Goal: Complete application form: Complete application form

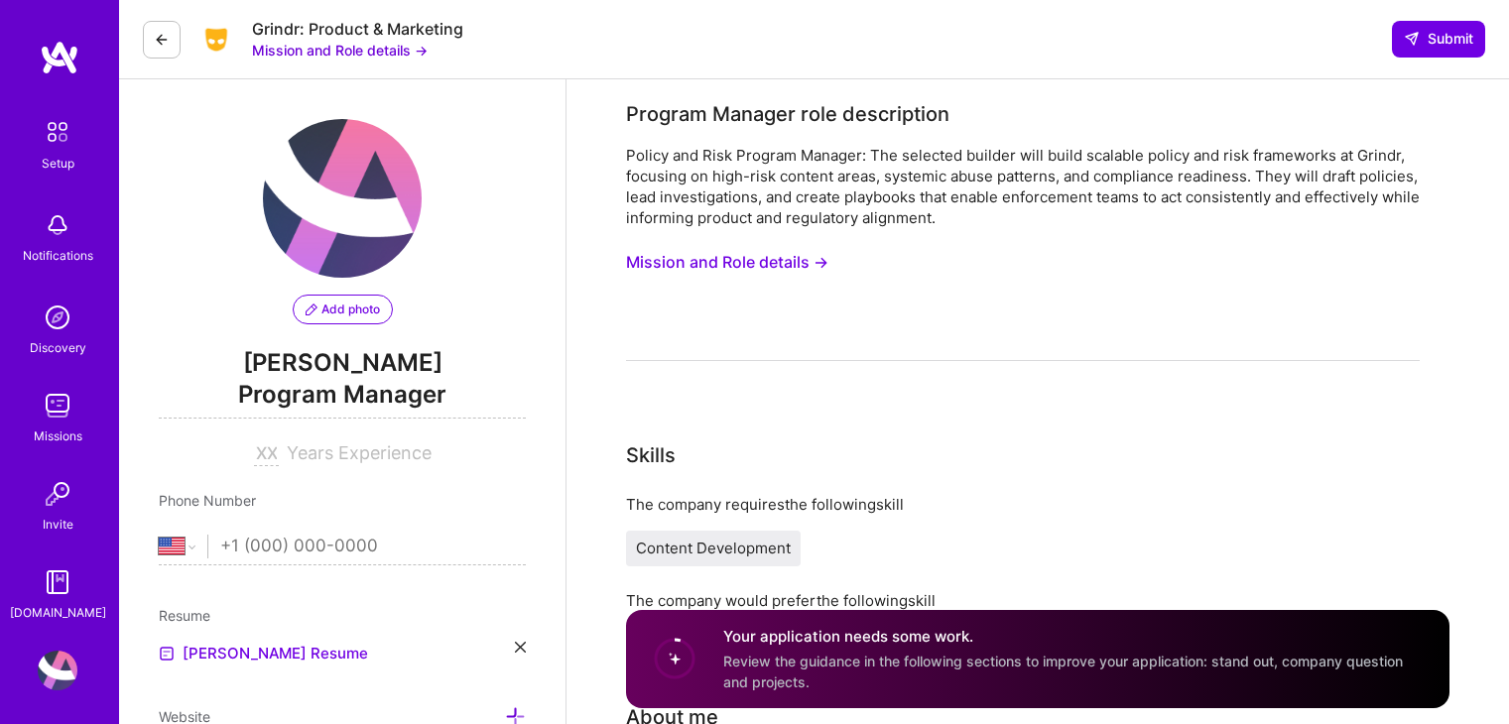
select select "US"
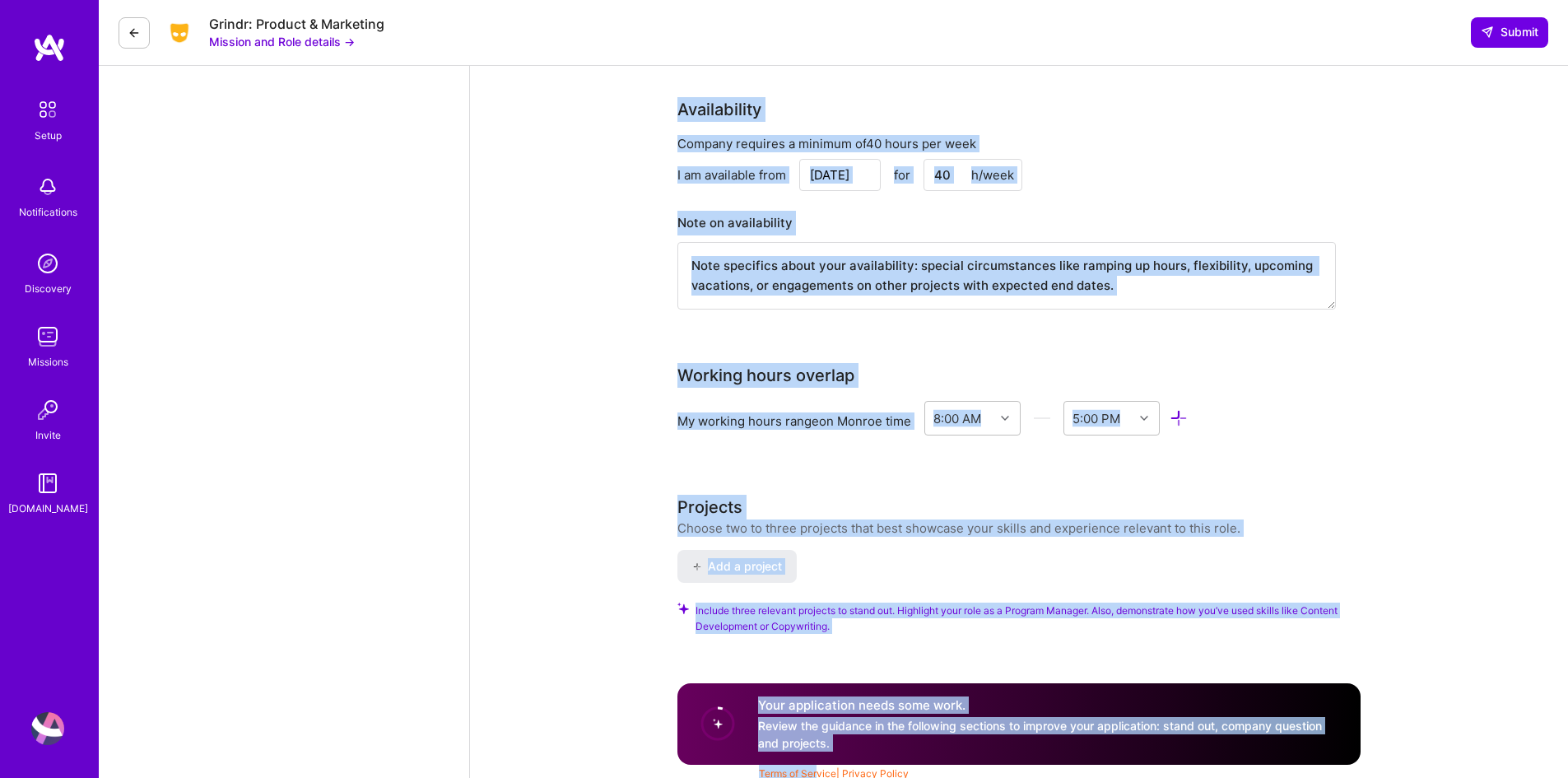
scroll to position [1708, 0]
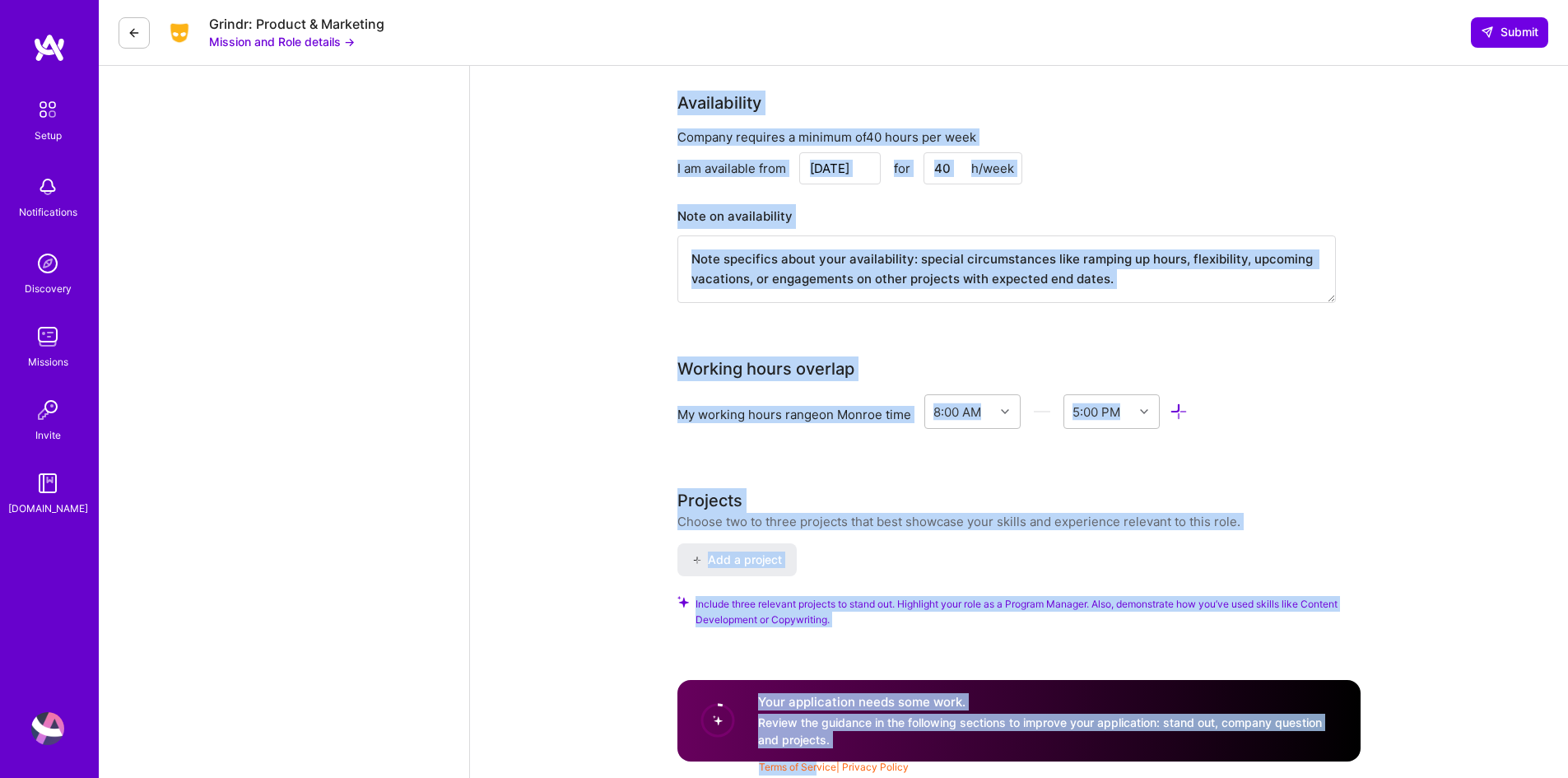
drag, startPoint x: 668, startPoint y: 85, endPoint x: 816, endPoint y: 773, distance: 703.7
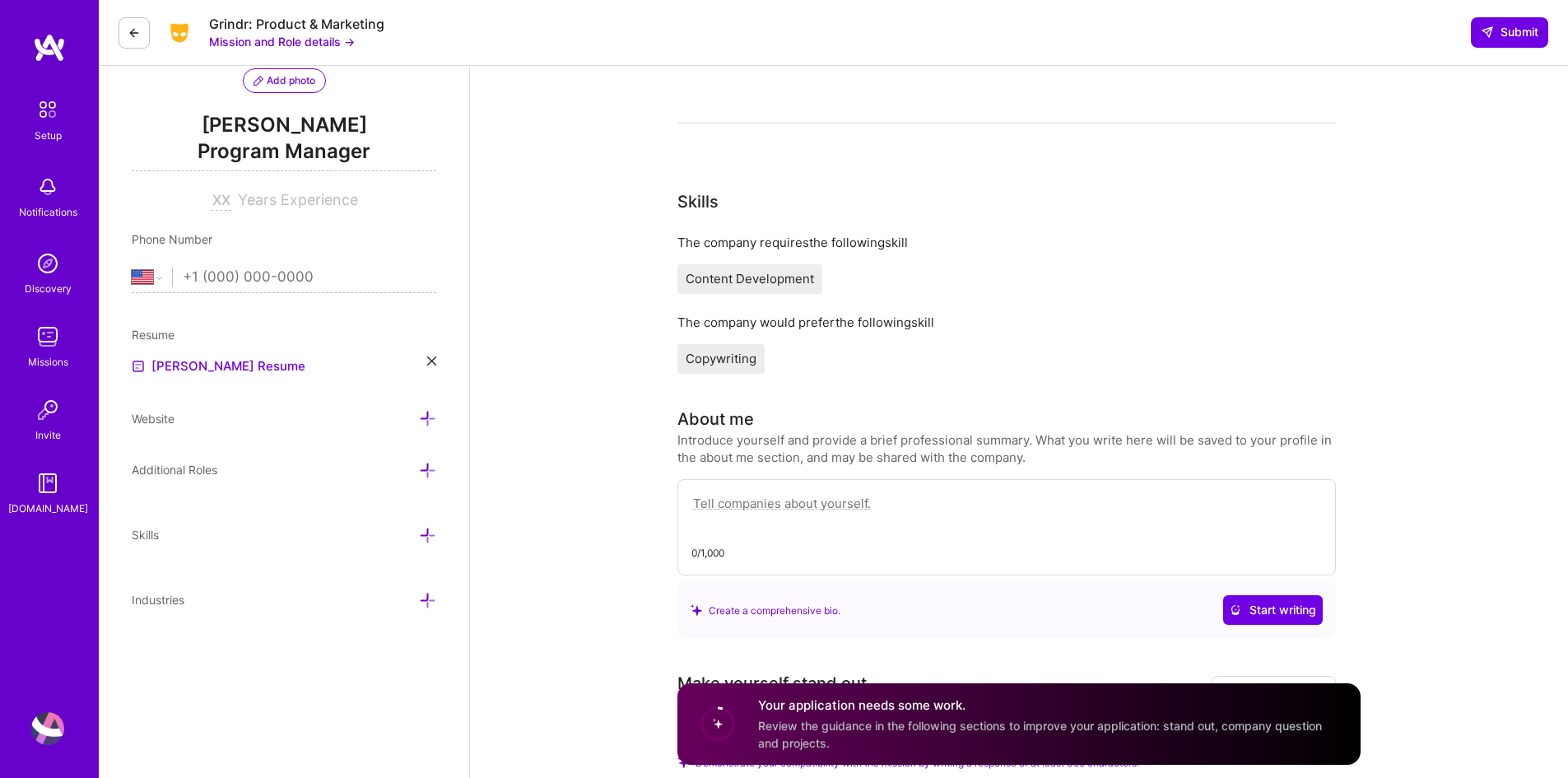
scroll to position [411, 0]
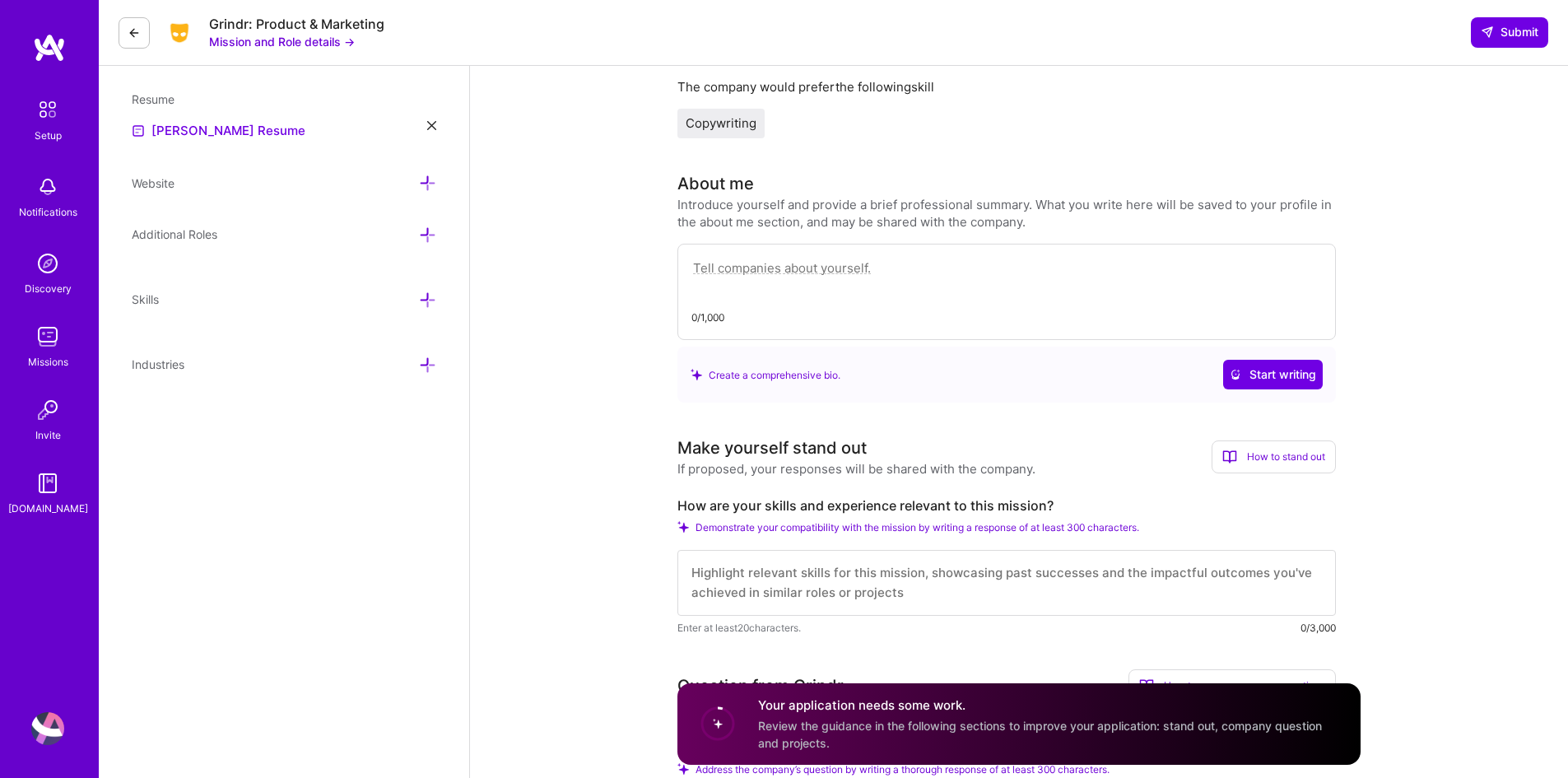
click at [731, 280] on textarea at bounding box center [1007, 277] width 630 height 38
paste textarea "I am a Program Manager and Technology Consultant with over a decade of experien…"
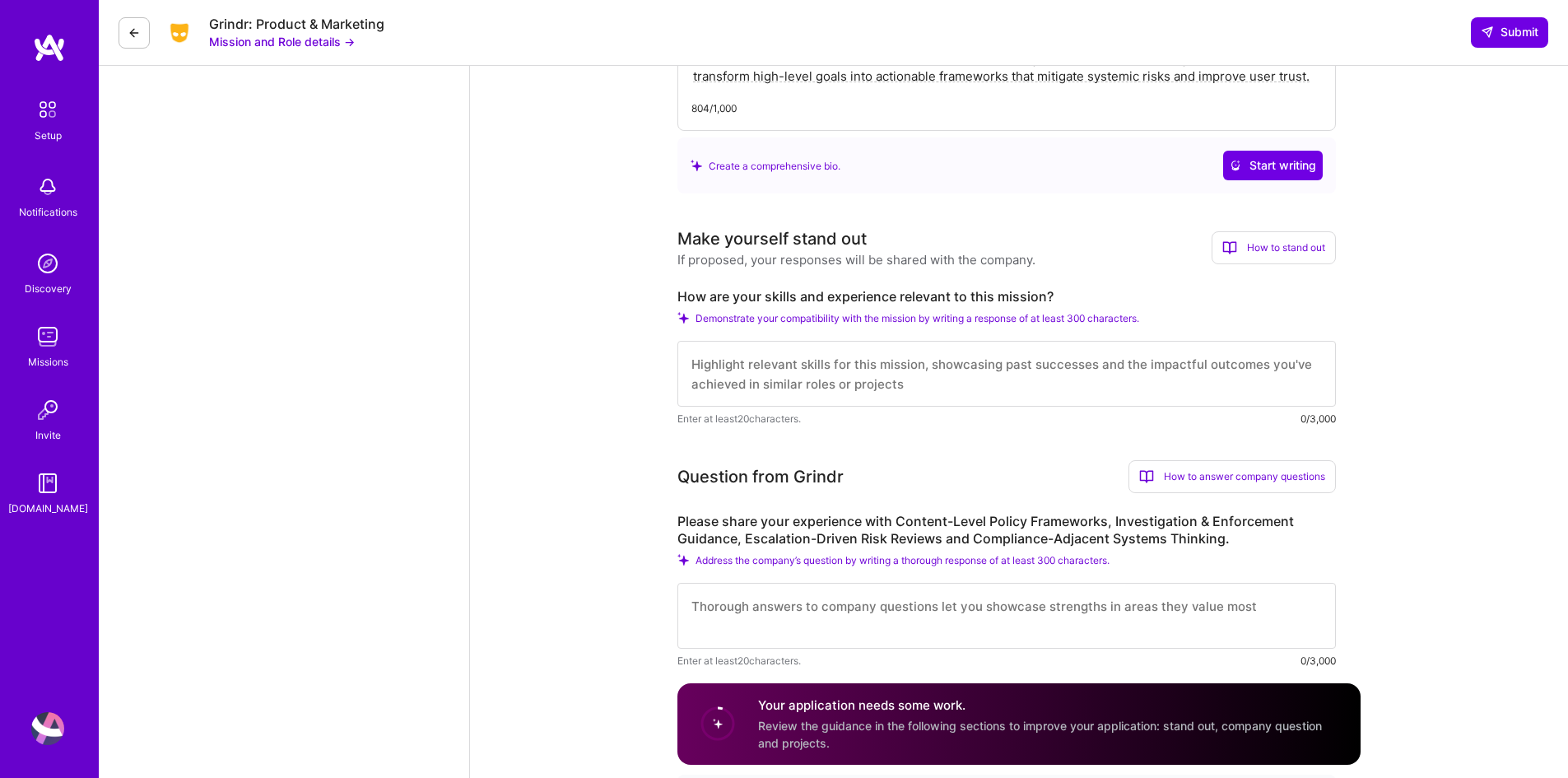
scroll to position [741, 0]
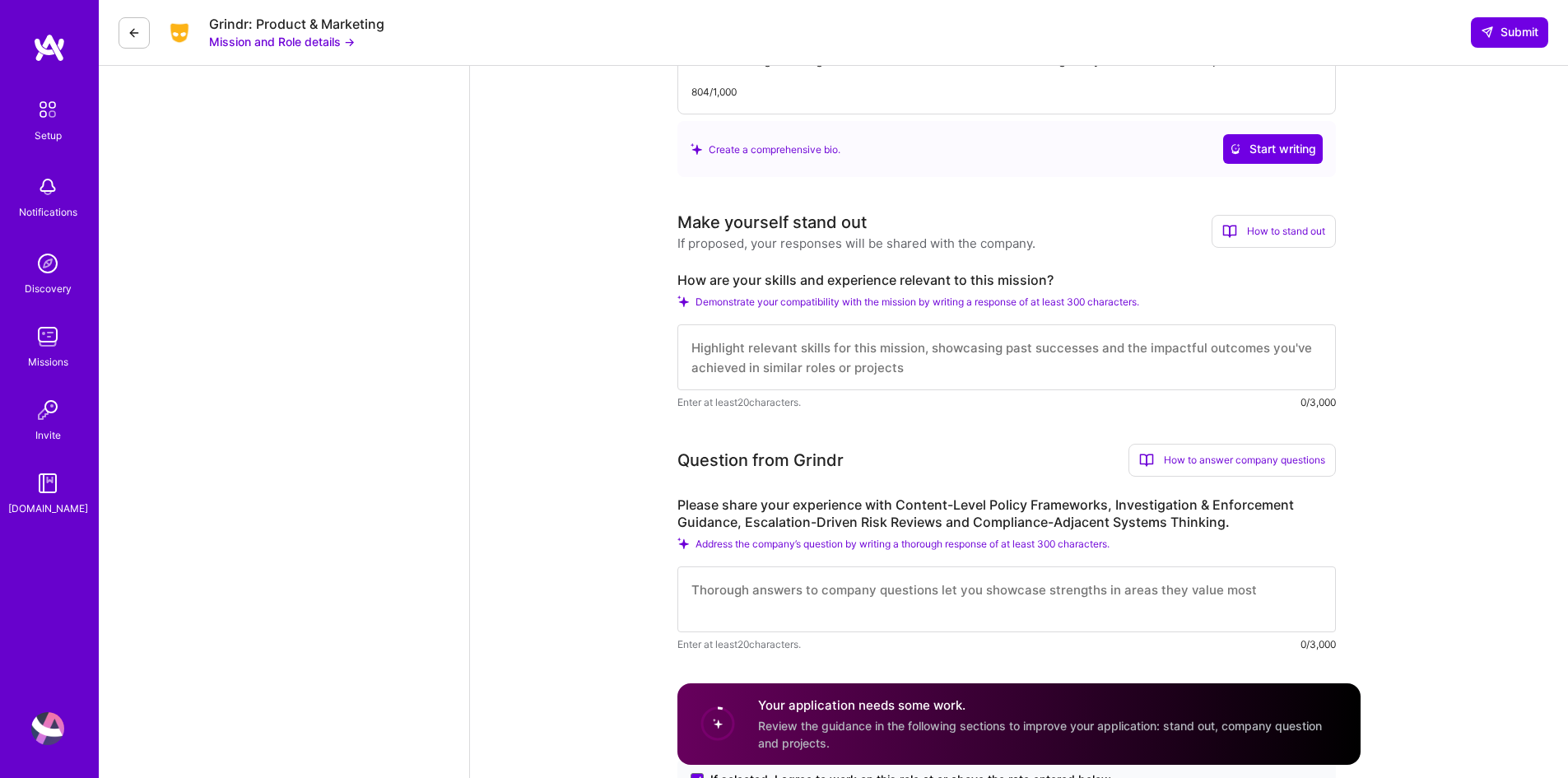
type textarea "I am a Program Manager and Technology Consultant with over a decade of experien…"
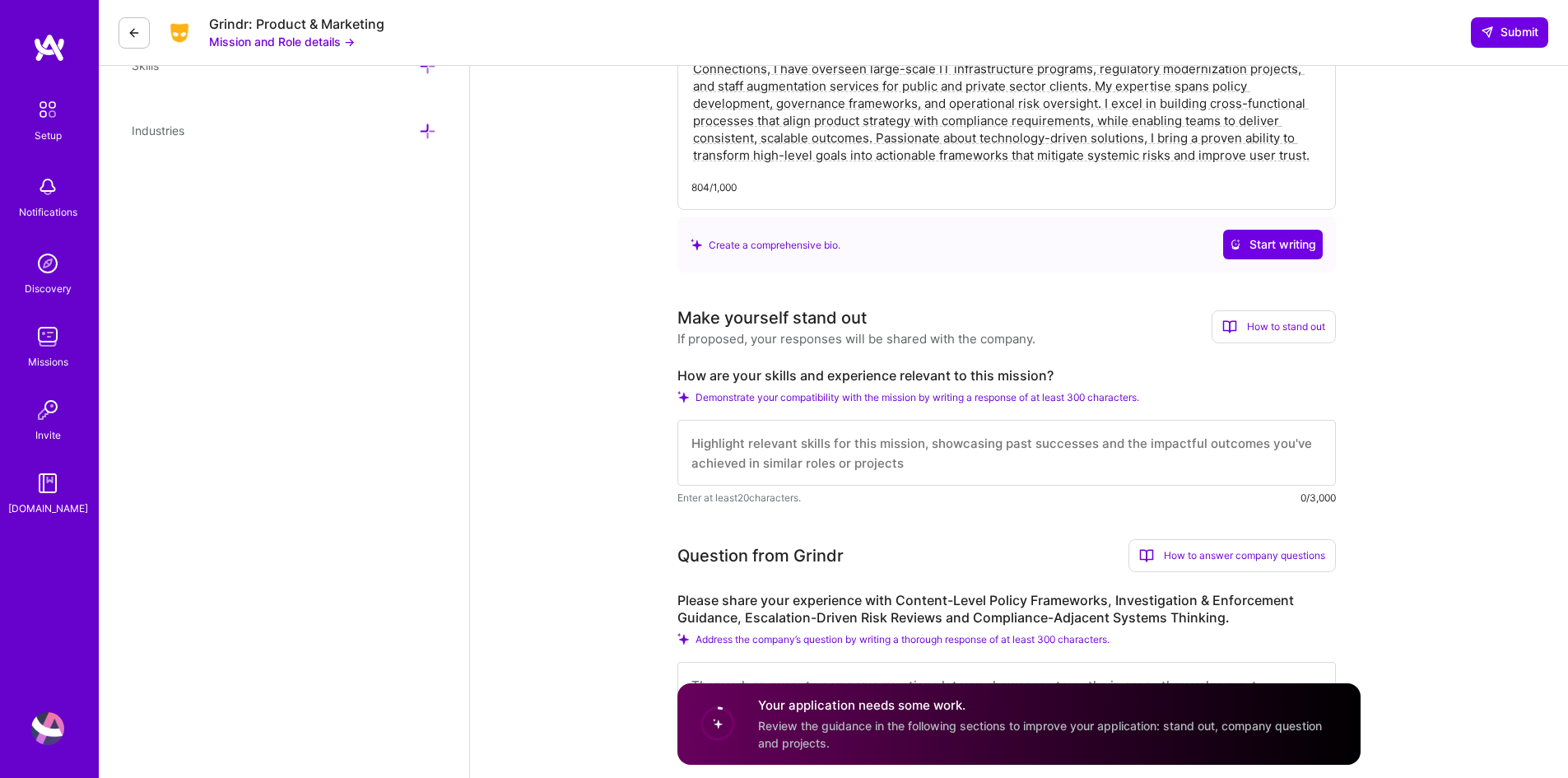
scroll to position [659, 0]
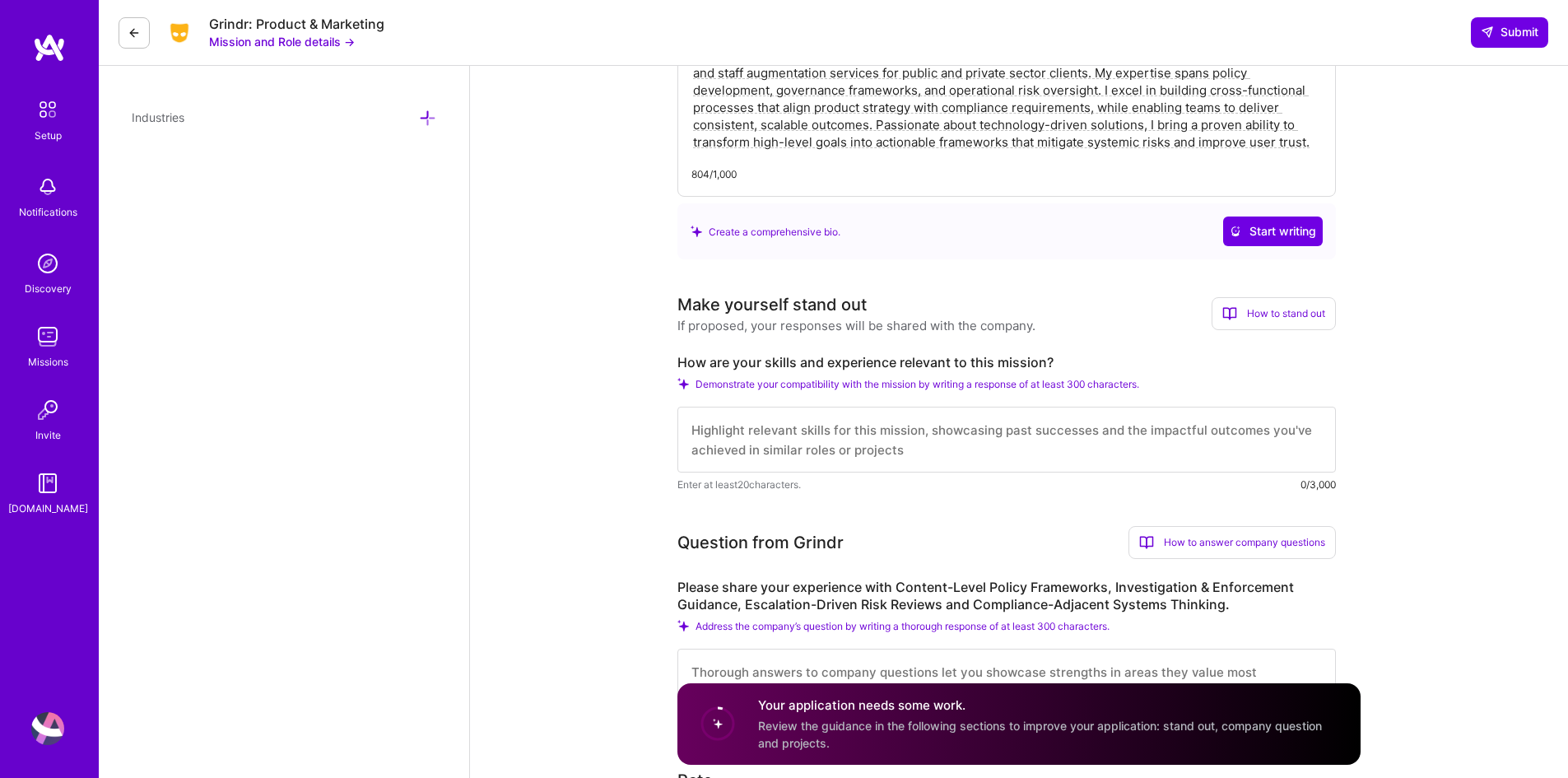
click at [755, 433] on textarea at bounding box center [1007, 439] width 658 height 66
paste textarea "My background aligns closely with Grindr’s mission to build scalable policy and…"
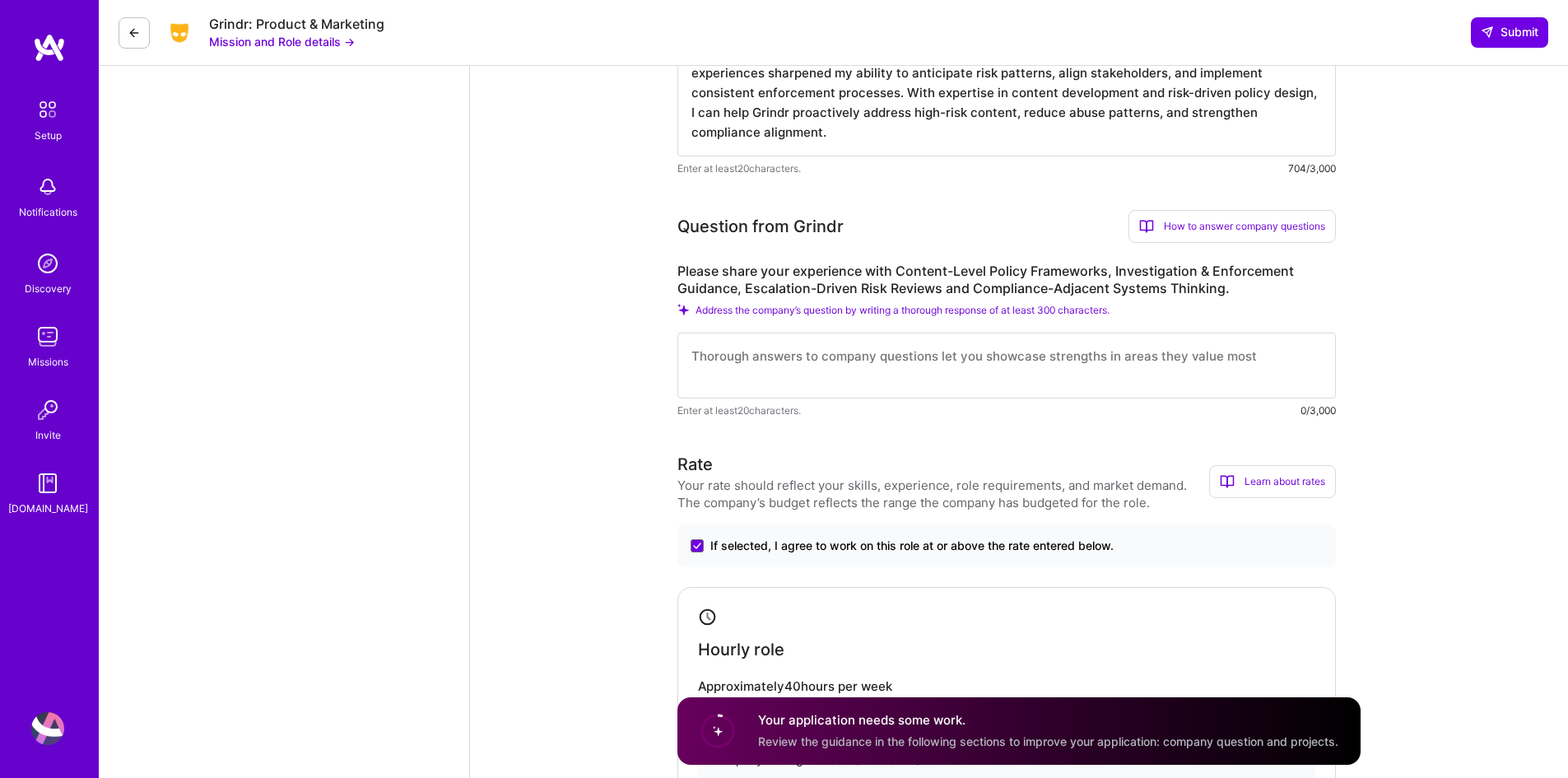
scroll to position [1070, 0]
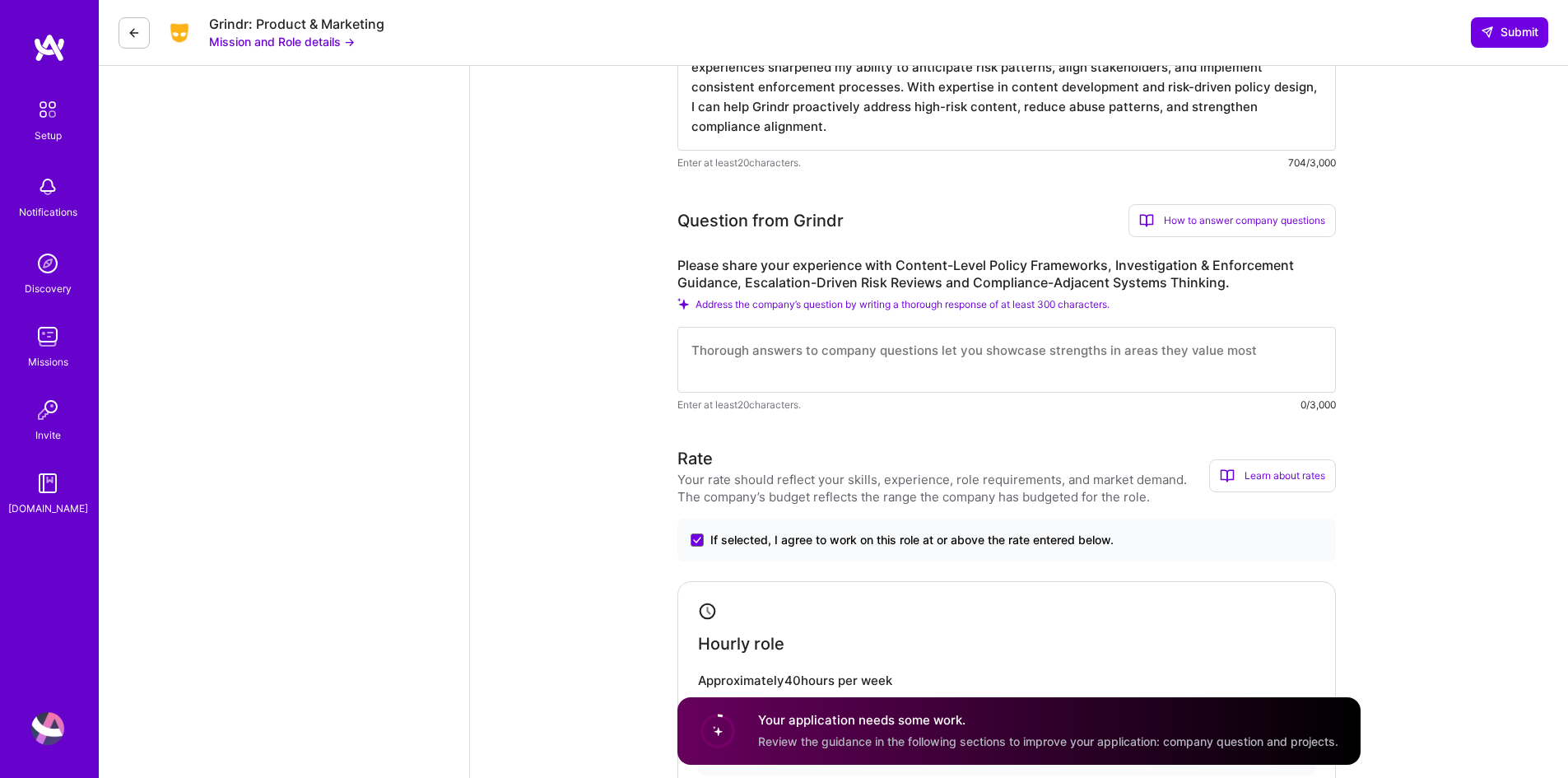
type textarea "My background aligns closely with Grindr’s mission to build scalable policy and…"
click at [787, 351] on textarea at bounding box center [1007, 359] width 658 height 66
paste textarea "I have extensive experience developing and implementing content-level policy fr…"
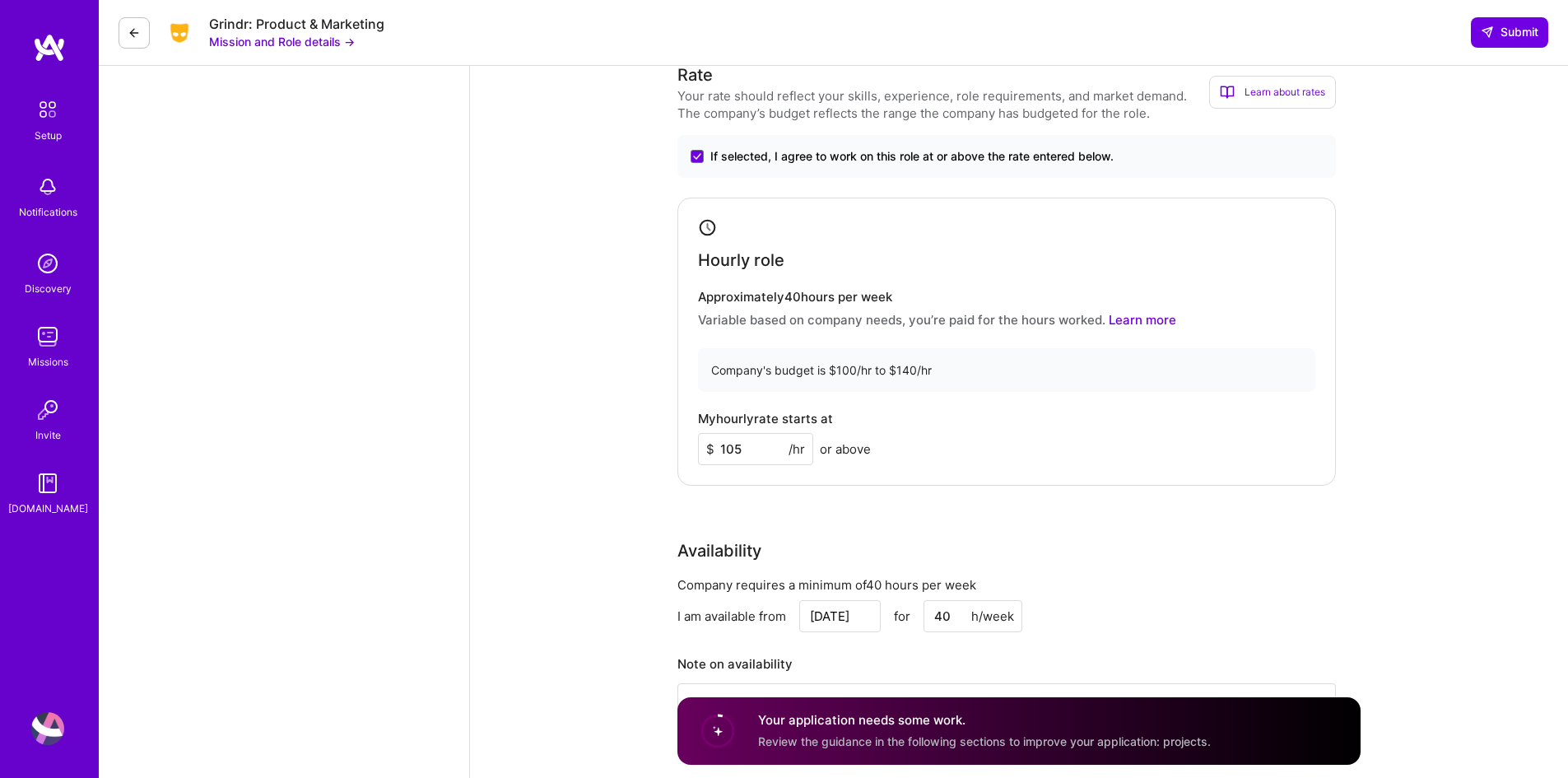
scroll to position [1564, 0]
type textarea "I have extensive experience developing and implementing content-level policy fr…"
drag, startPoint x: 749, startPoint y: 447, endPoint x: 721, endPoint y: 453, distance: 28.6
click at [721, 453] on input "105" at bounding box center [755, 448] width 115 height 32
type input "120"
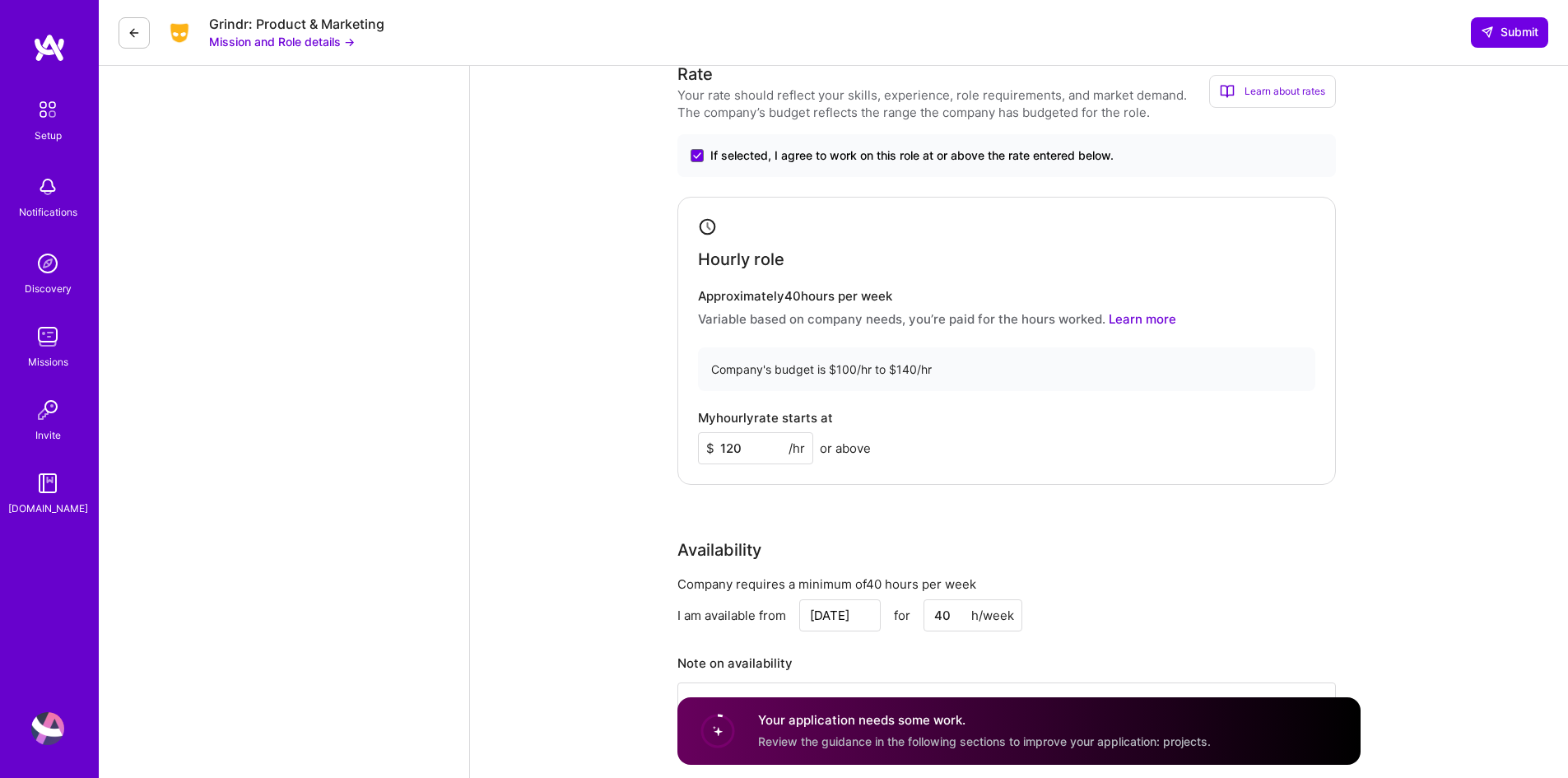
click at [819, 502] on div "Rate Your rate should reflect your skills, experience, role requirements, and m…" at bounding box center [1019, 416] width 683 height 708
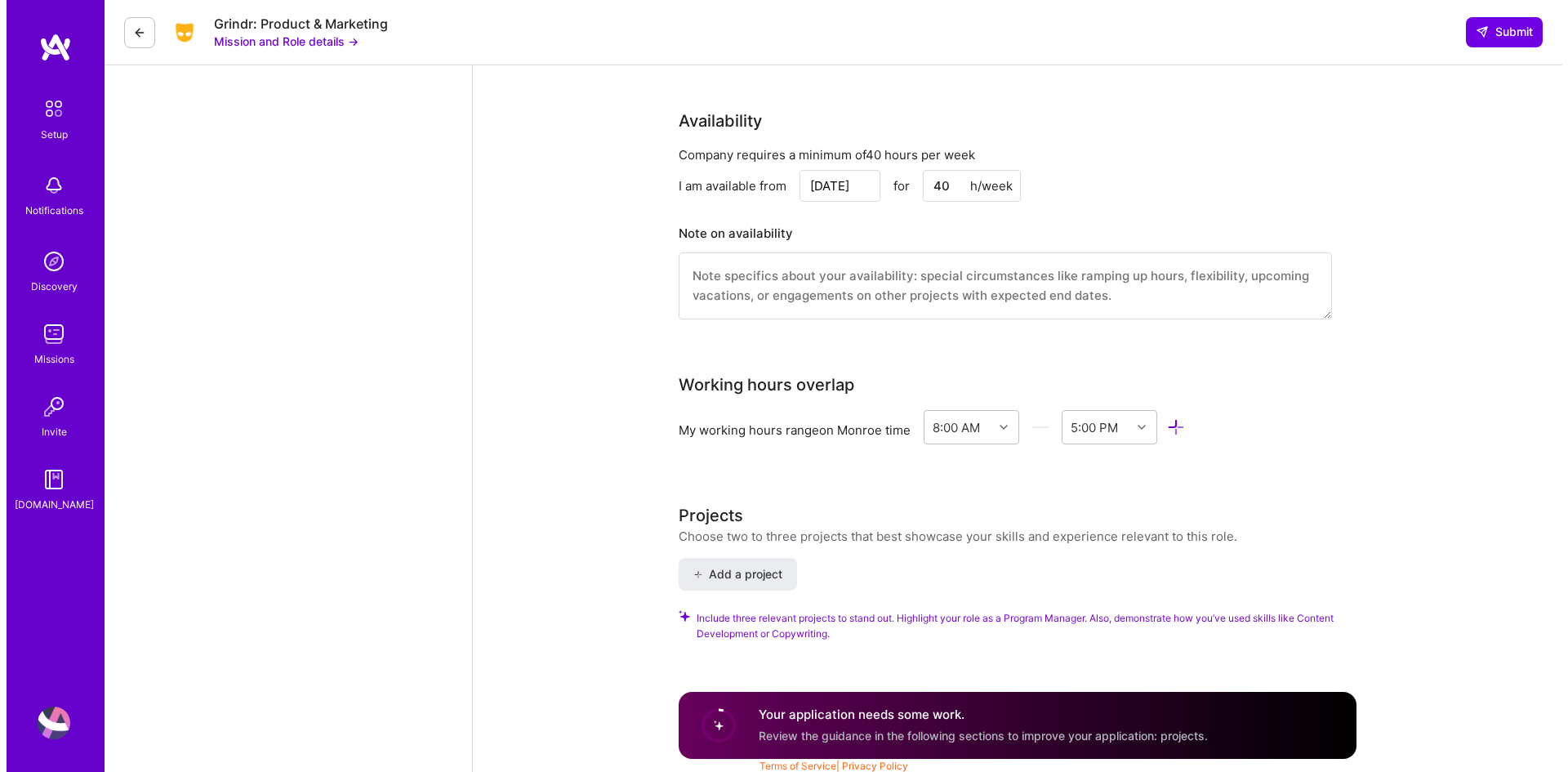
scroll to position [1982, 0]
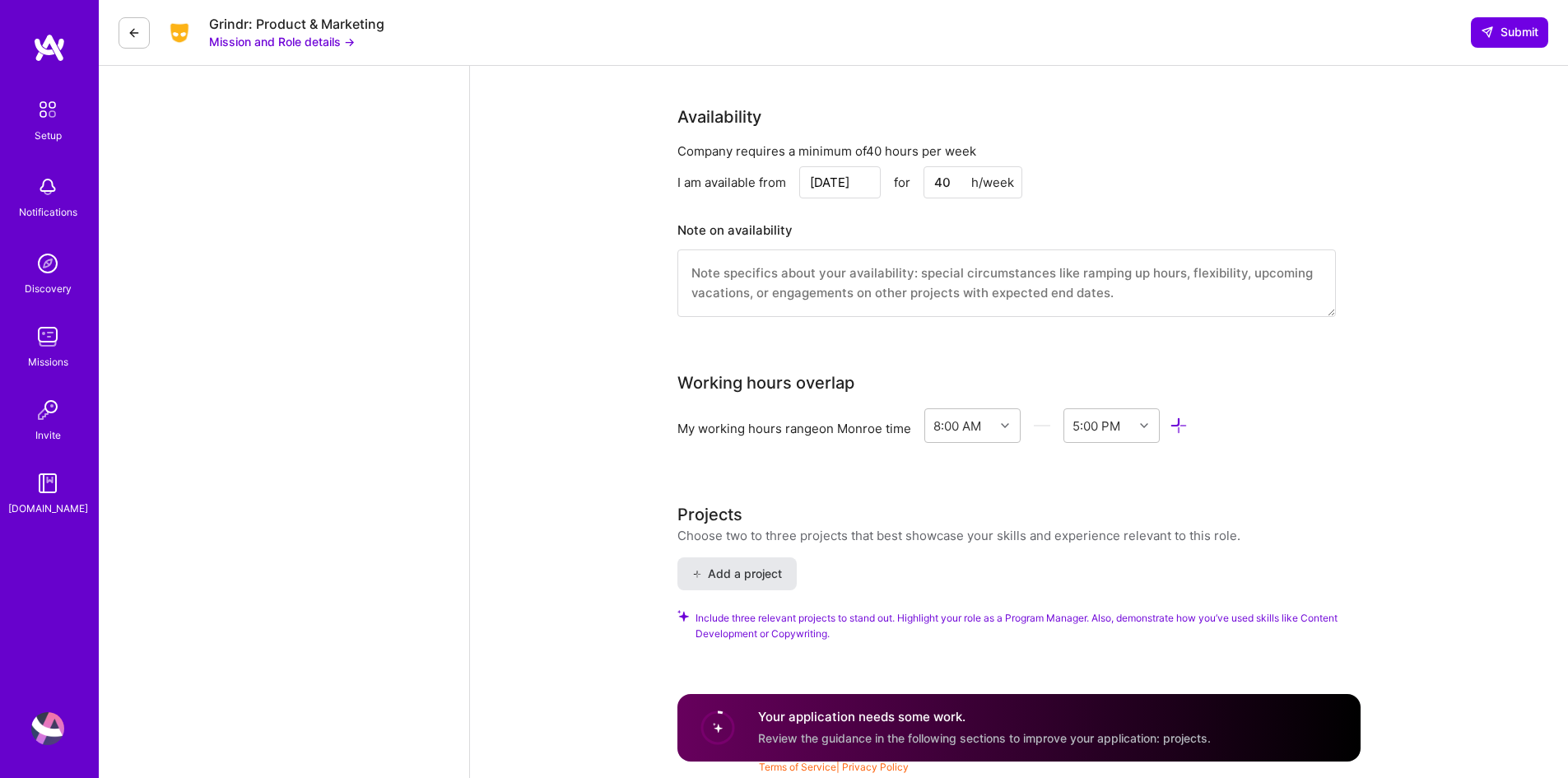
click at [734, 570] on span "Add a project" at bounding box center [737, 574] width 90 height 17
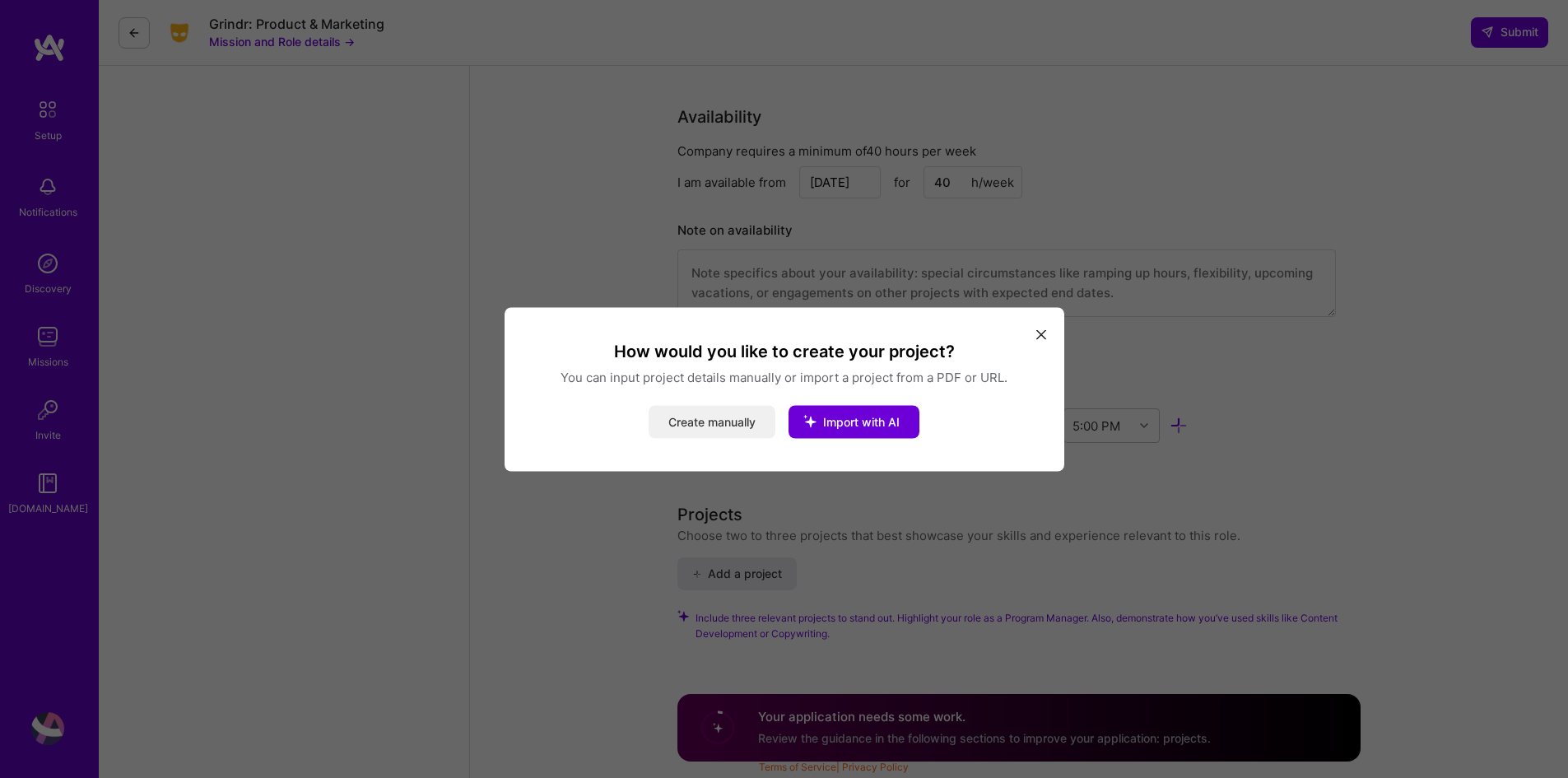
click at [765, 415] on button "Create manually" at bounding box center [711, 421] width 127 height 33
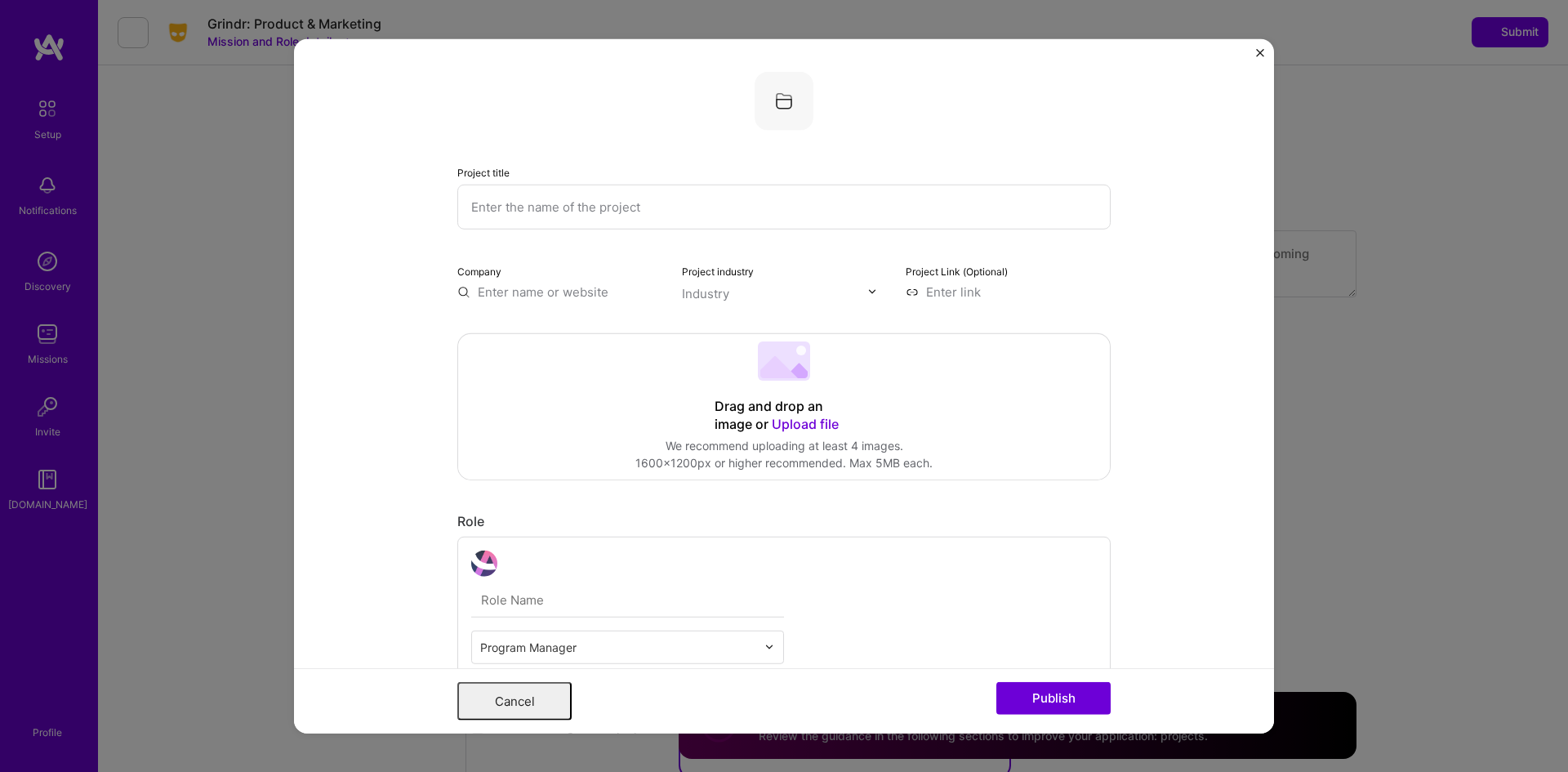
scroll to position [0, 0]
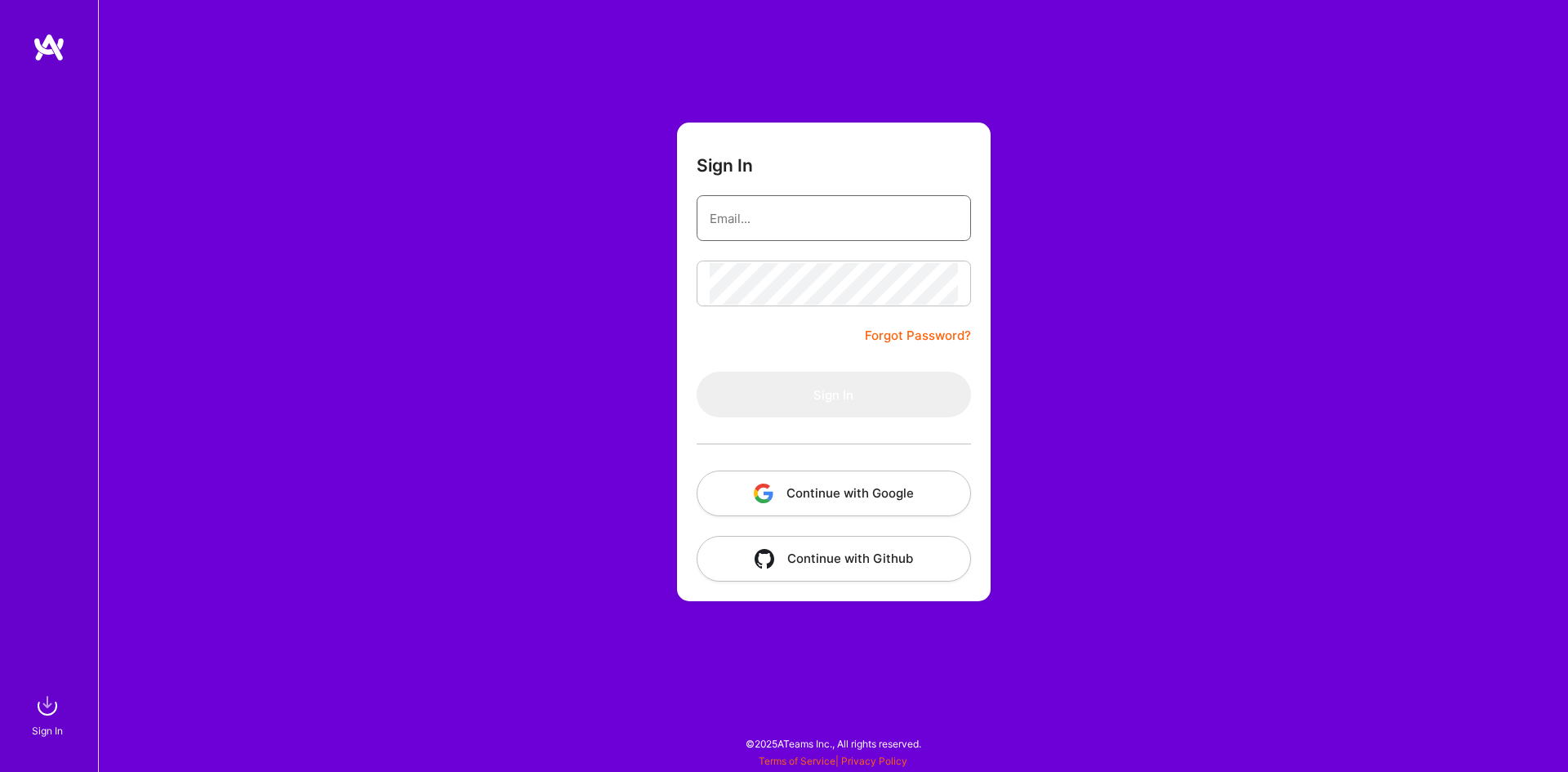
drag, startPoint x: 0, startPoint y: 0, endPoint x: 769, endPoint y: 221, distance: 800.1
click at [769, 221] on input "email" at bounding box center [834, 218] width 249 height 42
click at [733, 221] on input "email" at bounding box center [834, 218] width 249 height 42
type input "[EMAIL_ADDRESS][DOMAIN_NAME]"
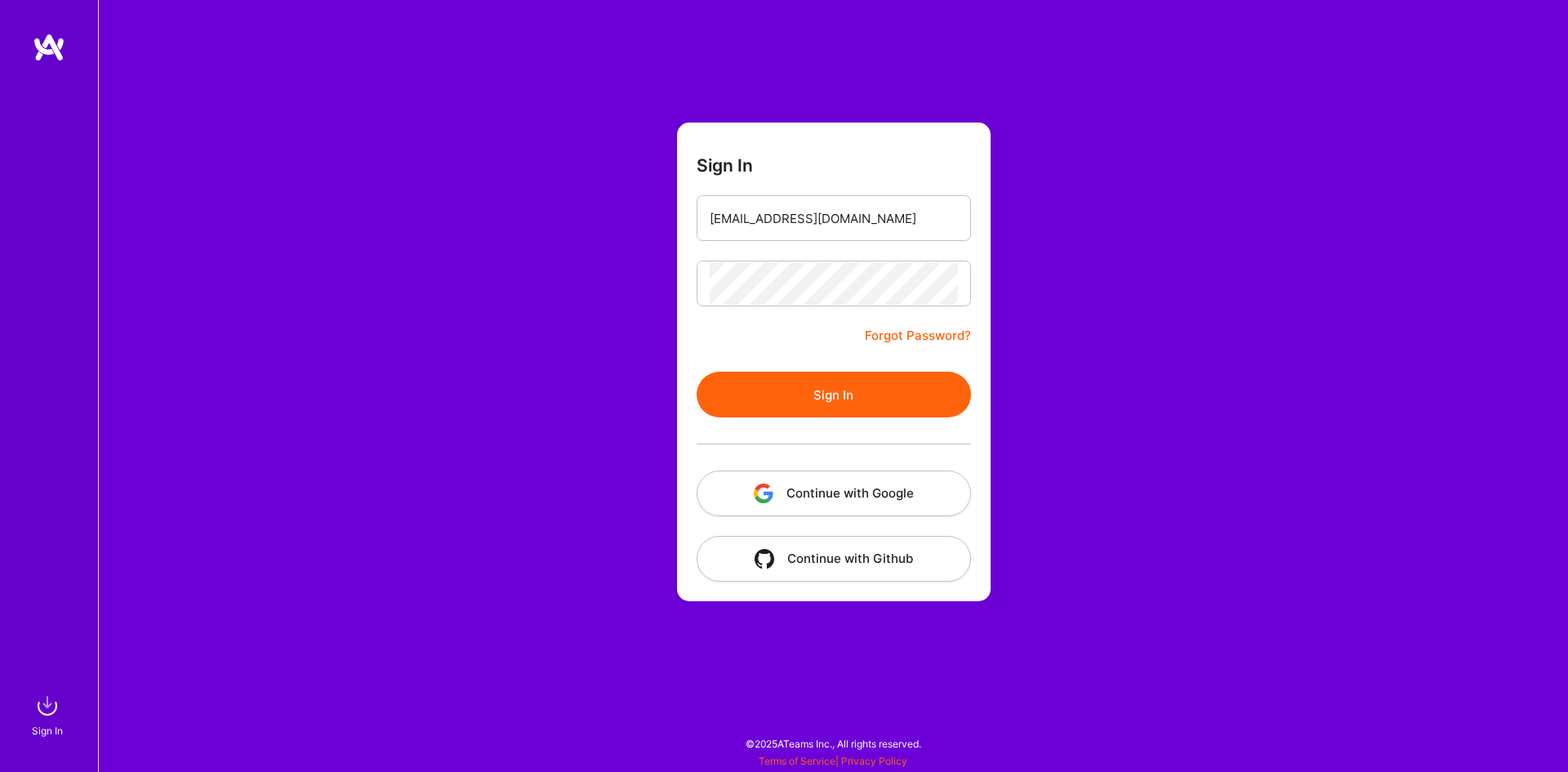
click at [697, 372] on button "Sign In" at bounding box center [834, 395] width 274 height 46
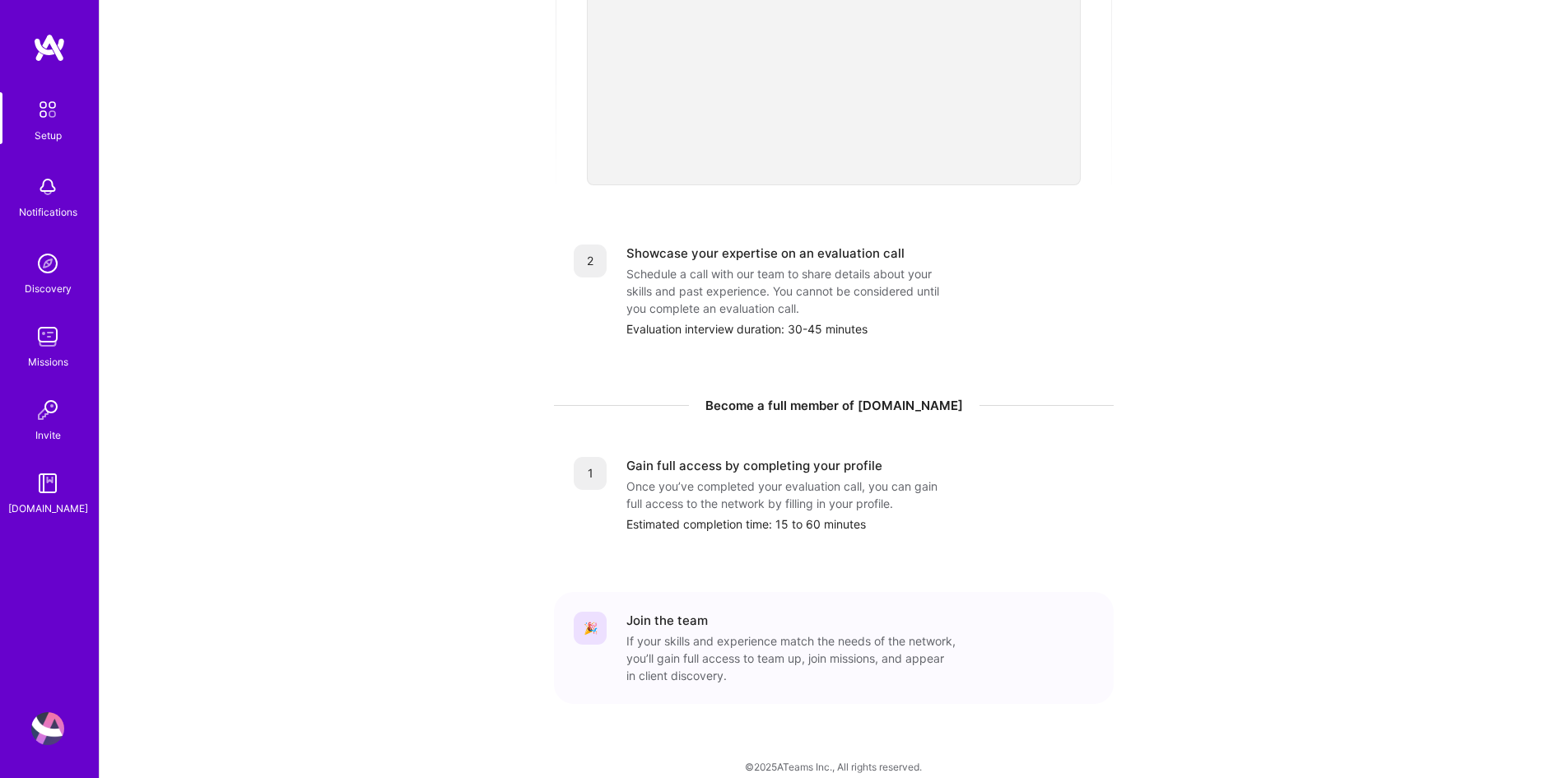
scroll to position [4, 0]
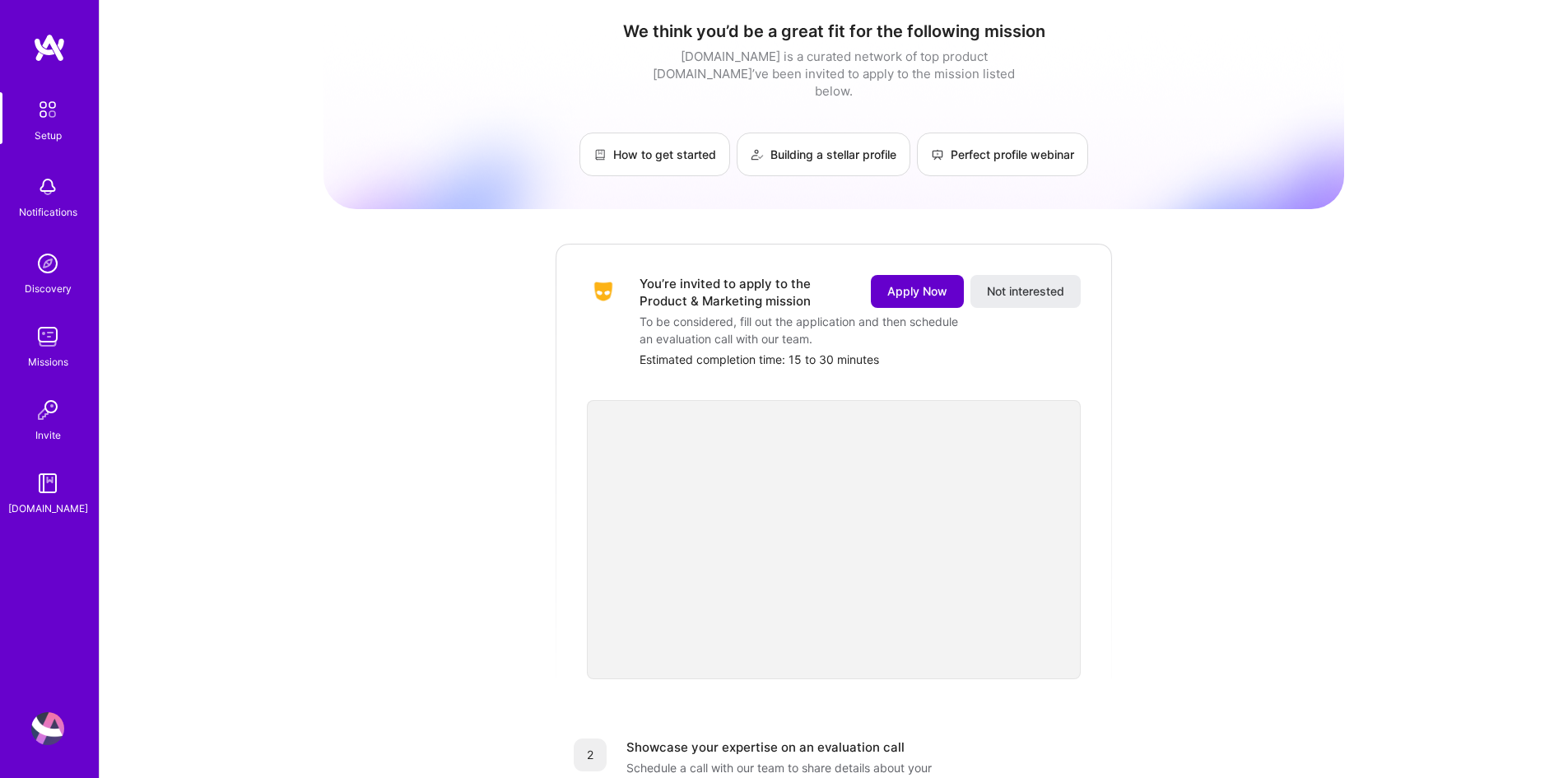
click at [925, 283] on span "Apply Now" at bounding box center [917, 291] width 60 height 17
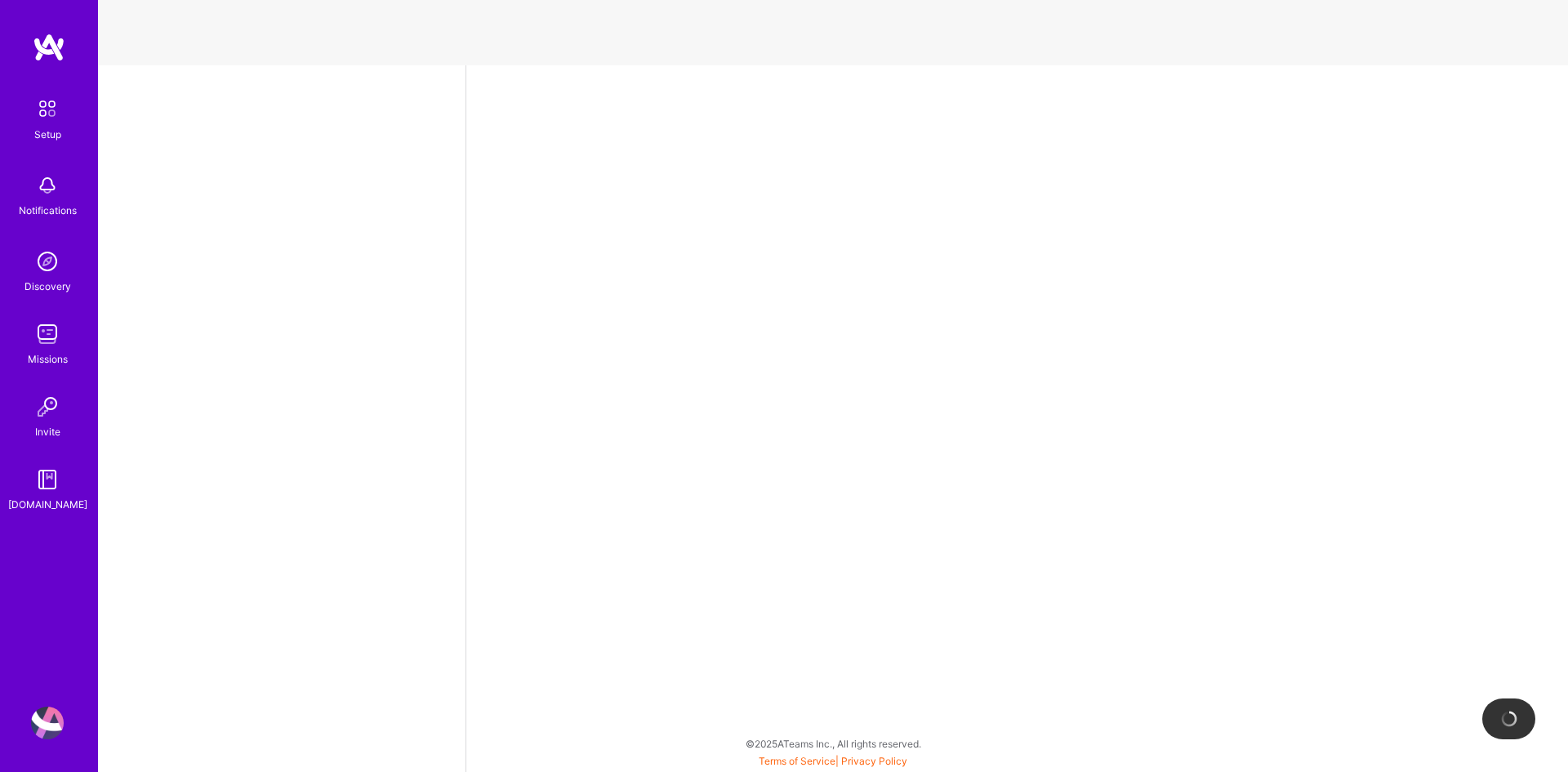
select select "US"
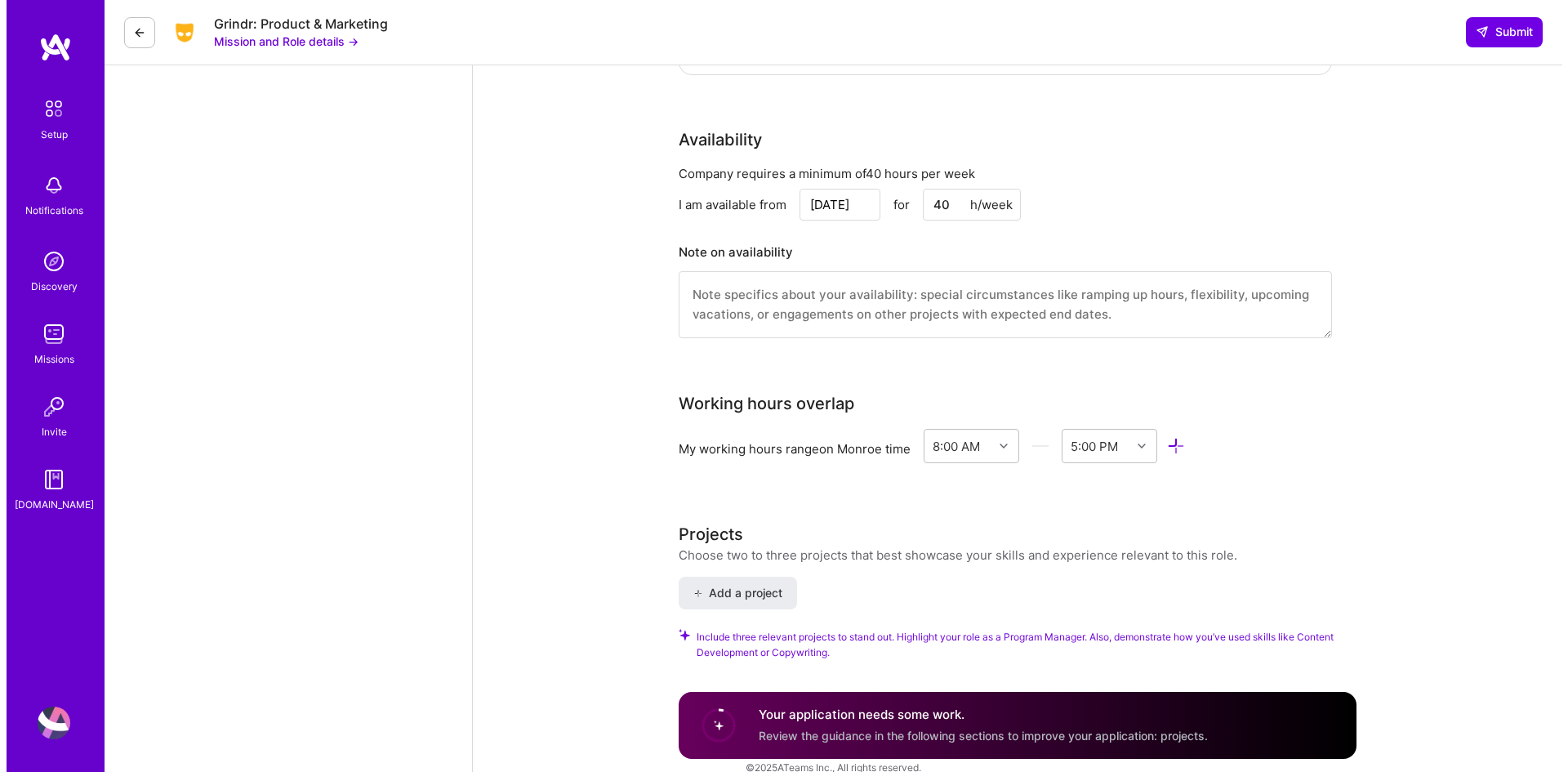
scroll to position [1879, 0]
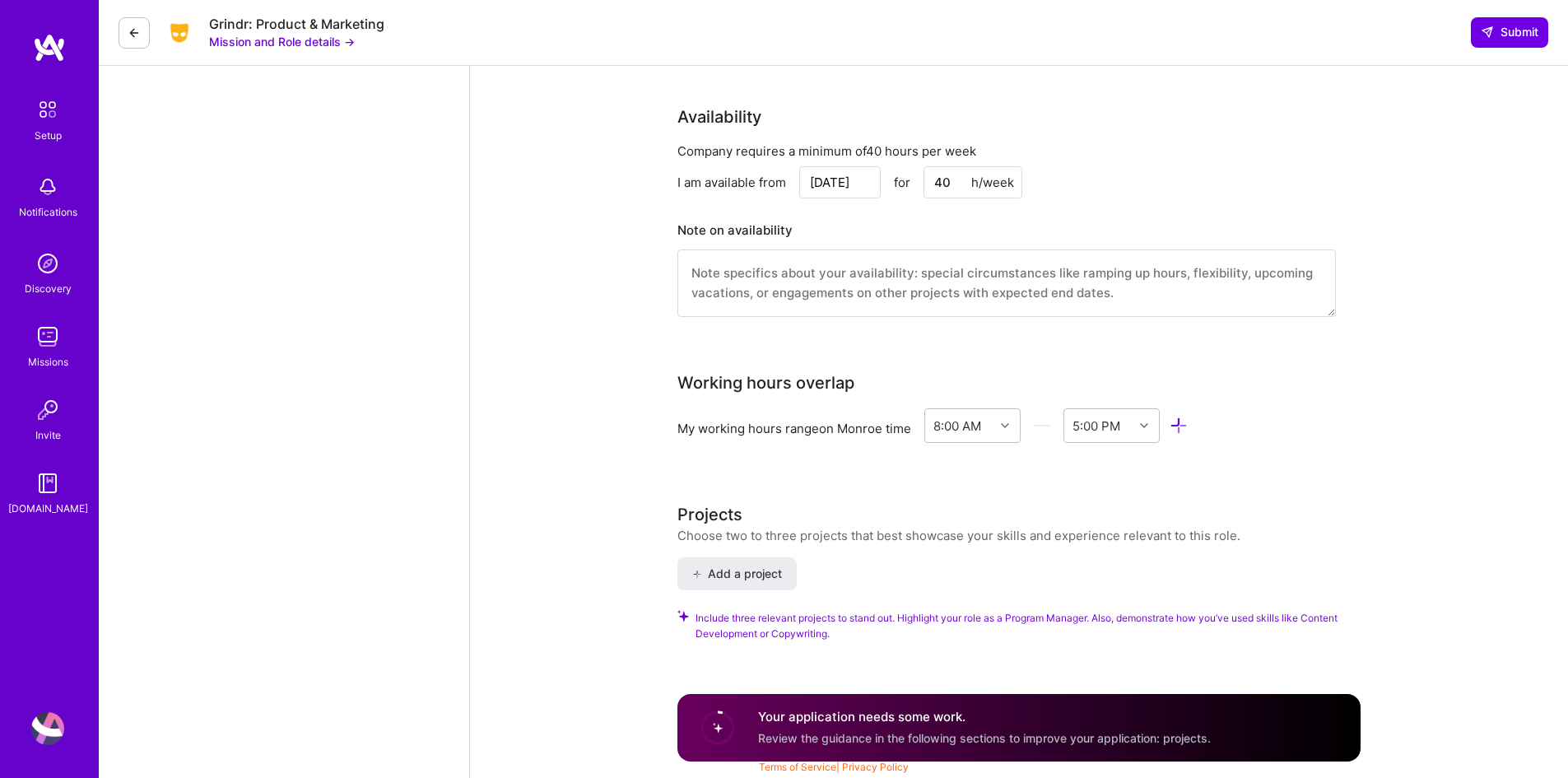
click at [867, 292] on textarea at bounding box center [1007, 283] width 658 height 67
click at [706, 571] on span "Add a project" at bounding box center [737, 574] width 90 height 17
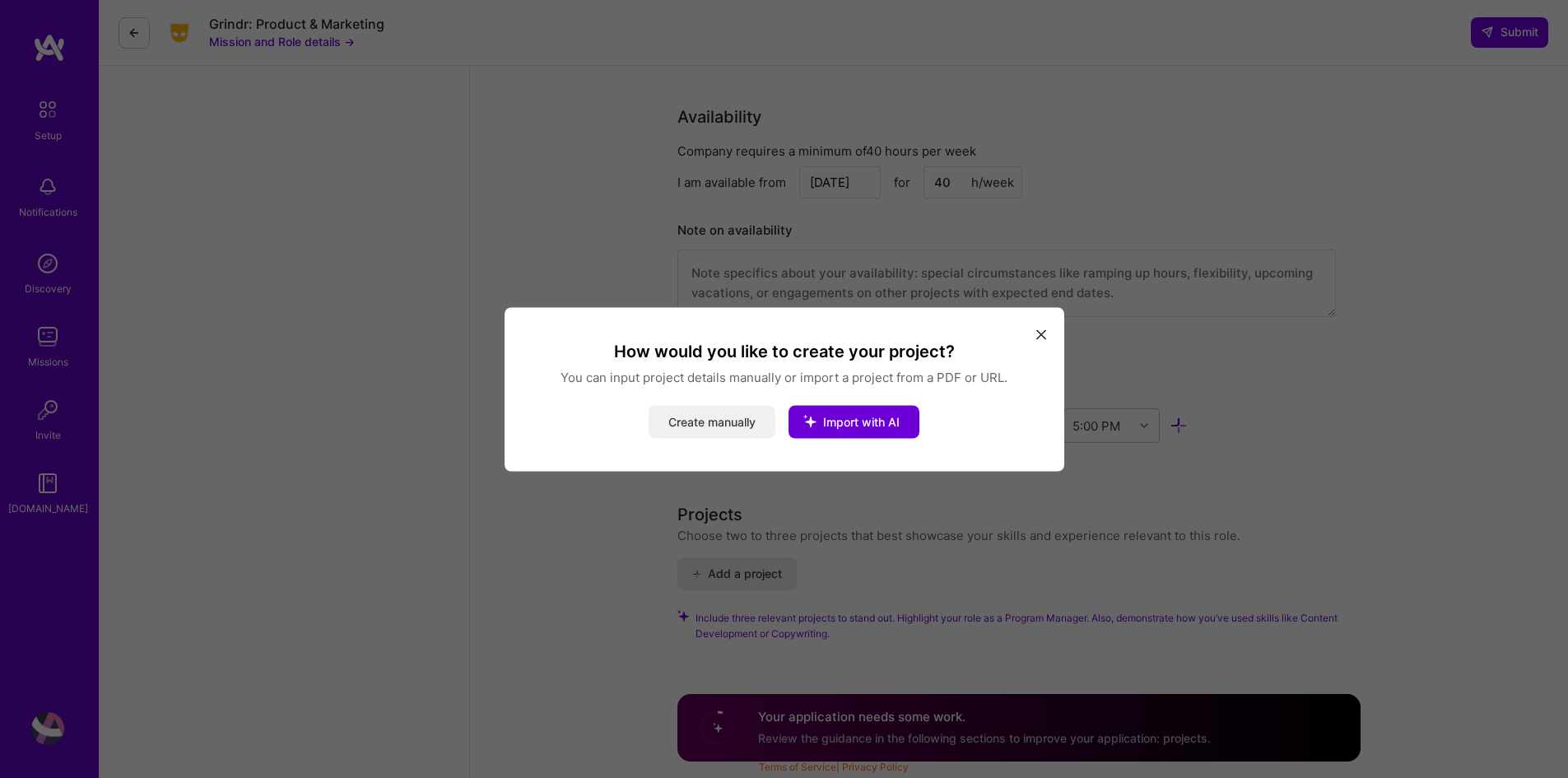
click at [722, 423] on button "Create manually" at bounding box center [711, 421] width 127 height 33
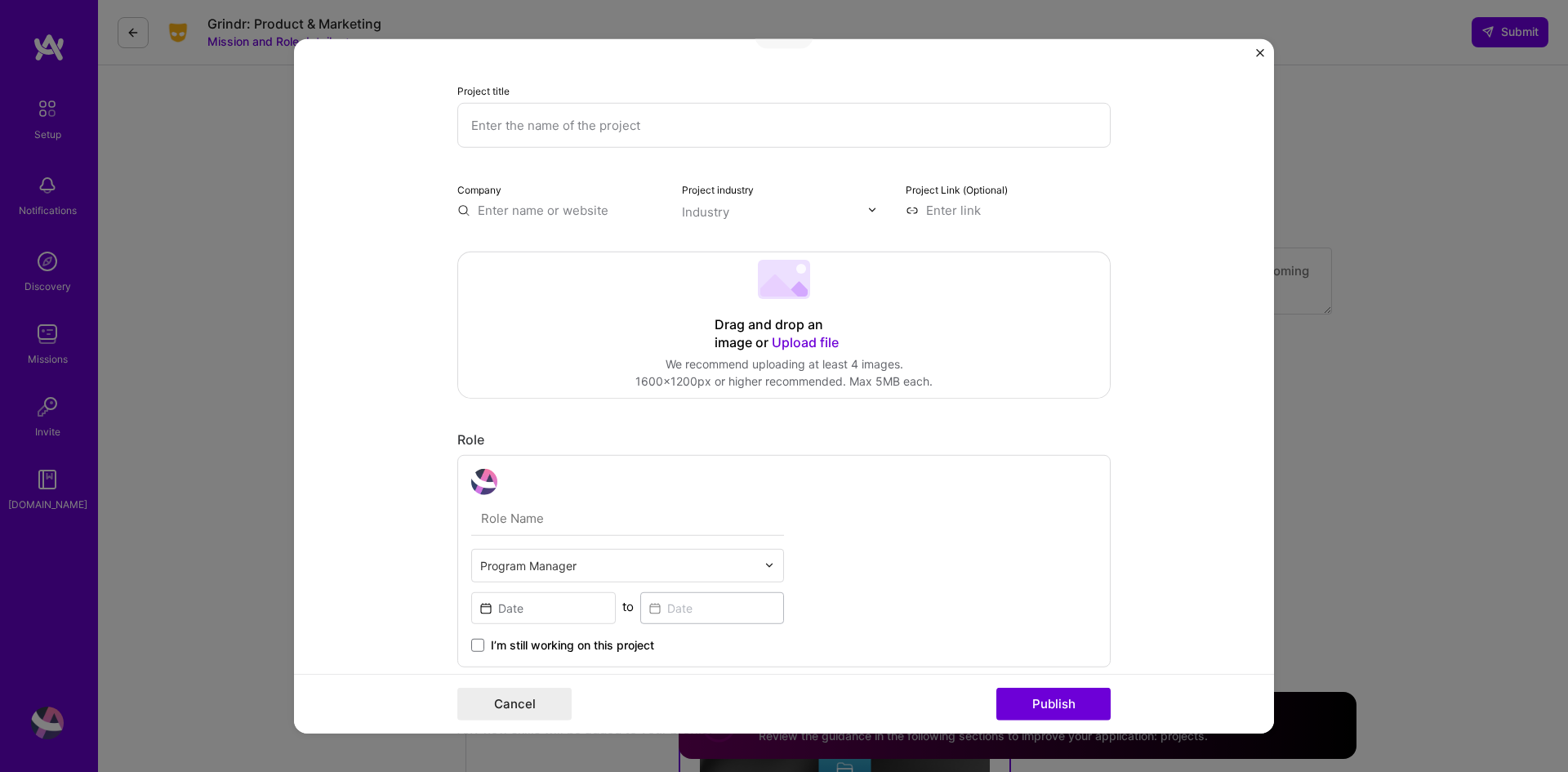
scroll to position [0, 0]
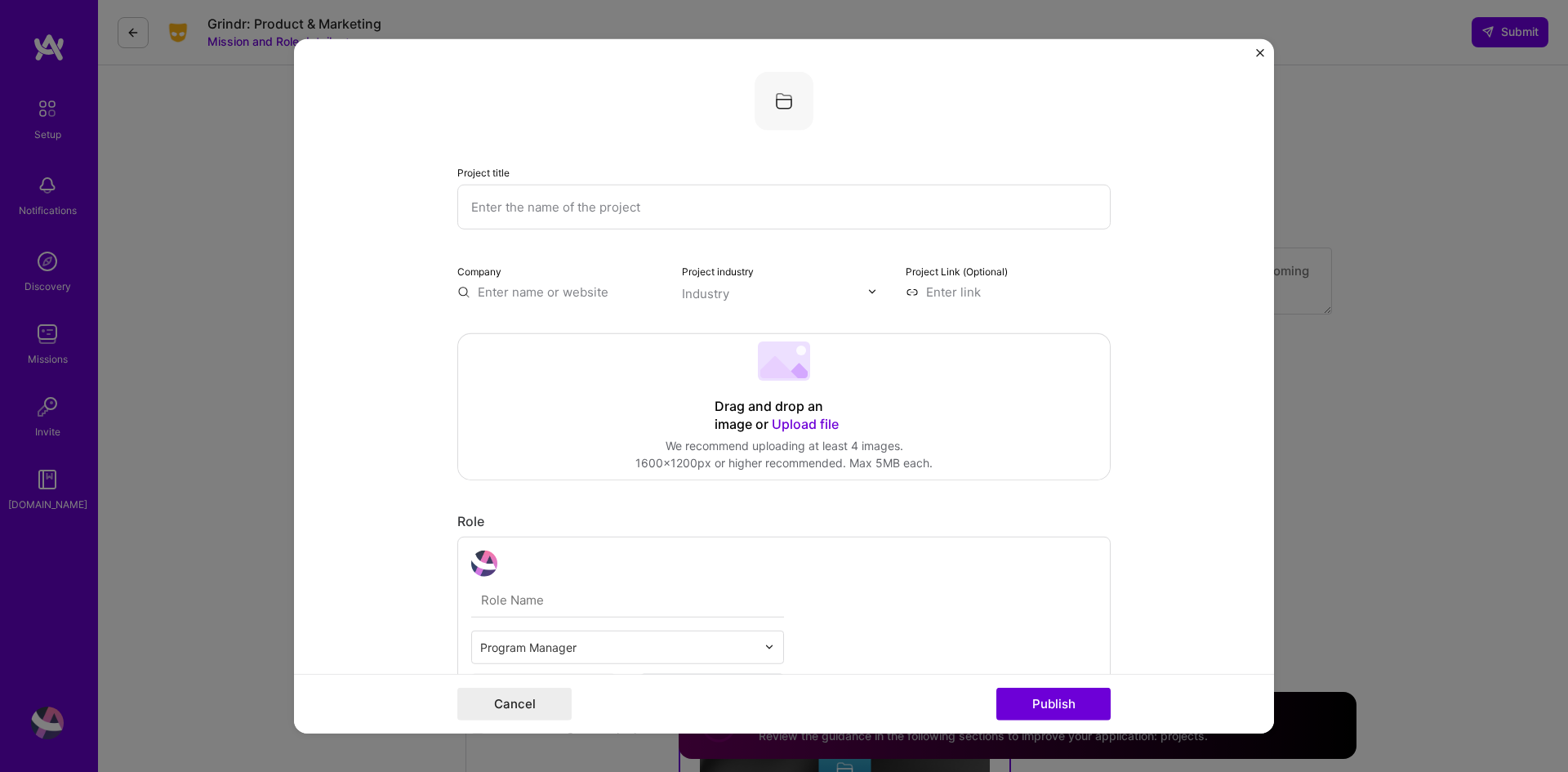
click at [562, 209] on input "text" at bounding box center [784, 206] width 654 height 45
paste input "Managed Datacenter Services & Operations (NH DoIT)"
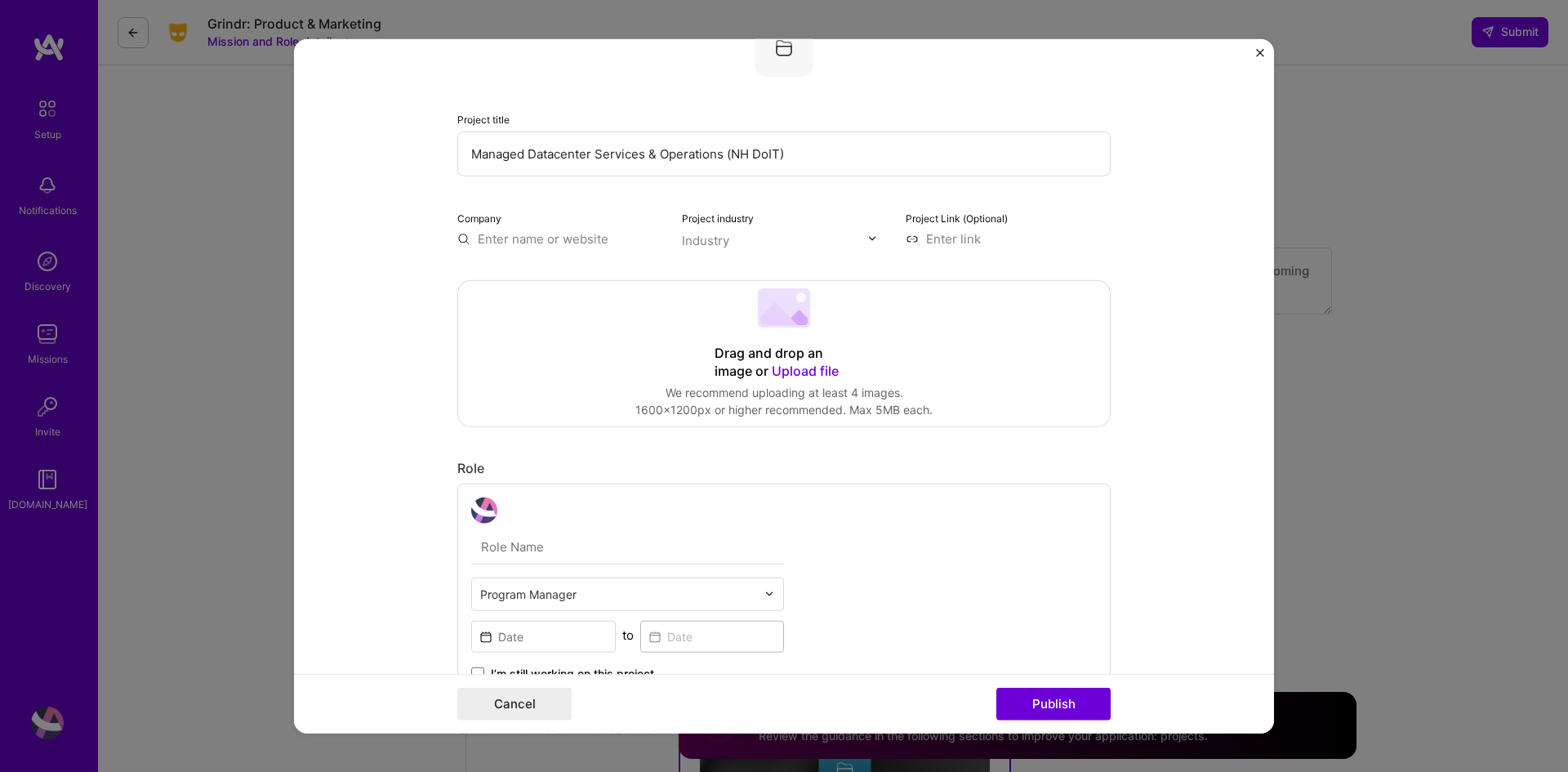
scroll to position [81, 0]
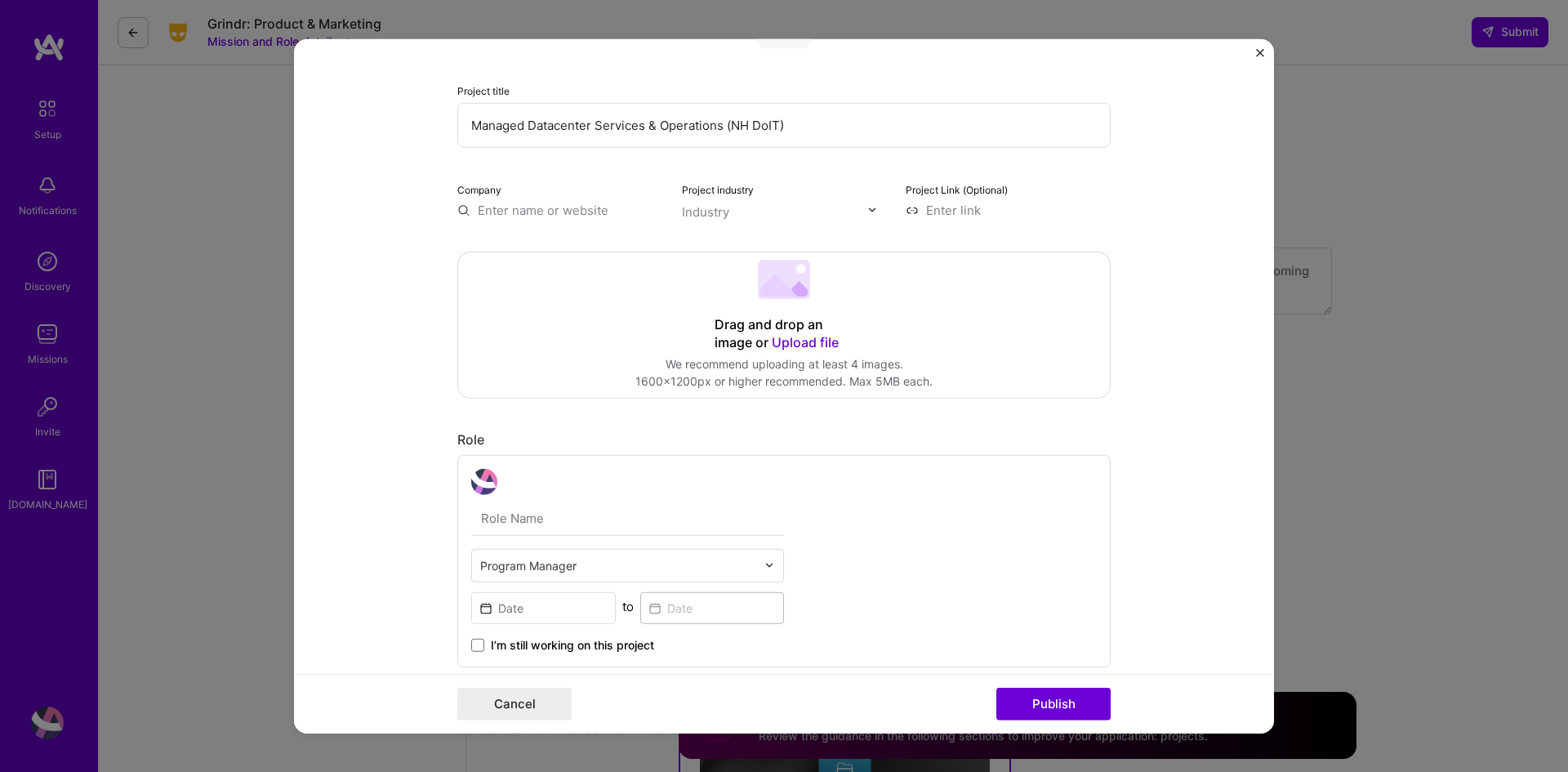
type input "Managed Datacenter Services & Operations (NH DoIT)"
click at [758, 209] on input "text" at bounding box center [775, 211] width 186 height 17
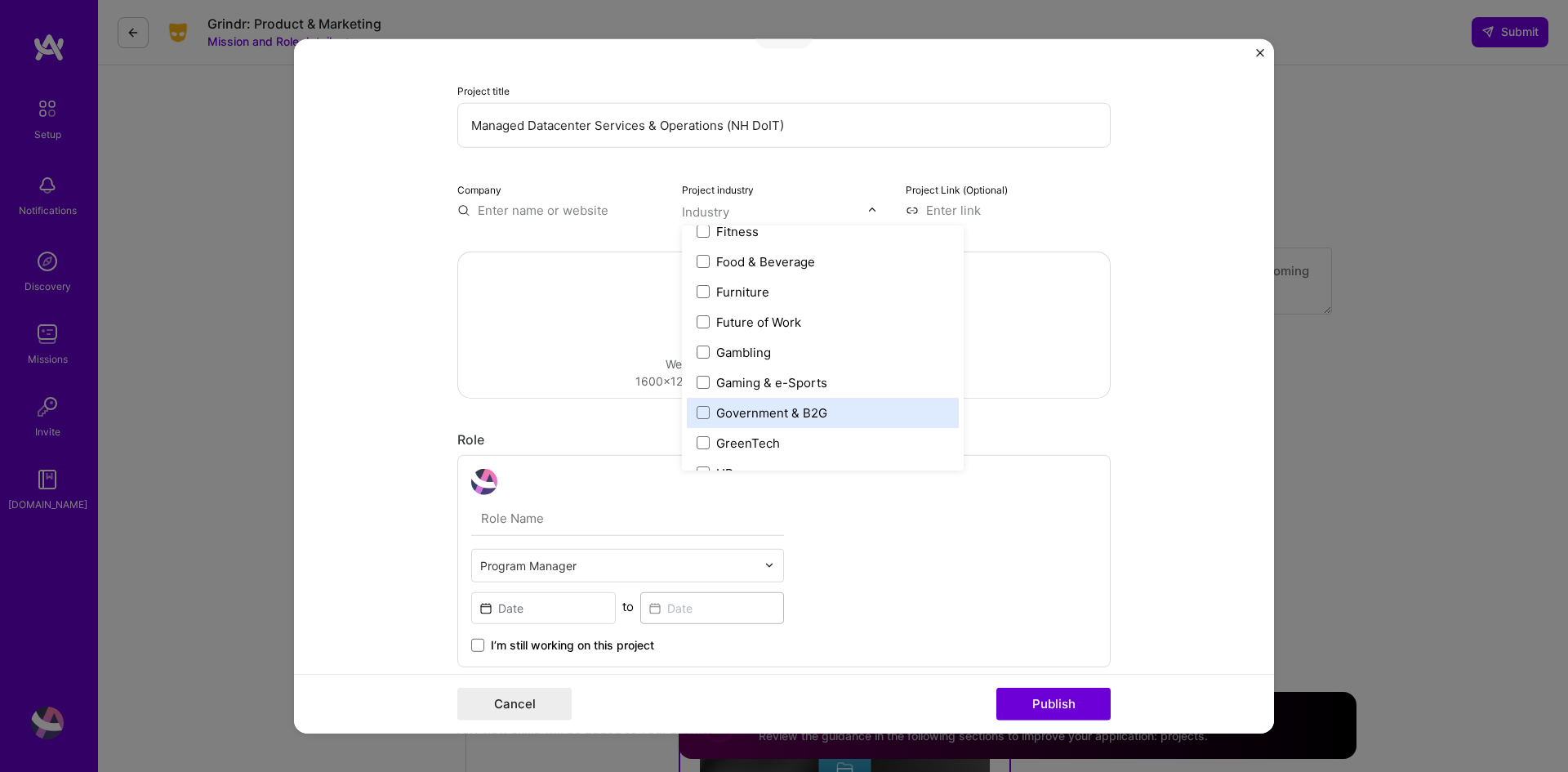
scroll to position [1879, 0]
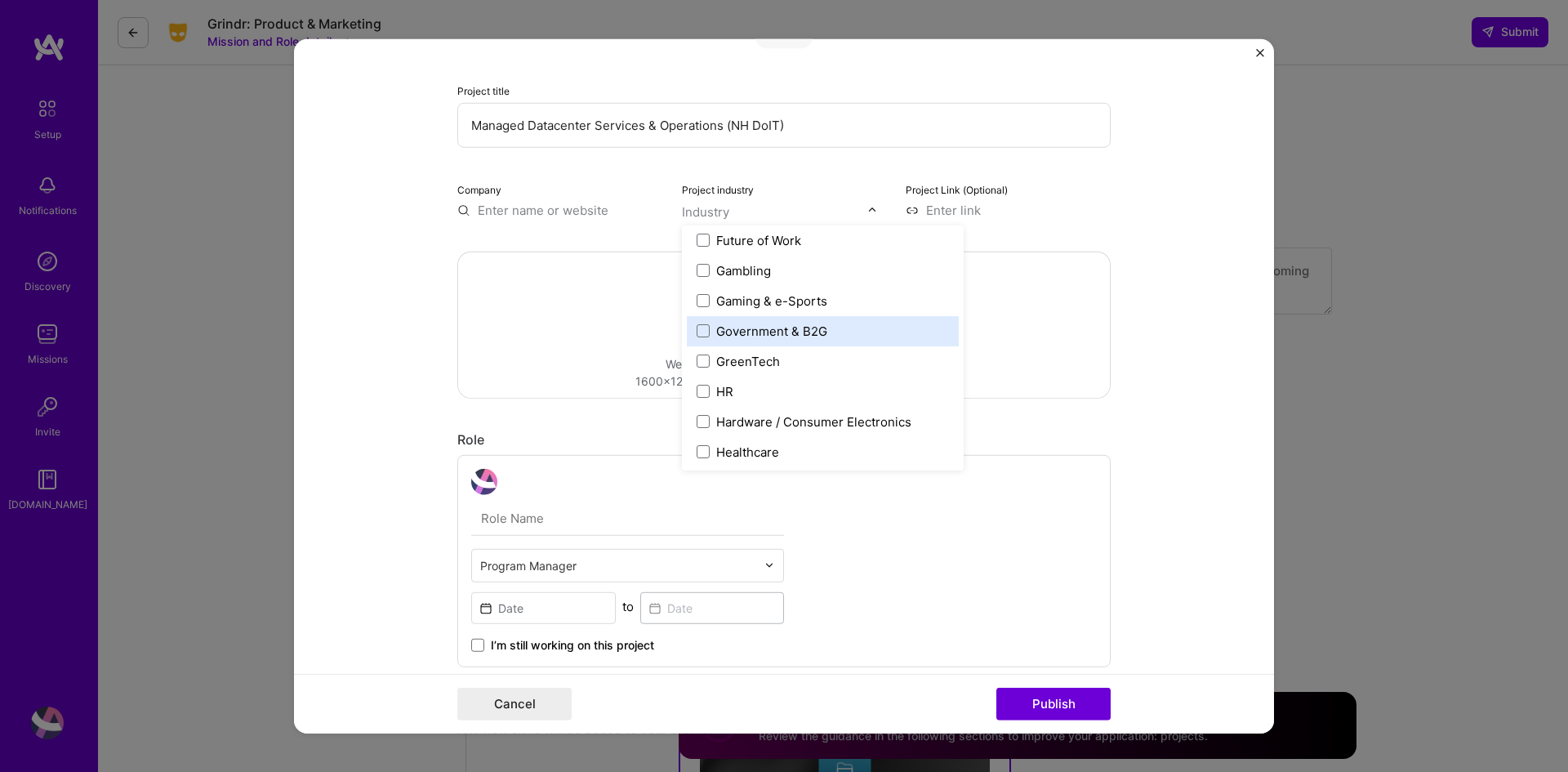
click at [854, 326] on label "Government & B2G" at bounding box center [823, 330] width 253 height 17
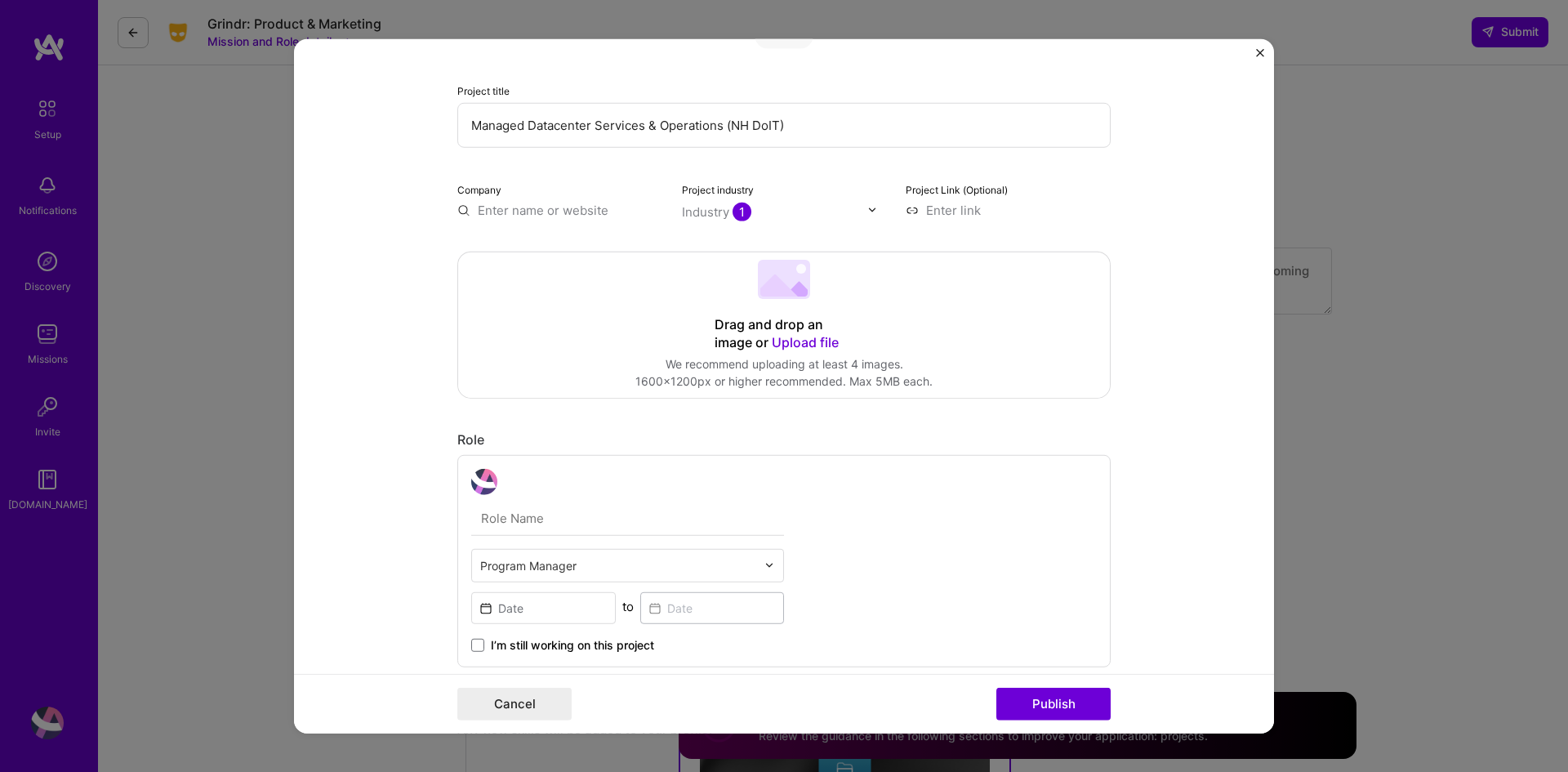
click at [273, 339] on div "Project title Managed Datacenter Services & Operations (NH DoIT) Company Projec…" at bounding box center [784, 386] width 1568 height 772
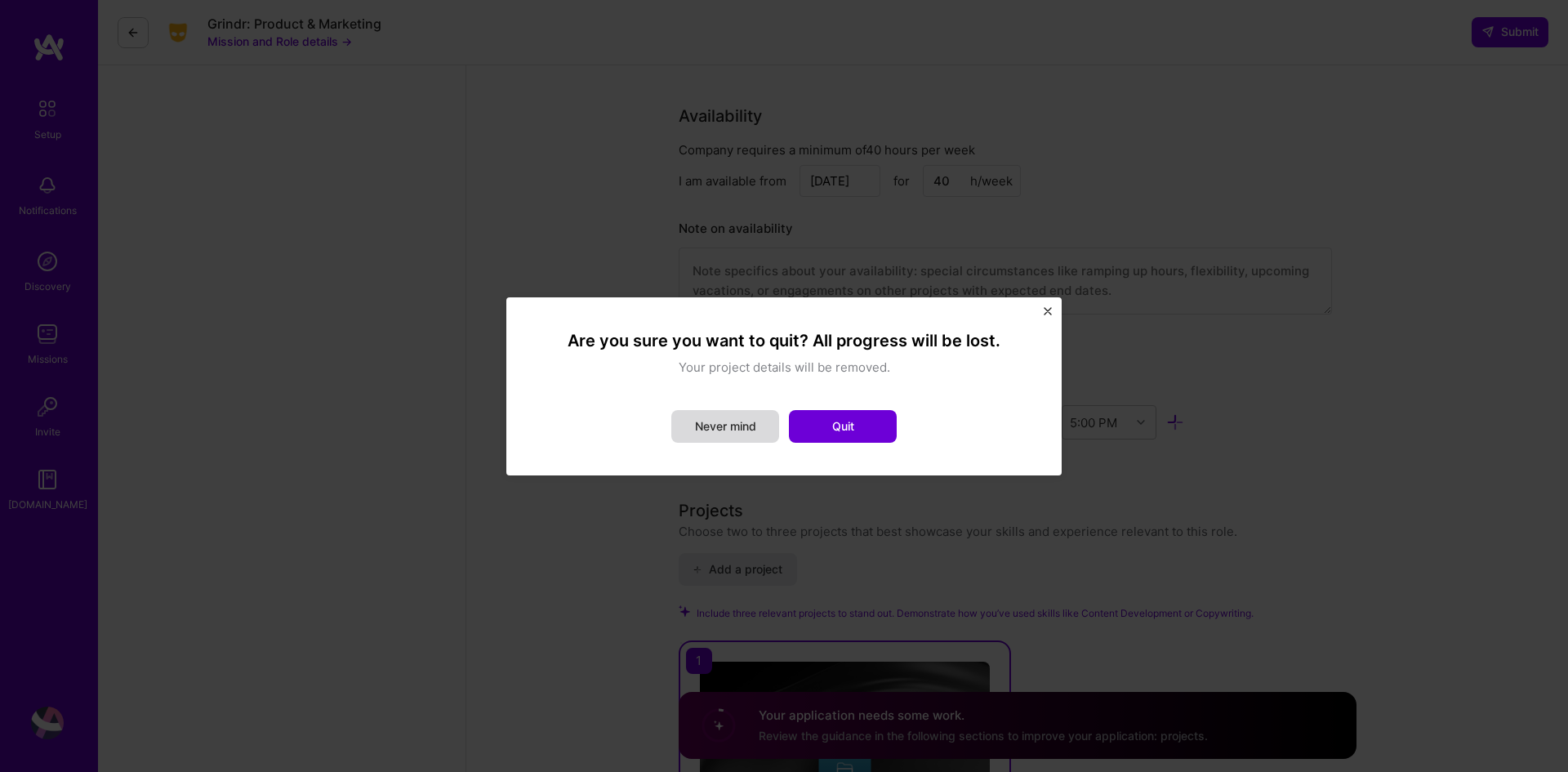
click at [728, 425] on button "Never mind" at bounding box center [725, 426] width 108 height 33
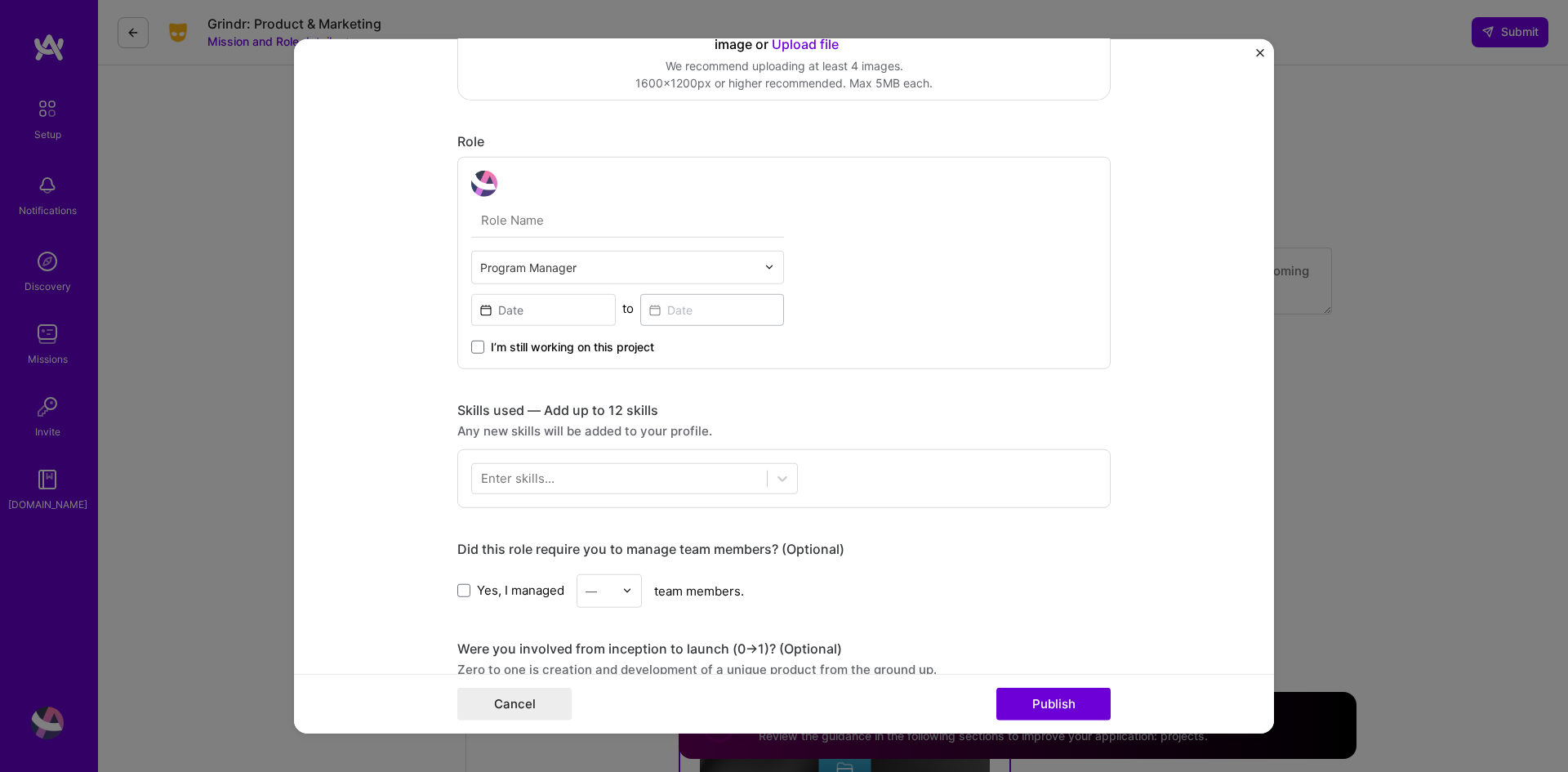
scroll to position [408, 0]
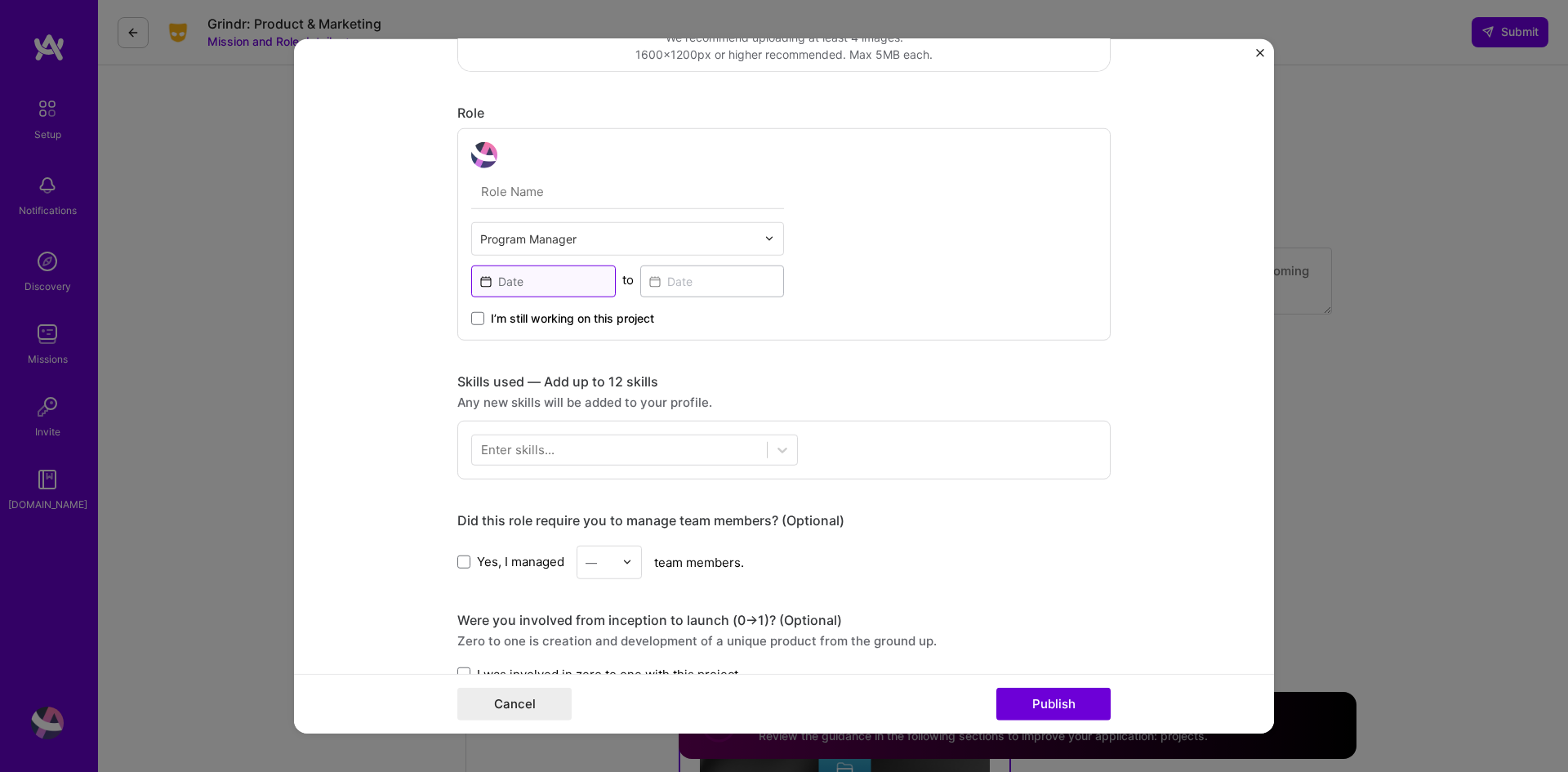
click at [575, 285] on input at bounding box center [544, 281] width 145 height 32
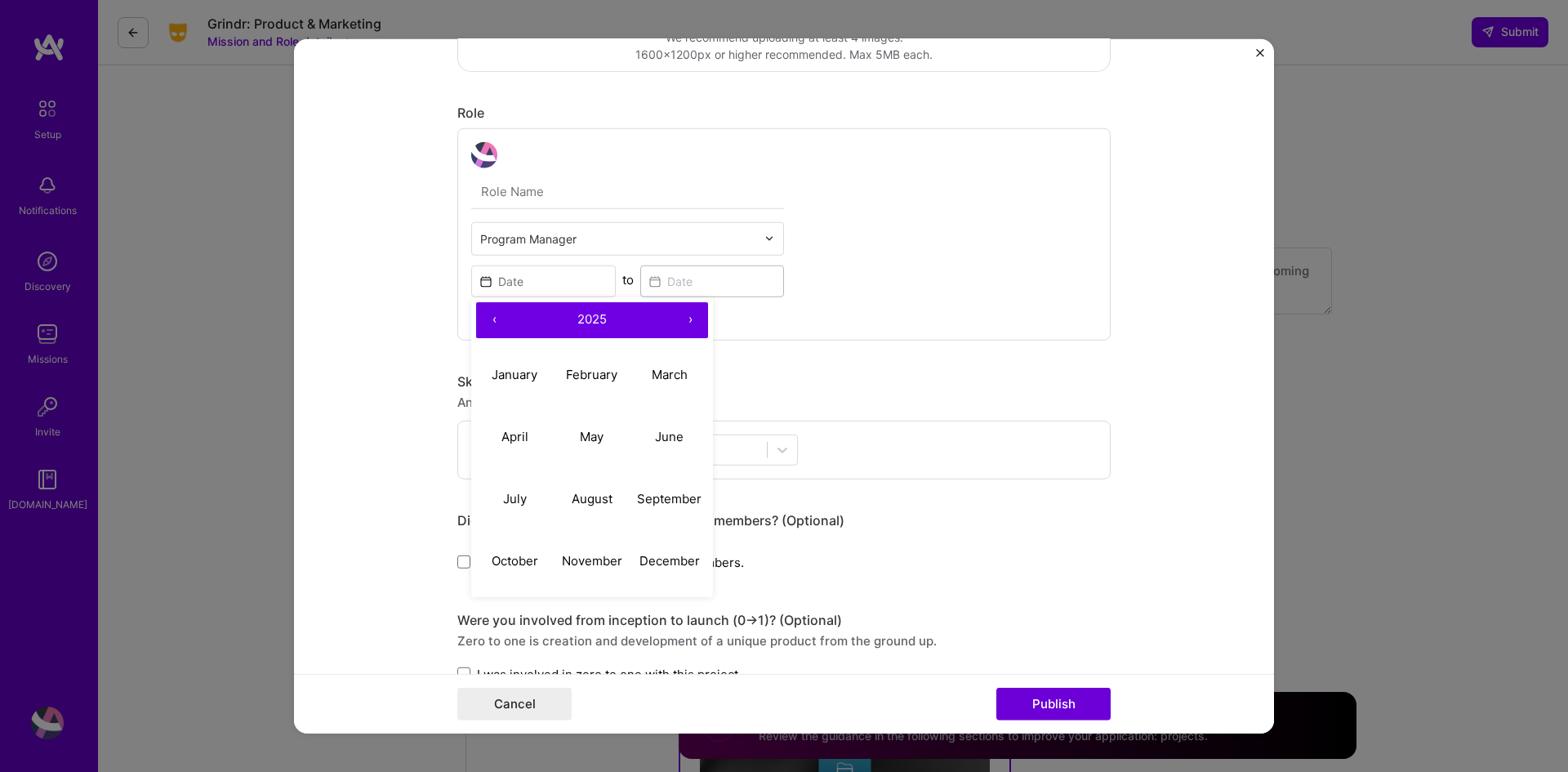
click at [481, 317] on button "‹" at bounding box center [495, 319] width 36 height 36
click at [512, 445] on button "April" at bounding box center [515, 436] width 77 height 62
type input "Apr, 2024"
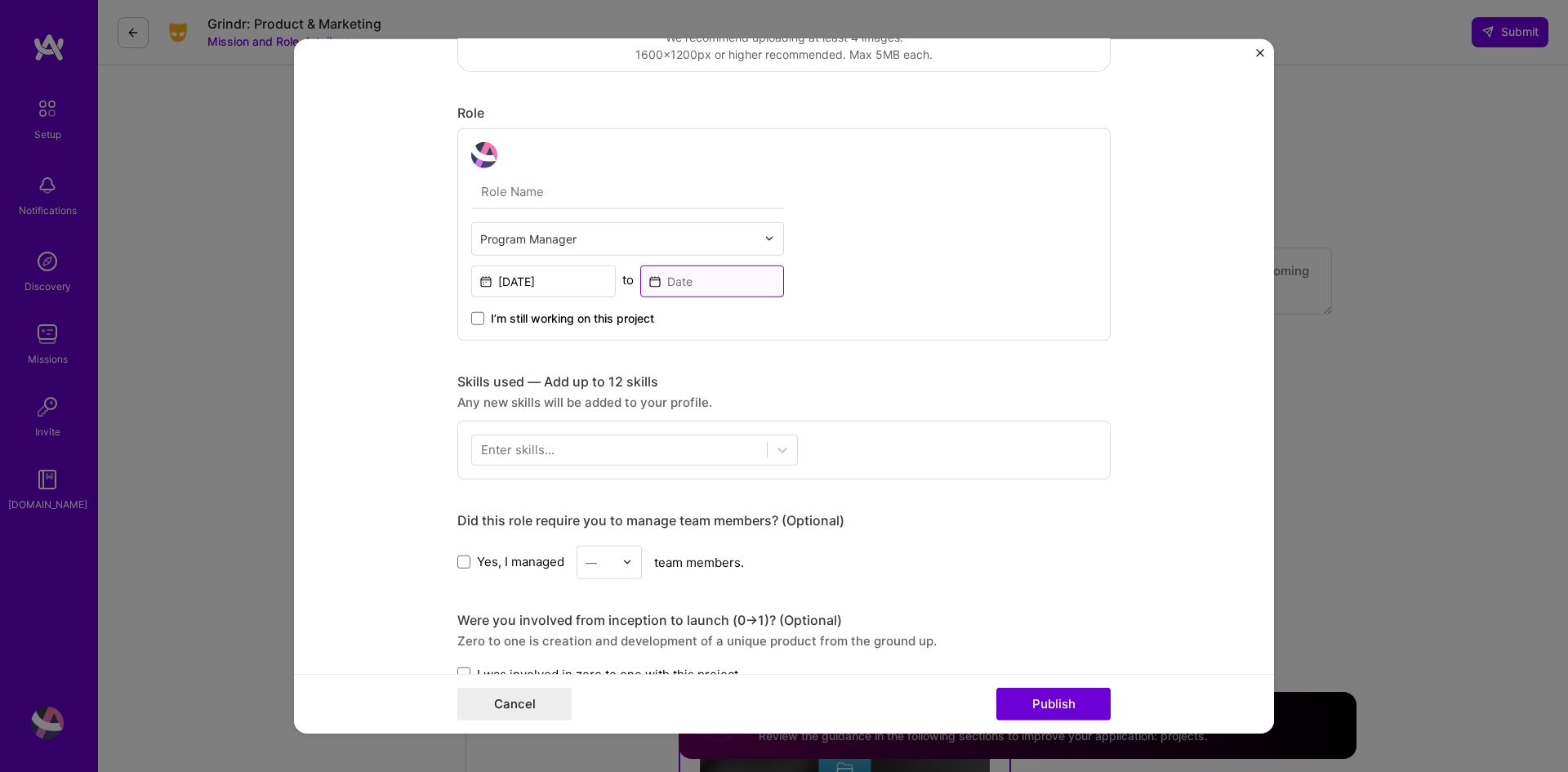
click at [710, 286] on input at bounding box center [713, 281] width 145 height 32
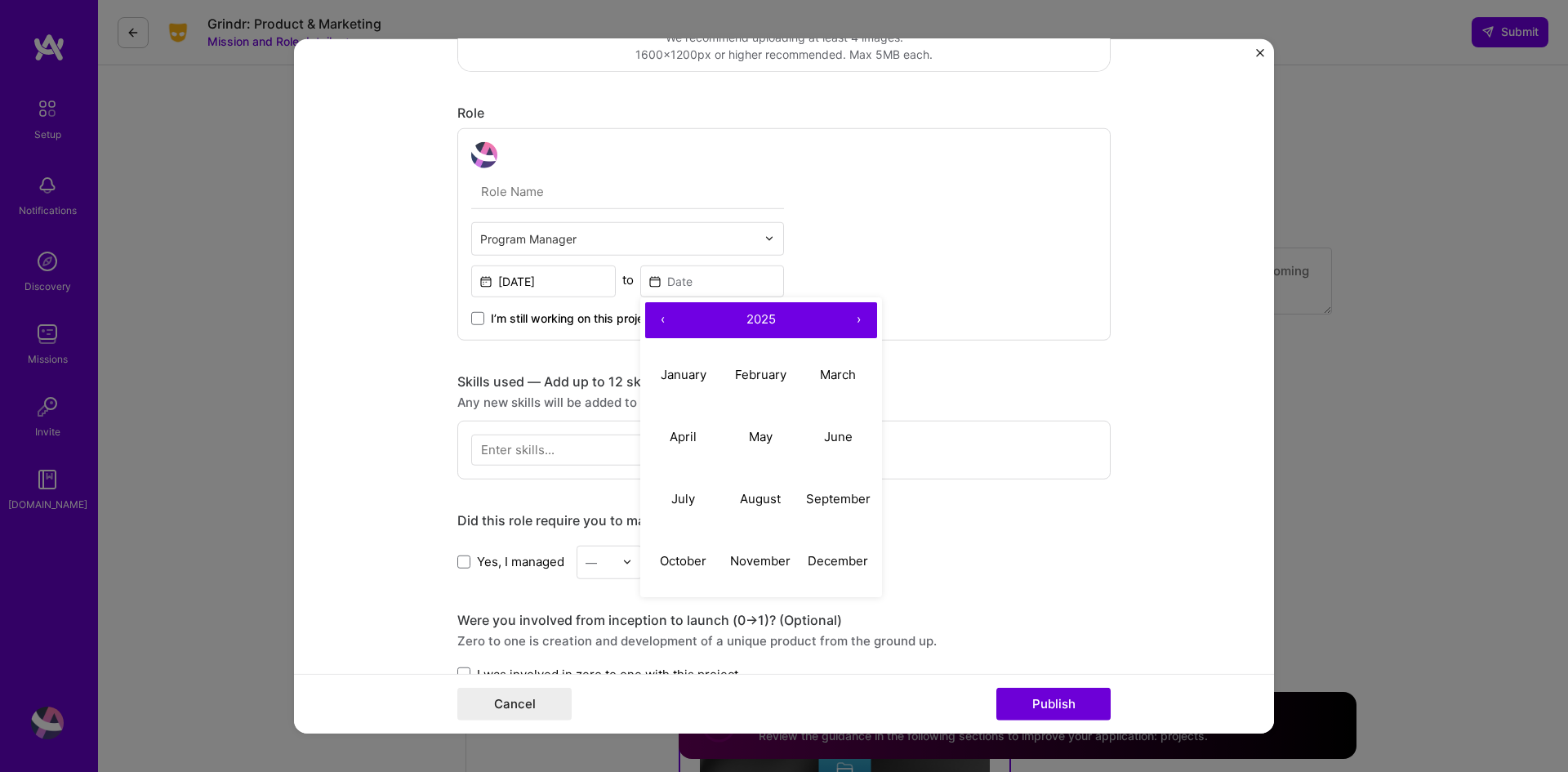
click at [528, 324] on span "I’m still working on this project" at bounding box center [572, 318] width 163 height 16
click at [0, 0] on input "I’m still working on this project" at bounding box center [0, 0] width 0 height 0
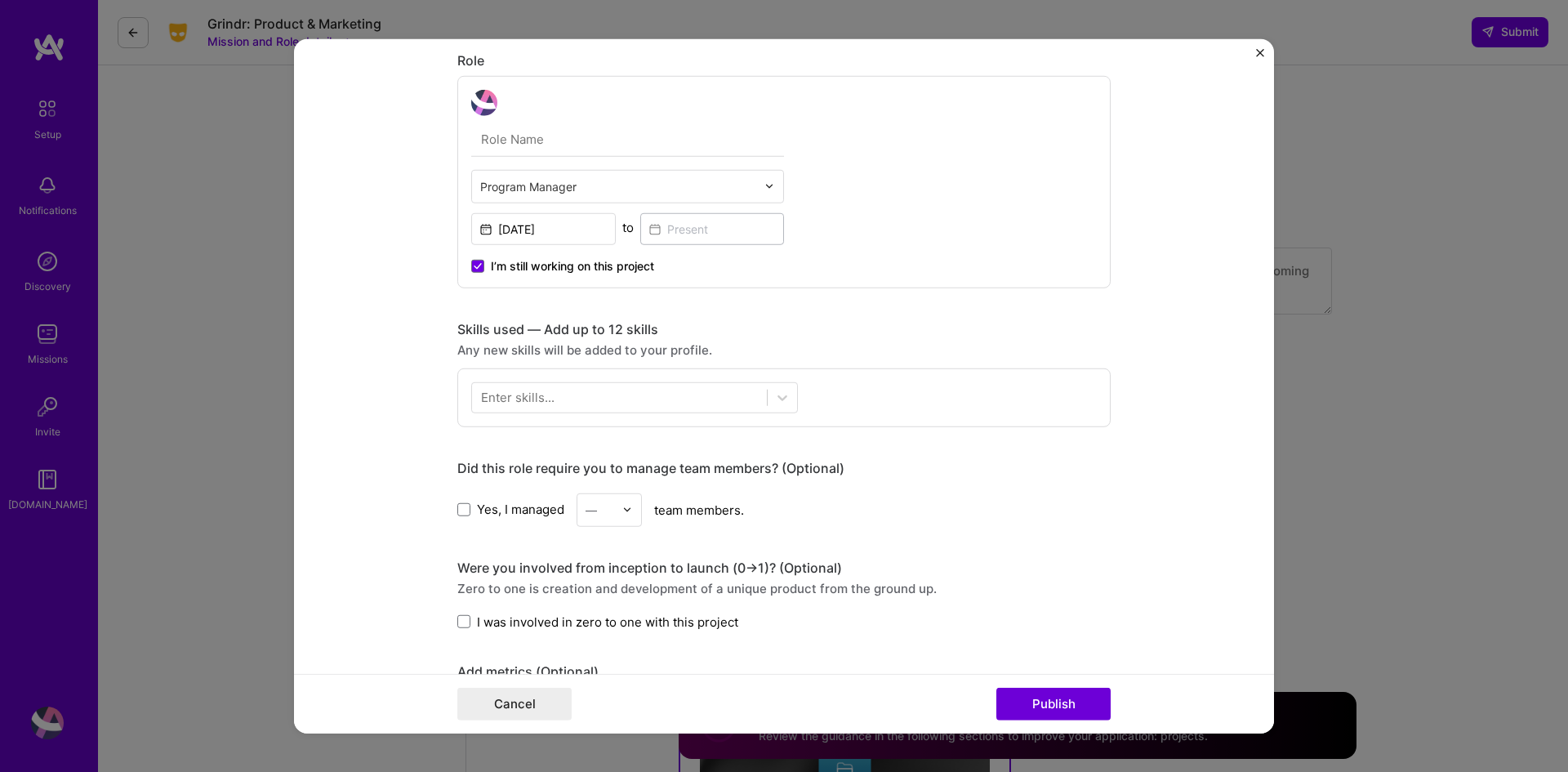
scroll to position [490, 0]
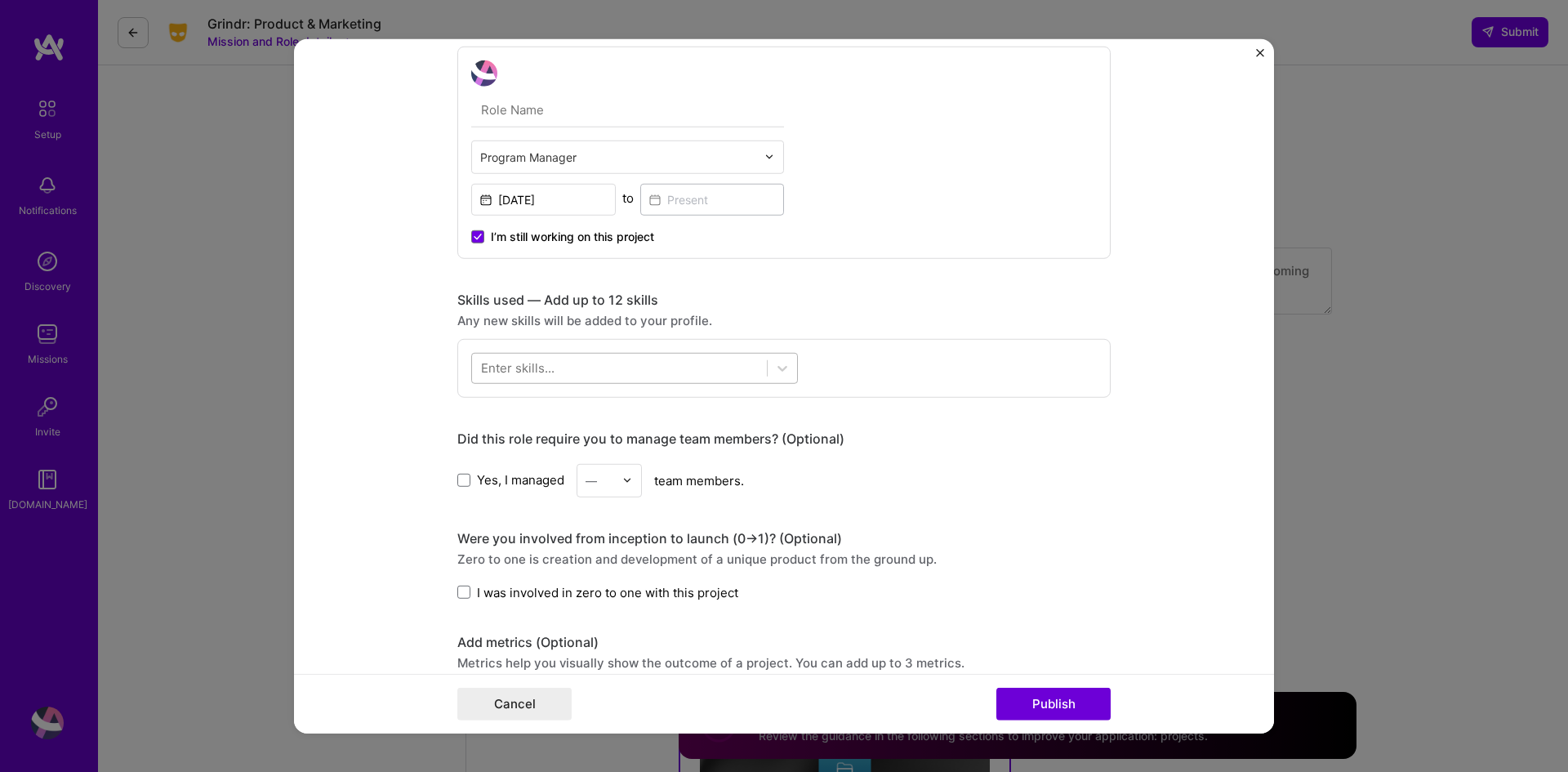
click at [558, 367] on div at bounding box center [620, 368] width 295 height 27
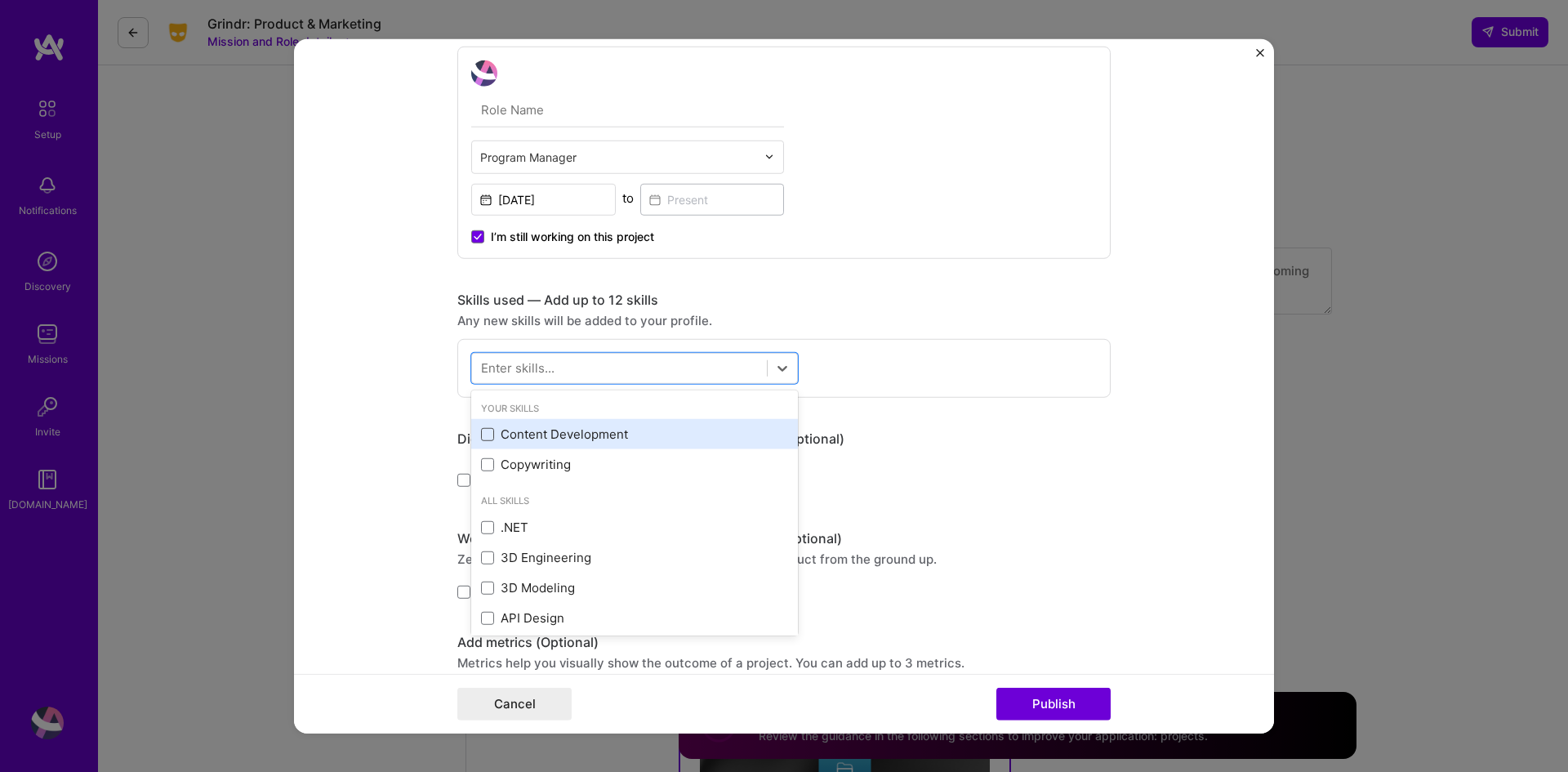
click at [482, 439] on span at bounding box center [488, 435] width 13 height 13
click at [0, 0] on input "checkbox" at bounding box center [0, 0] width 0 height 0
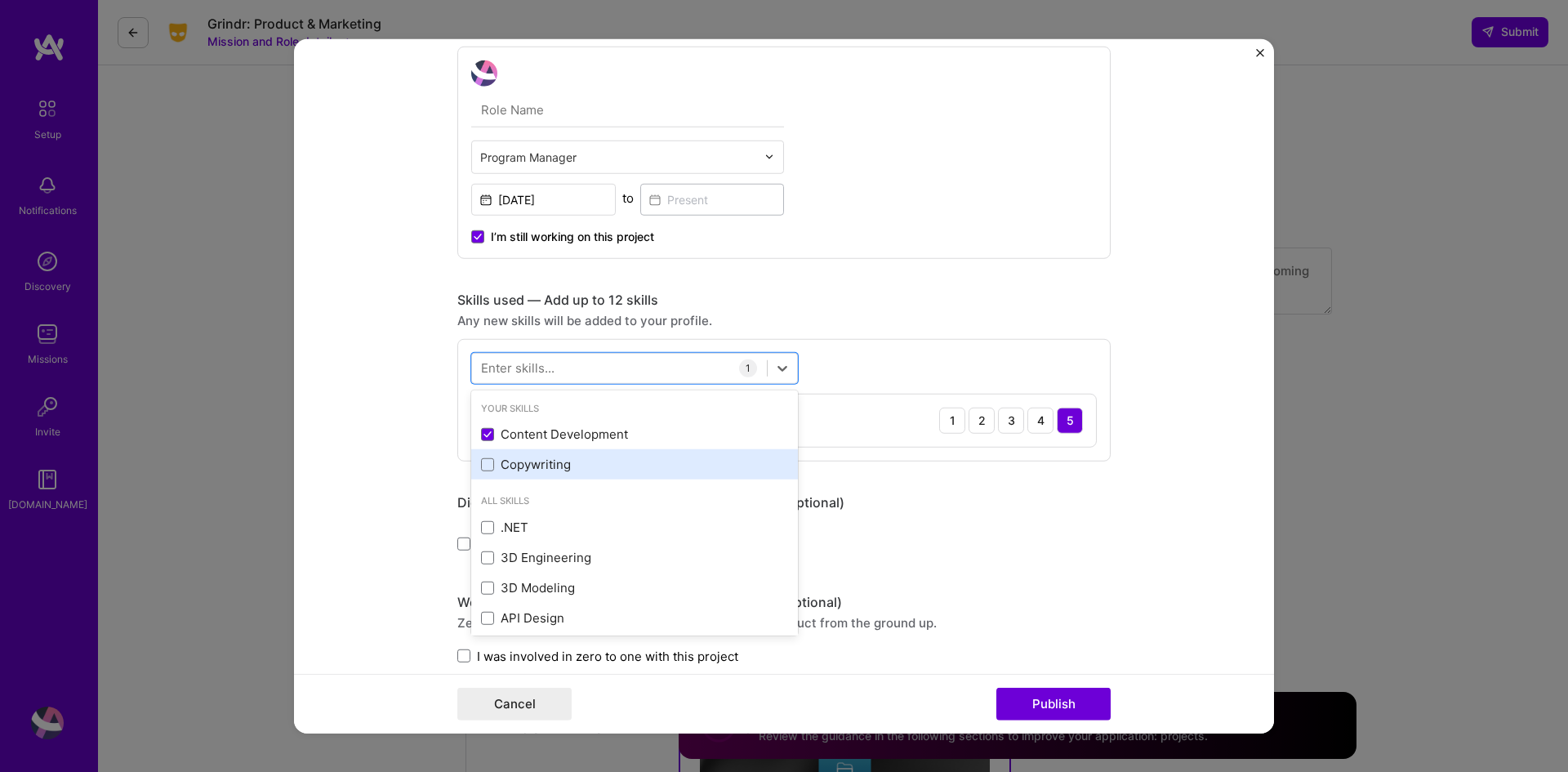
click at [491, 467] on div "Copywriting" at bounding box center [635, 464] width 307 height 17
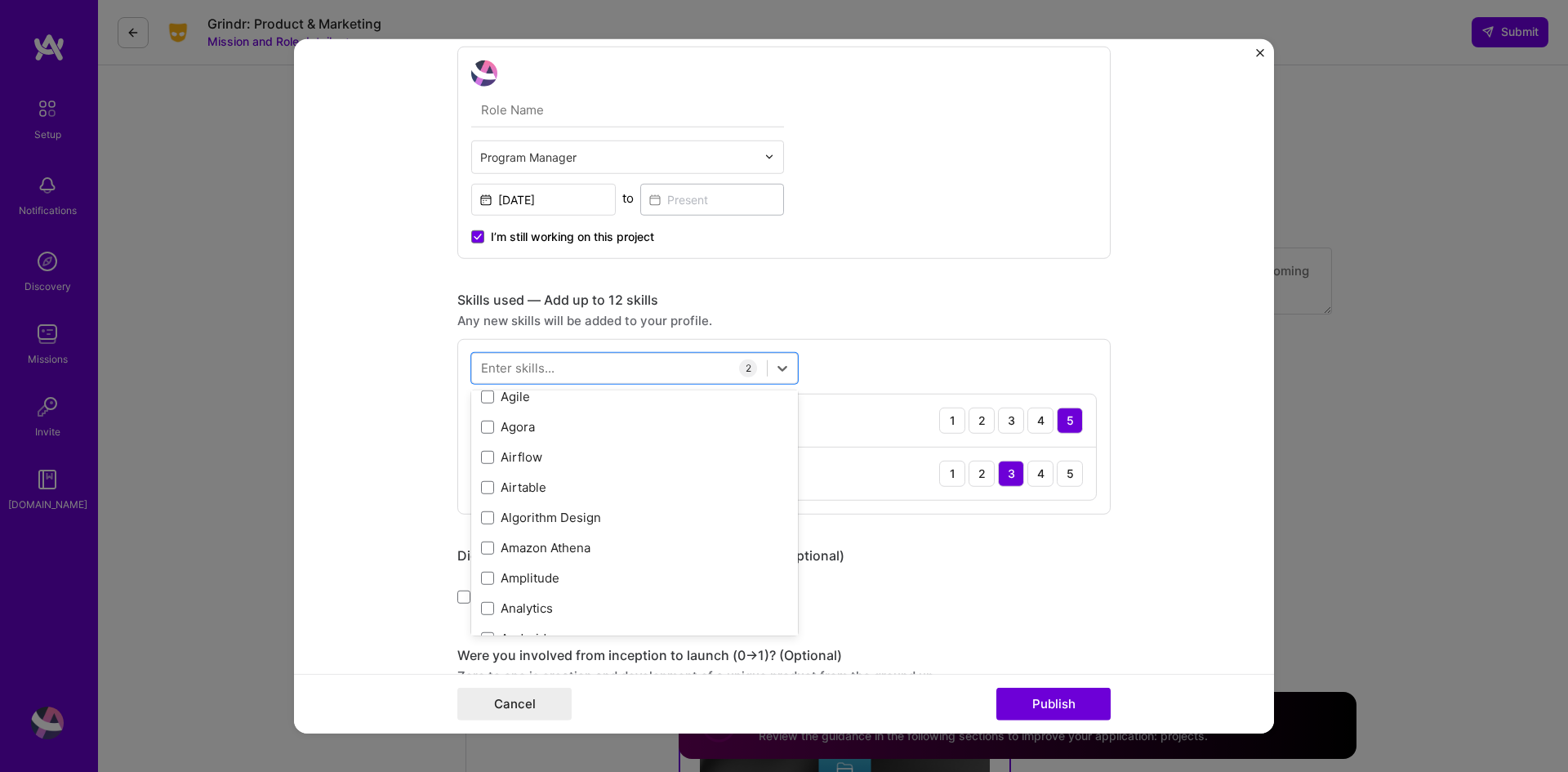
scroll to position [653, 0]
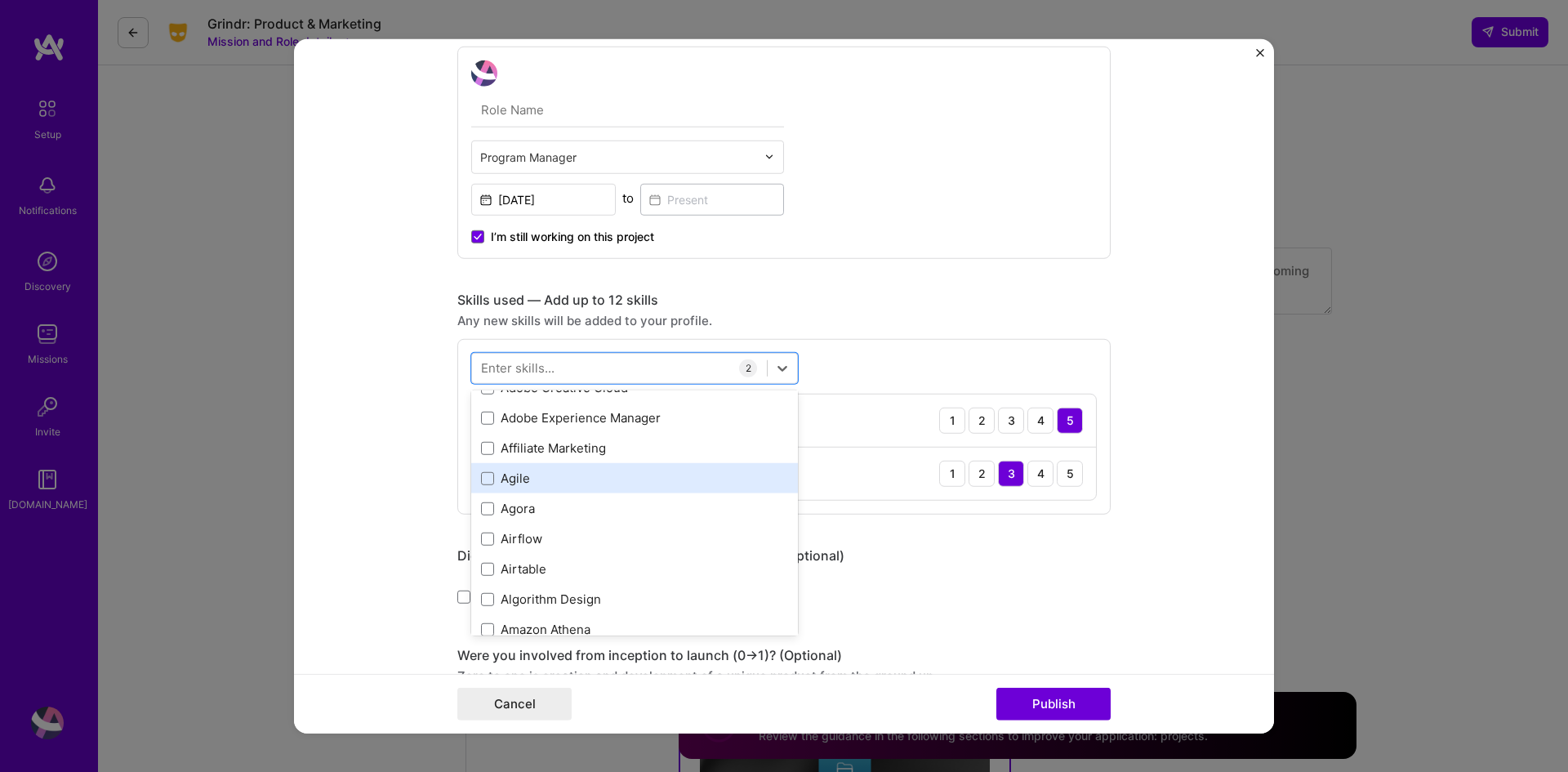
click at [496, 477] on div "Agile" at bounding box center [635, 478] width 307 height 17
click at [500, 477] on div "Agile" at bounding box center [635, 478] width 307 height 17
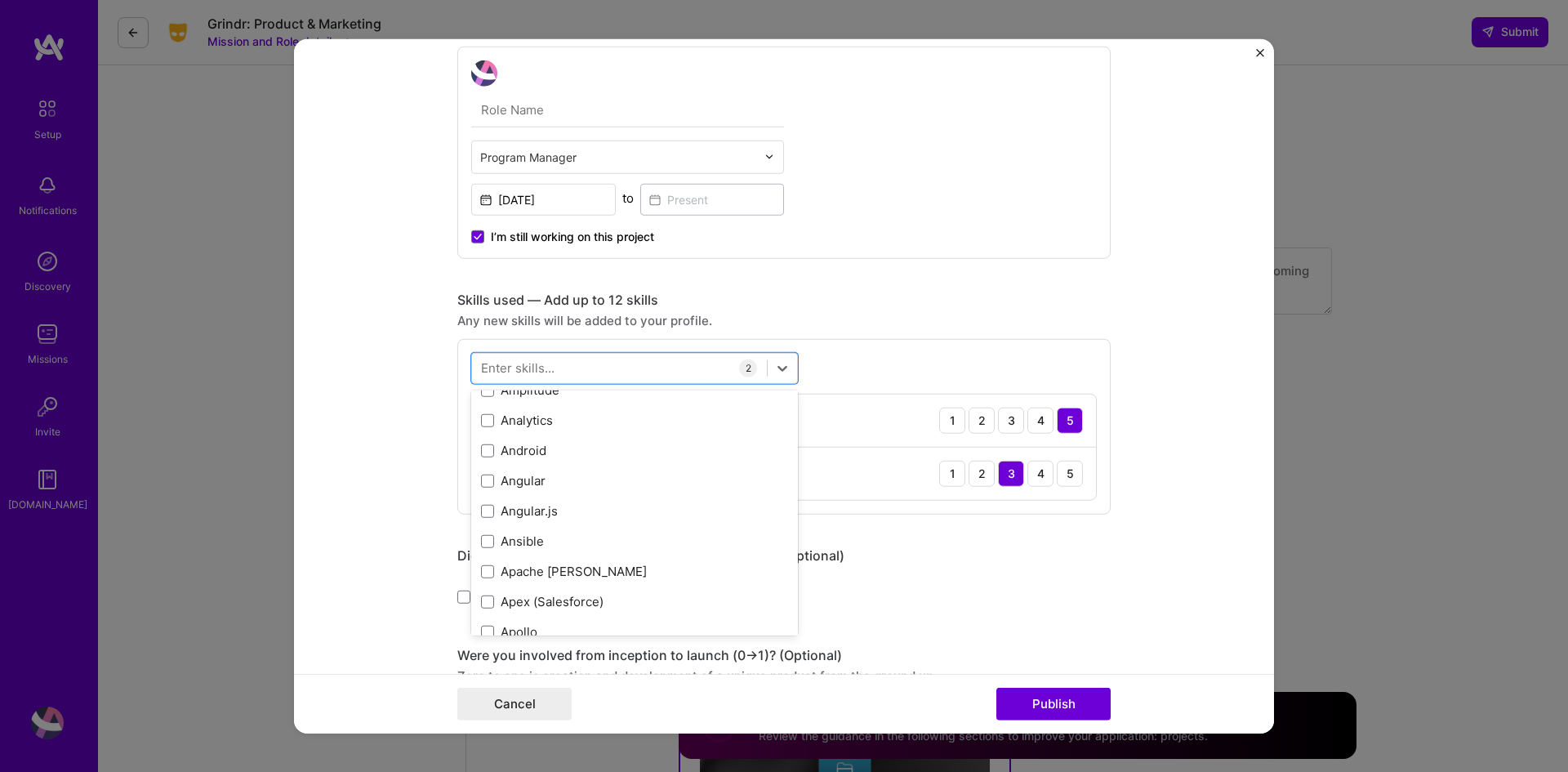
scroll to position [899, 0]
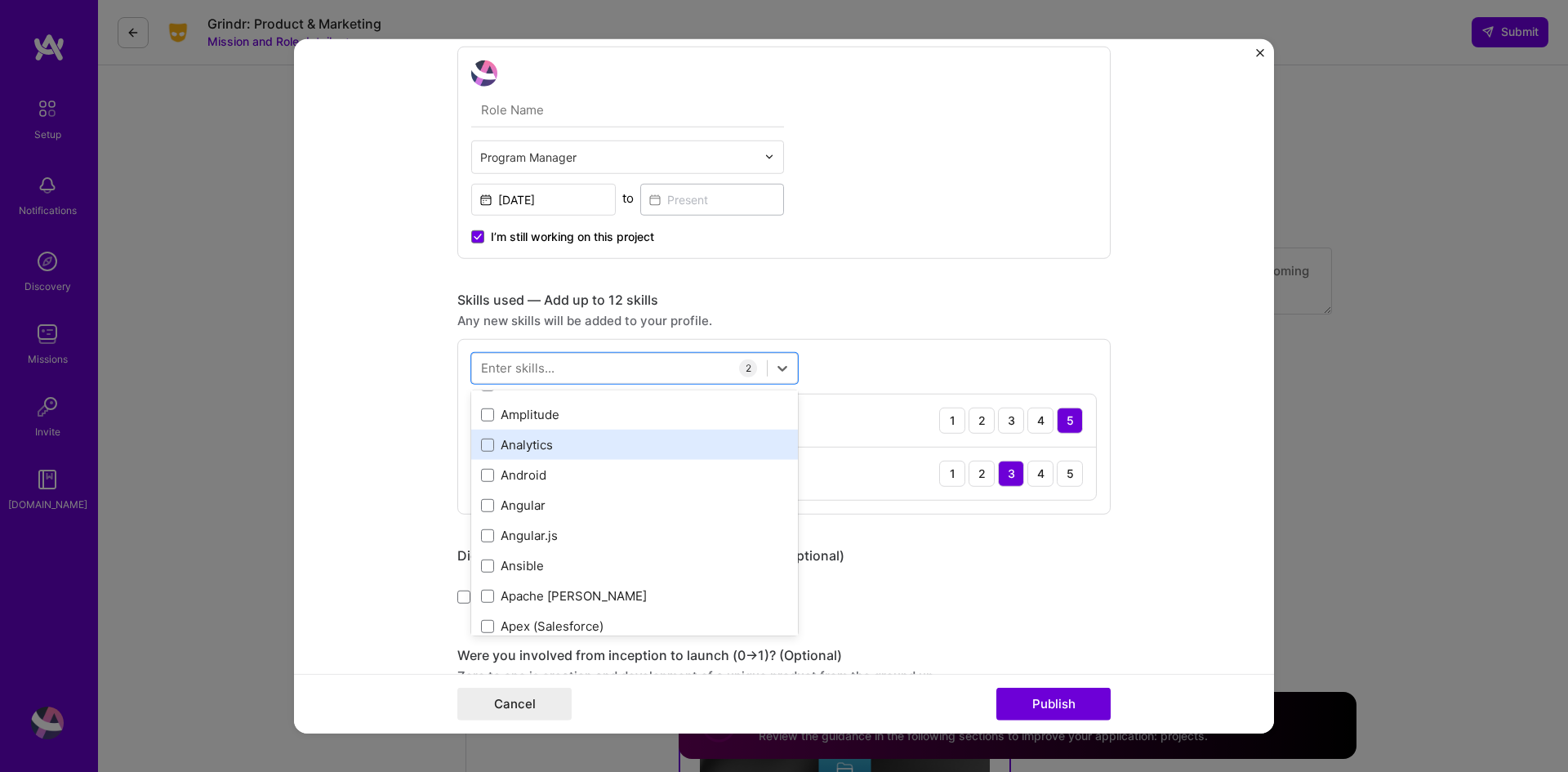
click at [526, 450] on div "Analytics" at bounding box center [635, 444] width 307 height 17
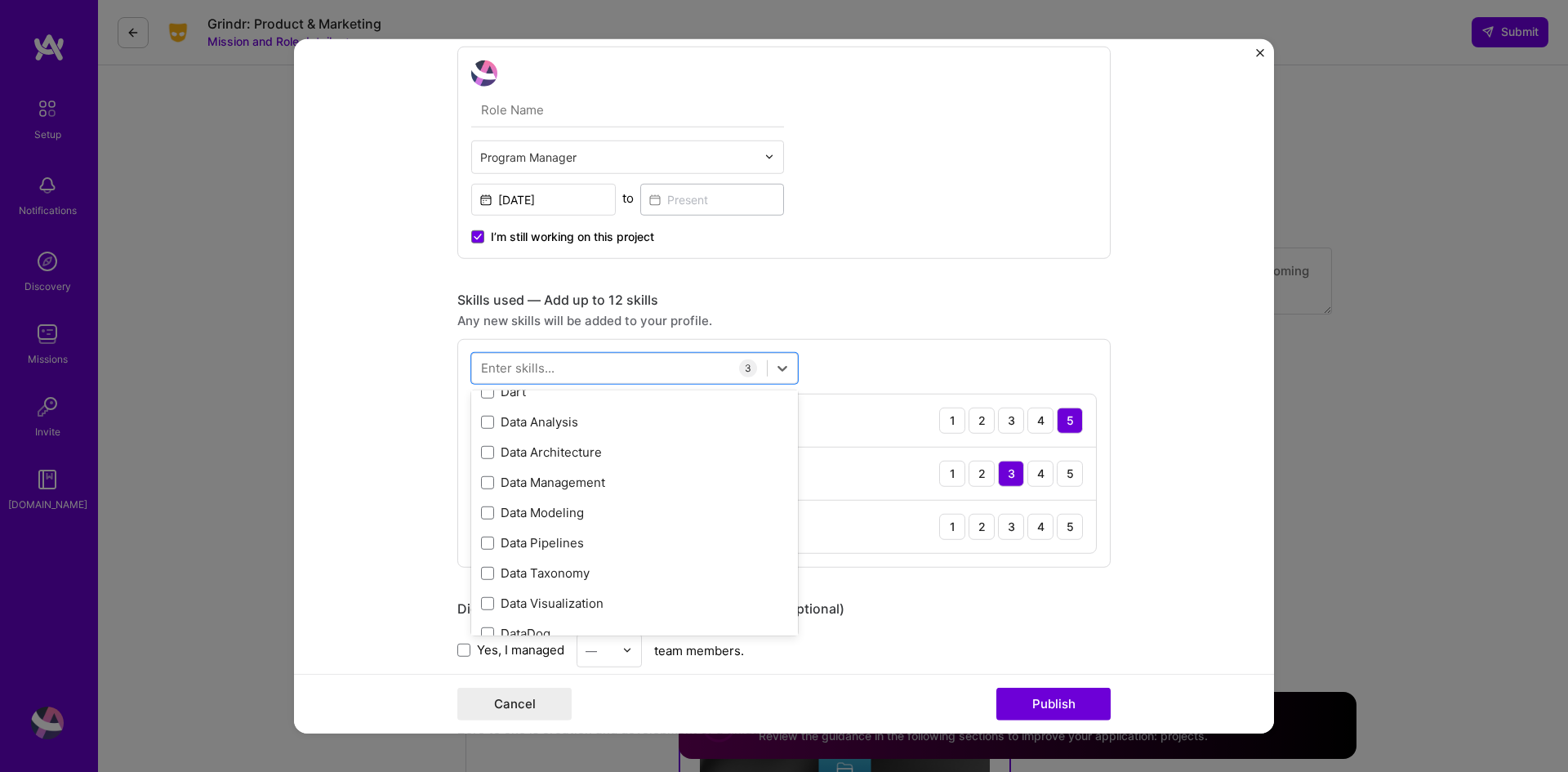
scroll to position [2695, 0]
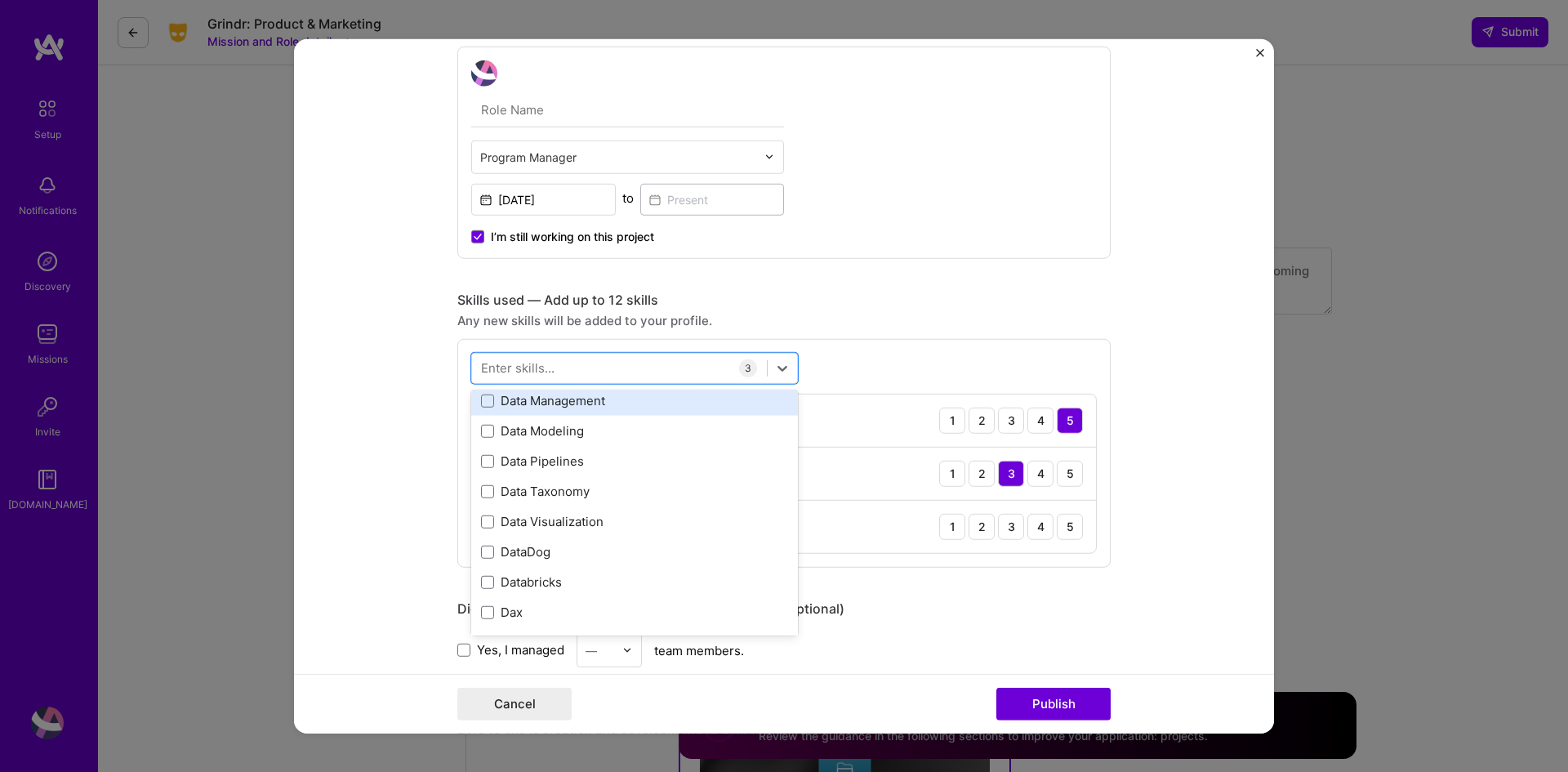
click at [550, 397] on div "Data Management" at bounding box center [635, 400] width 307 height 17
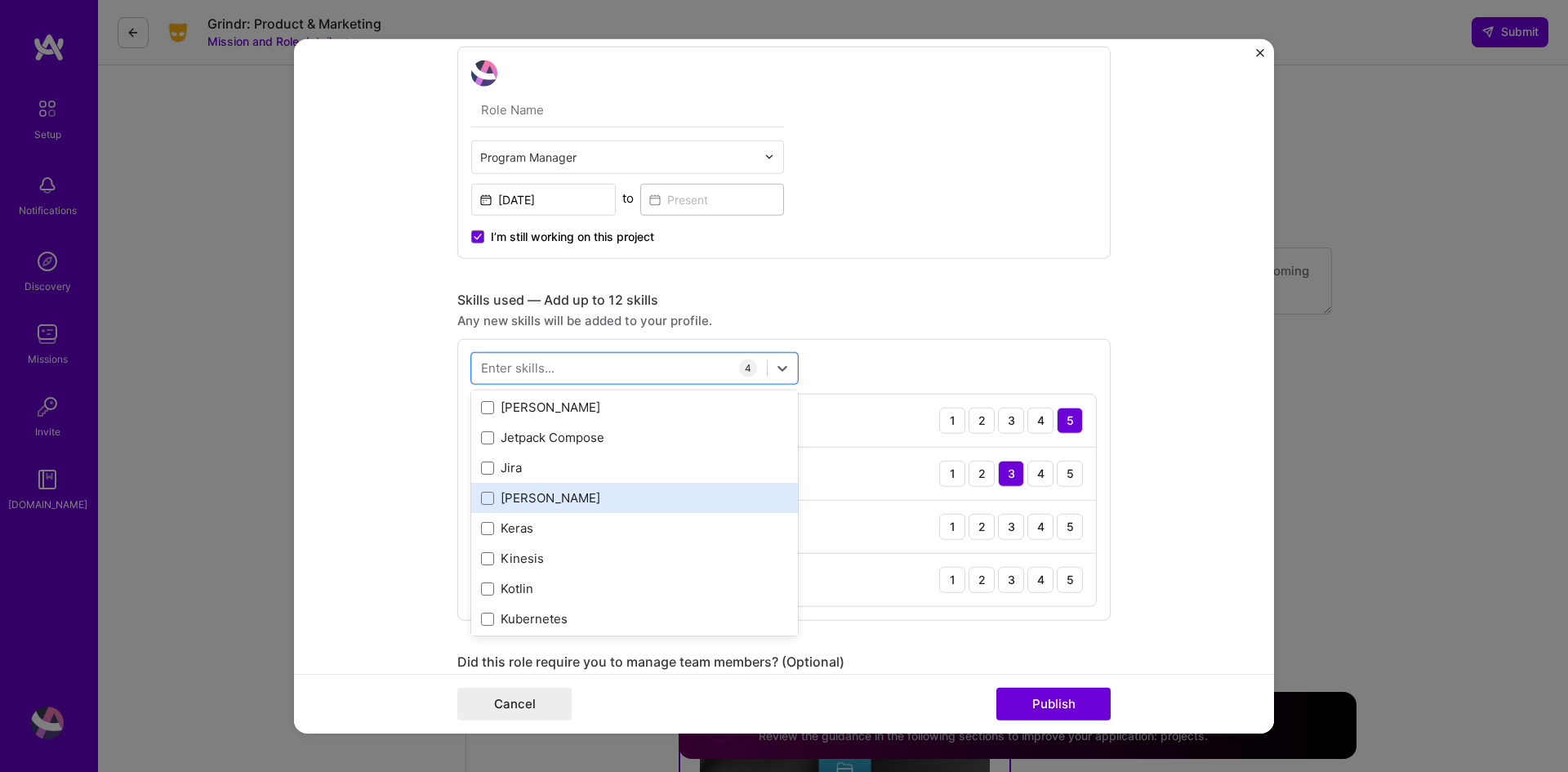
scroll to position [5309, 0]
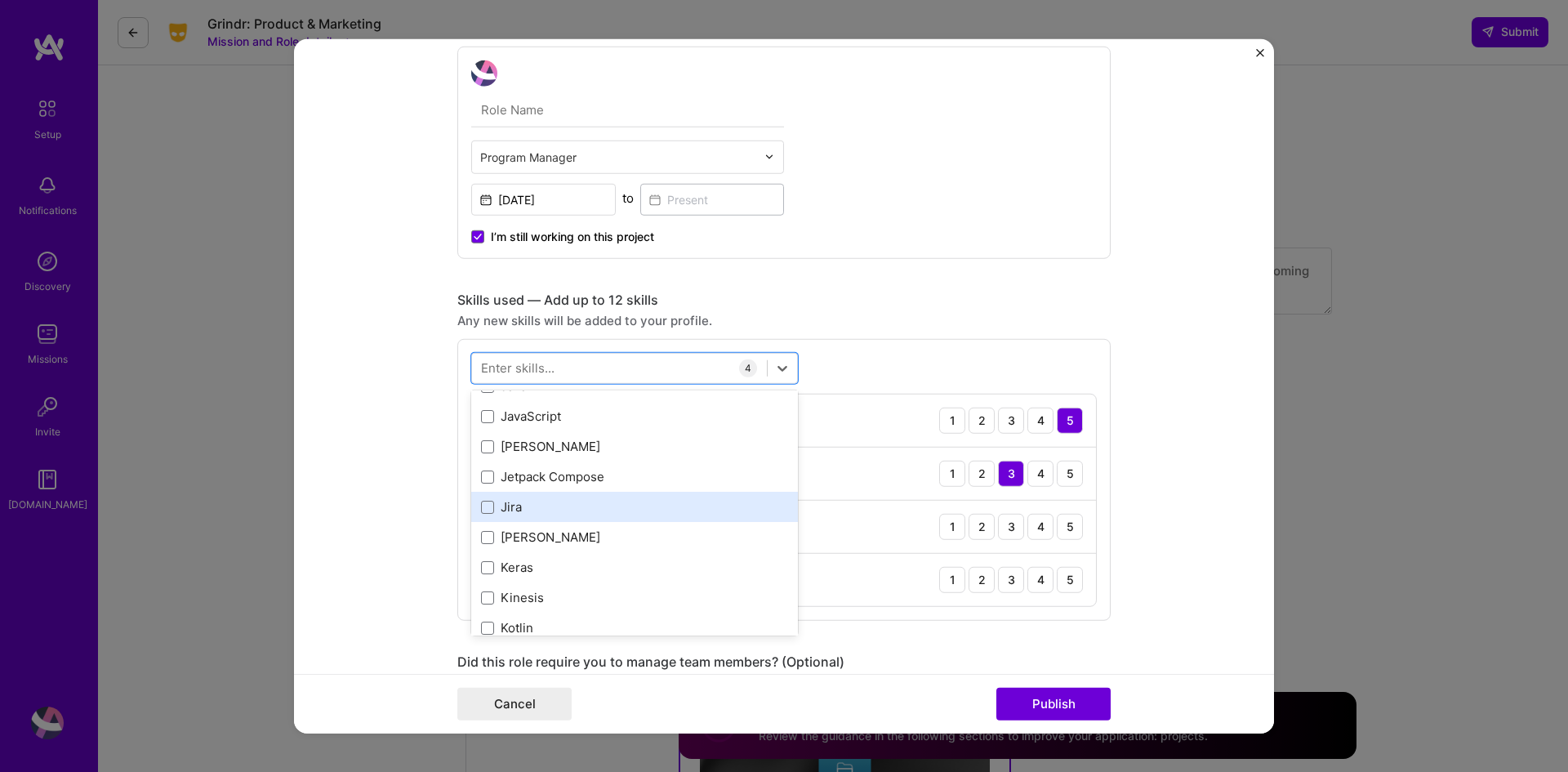
click at [661, 505] on div "Jira" at bounding box center [635, 506] width 307 height 17
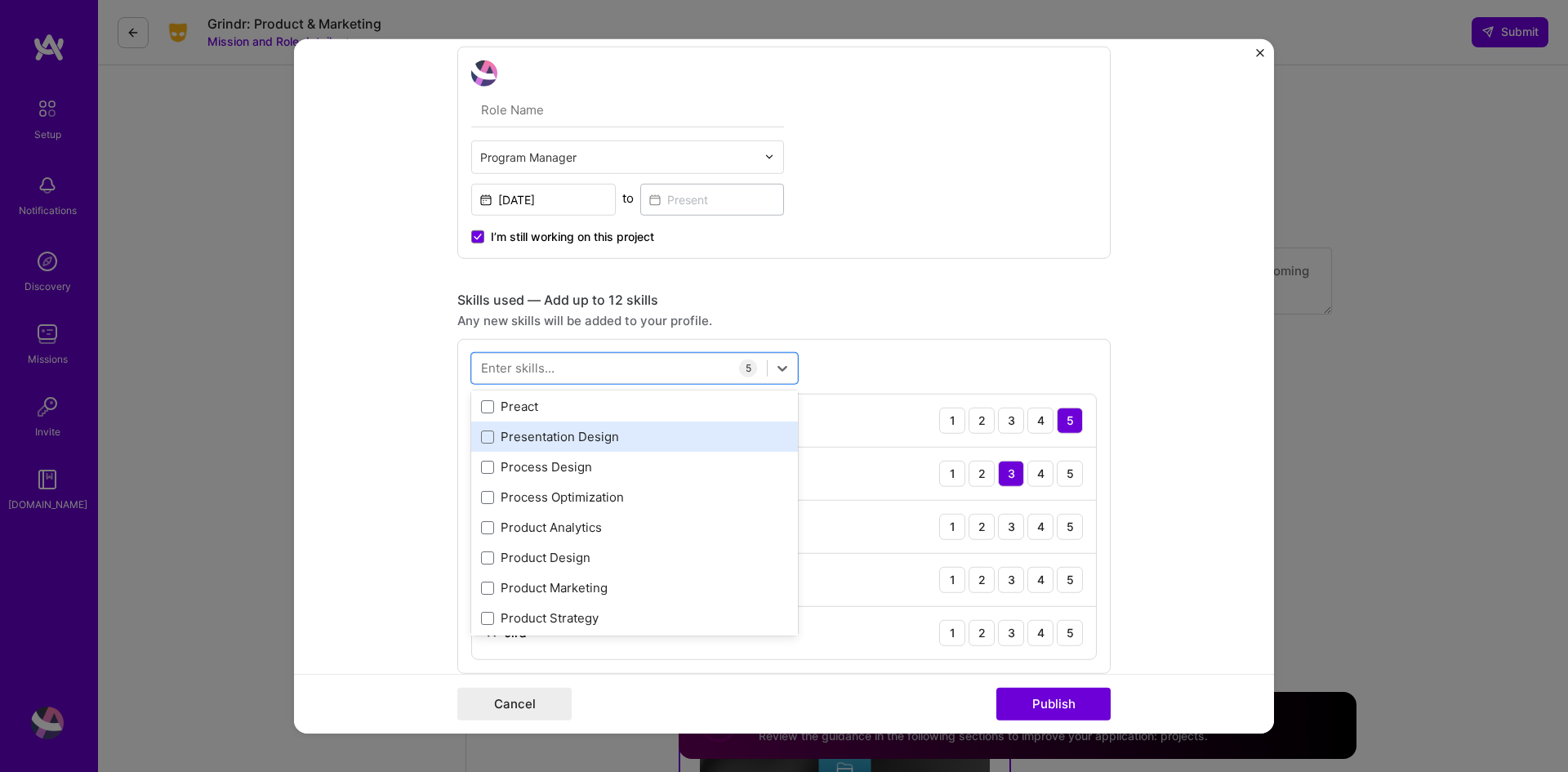
scroll to position [7514, 0]
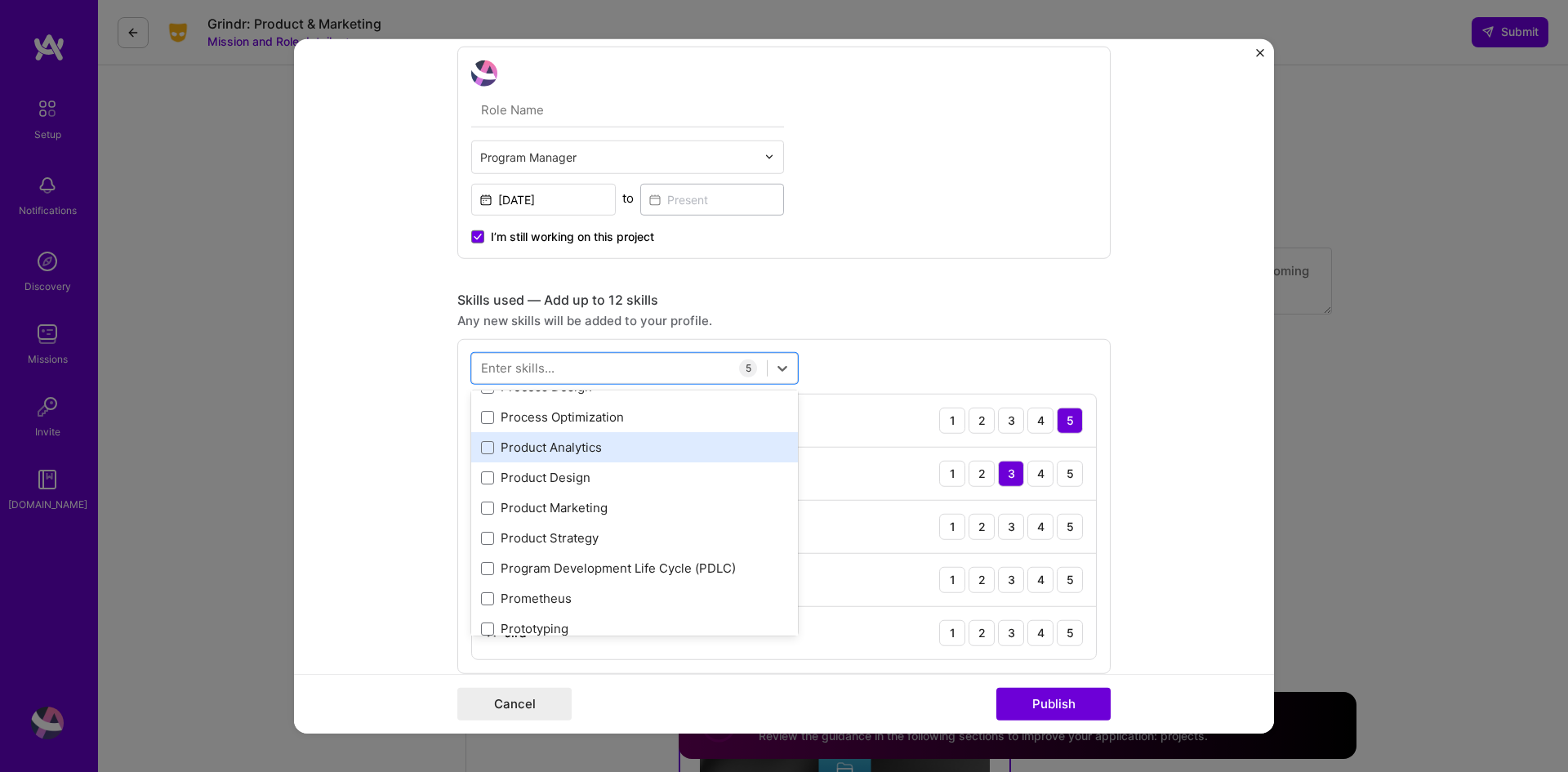
click at [508, 445] on div "Product Analytics" at bounding box center [635, 447] width 307 height 17
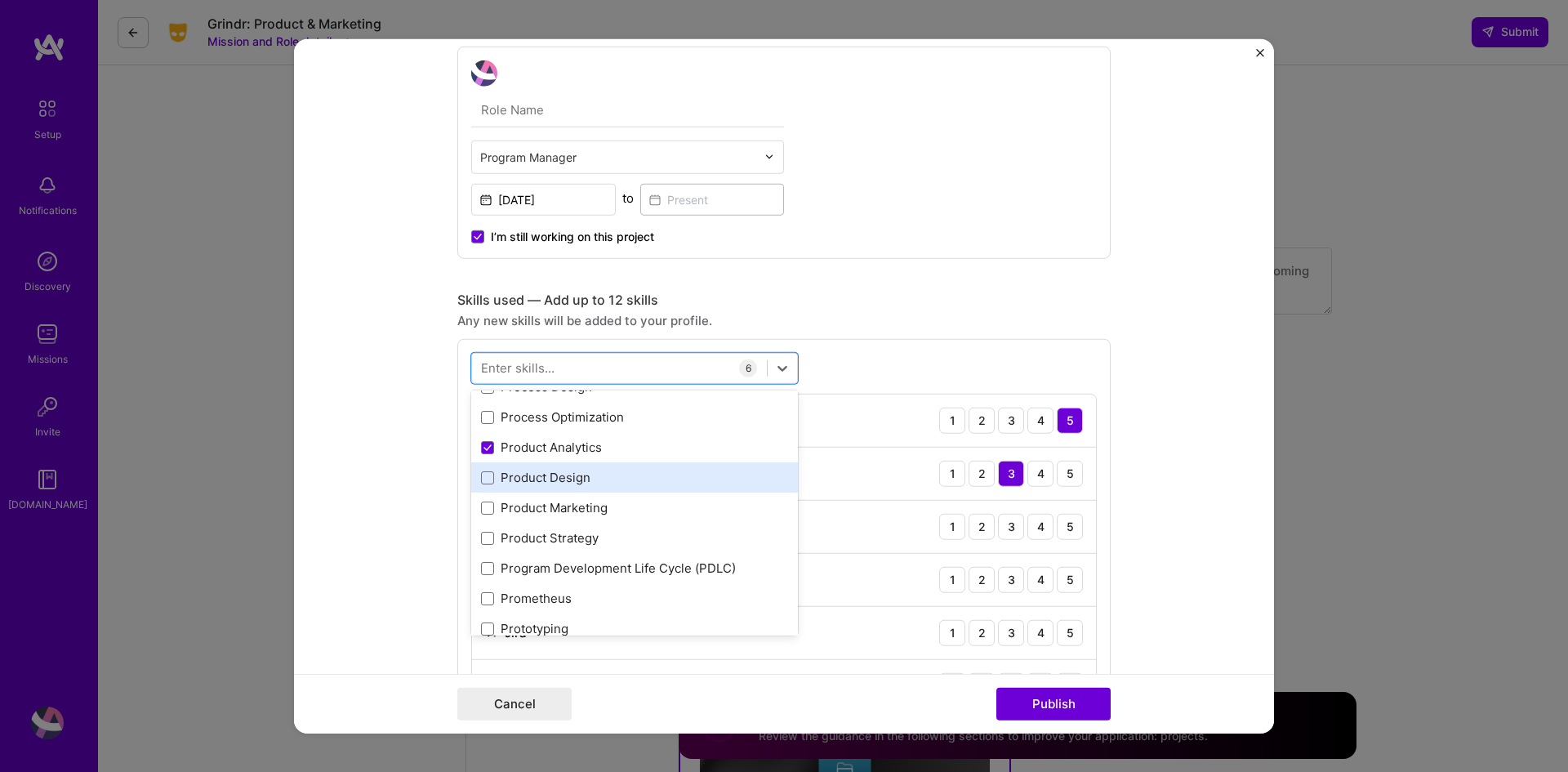
click at [507, 478] on div "Product Design" at bounding box center [635, 477] width 307 height 17
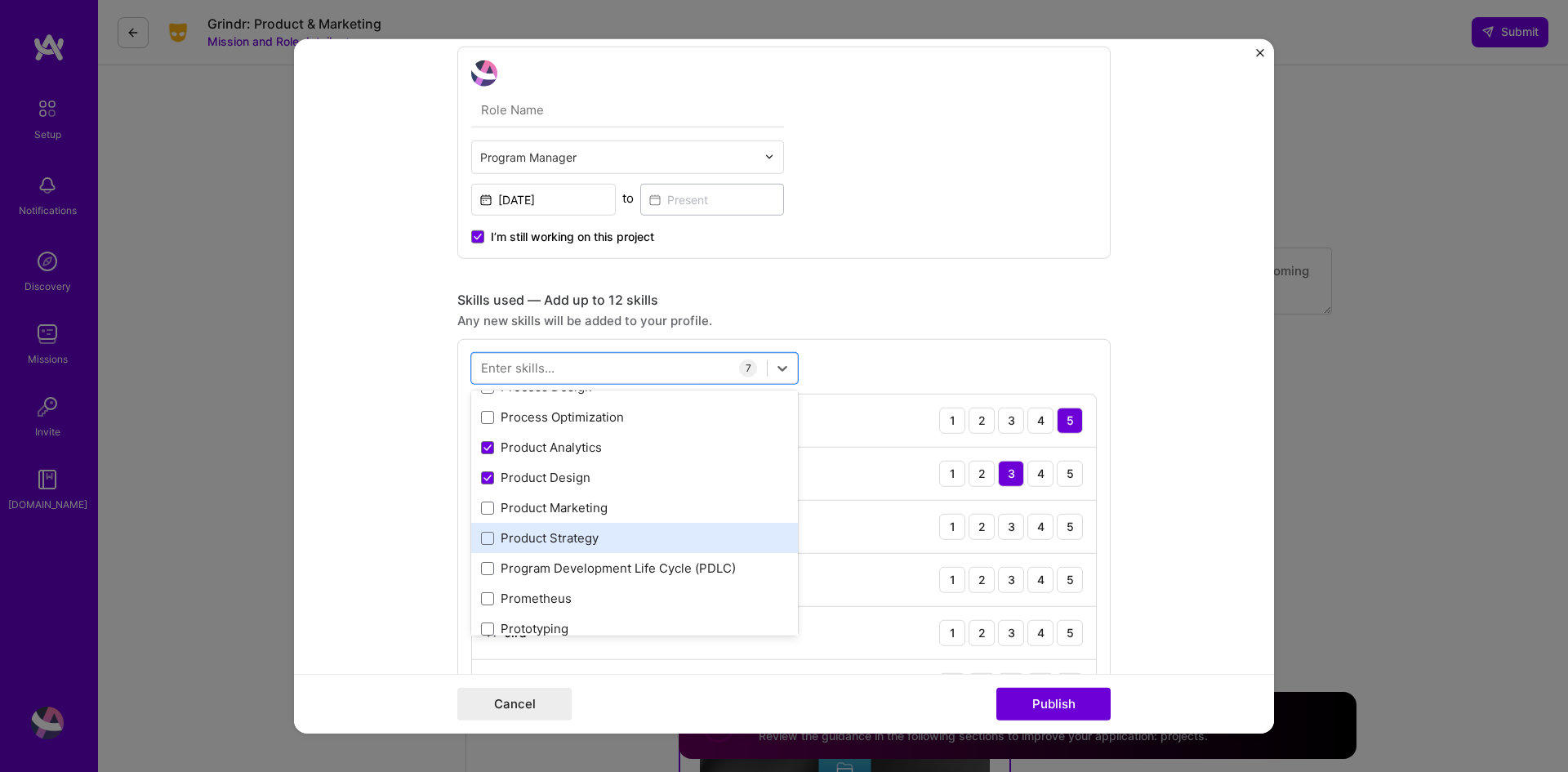
click at [507, 536] on div "Product Strategy" at bounding box center [635, 537] width 307 height 17
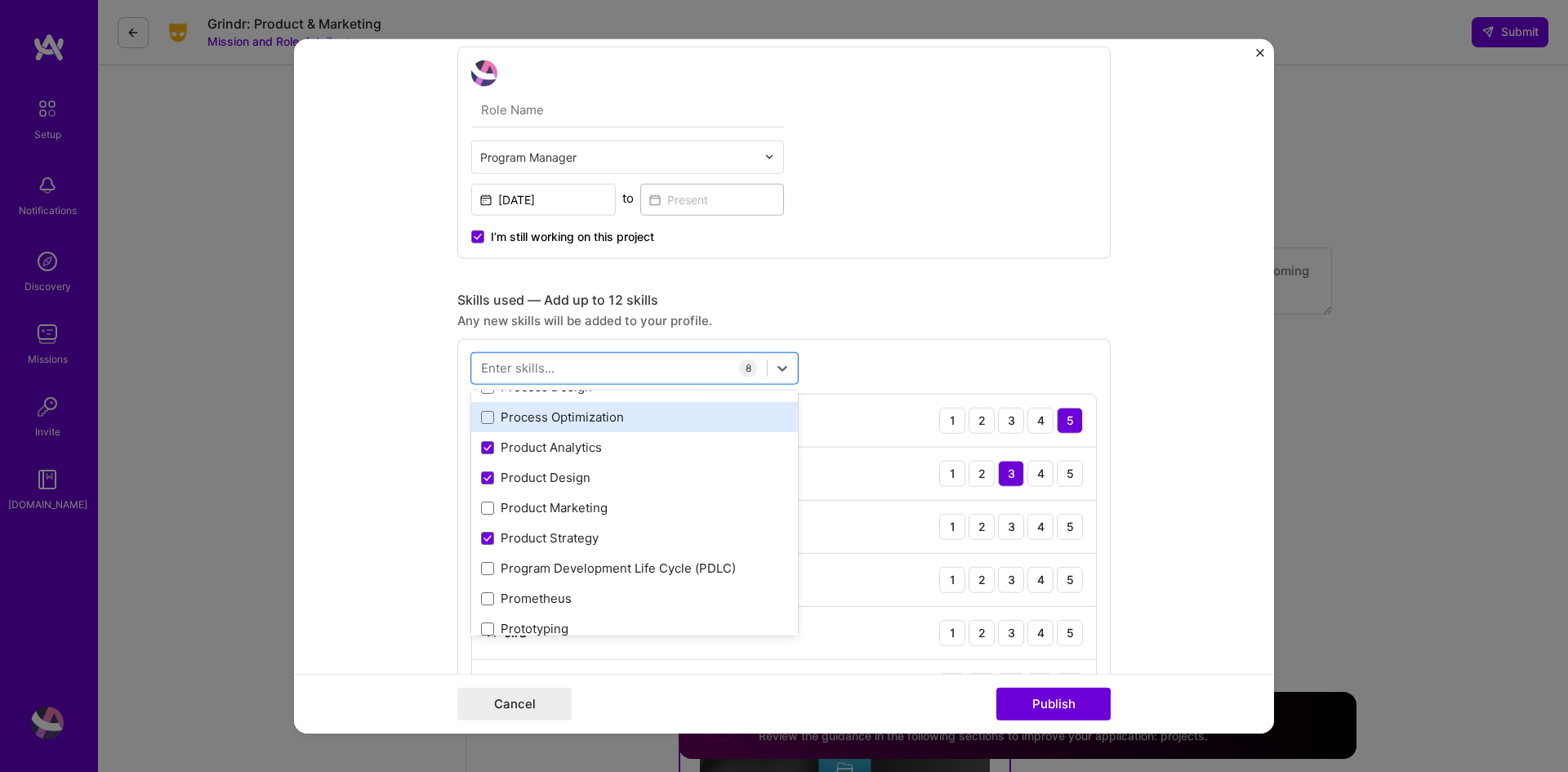
click at [589, 419] on div "Process Optimization" at bounding box center [635, 416] width 307 height 17
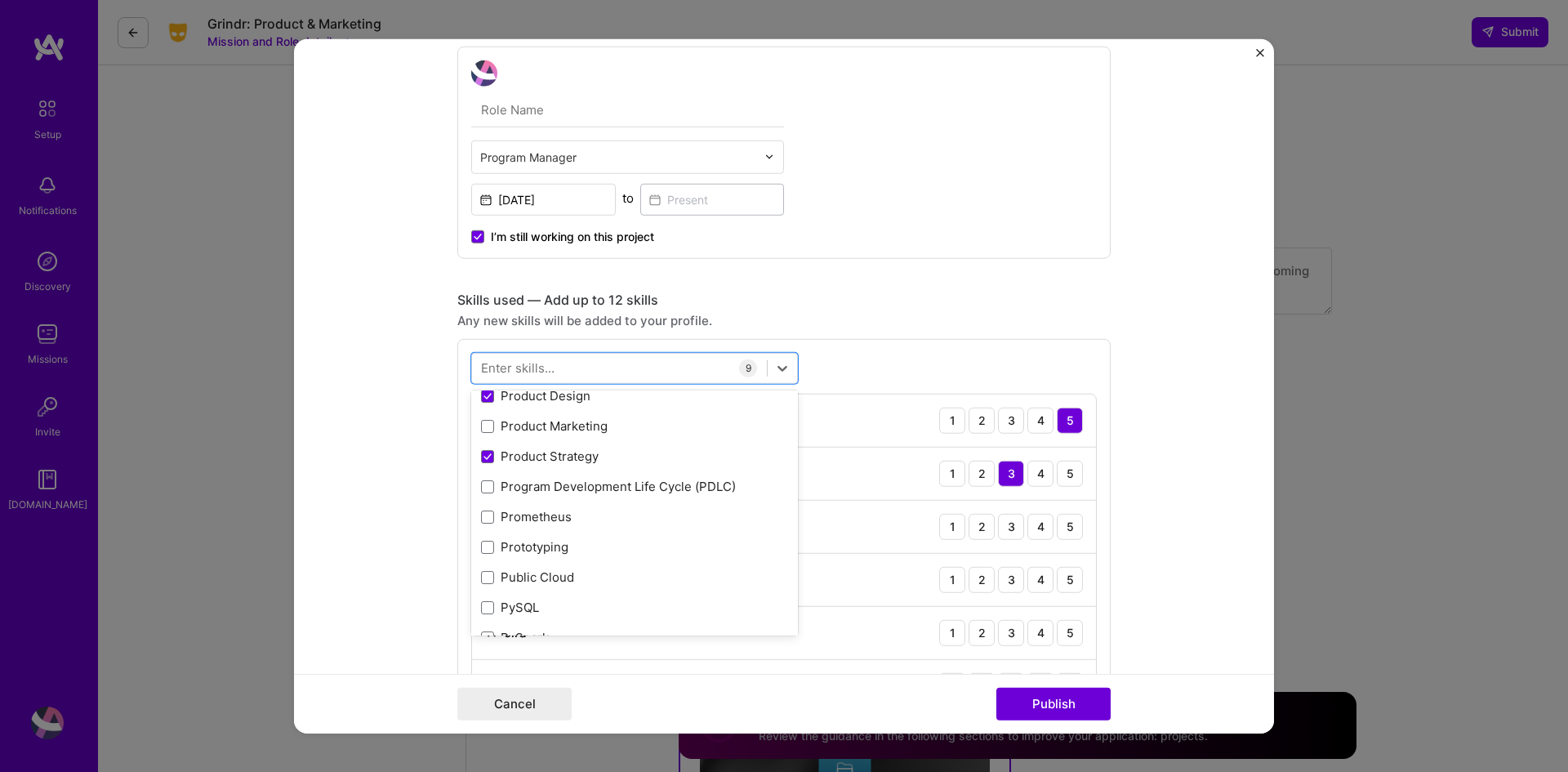
scroll to position [7678, 0]
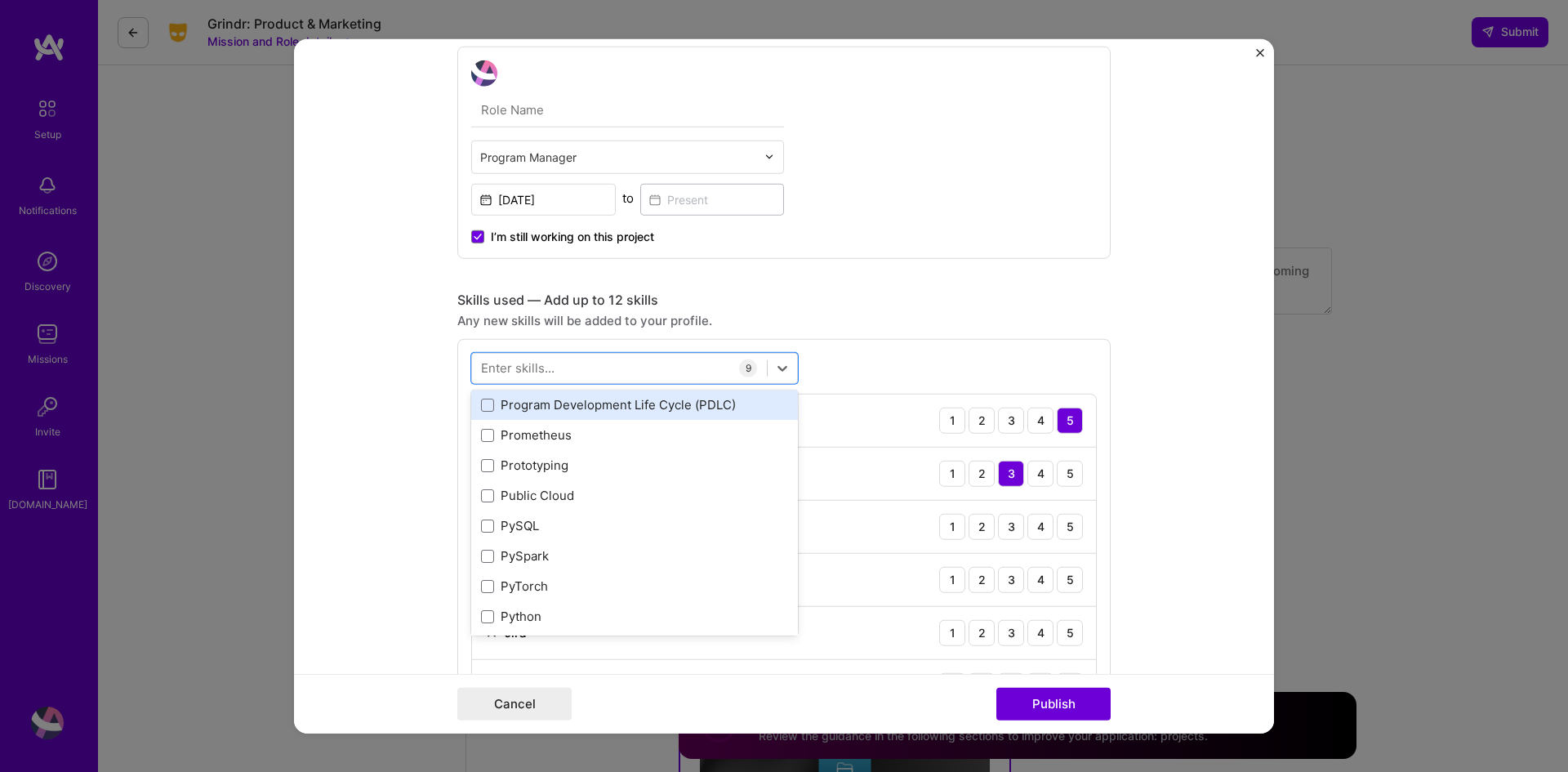
click at [644, 406] on div "Program Development Life Cycle (PDLC)" at bounding box center [635, 404] width 307 height 17
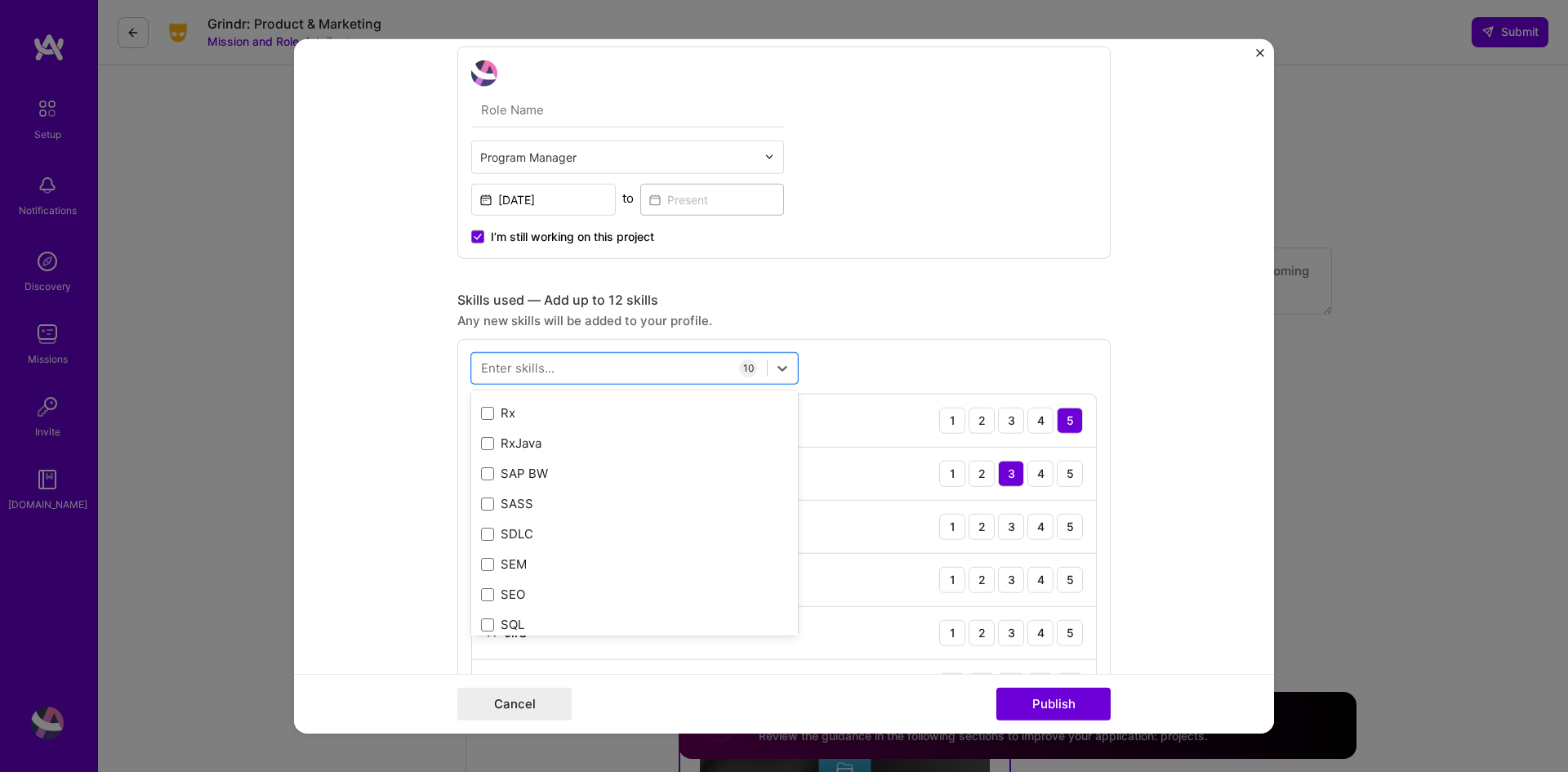
scroll to position [8657, 0]
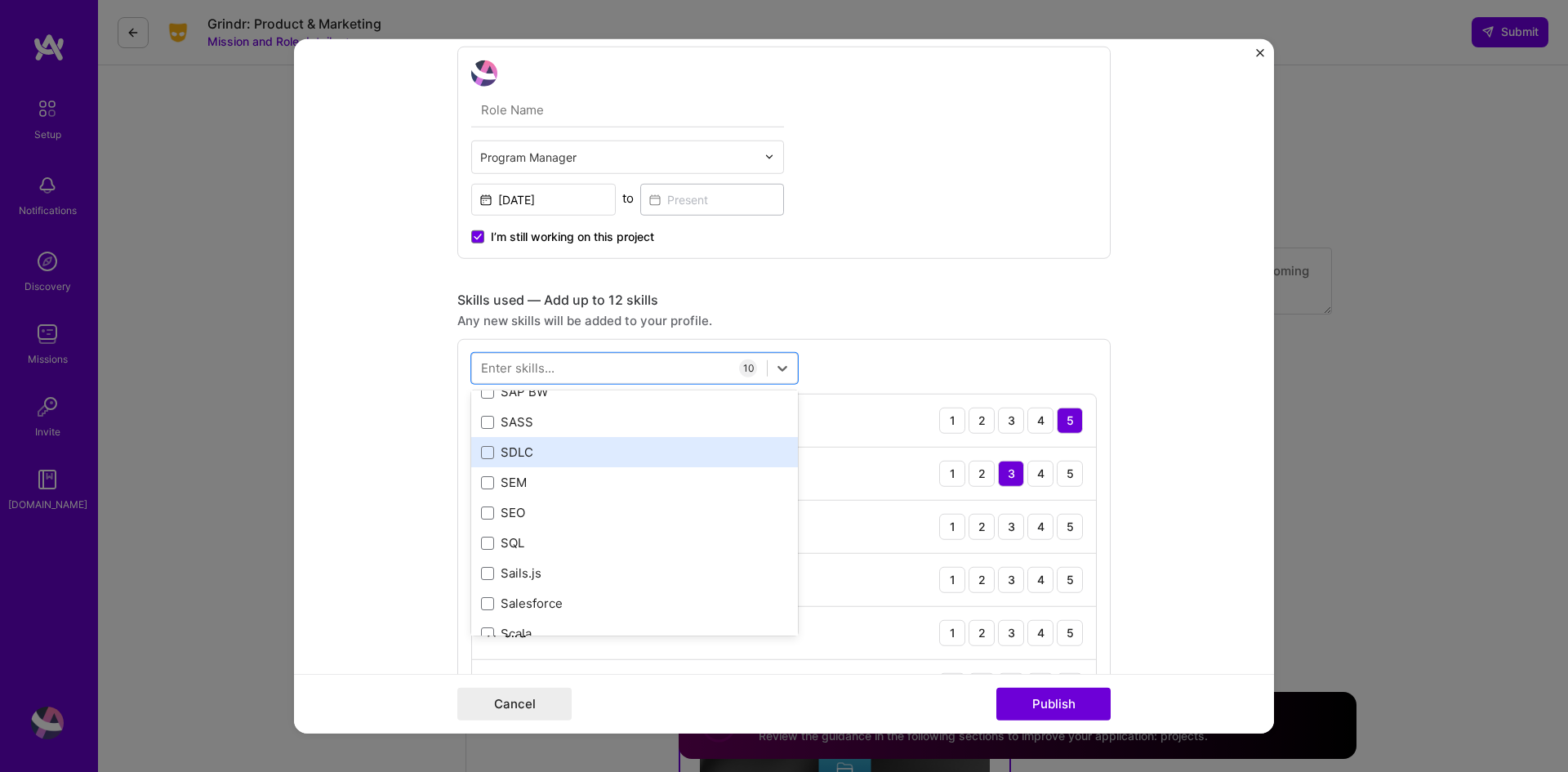
click at [603, 458] on div "SDLC" at bounding box center [635, 452] width 307 height 17
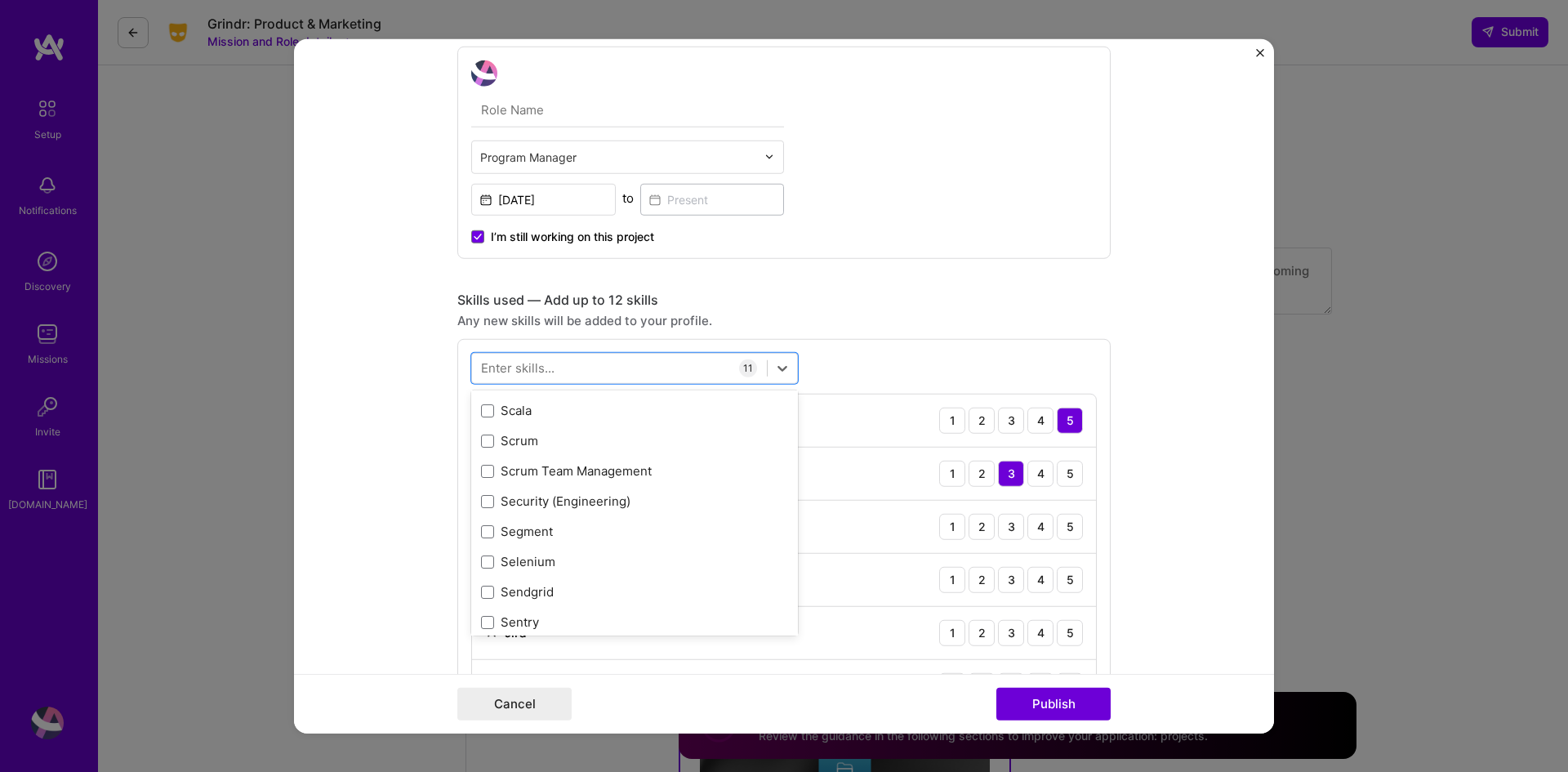
scroll to position [8903, 0]
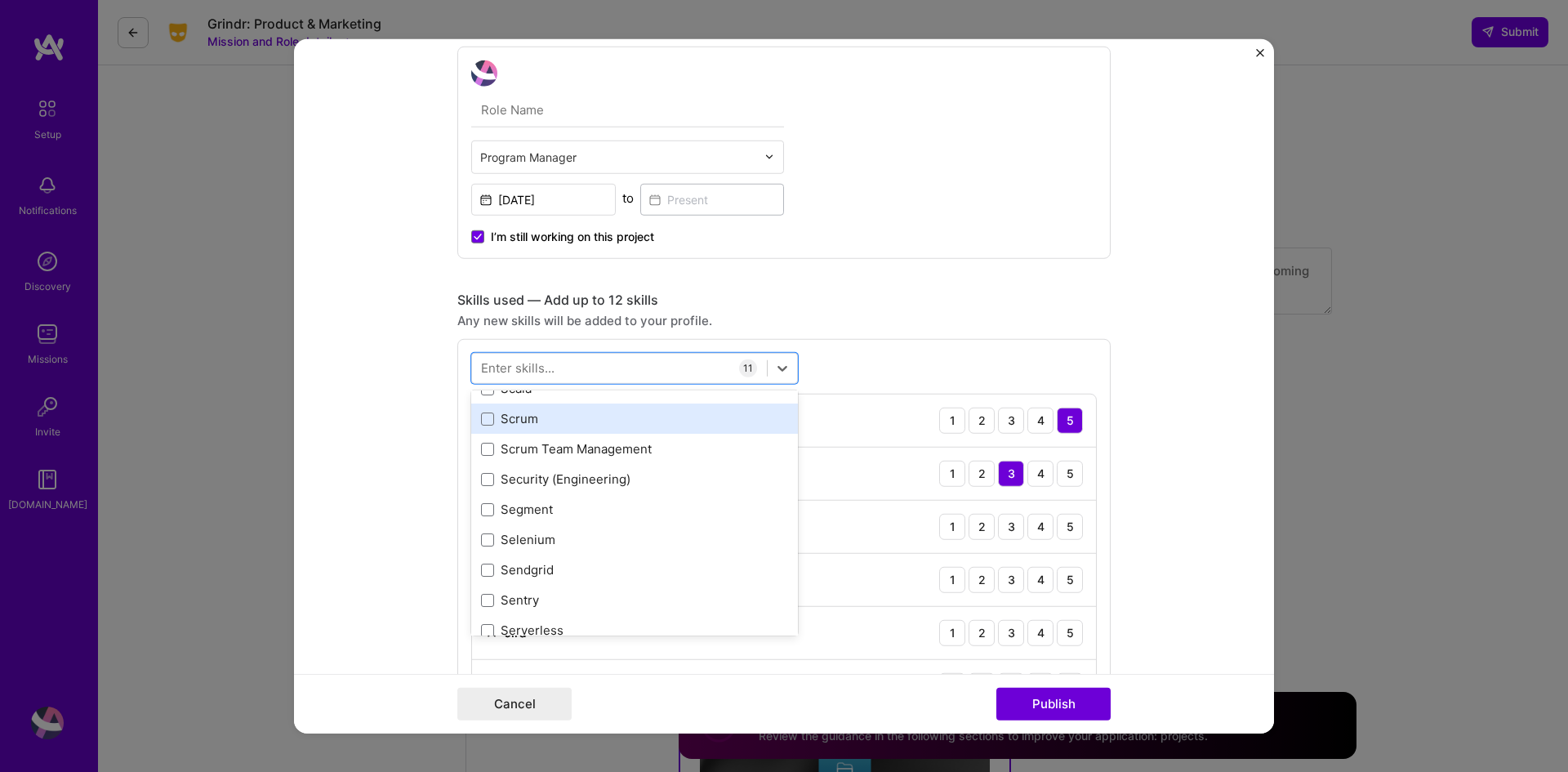
click at [609, 415] on div "Scrum" at bounding box center [635, 418] width 307 height 17
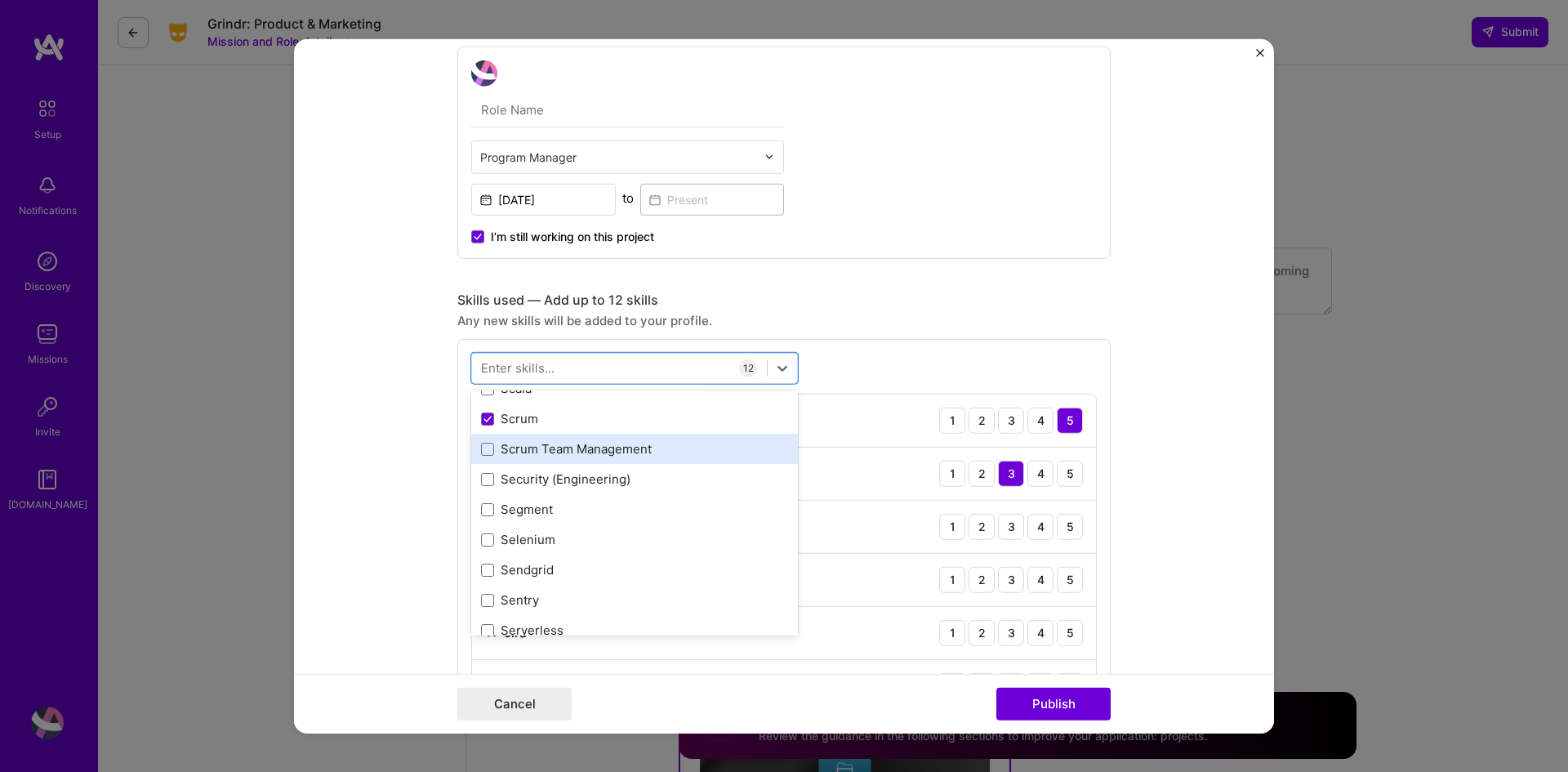
click at [616, 453] on div "Scrum Team Management" at bounding box center [635, 449] width 307 height 17
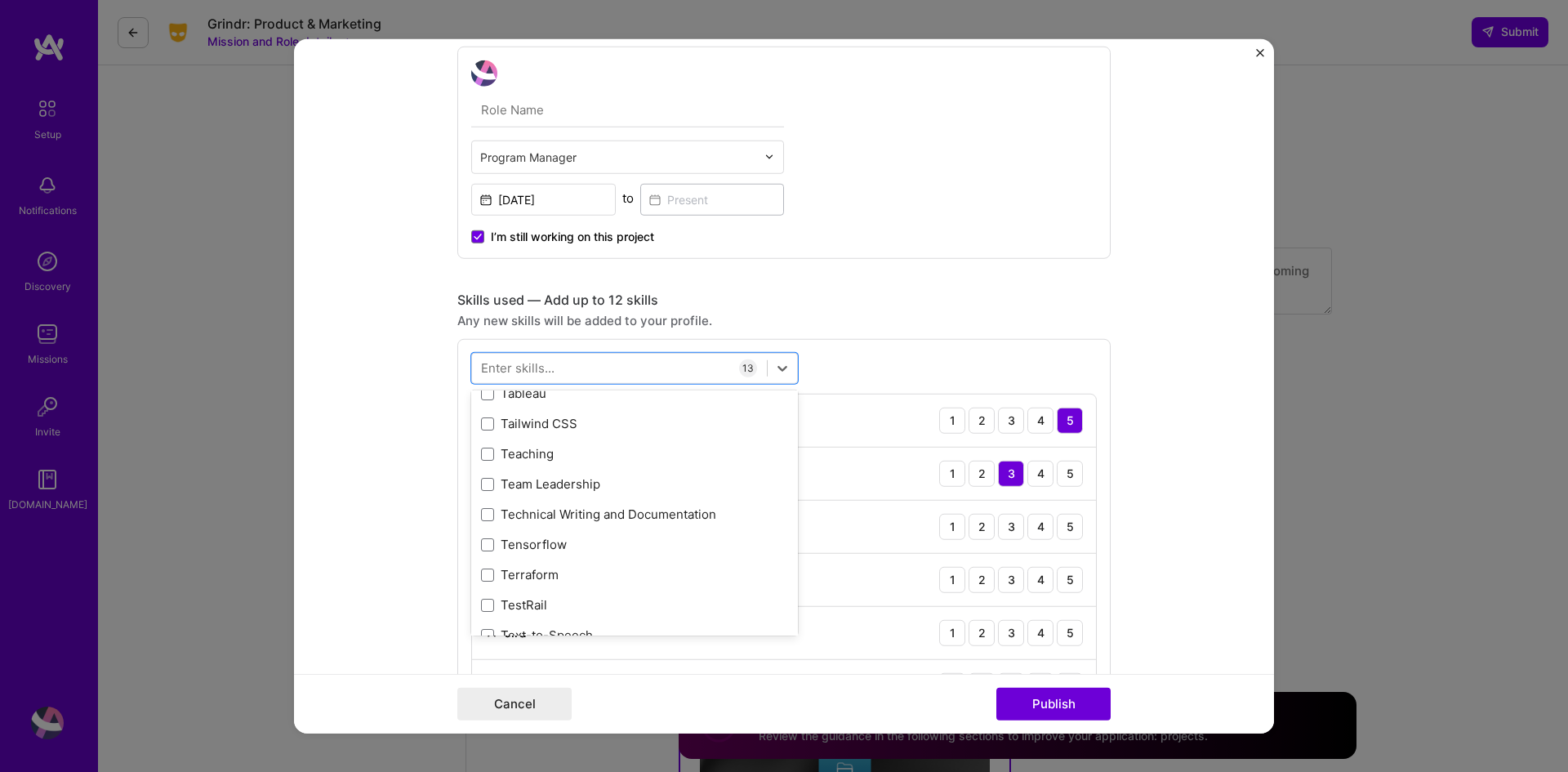
scroll to position [9964, 0]
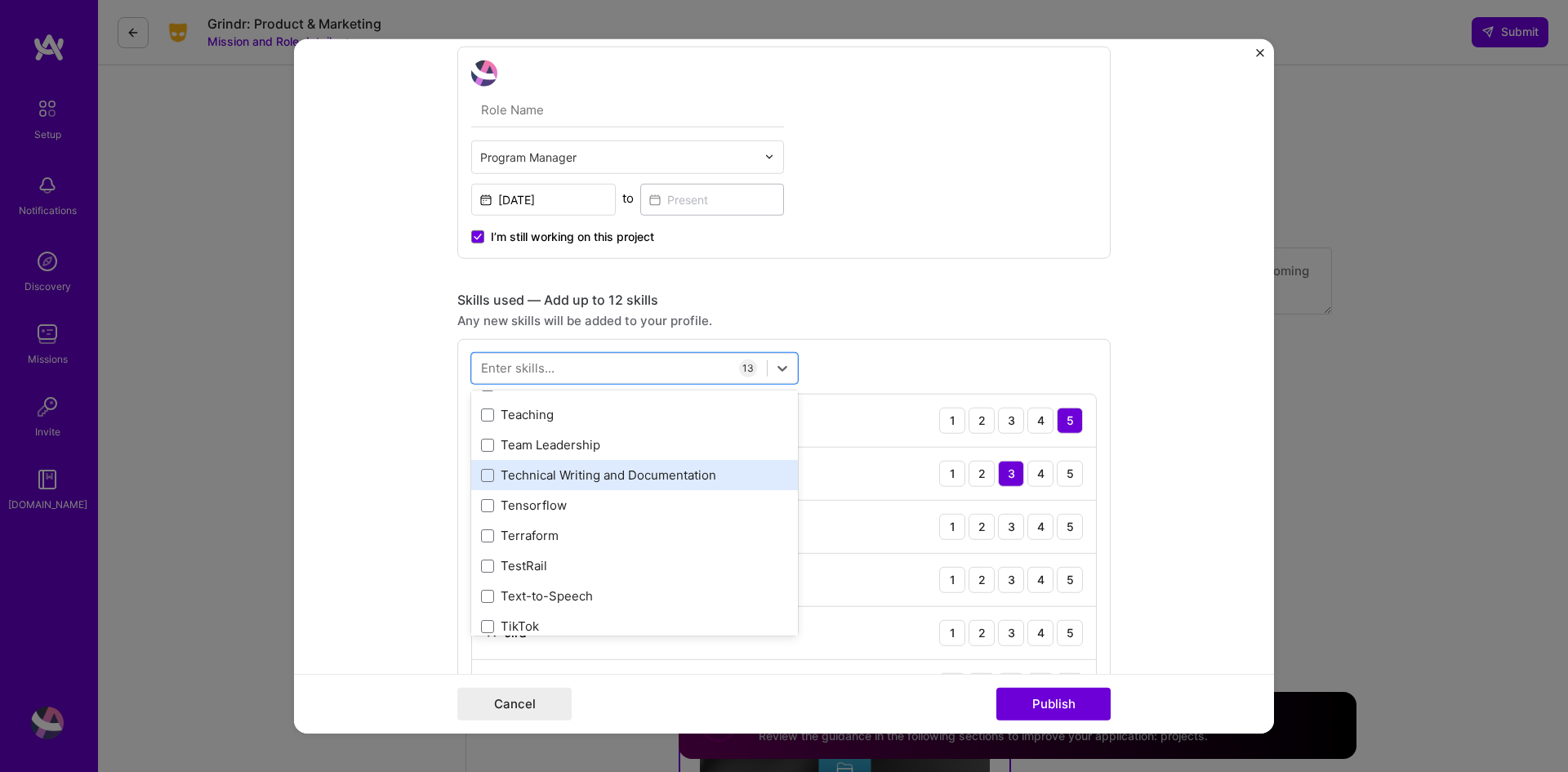
click at [618, 479] on div "Technical Writing and Documentation" at bounding box center [635, 475] width 307 height 17
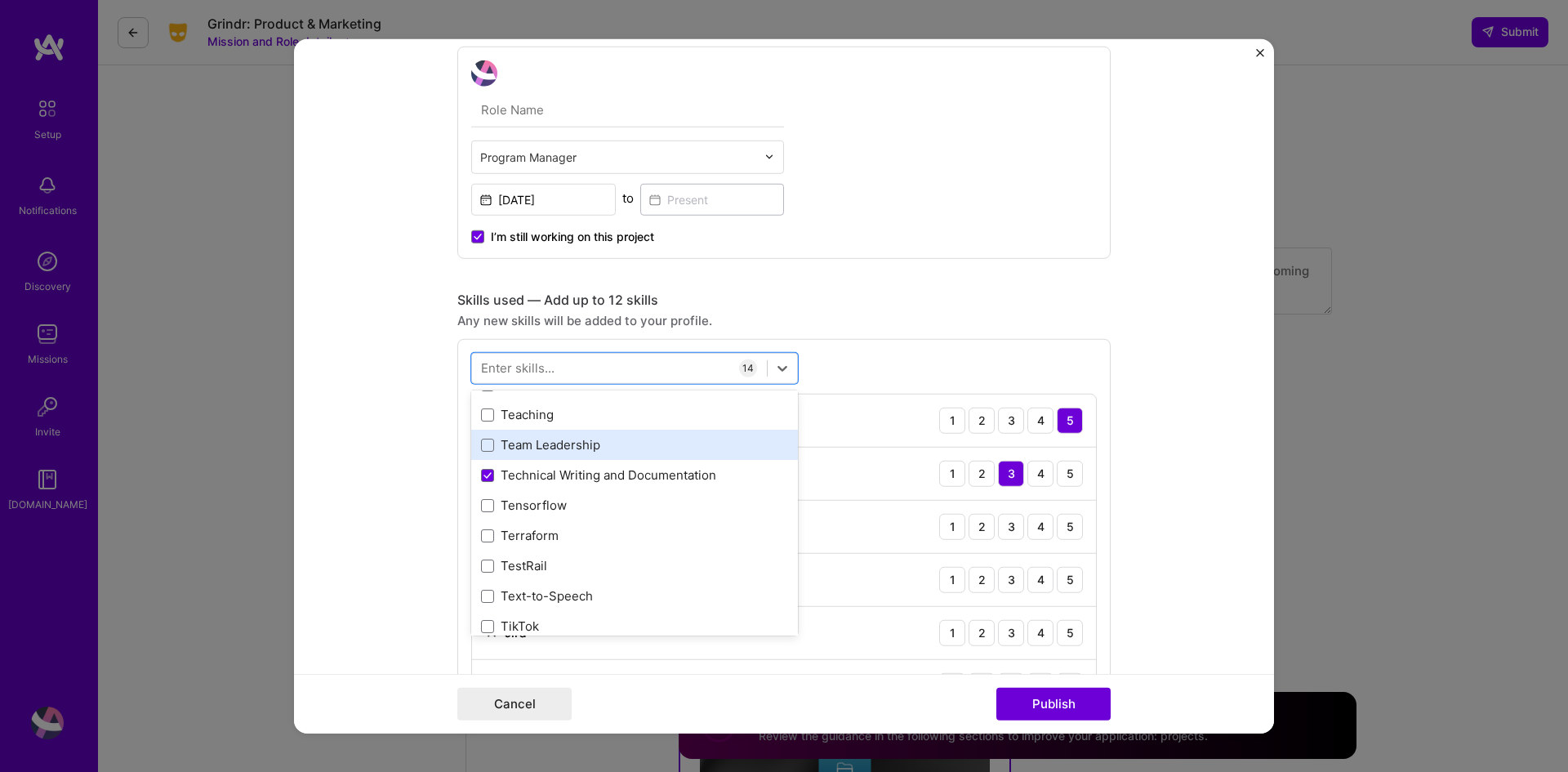
click at [630, 446] on div "Team Leadership" at bounding box center [635, 444] width 307 height 17
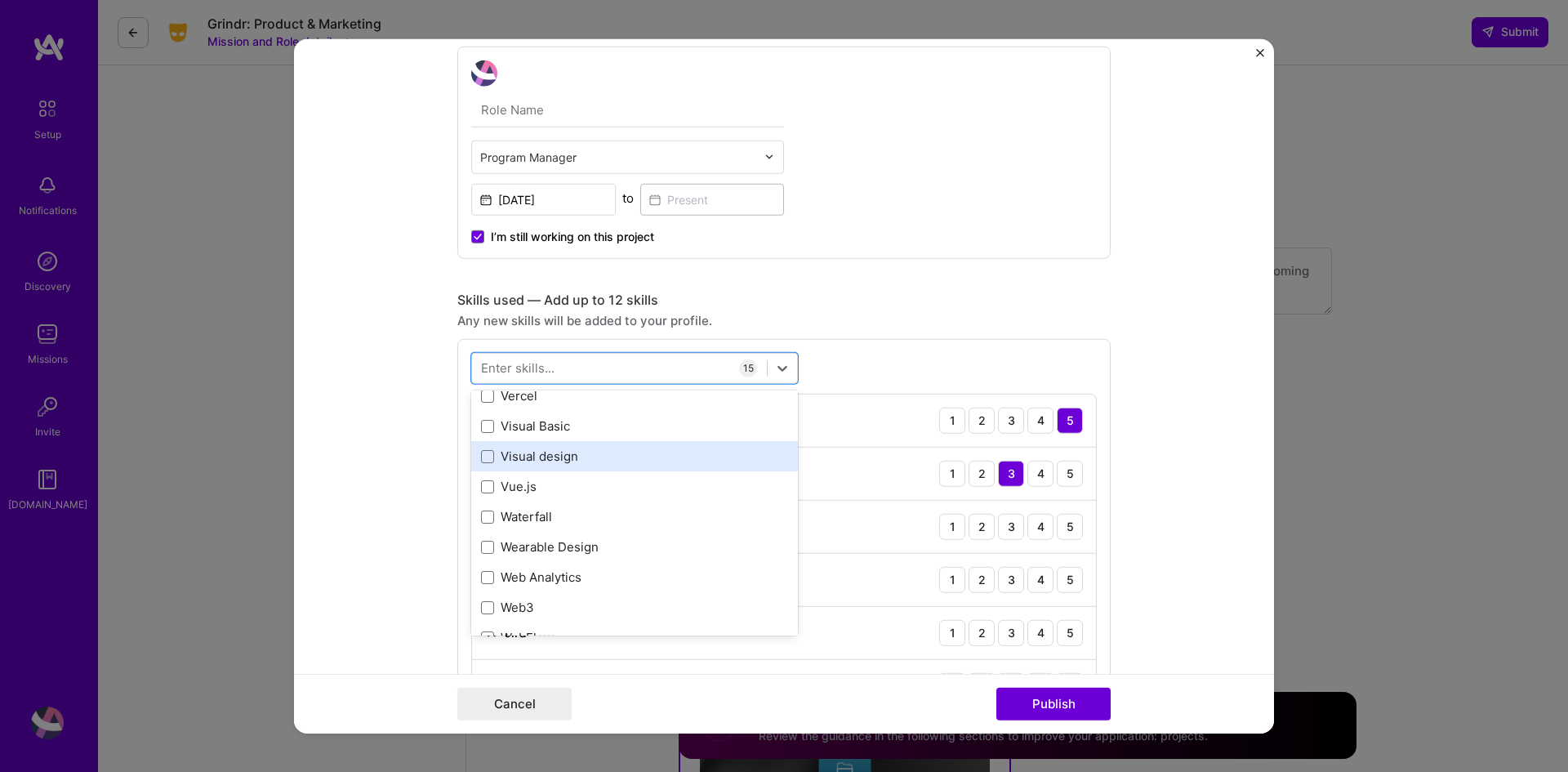
scroll to position [10700, 0]
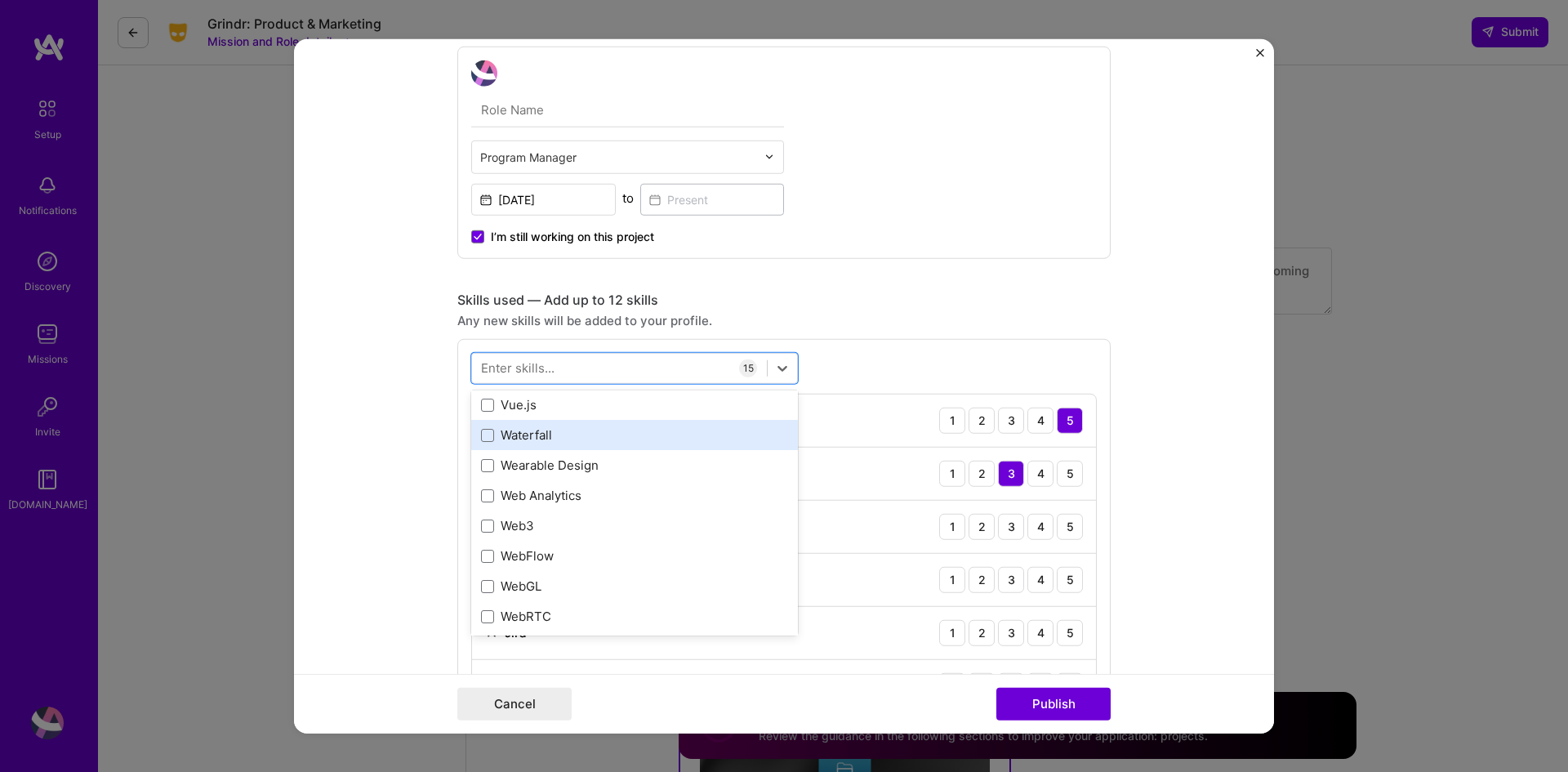
click at [614, 427] on div "Waterfall" at bounding box center [635, 435] width 307 height 17
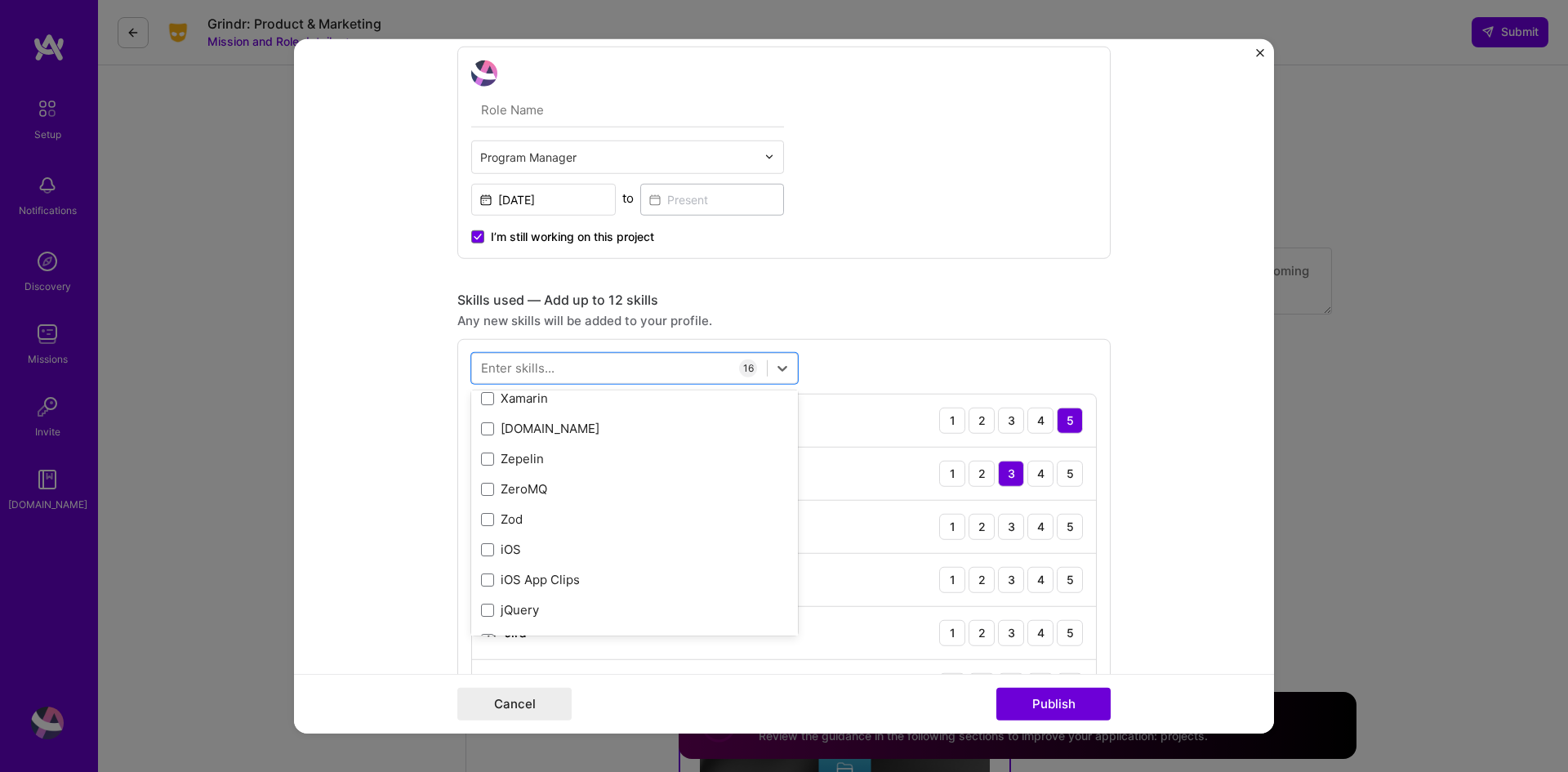
scroll to position [11250, 0]
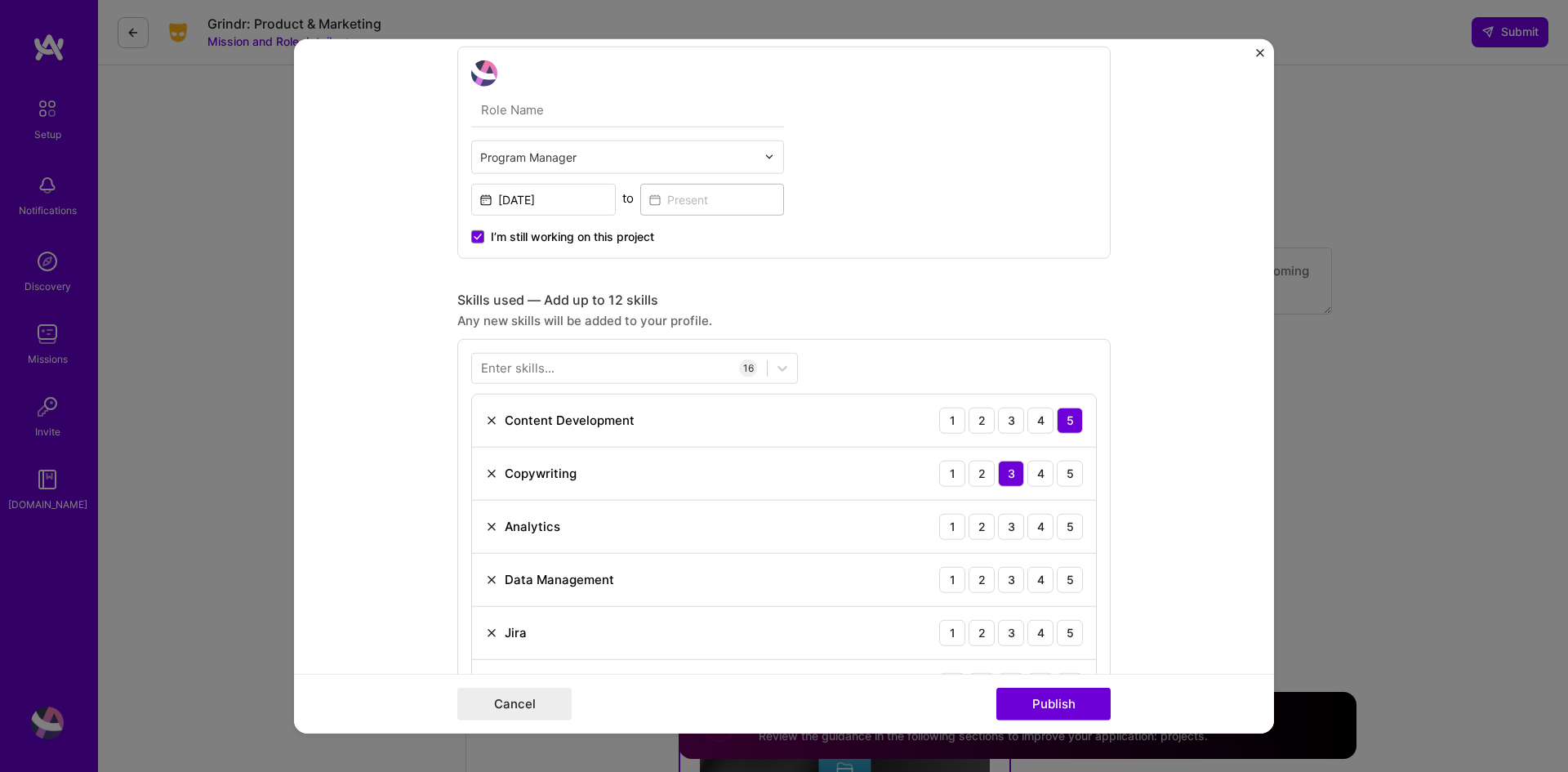
click at [346, 519] on form "Project title Managed Datacenter Services & Operations (NH DoIT) Company Projec…" at bounding box center [784, 386] width 980 height 695
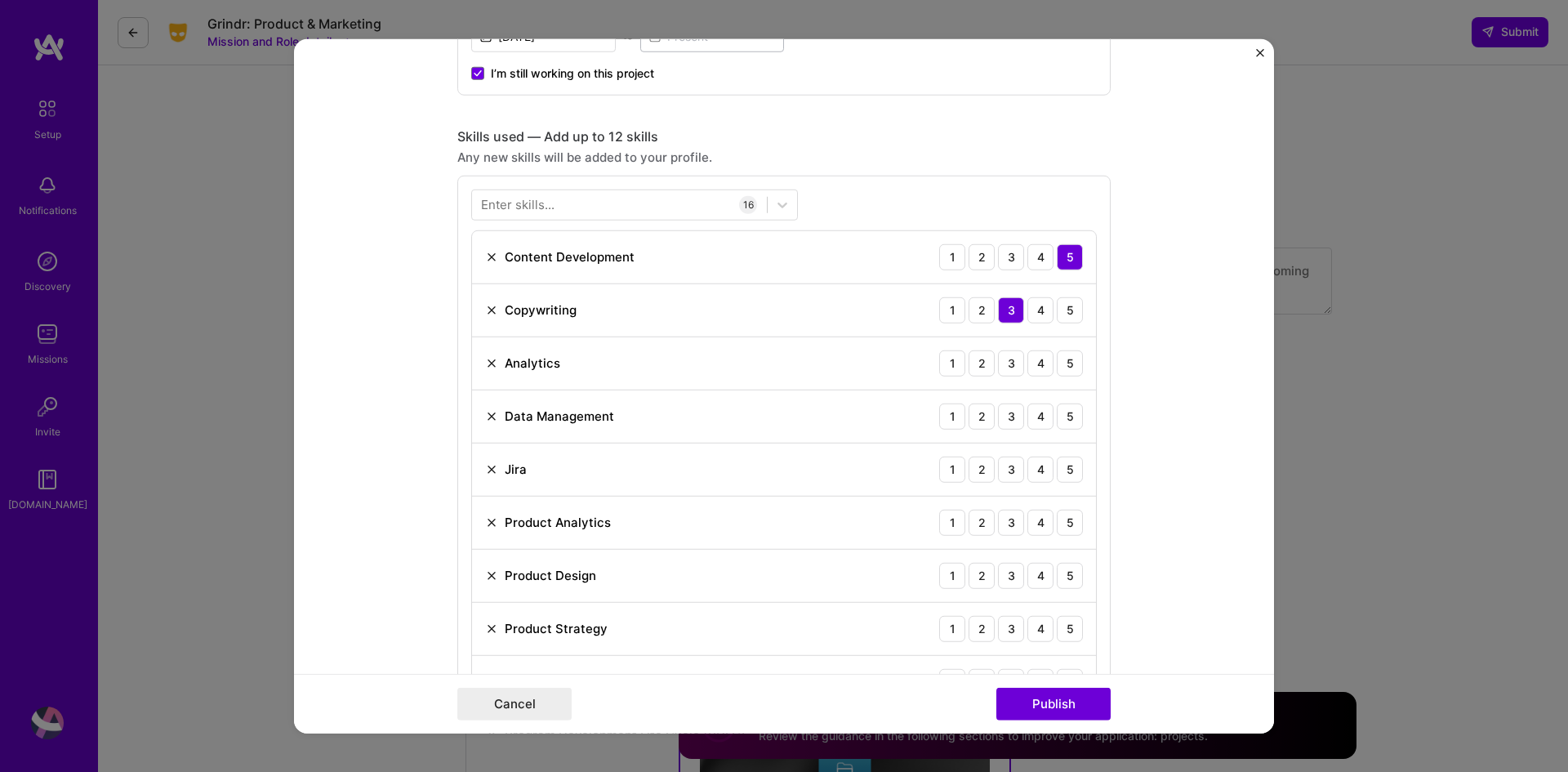
scroll to position [735, 0]
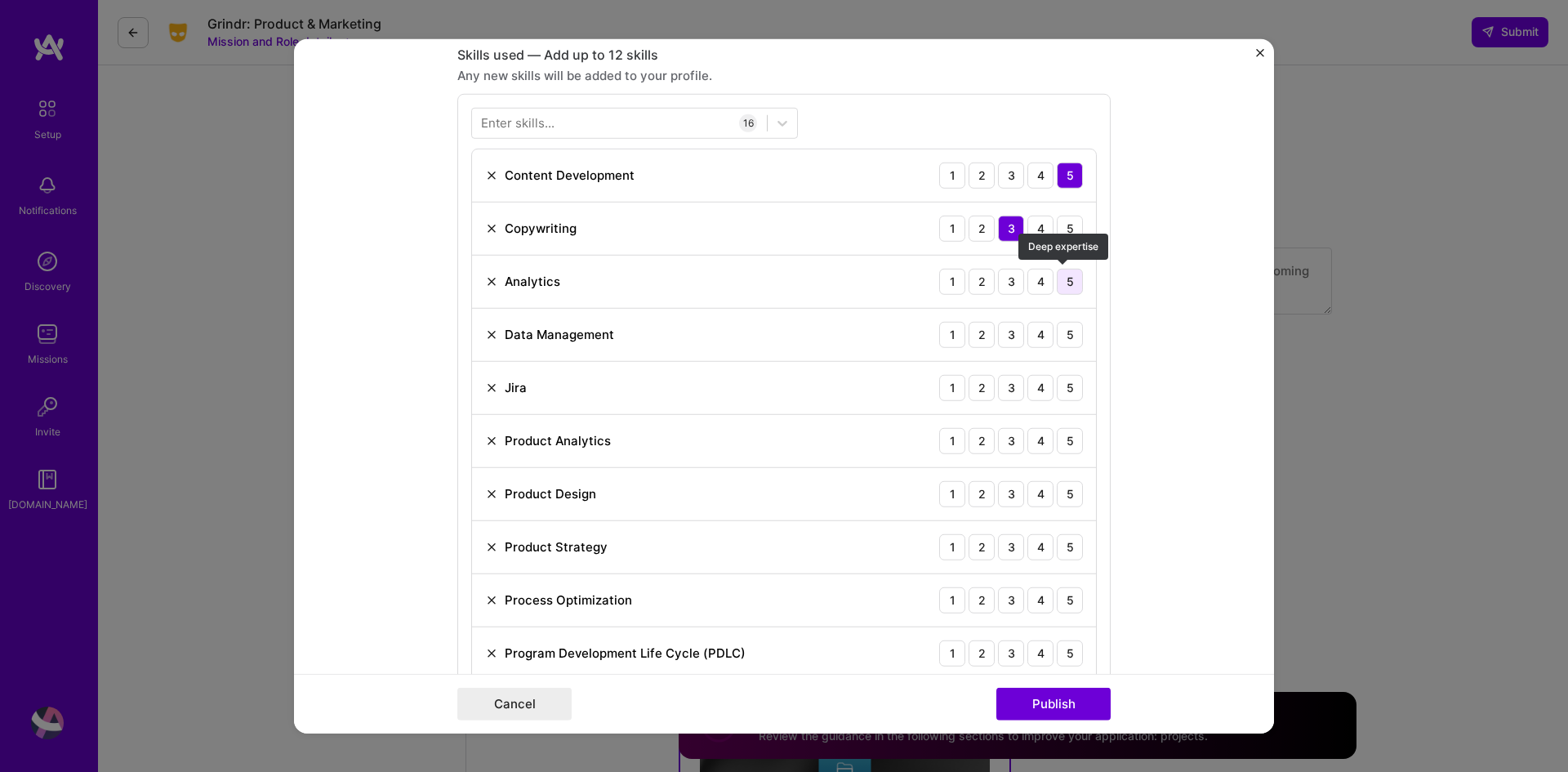
click at [1066, 284] on div "5" at bounding box center [1070, 281] width 26 height 26
click at [1029, 340] on div "4" at bounding box center [1040, 334] width 26 height 26
click at [1063, 392] on div "5" at bounding box center [1070, 388] width 26 height 26
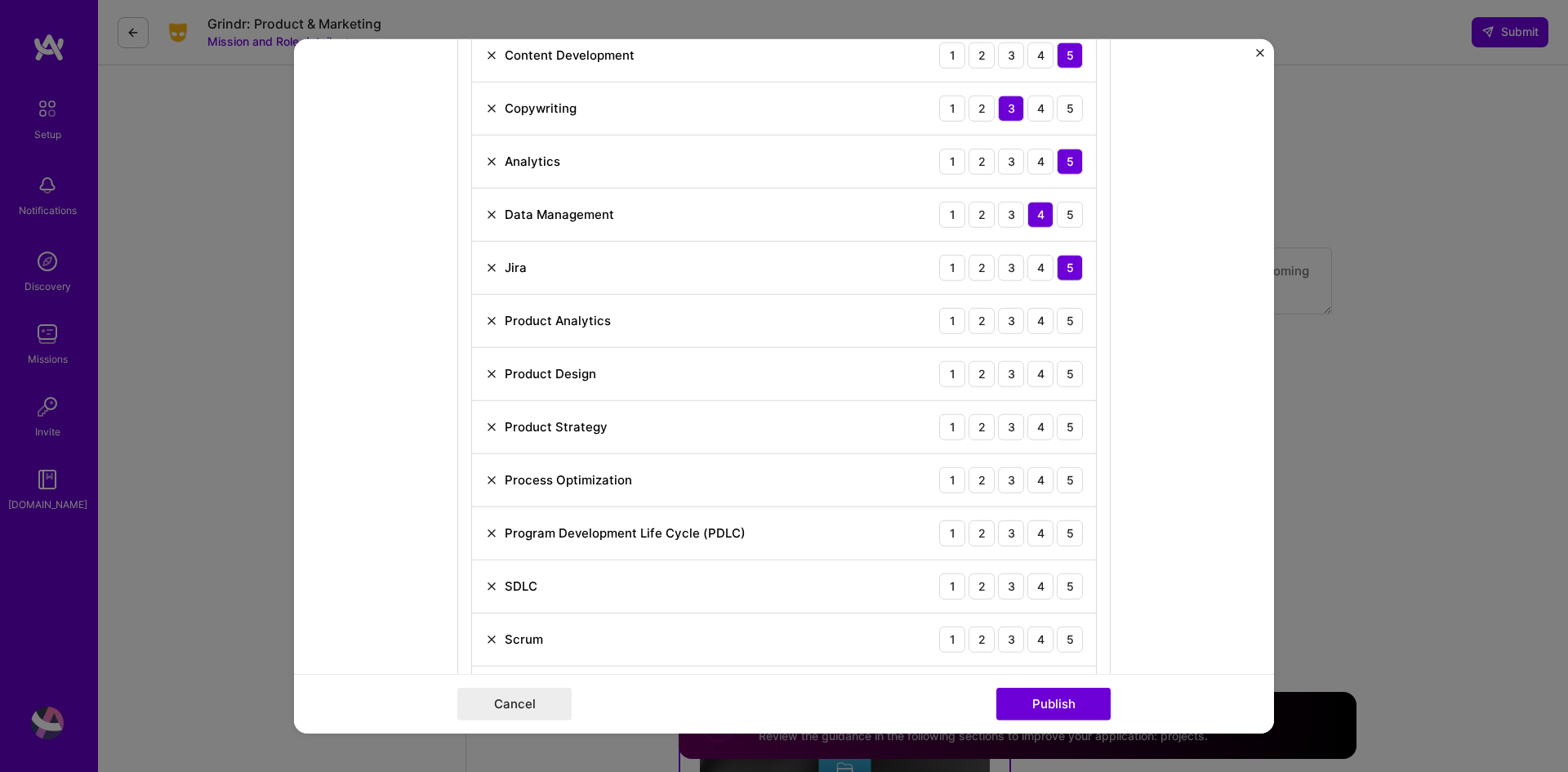
scroll to position [899, 0]
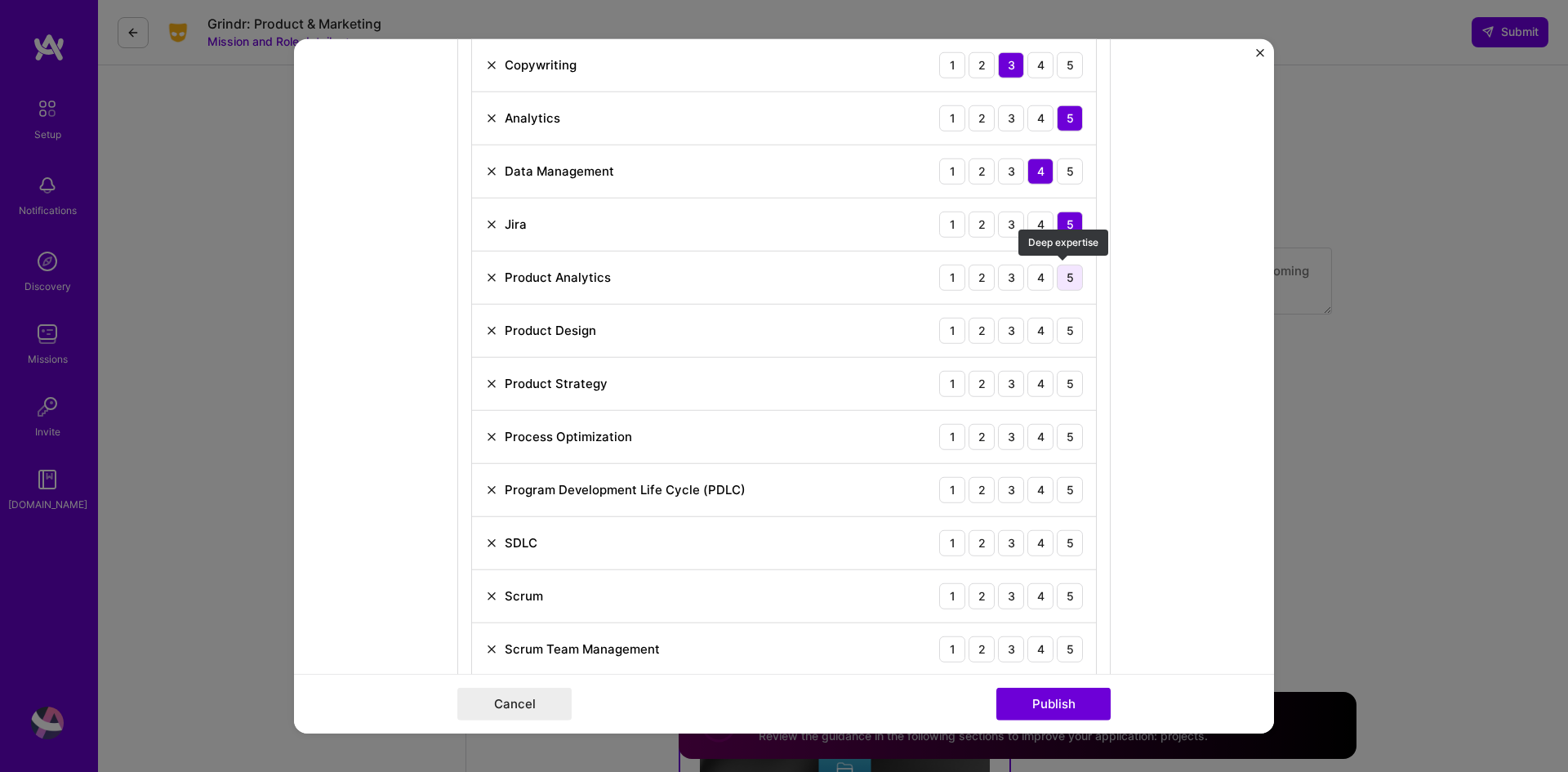
click at [1069, 277] on div "5" at bounding box center [1070, 277] width 26 height 26
click at [1068, 332] on div "5" at bounding box center [1070, 330] width 26 height 26
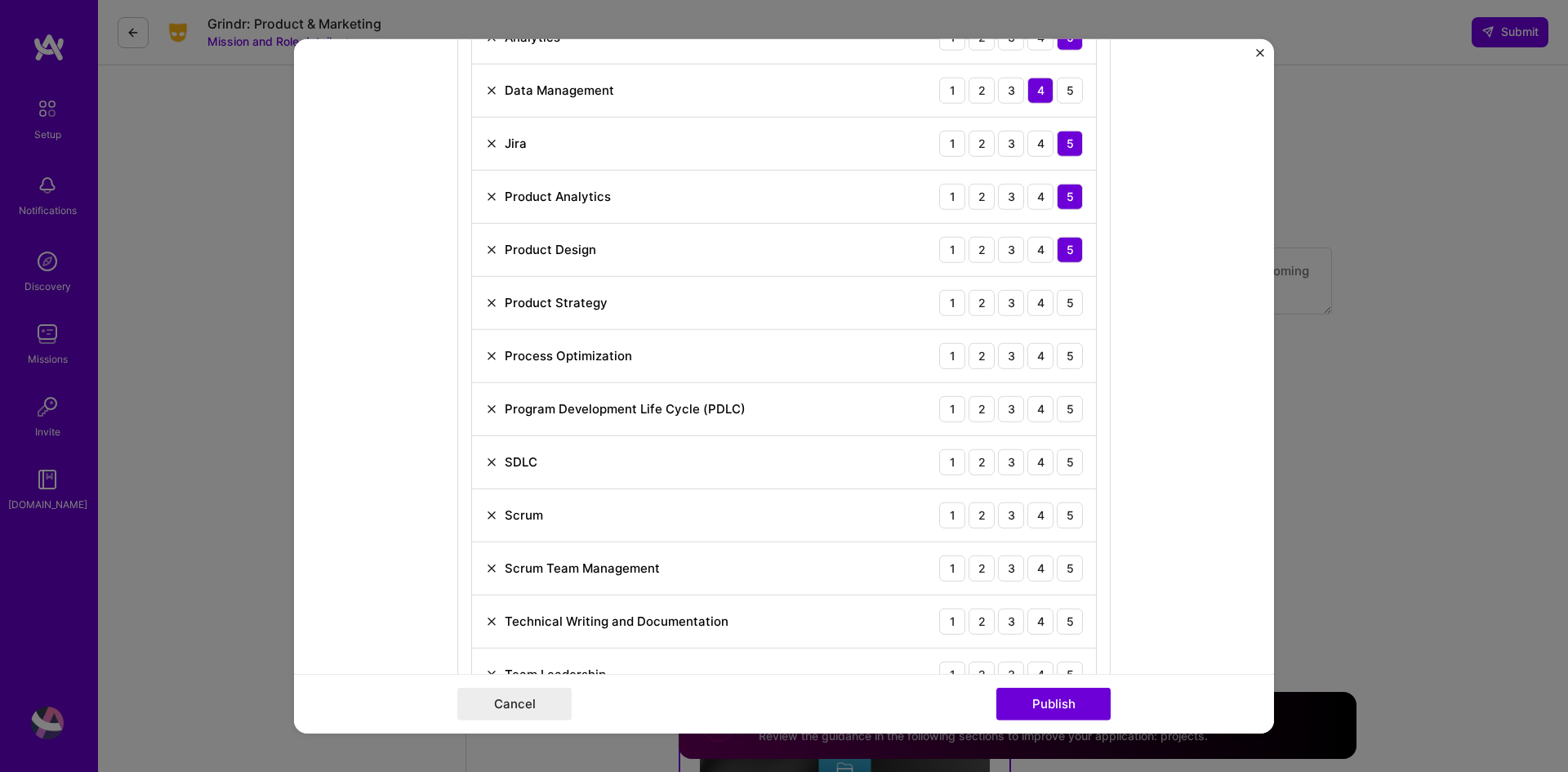
scroll to position [980, 0]
click at [1068, 301] on div "5" at bounding box center [1070, 301] width 26 height 26
click at [1076, 351] on div "5" at bounding box center [1070, 355] width 26 height 26
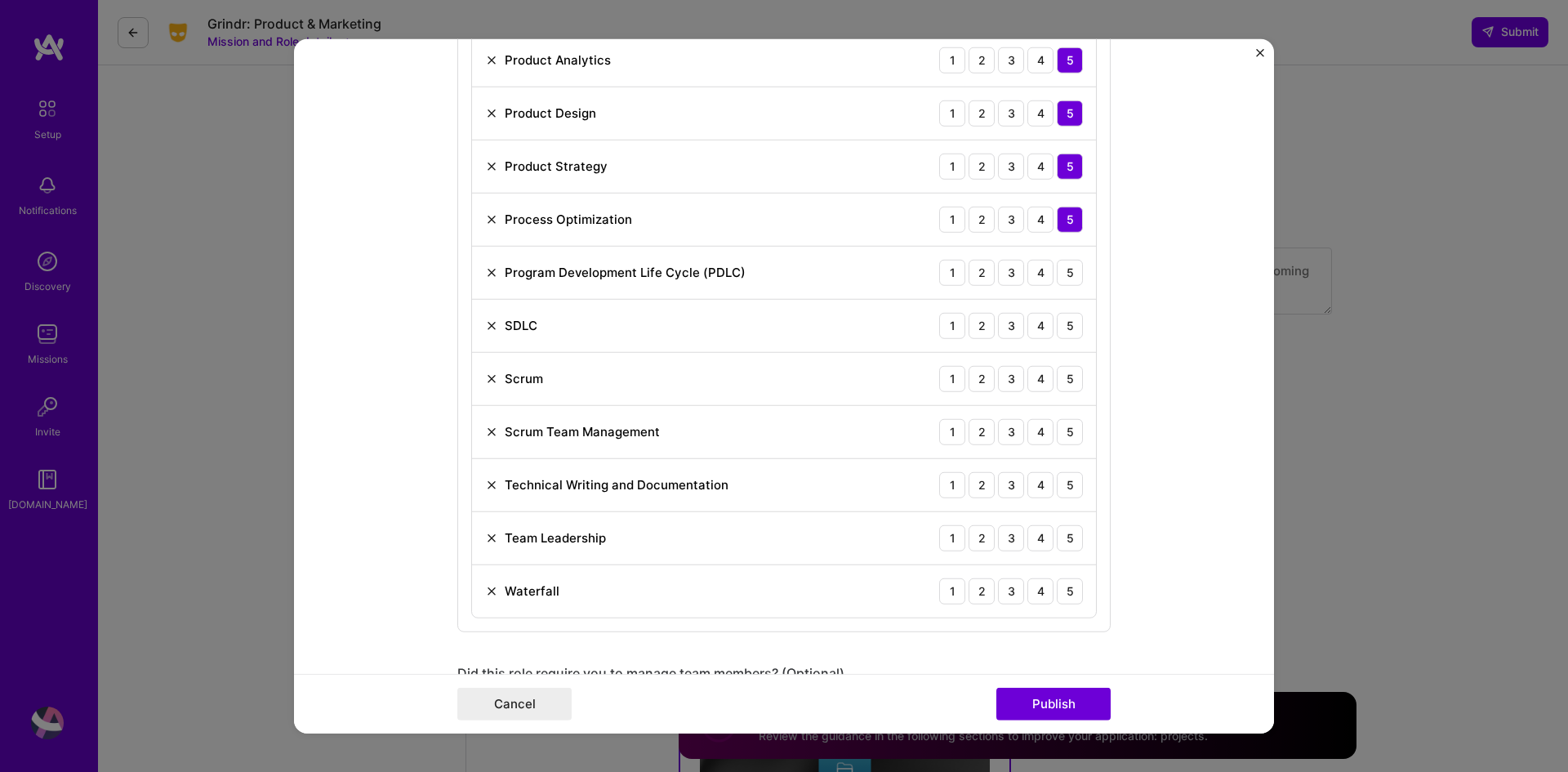
scroll to position [1143, 0]
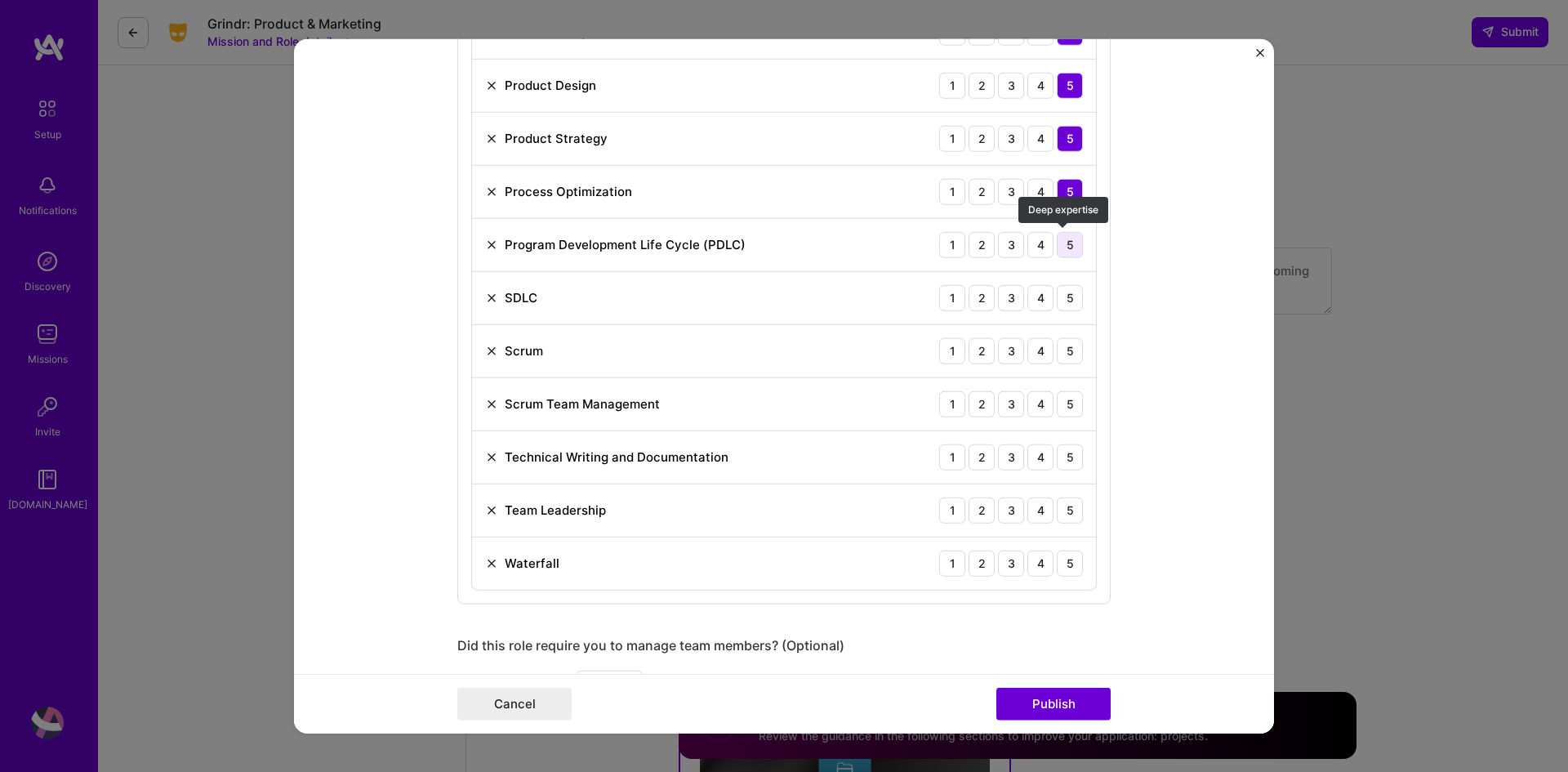
click at [1071, 248] on div "5" at bounding box center [1070, 244] width 26 height 26
click at [1063, 296] on div "5" at bounding box center [1070, 297] width 26 height 26
click at [1067, 354] on div "5" at bounding box center [1070, 351] width 26 height 26
click at [1067, 408] on div "5" at bounding box center [1070, 403] width 26 height 26
click at [1060, 456] on div "5" at bounding box center [1070, 457] width 26 height 26
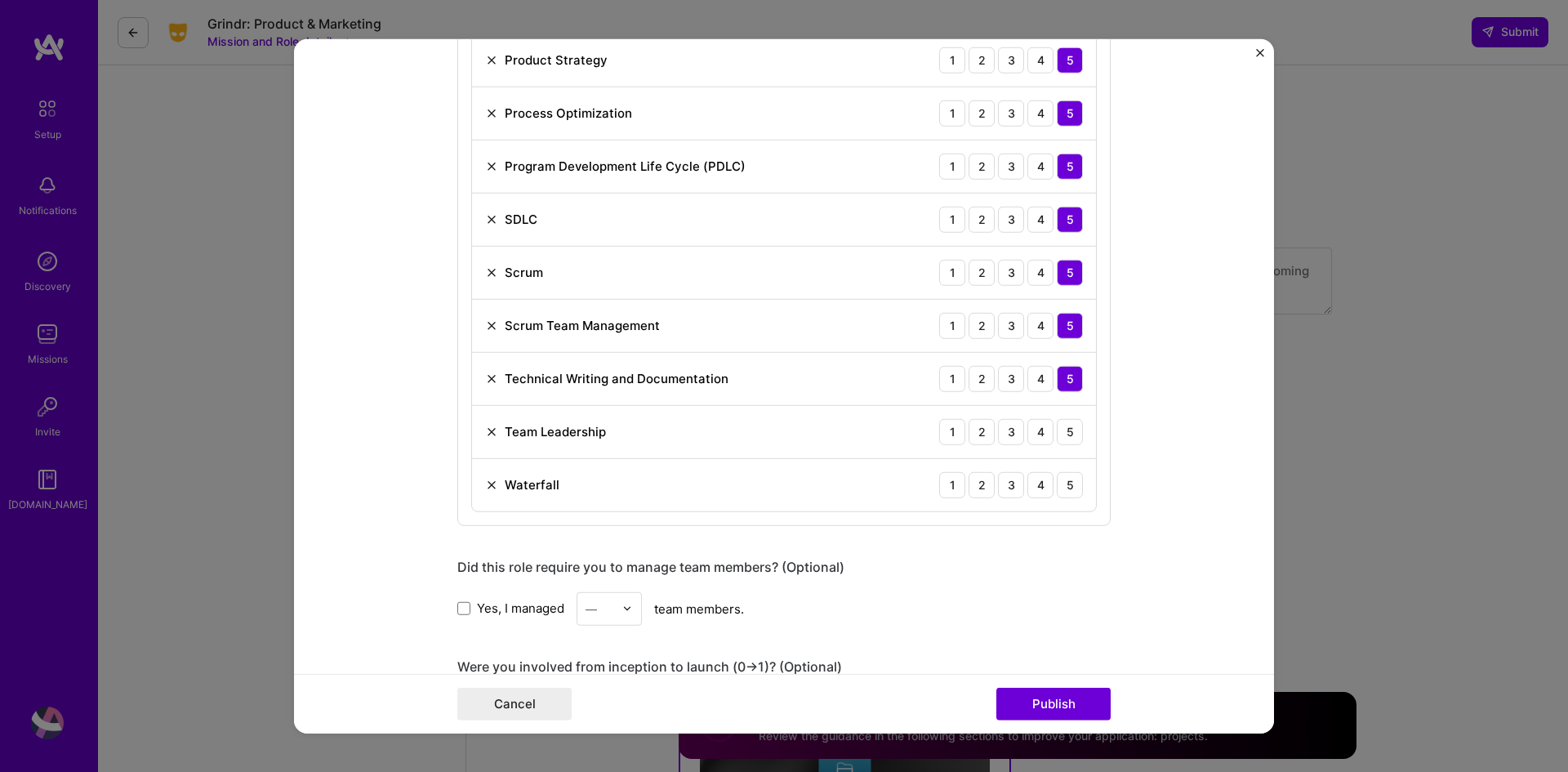
scroll to position [1388, 0]
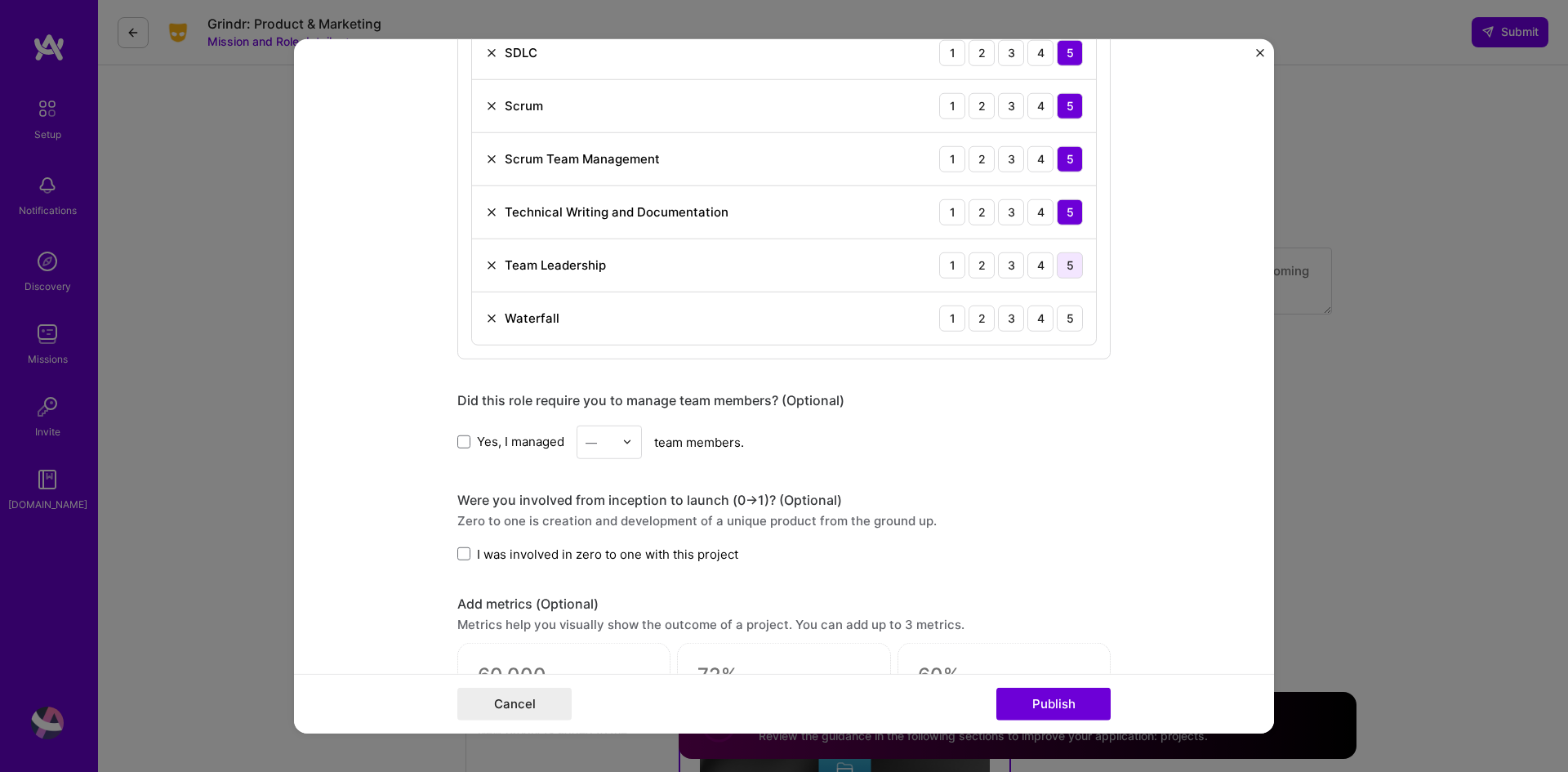
click at [1072, 268] on div "5" at bounding box center [1070, 265] width 26 height 26
click at [1060, 321] on div "5" at bounding box center [1070, 318] width 26 height 26
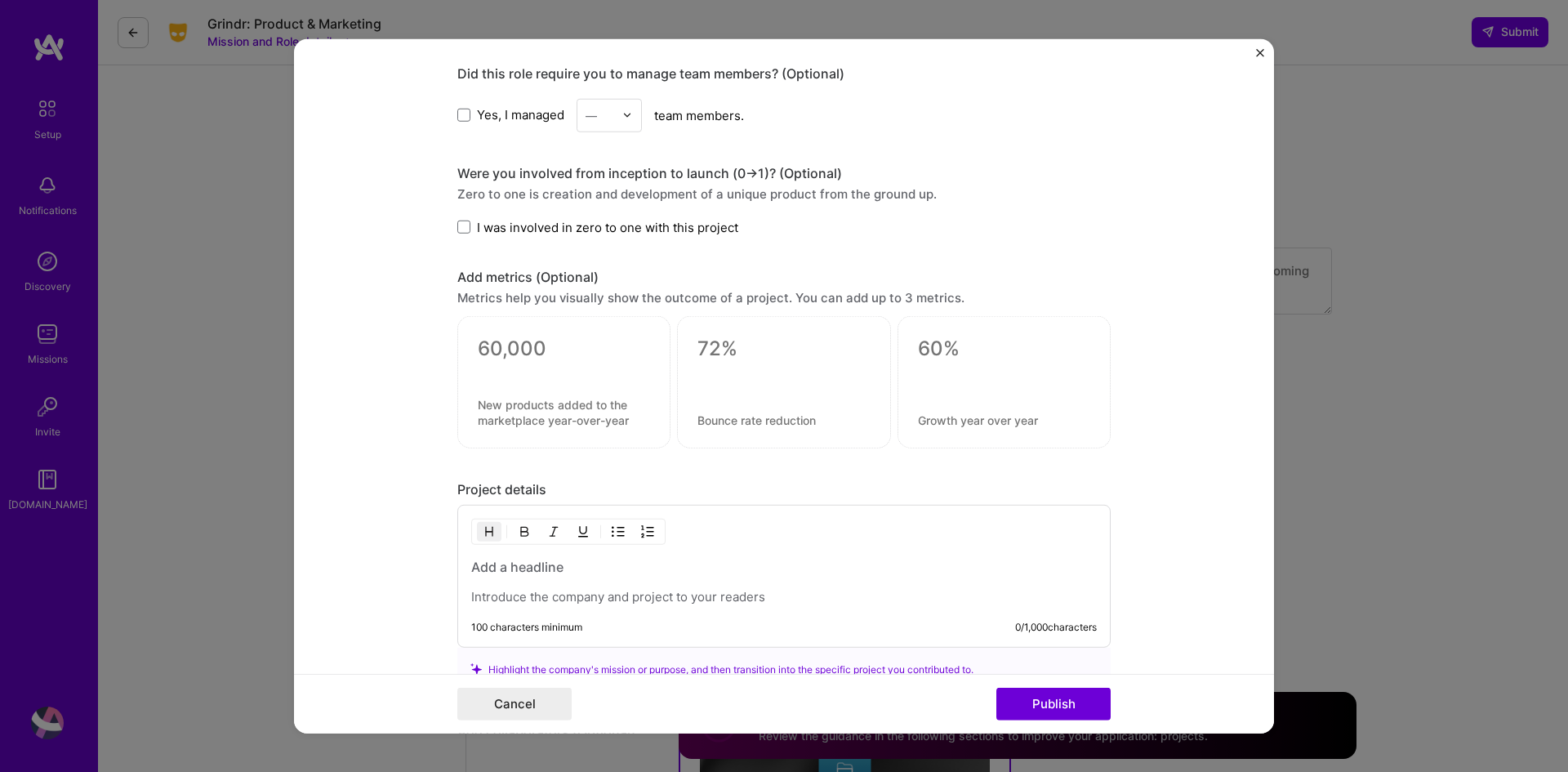
scroll to position [1634, 0]
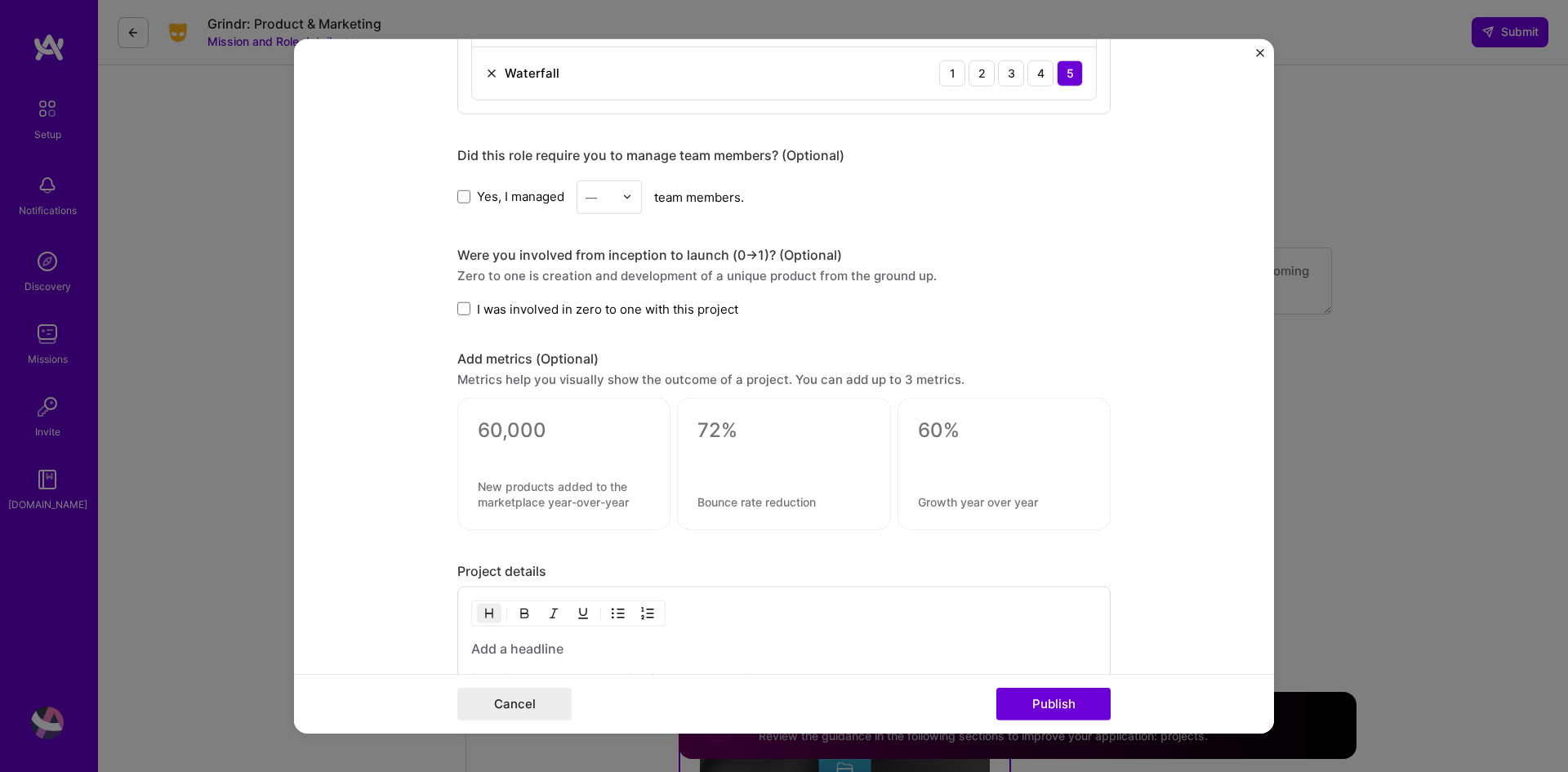
click at [606, 204] on input "text" at bounding box center [600, 196] width 29 height 17
click at [589, 444] on div "25+" at bounding box center [609, 444] width 55 height 30
click at [488, 307] on span "I was involved in zero to one with this project" at bounding box center [608, 308] width 262 height 17
click at [0, 0] on input "I was involved in zero to one with this project" at bounding box center [0, 0] width 0 height 0
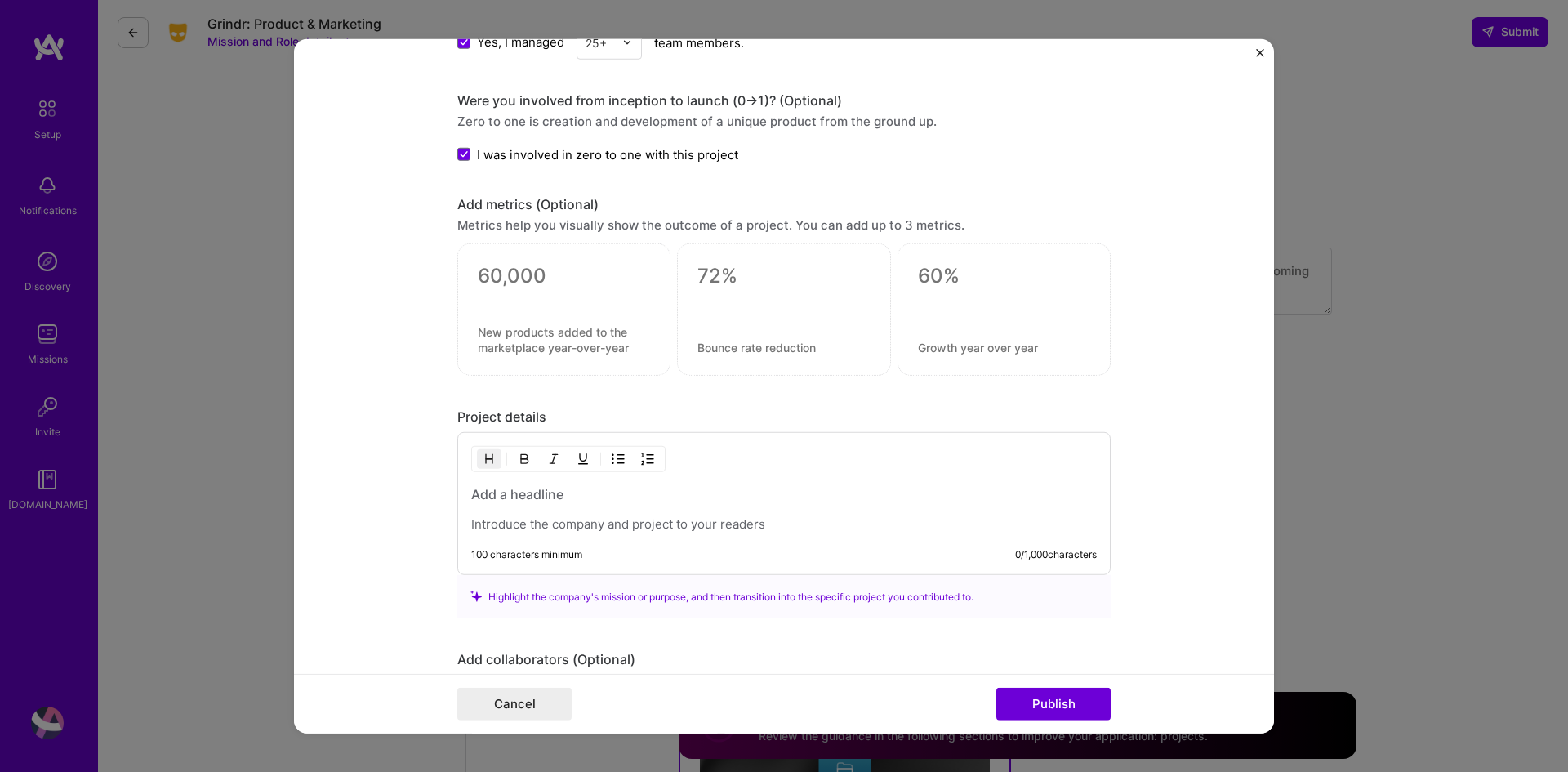
scroll to position [2037, 0]
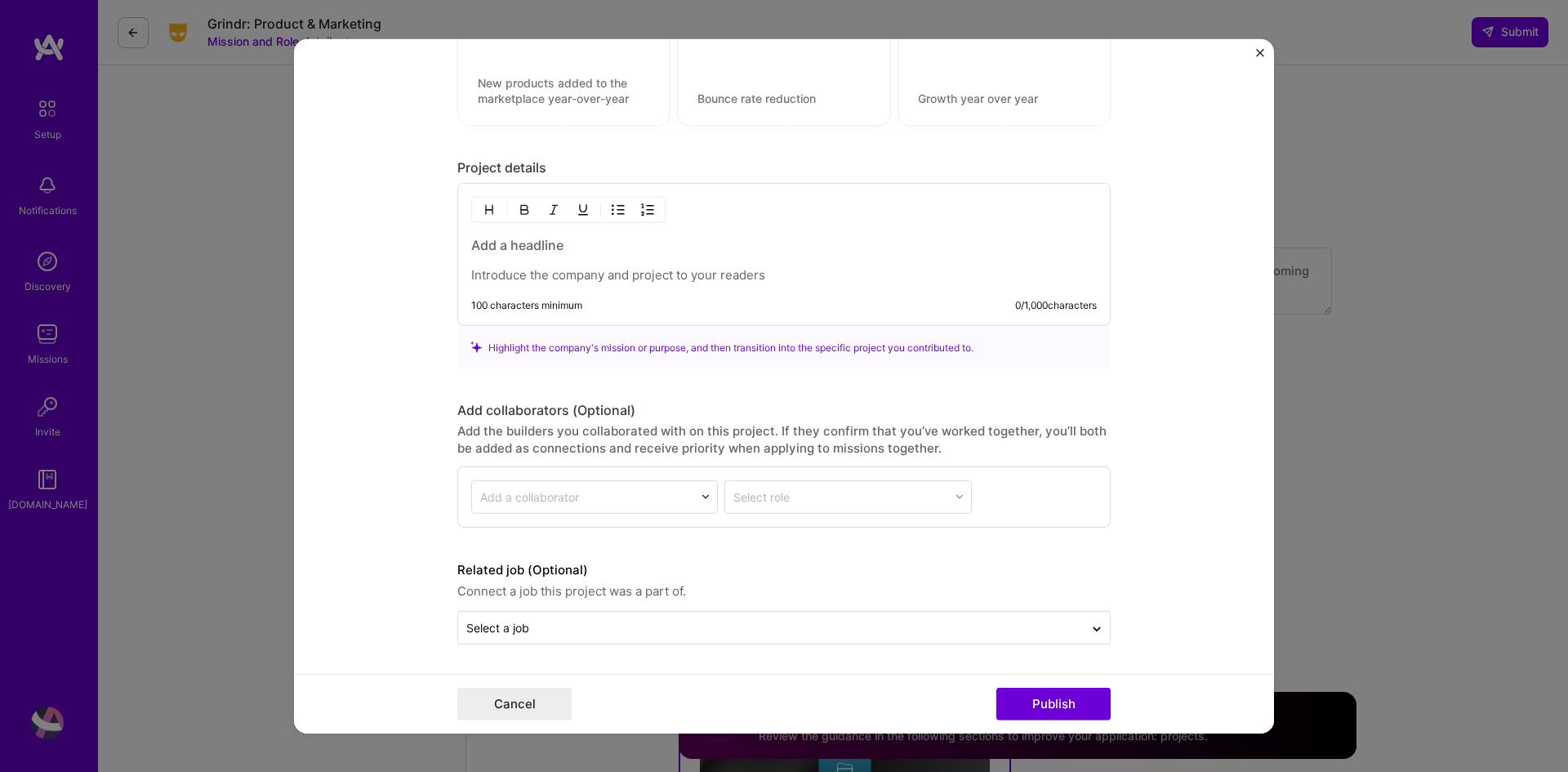
click at [704, 281] on p at bounding box center [784, 276] width 626 height 16
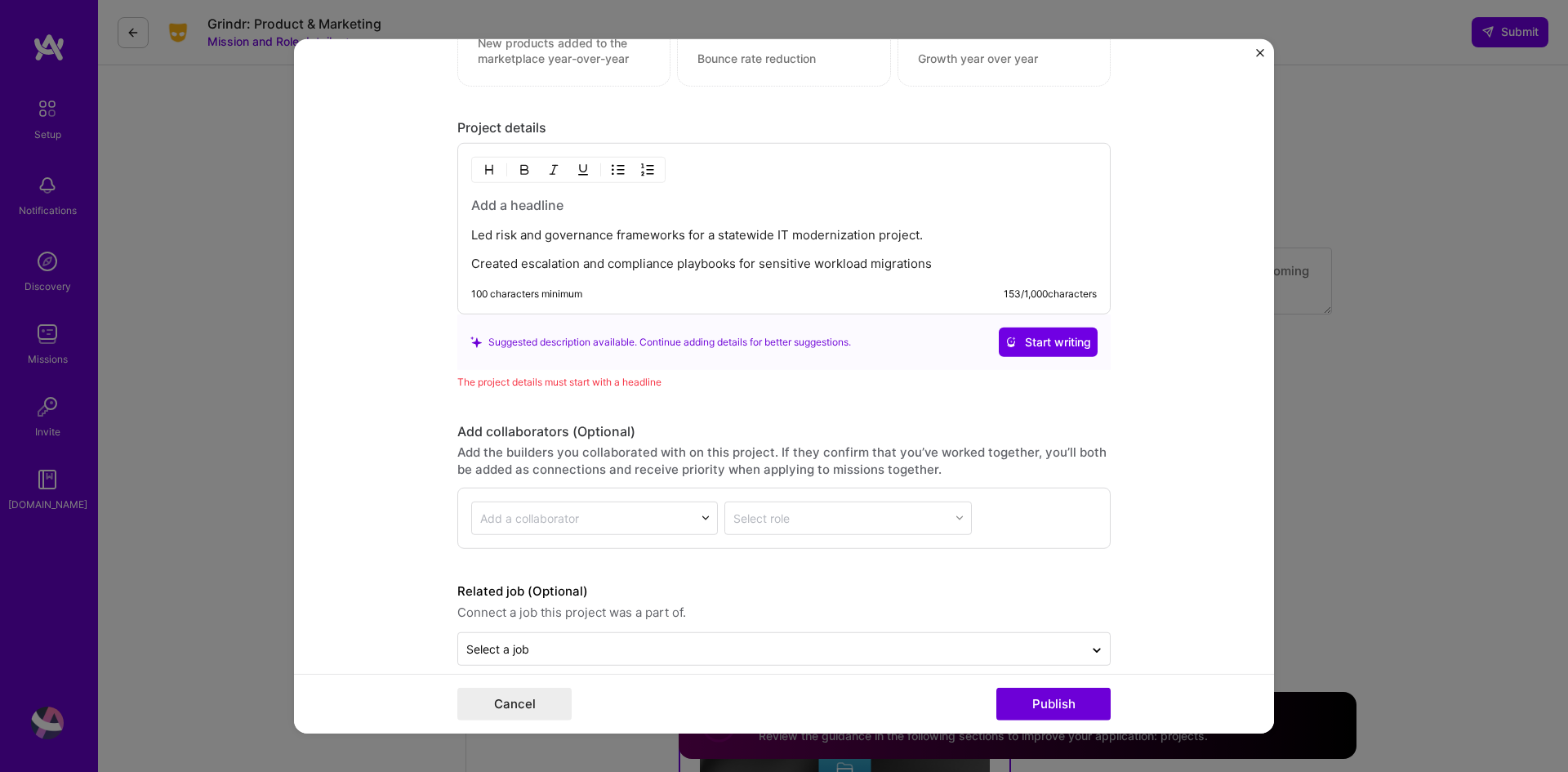
scroll to position [2098, 0]
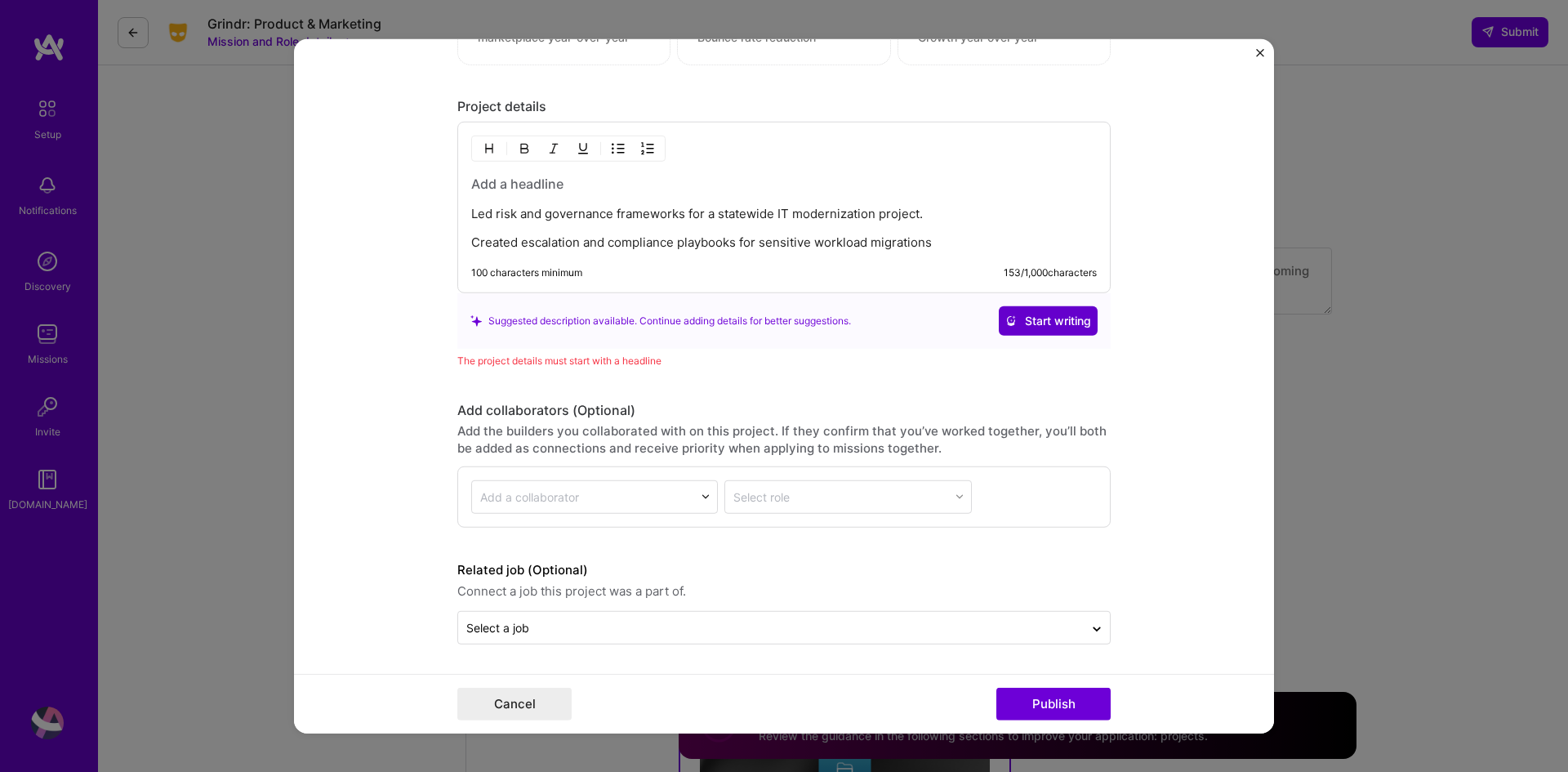
click at [1030, 314] on span "Start writing" at bounding box center [1049, 321] width 86 height 16
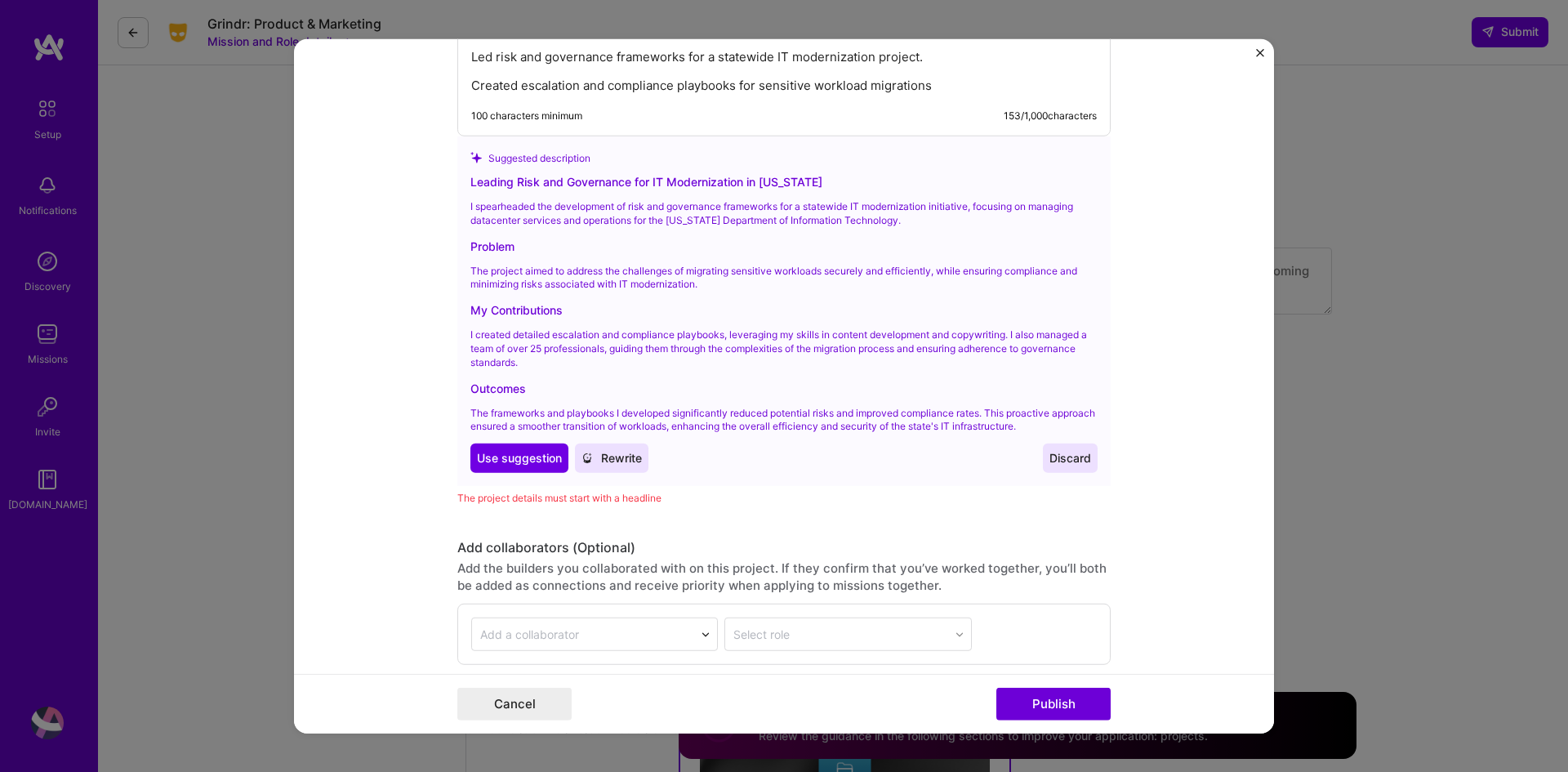
scroll to position [2262, 0]
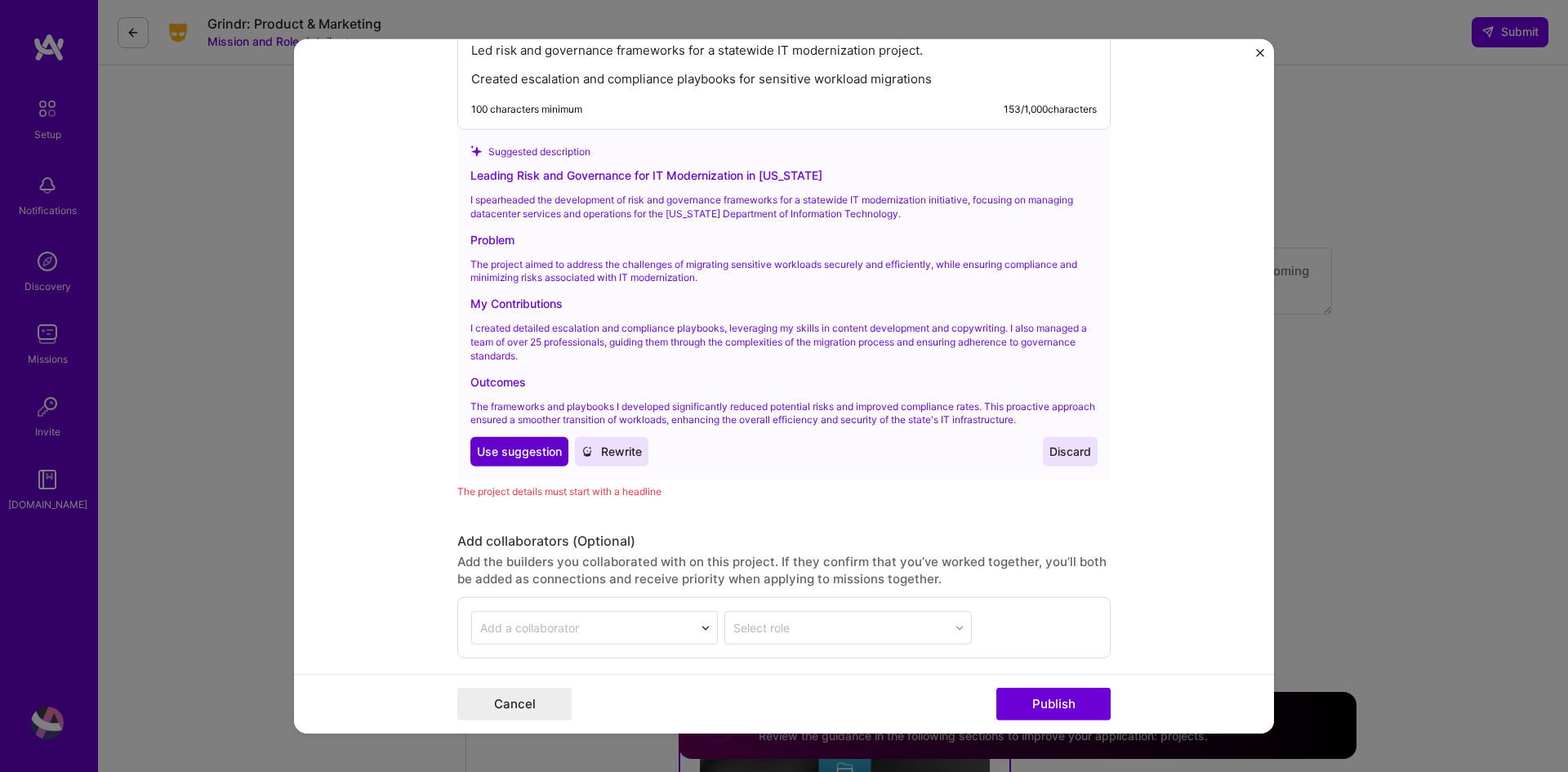
click at [501, 450] on span "Use suggestion" at bounding box center [519, 452] width 85 height 16
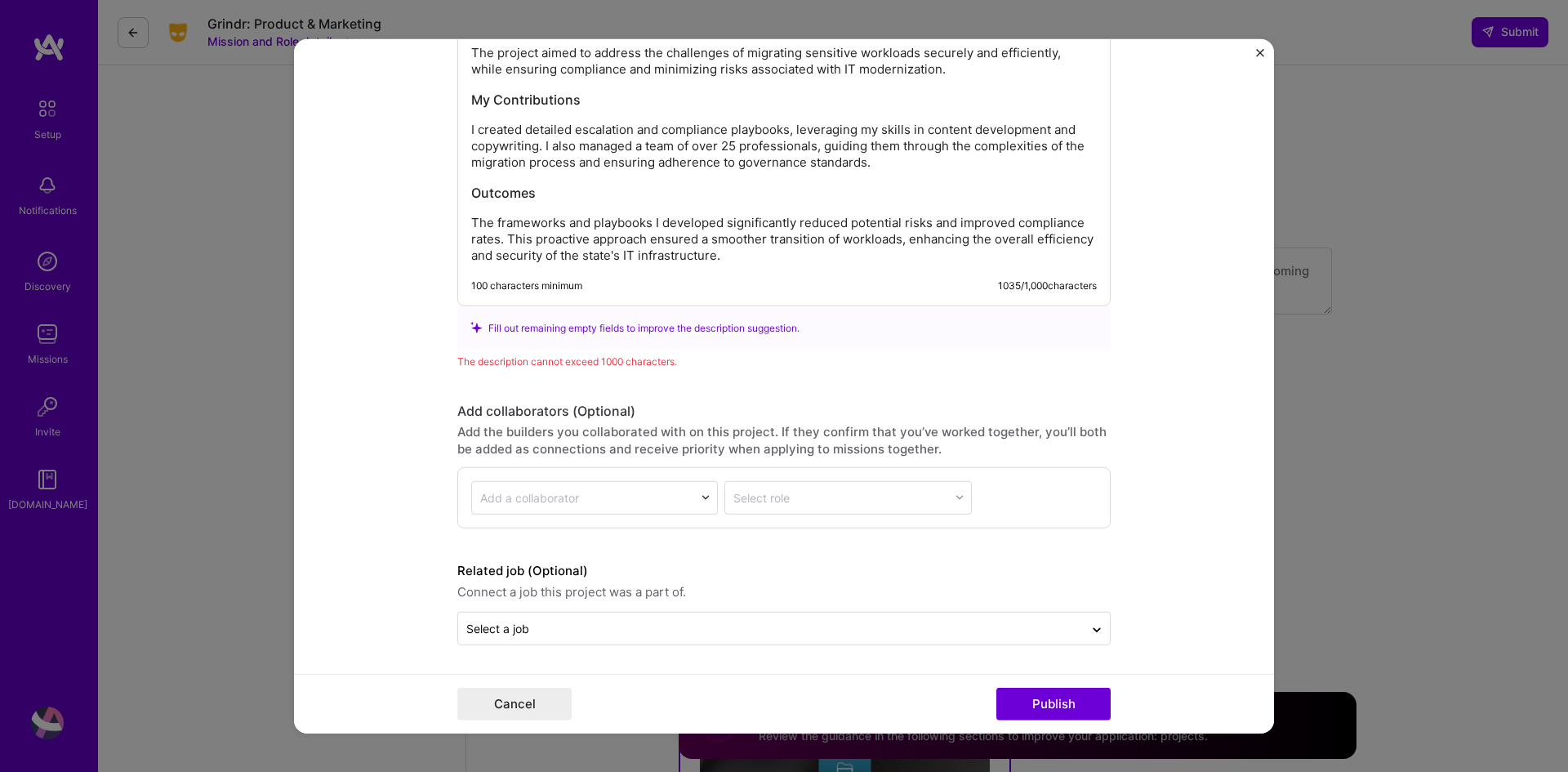
scroll to position [2353, 0]
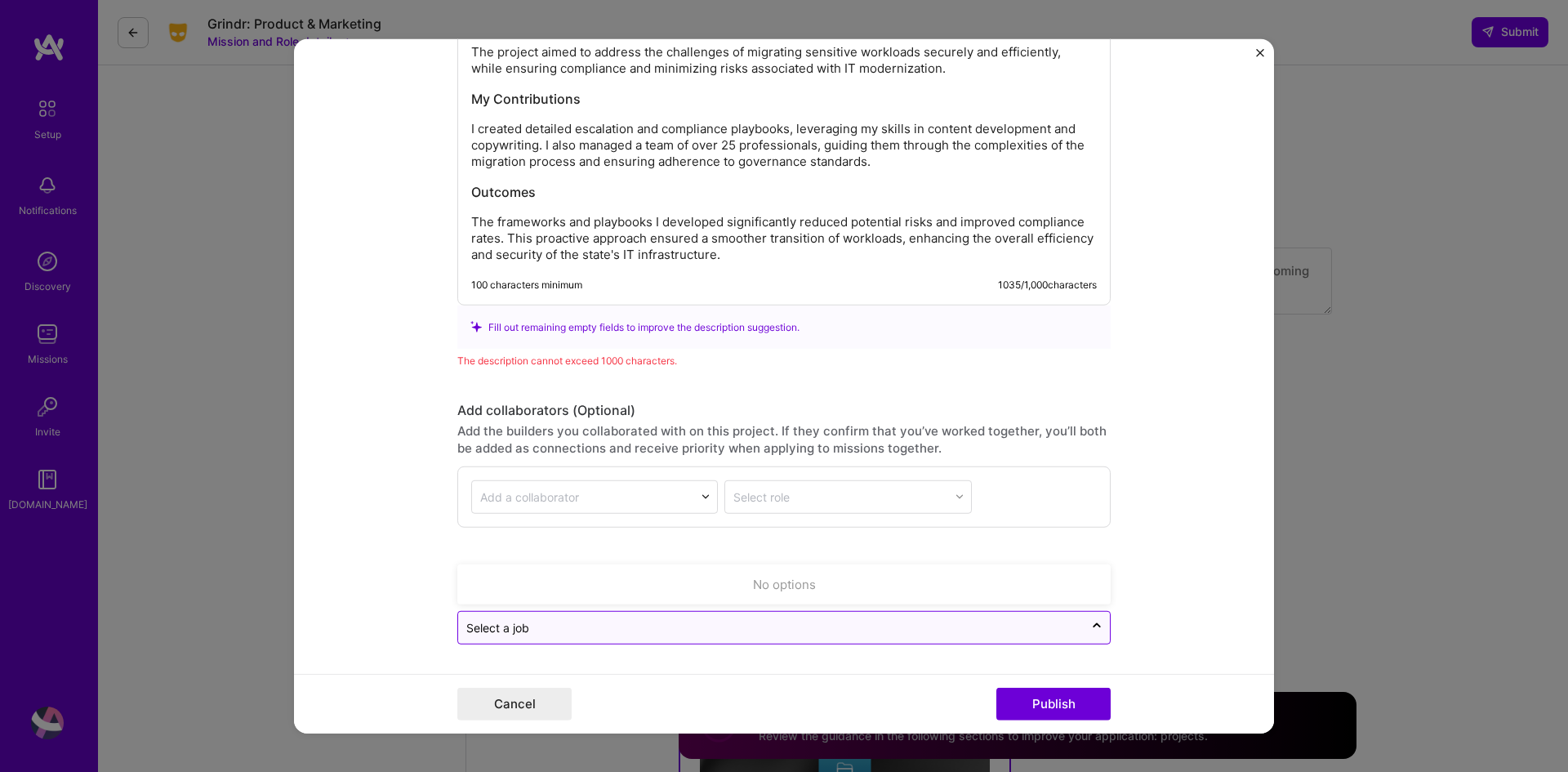
click at [642, 625] on input "text" at bounding box center [771, 627] width 609 height 17
click at [367, 592] on form "Project title Managed Datacenter Services & Operations (NH DoIT) Company Projec…" at bounding box center [784, 386] width 980 height 695
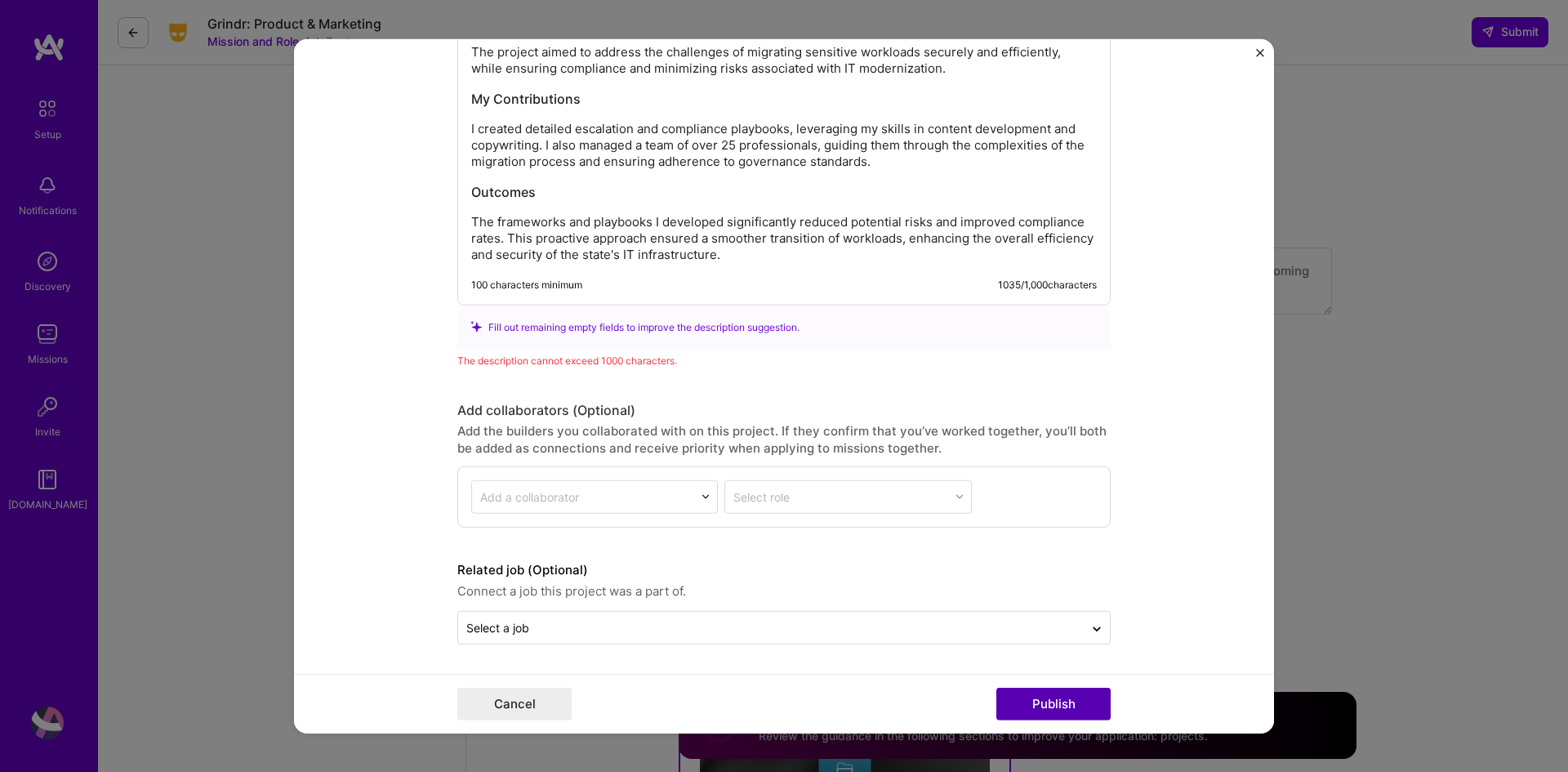
click at [1072, 706] on button "Publish" at bounding box center [1054, 705] width 114 height 33
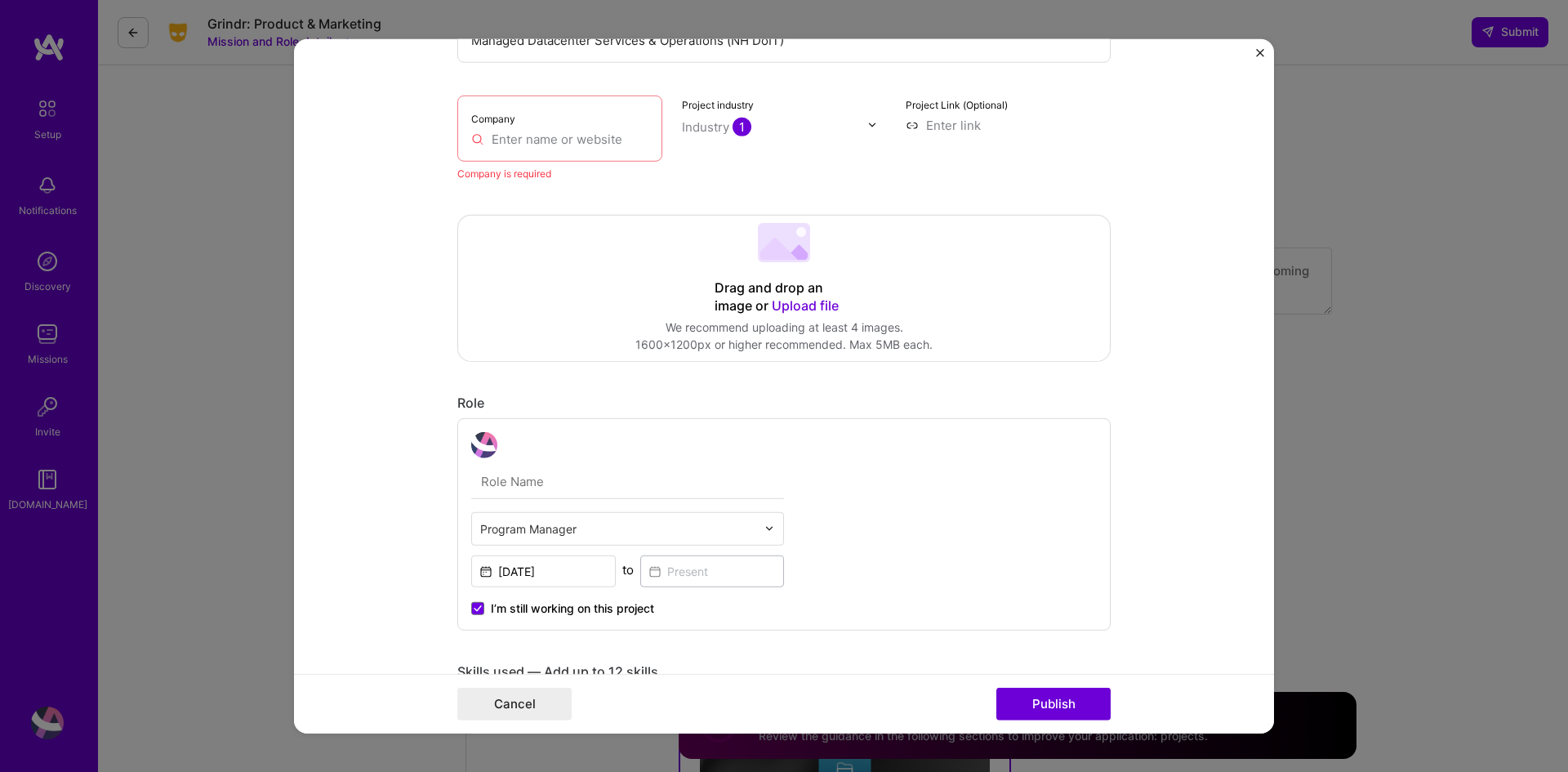
scroll to position [33, 0]
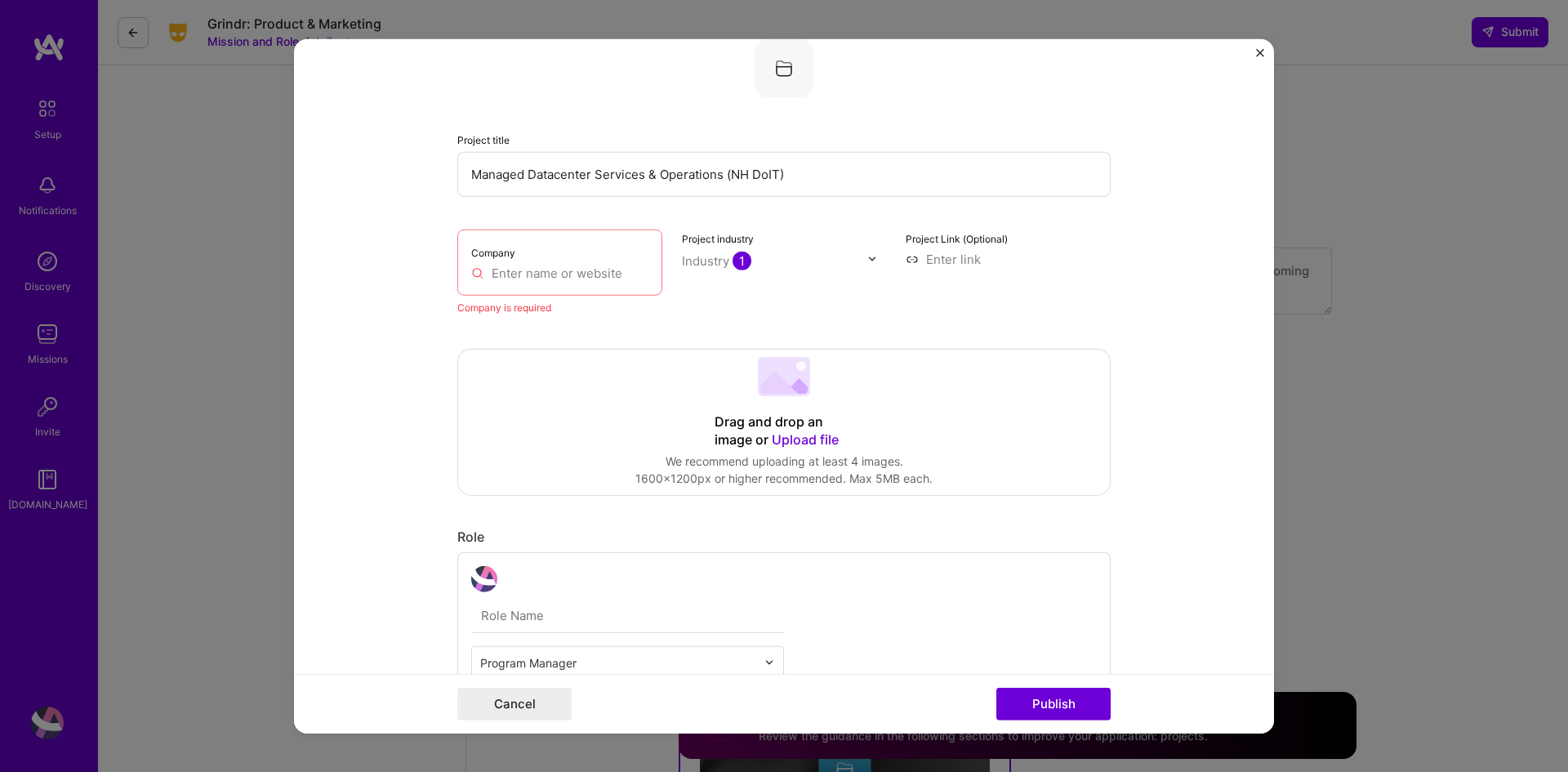
click at [553, 294] on div "Company" at bounding box center [560, 262] width 205 height 66
click at [558, 269] on input "text" at bounding box center [560, 272] width 177 height 17
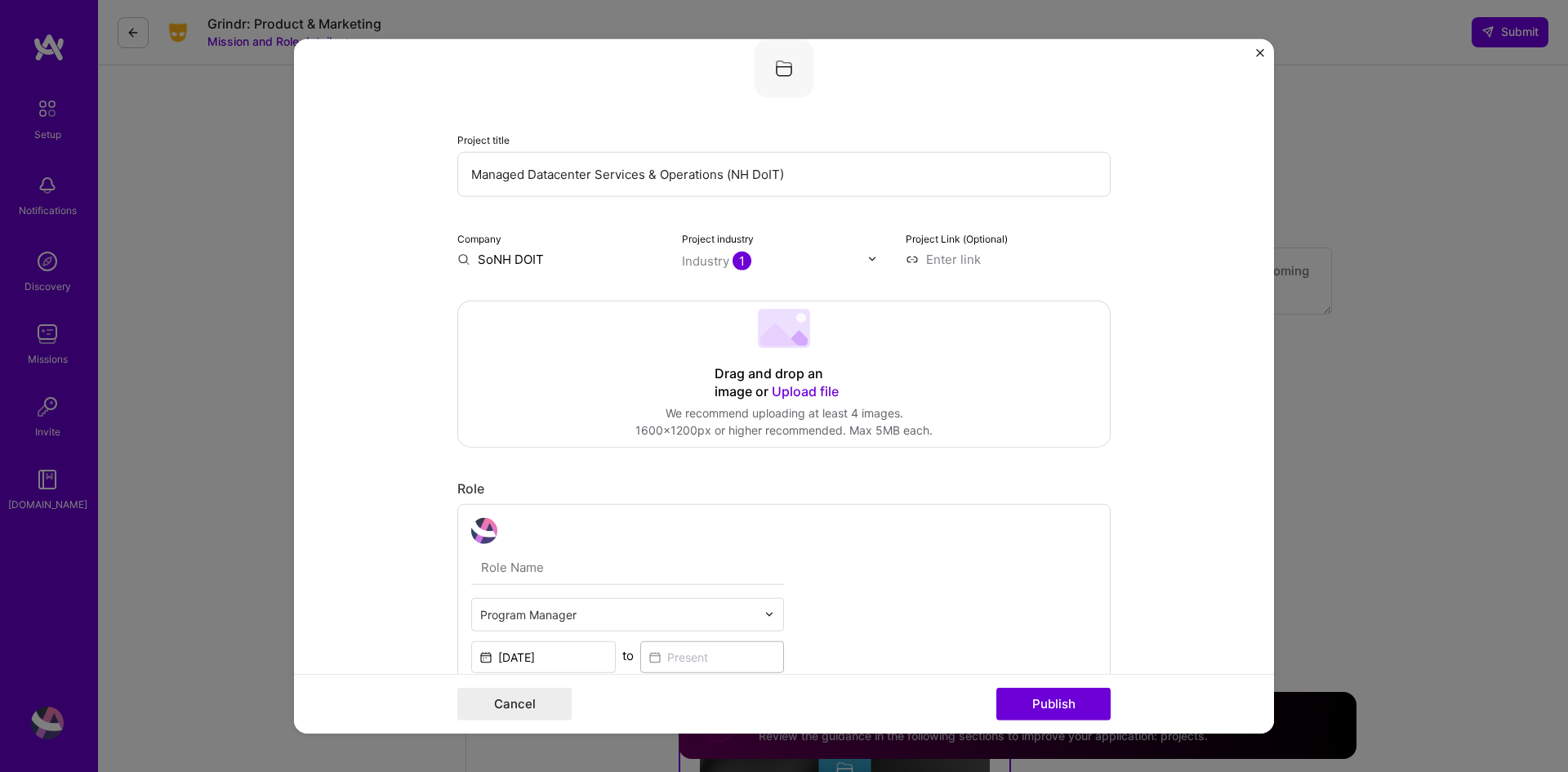
click at [373, 292] on form "Project title Managed Datacenter Services & Operations (NH DoIT) Company SoNH D…" at bounding box center [784, 386] width 980 height 695
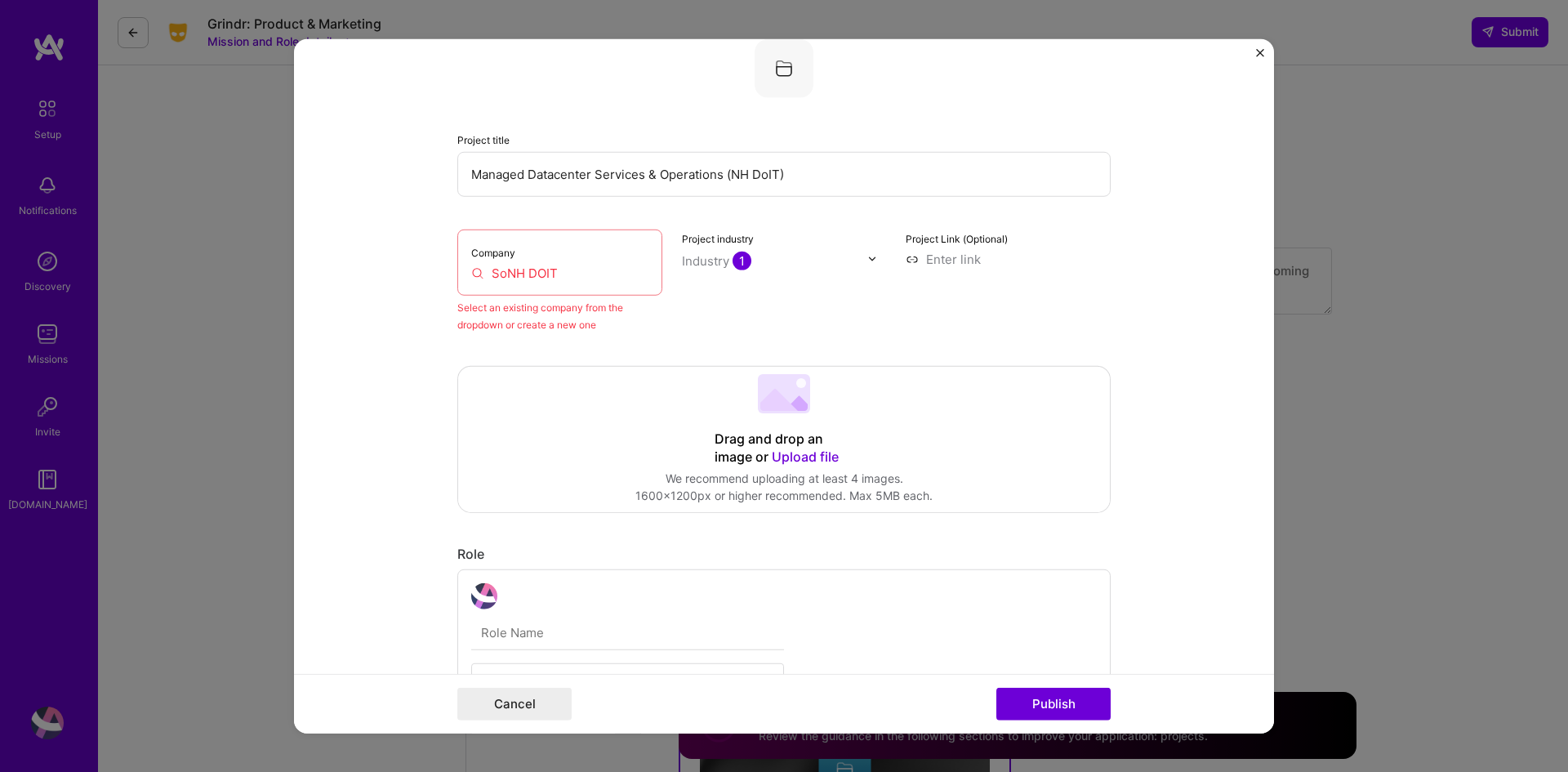
click at [500, 275] on input "SoNH DOIT" at bounding box center [560, 272] width 177 height 17
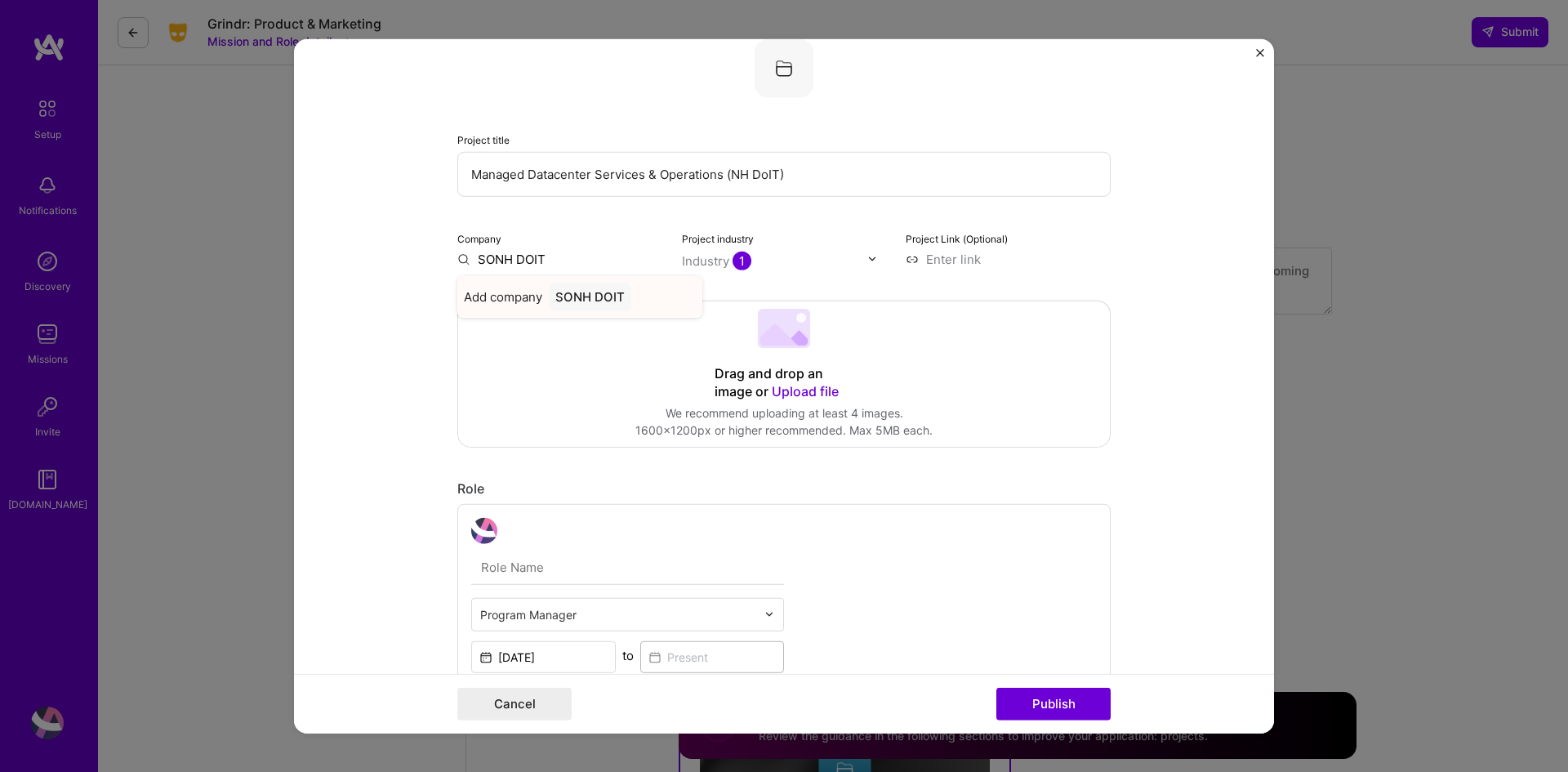
type input "SONH DOIT"
click at [494, 295] on span "Add company" at bounding box center [503, 295] width 78 height 17
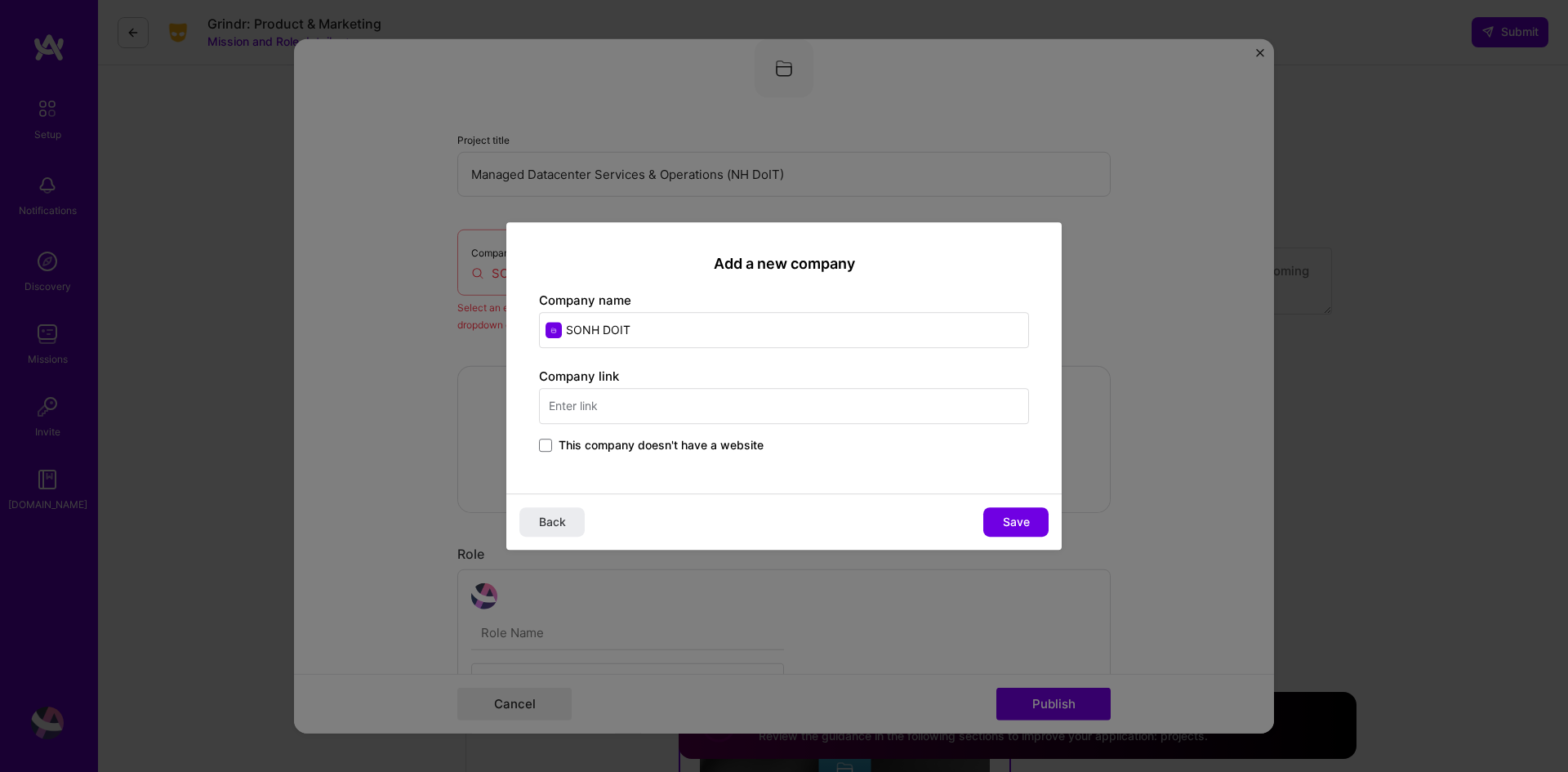
click at [632, 415] on input "text" at bounding box center [784, 406] width 490 height 36
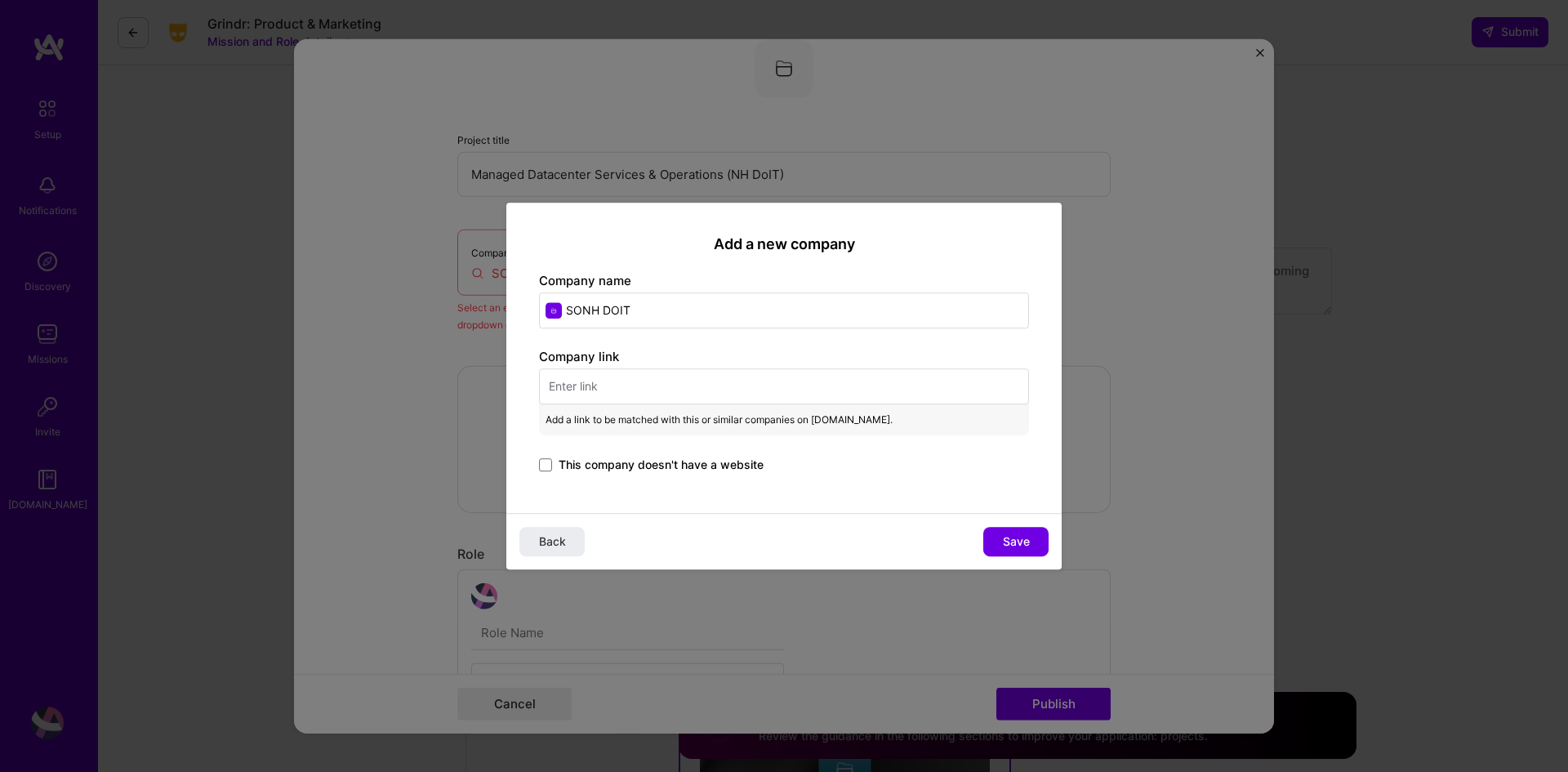
paste input "https://www.nh.gov/"
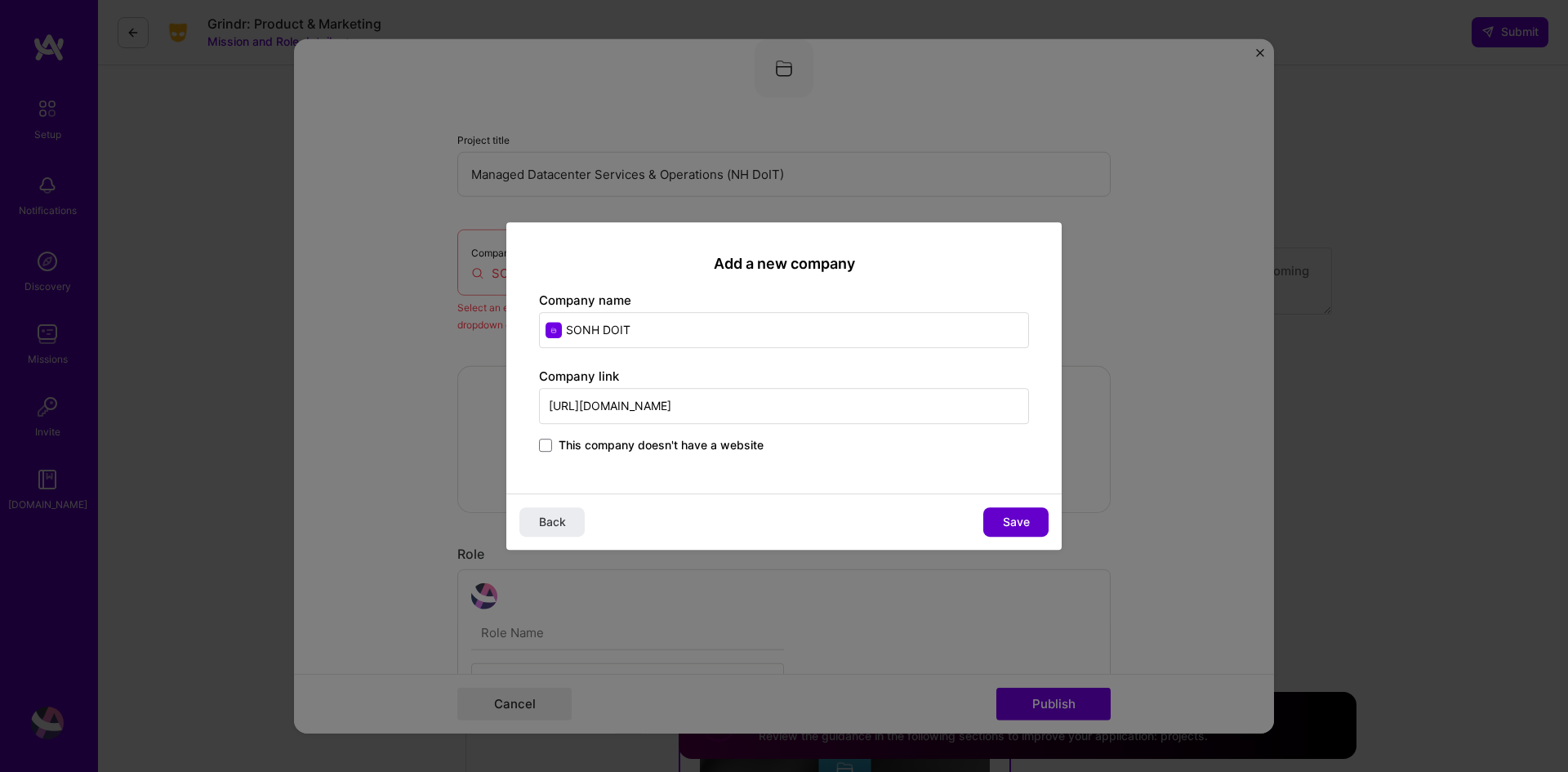
type input "https://www.nh.gov/"
click at [1017, 520] on span "Save" at bounding box center [1017, 522] width 27 height 16
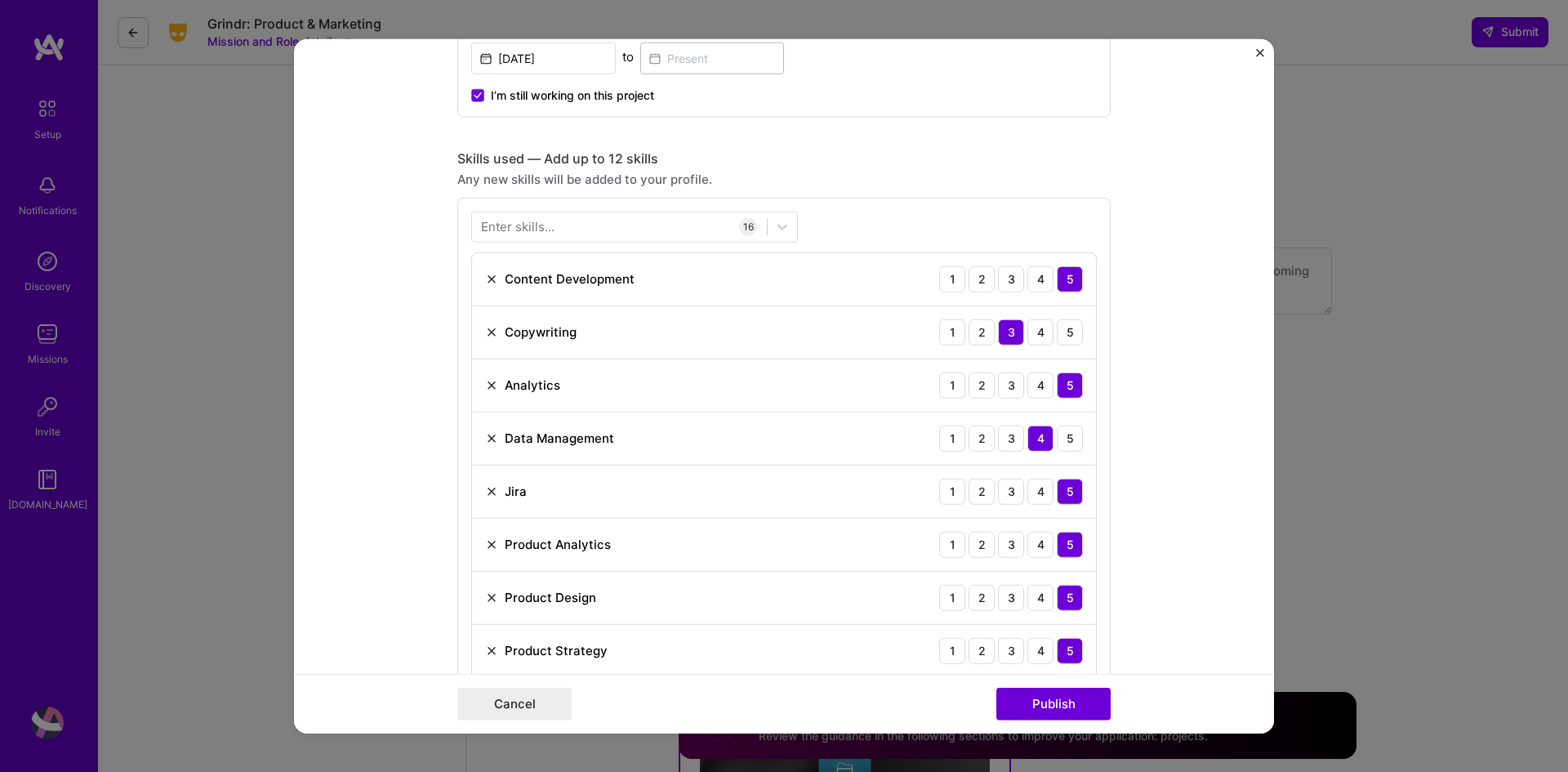
scroll to position [931, 0]
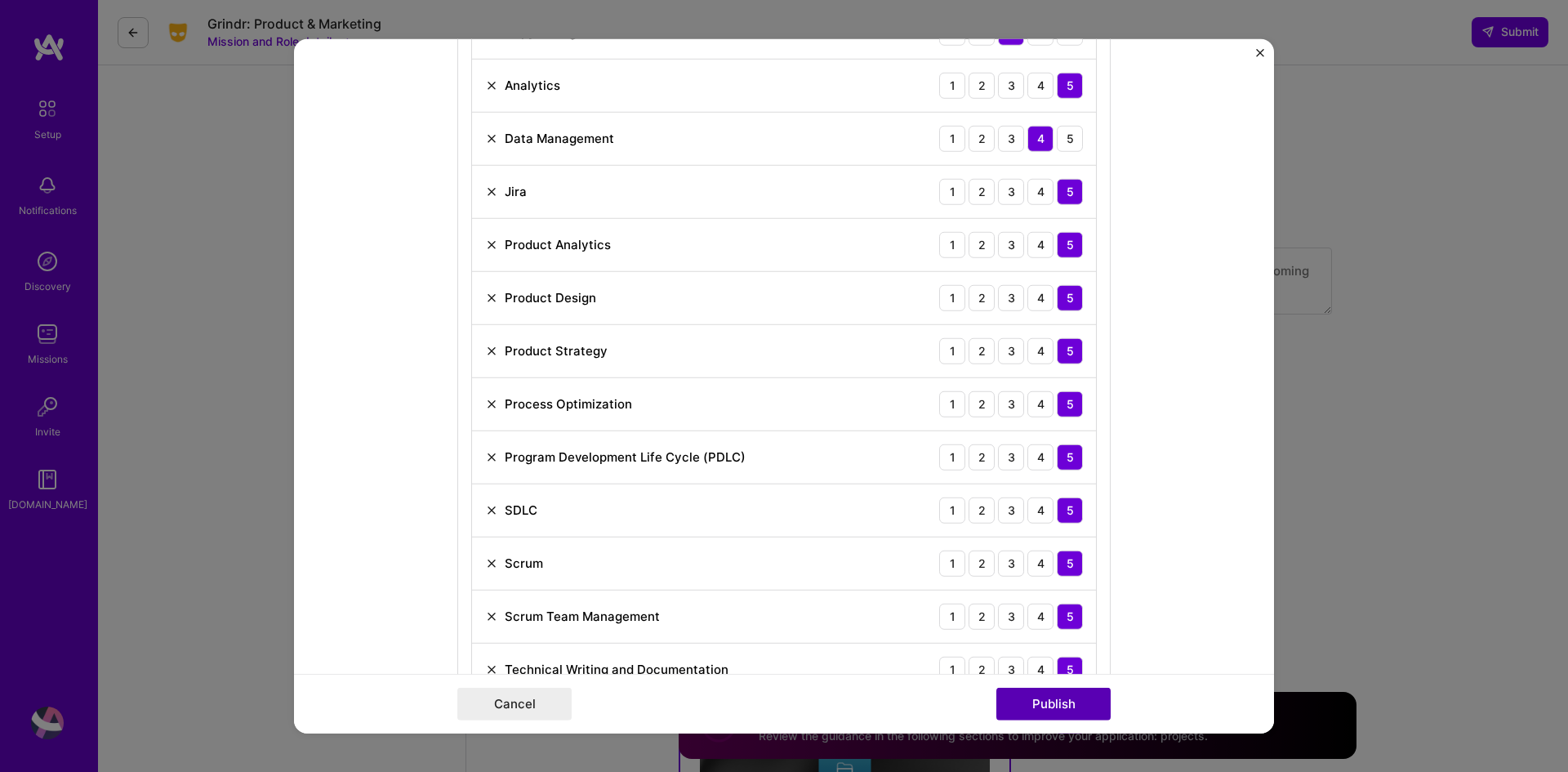
click at [1062, 703] on button "Publish" at bounding box center [1054, 705] width 114 height 33
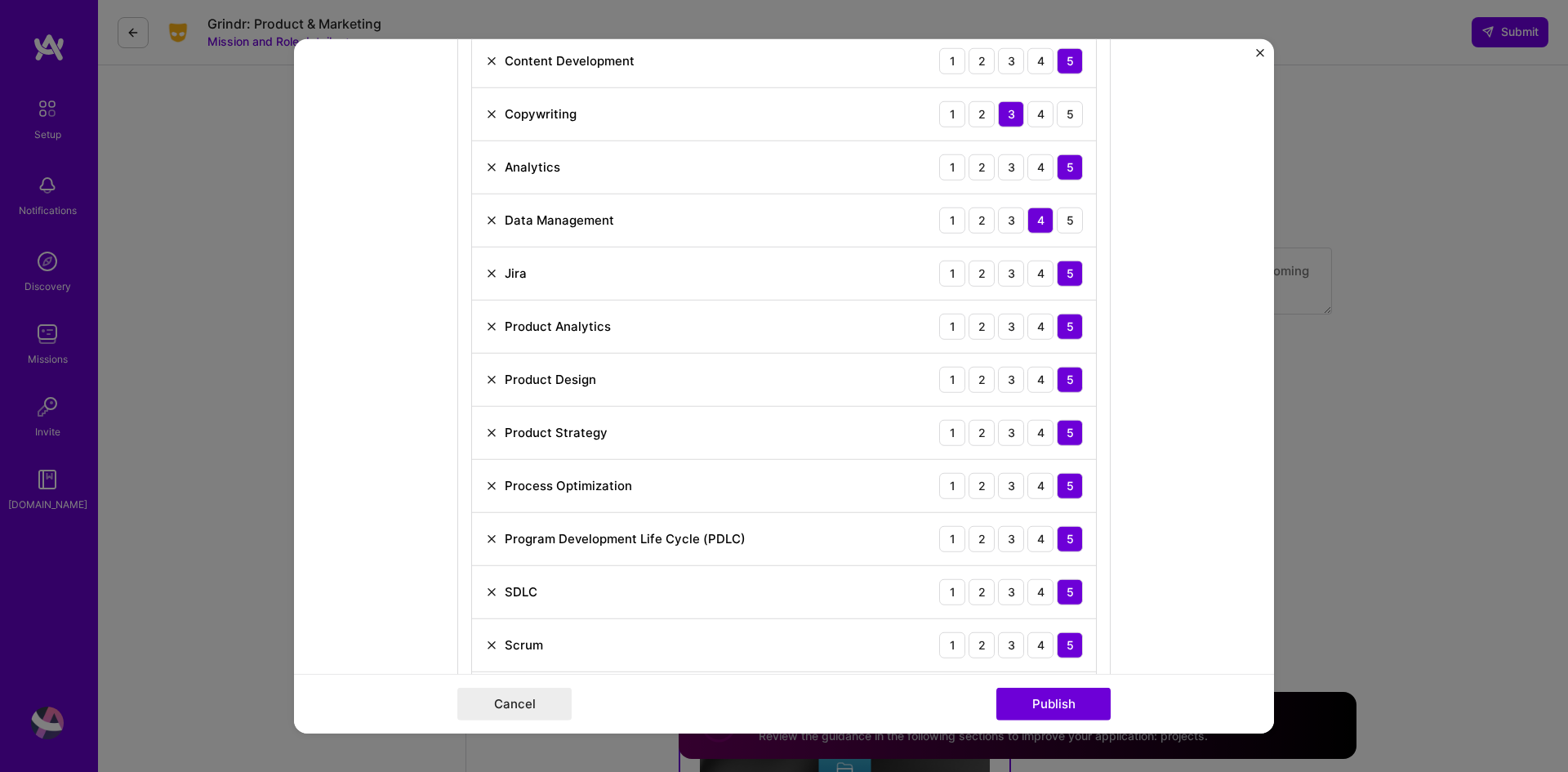
scroll to position [742, 0]
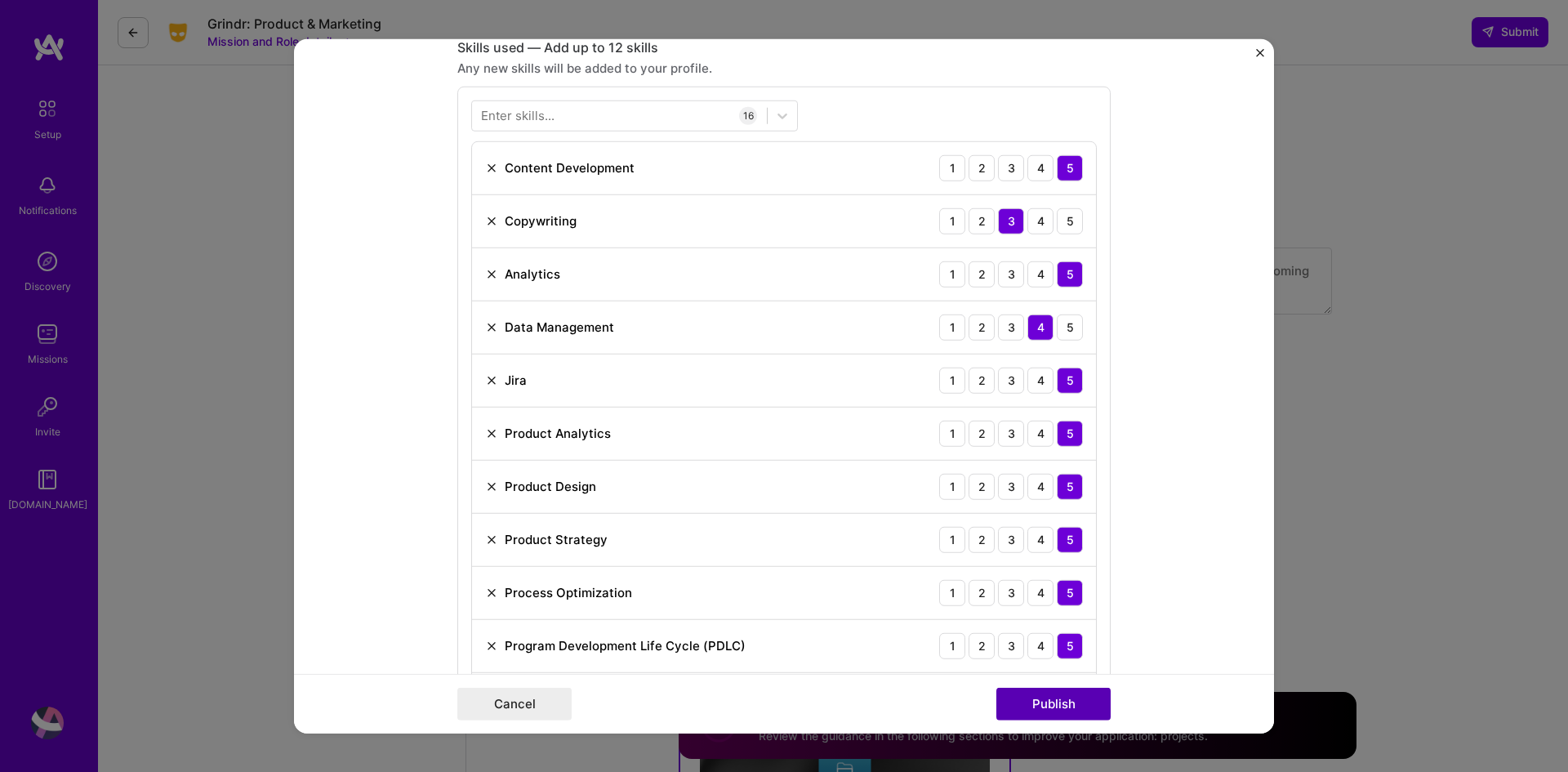
click at [1040, 703] on button "Publish" at bounding box center [1054, 705] width 114 height 33
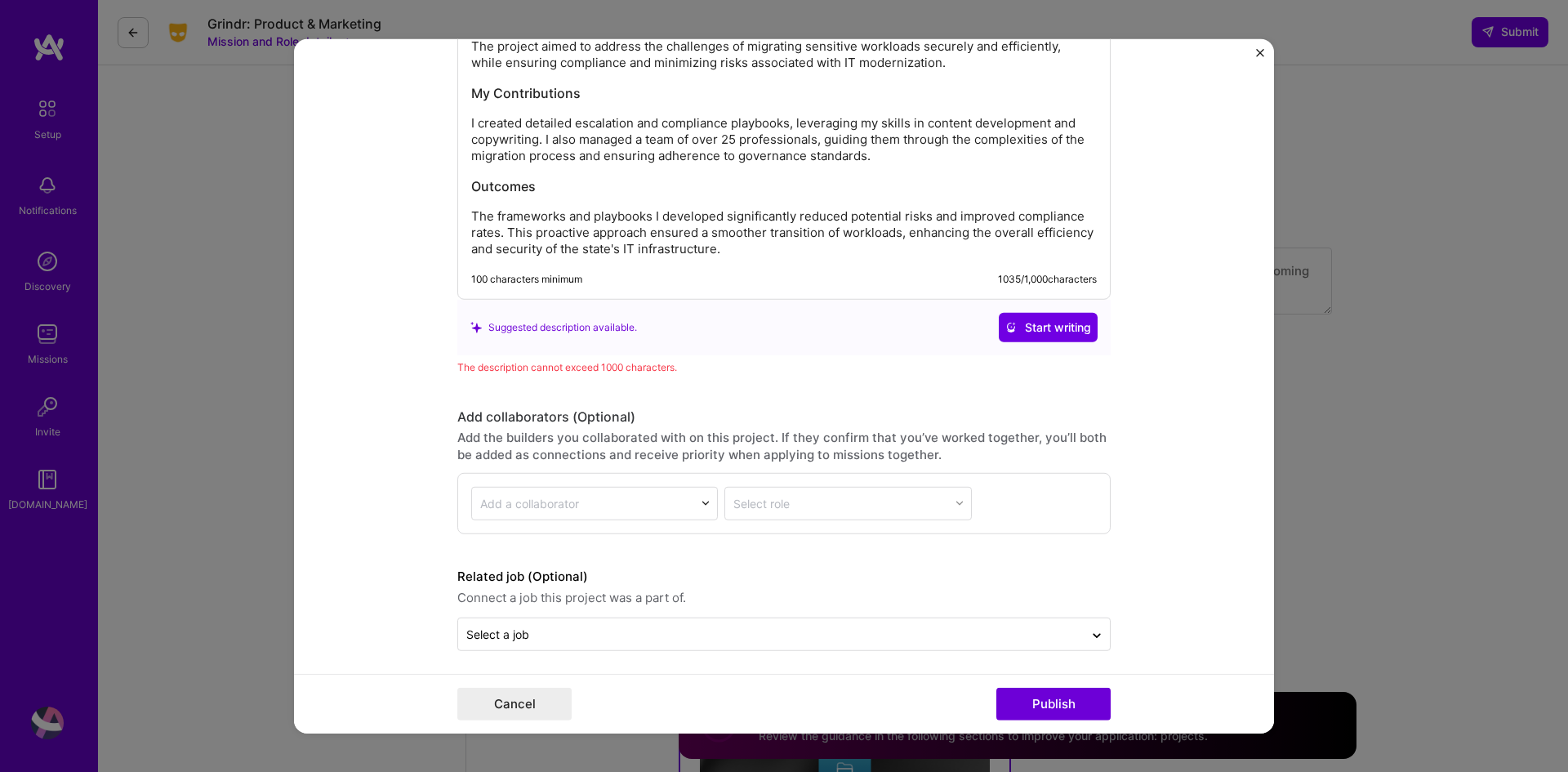
scroll to position [2386, 0]
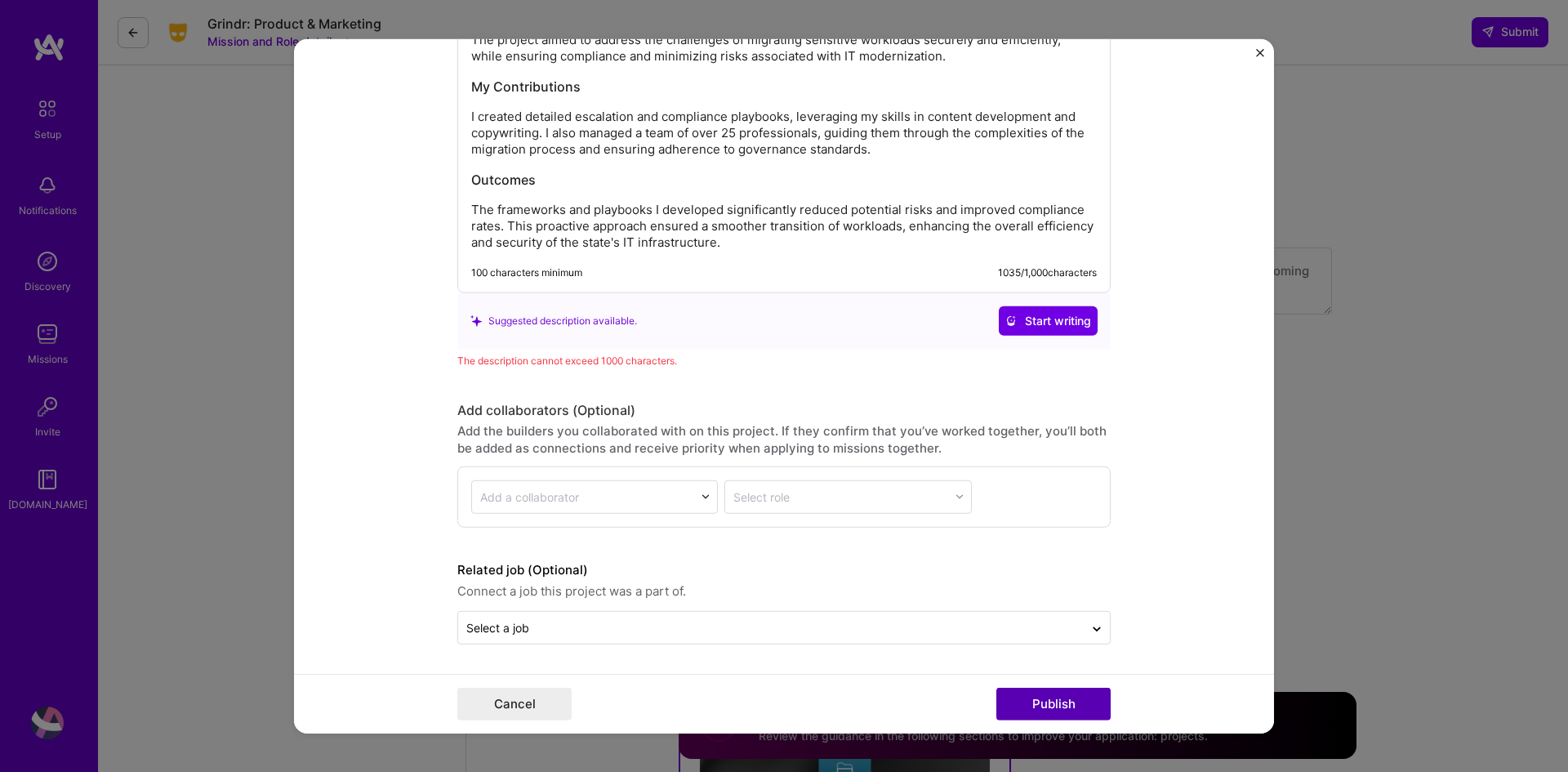
click at [1046, 702] on button "Publish" at bounding box center [1054, 705] width 114 height 33
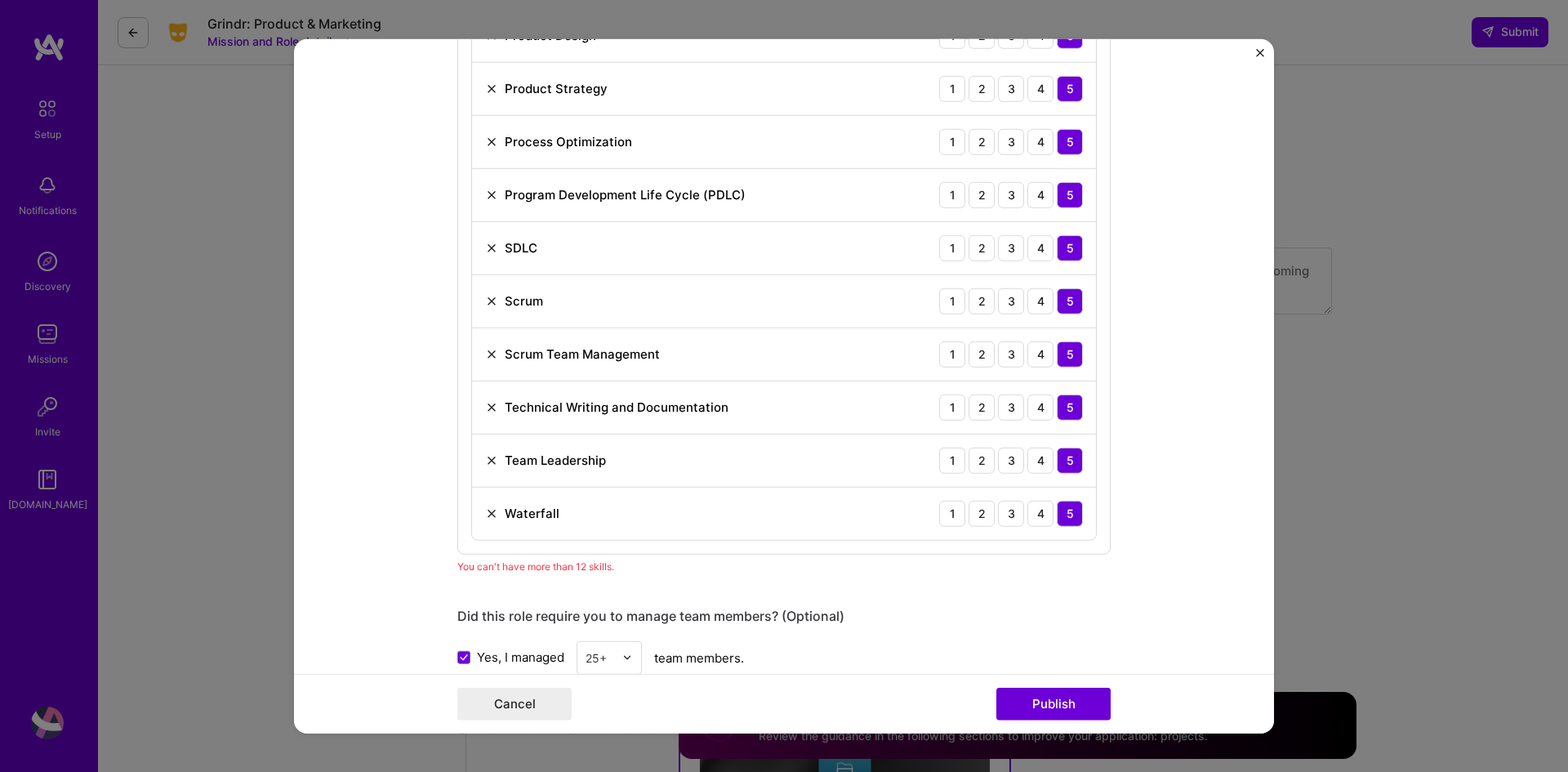
scroll to position [1233, 0]
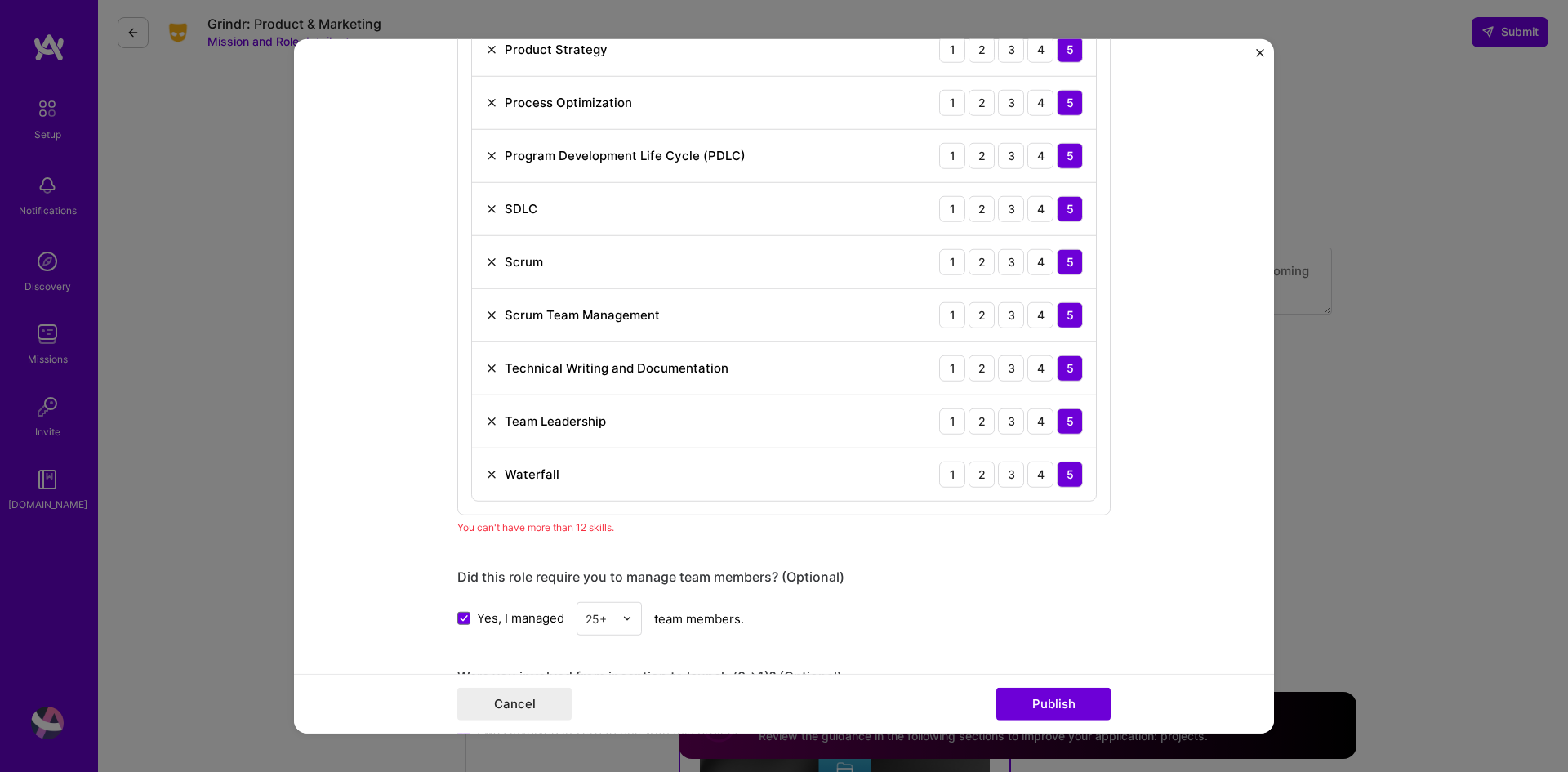
click at [485, 267] on img at bounding box center [491, 262] width 13 height 13
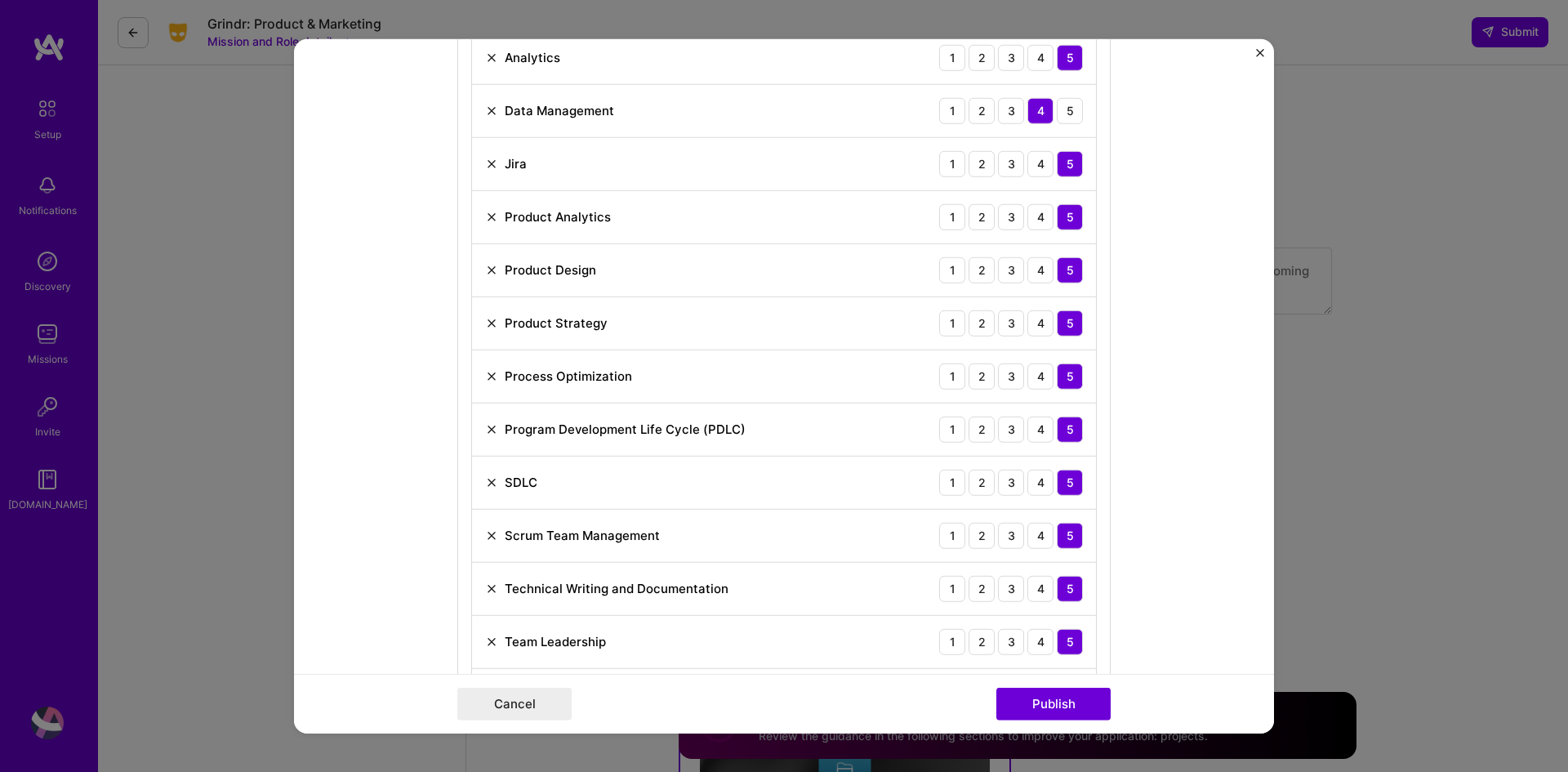
scroll to position [988, 0]
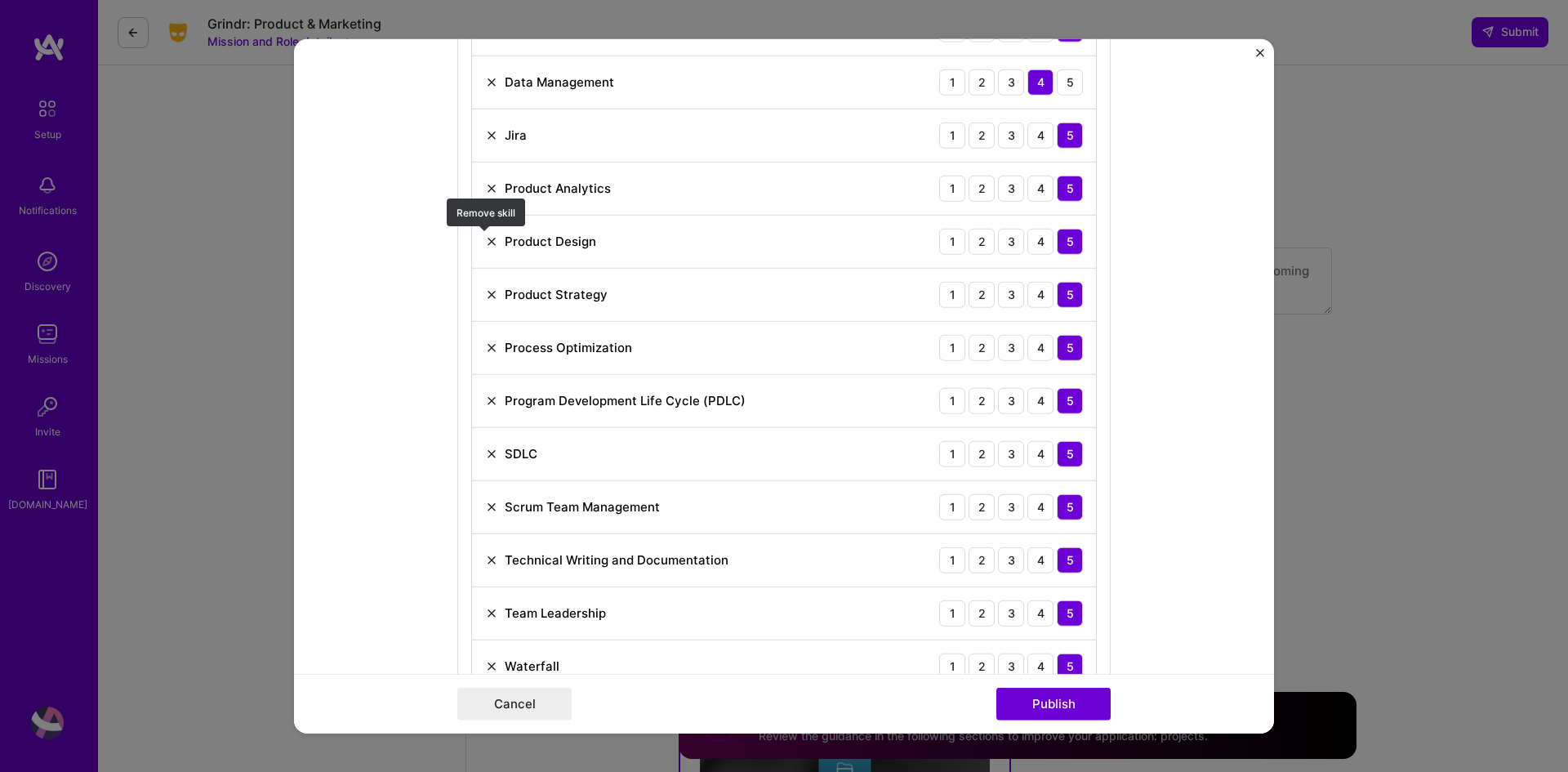
click at [488, 239] on img at bounding box center [491, 241] width 13 height 13
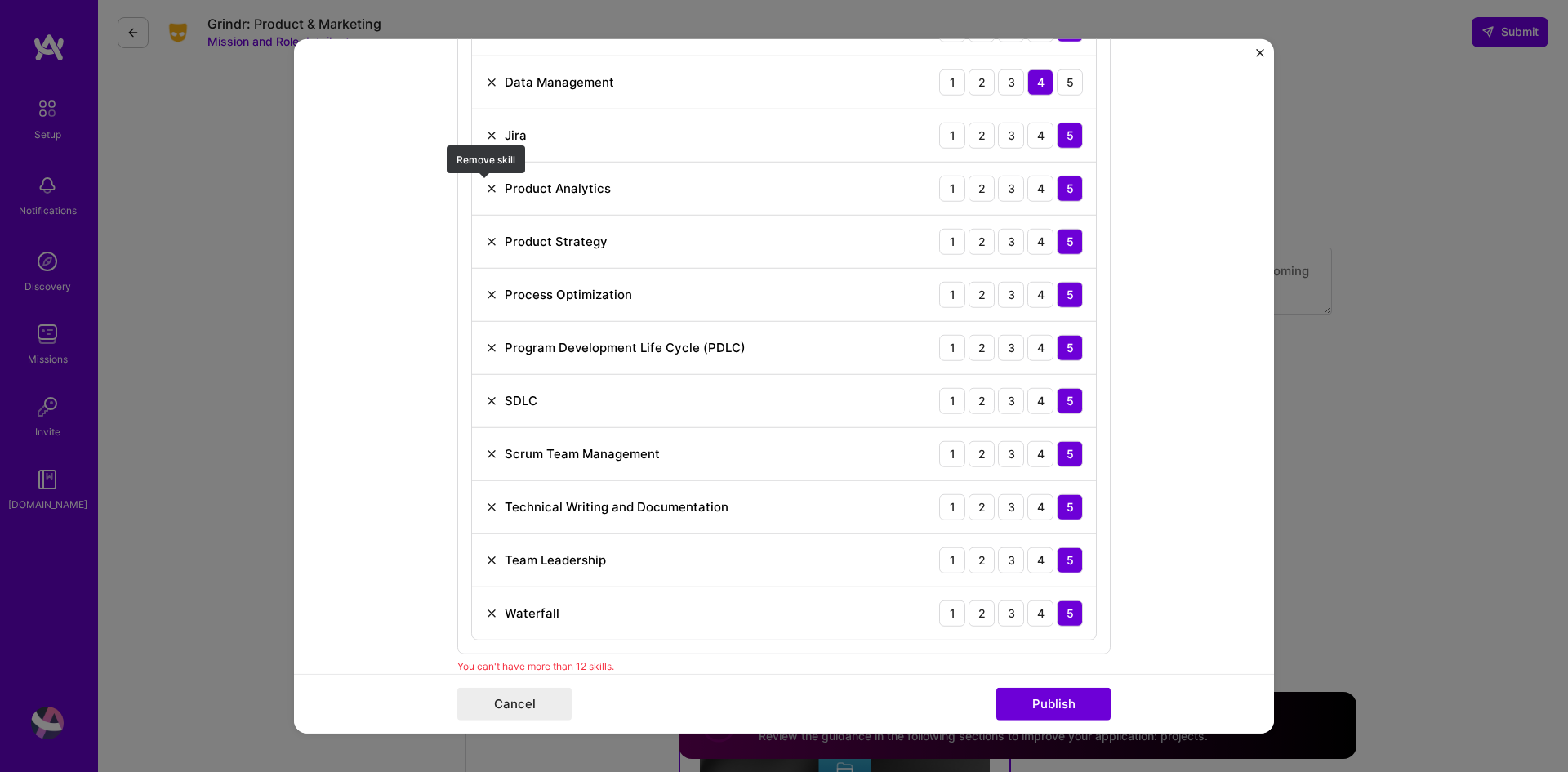
click at [486, 188] on img at bounding box center [491, 188] width 13 height 13
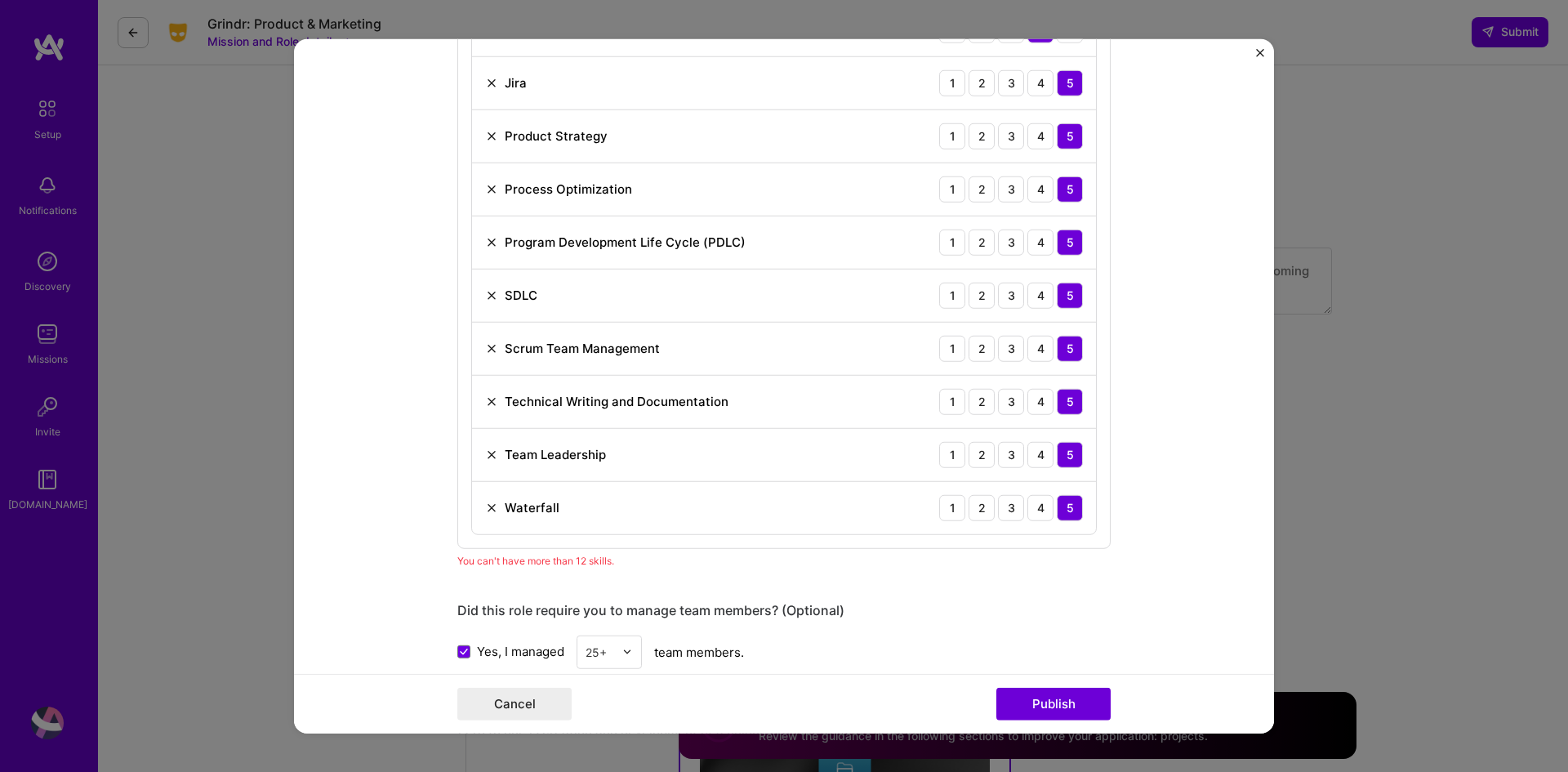
scroll to position [1069, 0]
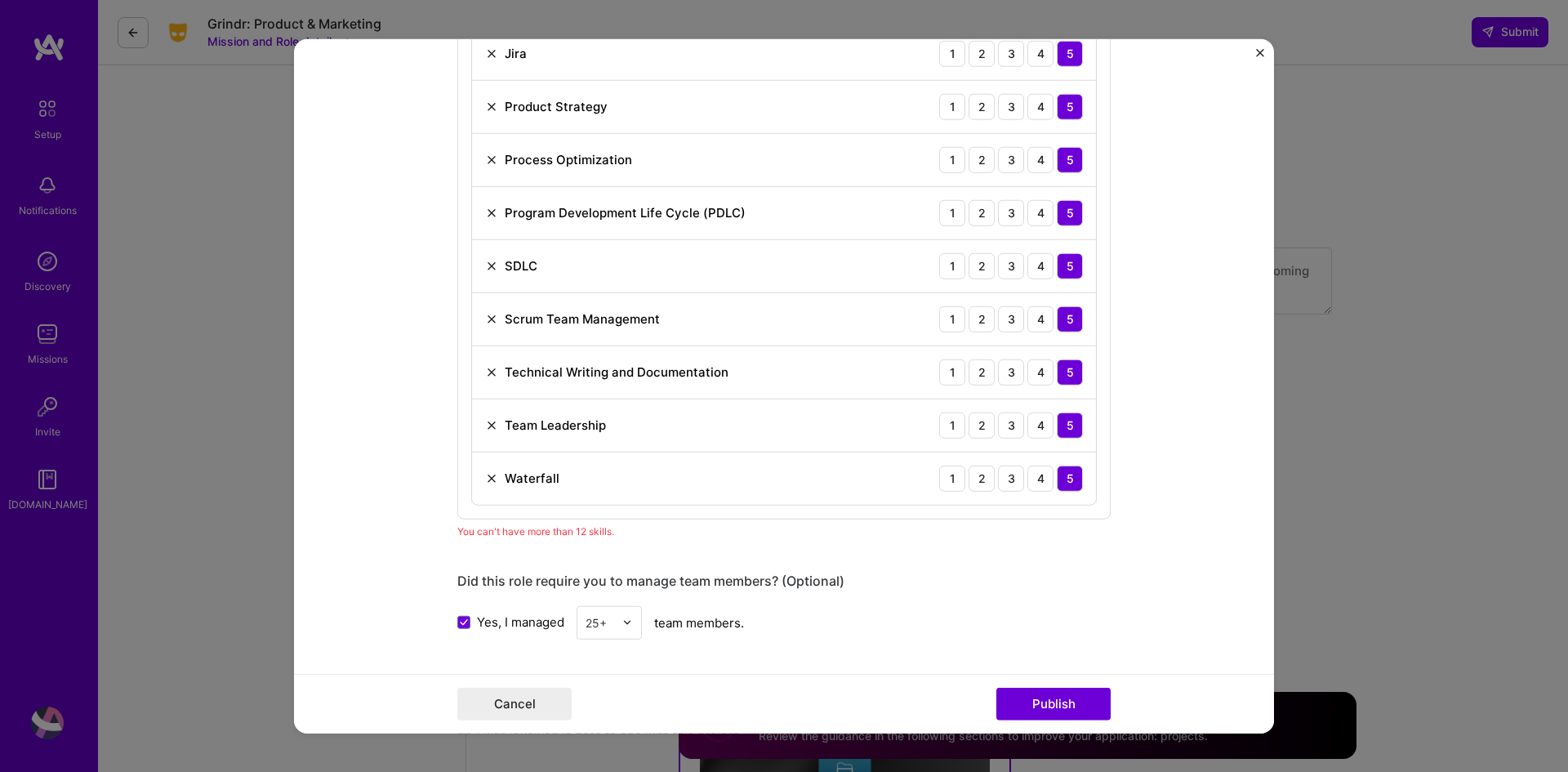
click at [485, 266] on img at bounding box center [491, 266] width 13 height 13
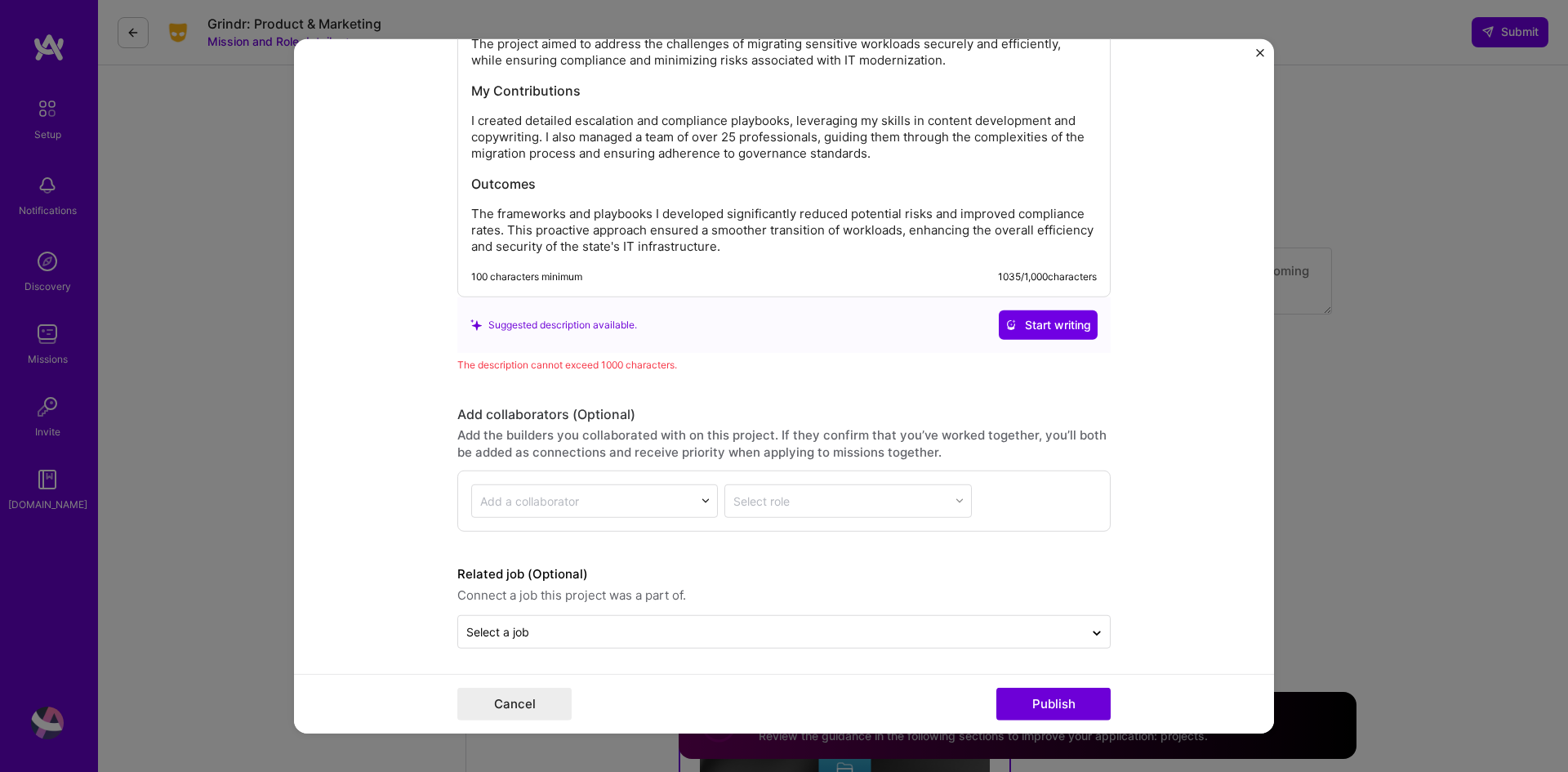
scroll to position [2153, 0]
click at [1036, 703] on button "Publish" at bounding box center [1054, 705] width 114 height 33
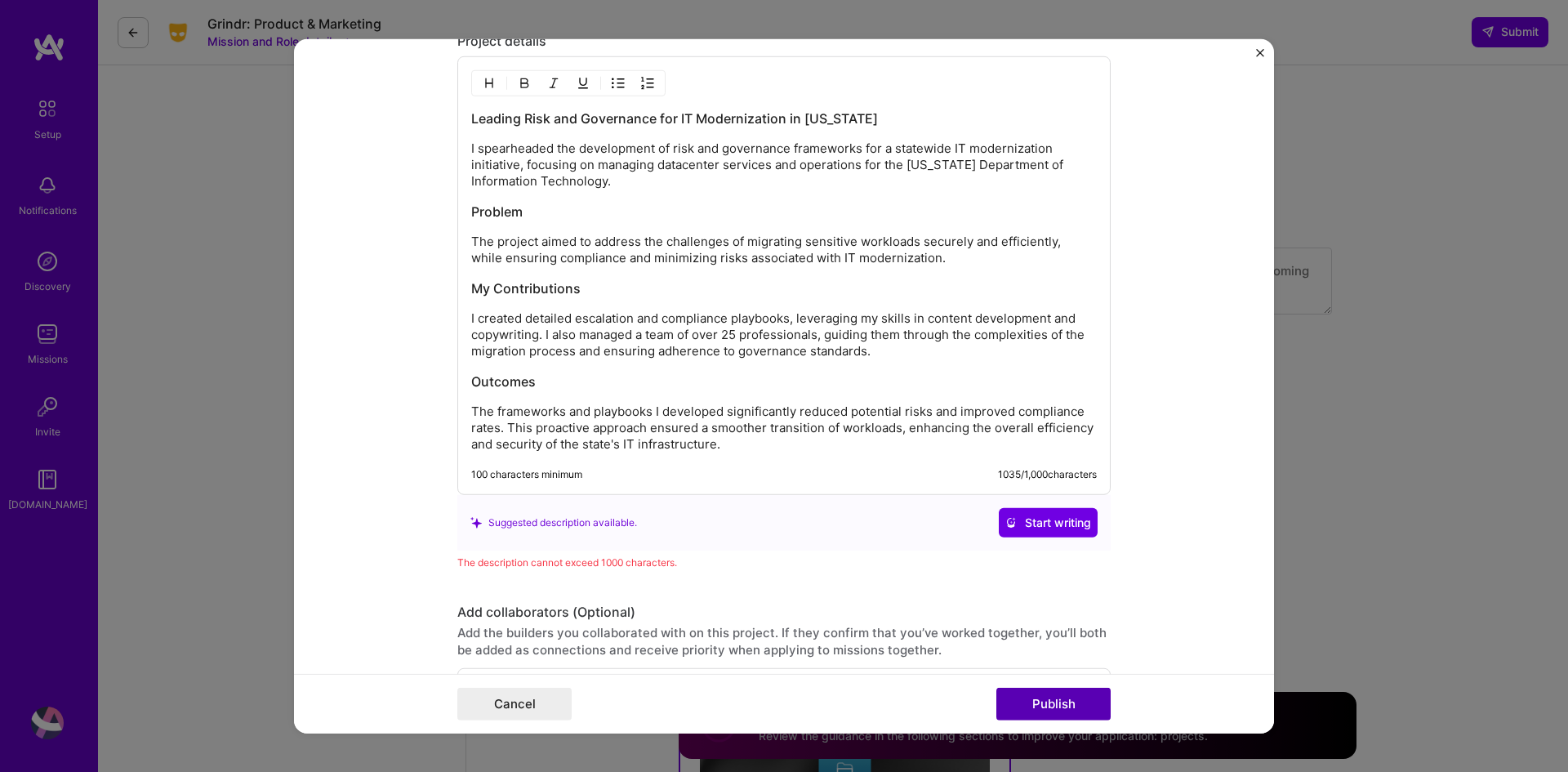
scroll to position [1945, 0]
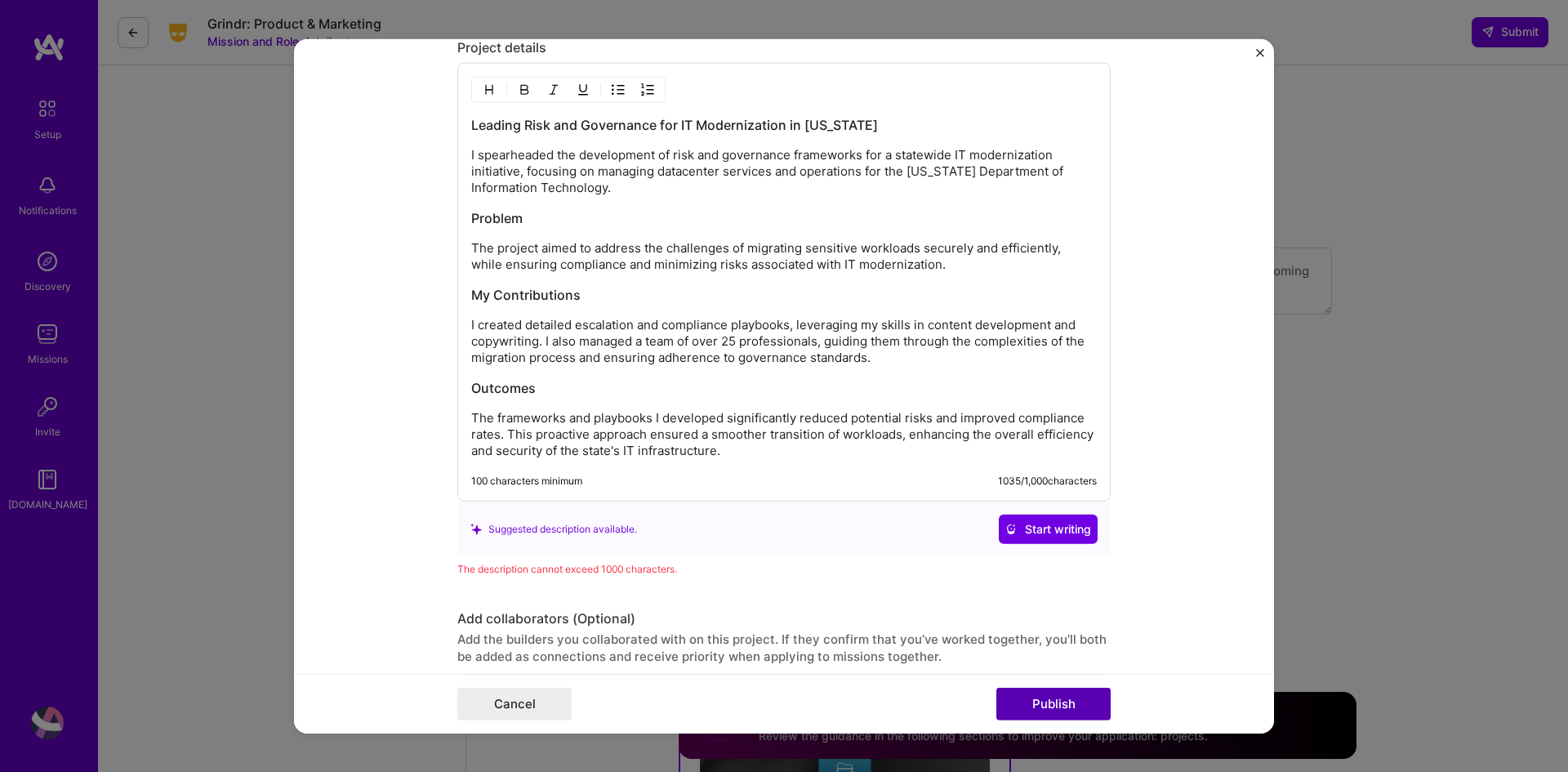
click at [1044, 699] on button "Publish" at bounding box center [1054, 705] width 114 height 33
click at [1054, 542] on button "Start writing" at bounding box center [1049, 529] width 99 height 30
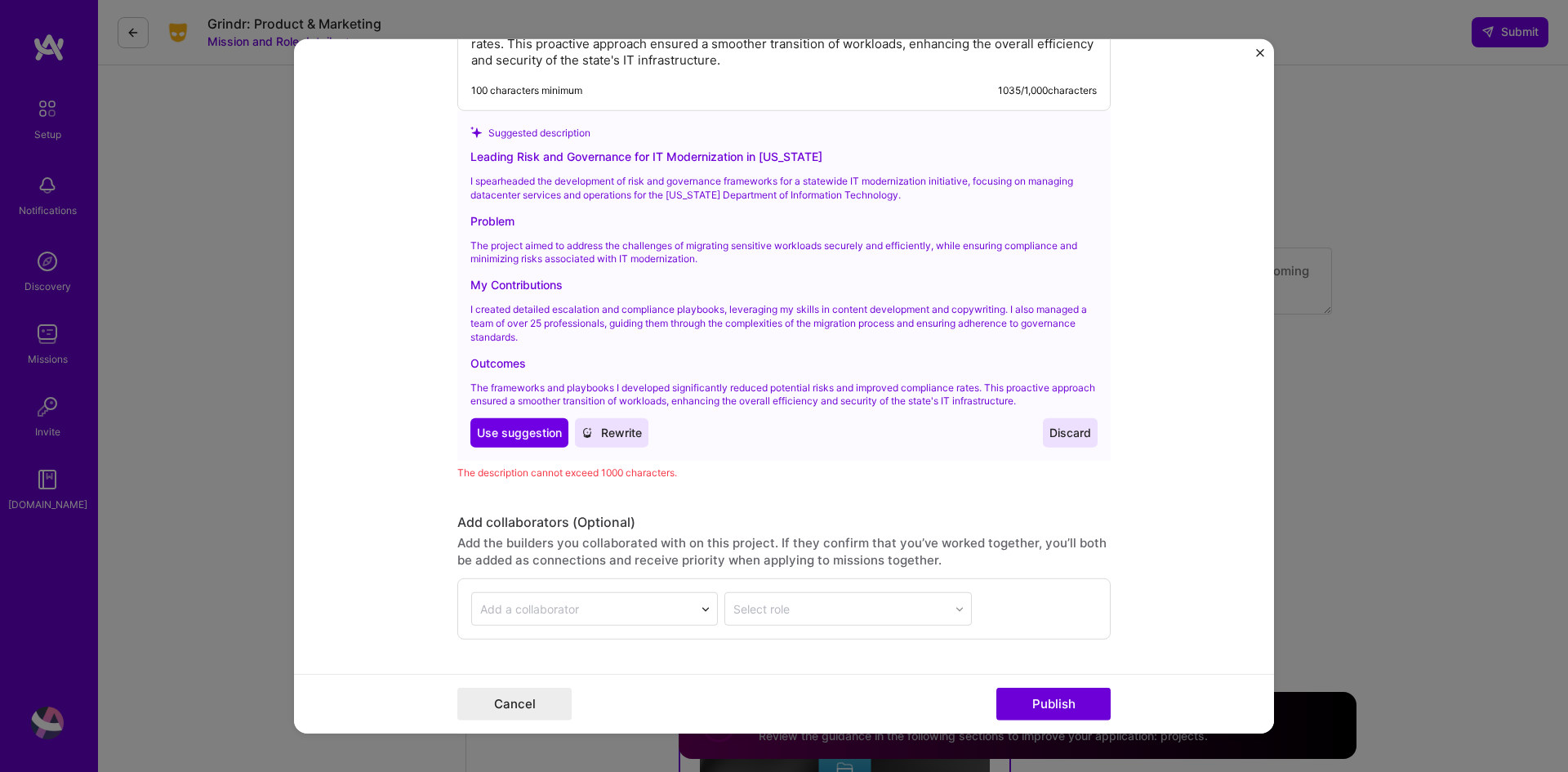
scroll to position [2353, 0]
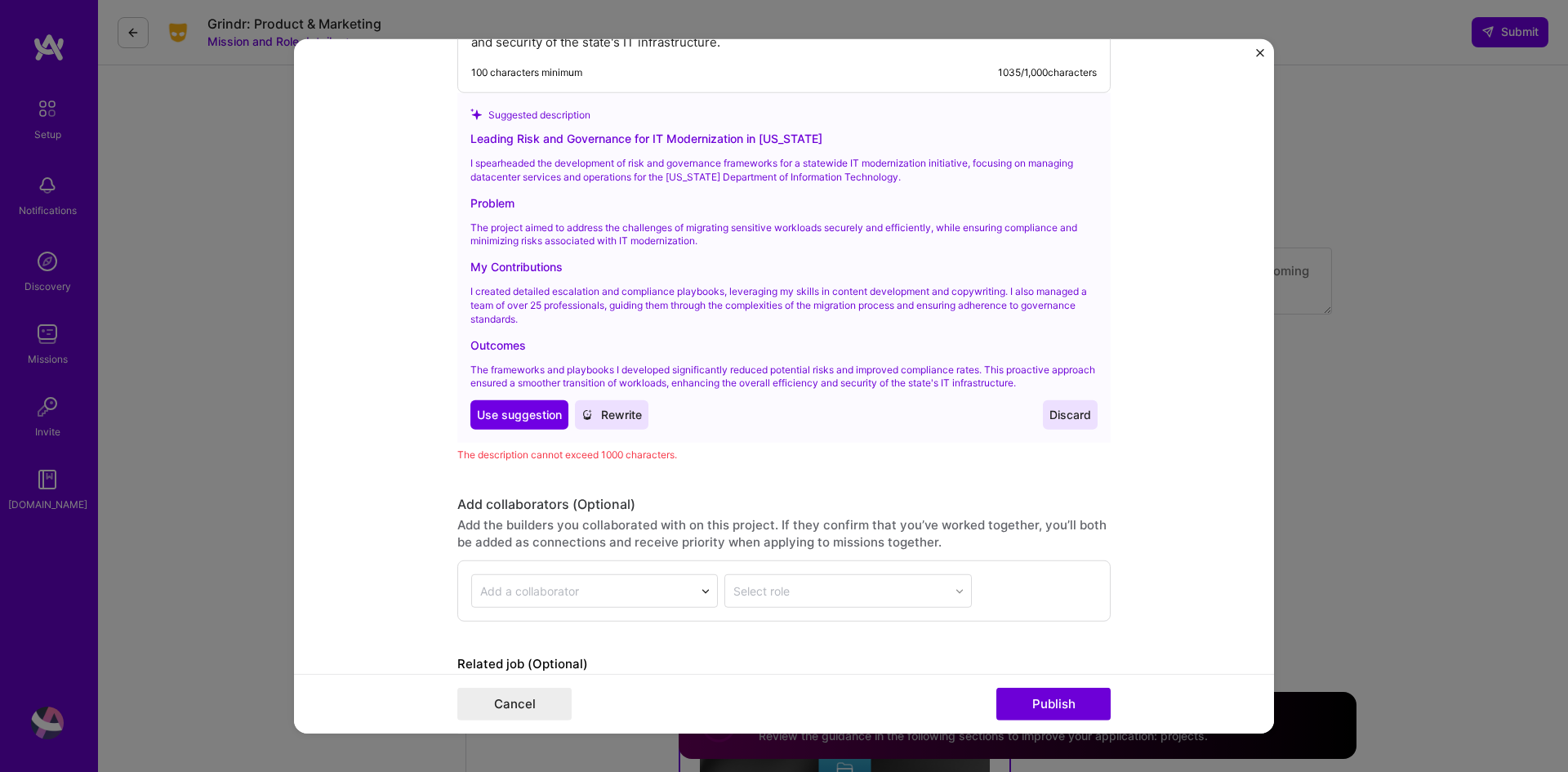
click at [607, 416] on span "Rewrite" at bounding box center [612, 415] width 60 height 16
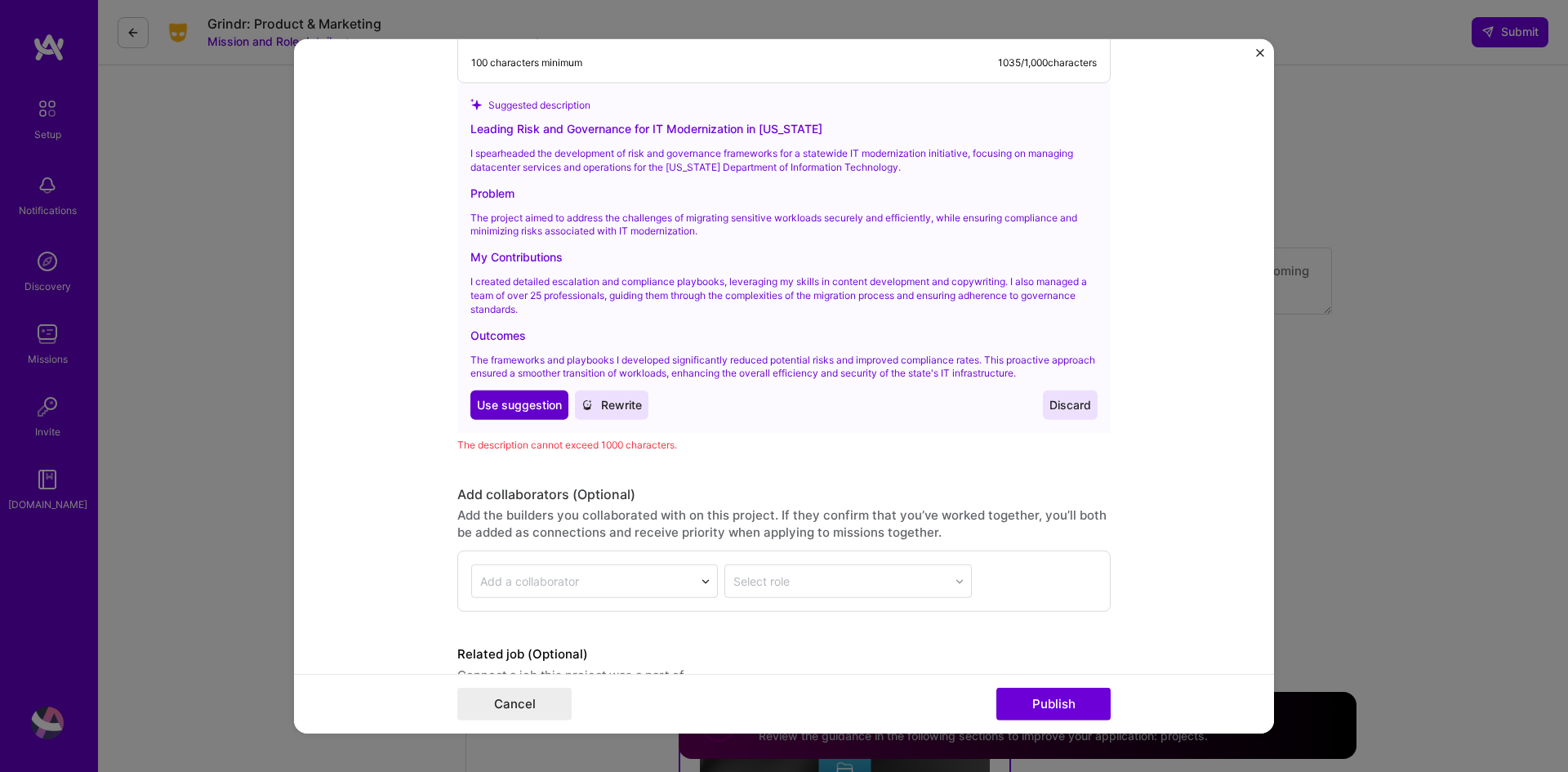
scroll to position [2285, 0]
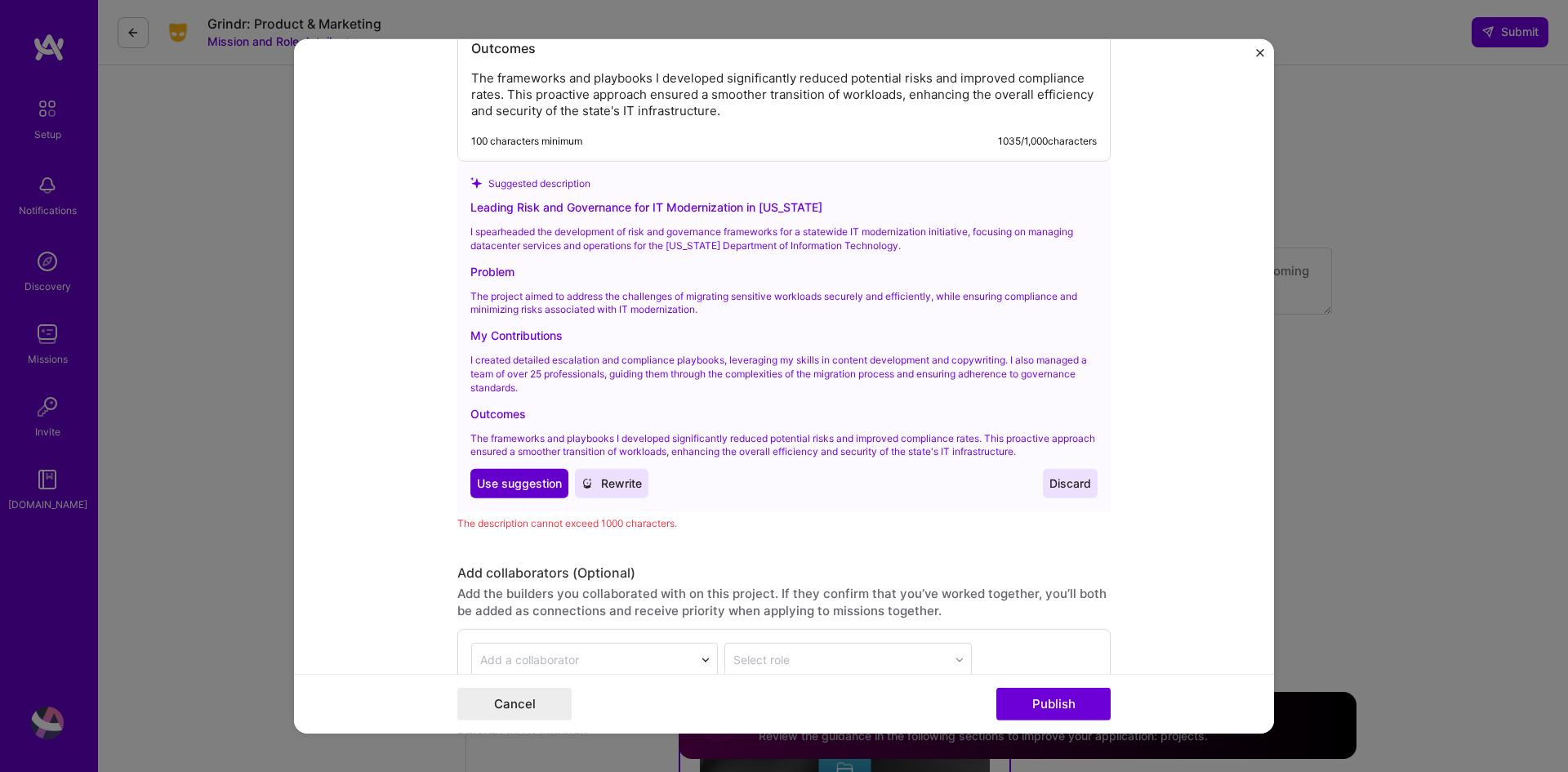
click at [495, 487] on span "Use suggestion" at bounding box center [519, 484] width 85 height 16
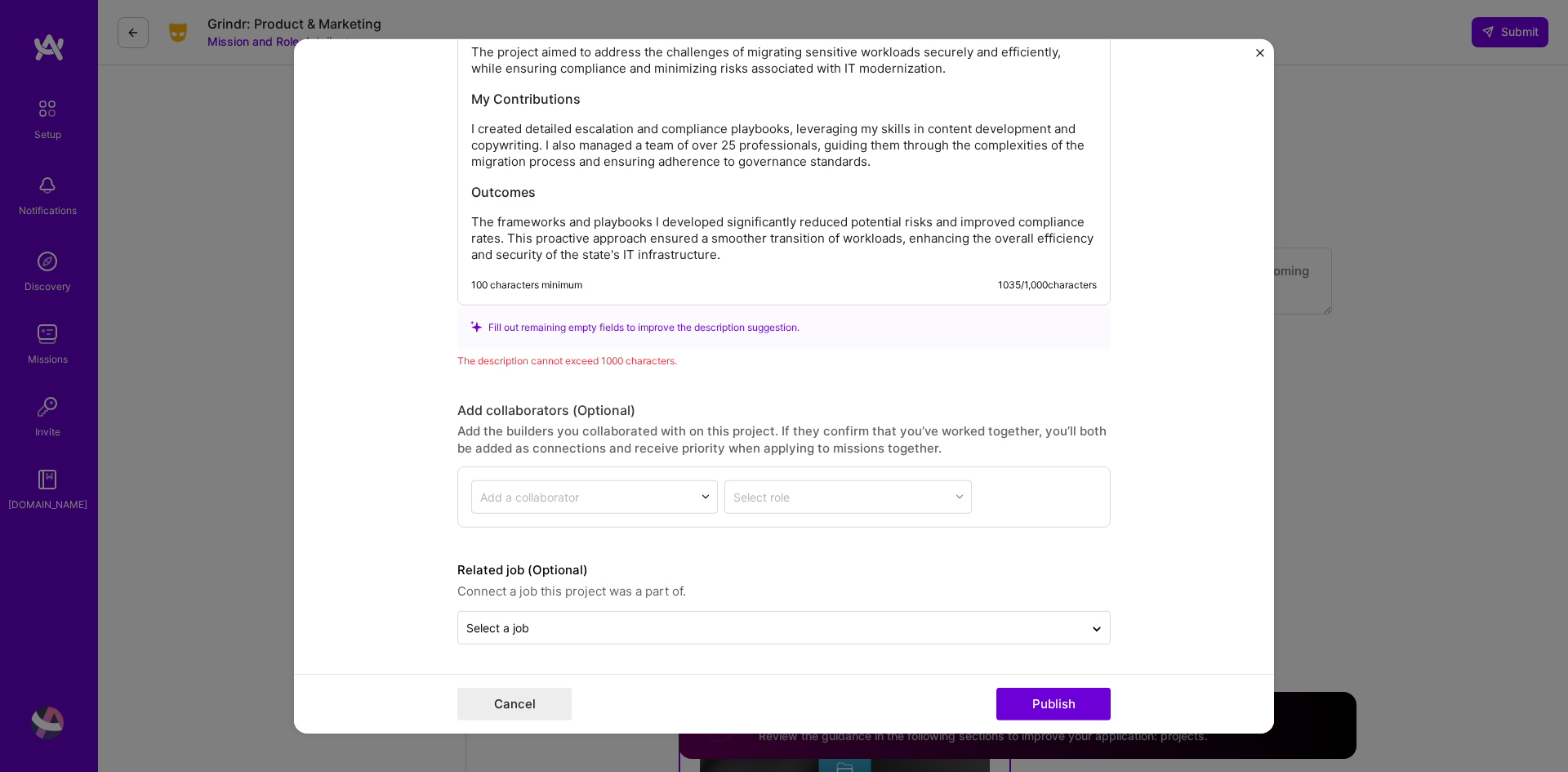
scroll to position [2141, 0]
click at [1069, 699] on button "Publish" at bounding box center [1054, 705] width 114 height 33
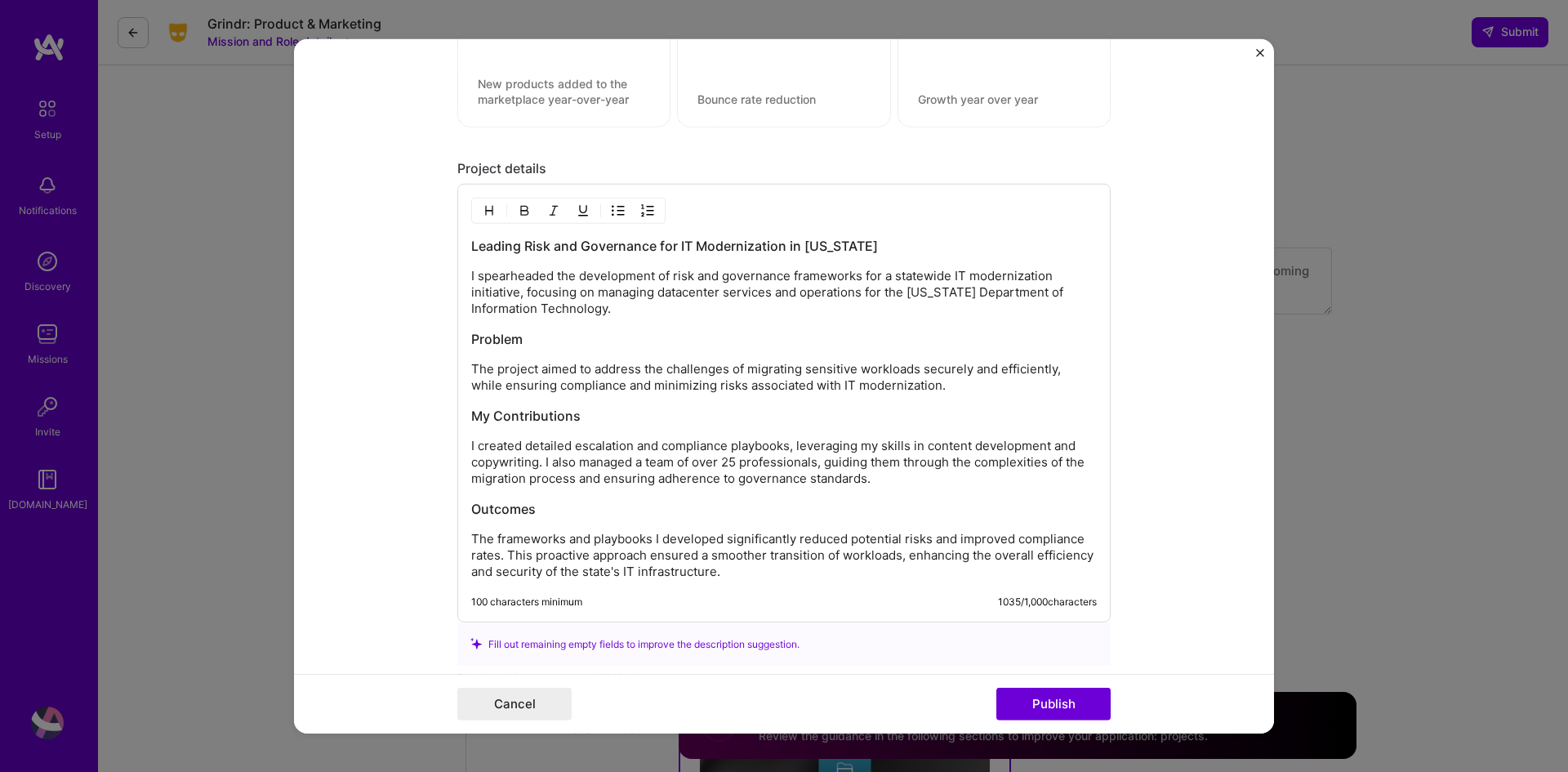
scroll to position [1863, 0]
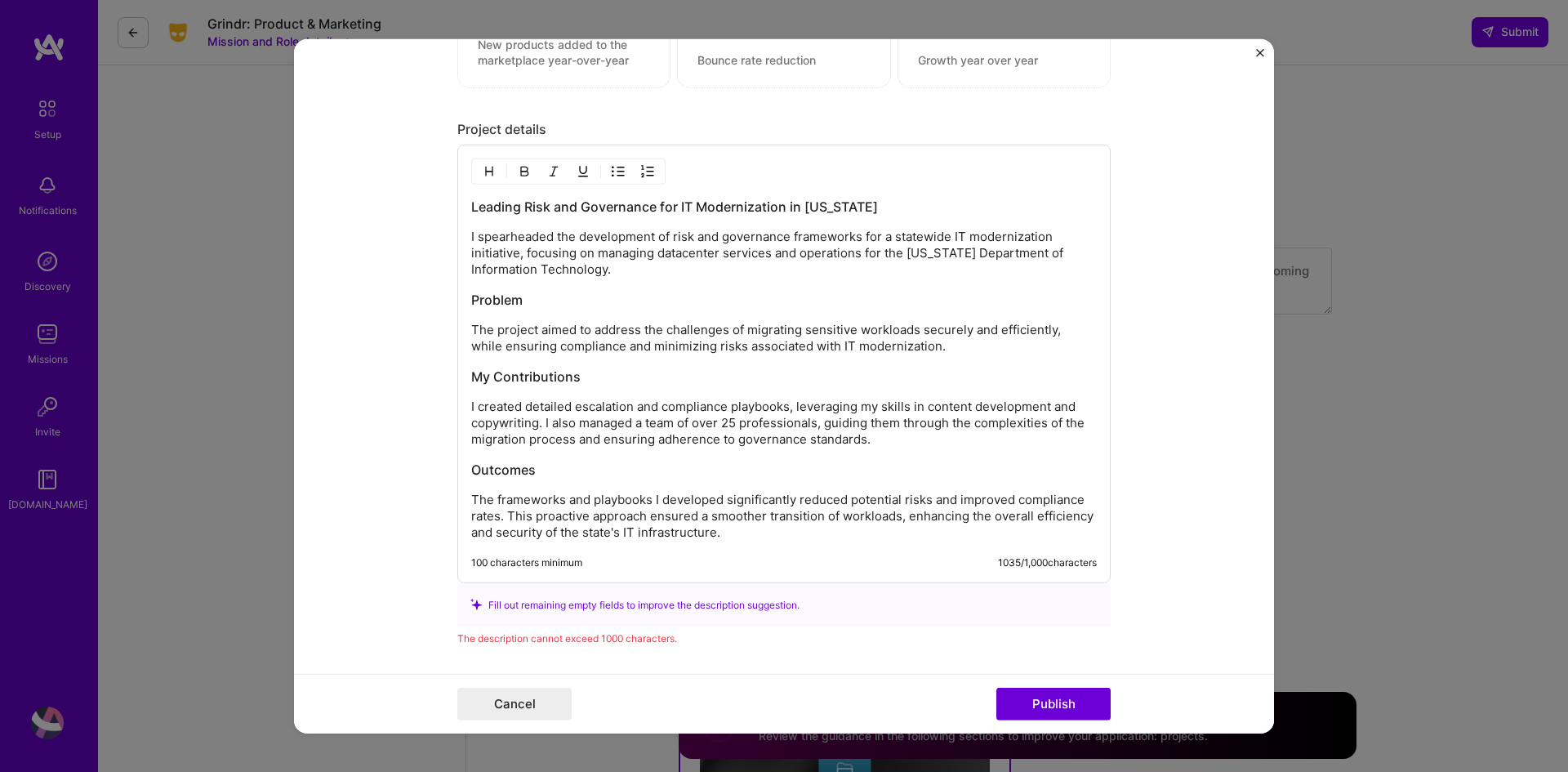
drag, startPoint x: 612, startPoint y: 267, endPoint x: 421, endPoint y: 179, distance: 210.3
click at [421, 179] on form "Project title Managed Datacenter Services & Operations (NH DoIT) Company SONH D…" at bounding box center [784, 386] width 980 height 695
drag, startPoint x: 639, startPoint y: 275, endPoint x: 858, endPoint y: 261, distance: 219.4
click at [858, 261] on p "I spearheaded the development of risk and governance frameworks for a statewide…" at bounding box center [784, 253] width 626 height 49
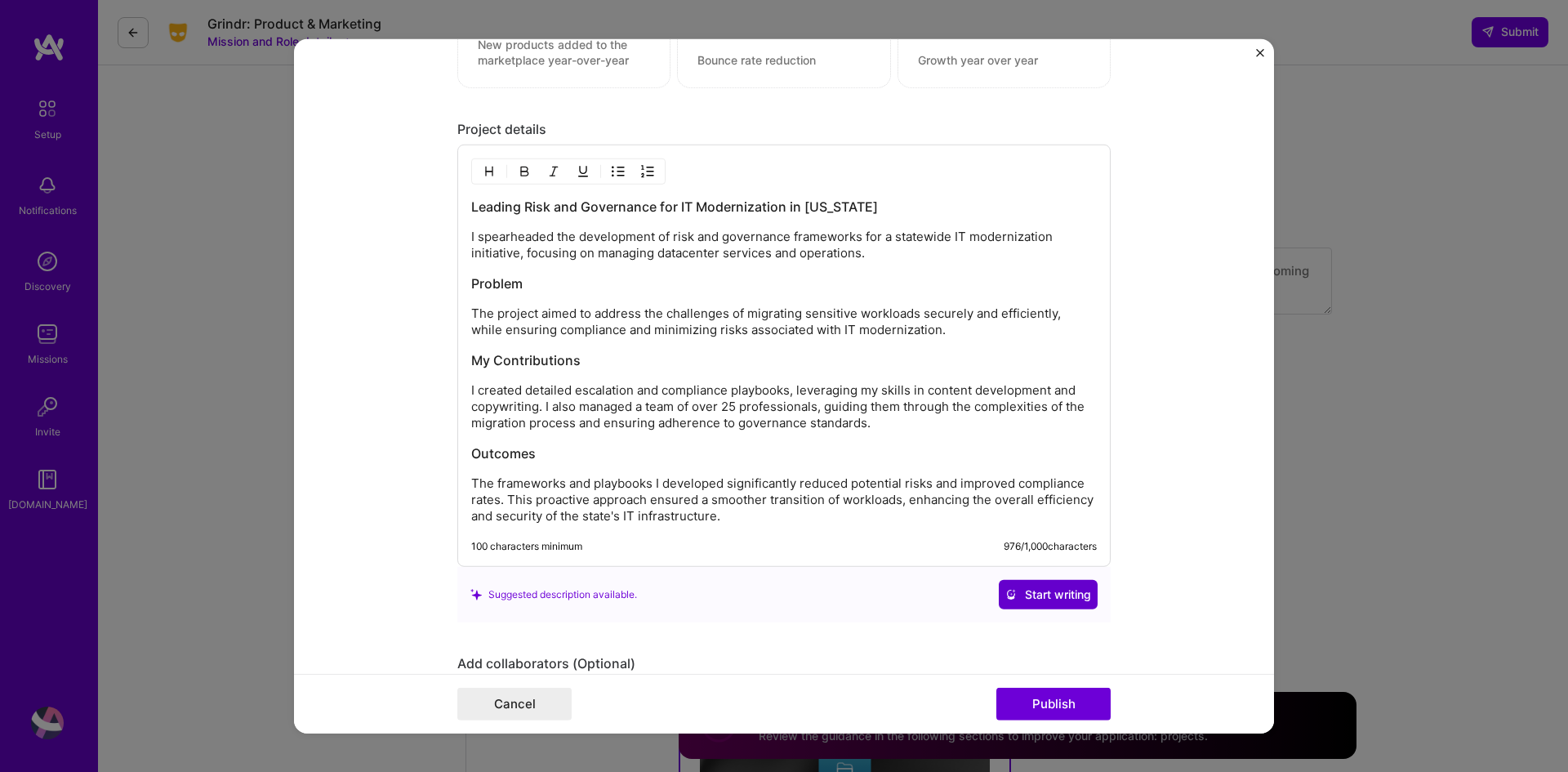
click at [1018, 592] on span "Start writing" at bounding box center [1049, 595] width 86 height 16
drag, startPoint x: 1018, startPoint y: 592, endPoint x: 801, endPoint y: 640, distance: 222.2
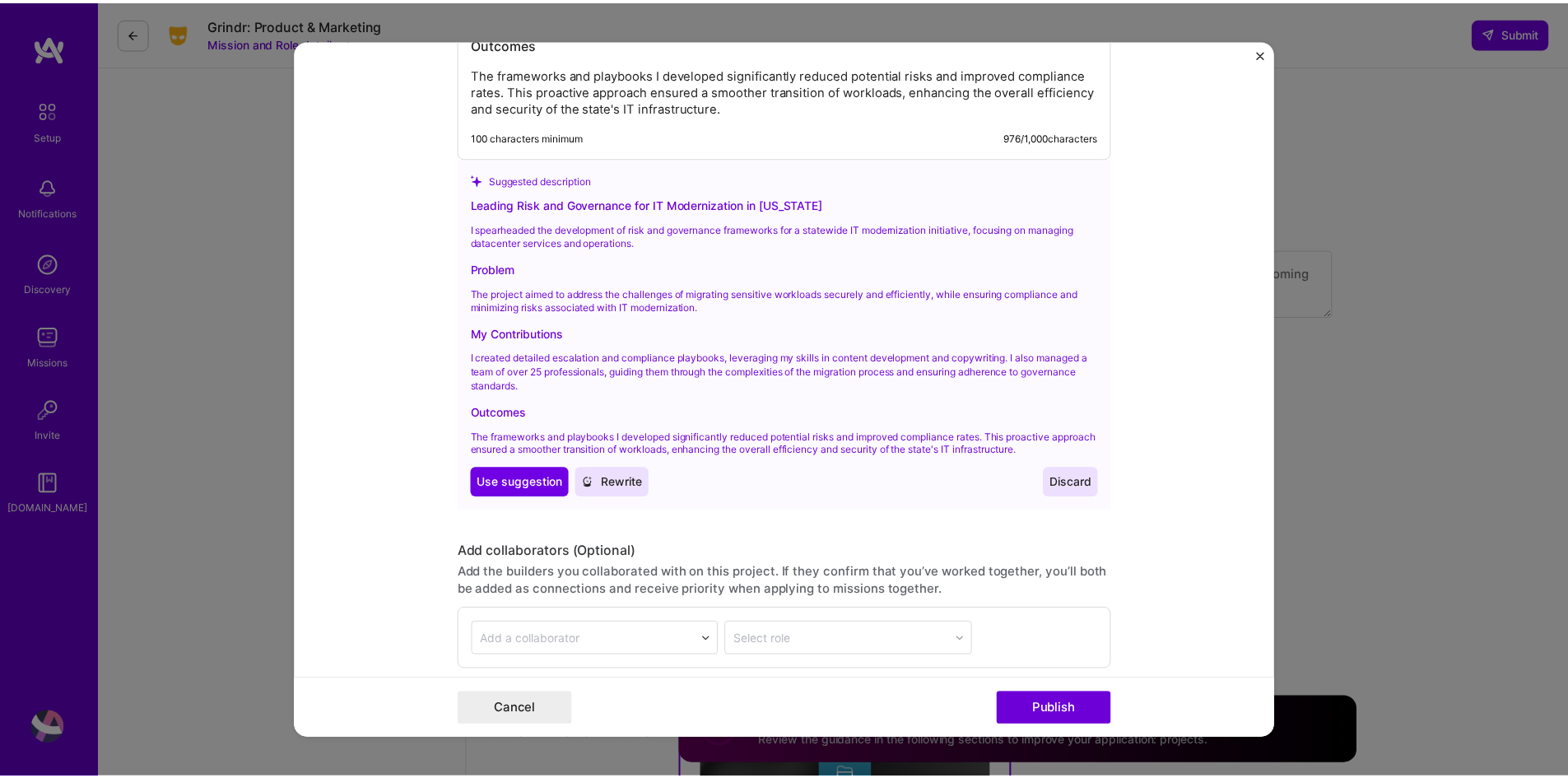
scroll to position [2430, 0]
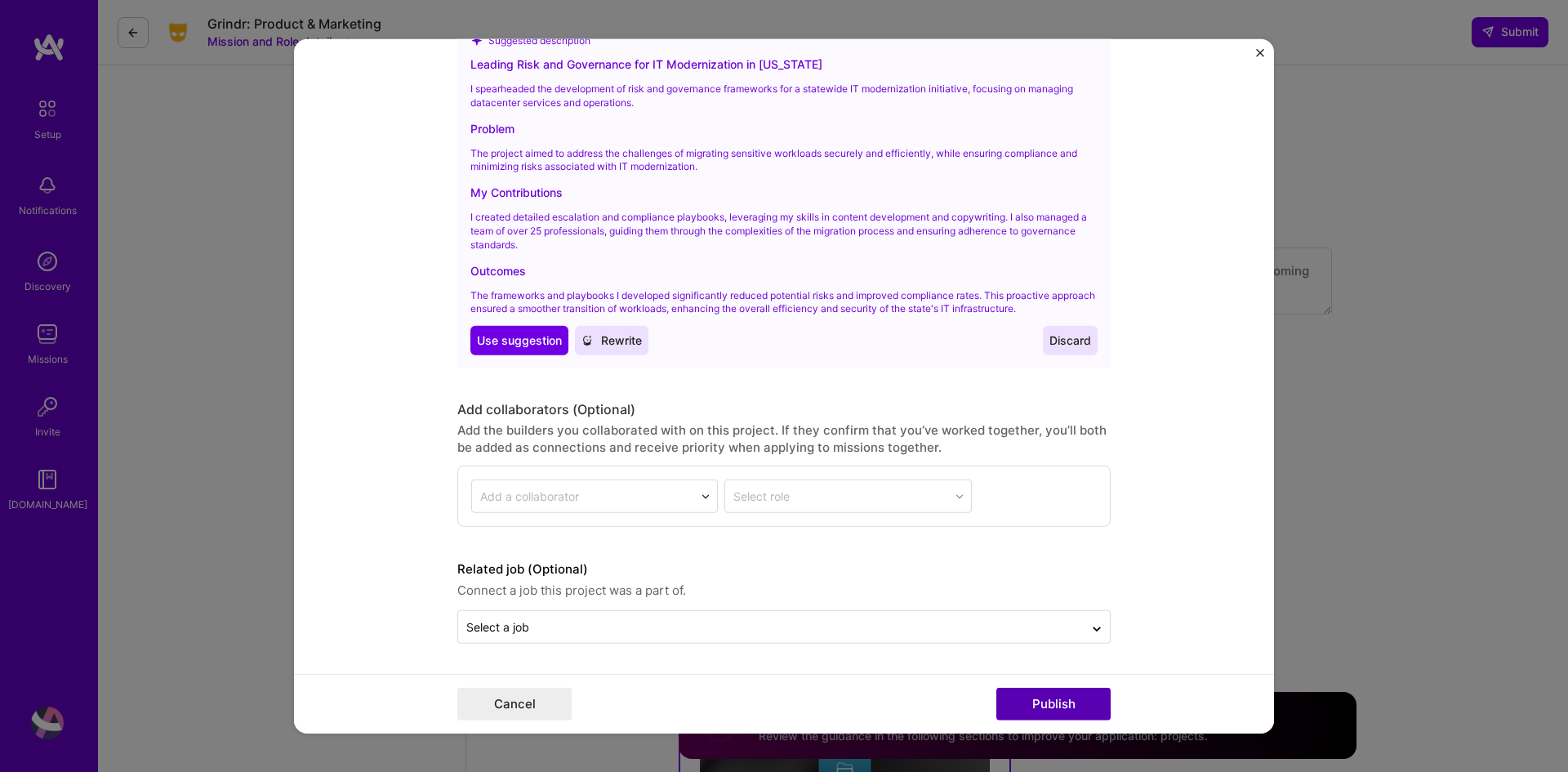
click at [1031, 697] on button "Publish" at bounding box center [1054, 705] width 114 height 33
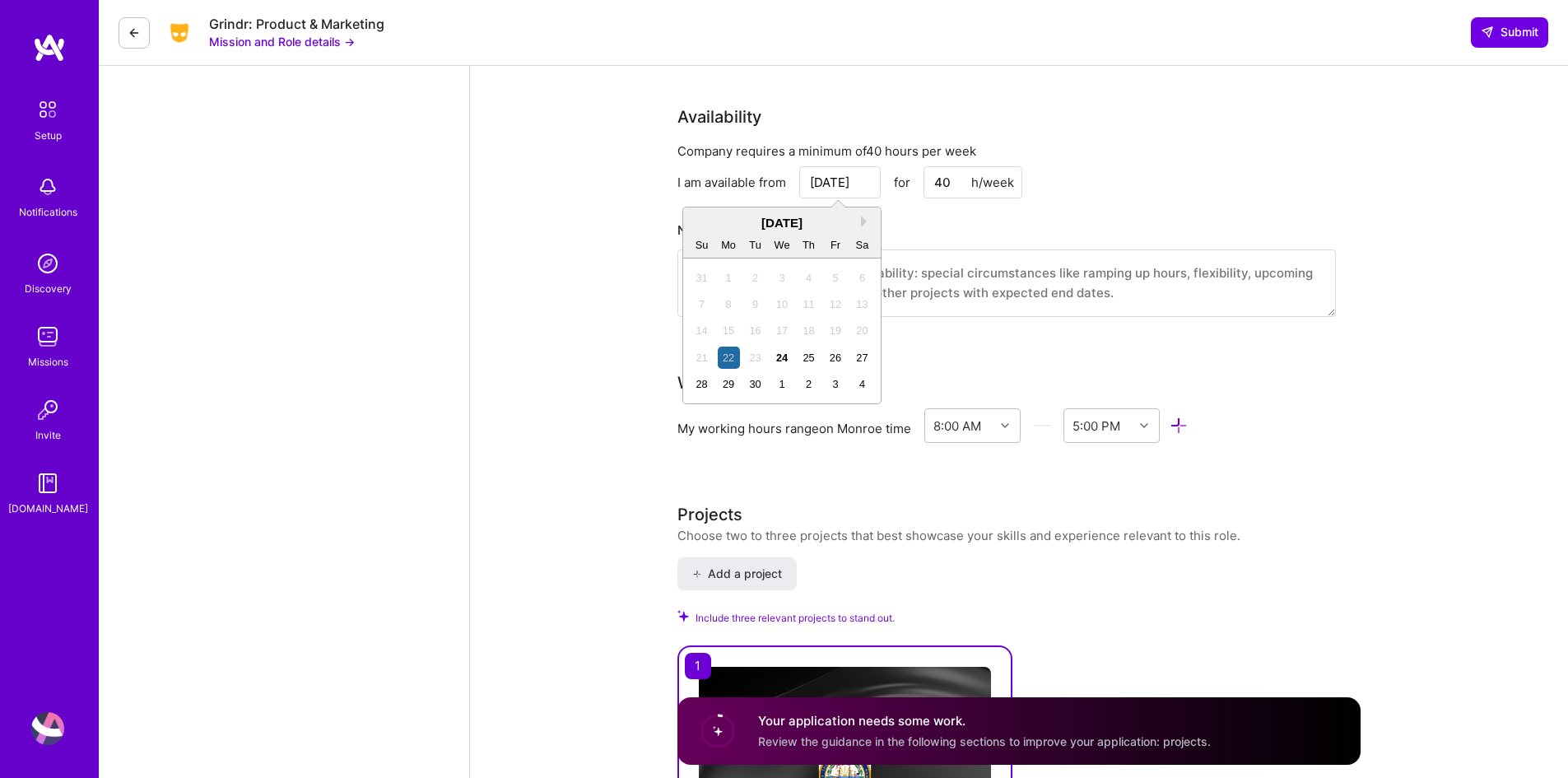
click at [861, 178] on input "Sep 22" at bounding box center [840, 182] width 81 height 32
click at [786, 362] on div "24" at bounding box center [781, 357] width 22 height 22
type input "Sep 24"
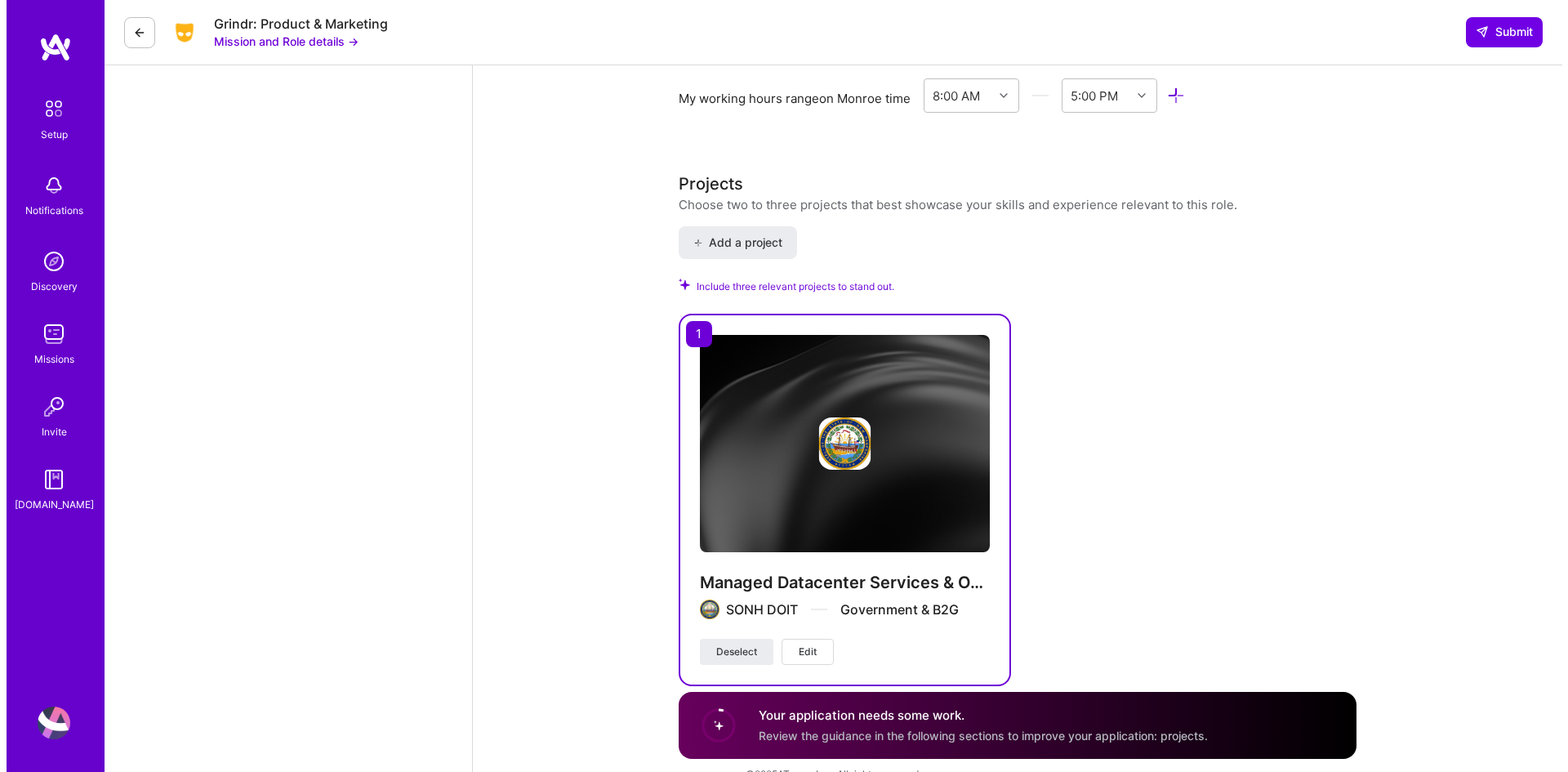
scroll to position [2235, 0]
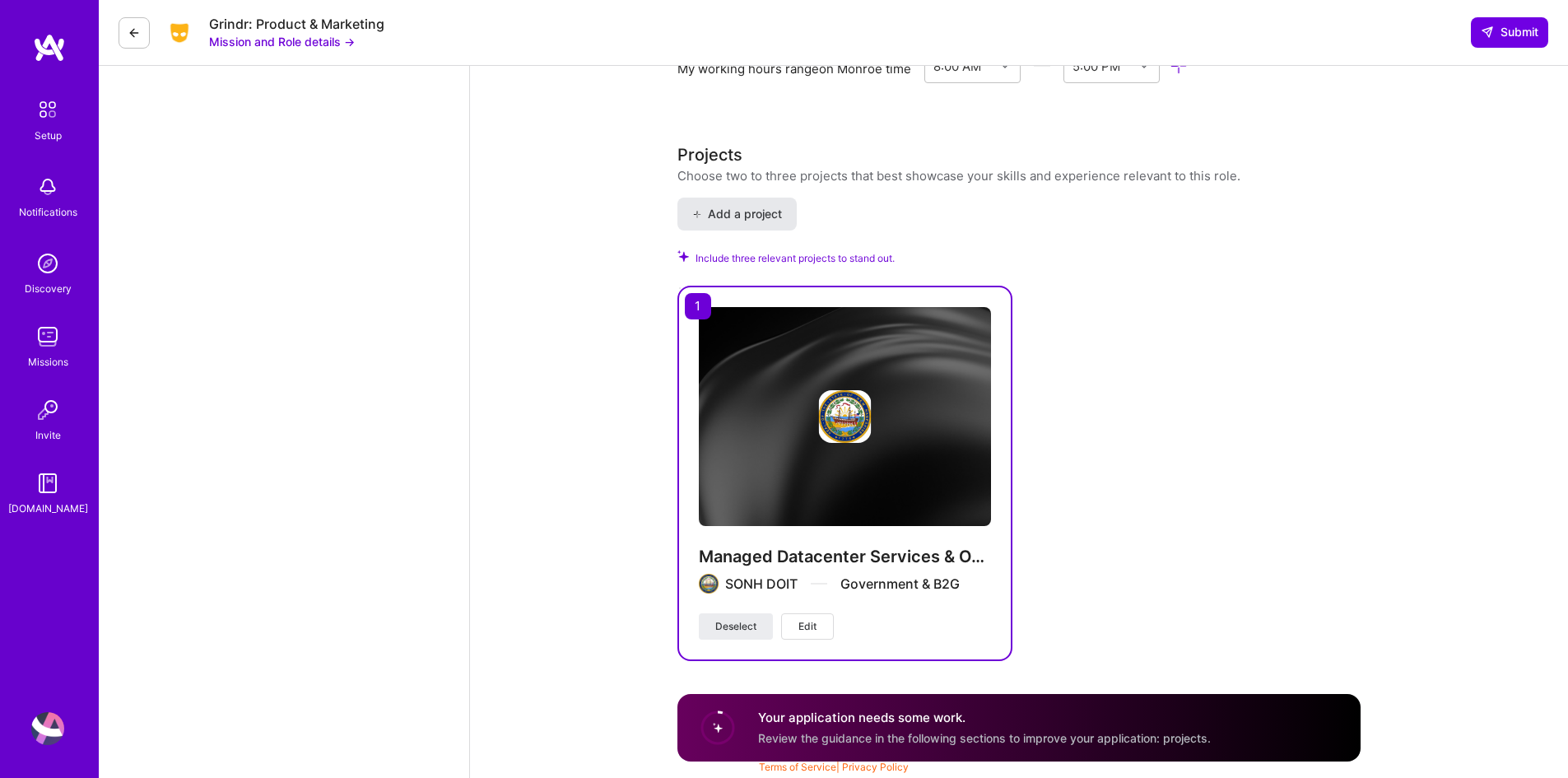
click at [743, 214] on span "Add a project" at bounding box center [737, 214] width 90 height 17
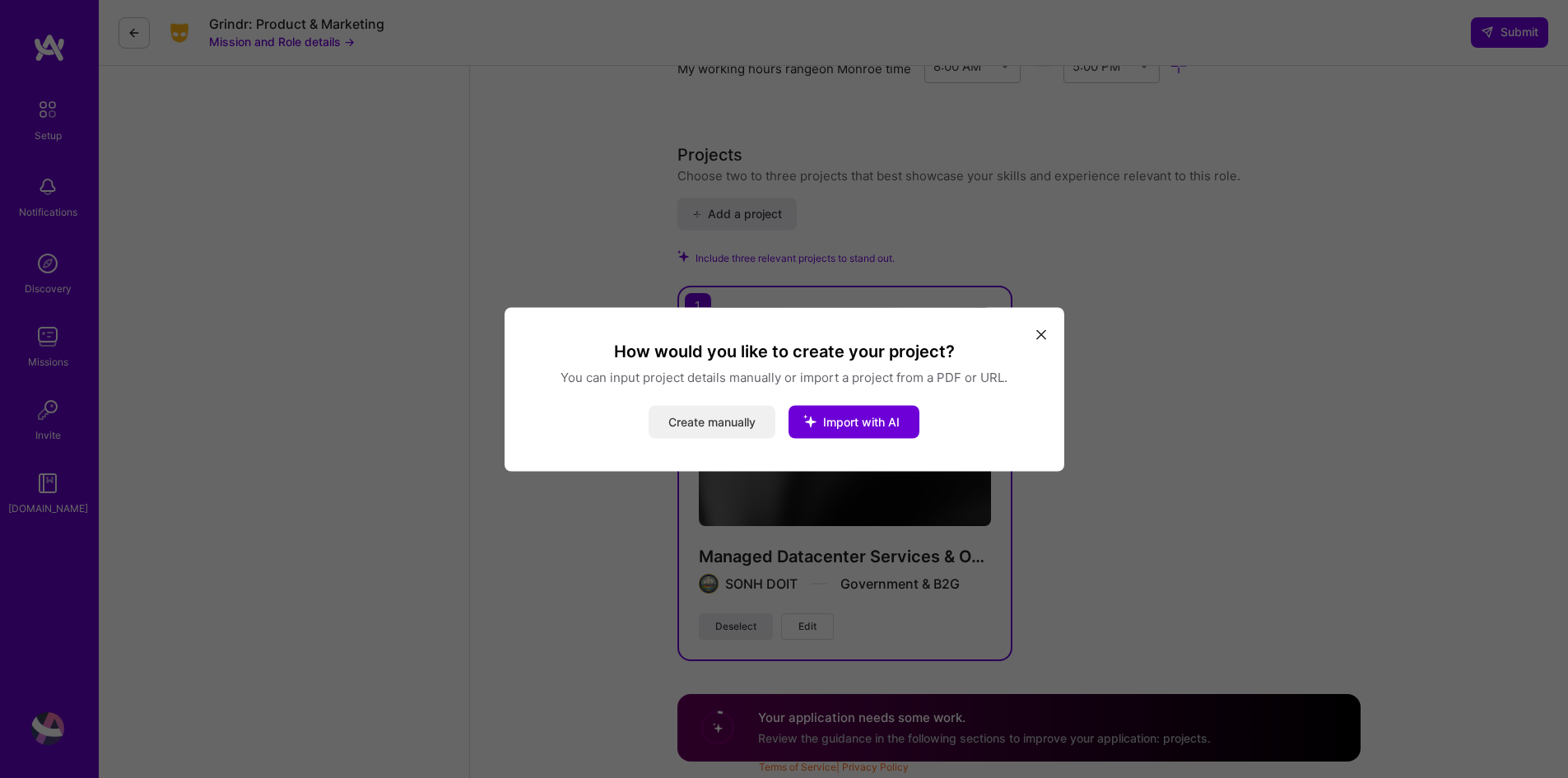
click at [712, 423] on button "Create manually" at bounding box center [711, 421] width 127 height 33
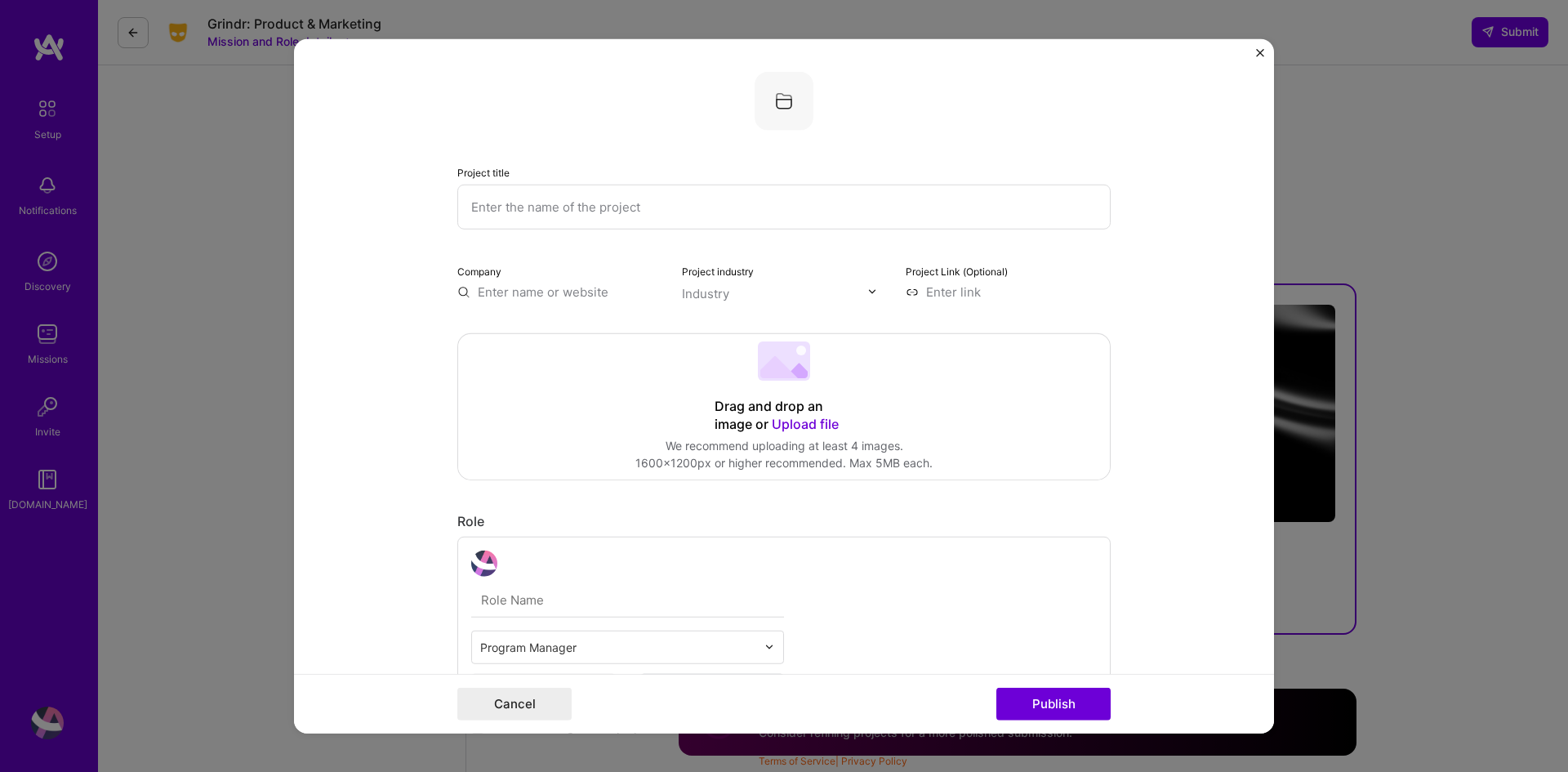
click at [564, 212] on input "text" at bounding box center [784, 206] width 654 height 45
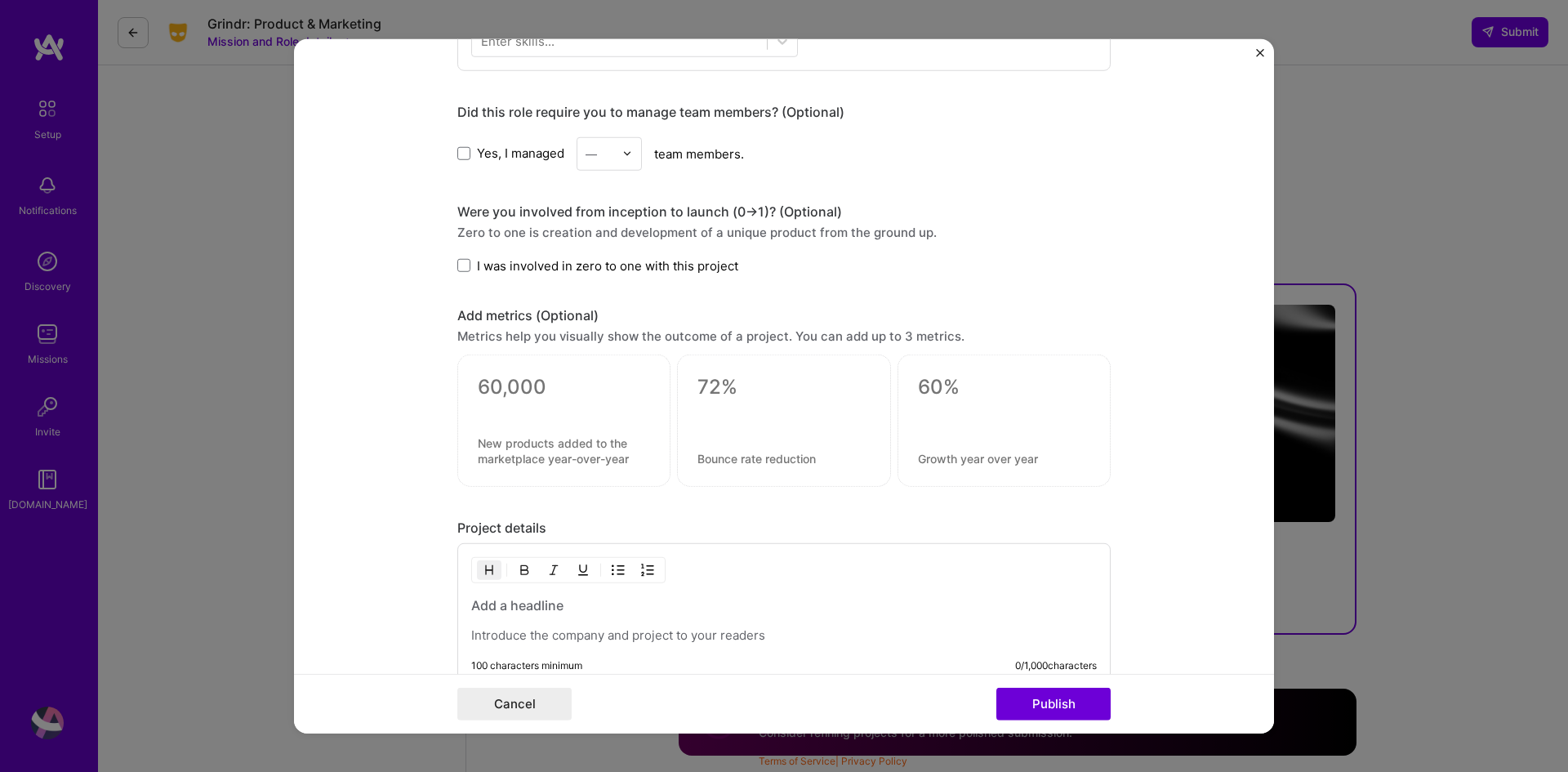
scroll to position [1143, 0]
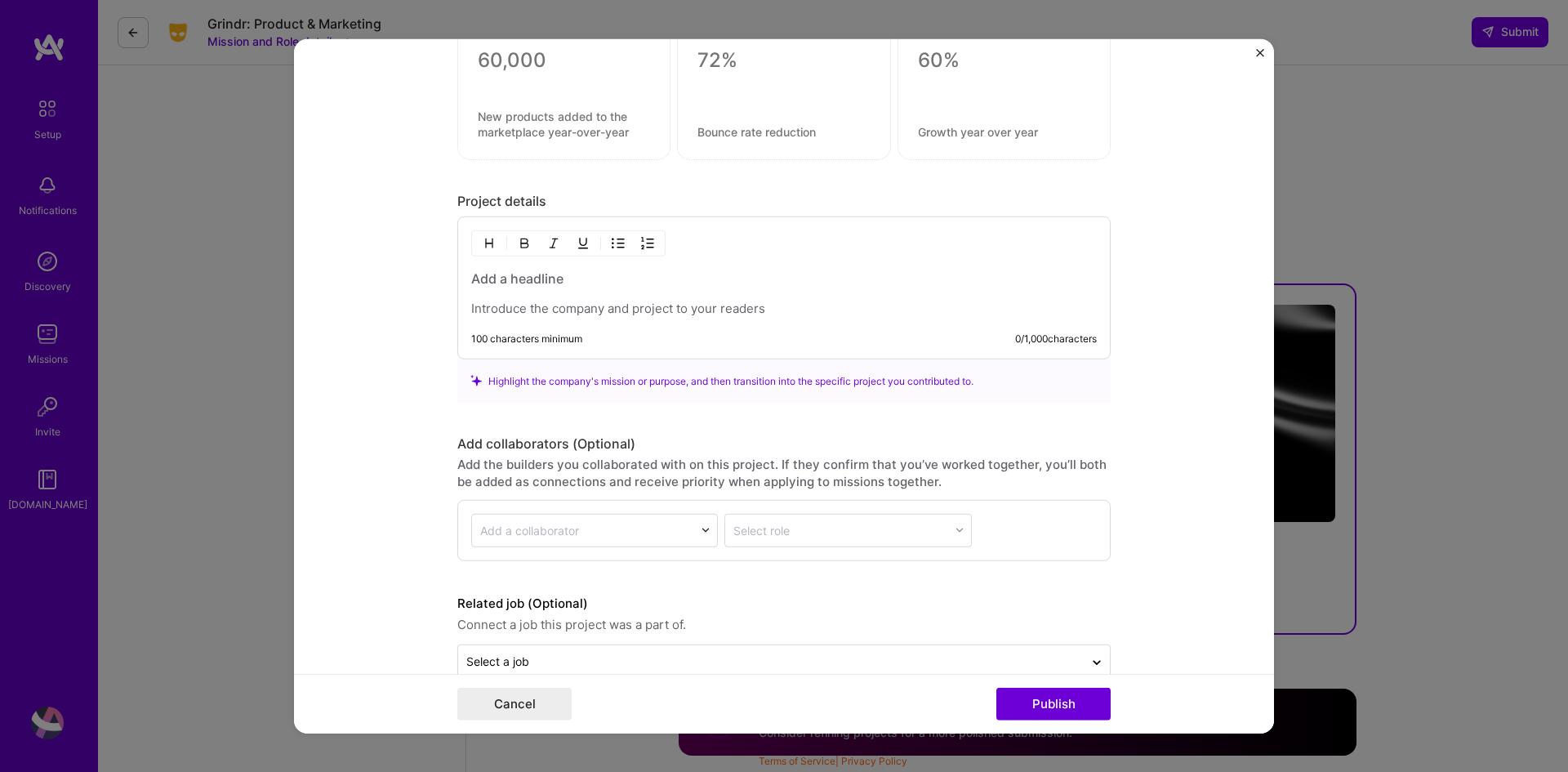
click at [550, 299] on div at bounding box center [784, 293] width 626 height 48
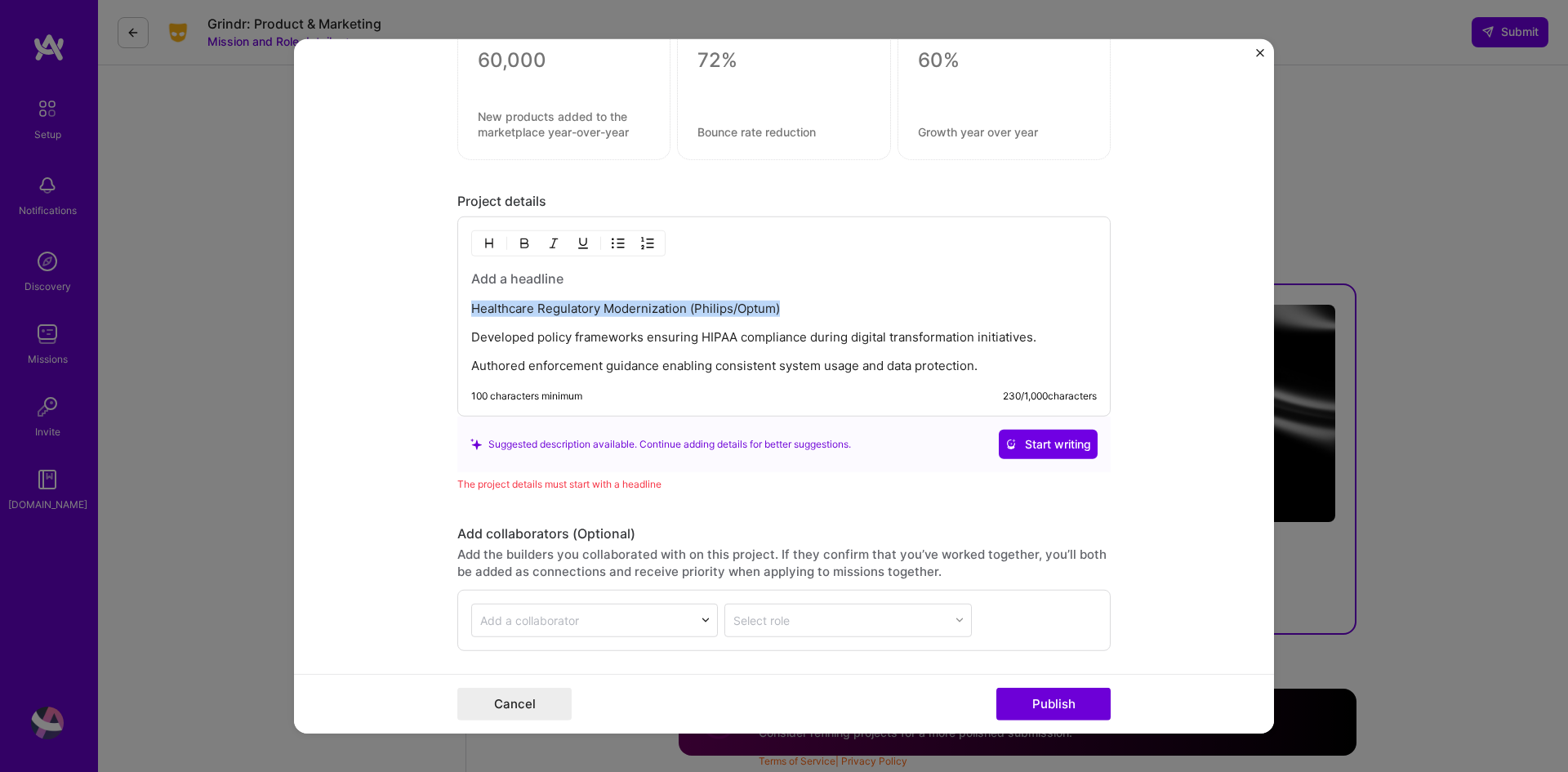
drag, startPoint x: 465, startPoint y: 309, endPoint x: 790, endPoint y: 314, distance: 325.0
click at [790, 314] on p "Healthcare Regulatory Modernization (Philips/Optum)" at bounding box center [784, 309] width 626 height 16
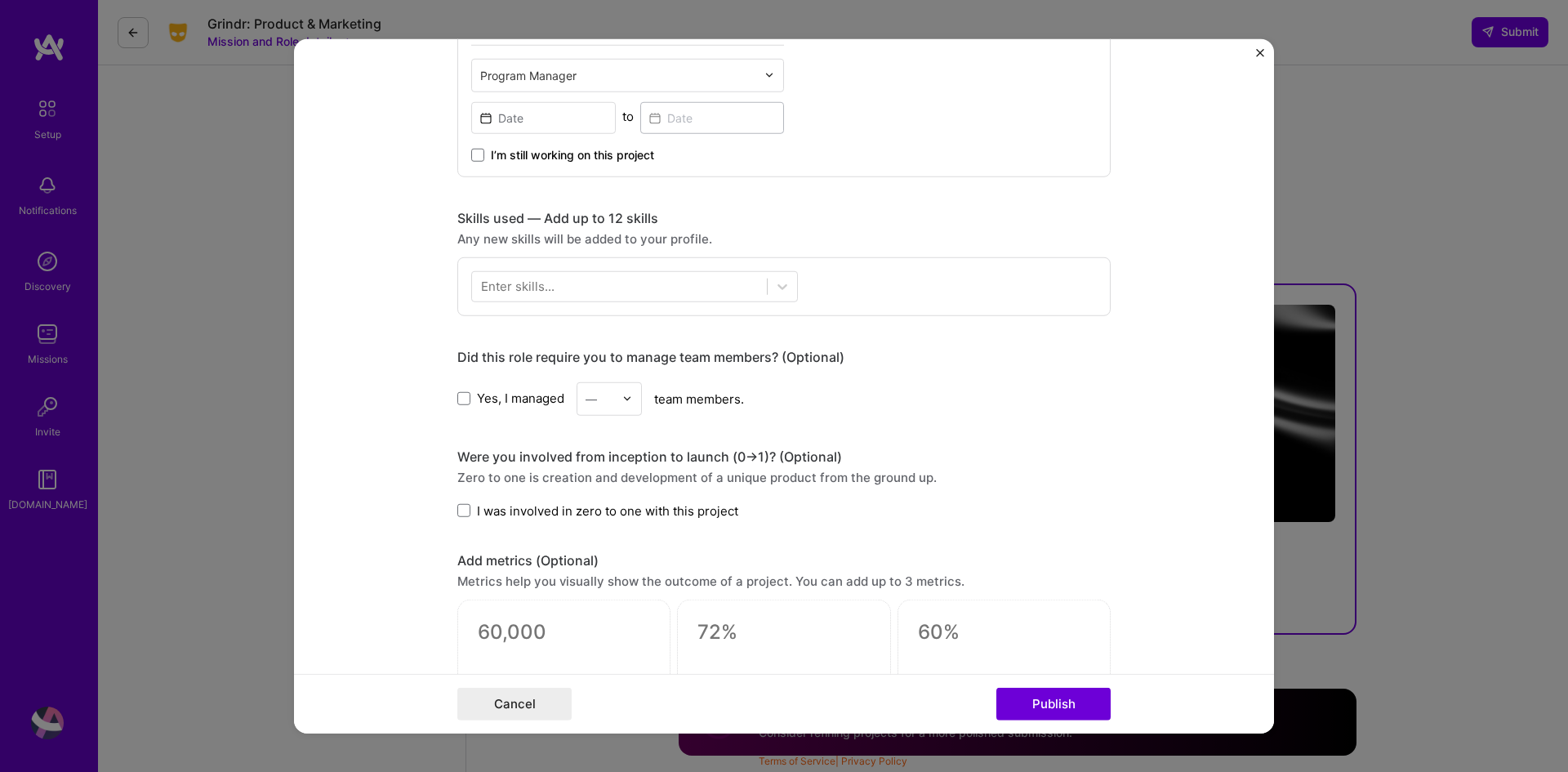
scroll to position [0, 0]
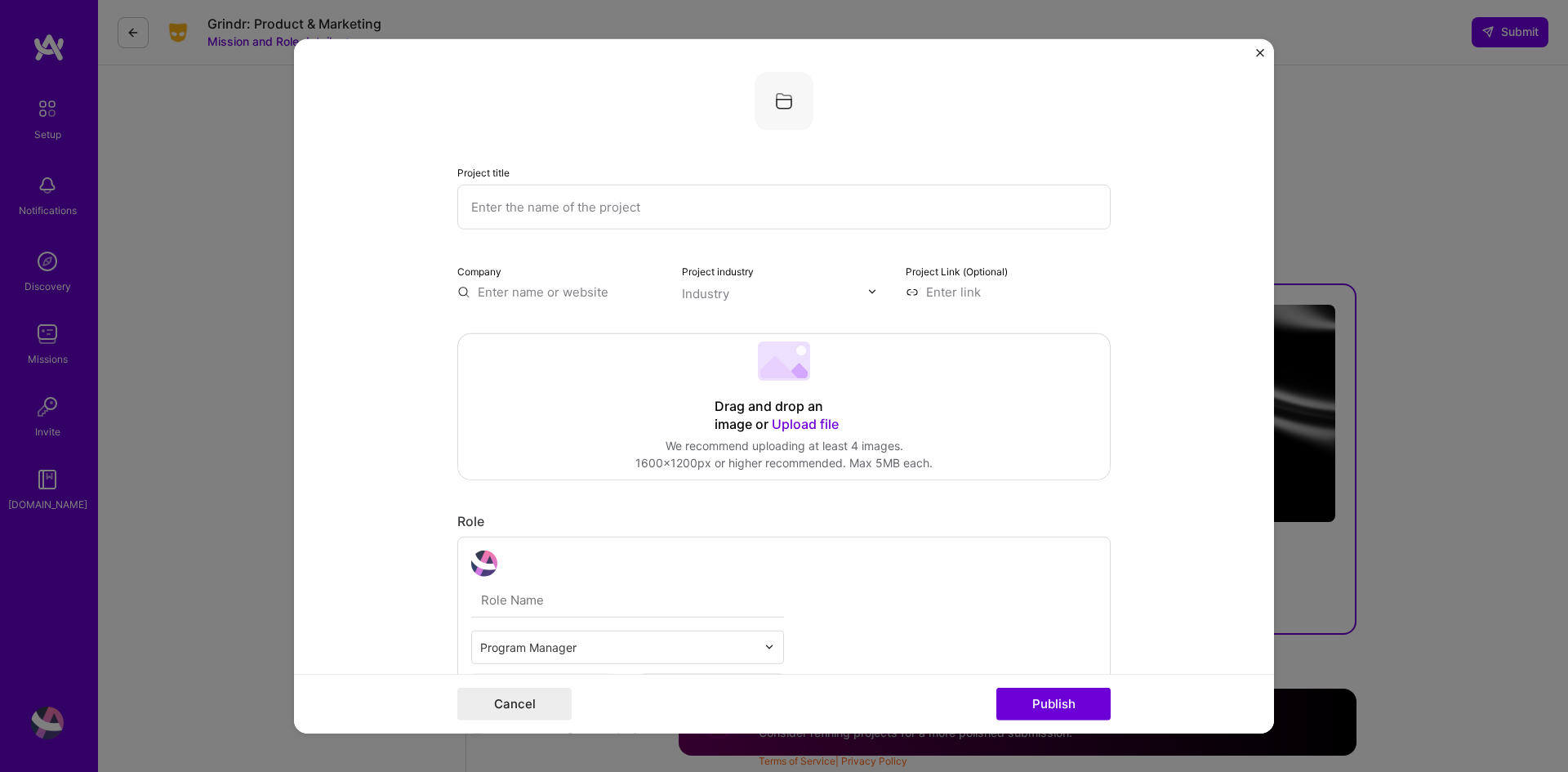
click at [579, 207] on input "text" at bounding box center [784, 206] width 654 height 45
paste input "Healthcare Regulatory Modernization (Philips/Optum)"
click at [465, 208] on input "Healthcare Regulatory Modernization (Philips/Optum)" at bounding box center [784, 206] width 654 height 45
drag, startPoint x: 558, startPoint y: 201, endPoint x: 620, endPoint y: 214, distance: 63.3
click at [620, 214] on input "HIX Healthcare Regulatory Modernization (Philips/Optum)" at bounding box center [784, 206] width 654 height 45
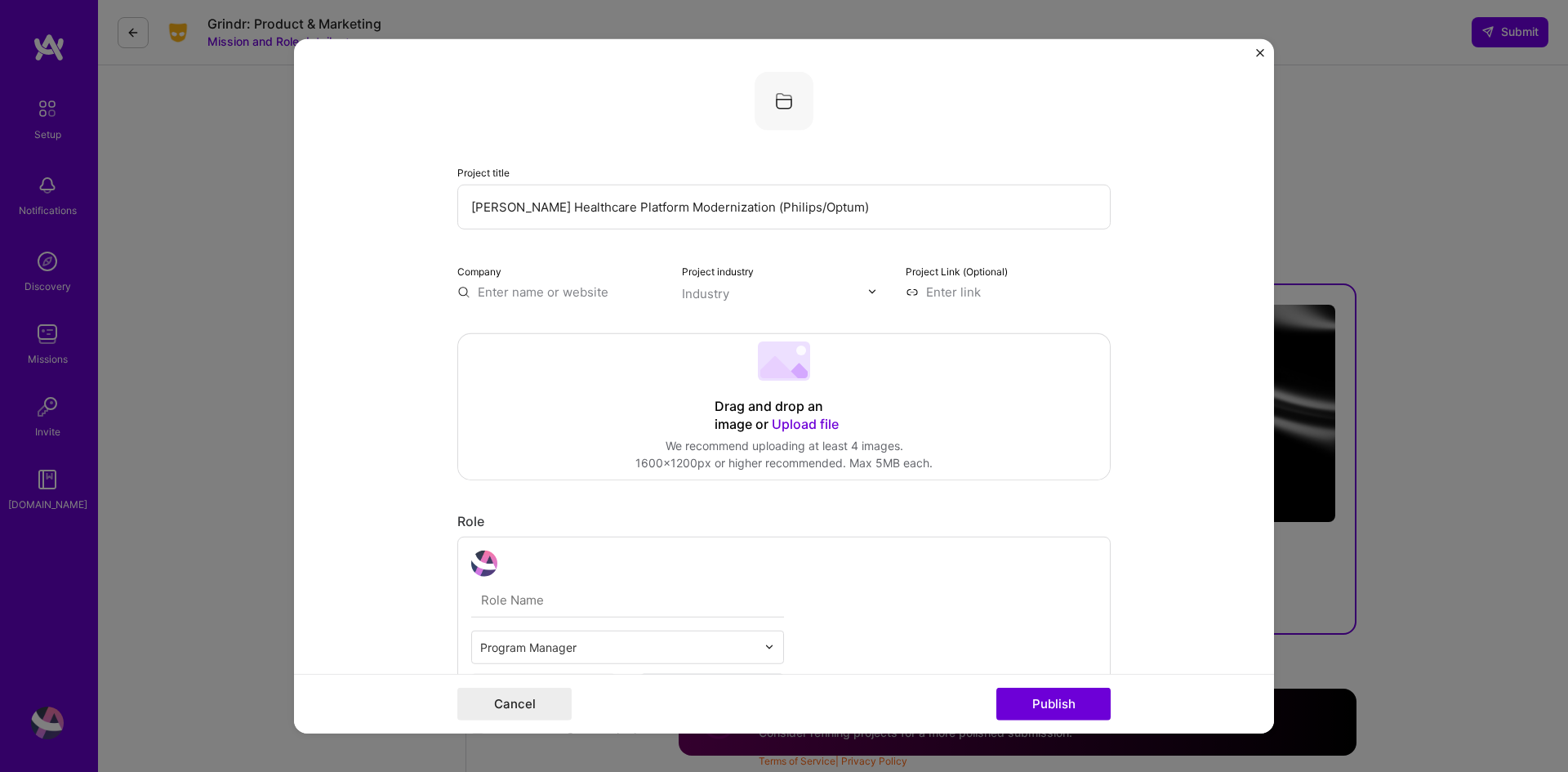
drag, startPoint x: 807, startPoint y: 204, endPoint x: 695, endPoint y: 208, distance: 112.1
click at [695, 208] on input "HIX Healthcare Platform Modernization (Philips/Optum)" at bounding box center [784, 206] width 654 height 45
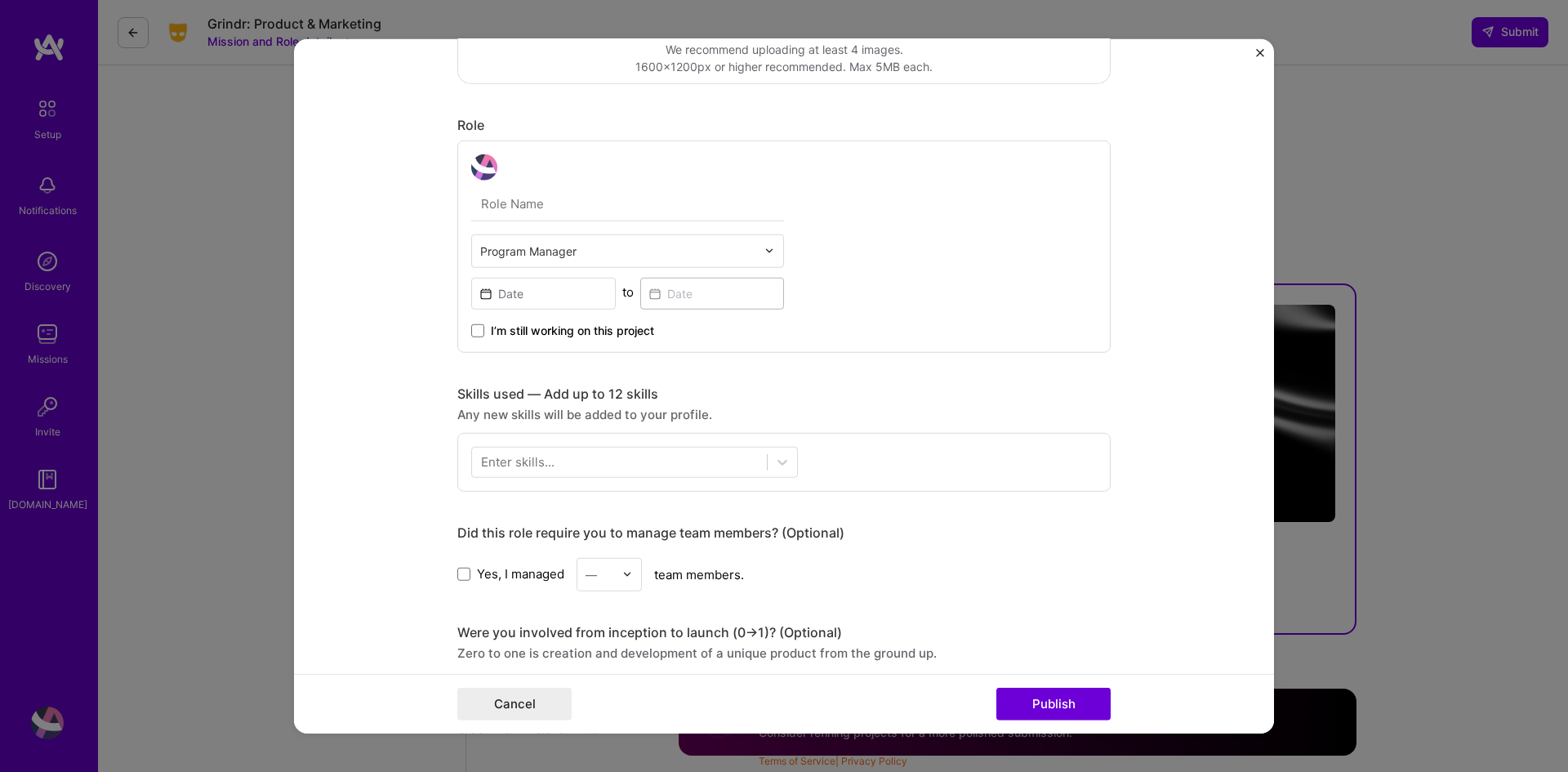
scroll to position [490, 0]
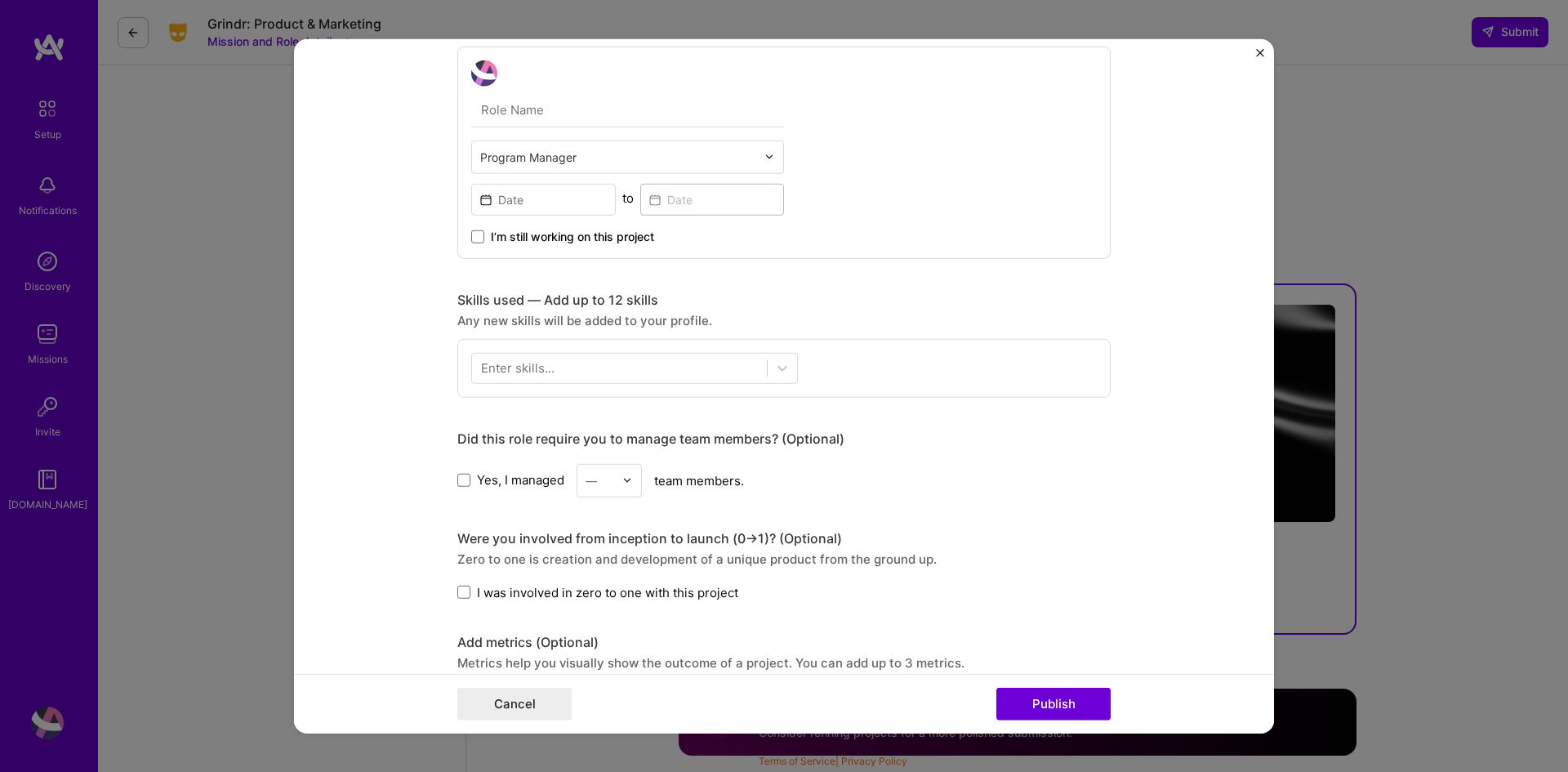
type input "HIX Healthcare Platform Modernization"
click at [582, 199] on input at bounding box center [544, 198] width 145 height 32
click at [923, 169] on div "Program Manager to I’m still working on this project" at bounding box center [784, 152] width 654 height 212
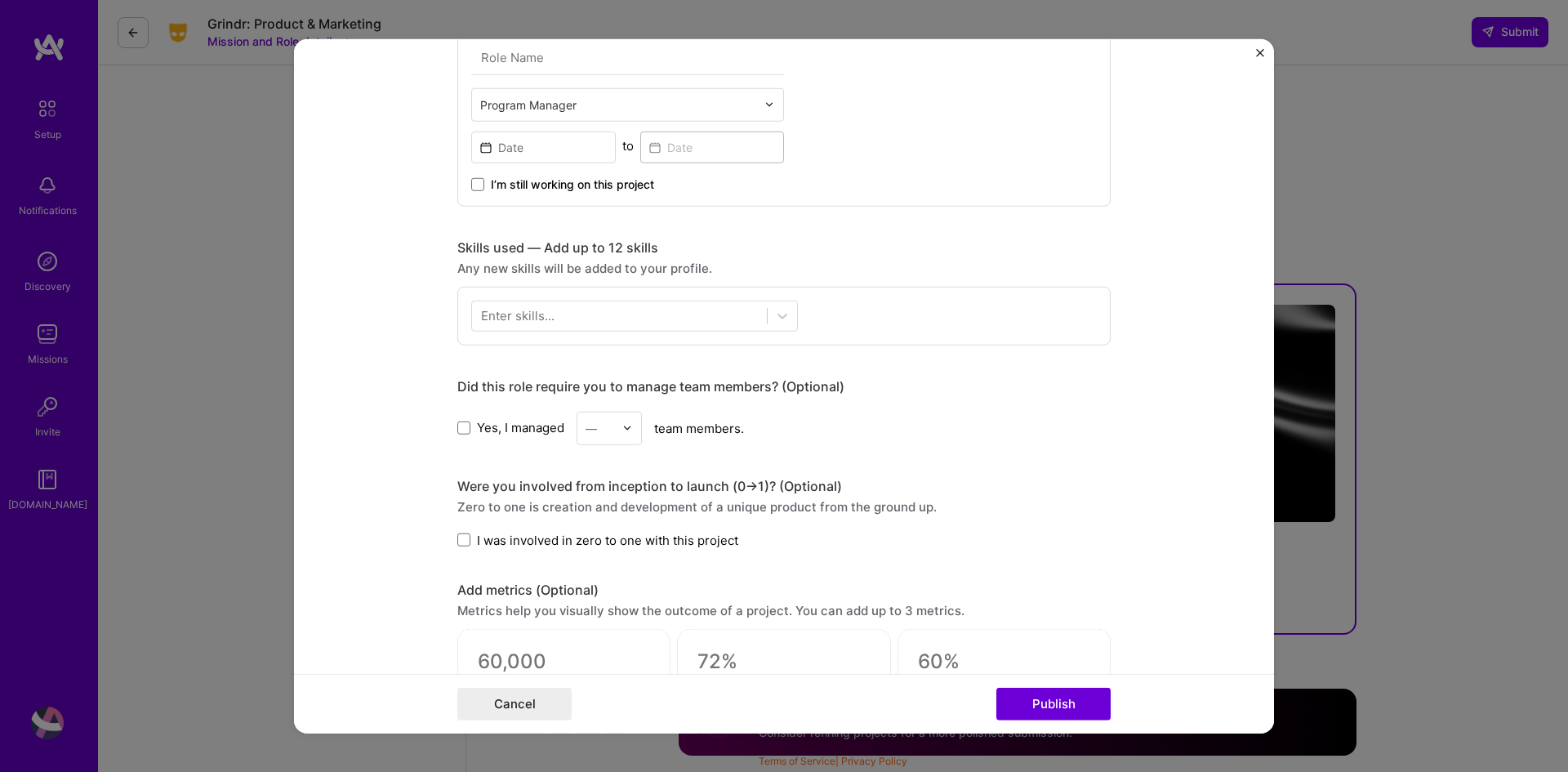
scroll to position [653, 0]
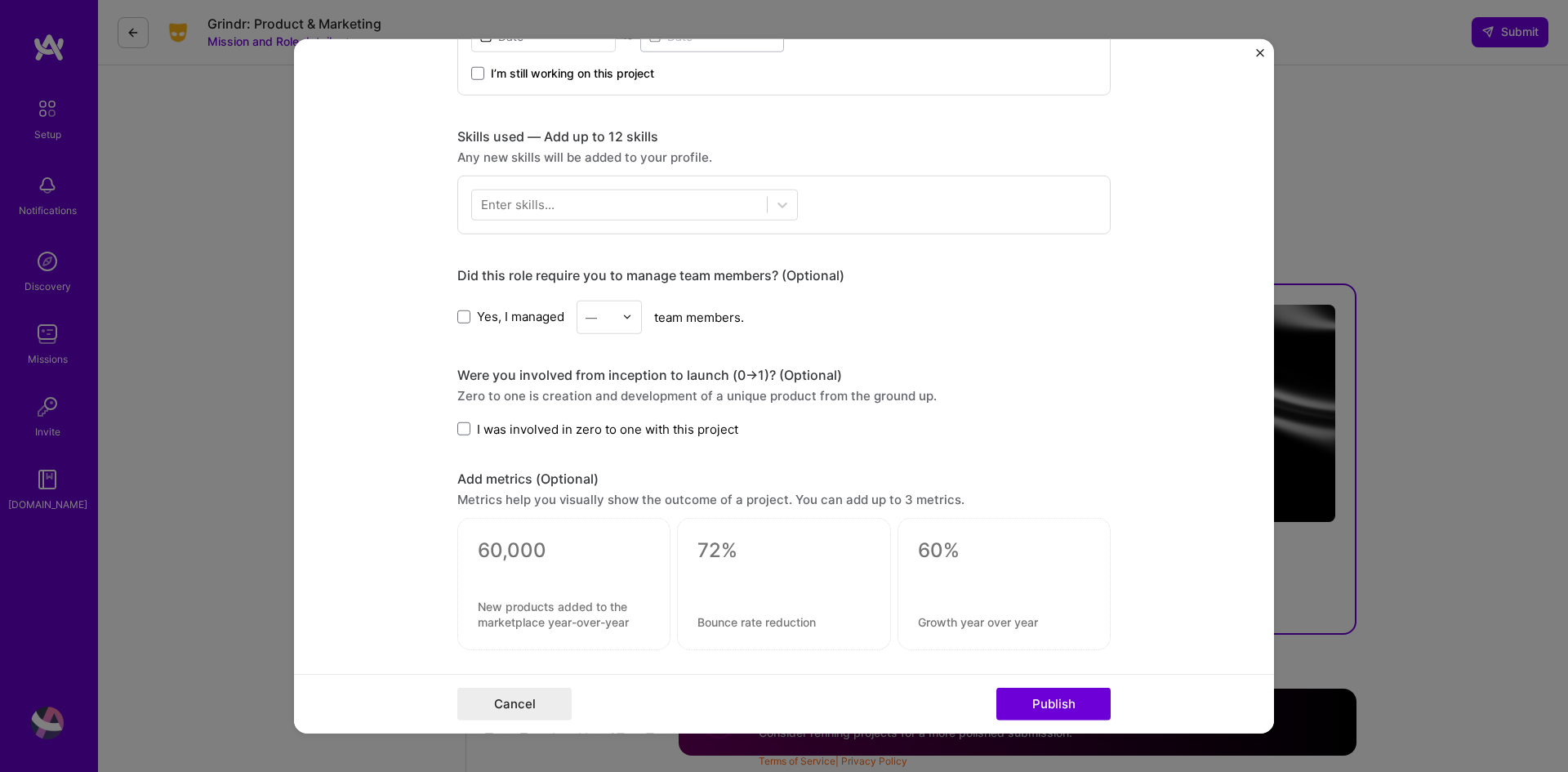
click at [604, 314] on input "text" at bounding box center [600, 316] width 29 height 17
click at [594, 455] on div "15" at bounding box center [609, 456] width 55 height 30
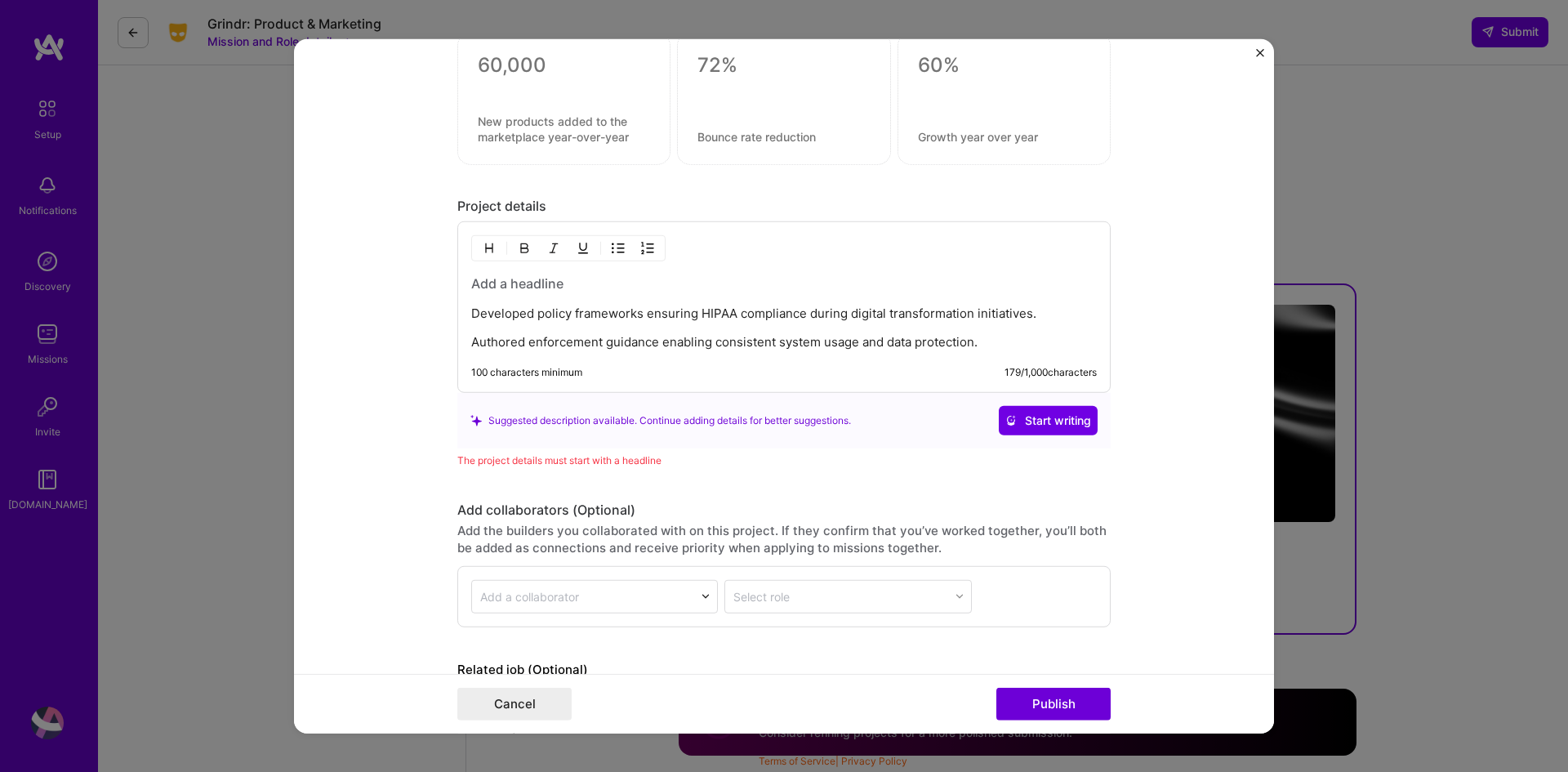
scroll to position [1238, 0]
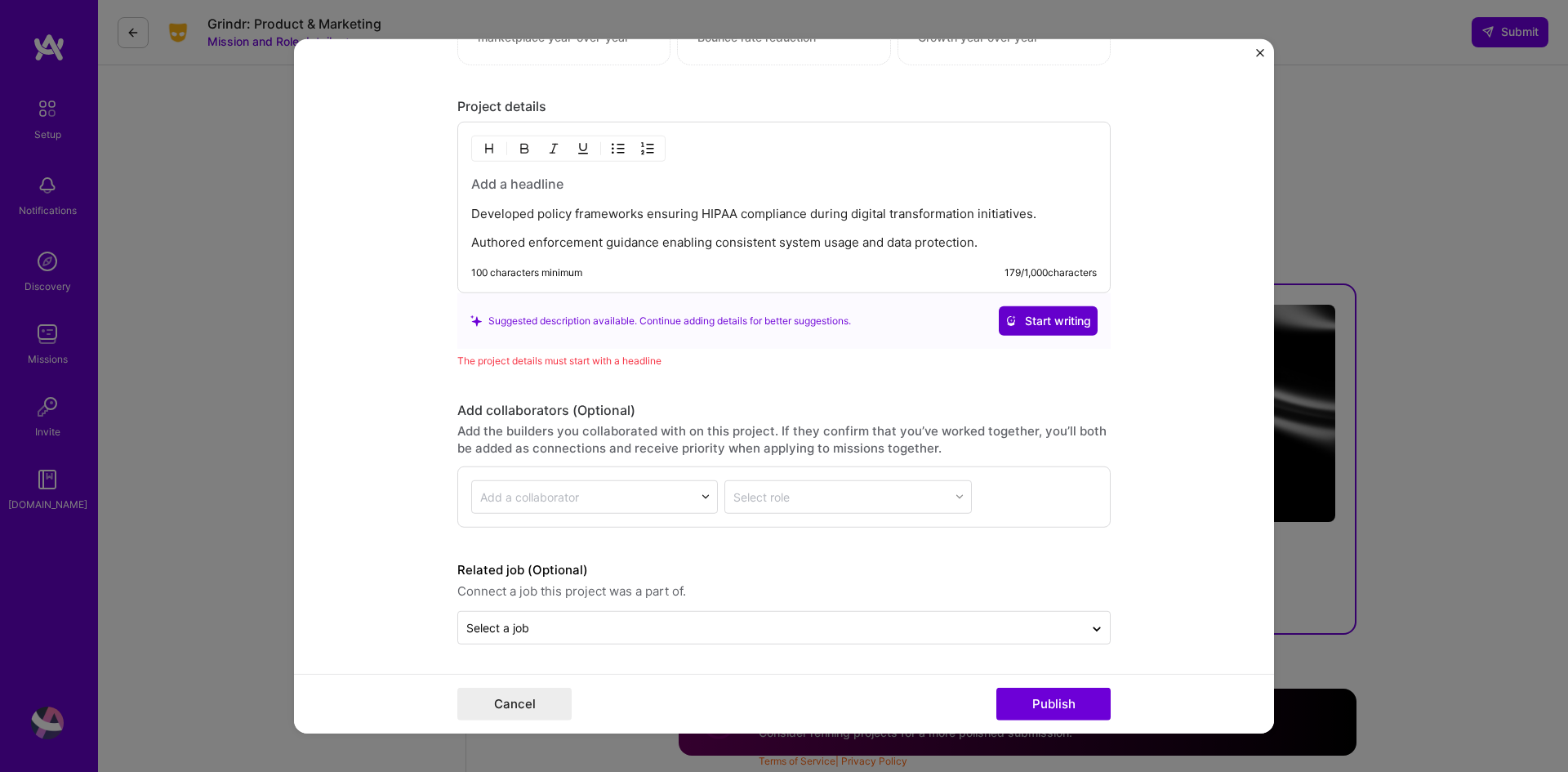
click at [1046, 315] on span "Start writing" at bounding box center [1049, 321] width 86 height 16
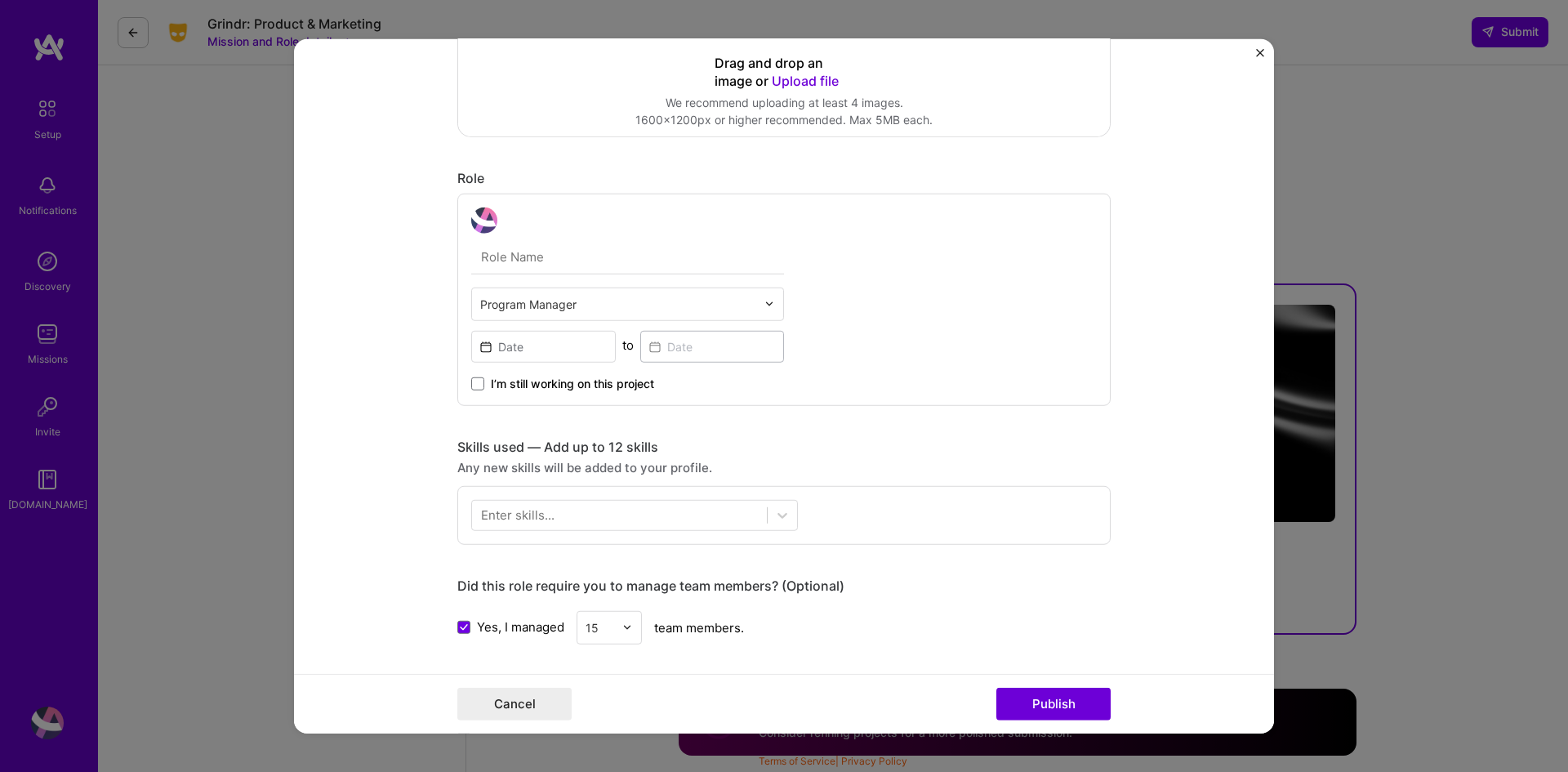
scroll to position [503, 0]
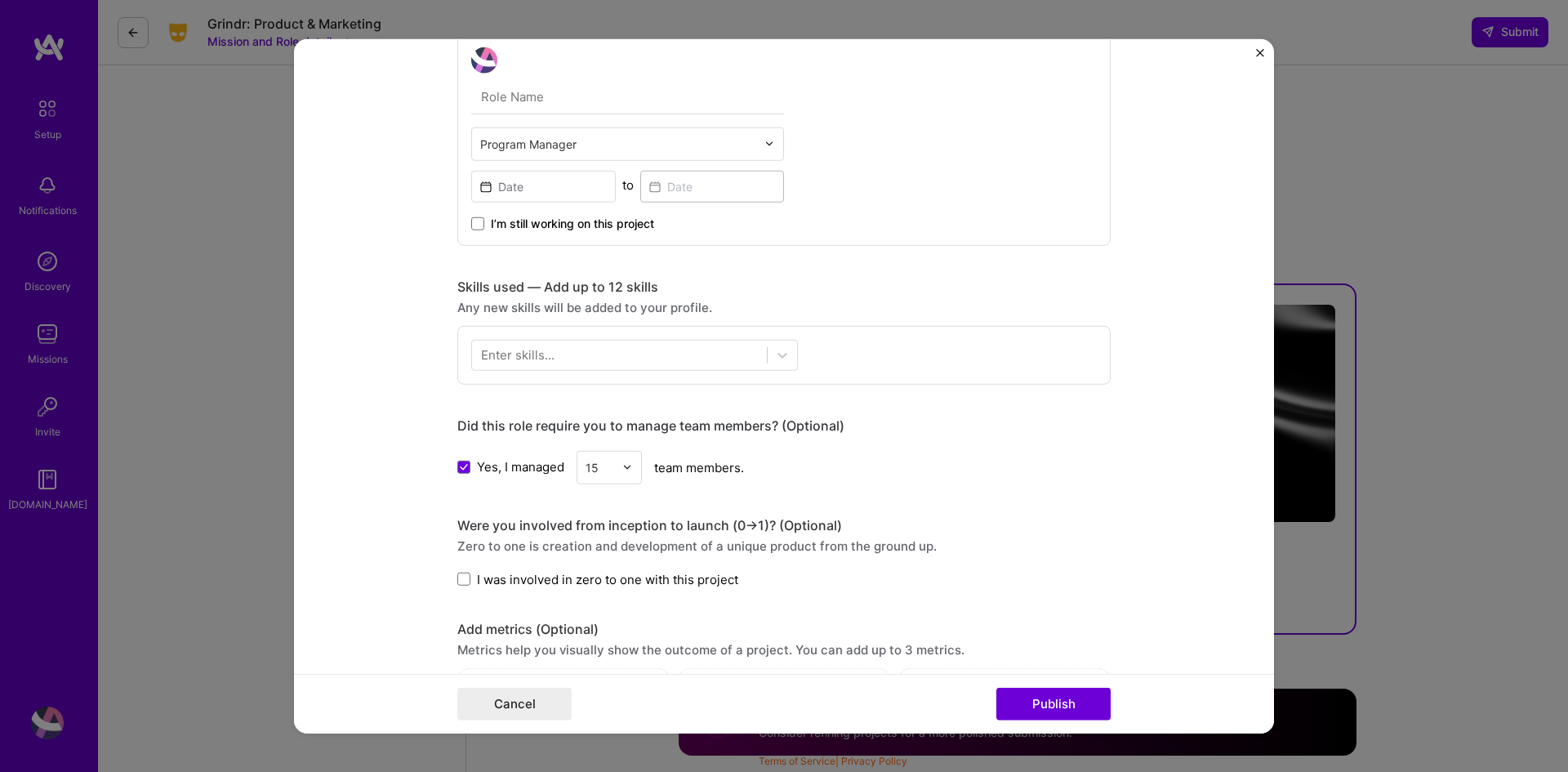
click at [543, 363] on div "Enter skills..." at bounding box center [518, 355] width 73 height 17
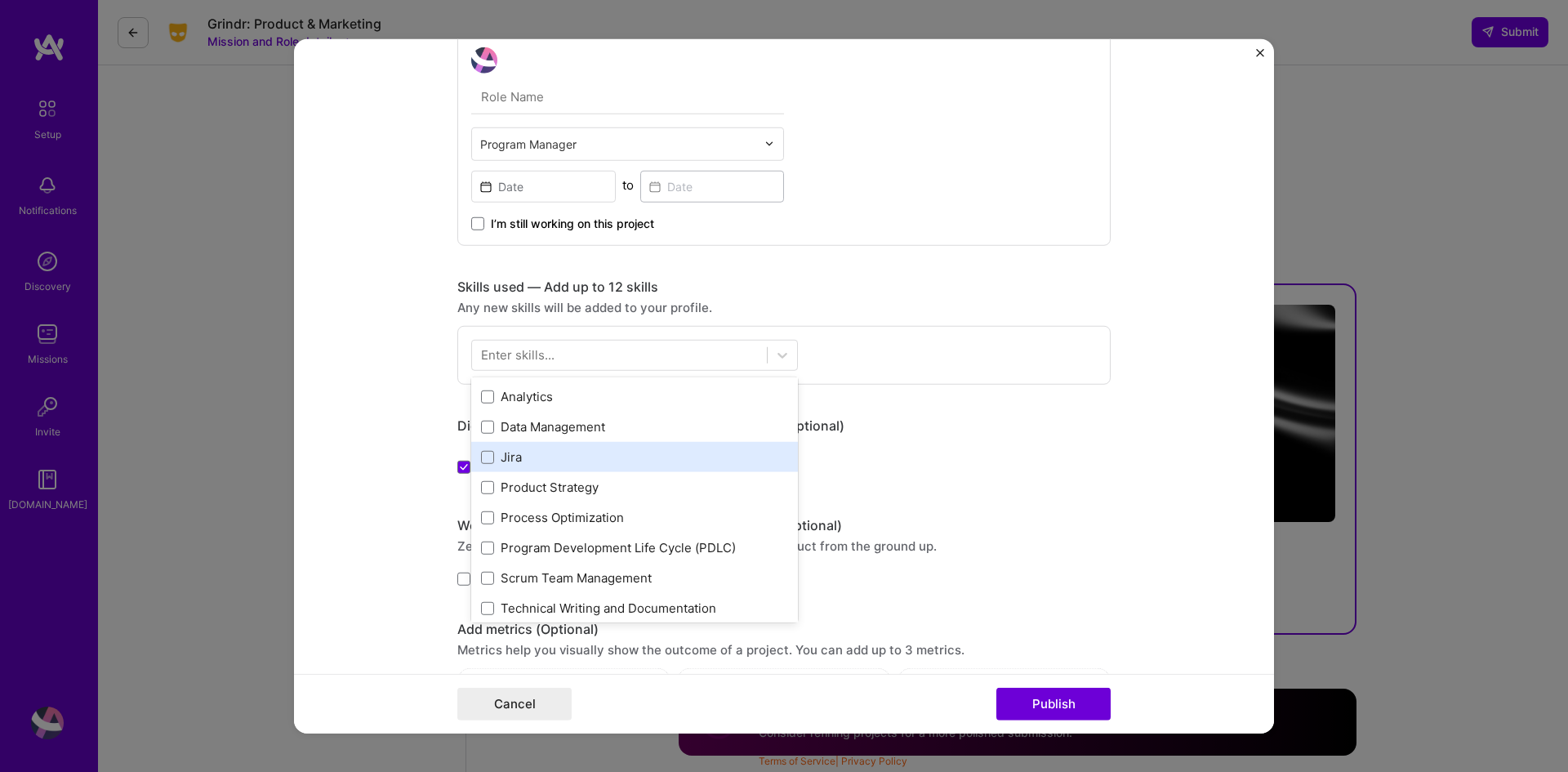
scroll to position [0, 0]
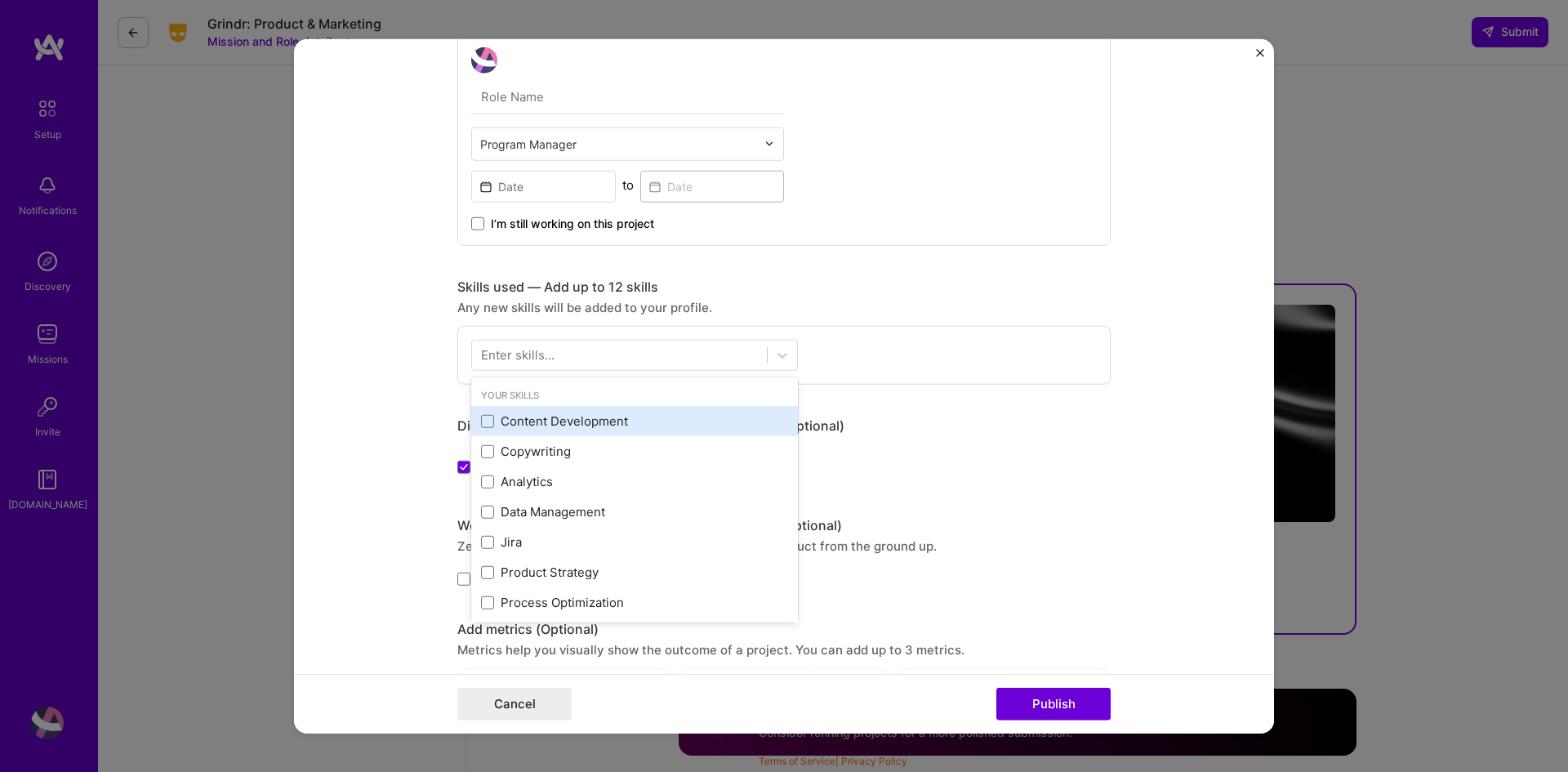
click at [584, 426] on div "Content Development" at bounding box center [635, 421] width 307 height 17
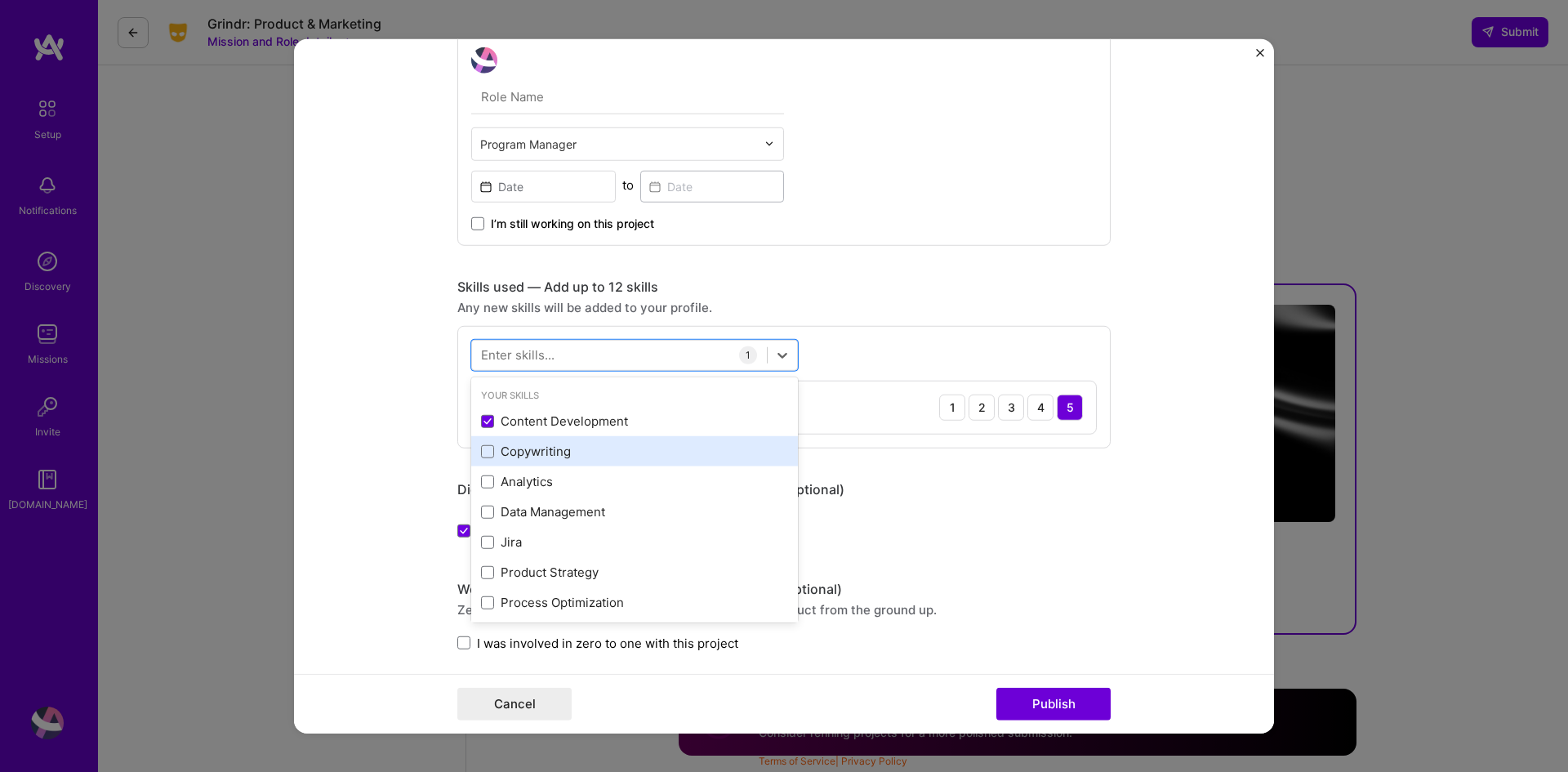
click at [556, 453] on div "Copywriting" at bounding box center [635, 451] width 307 height 17
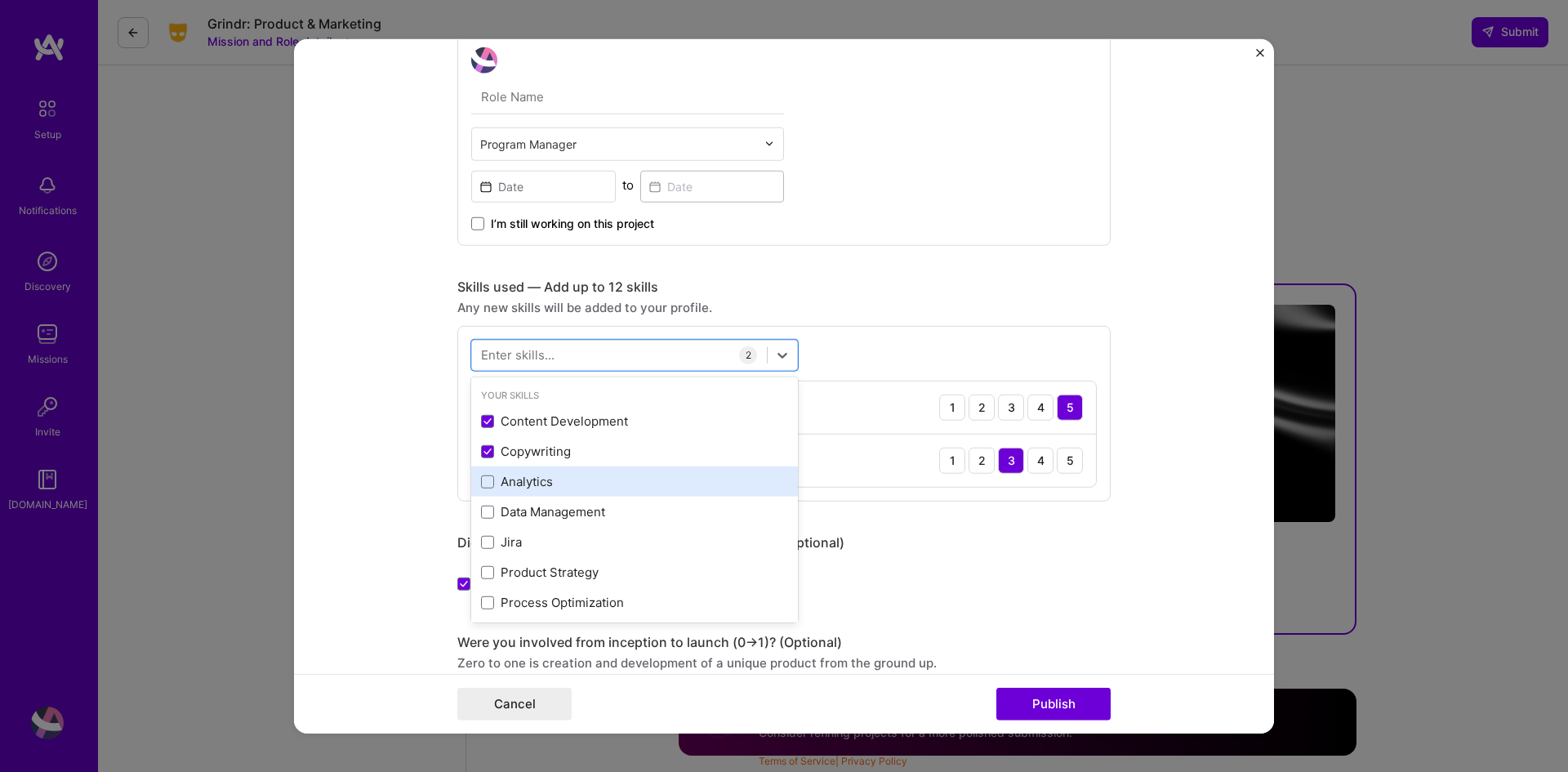
click at [514, 481] on div "Analytics" at bounding box center [635, 481] width 307 height 17
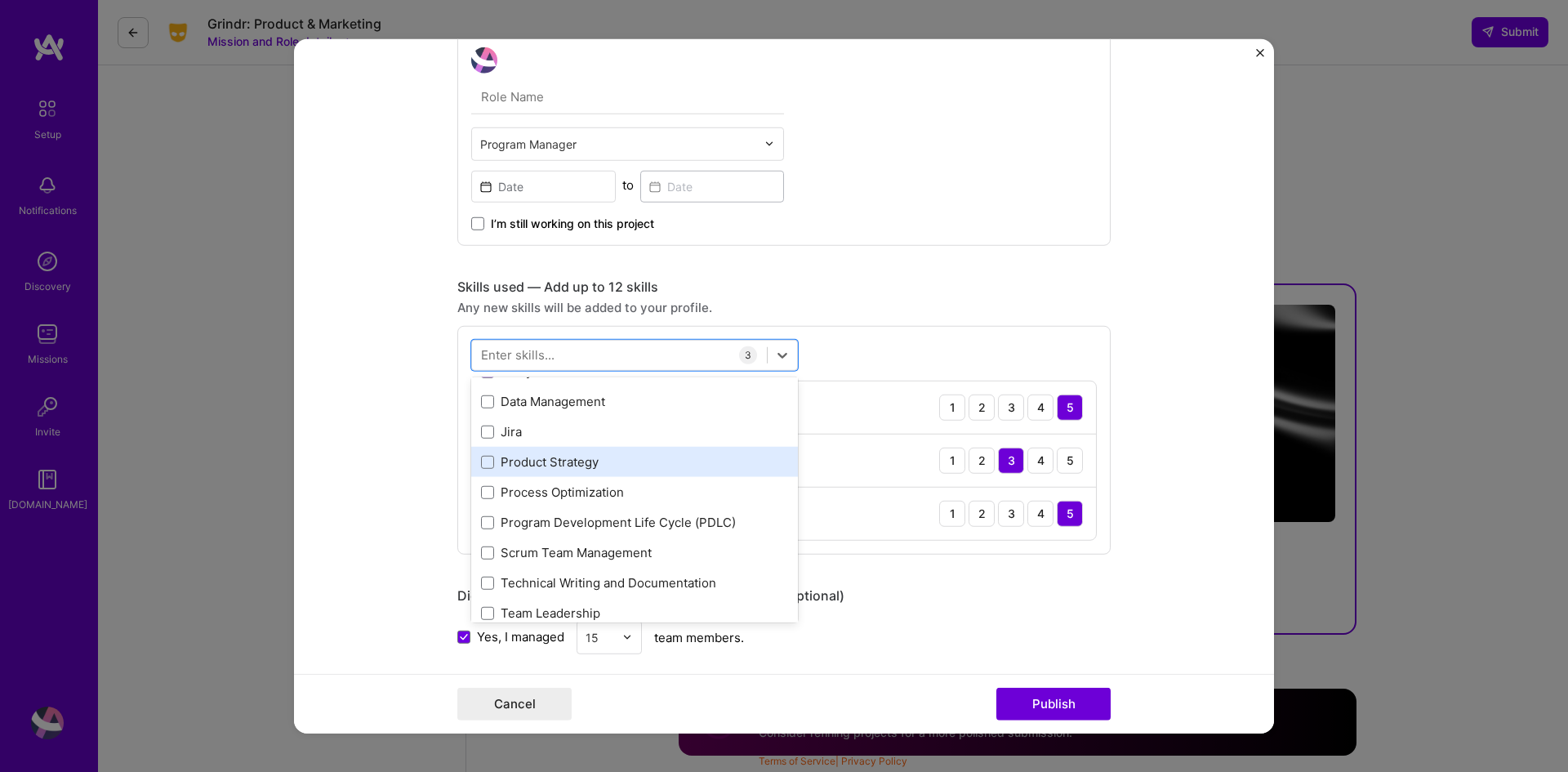
scroll to position [81, 0]
click at [506, 463] on div "Jira" at bounding box center [635, 460] width 307 height 17
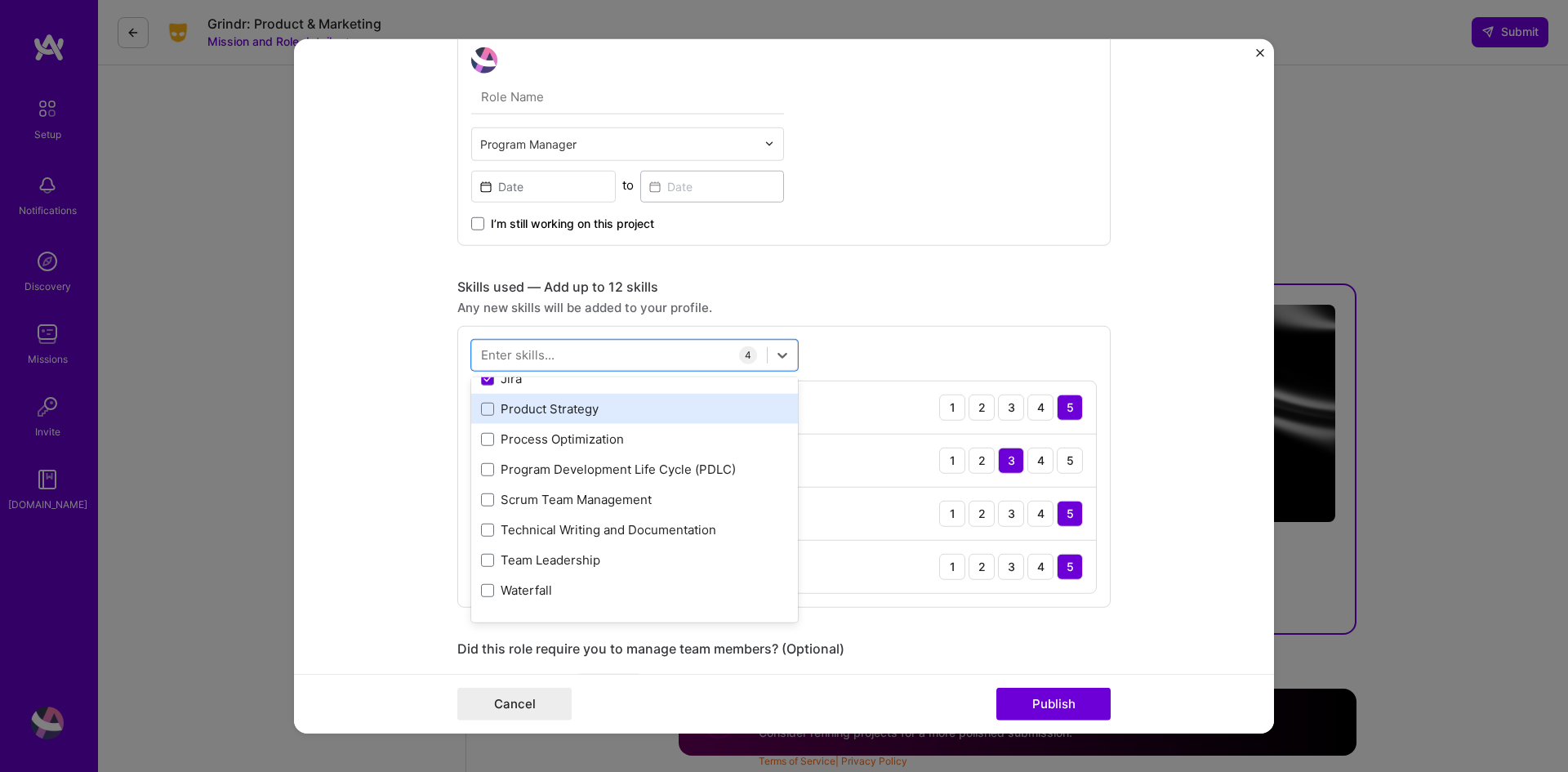
scroll to position [245, 0]
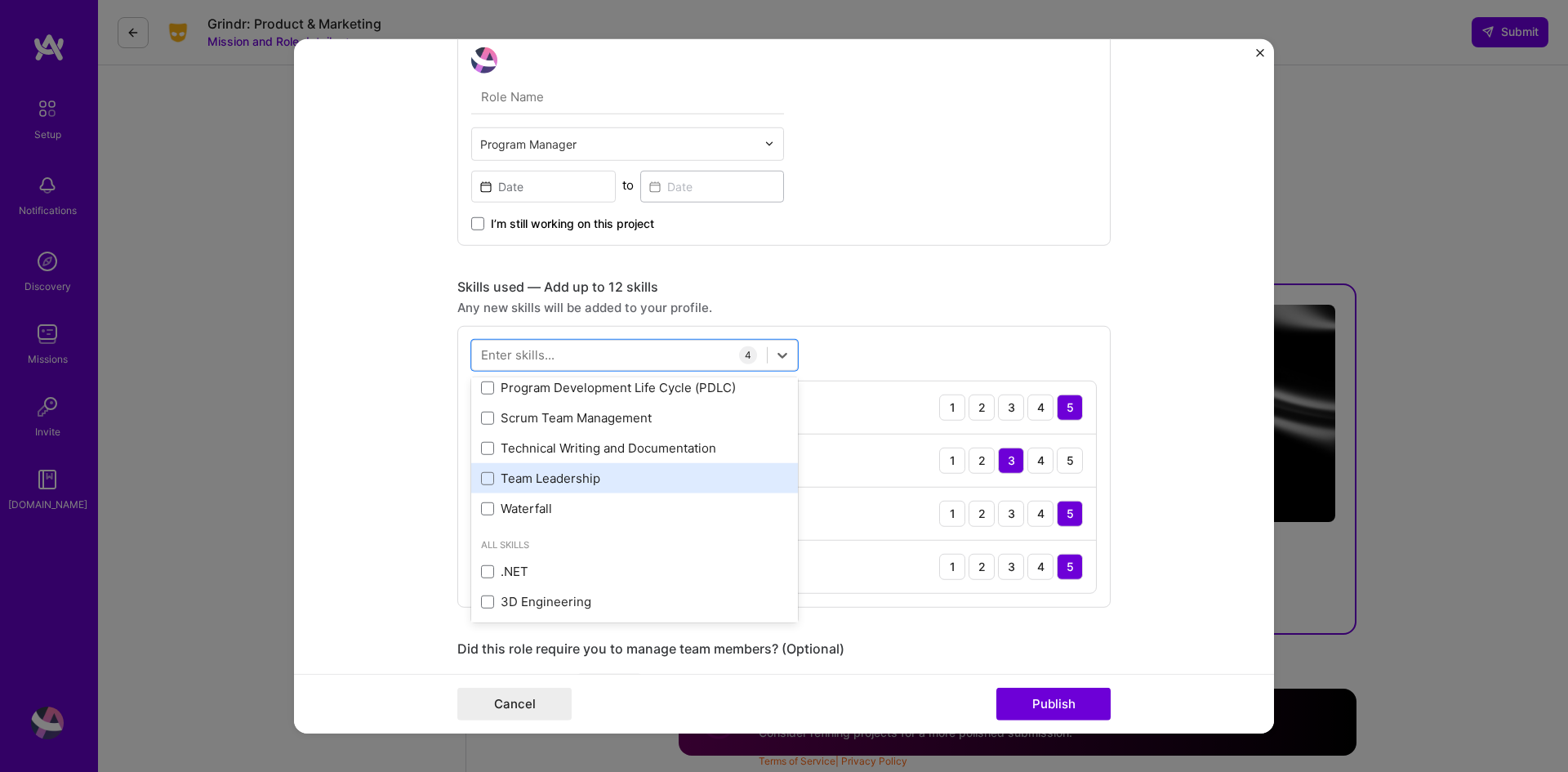
click at [541, 484] on div "Team Leadership" at bounding box center [635, 478] width 307 height 17
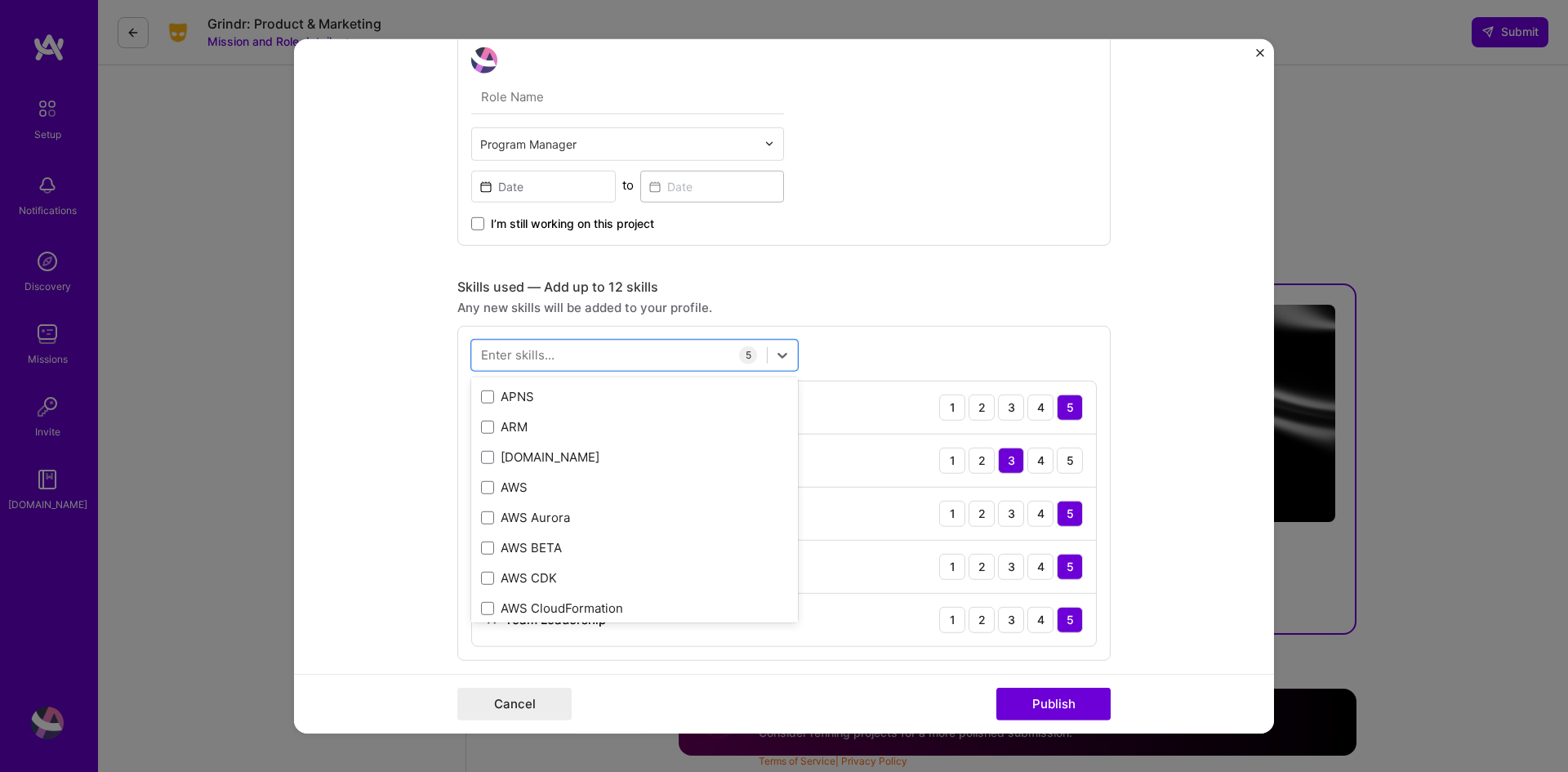
scroll to position [572, 0]
click at [541, 482] on div "AWS" at bounding box center [635, 486] width 307 height 17
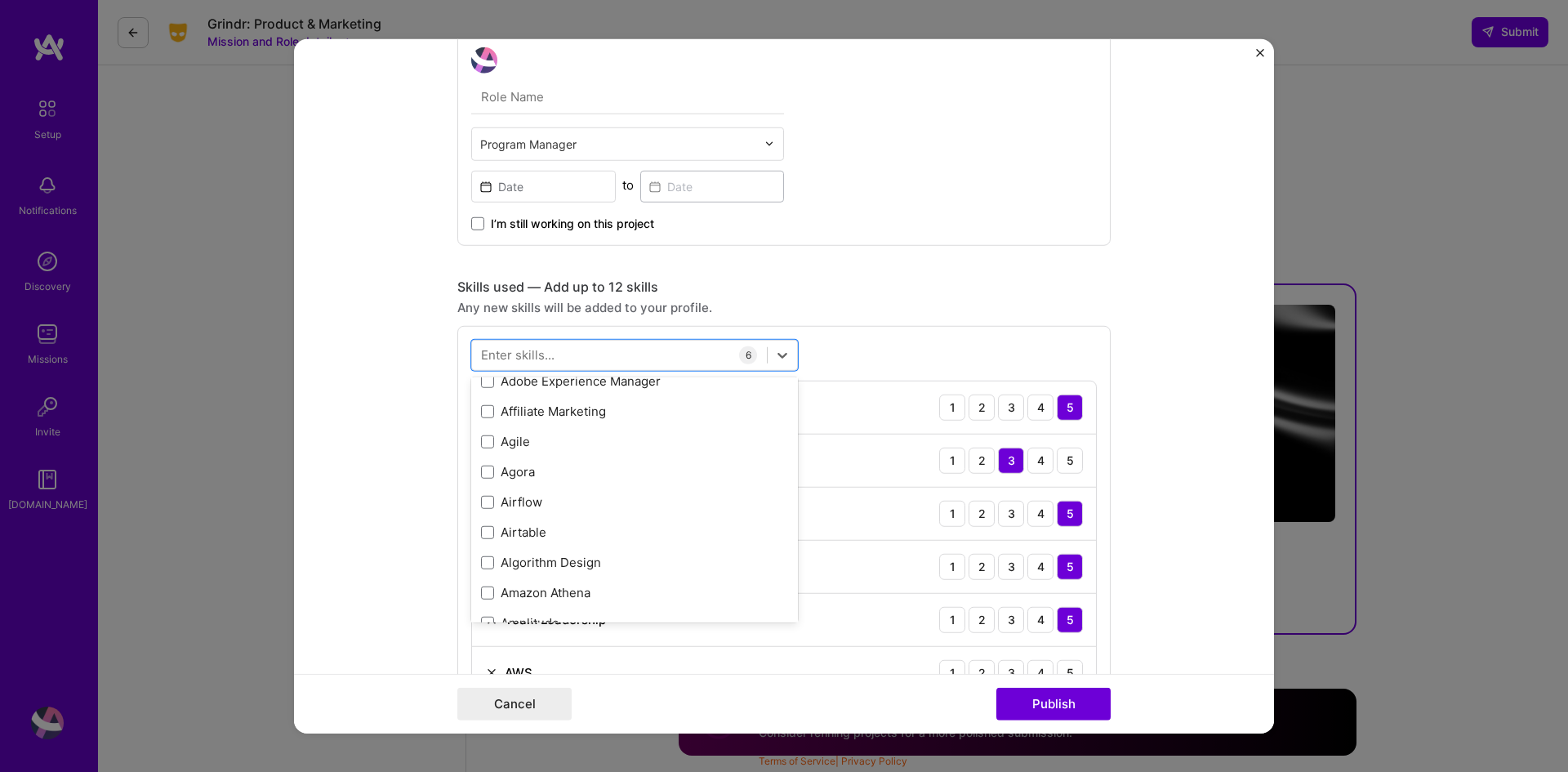
scroll to position [980, 0]
click at [568, 444] on div "Agile" at bounding box center [635, 440] width 307 height 17
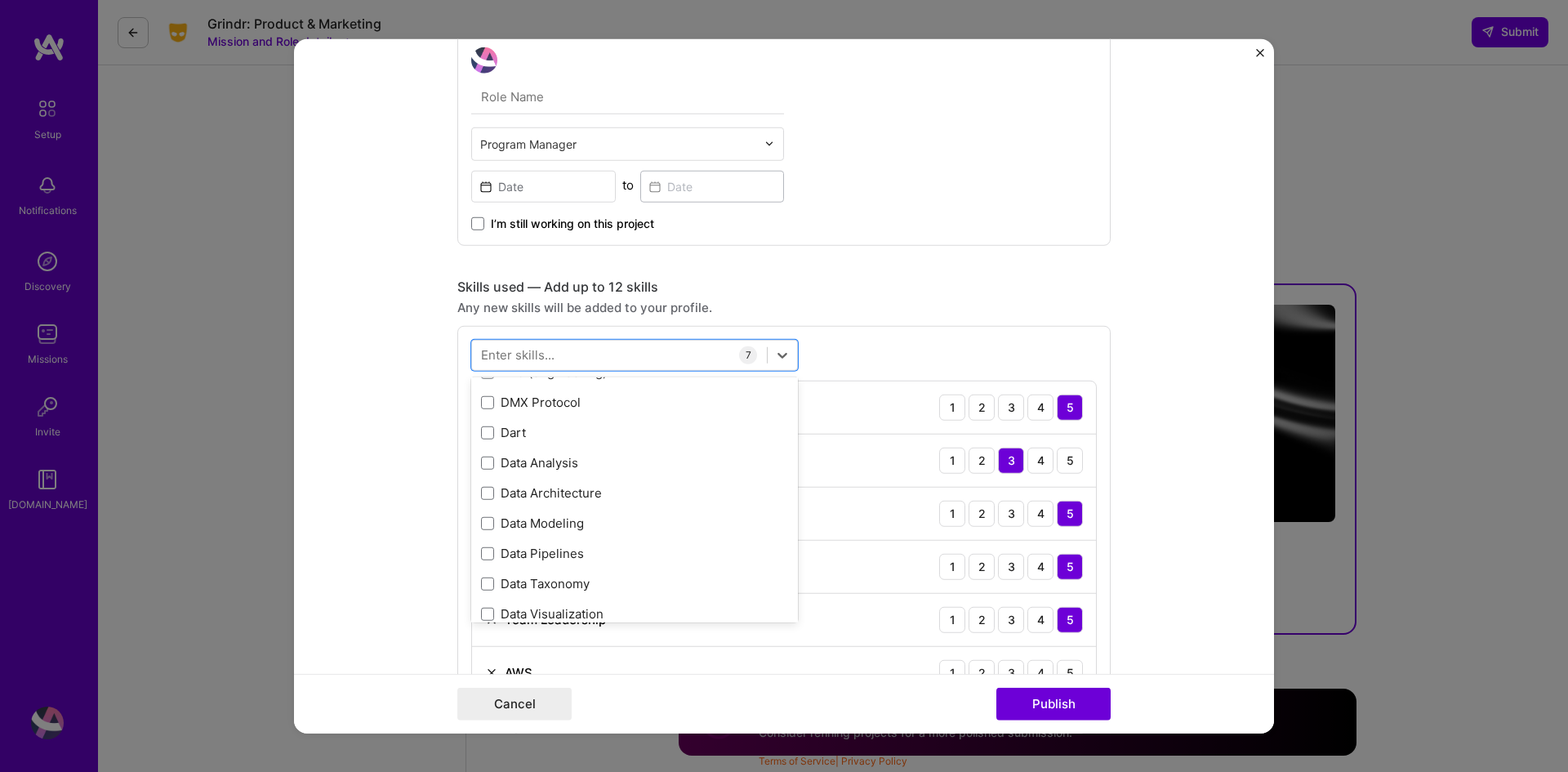
scroll to position [2858, 0]
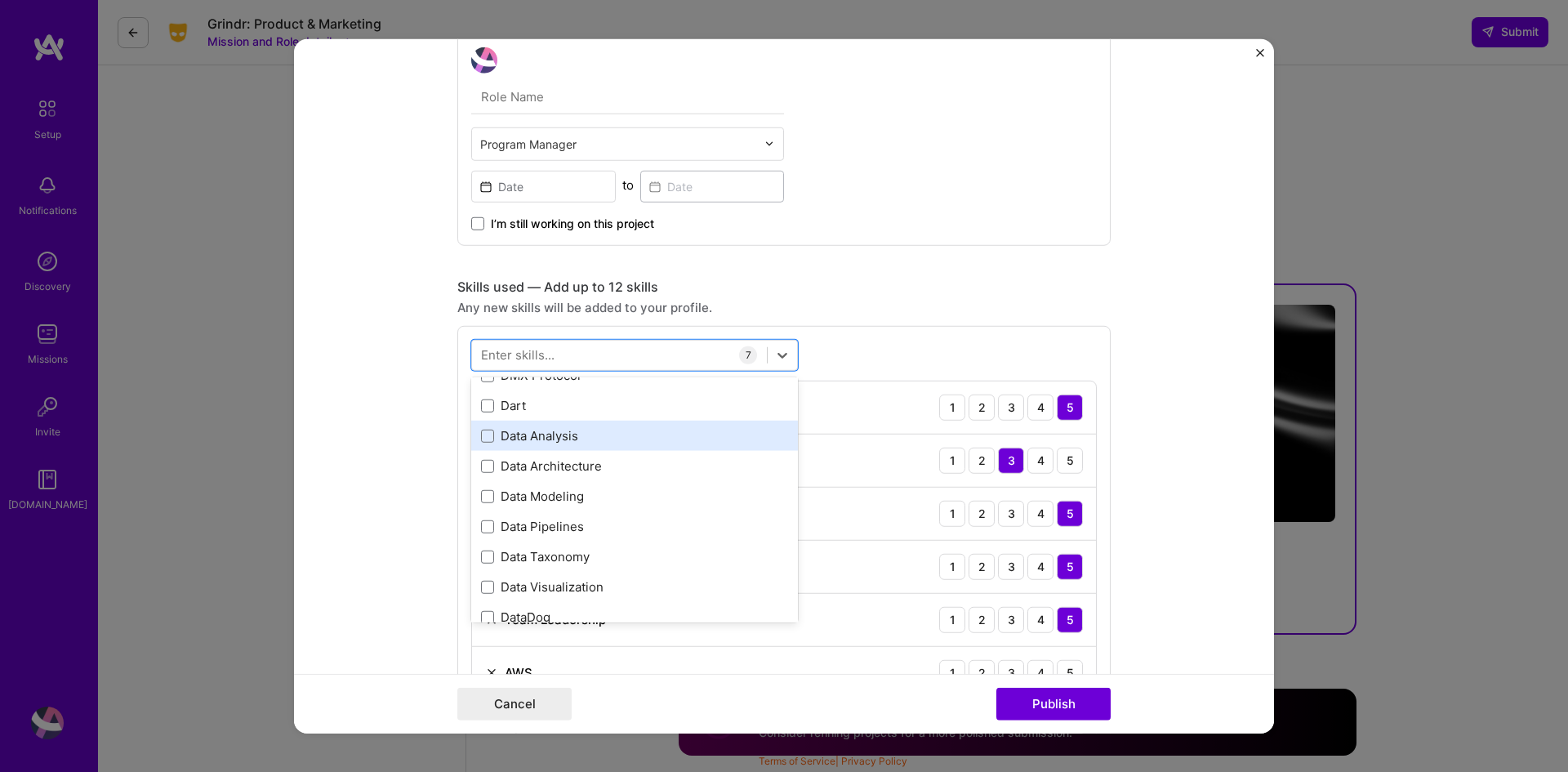
click at [616, 441] on div "Data Analysis" at bounding box center [635, 435] width 307 height 17
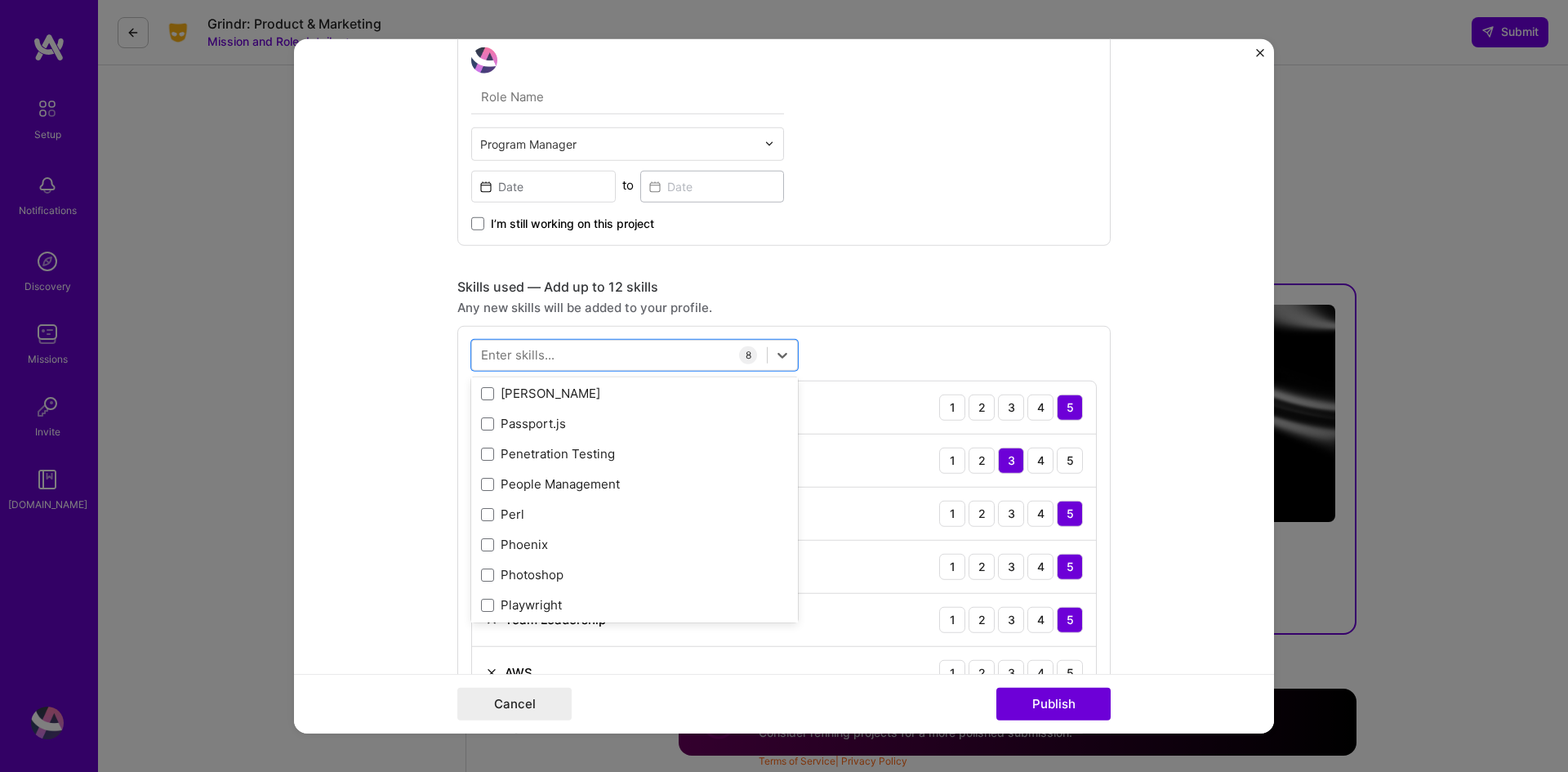
scroll to position [7351, 0]
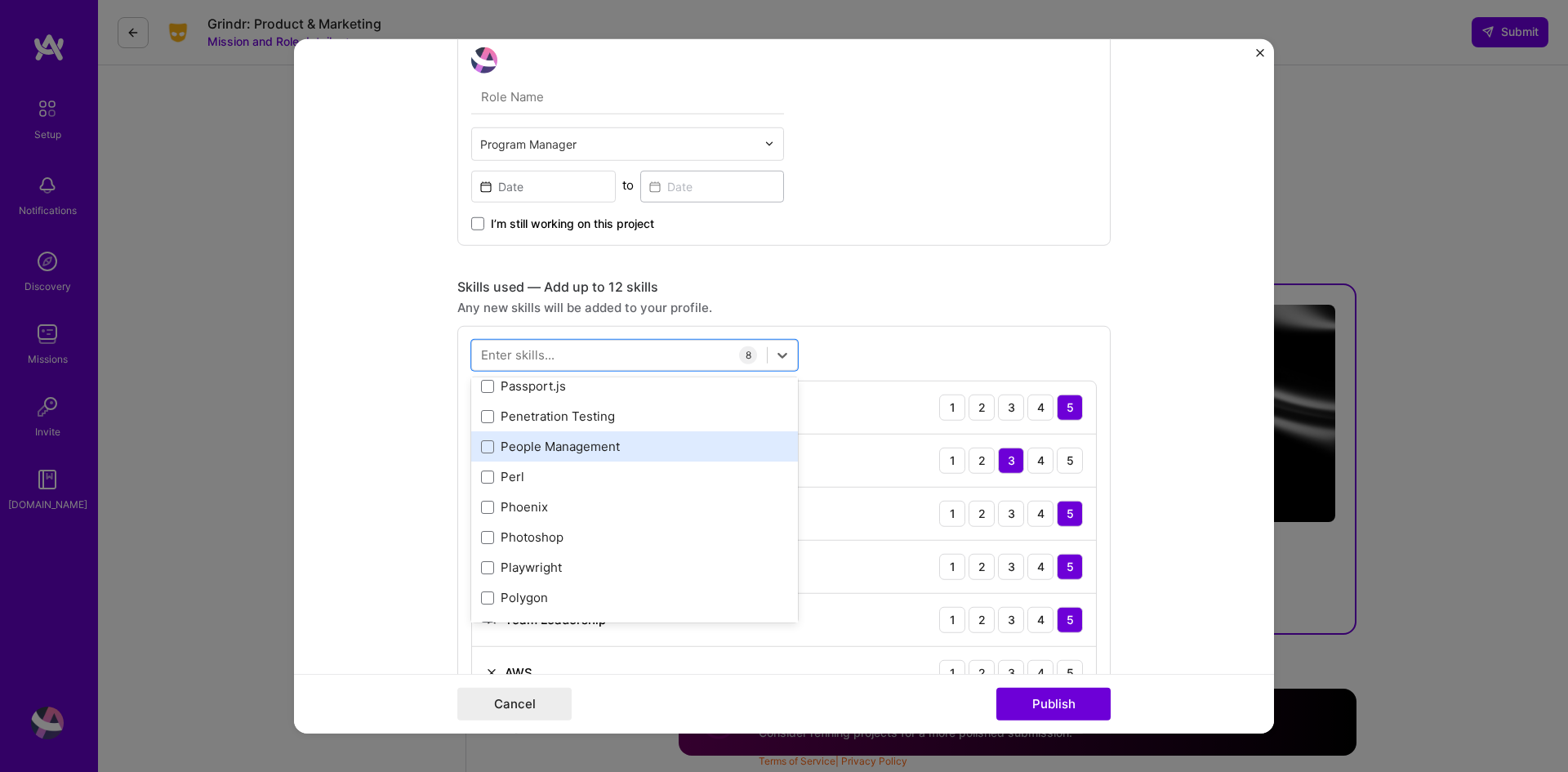
click at [633, 456] on div "People Management" at bounding box center [635, 446] width 327 height 30
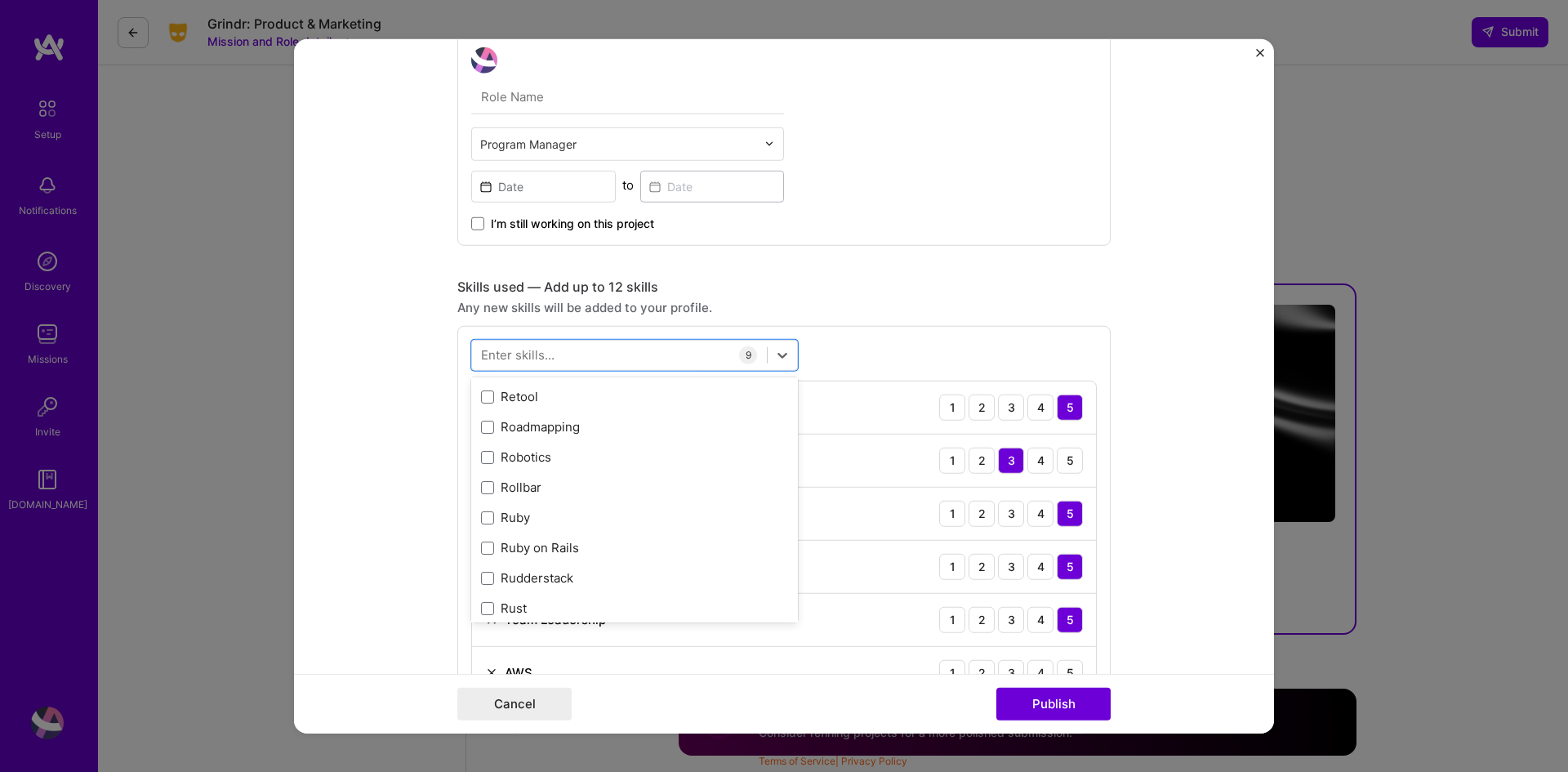
scroll to position [8494, 0]
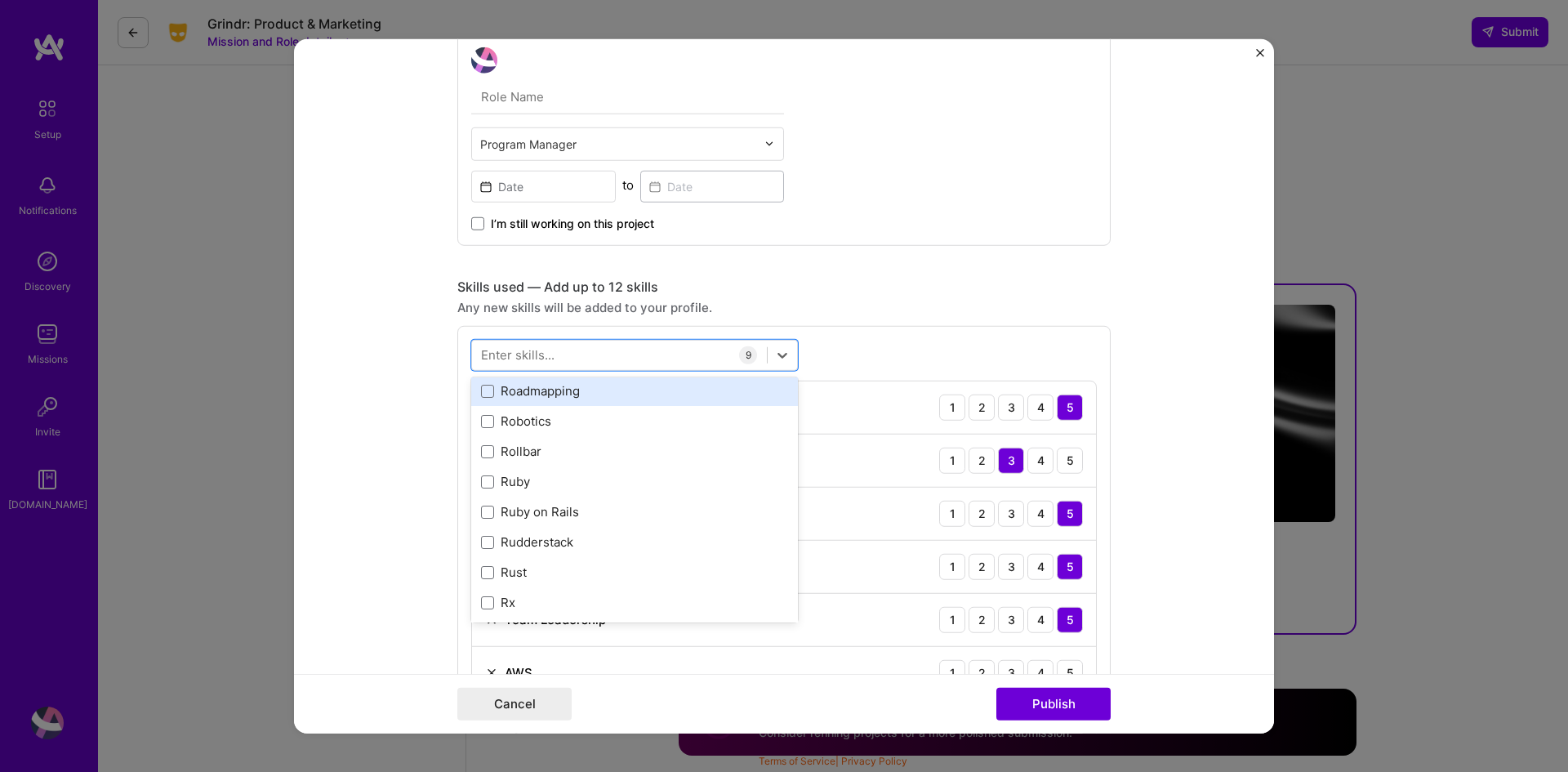
click at [620, 395] on div "Roadmapping" at bounding box center [635, 390] width 307 height 17
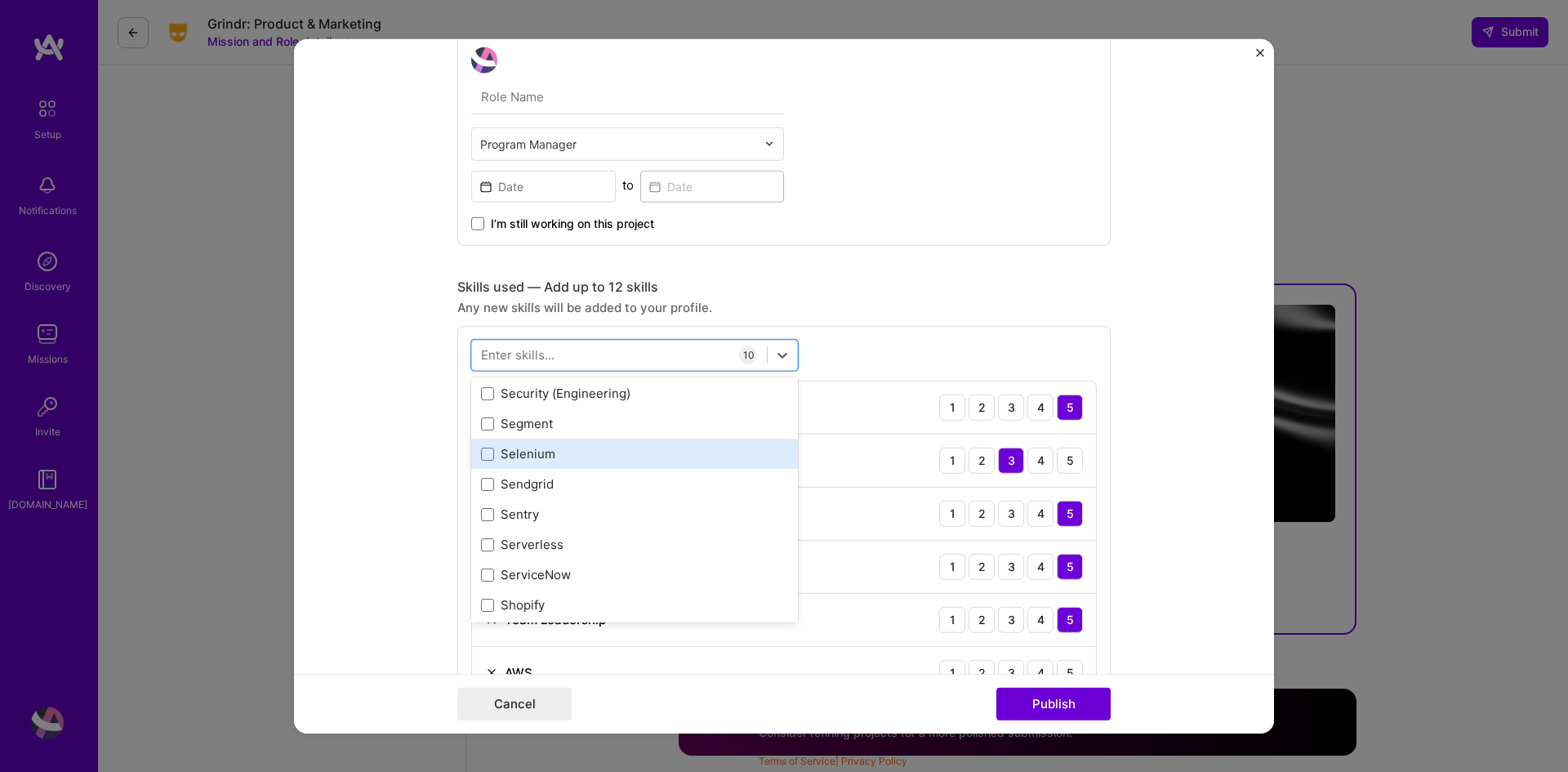
click at [560, 454] on div "Selenium" at bounding box center [635, 453] width 307 height 17
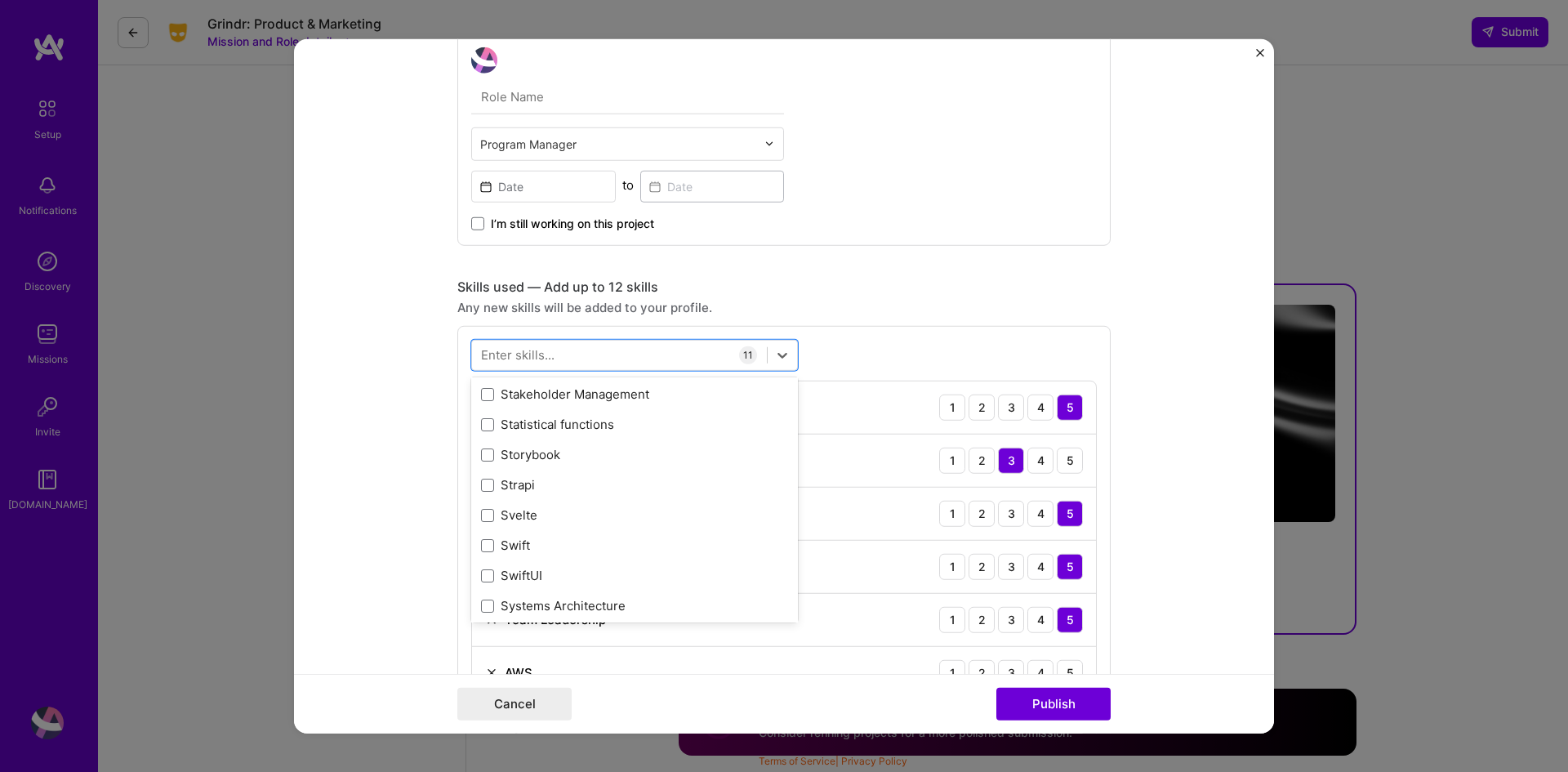
scroll to position [9720, 0]
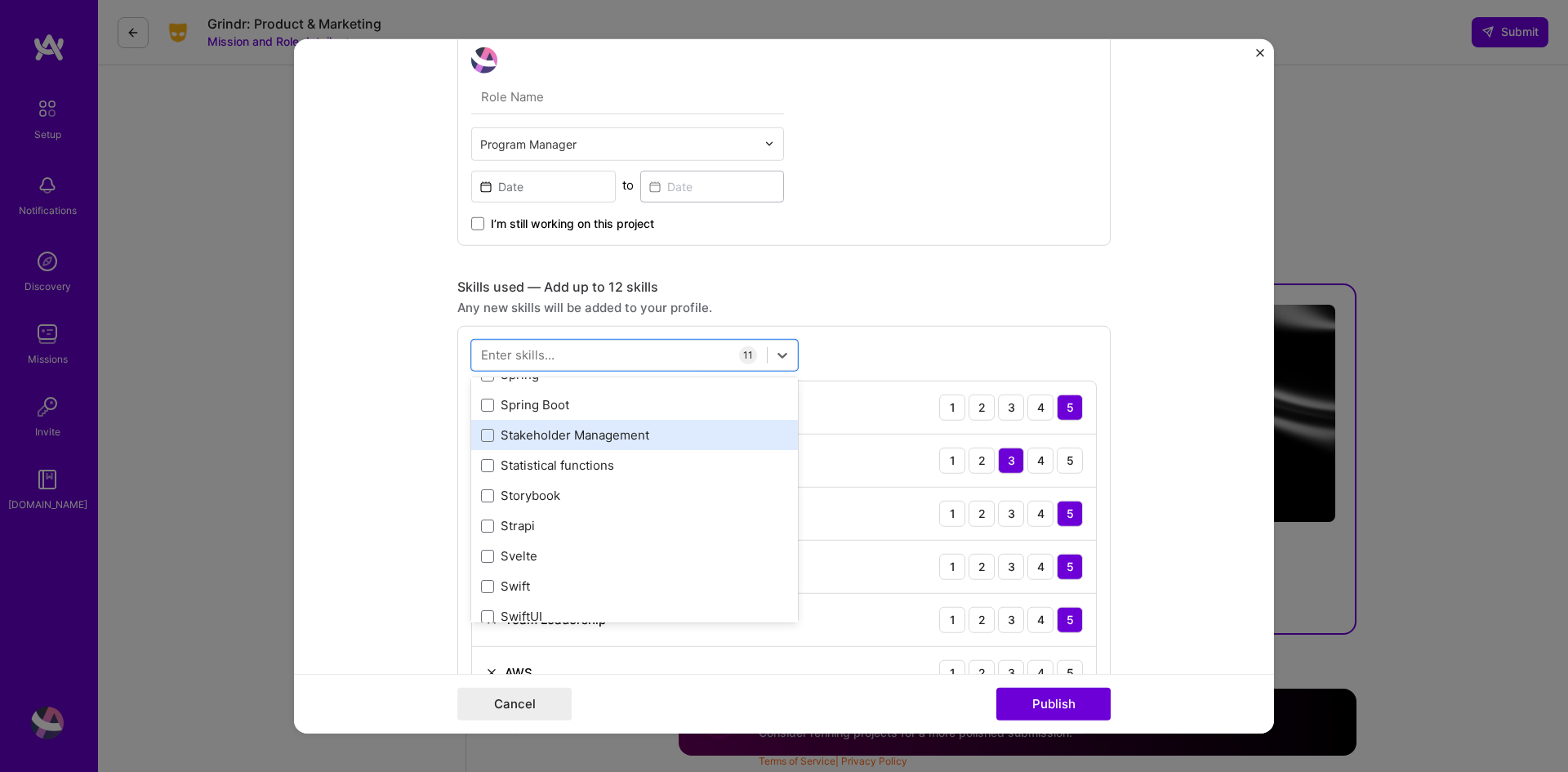
click at [571, 446] on div "Stakeholder Management" at bounding box center [635, 435] width 327 height 30
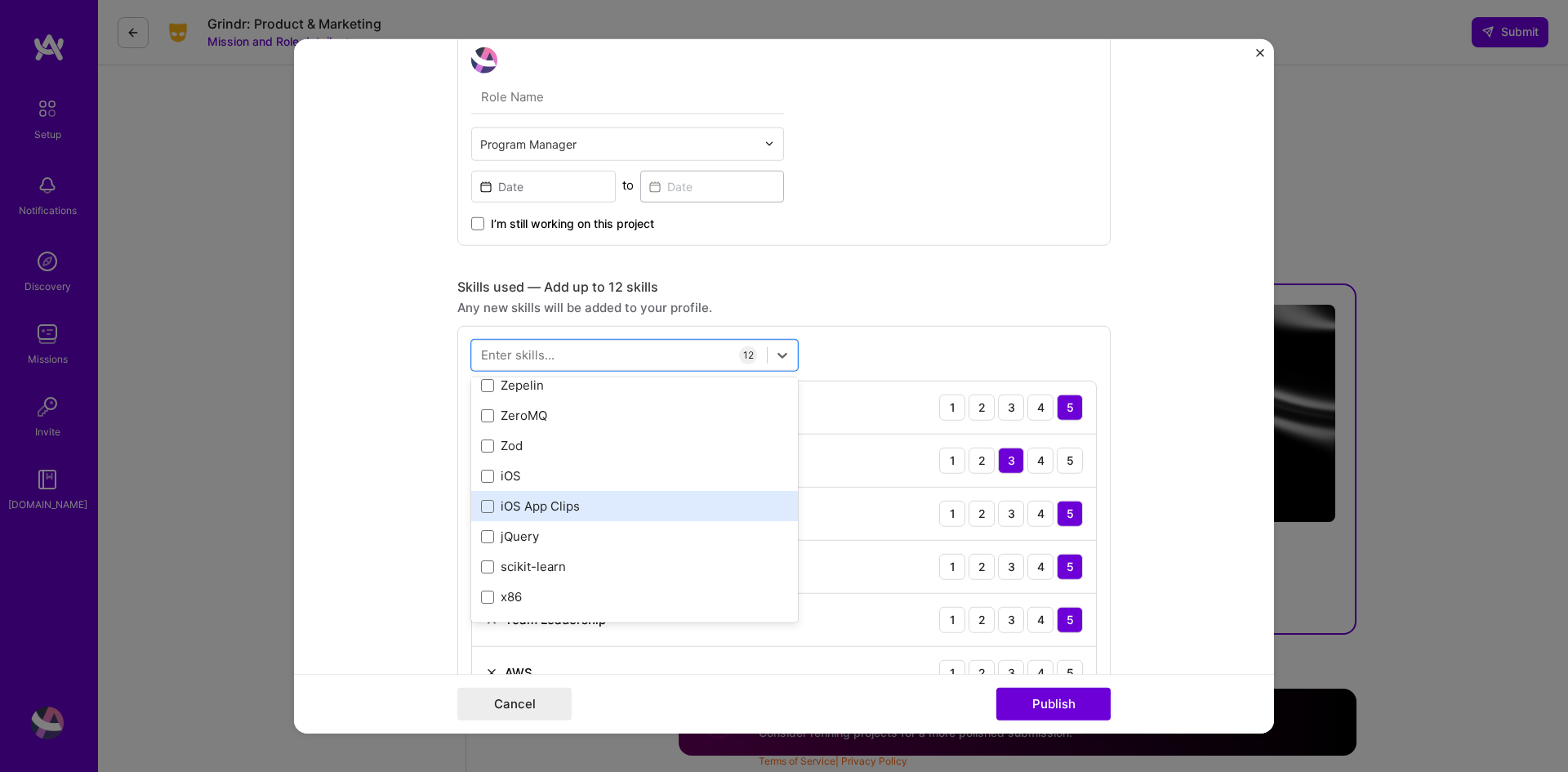
scroll to position [11249, 0]
click at [892, 278] on div "Skills used — Add up to 12 skills" at bounding box center [784, 286] width 654 height 17
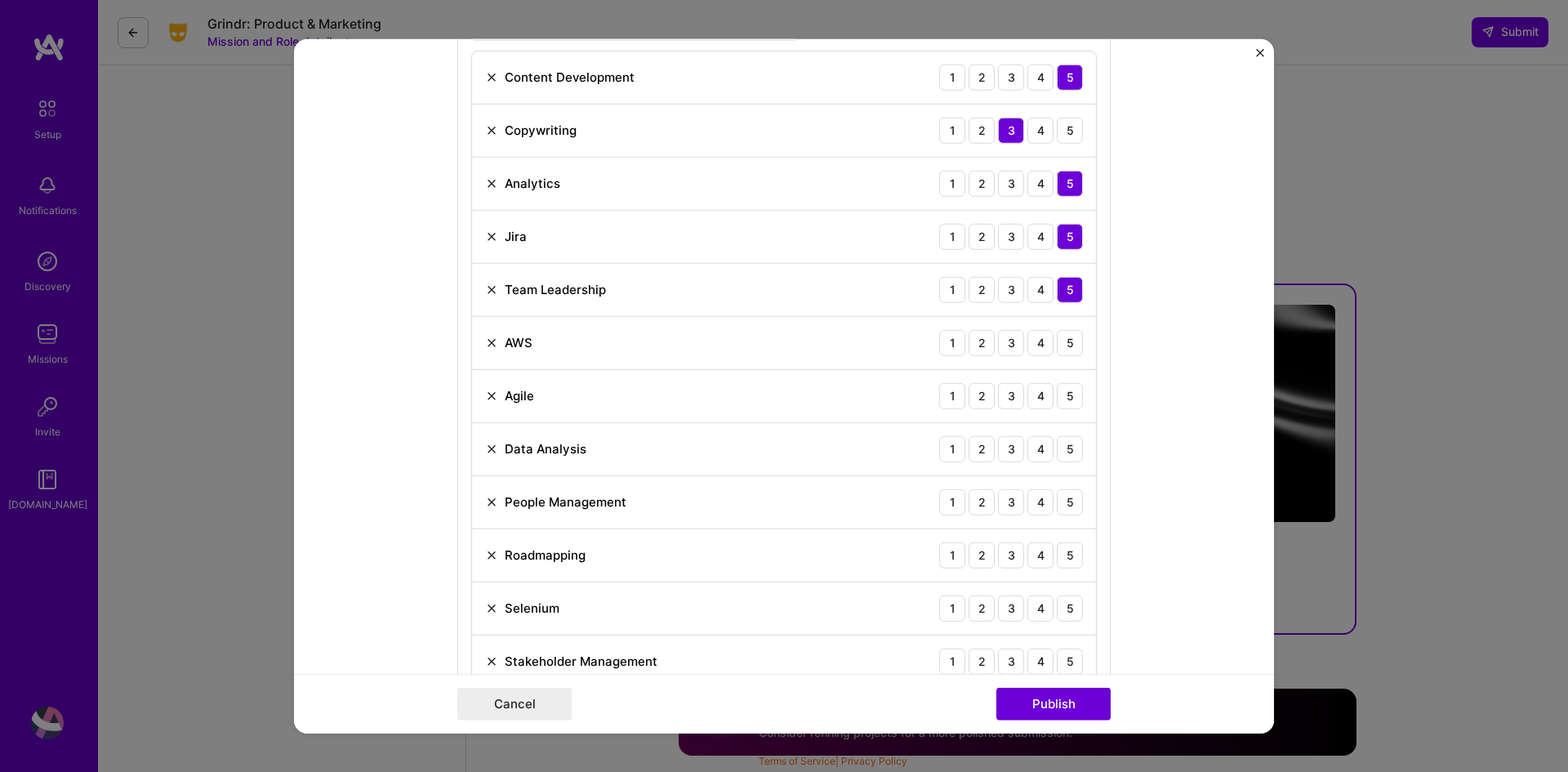
scroll to position [912, 0]
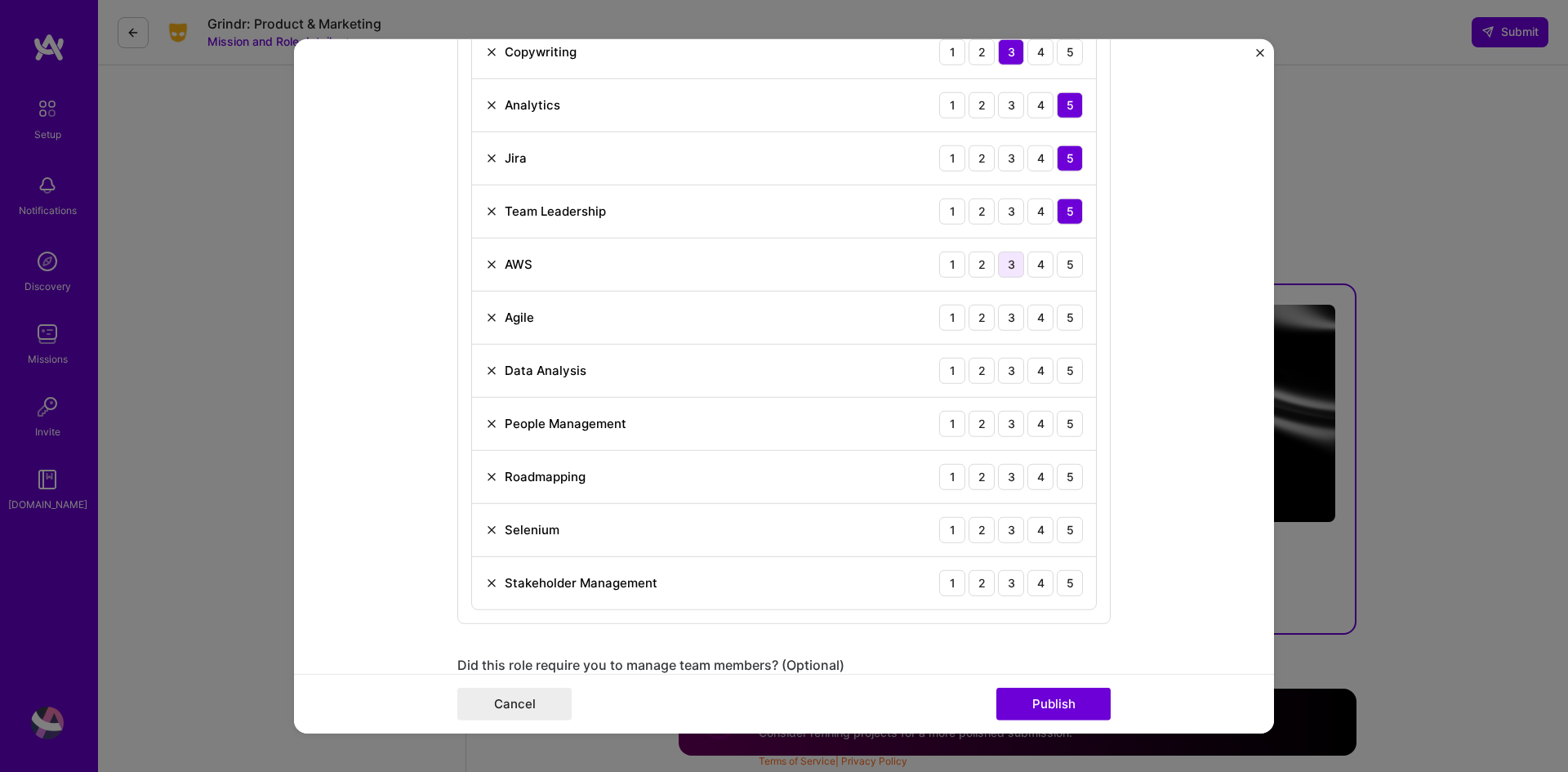
click at [1010, 267] on div "3" at bounding box center [1012, 264] width 26 height 26
click at [1068, 320] on div "5" at bounding box center [1070, 317] width 26 height 26
click at [1034, 374] on div "4" at bounding box center [1040, 370] width 26 height 26
click at [1061, 426] on div "5" at bounding box center [1070, 423] width 26 height 26
click at [1060, 486] on div "5" at bounding box center [1070, 477] width 26 height 26
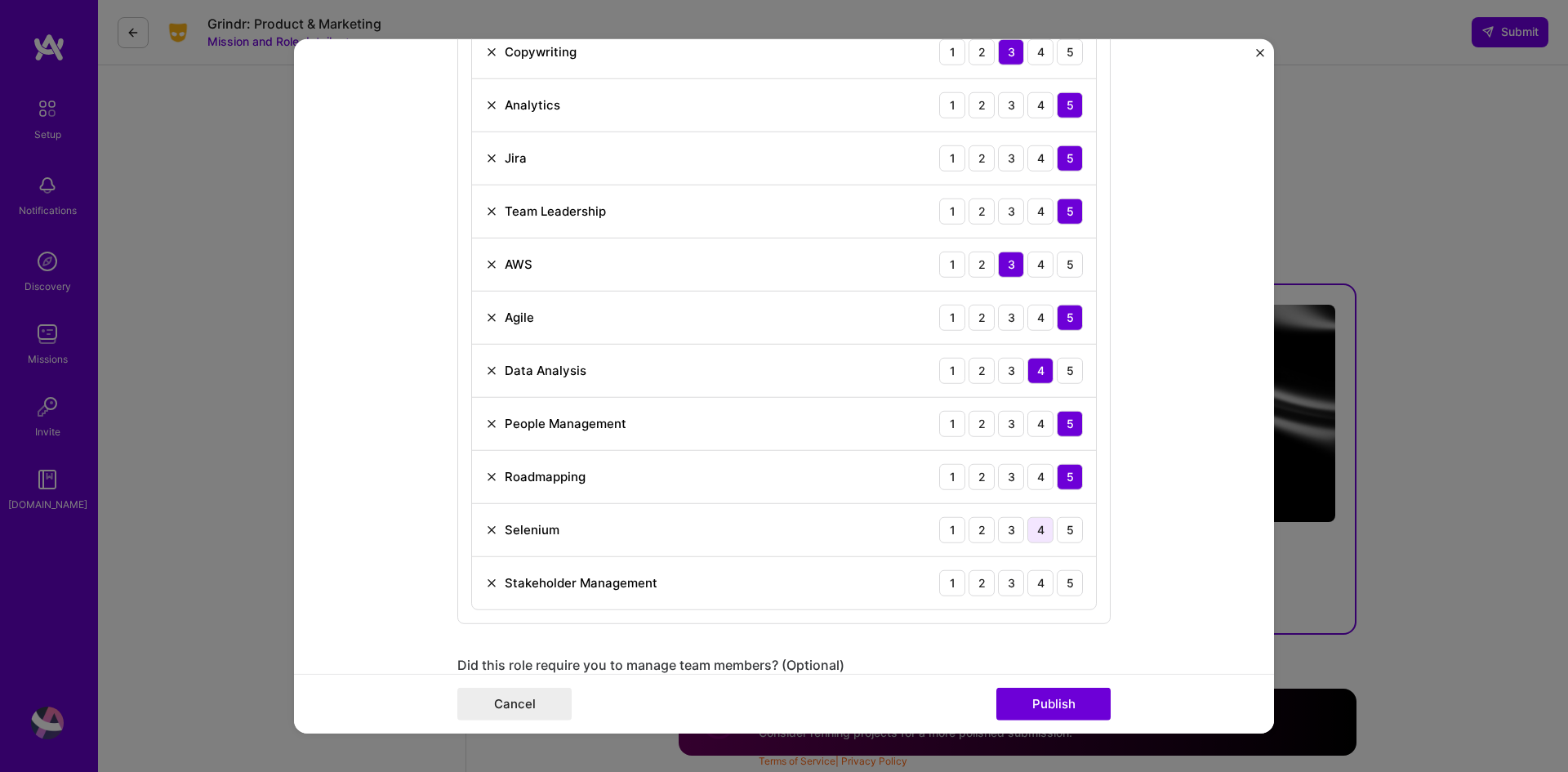
click at [1034, 532] on div "4" at bounding box center [1040, 529] width 26 height 26
click at [1059, 588] on div "5" at bounding box center [1070, 583] width 26 height 26
click at [1029, 703] on button "Publish" at bounding box center [1054, 705] width 114 height 33
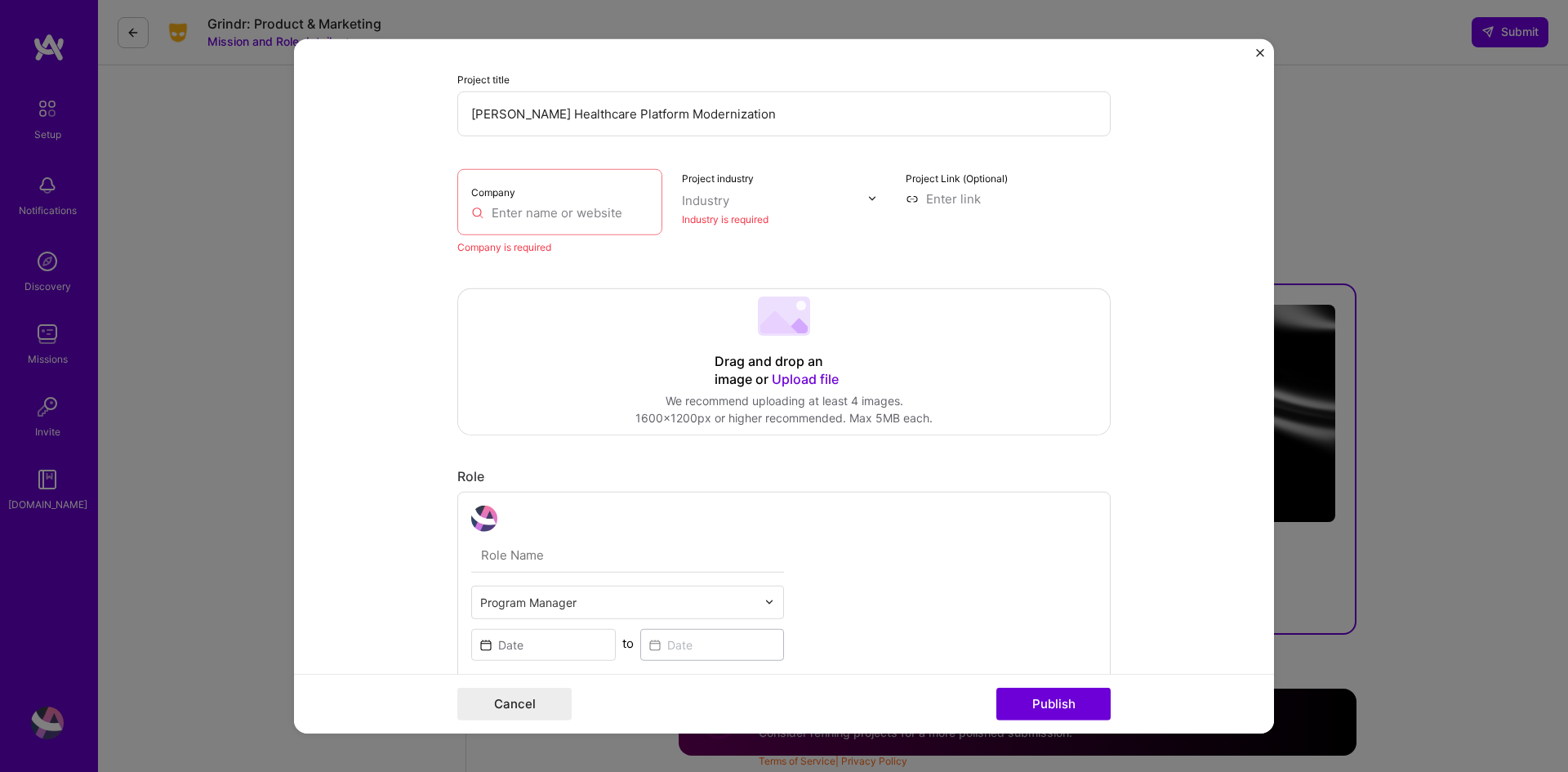
scroll to position [33, 0]
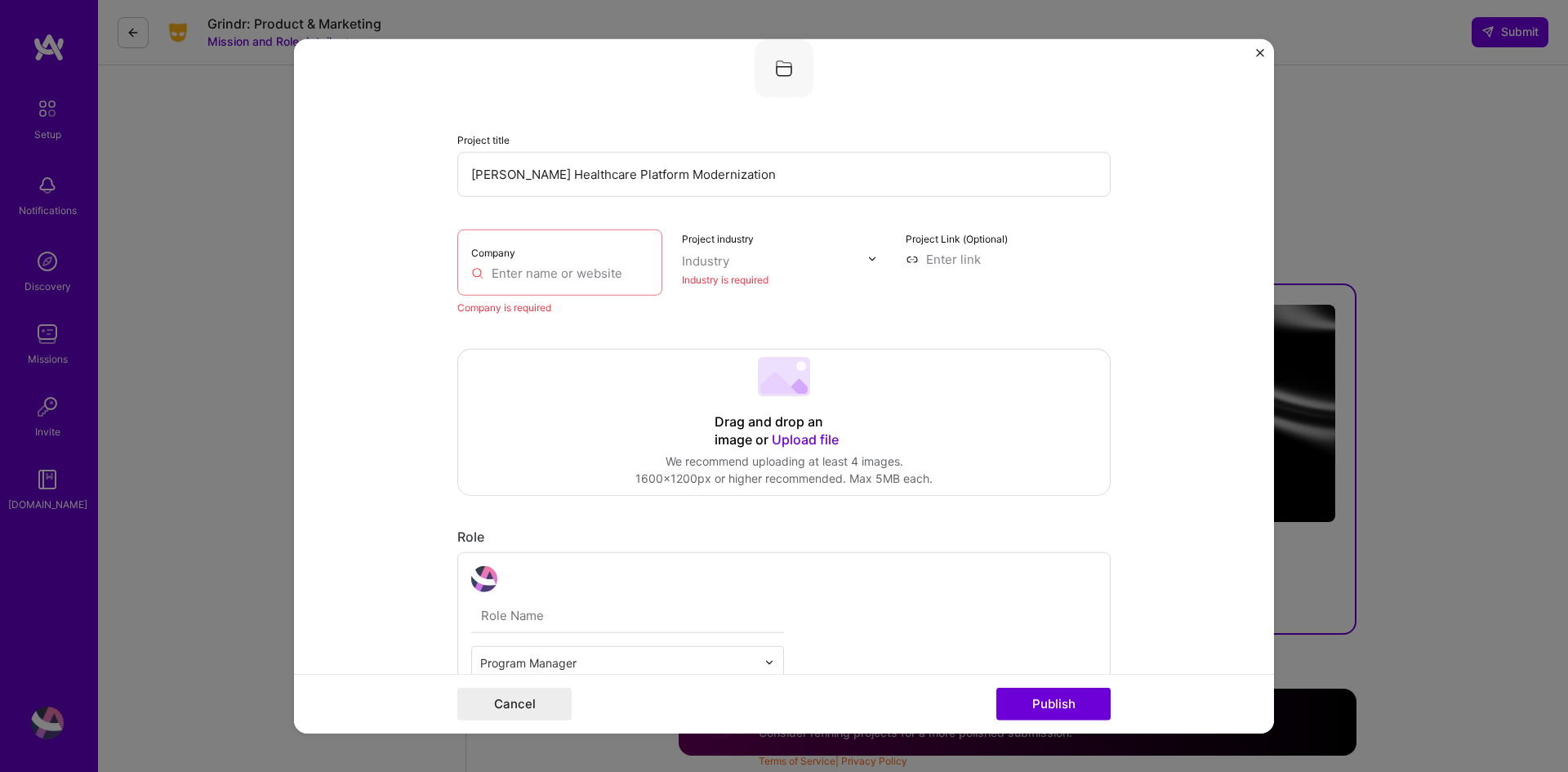
click at [548, 269] on input "text" at bounding box center [560, 272] width 177 height 17
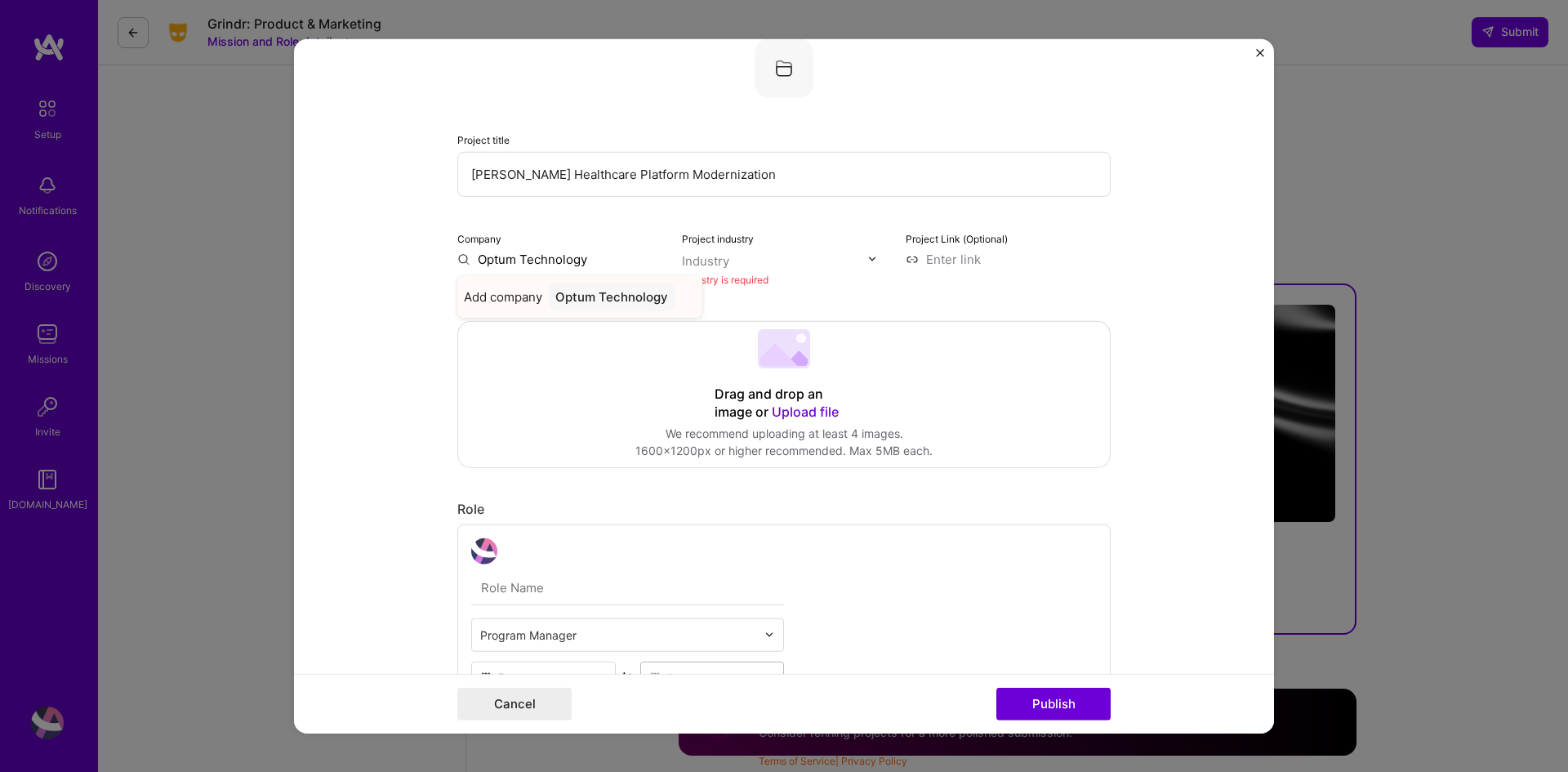
type input "Optum Technology"
click at [601, 290] on div "Optum Technology" at bounding box center [612, 295] width 126 height 29
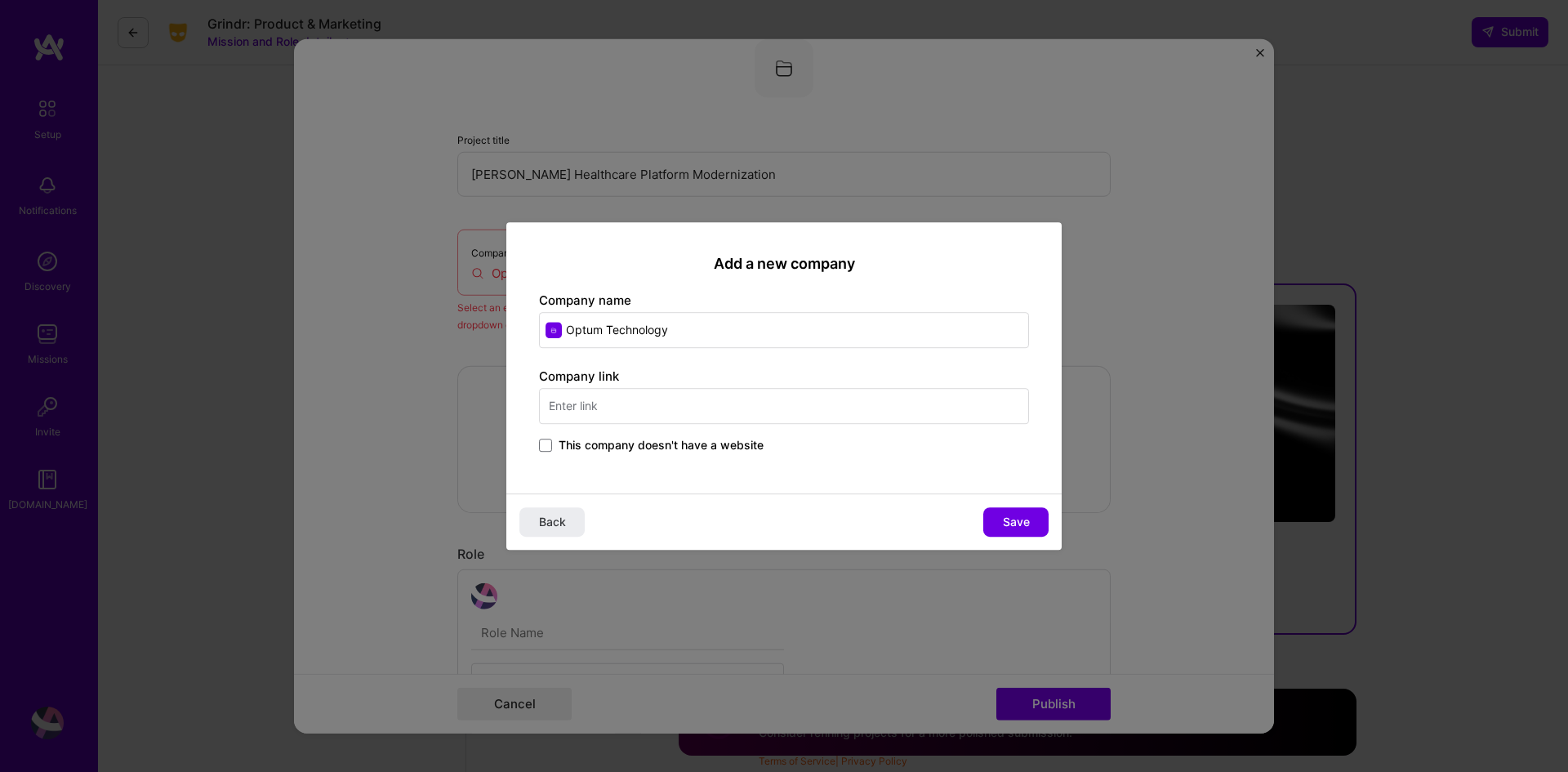
click at [625, 413] on input "text" at bounding box center [784, 406] width 490 height 36
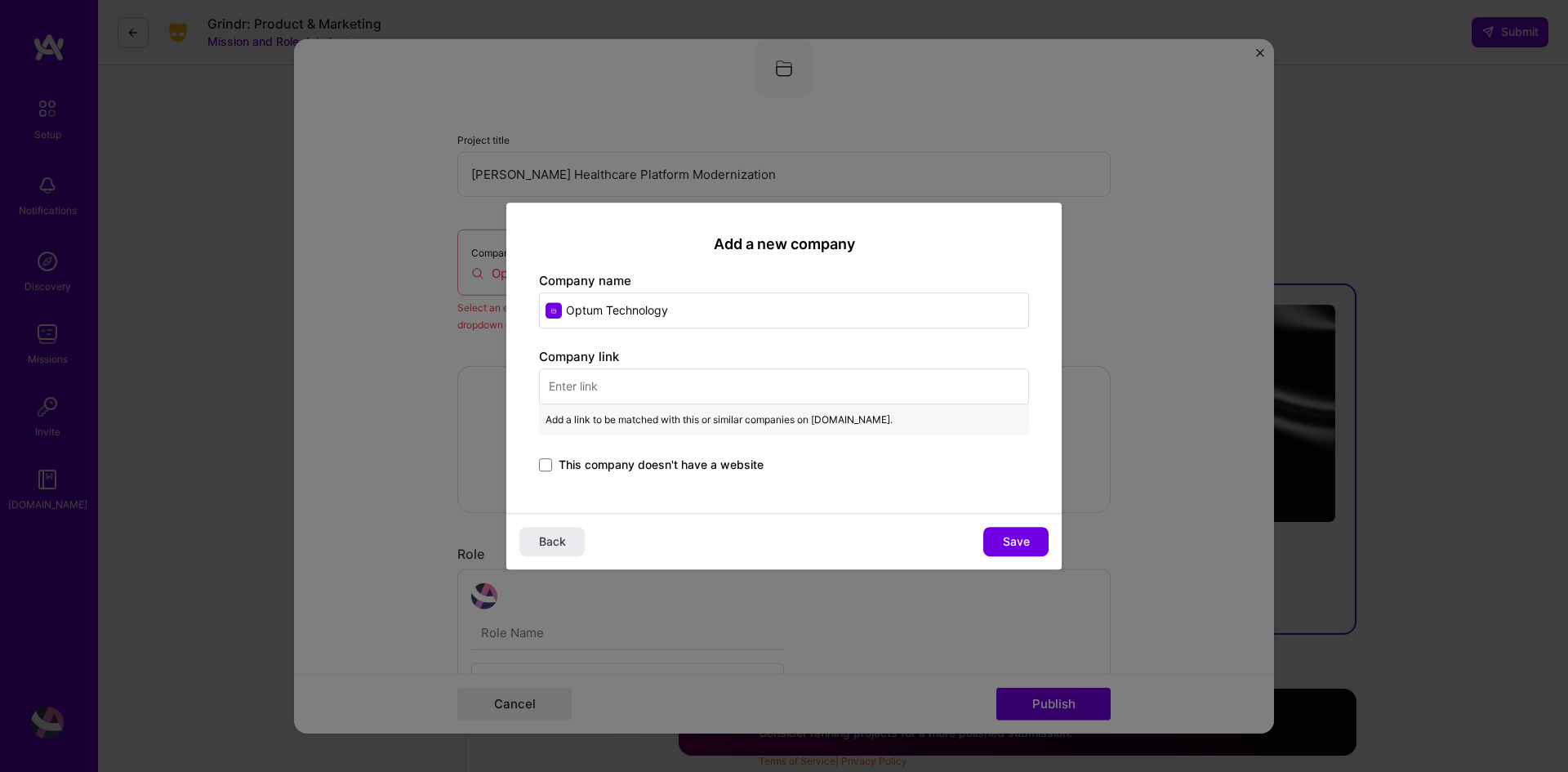
paste input "Healthcare Regulatory Modernization (Philips/Optum)"
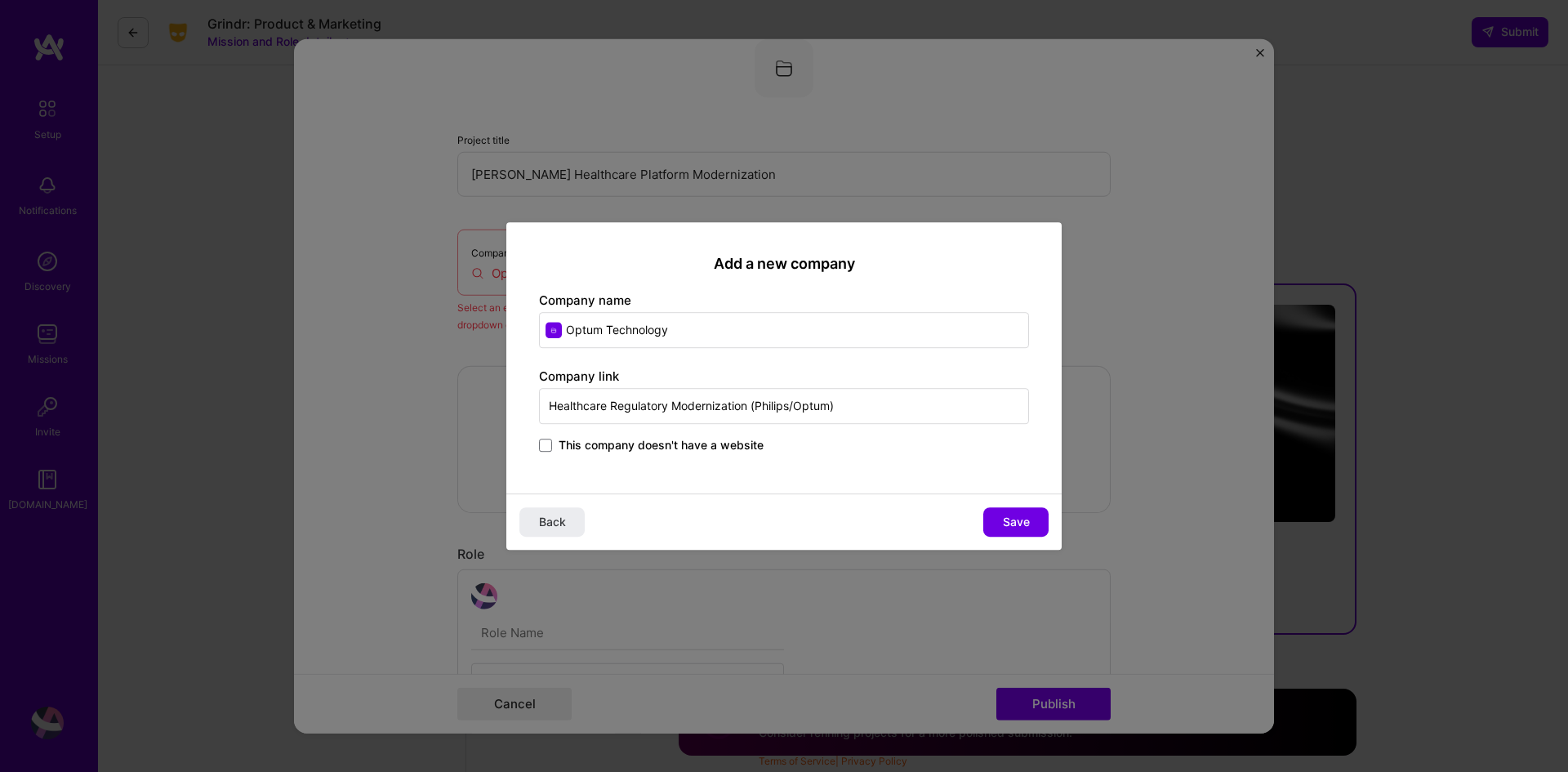
drag, startPoint x: 842, startPoint y: 406, endPoint x: 321, endPoint y: 391, distance: 521.2
click at [321, 391] on div "Add a new company Company name Optum Technology Company link Healthcare Regulat…" at bounding box center [784, 386] width 1568 height 772
paste input "https://www.optum.com/en/"
type input "https://www.optum.com/en/"
click at [1023, 526] on span "Save" at bounding box center [1017, 522] width 27 height 16
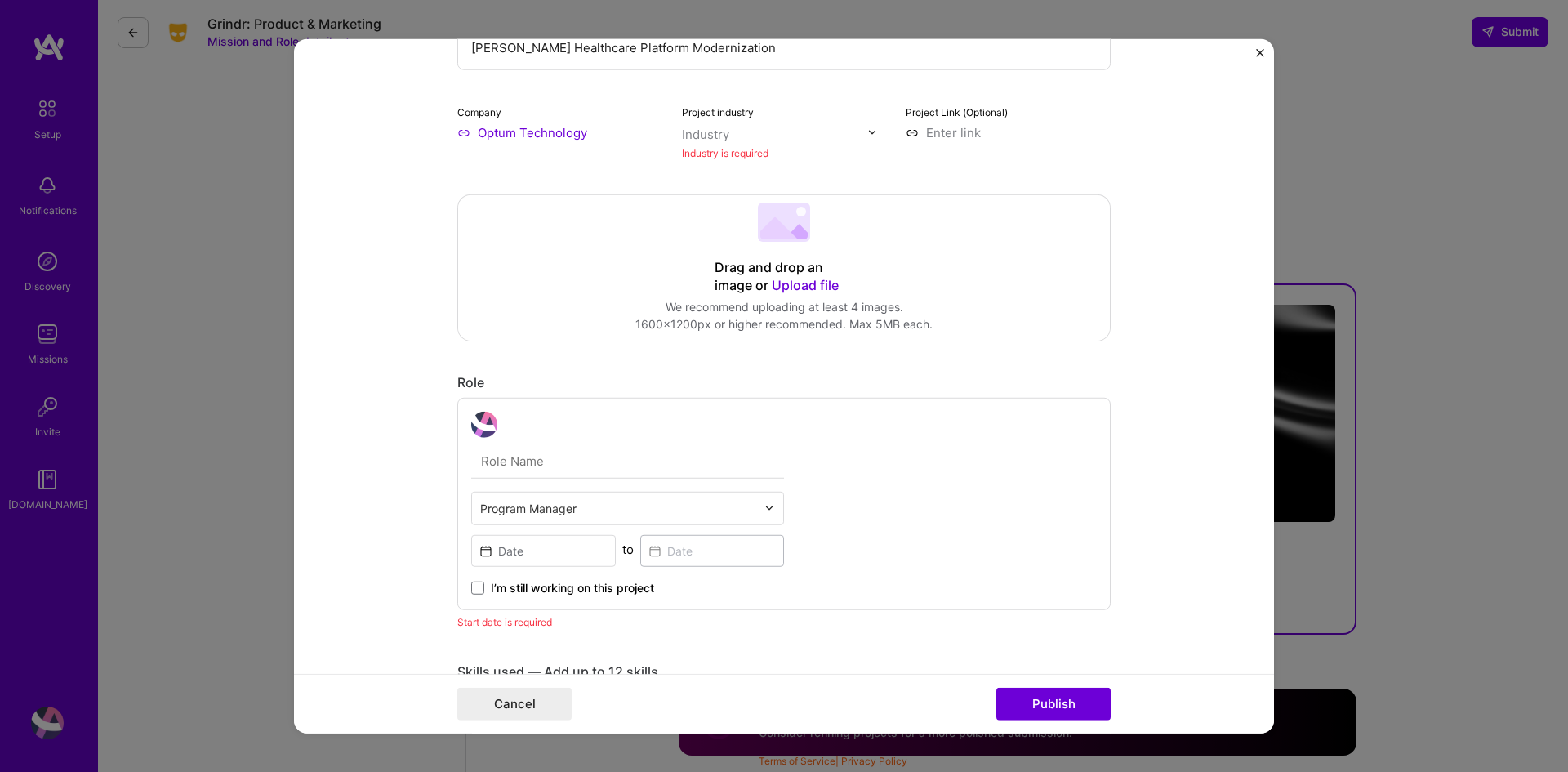
scroll to position [196, 0]
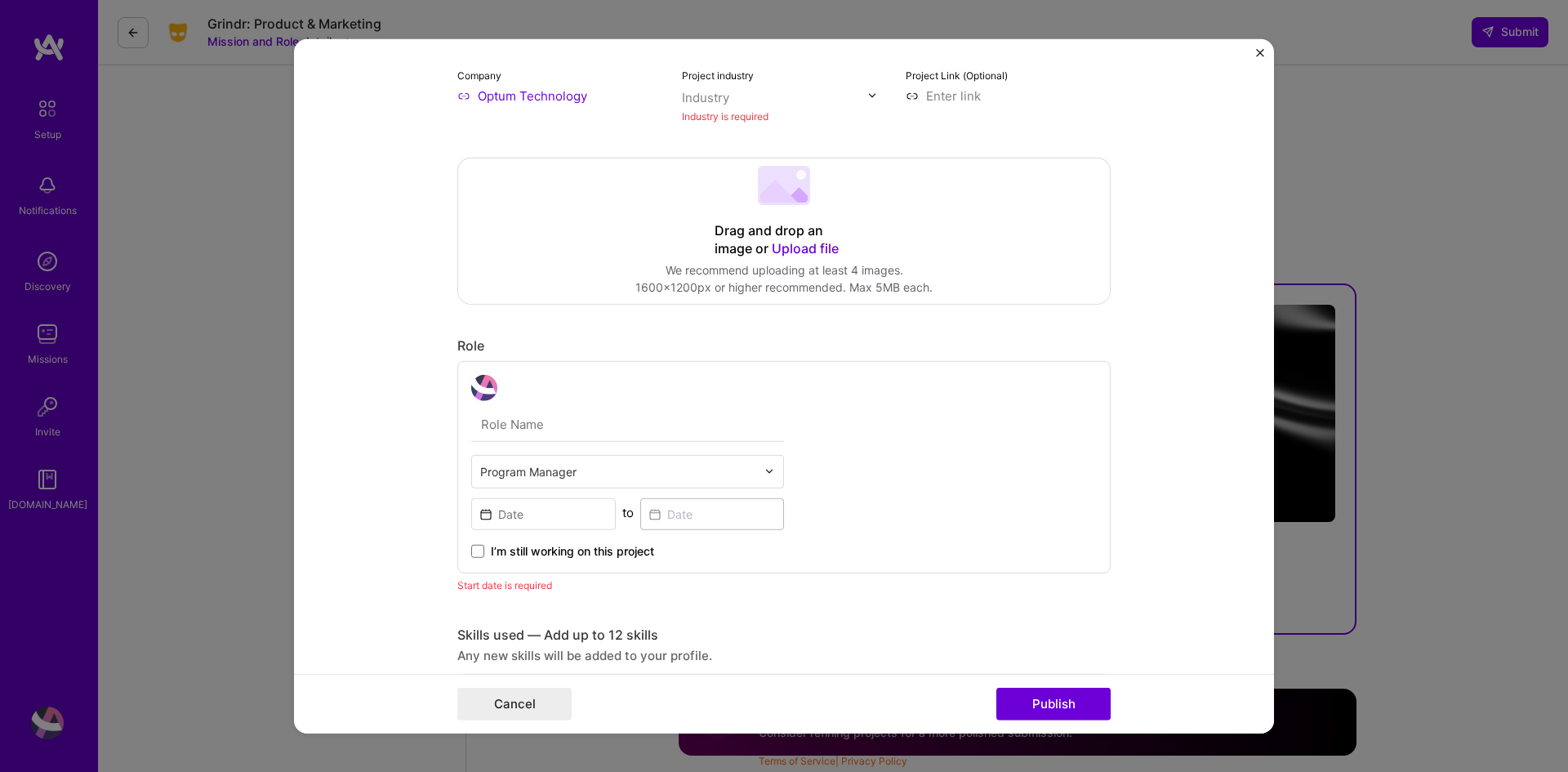
click at [712, 96] on div "Industry" at bounding box center [706, 96] width 48 height 17
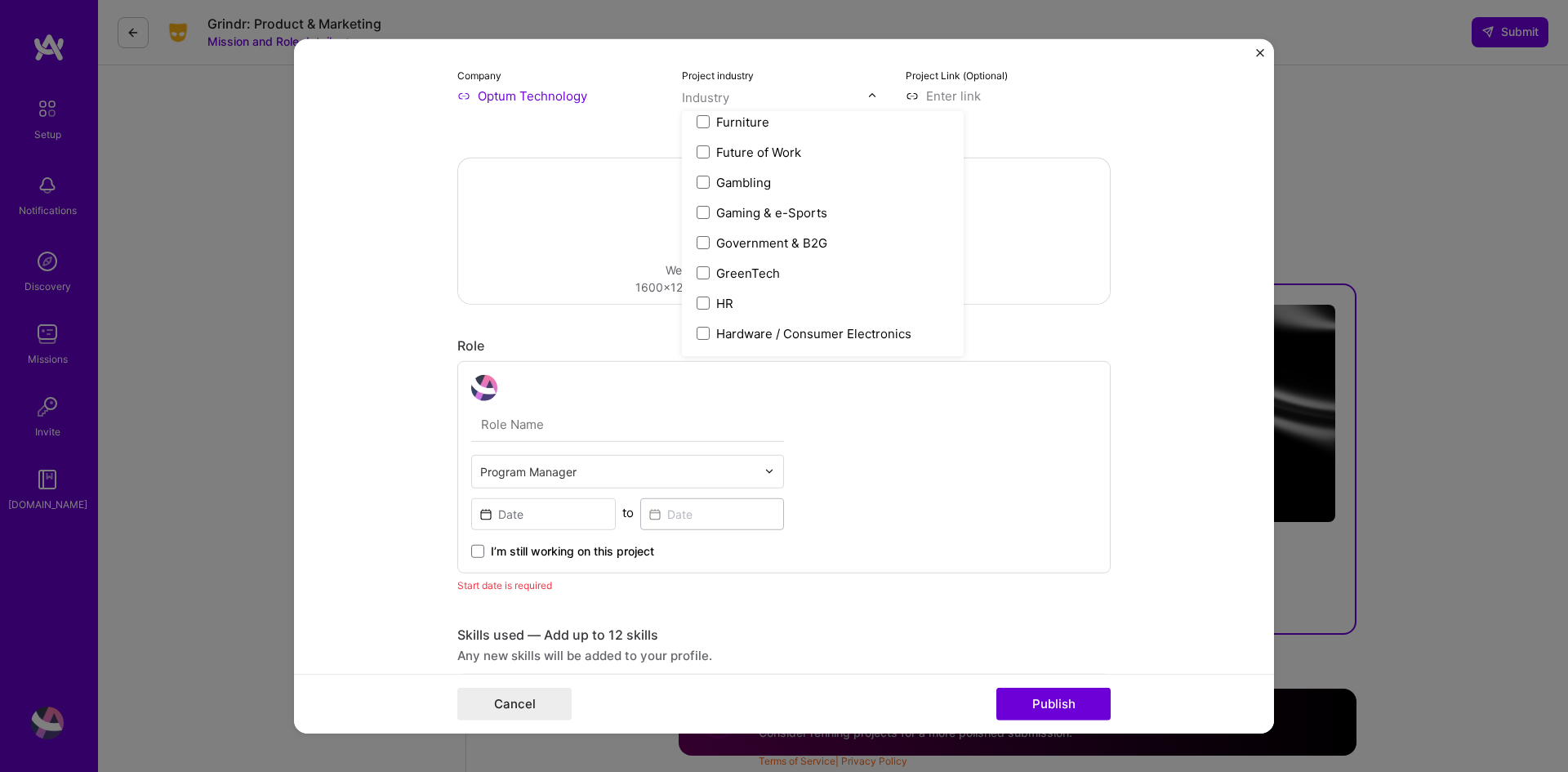
scroll to position [1879, 0]
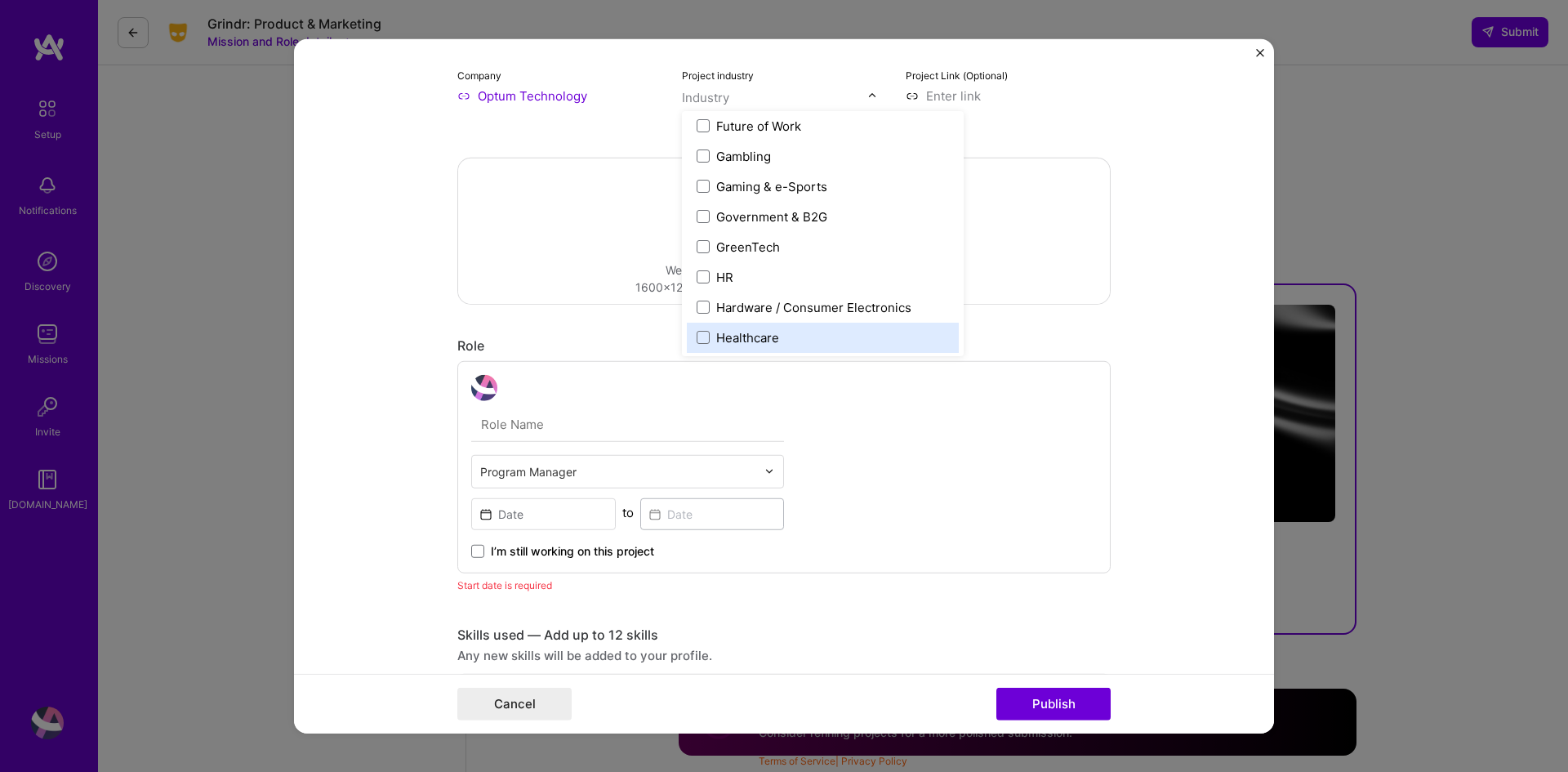
click at [755, 332] on div "Healthcare" at bounding box center [747, 337] width 63 height 17
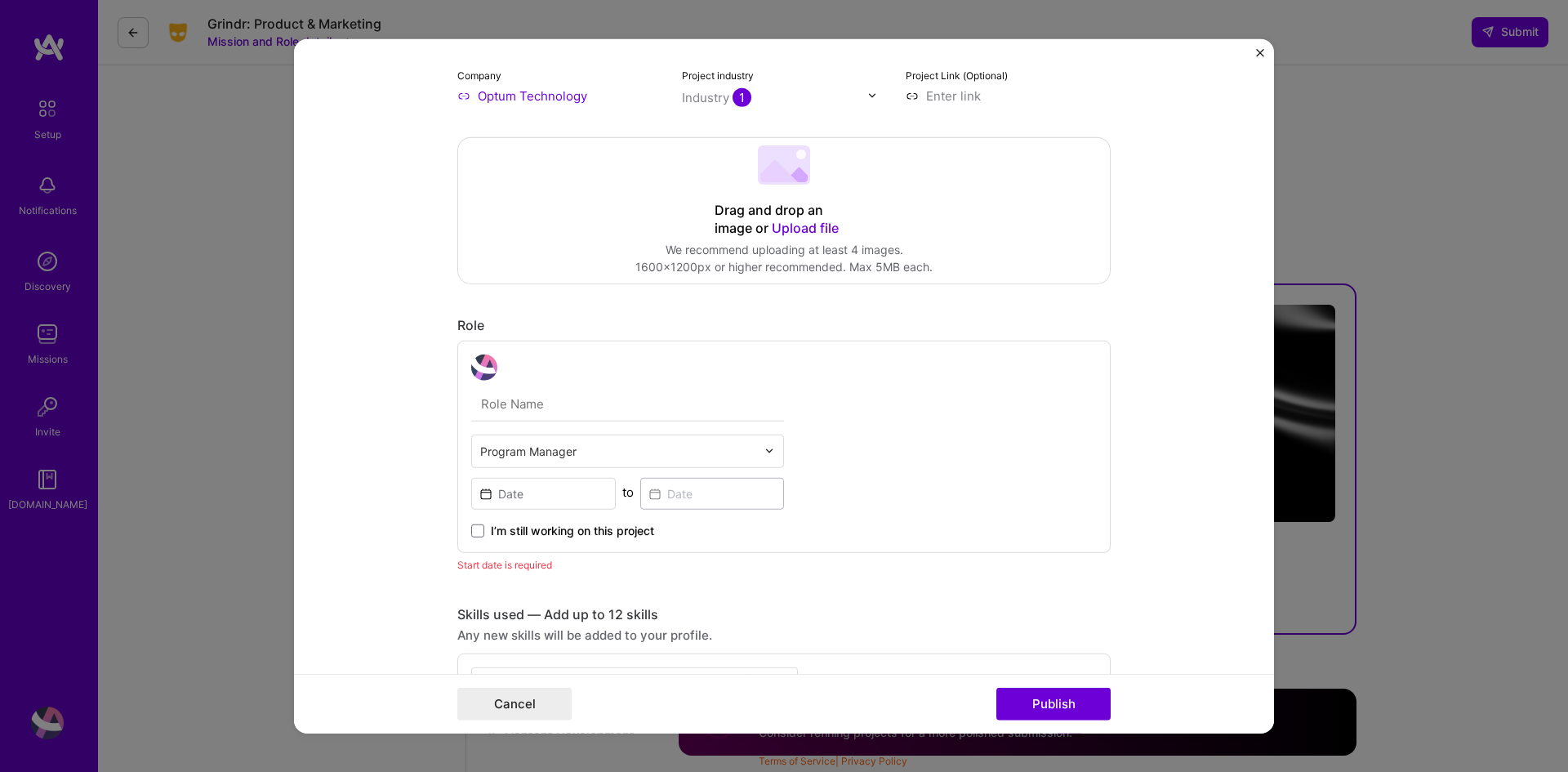
click at [245, 271] on div "Project title HIX Healthcare Platform Modernization Company Optum Technology Pr…" at bounding box center [784, 386] width 1568 height 772
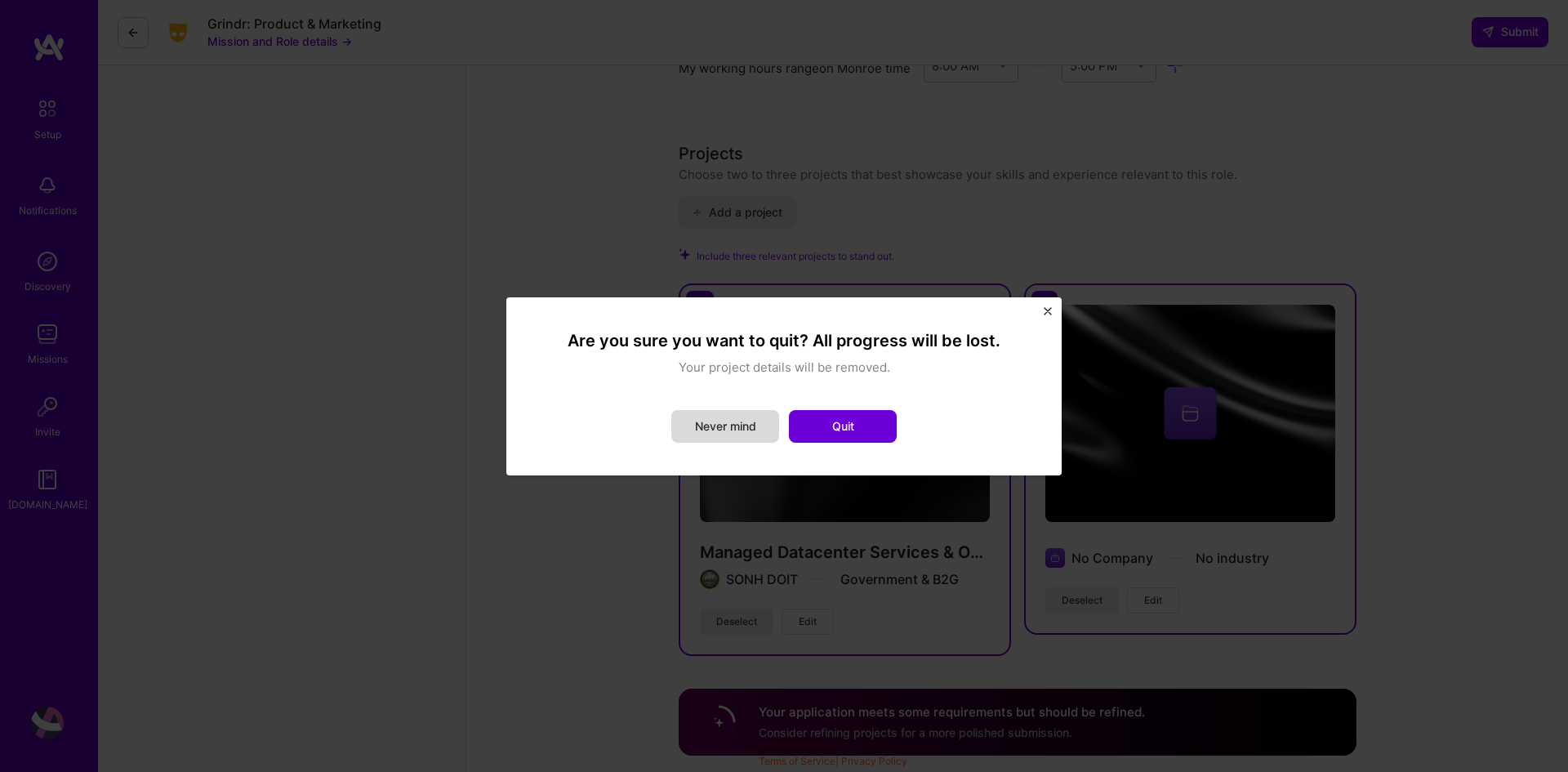
click at [719, 430] on button "Never mind" at bounding box center [725, 426] width 108 height 33
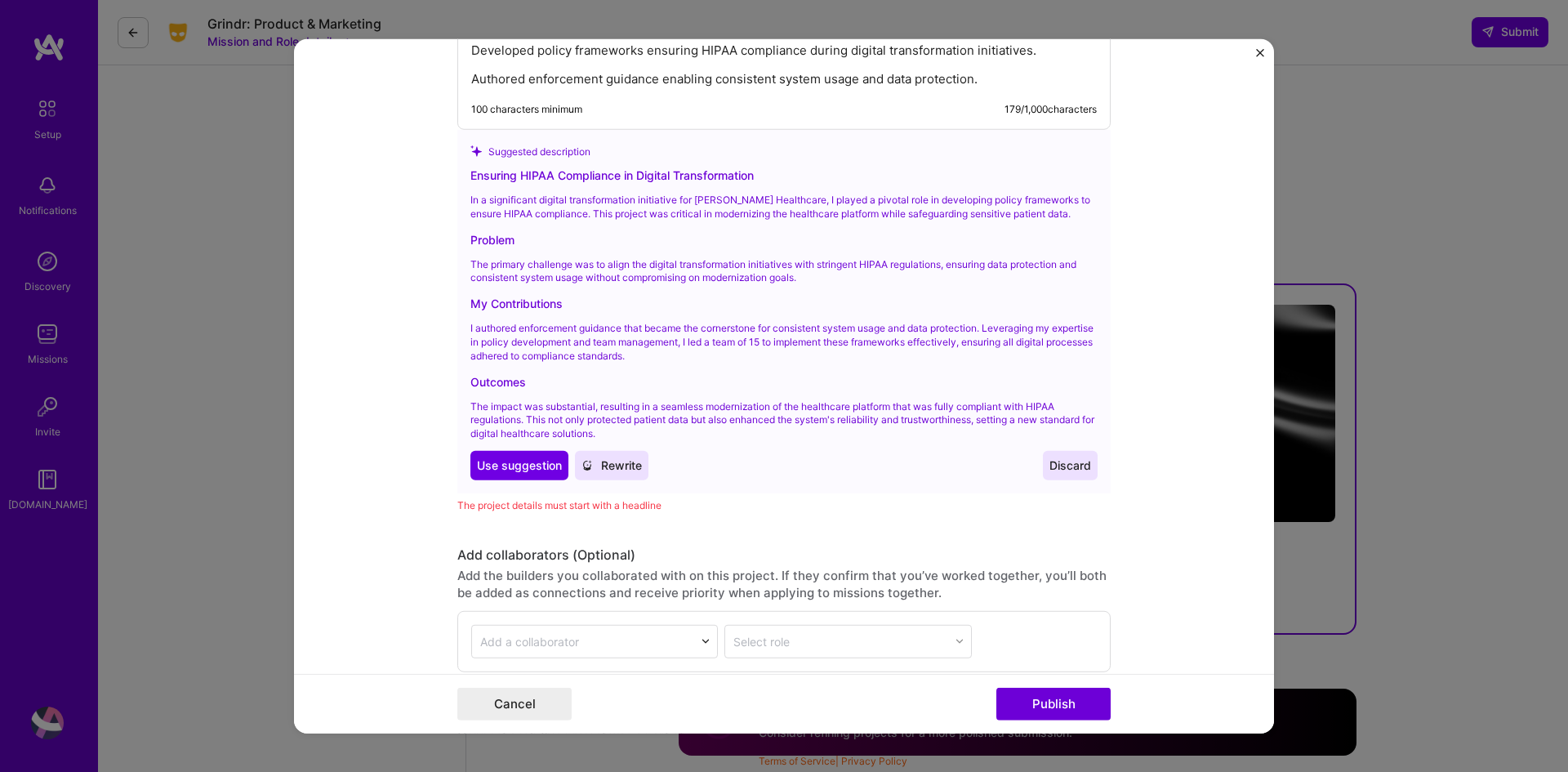
scroll to position [2075, 0]
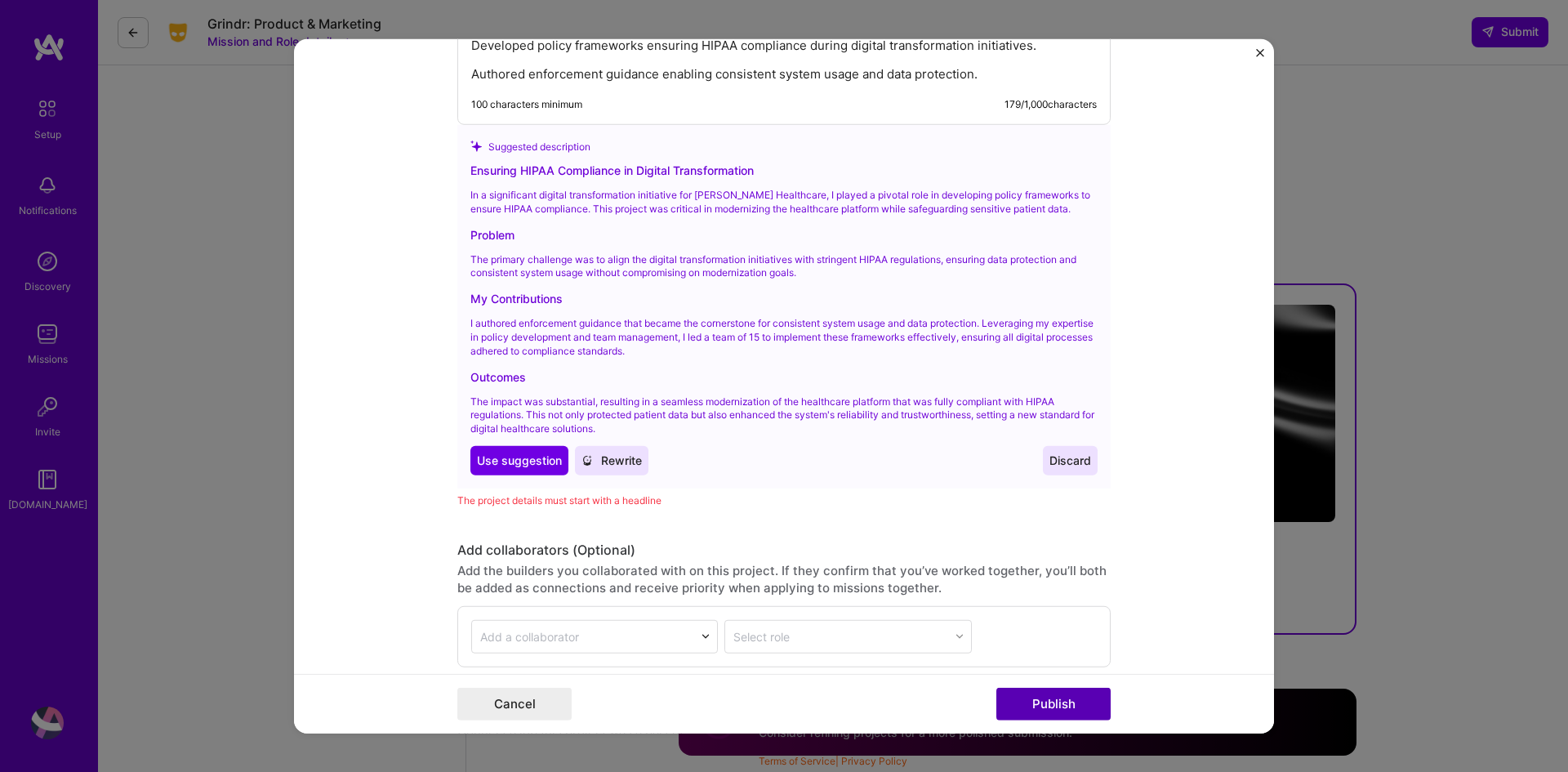
click at [1024, 705] on button "Publish" at bounding box center [1054, 705] width 114 height 33
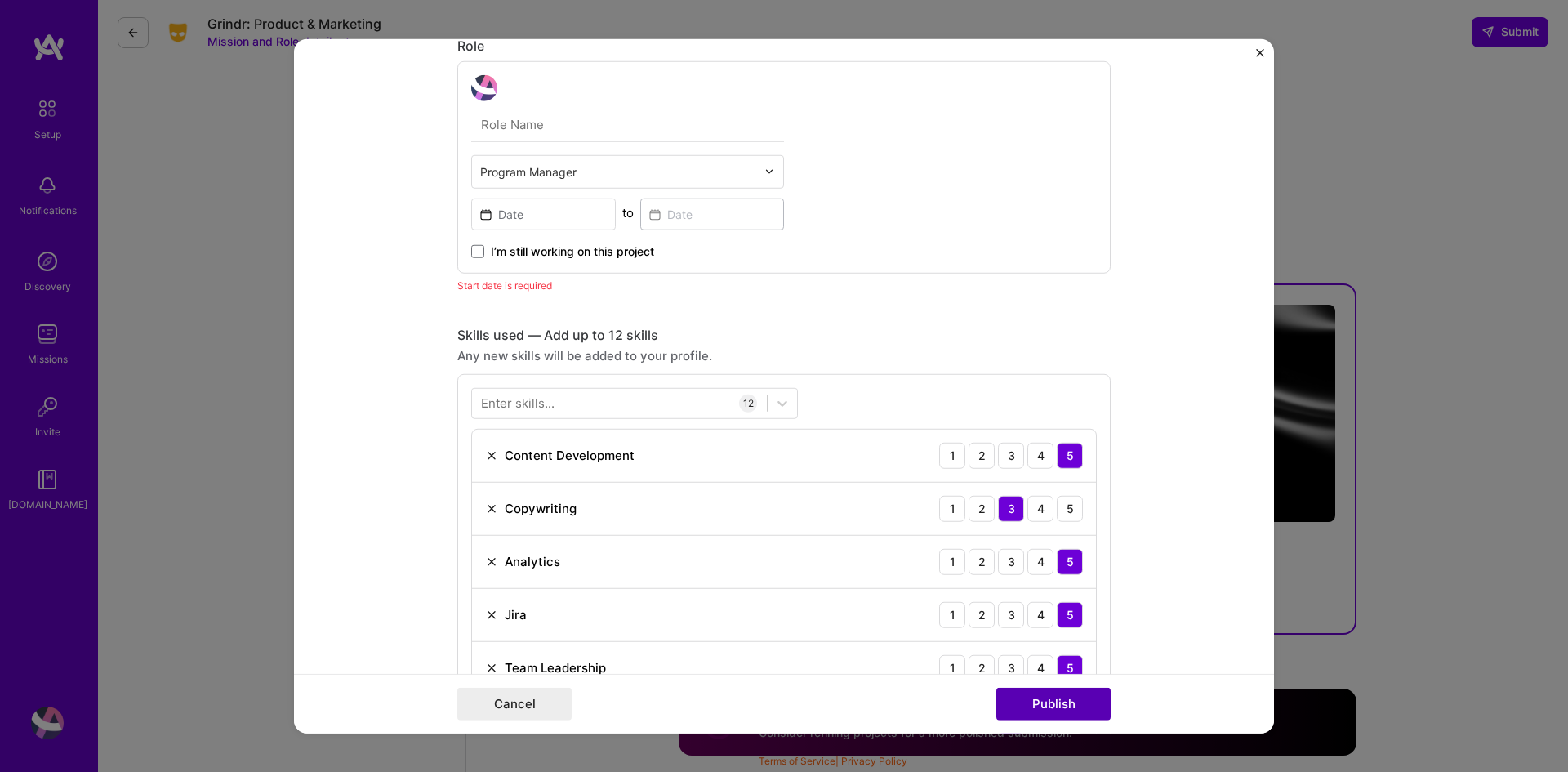
scroll to position [474, 0]
click at [524, 212] on input at bounding box center [544, 215] width 145 height 32
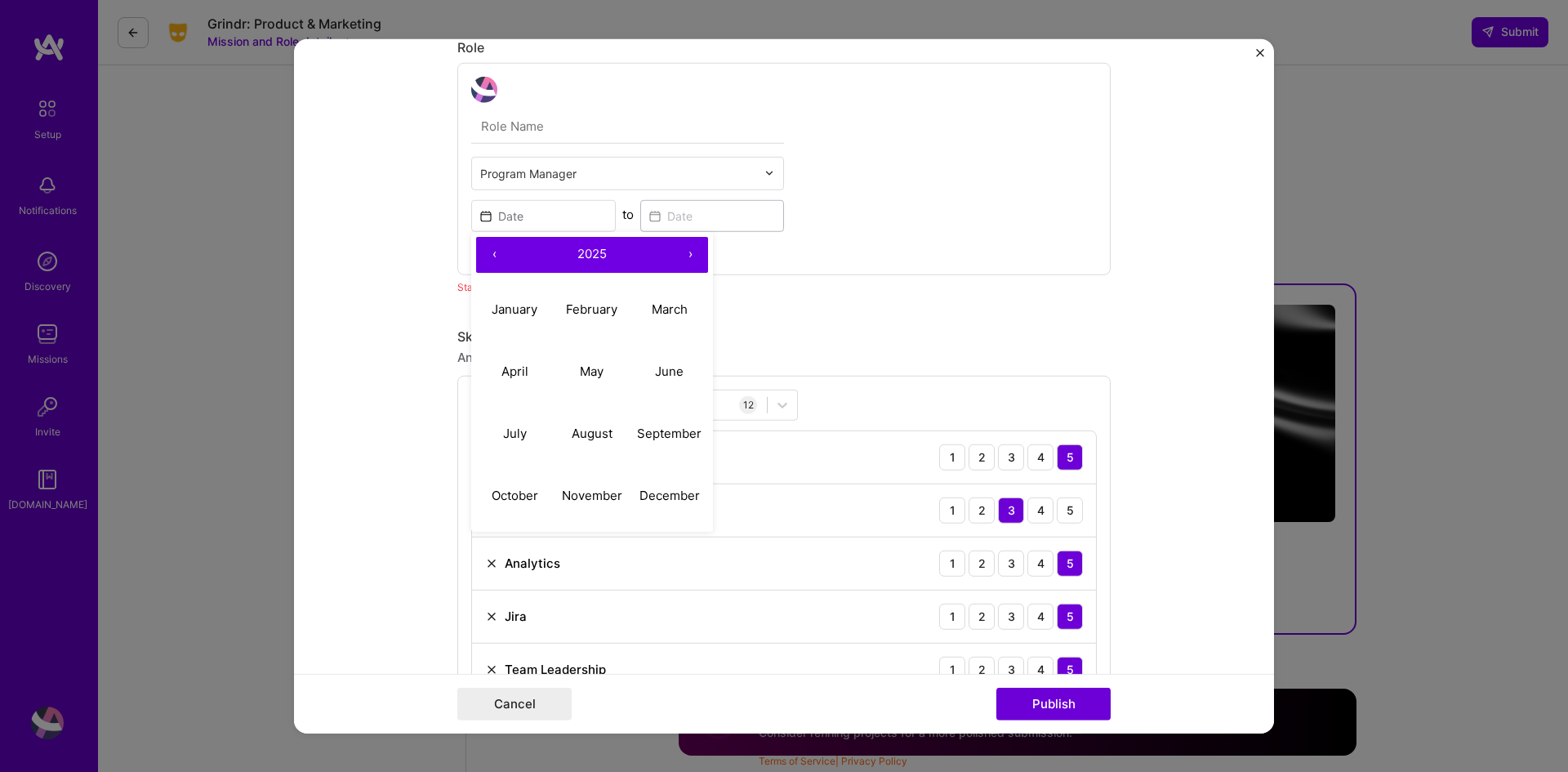
click at [485, 248] on button "‹" at bounding box center [495, 254] width 36 height 36
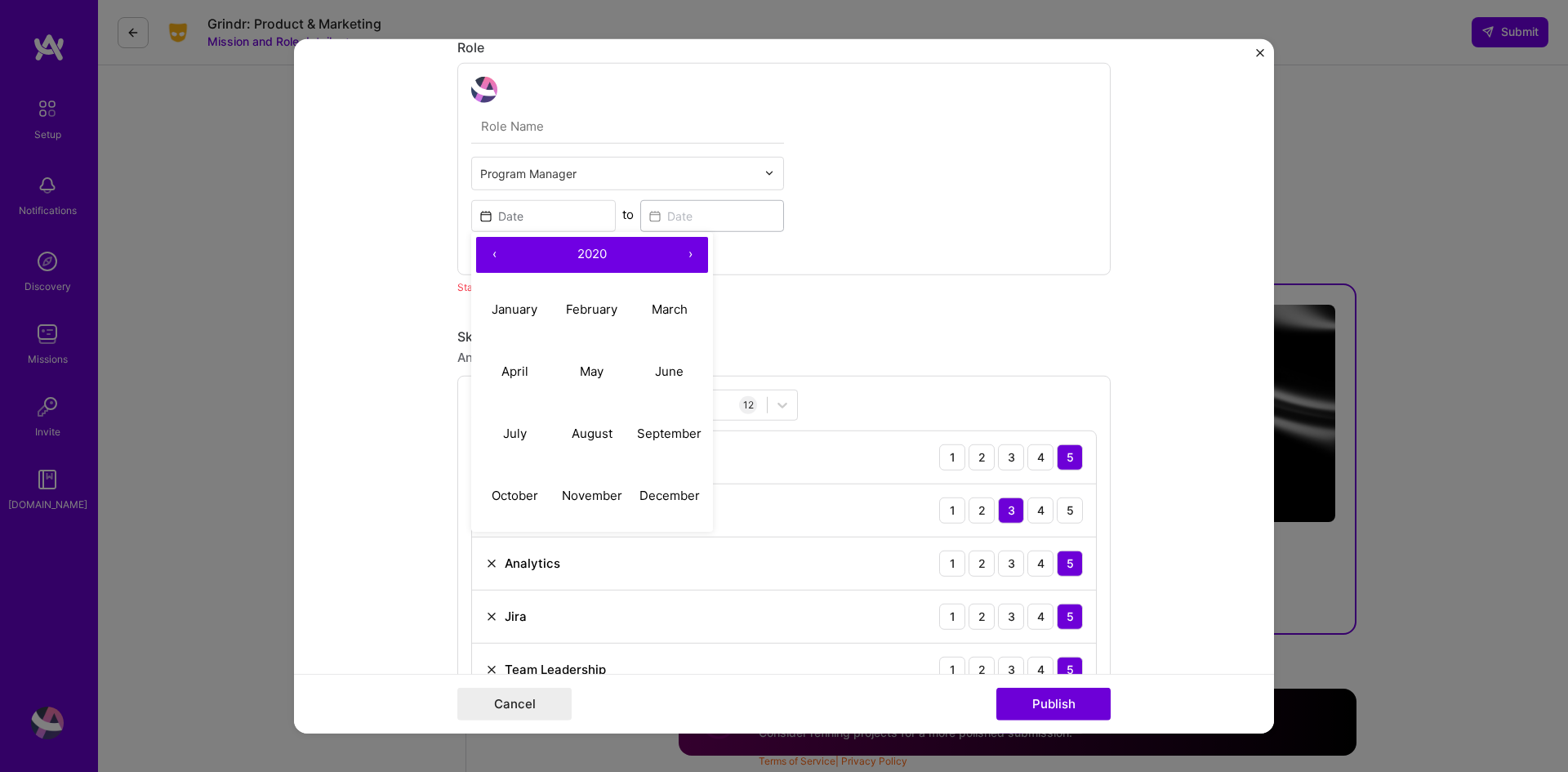
click at [478, 256] on button "‹" at bounding box center [495, 254] width 36 height 36
click at [592, 257] on span "2019" at bounding box center [593, 253] width 28 height 16
click at [505, 374] on button "2014" at bounding box center [515, 371] width 77 height 62
click at [672, 305] on abbr "March" at bounding box center [670, 309] width 36 height 16
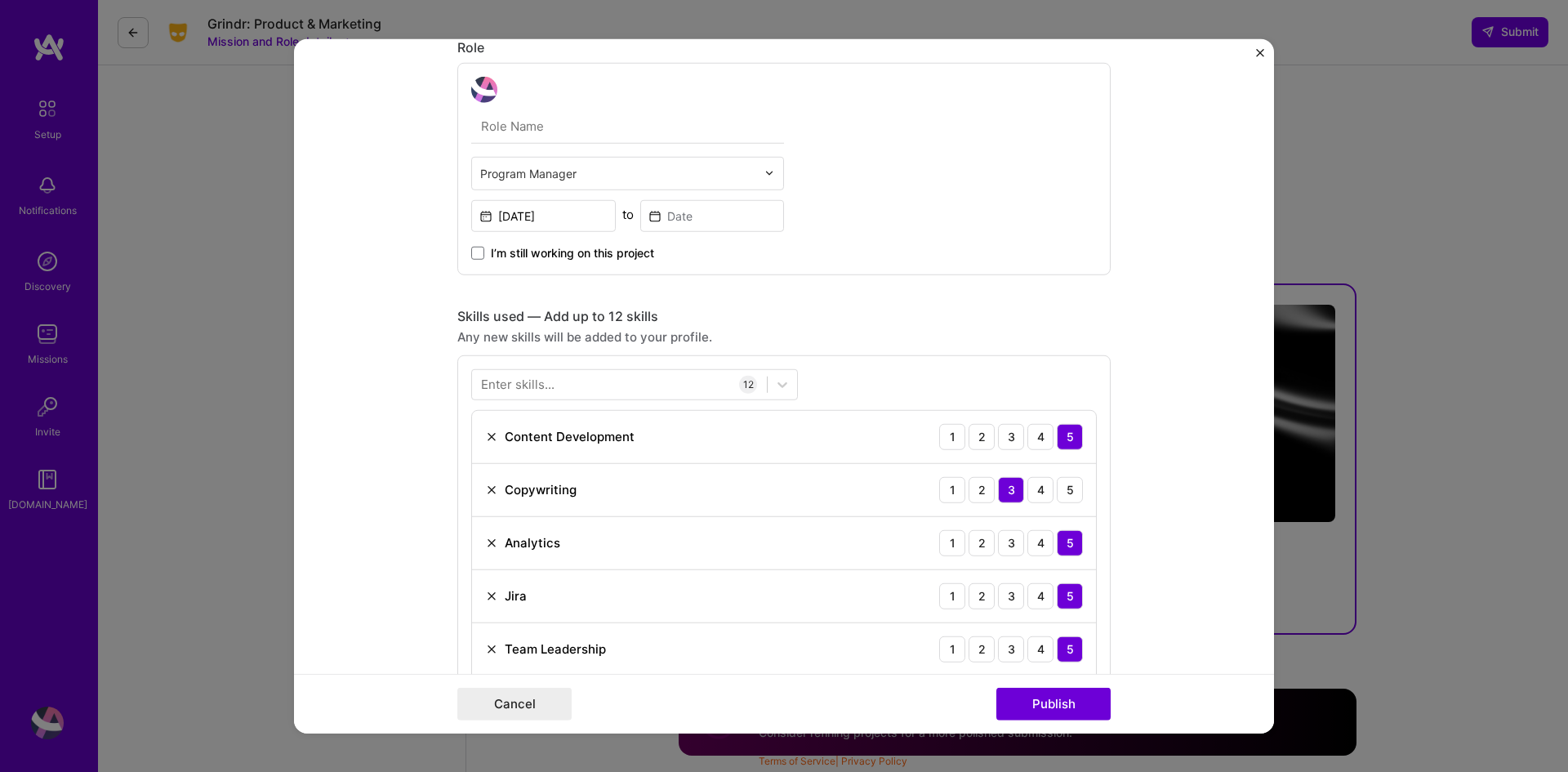
type input "Mar, 2014"
click at [677, 220] on input at bounding box center [713, 215] width 145 height 32
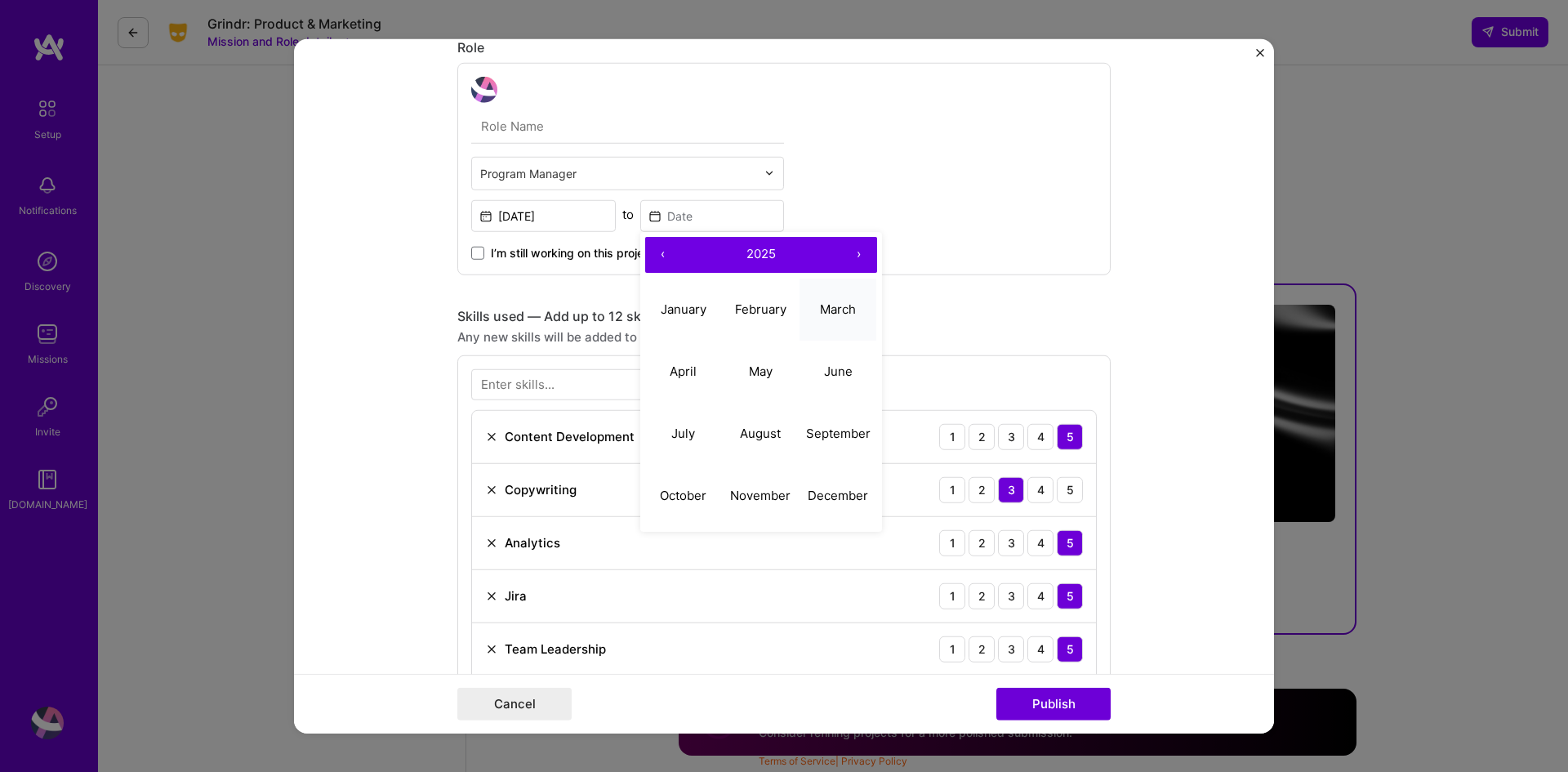
click at [835, 309] on abbr "March" at bounding box center [838, 309] width 36 height 16
type input "Mar, 2025"
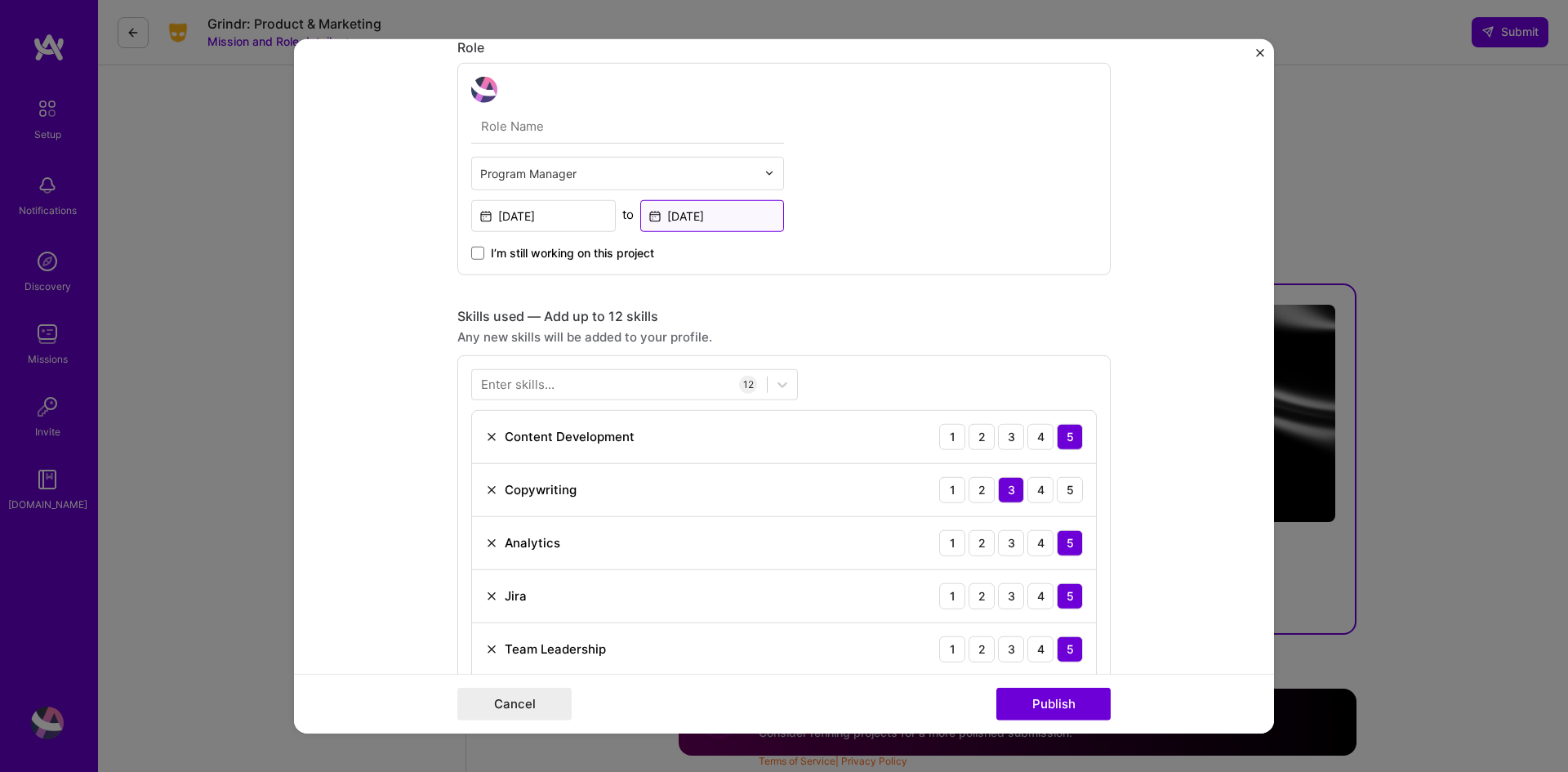
click at [702, 221] on input "Mar, 2025" at bounding box center [713, 215] width 145 height 32
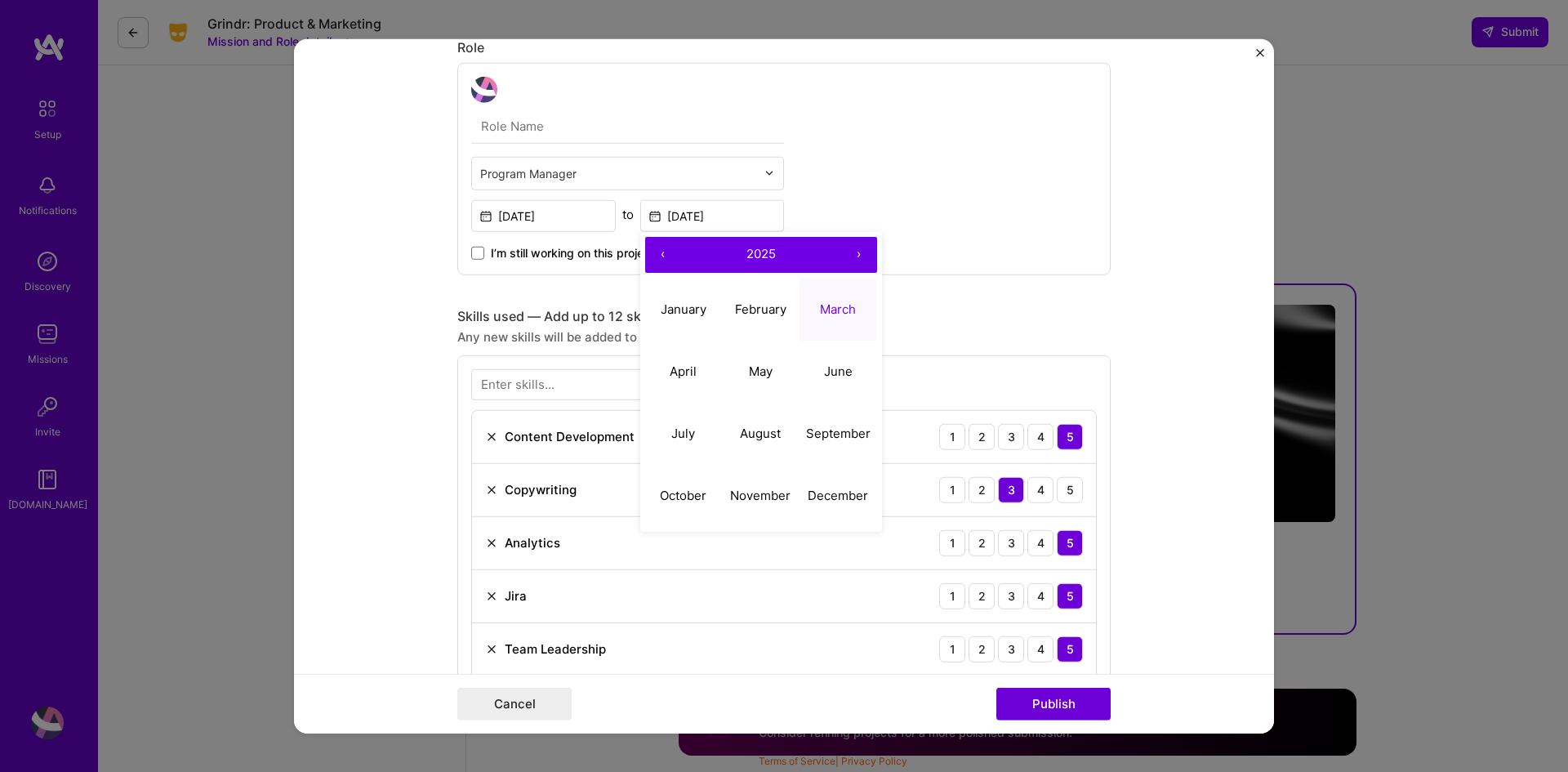
click at [736, 253] on button "2025" at bounding box center [761, 254] width 161 height 36
click at [651, 263] on button "‹" at bounding box center [663, 254] width 36 height 36
click at [755, 365] on button "2015" at bounding box center [761, 371] width 77 height 62
click at [367, 267] on form "Project title HIX Healthcare Platform Modernization Company Optum Technology Pr…" at bounding box center [784, 386] width 980 height 695
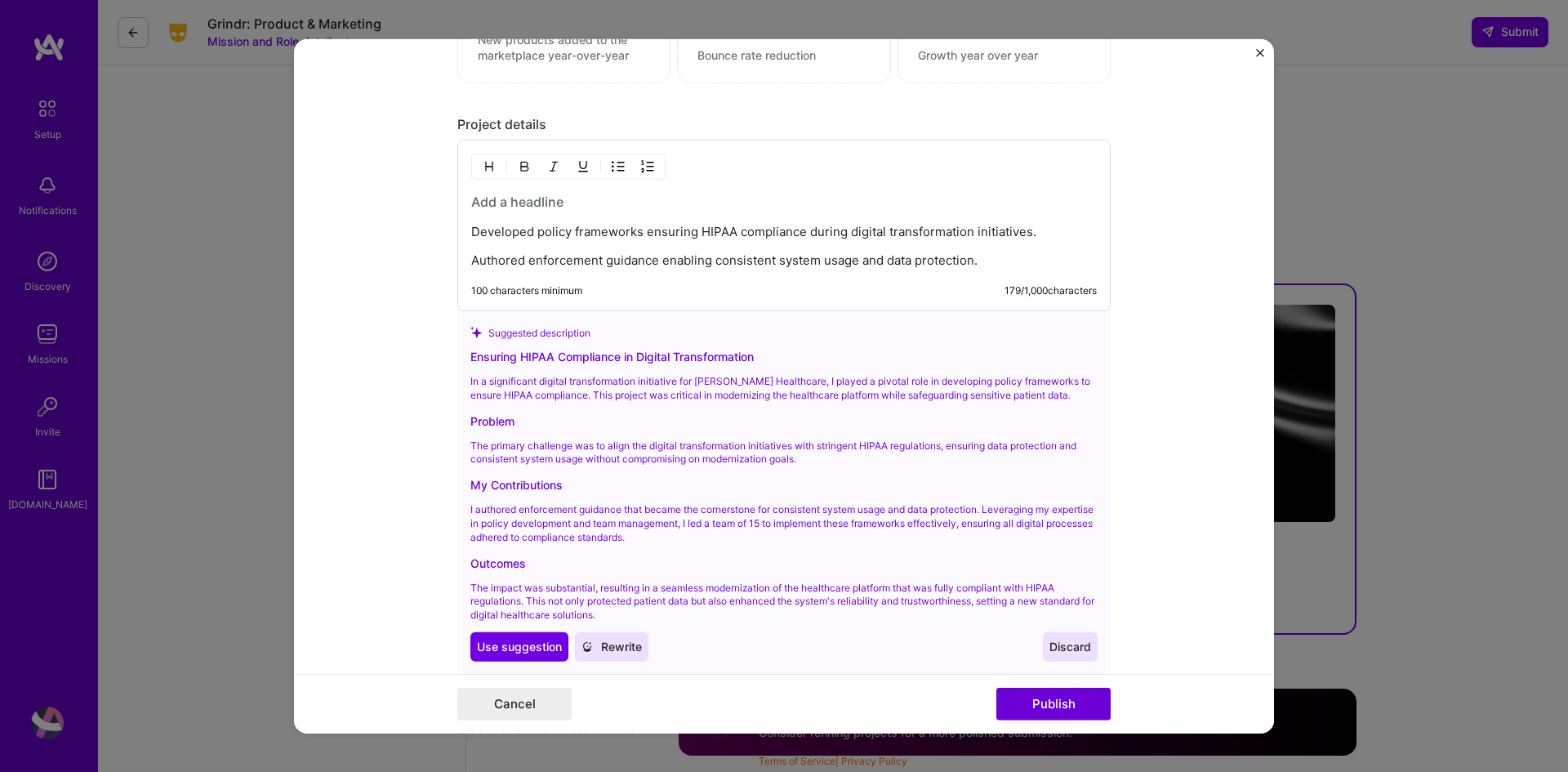
scroll to position [2194, 0]
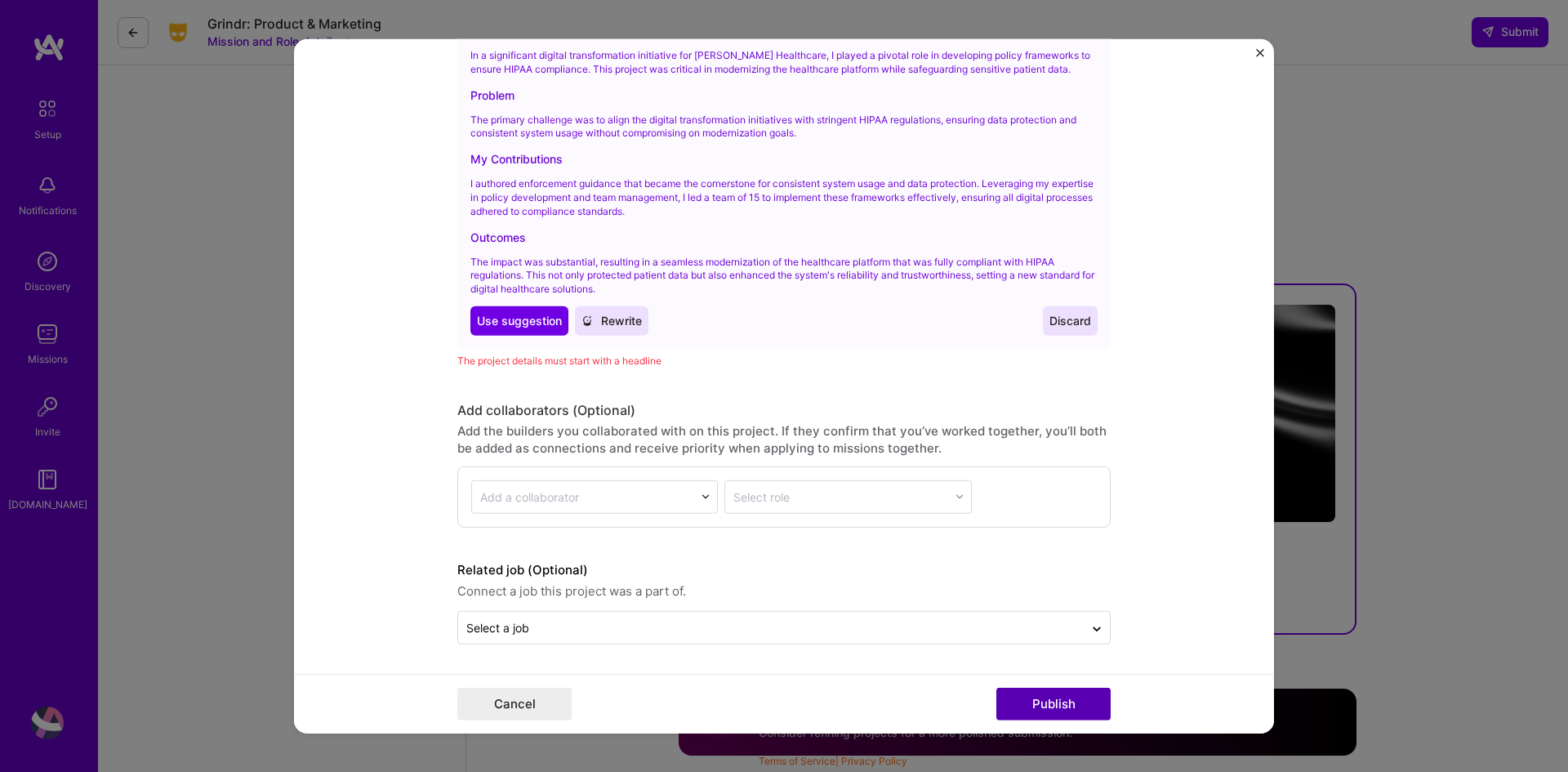
click at [1057, 705] on button "Publish" at bounding box center [1054, 705] width 114 height 33
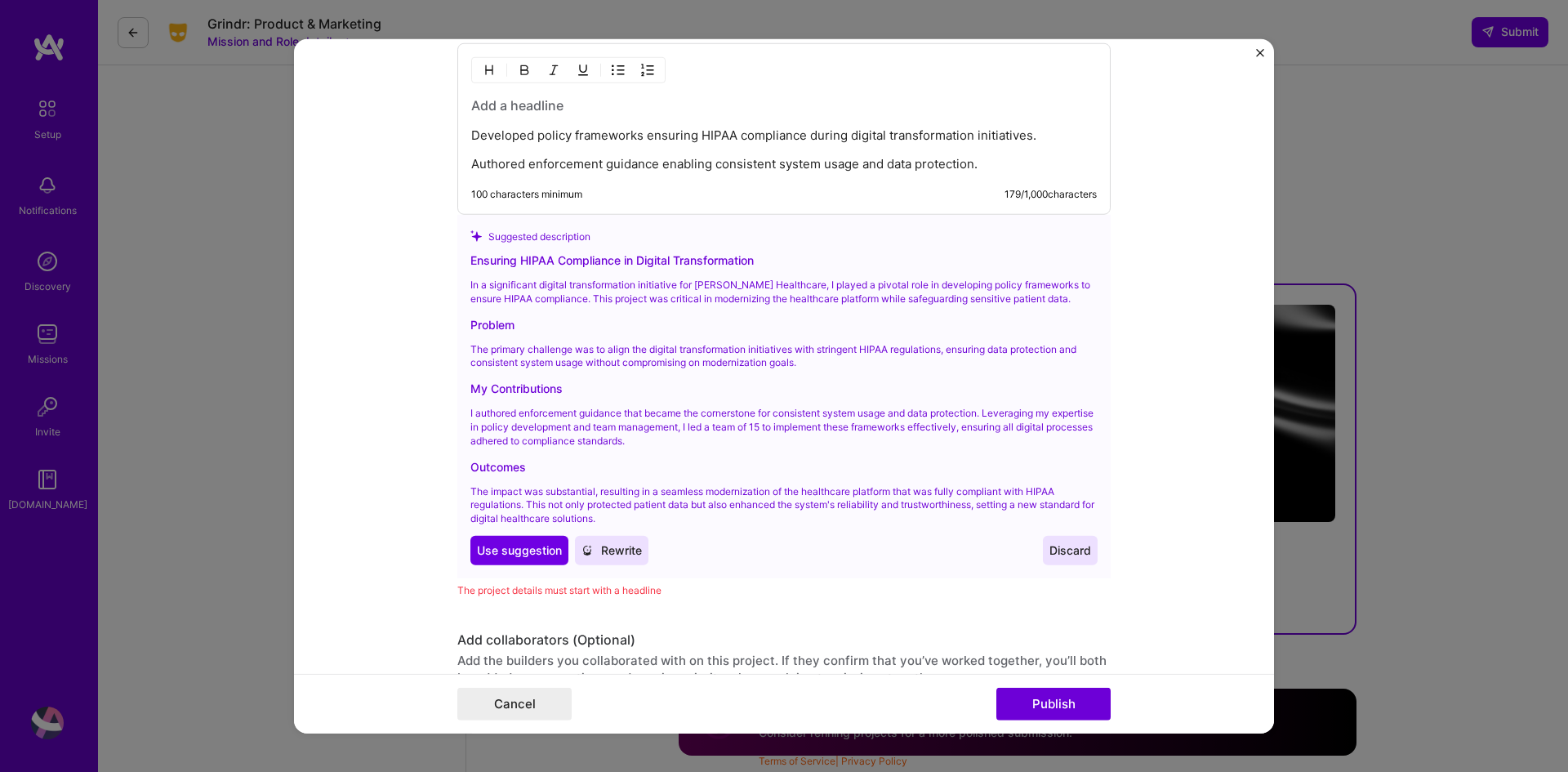
scroll to position [1945, 0]
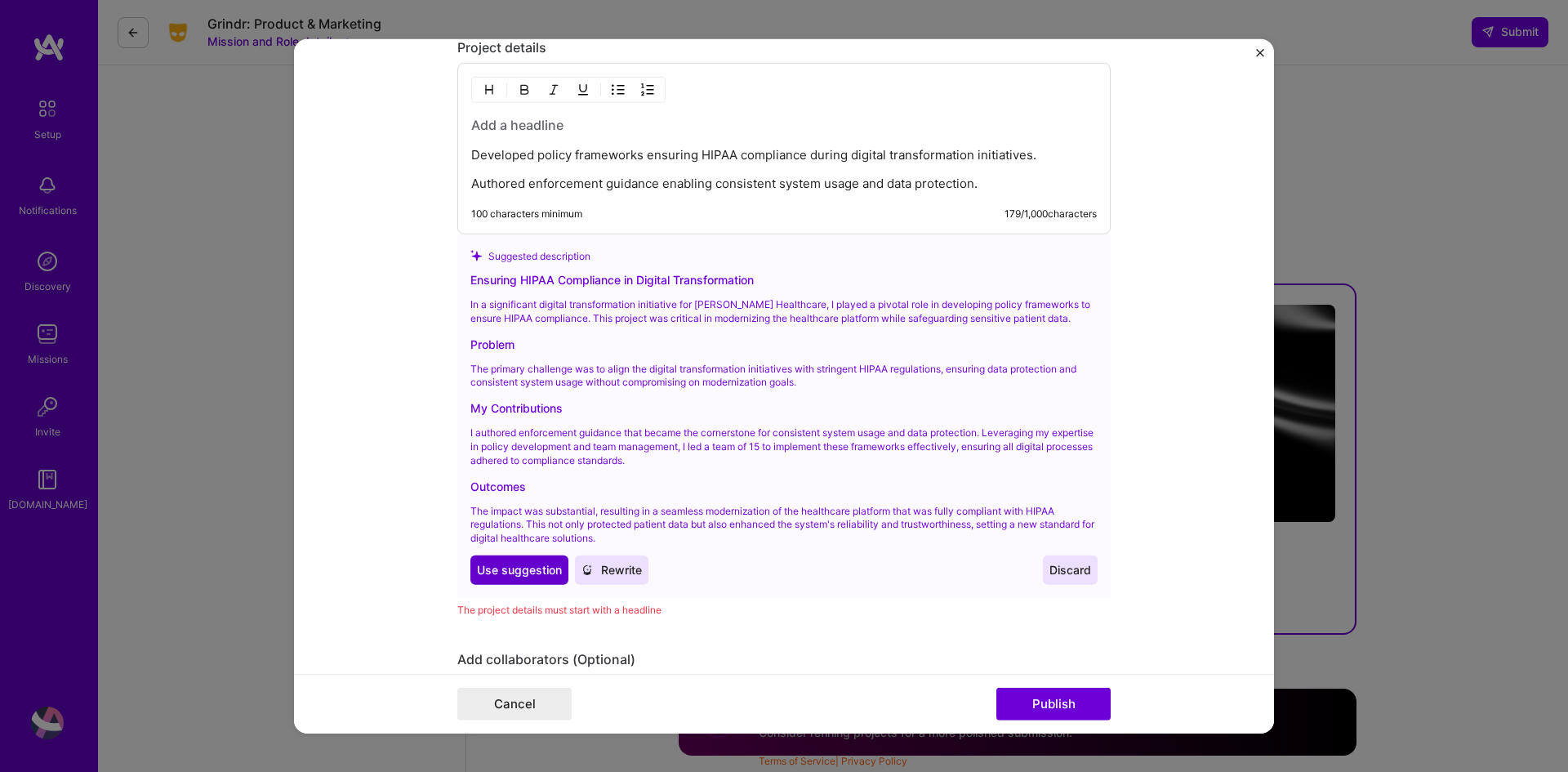
click at [497, 574] on span "Use suggestion" at bounding box center [519, 570] width 85 height 16
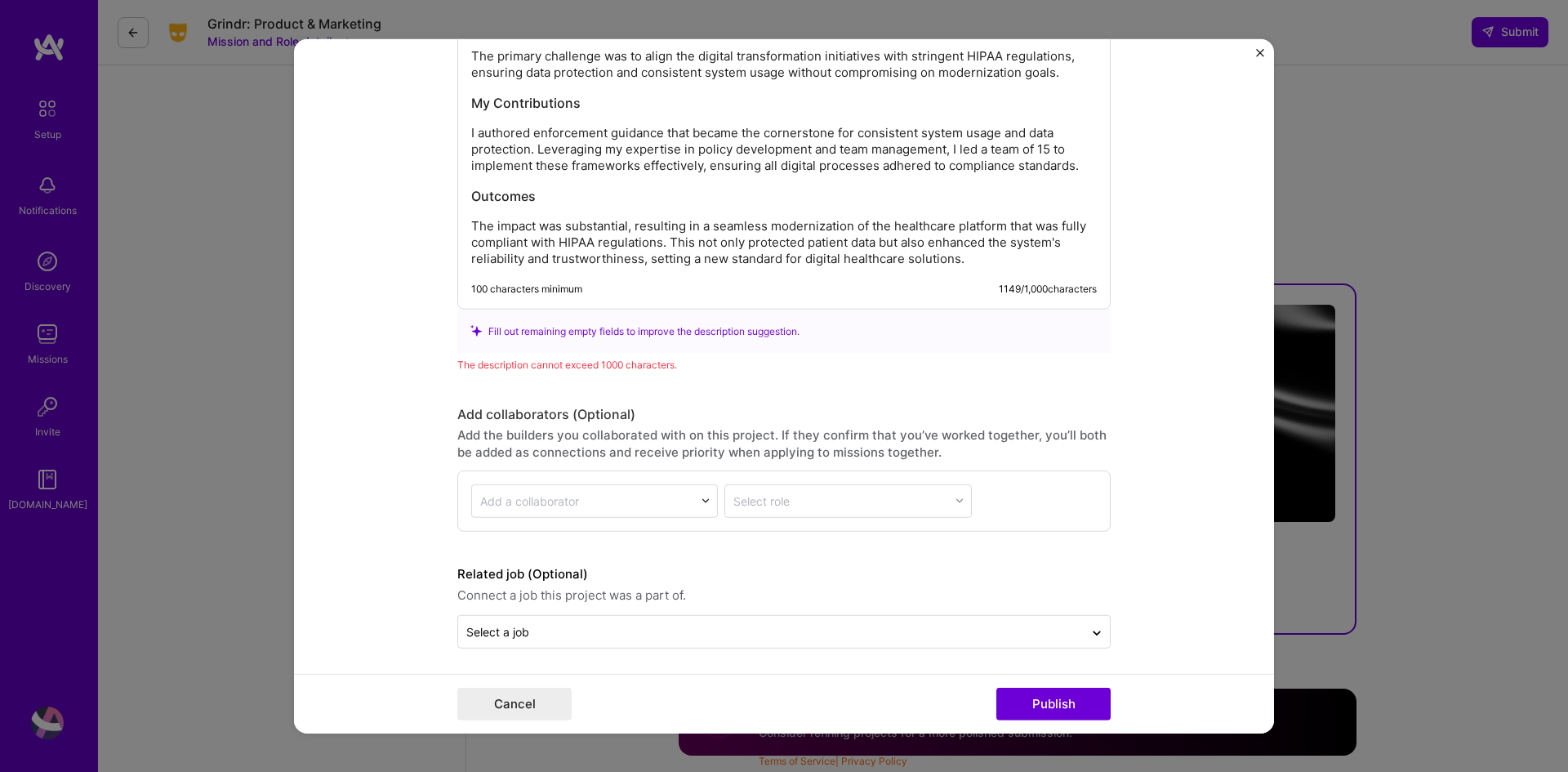
scroll to position [2141, 0]
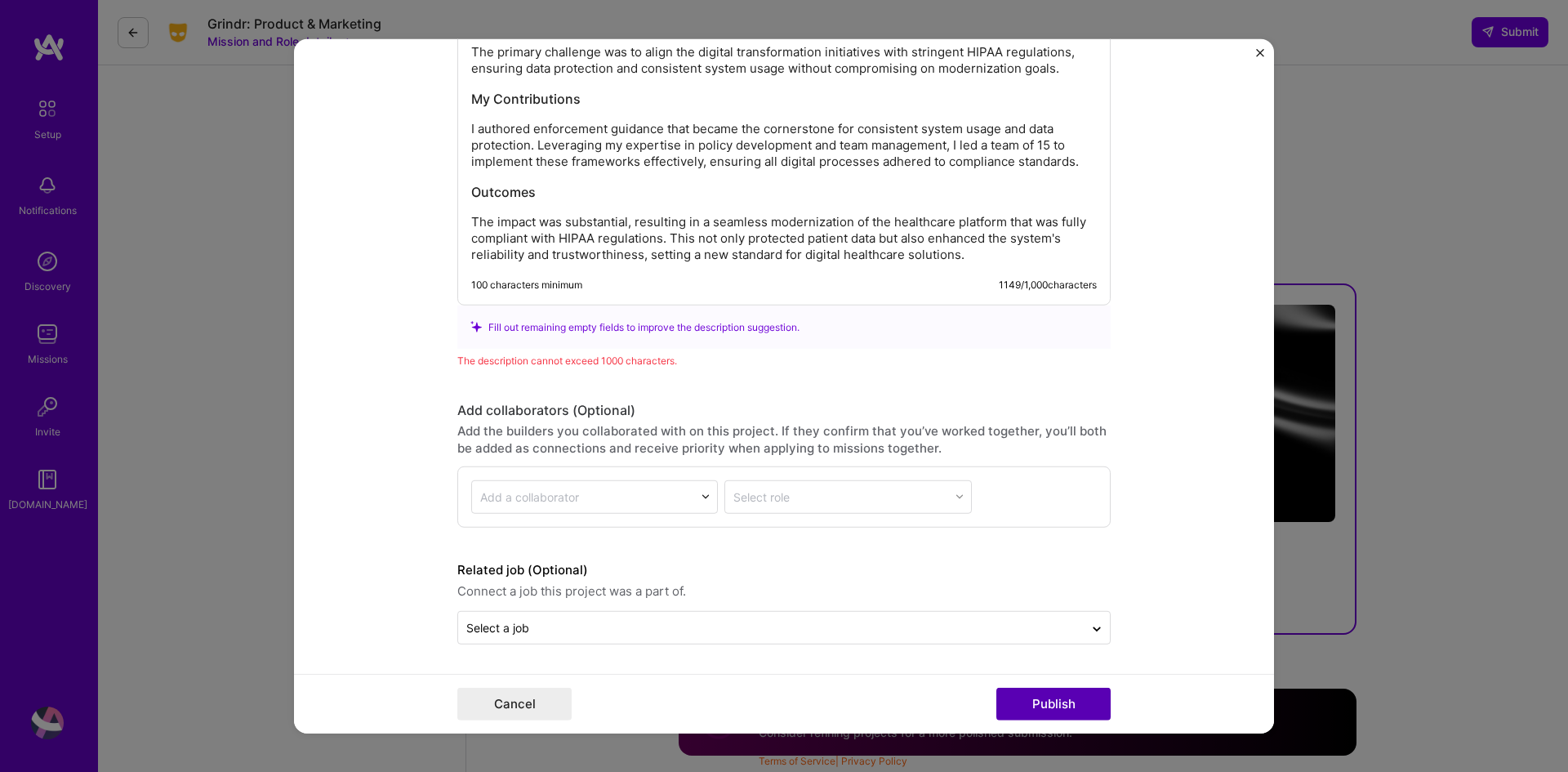
drag, startPoint x: 1046, startPoint y: 708, endPoint x: 1041, endPoint y: 700, distance: 9.4
click at [1047, 708] on button "Publish" at bounding box center [1054, 705] width 114 height 33
click at [1050, 701] on button "Publish" at bounding box center [1054, 705] width 114 height 33
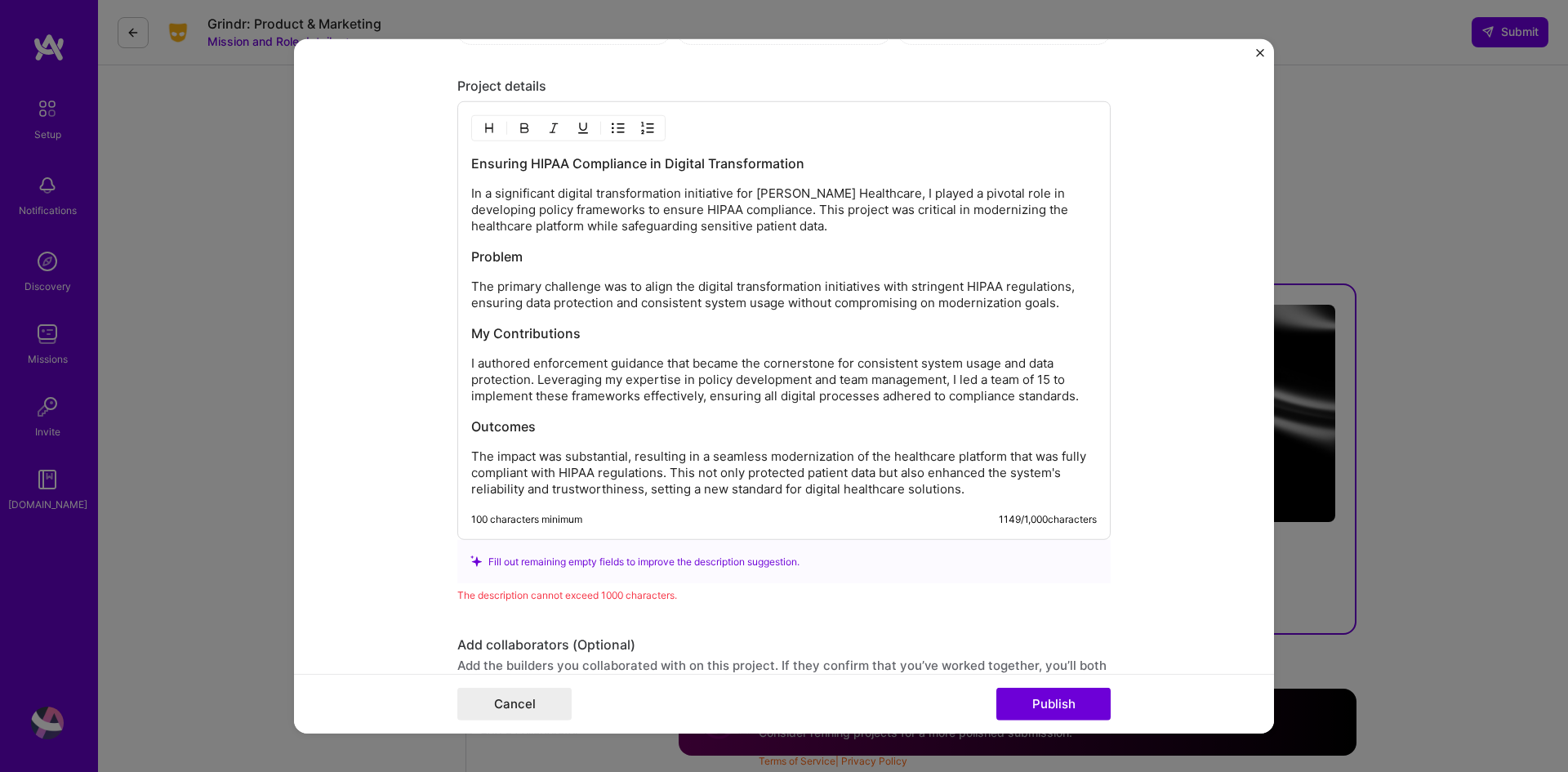
scroll to position [1945, 0]
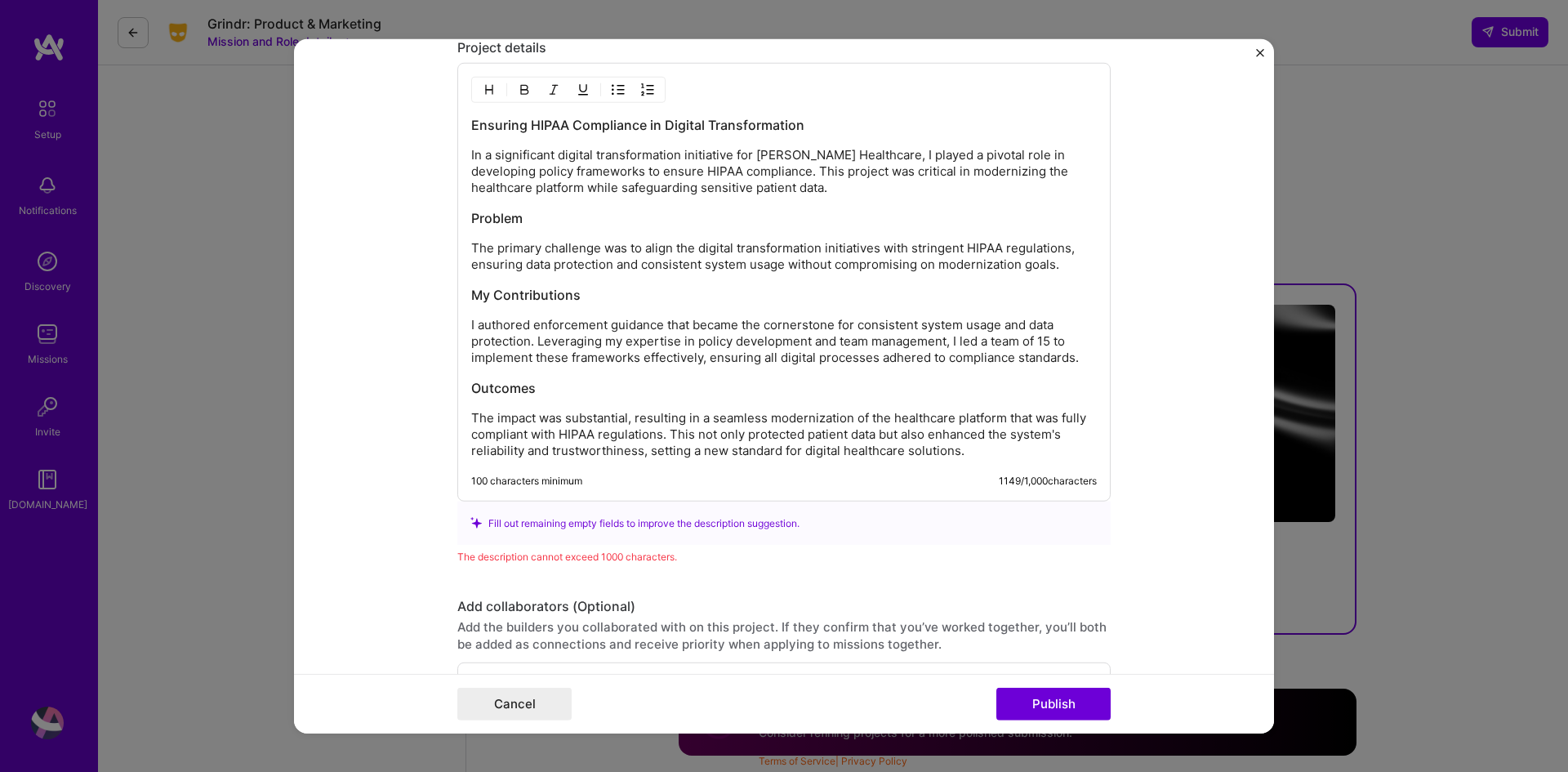
click at [942, 353] on p "I authored enforcement guidance that became the cornerstone for consistent syst…" at bounding box center [784, 342] width 626 height 49
click at [1011, 357] on p "I authored enforcement guidance that became the cornerstone for consistent syst…" at bounding box center [784, 342] width 626 height 49
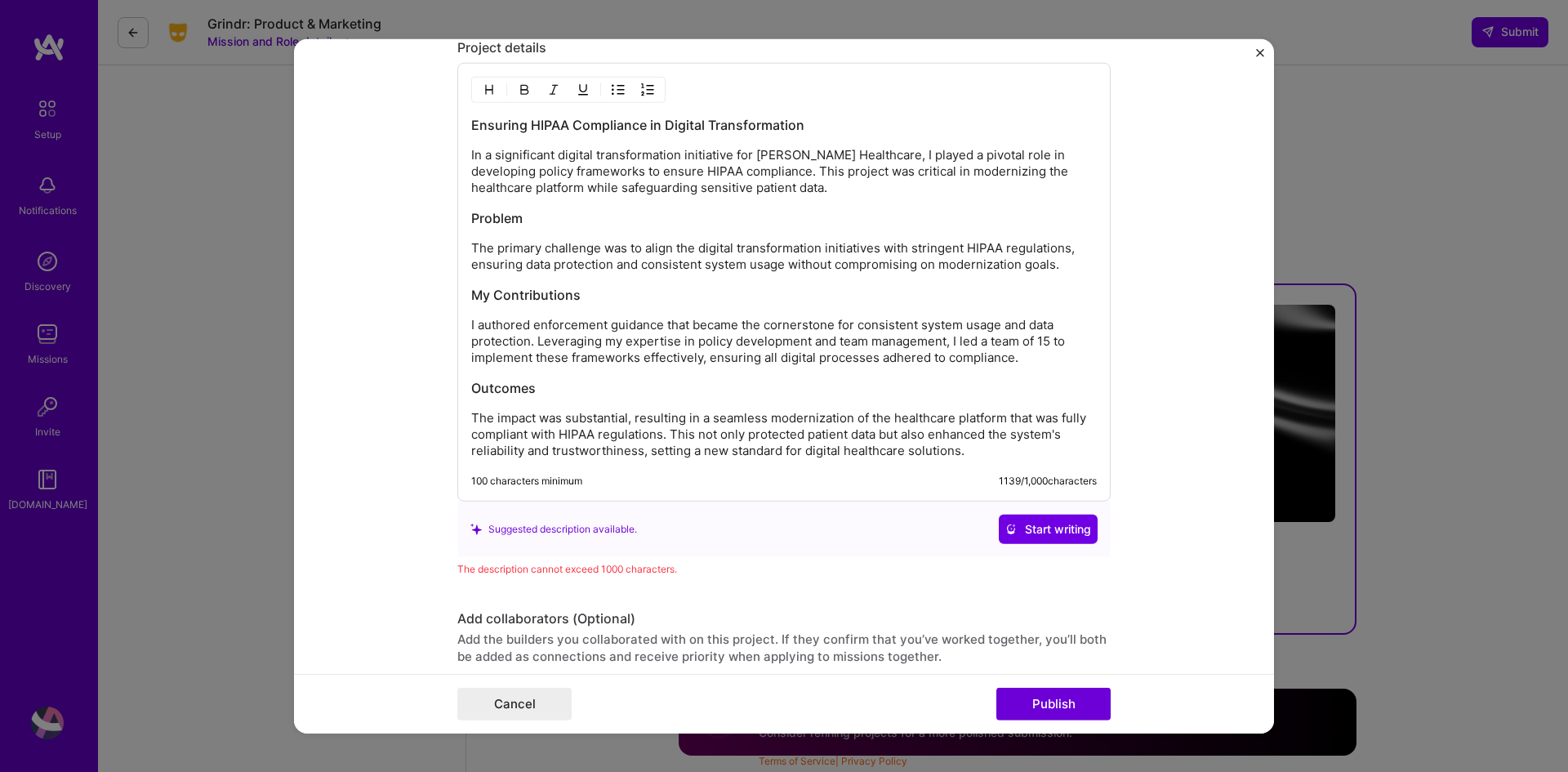
click at [1185, 418] on form "Project title HIX Healthcare Platform Modernization Company Optum Technology Pr…" at bounding box center [784, 386] width 980 height 695
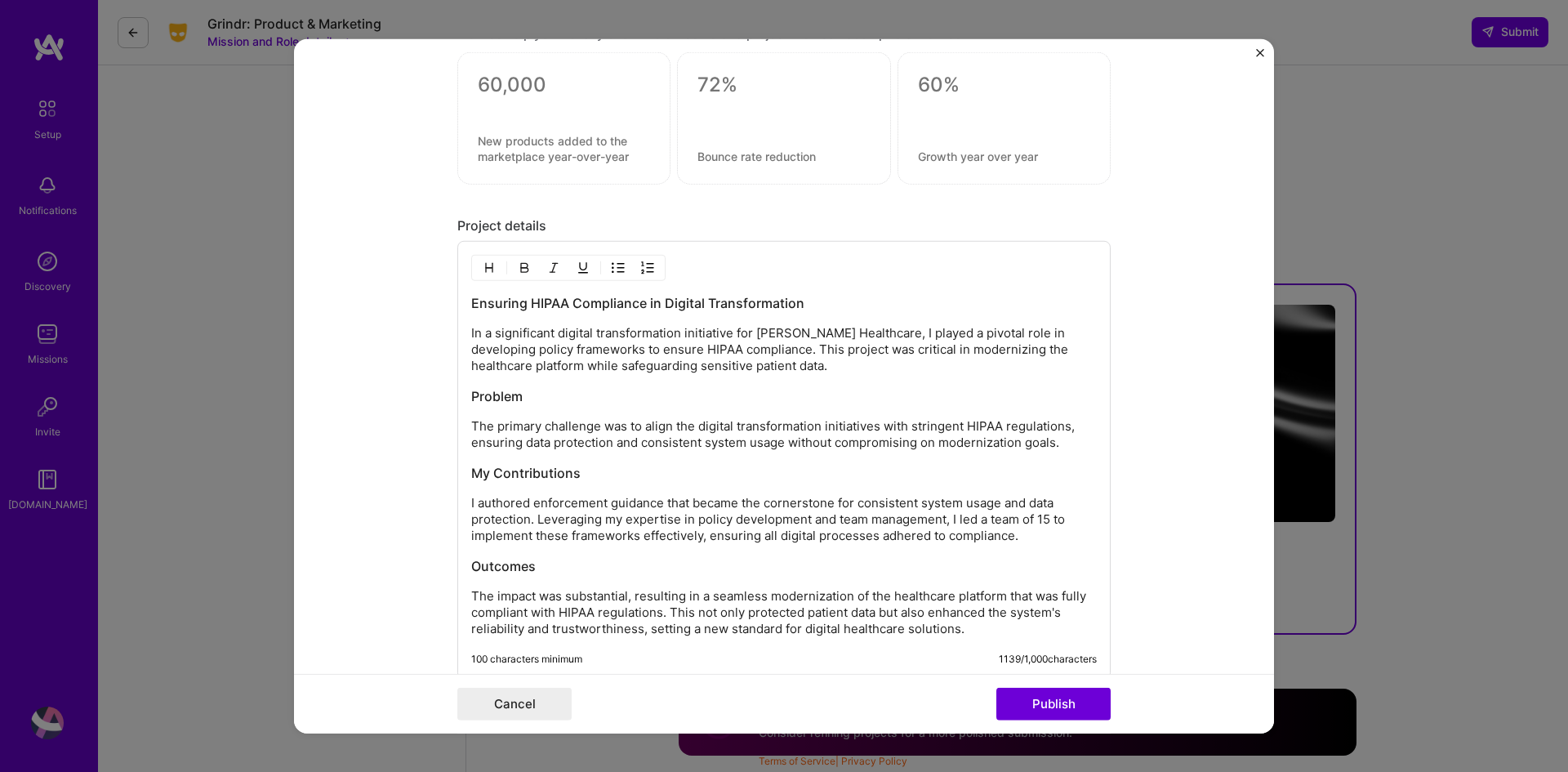
scroll to position [1781, 0]
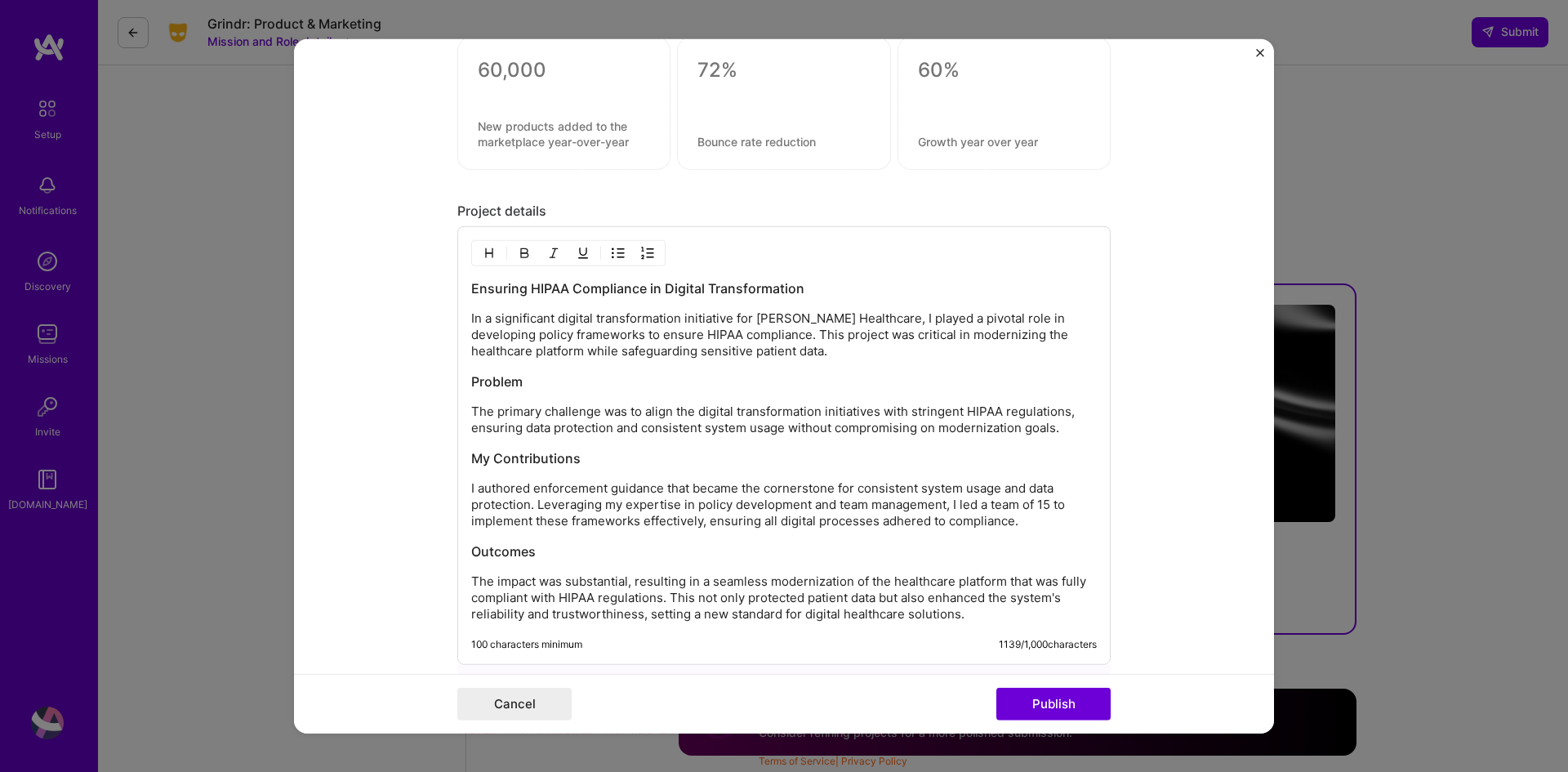
click at [959, 337] on p "In a significant digital transformation initiative for HIX Healthcare, I played…" at bounding box center [784, 335] width 626 height 49
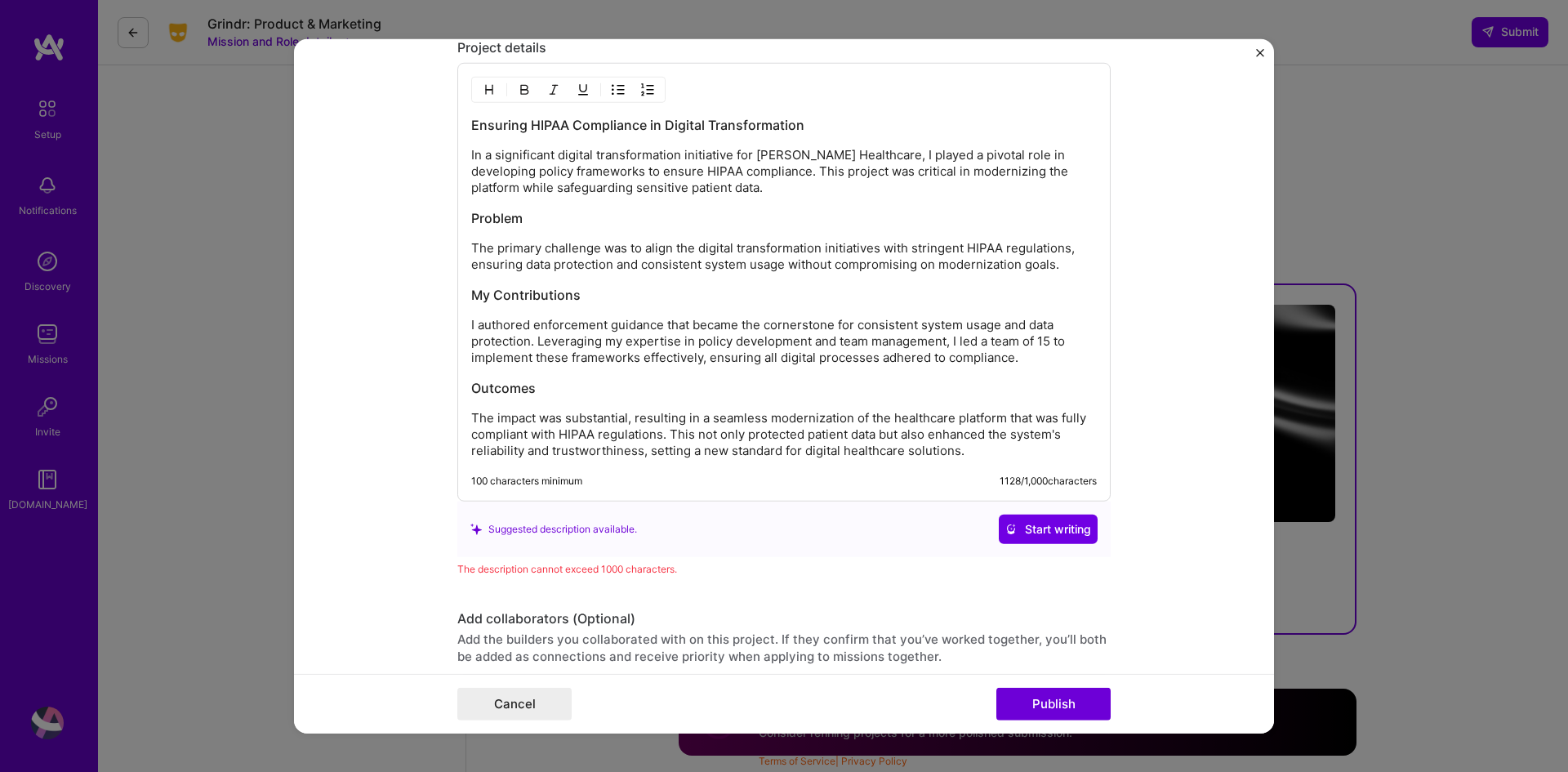
scroll to position [2026, 0]
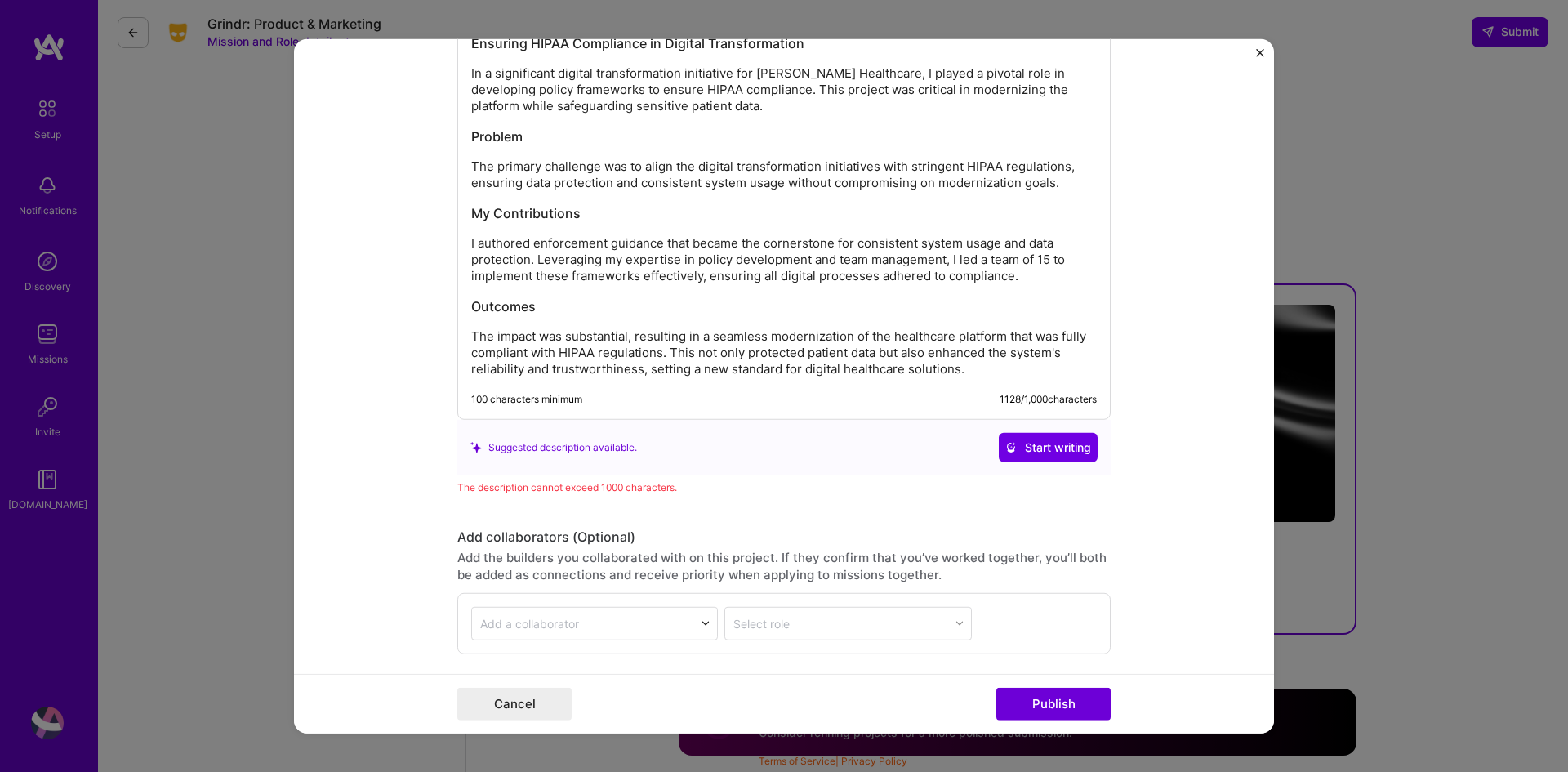
click at [647, 373] on p "The impact was substantial, resulting in a seamless modernization of the health…" at bounding box center [784, 353] width 626 height 49
drag, startPoint x: 988, startPoint y: 372, endPoint x: 643, endPoint y: 374, distance: 345.0
click at [643, 374] on p "The impact was substantial, resulting in a seamless modernization of the health…" at bounding box center [784, 353] width 626 height 49
click at [677, 427] on div "Suggested description available. Start writing" at bounding box center [784, 447] width 654 height 55
click at [1054, 711] on button "Publish" at bounding box center [1054, 705] width 114 height 33
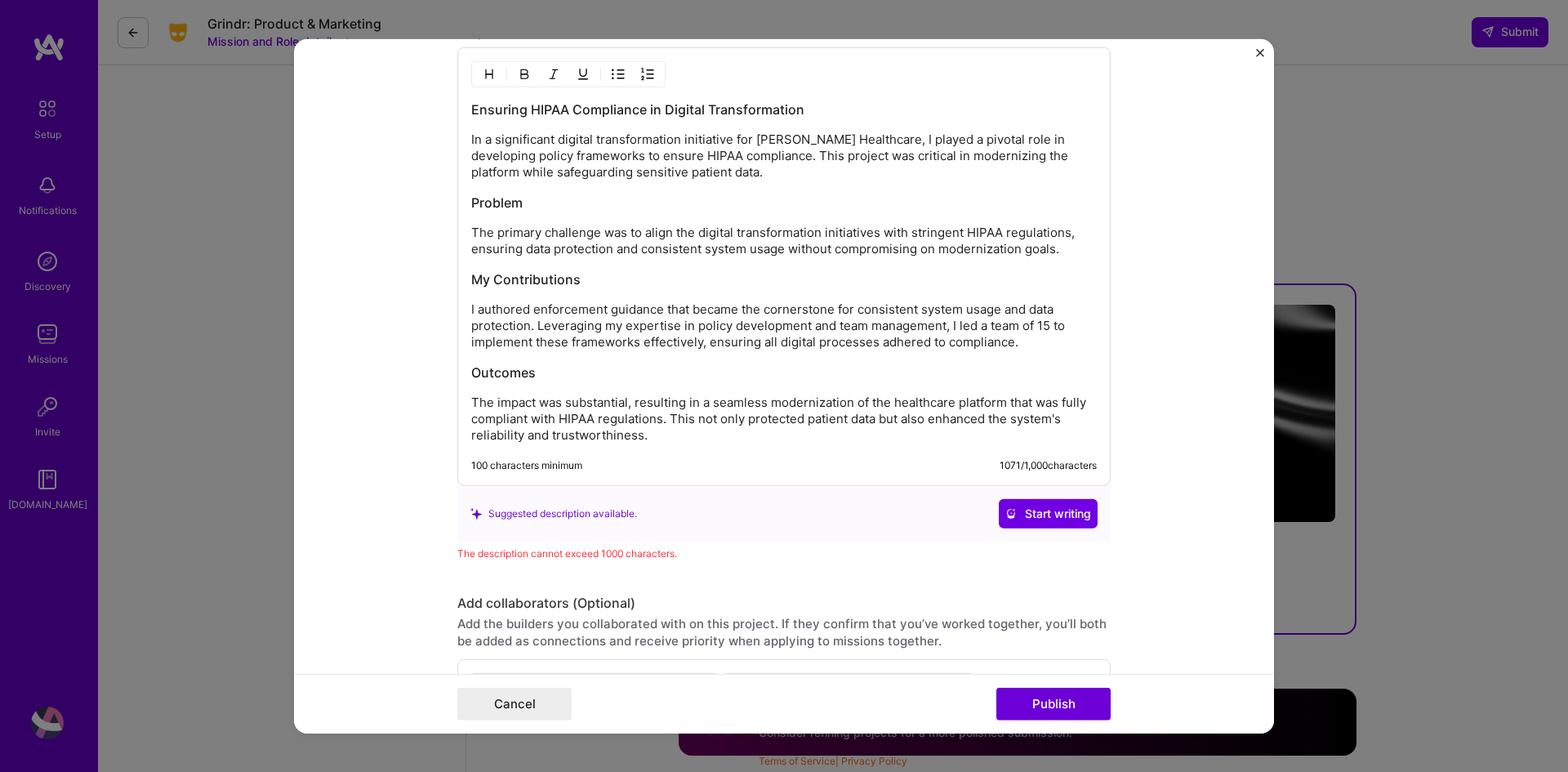
scroll to position [1945, 0]
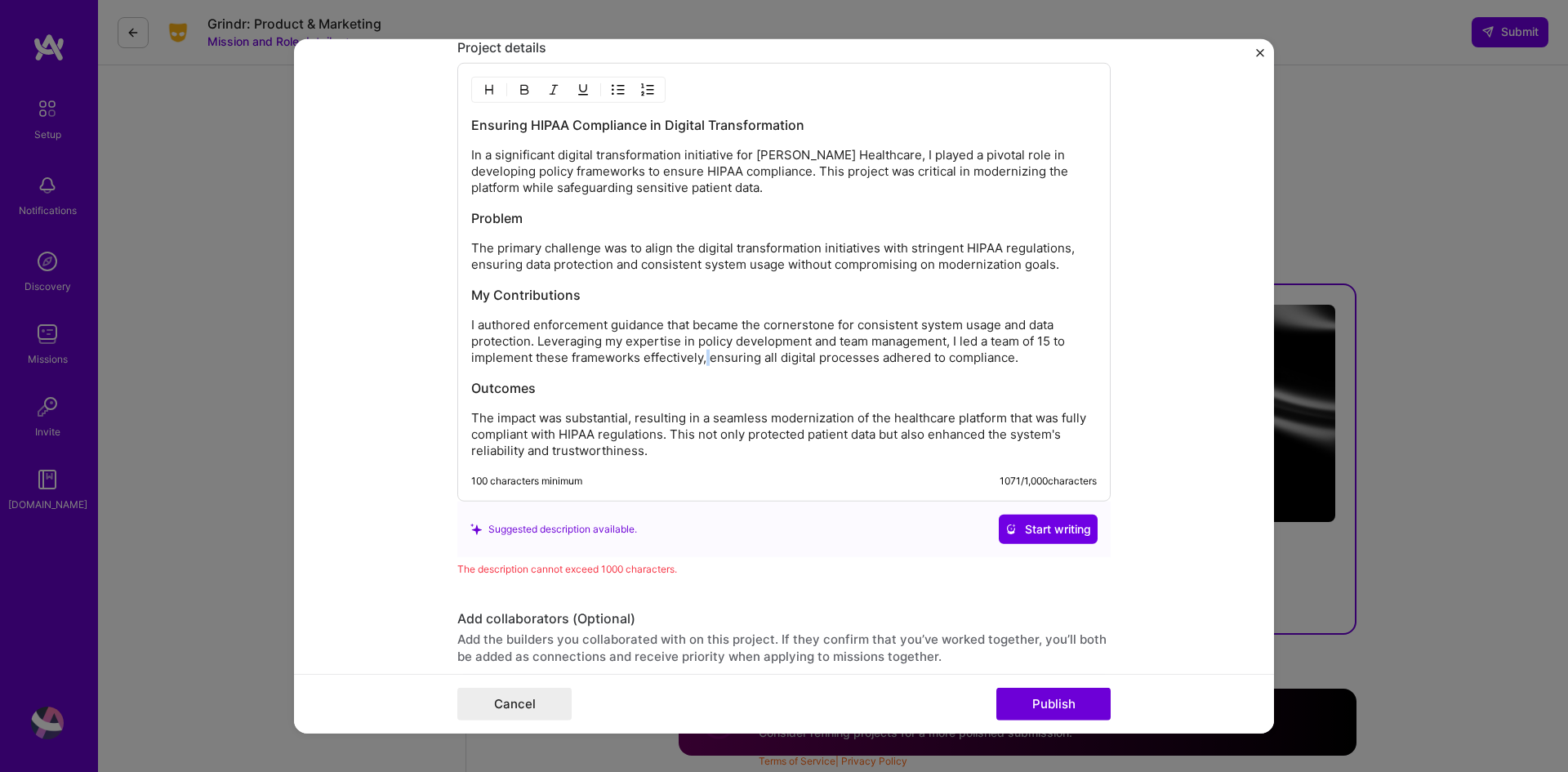
click at [705, 357] on p "I authored enforcement guidance that became the cornerstone for consistent syst…" at bounding box center [784, 342] width 626 height 49
click at [714, 359] on p "I authored enforcement guidance that became the cornerstone for consistent syst…" at bounding box center [784, 342] width 626 height 49
drag, startPoint x: 1009, startPoint y: 358, endPoint x: 699, endPoint y: 364, distance: 310.1
click at [699, 364] on p "I authored enforcement guidance that became the cornerstone for consistent syst…" at bounding box center [784, 342] width 626 height 49
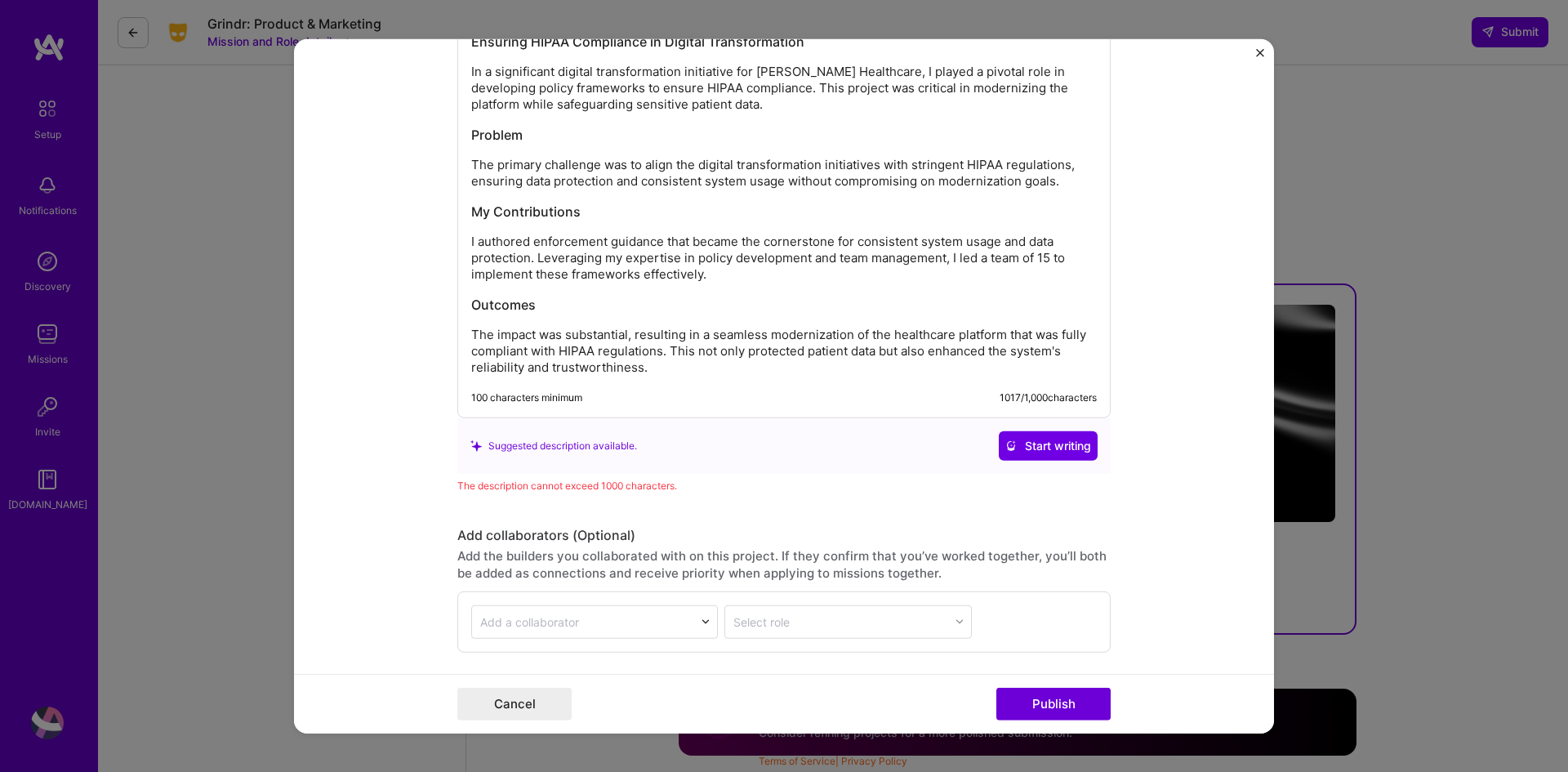
scroll to position [2108, 0]
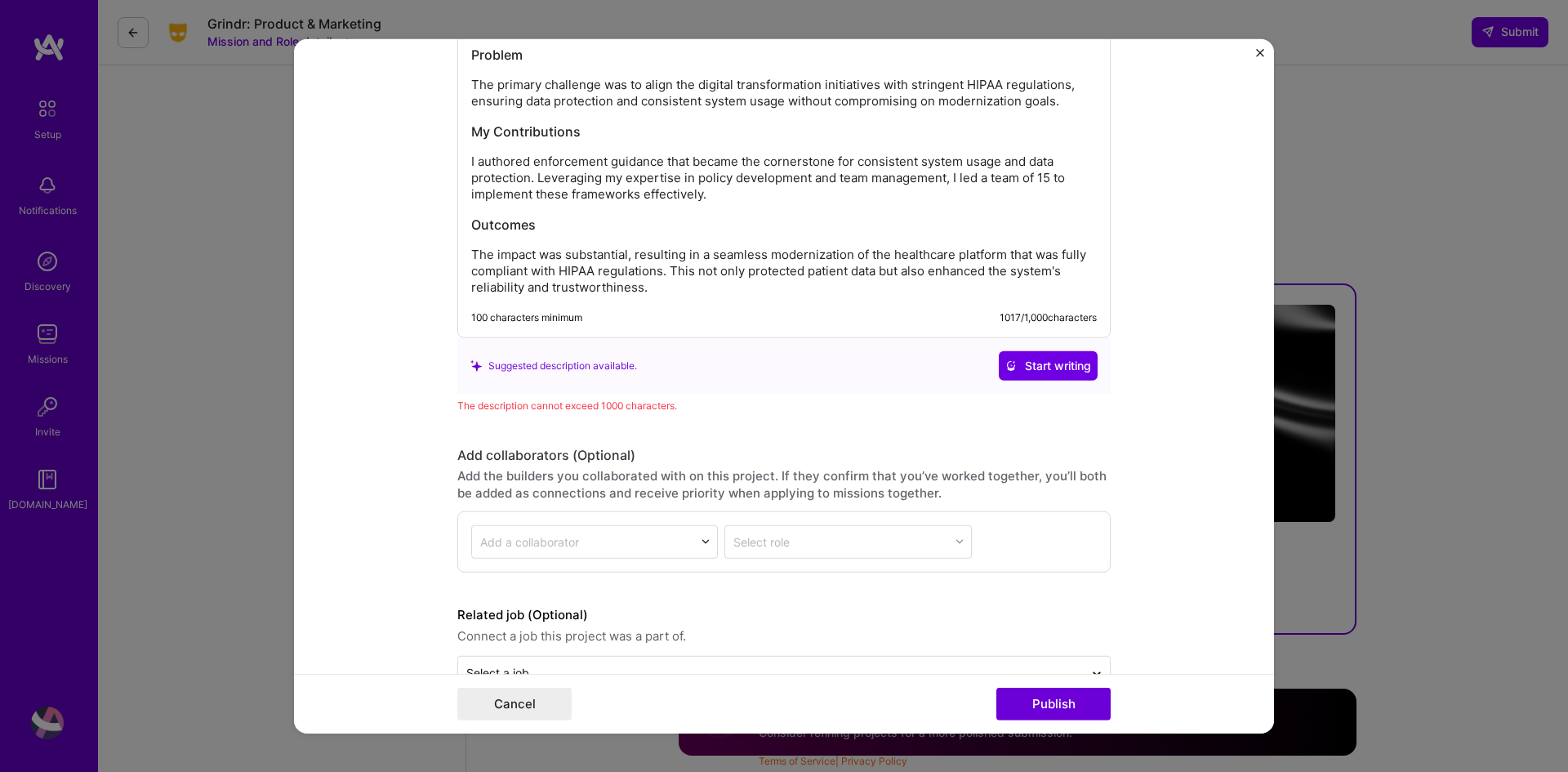
click at [1041, 687] on div "Cancel Publish" at bounding box center [784, 704] width 980 height 59
click at [1043, 700] on button "Publish" at bounding box center [1054, 705] width 114 height 33
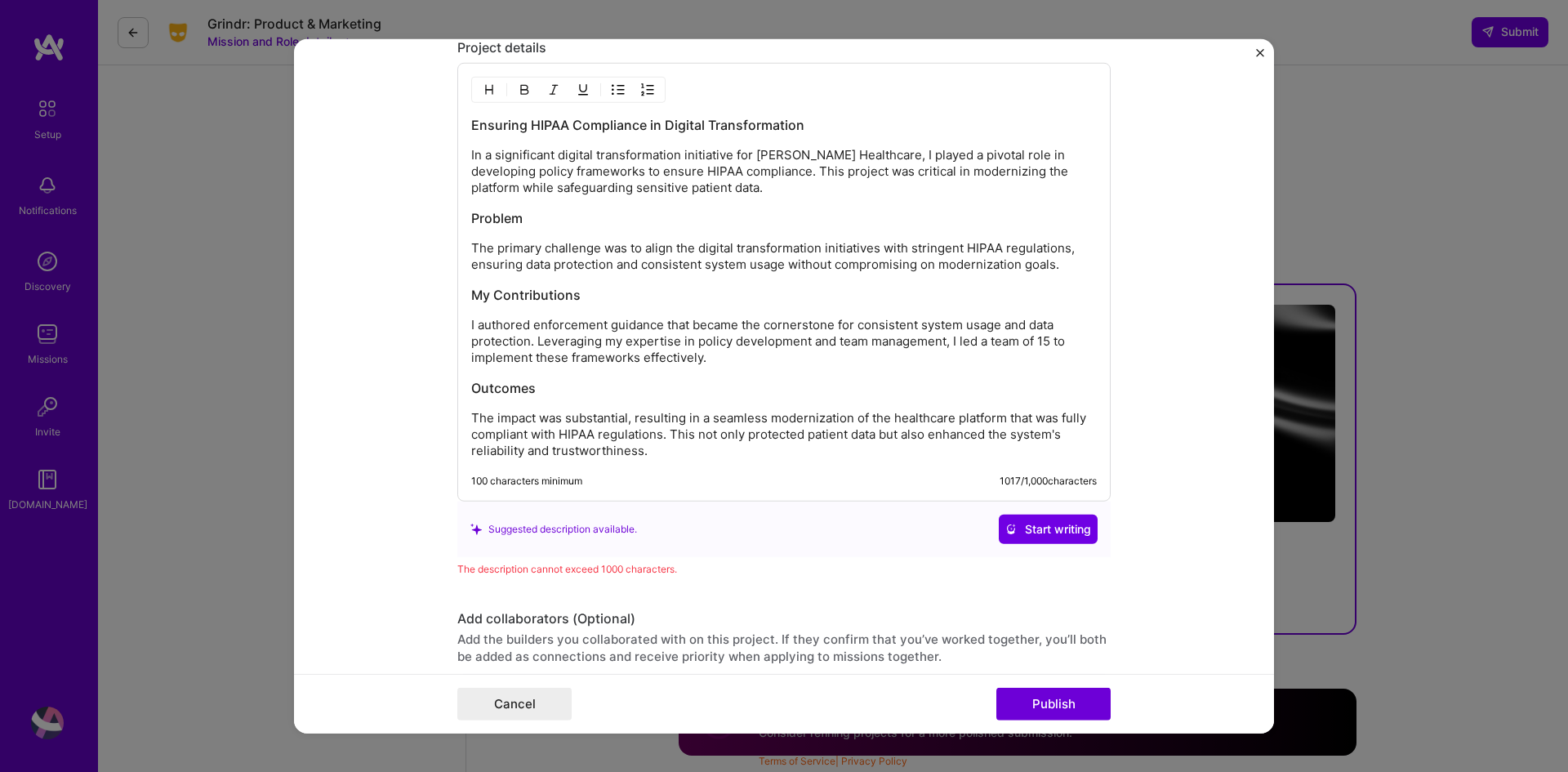
scroll to position [2026, 0]
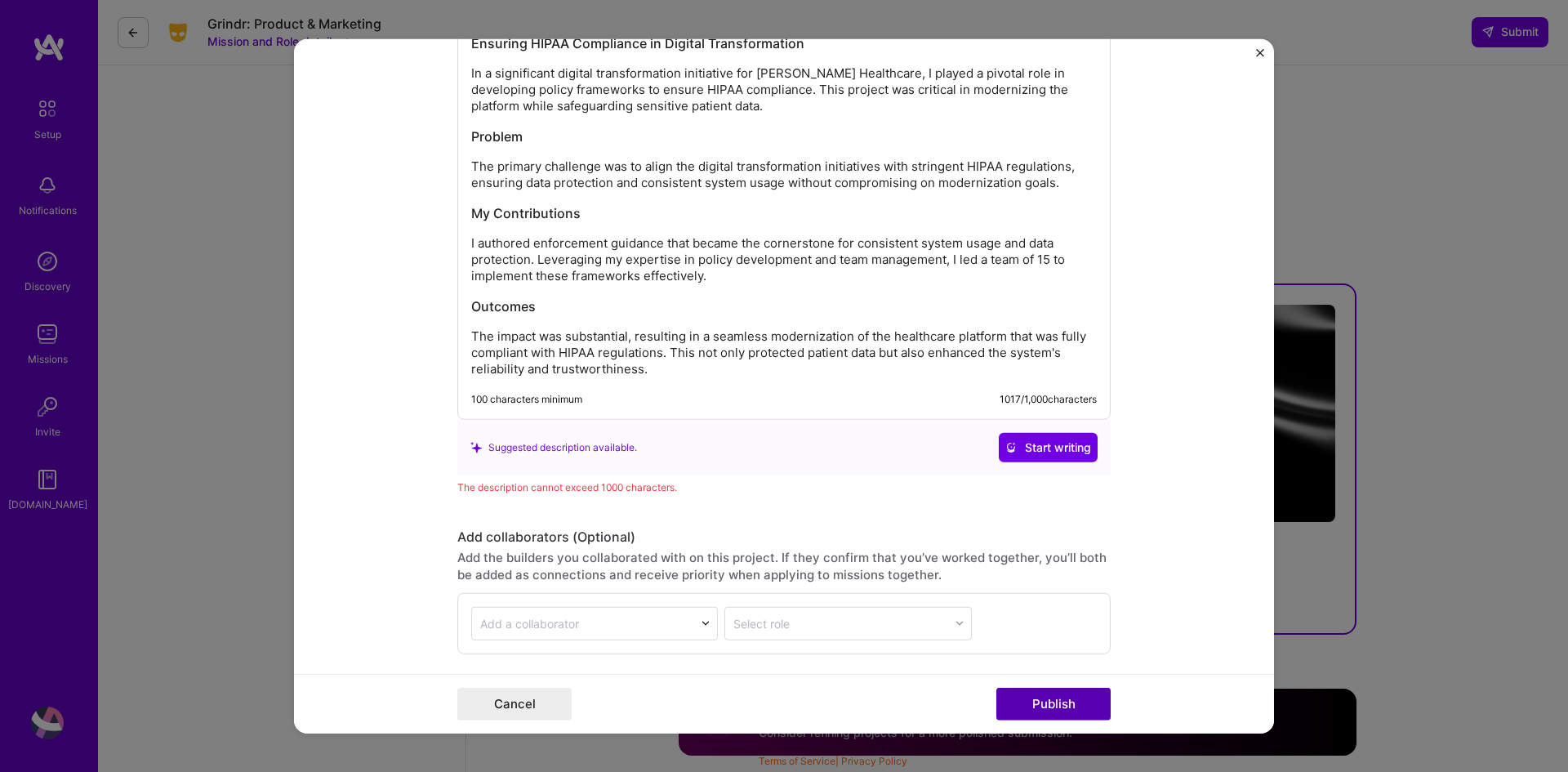
click at [1030, 699] on button "Publish" at bounding box center [1054, 705] width 114 height 33
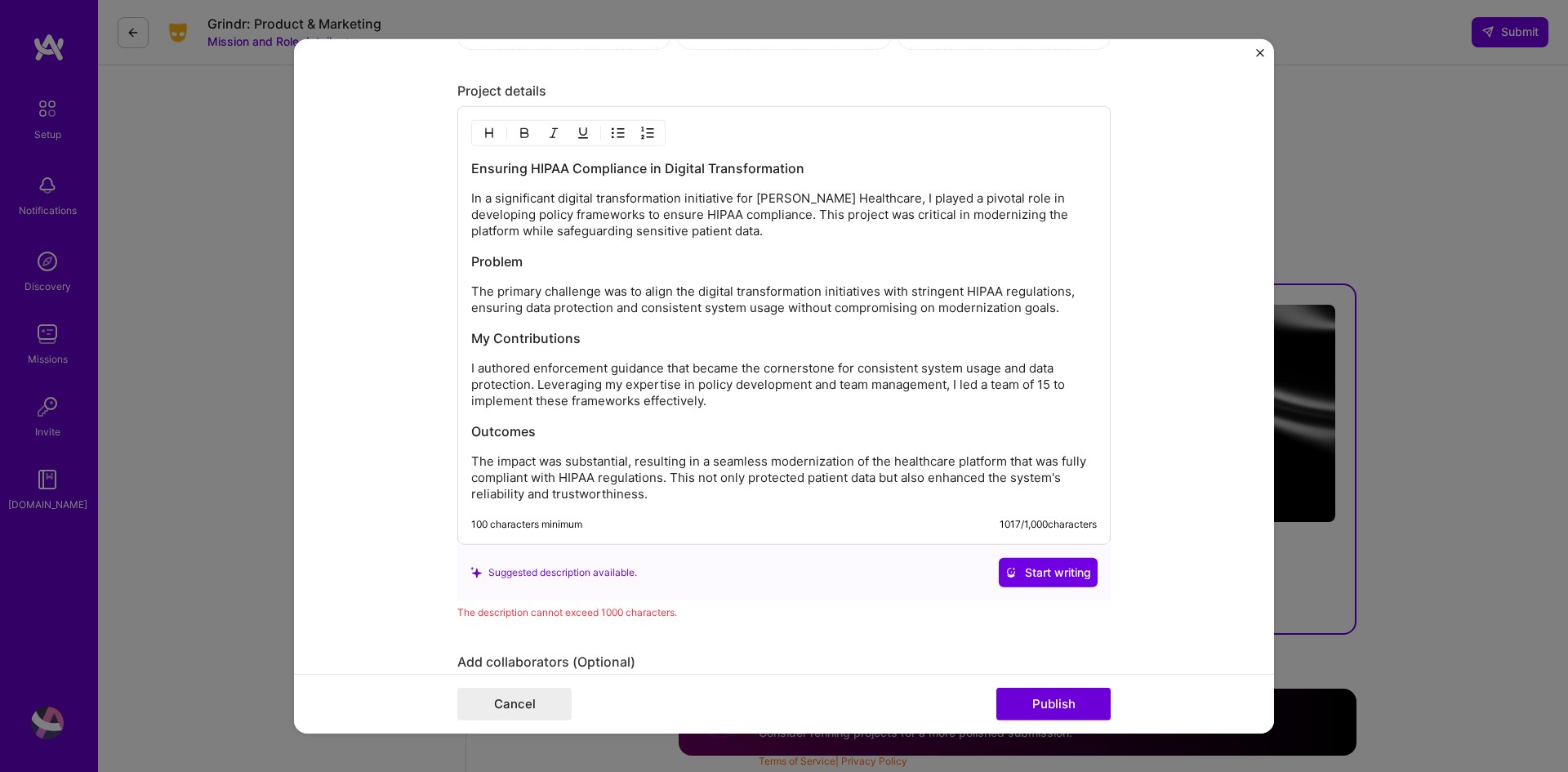
scroll to position [1863, 0]
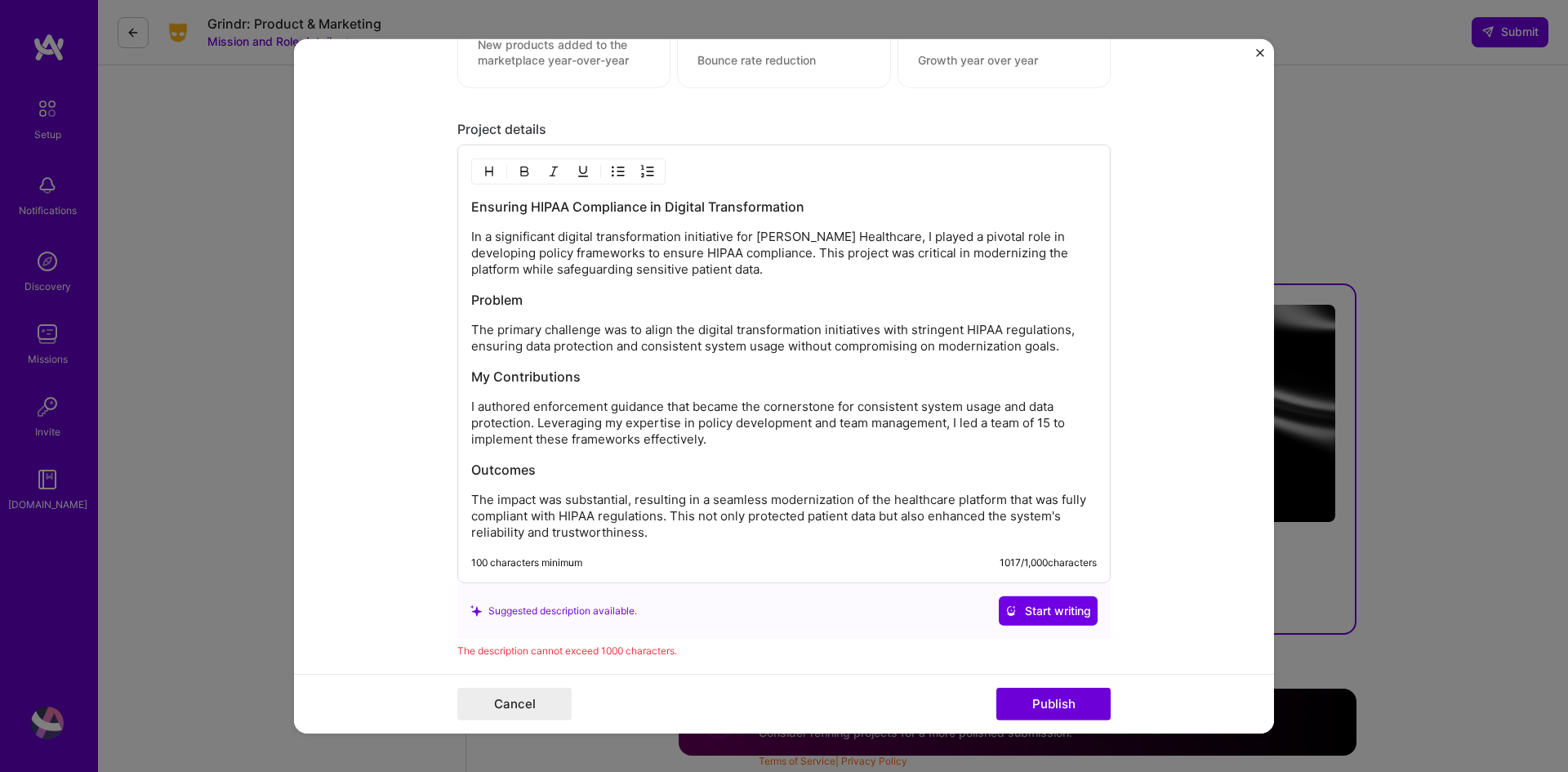
click at [527, 207] on h3 "Ensuring HIPAA Compliance in Digital Transformation" at bounding box center [784, 207] width 626 height 18
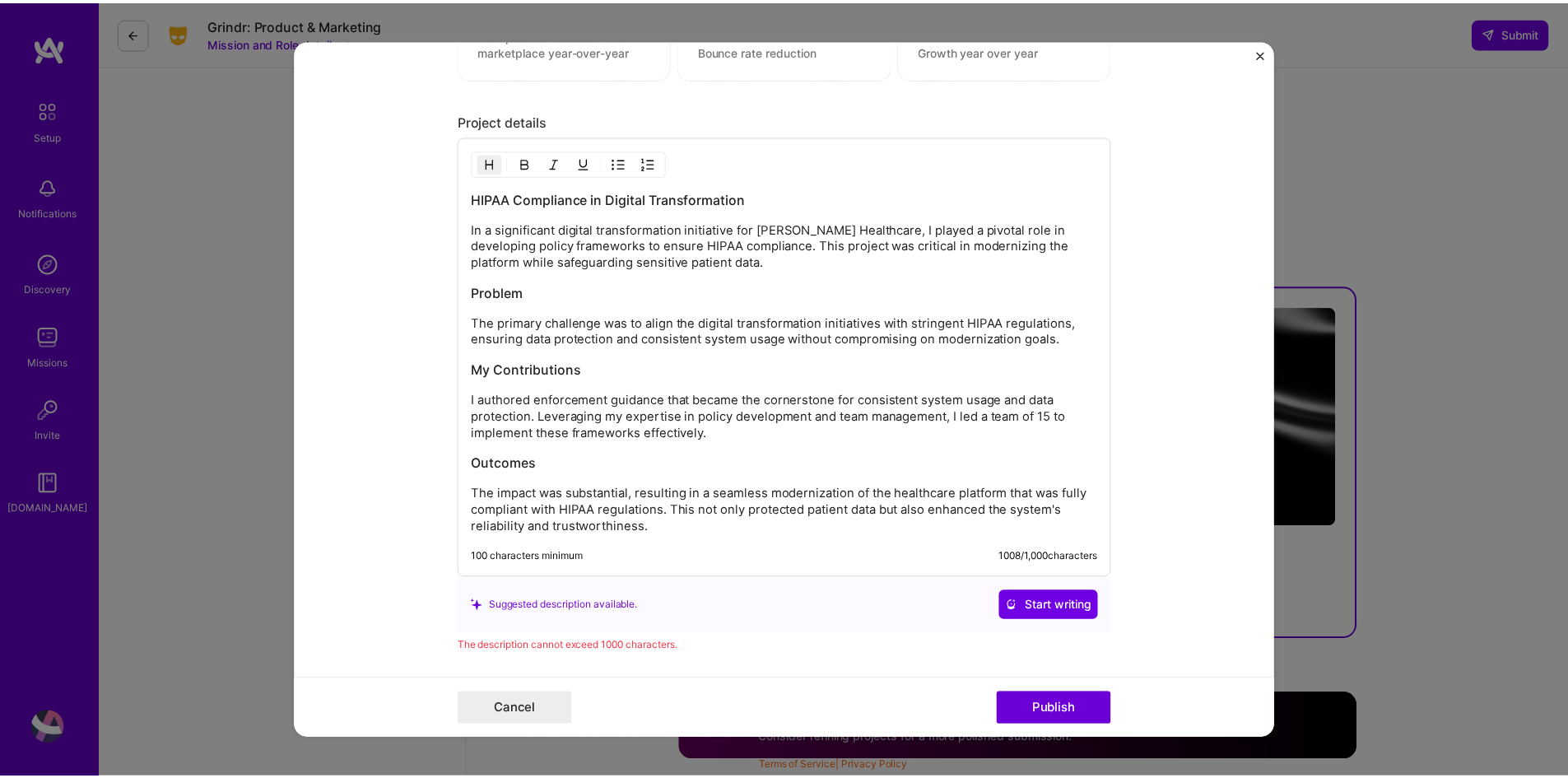
scroll to position [1795, 0]
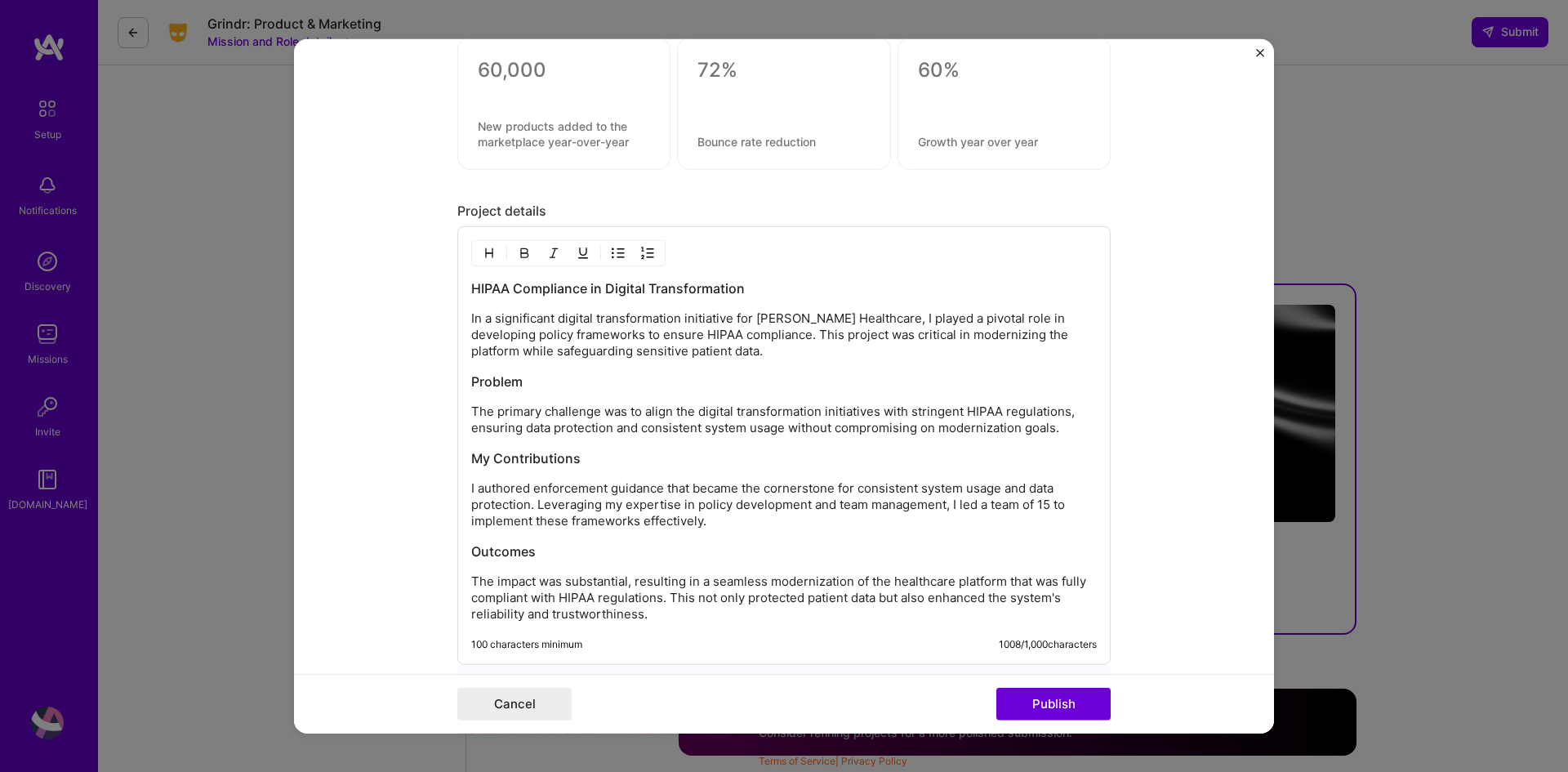
click at [773, 314] on p "In a significant digital transformation initiative for HIX Healthcare, I played…" at bounding box center [784, 335] width 626 height 49
drag, startPoint x: 1070, startPoint y: 699, endPoint x: 860, endPoint y: 554, distance: 255.2
click at [1069, 699] on button "Publish" at bounding box center [1054, 705] width 114 height 33
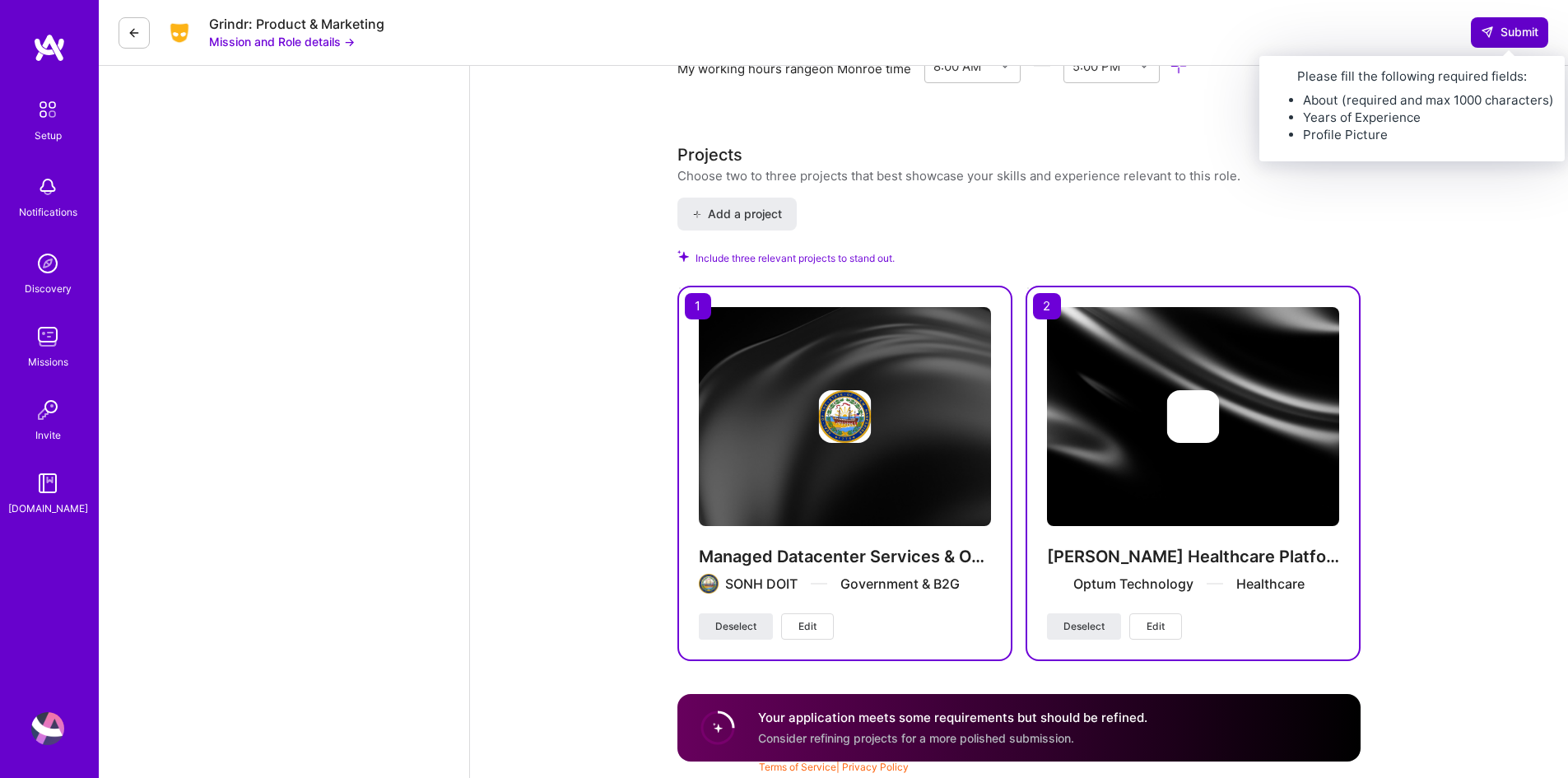
click at [1512, 40] on span "Submit" at bounding box center [1508, 32] width 57 height 17
click at [1490, 37] on icon at bounding box center [1487, 32] width 13 height 13
click at [1498, 40] on span "Submit" at bounding box center [1508, 32] width 57 height 17
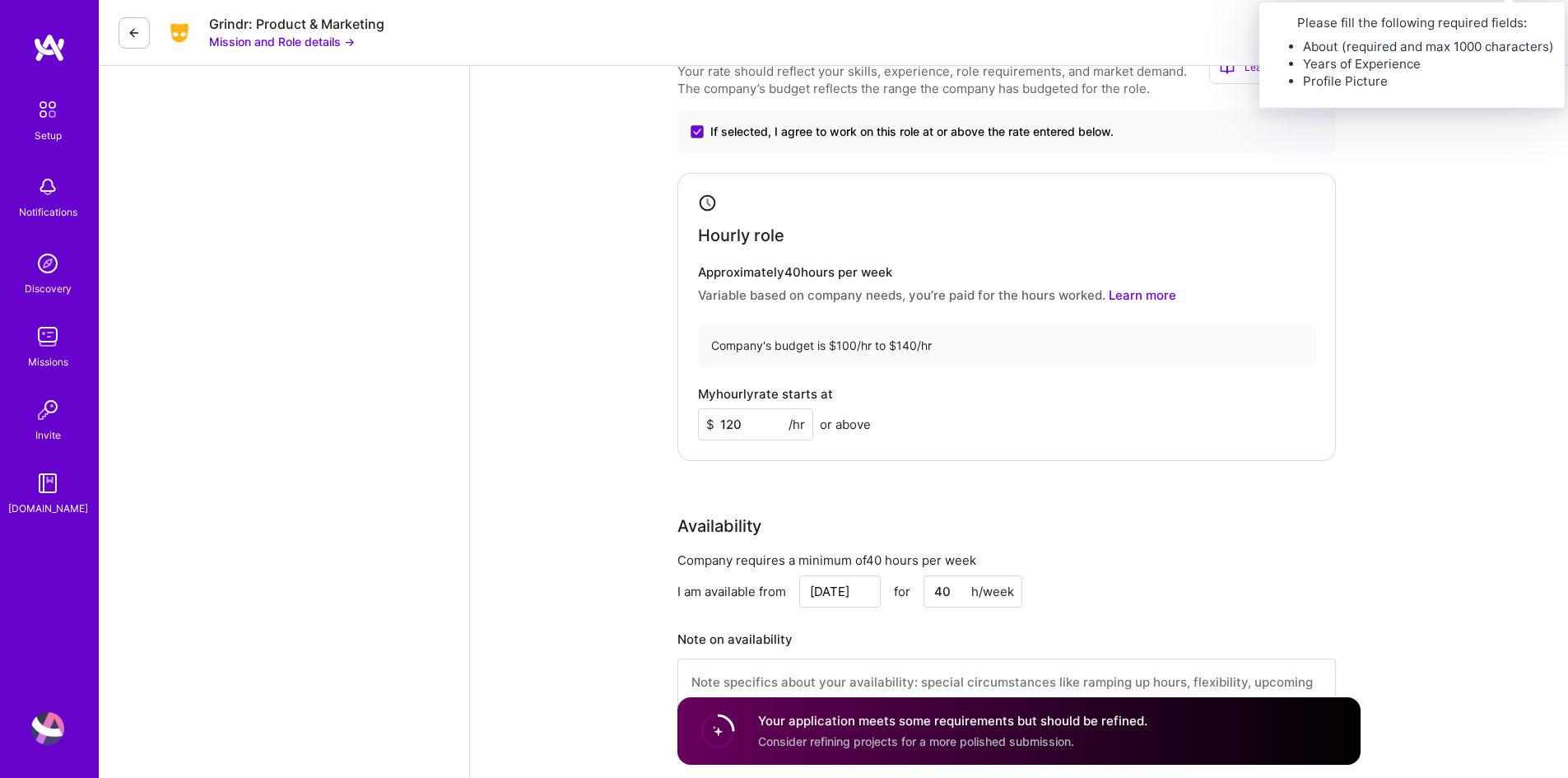
scroll to position [1430, 0]
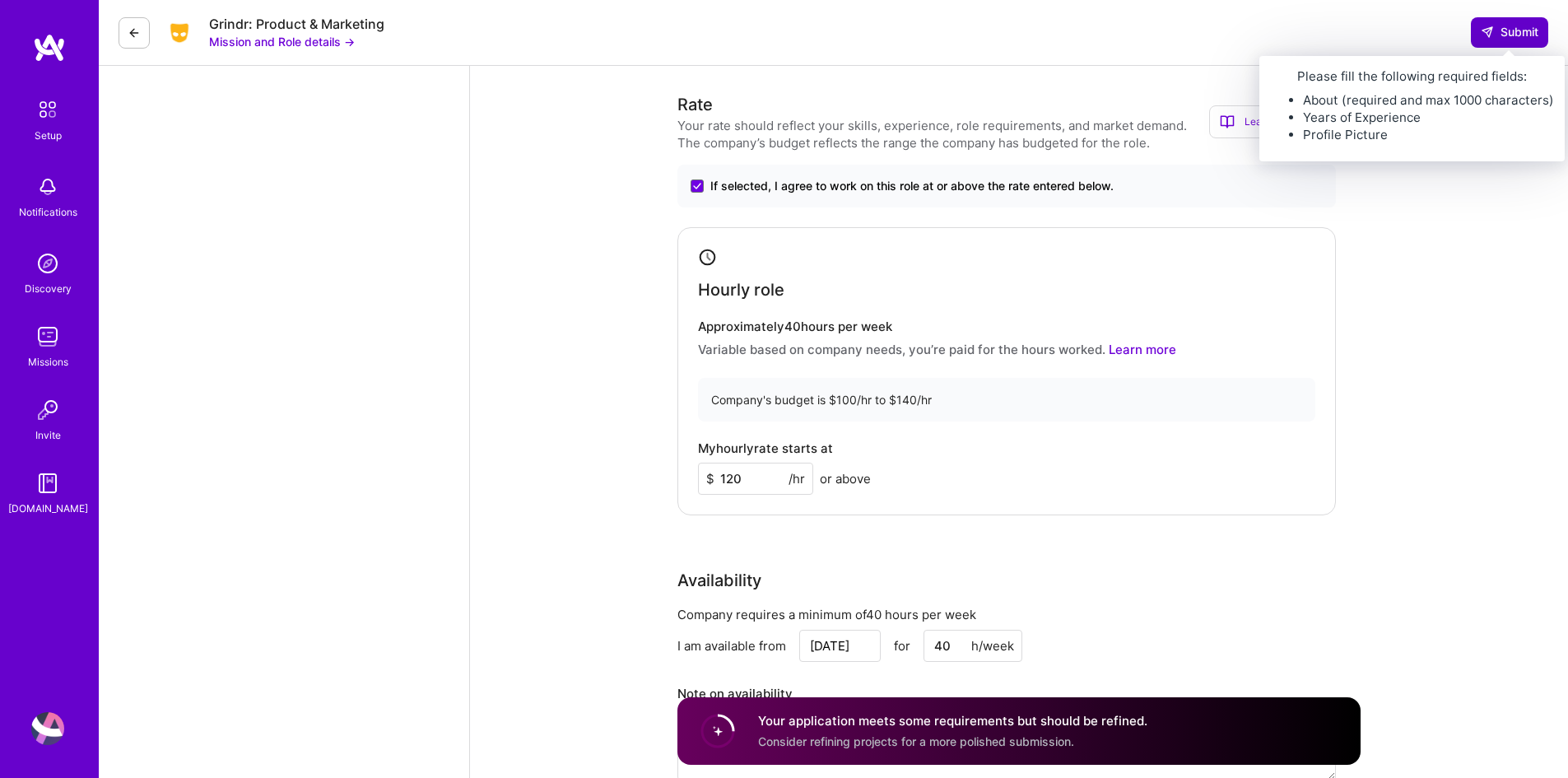
click at [1485, 32] on icon at bounding box center [1487, 32] width 13 height 13
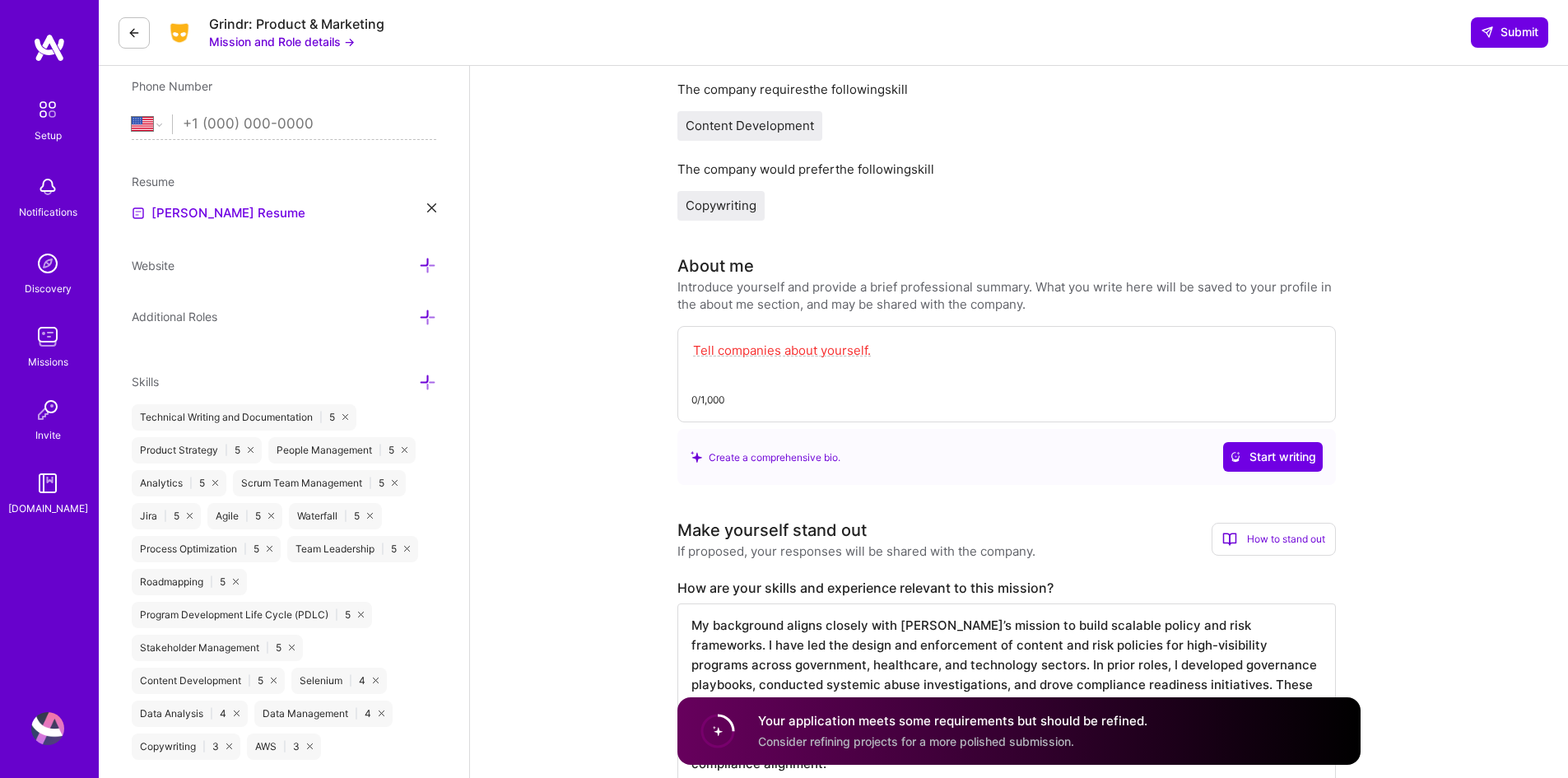
scroll to position [576, 0]
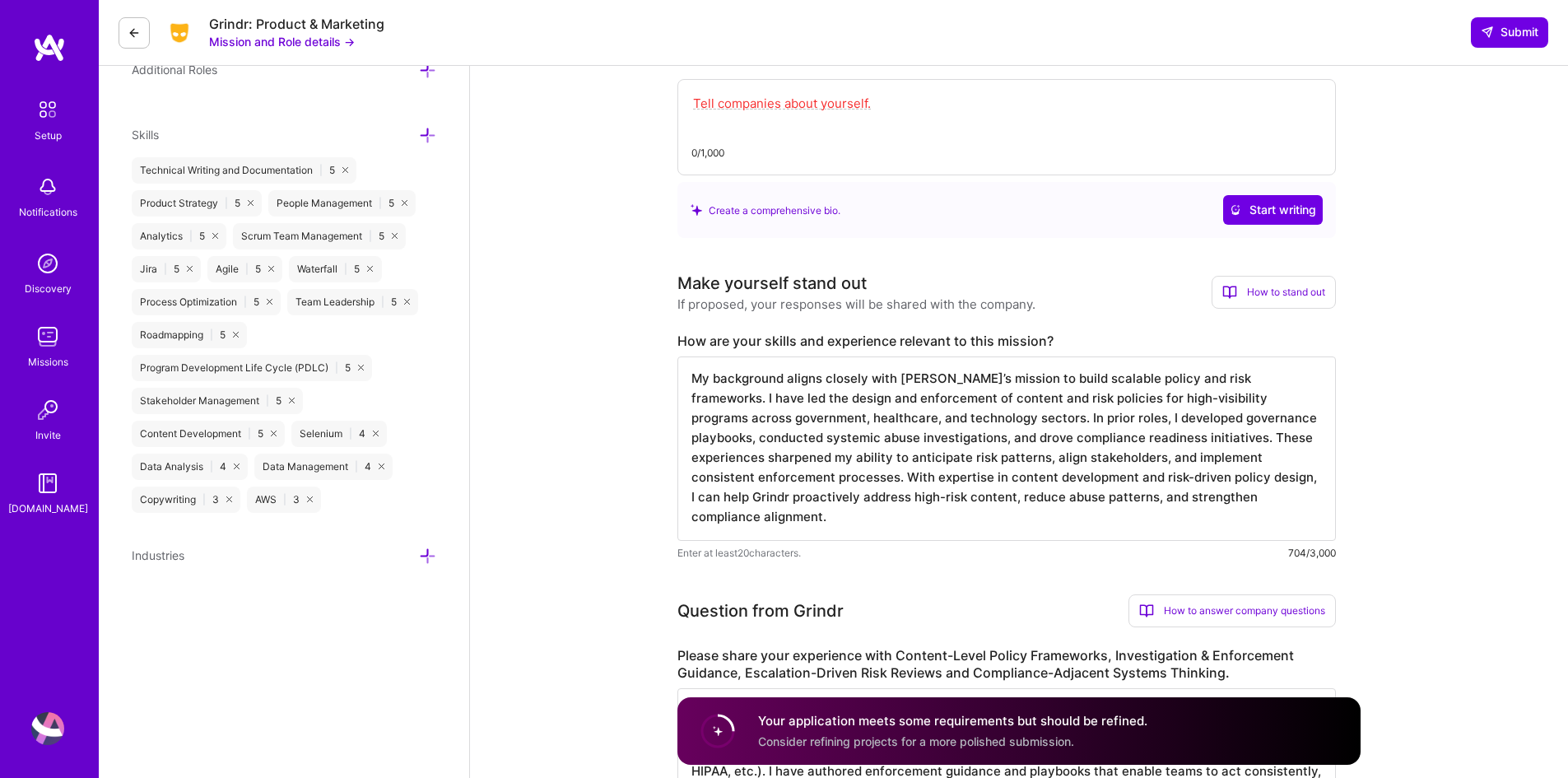
click at [753, 152] on div "0/1,000" at bounding box center [1007, 153] width 630 height 17
click at [763, 120] on textarea at bounding box center [1007, 112] width 630 height 38
paste textarea "I am a Program Manager and Technology Consultant with over a decade of experien…"
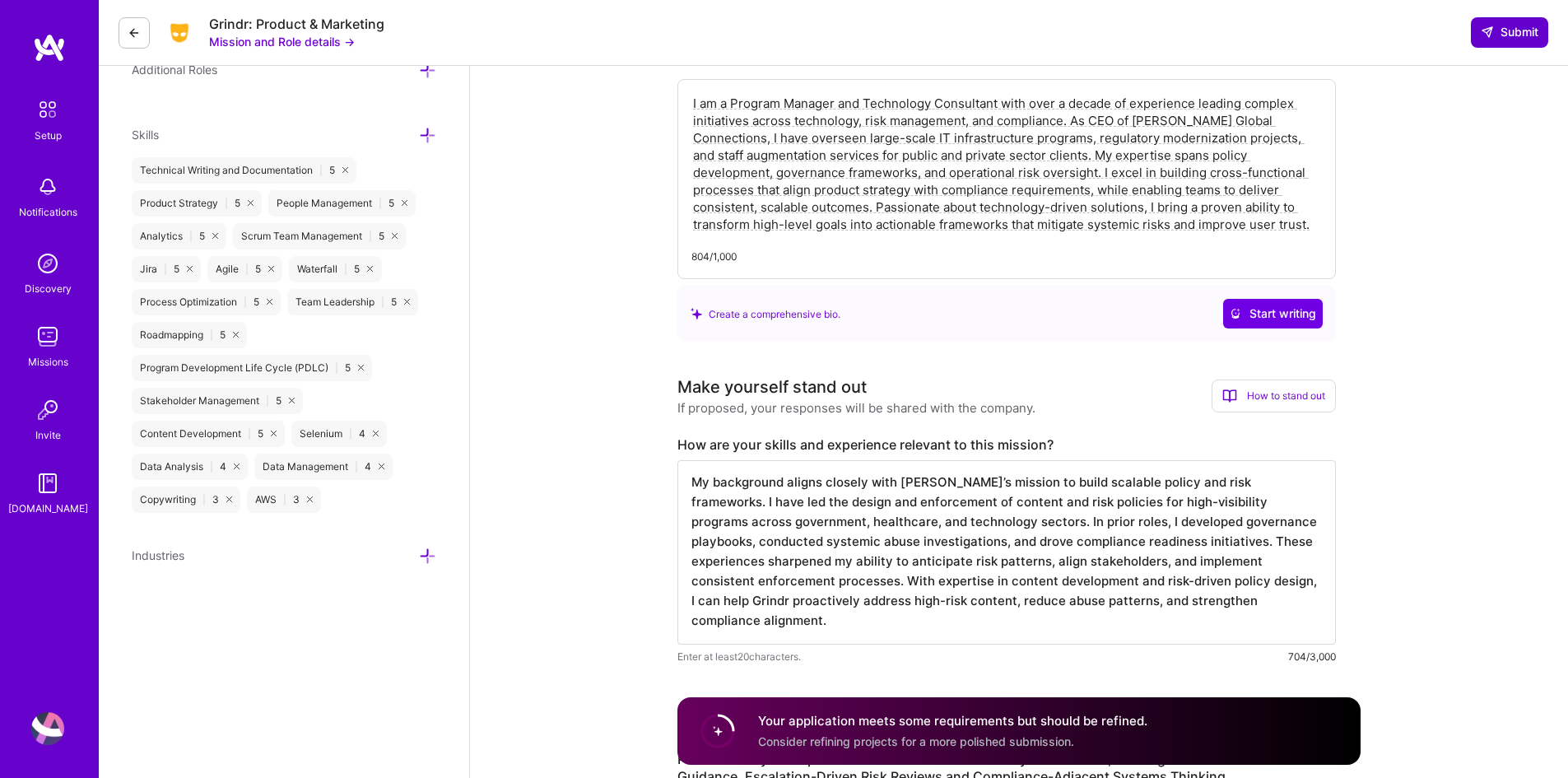
type textarea "I am a Program Manager and Technology Consultant with over a decade of experien…"
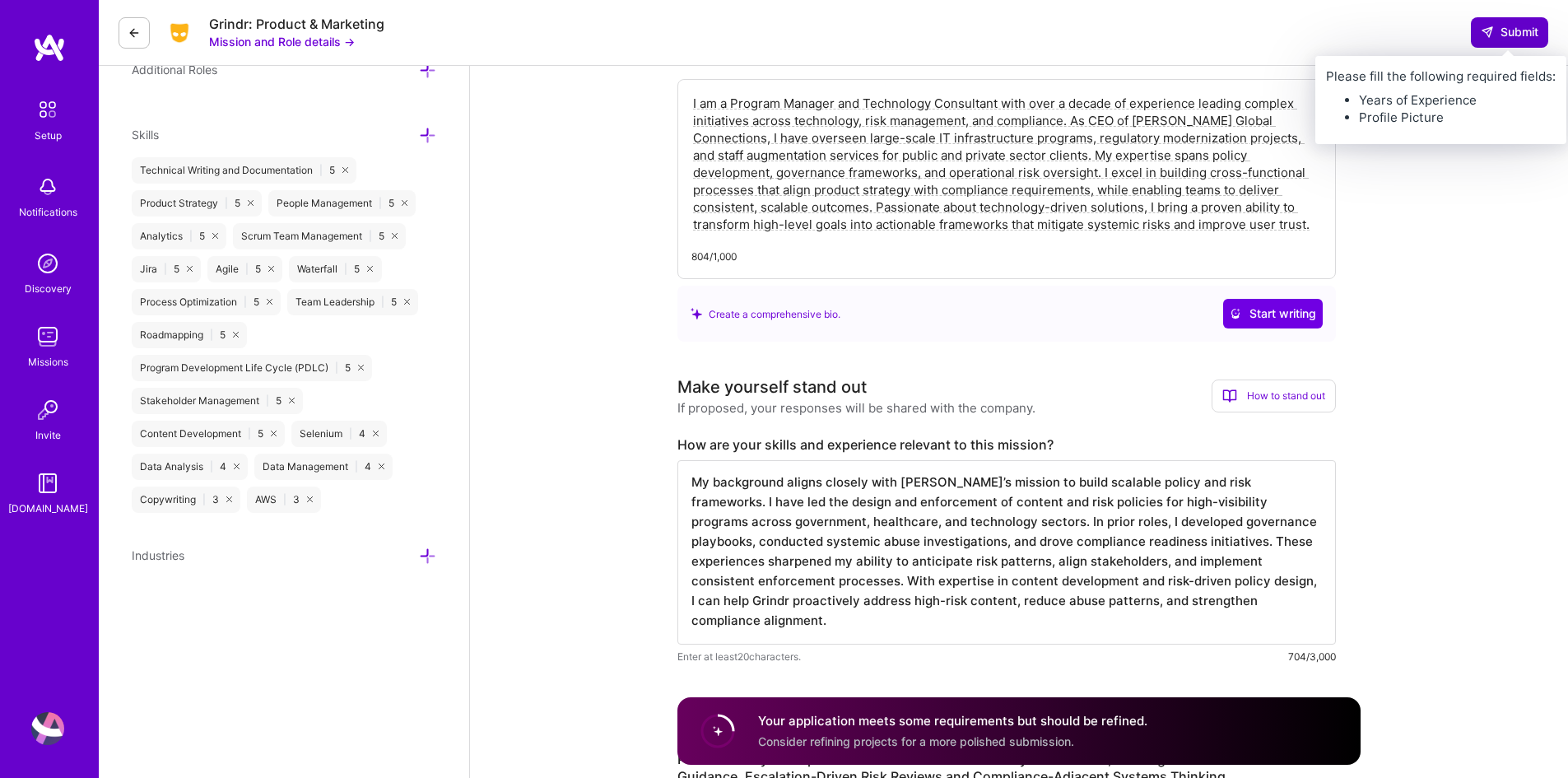
click at [1499, 37] on span "Submit" at bounding box center [1508, 32] width 57 height 17
click at [1517, 34] on span "Submit" at bounding box center [1508, 32] width 57 height 17
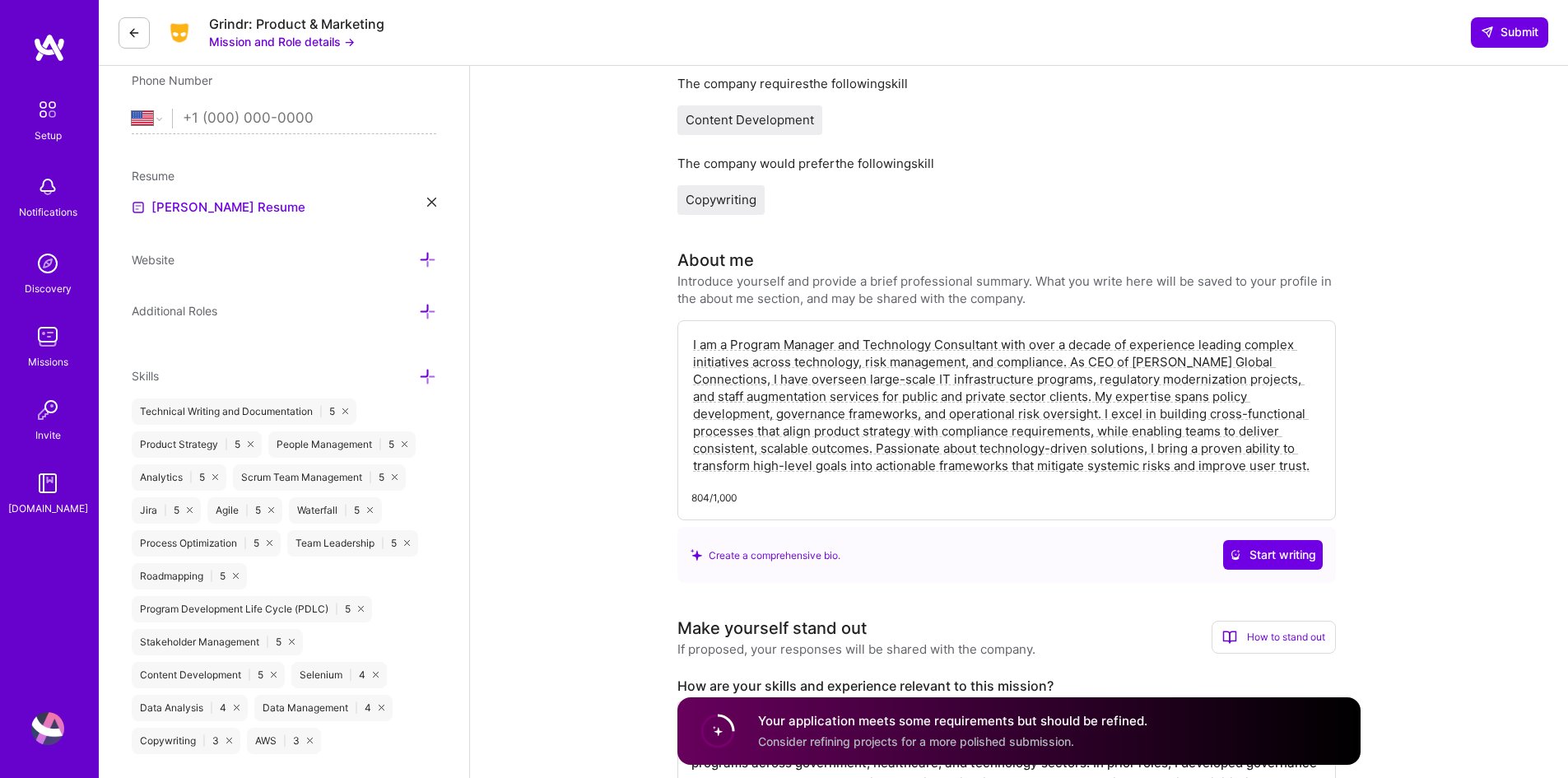
scroll to position [0, 0]
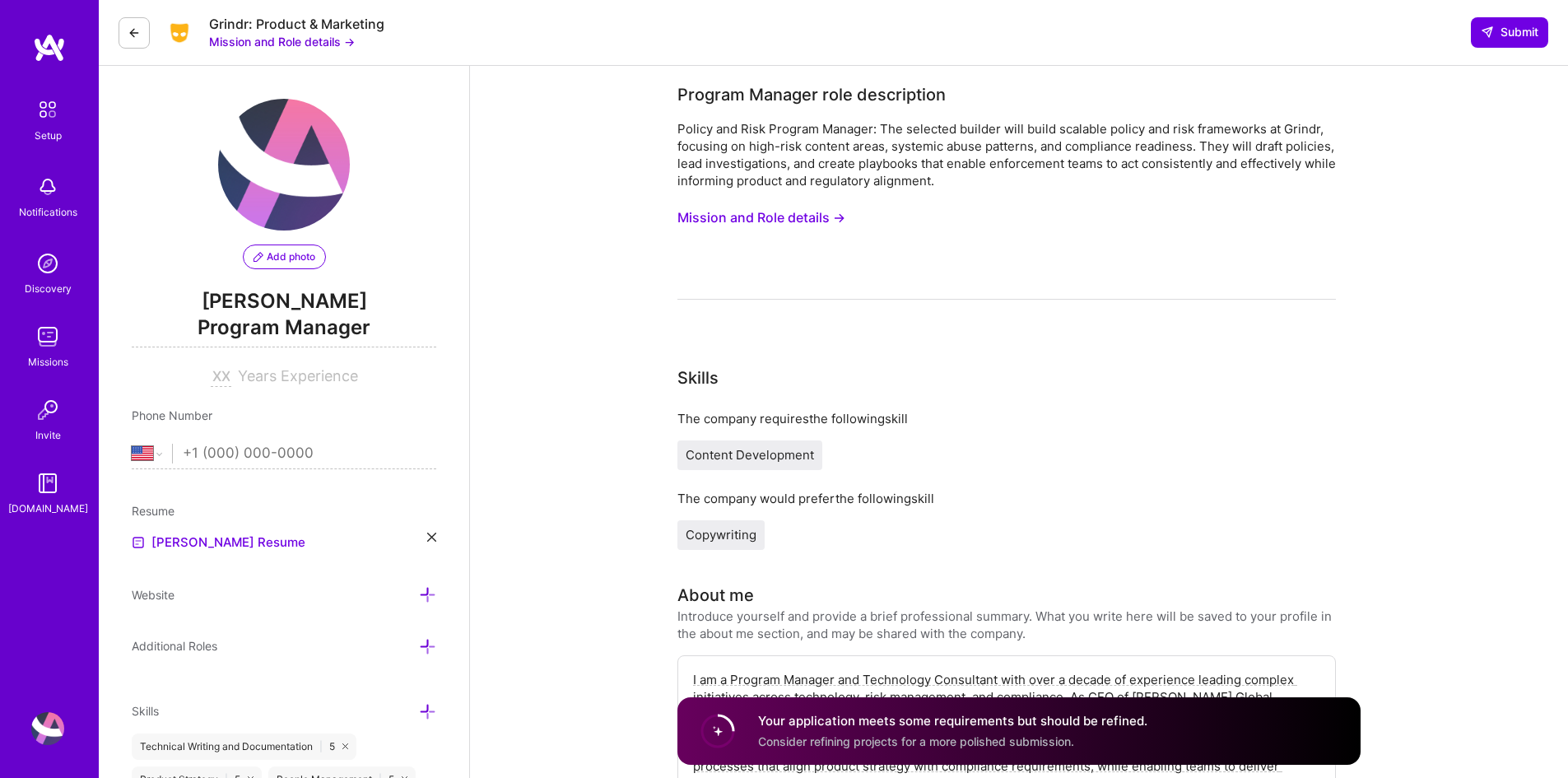
click at [311, 260] on span "Add photo" at bounding box center [284, 257] width 61 height 15
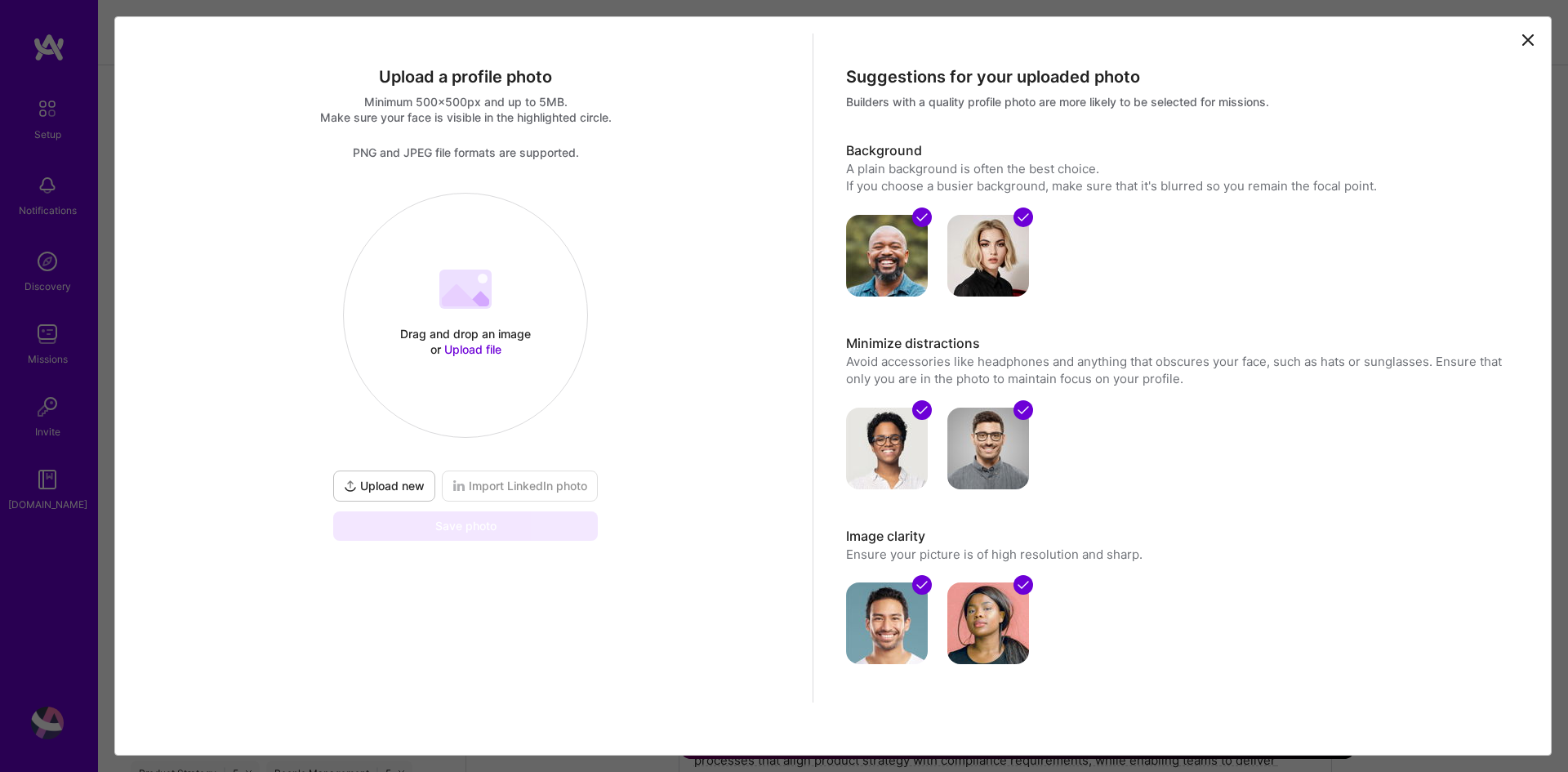
click at [482, 349] on span "Upload file" at bounding box center [472, 349] width 57 height 14
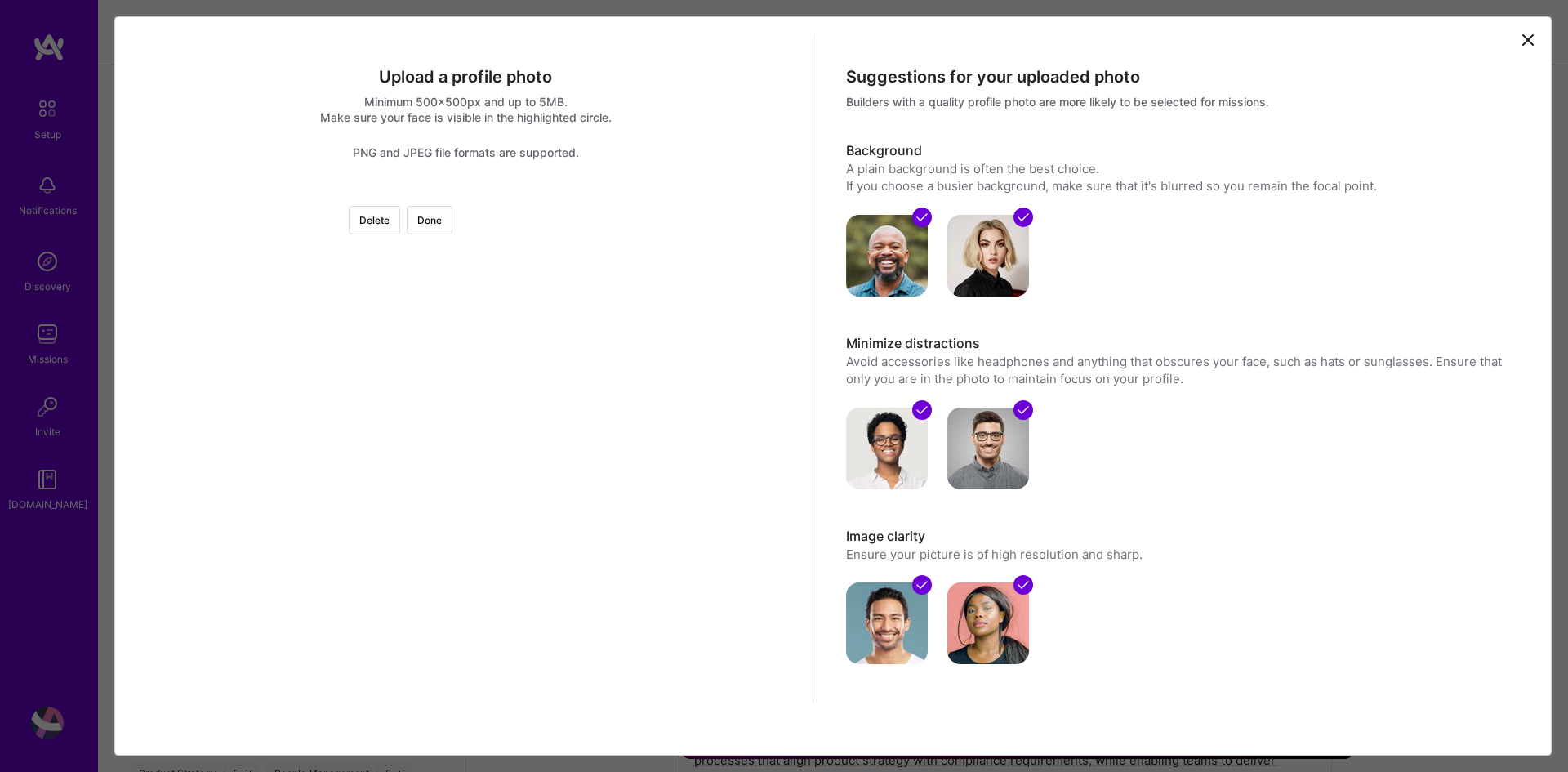
click at [475, 565] on div at bounding box center [649, 499] width 368 height 368
click at [453, 229] on button "Done" at bounding box center [430, 220] width 46 height 29
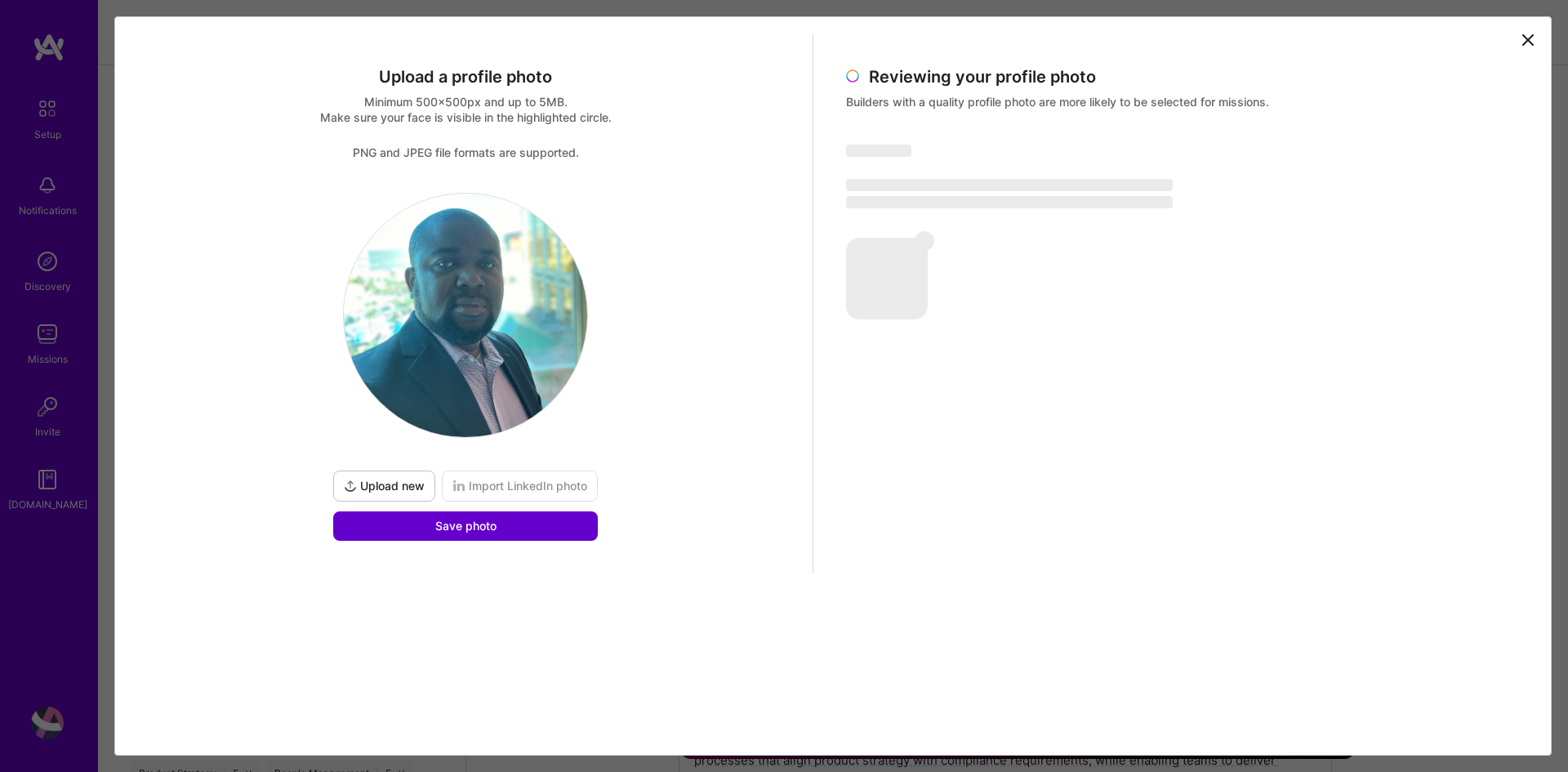
click at [500, 528] on button "Save photo" at bounding box center [466, 526] width 265 height 30
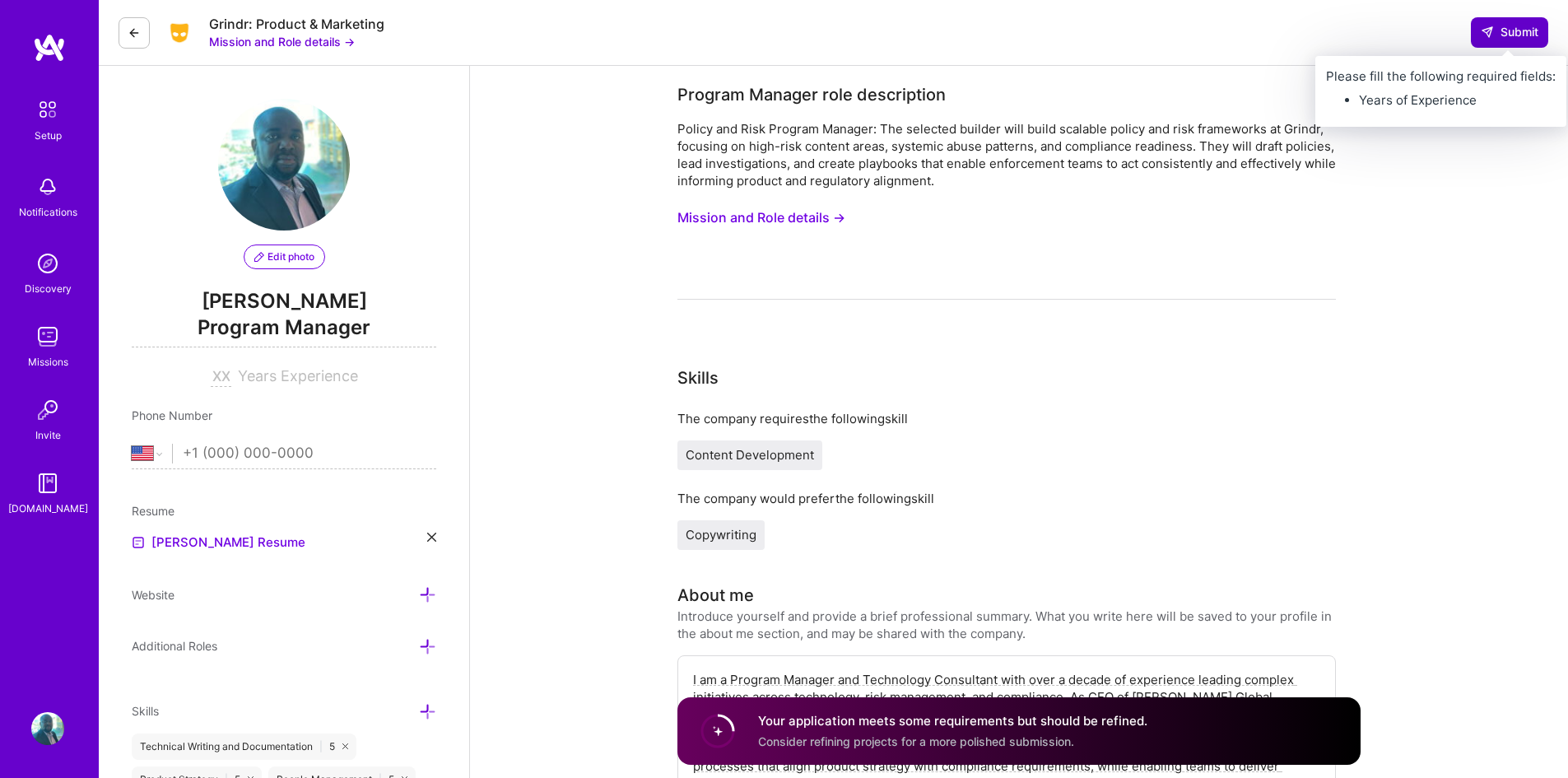
click at [1517, 33] on span "Submit" at bounding box center [1508, 32] width 57 height 17
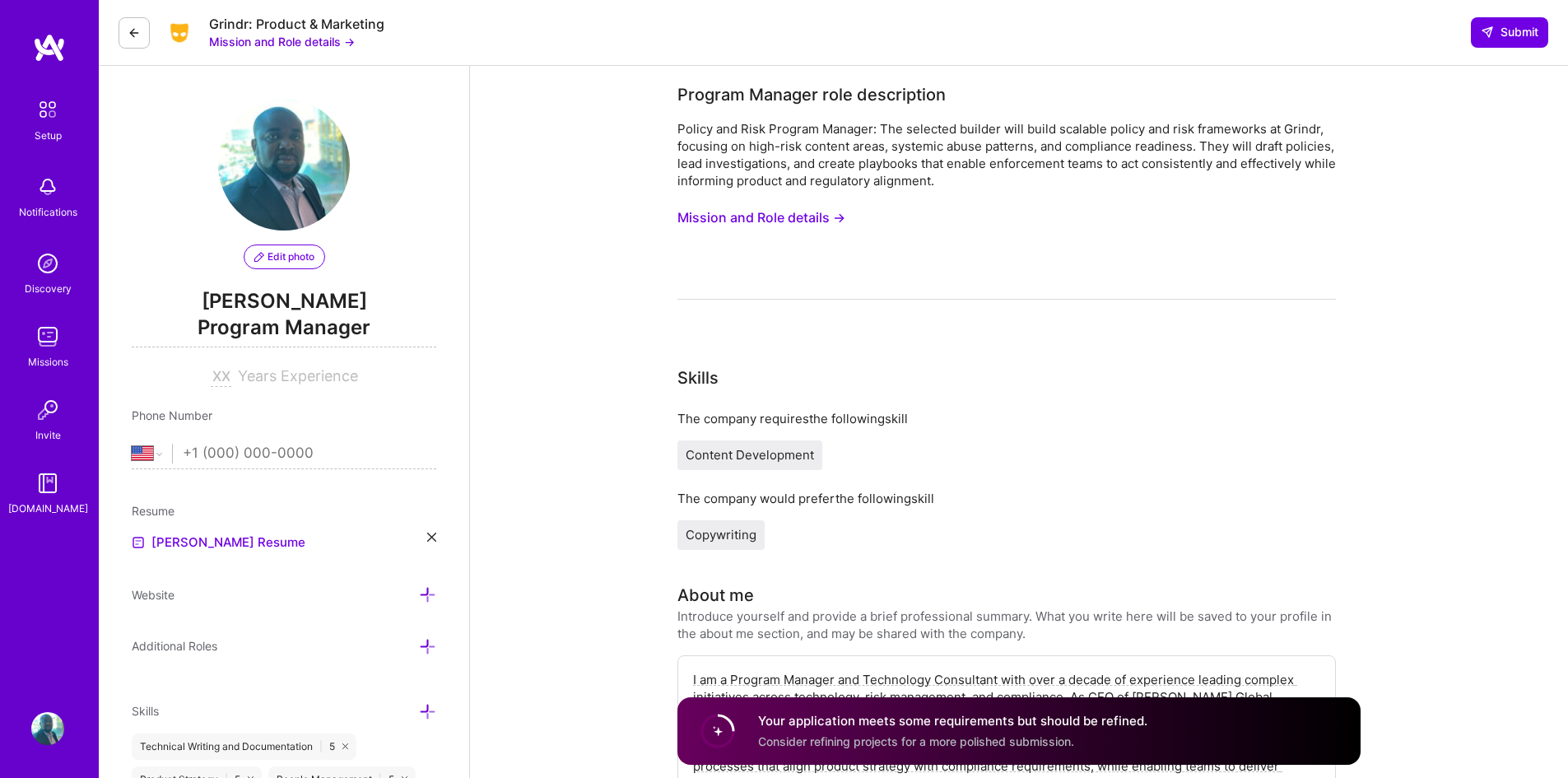
click at [245, 381] on span "Years Experience" at bounding box center [298, 376] width 120 height 17
click at [223, 382] on input at bounding box center [221, 377] width 21 height 20
type input "14"
click at [226, 455] on input "tel" at bounding box center [309, 454] width 254 height 48
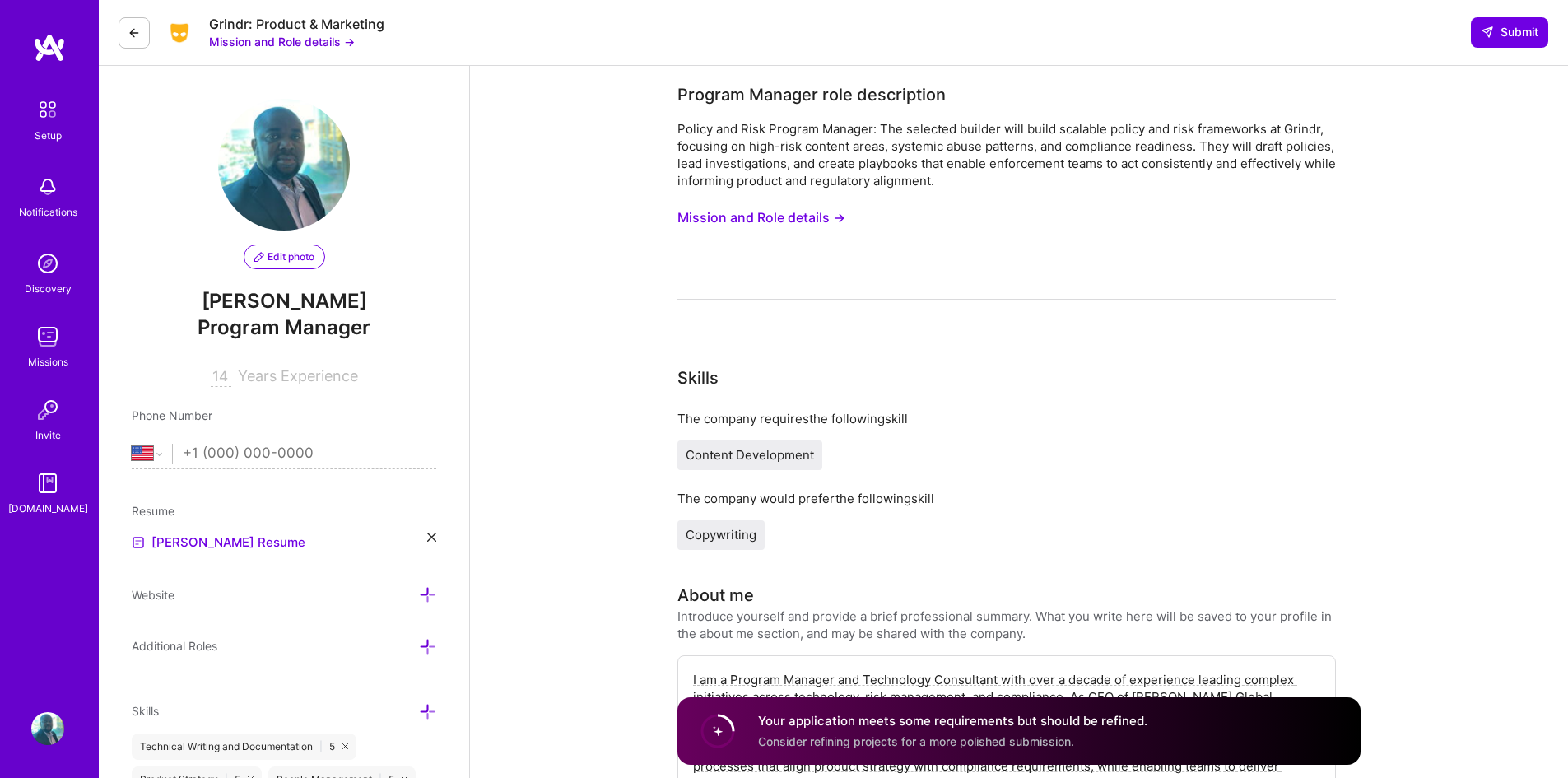
type input "1 (240) 478-2730"
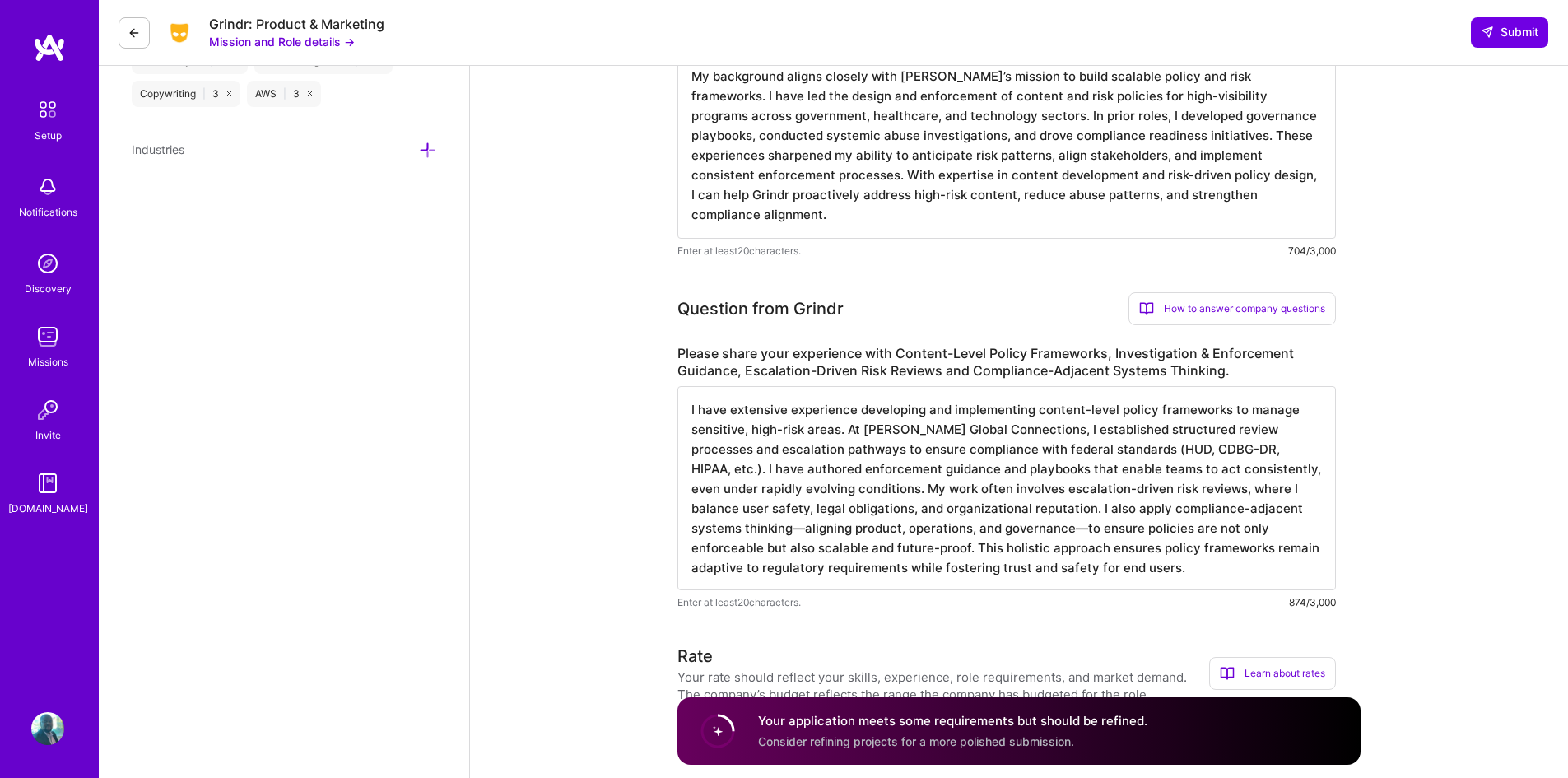
scroll to position [988, 0]
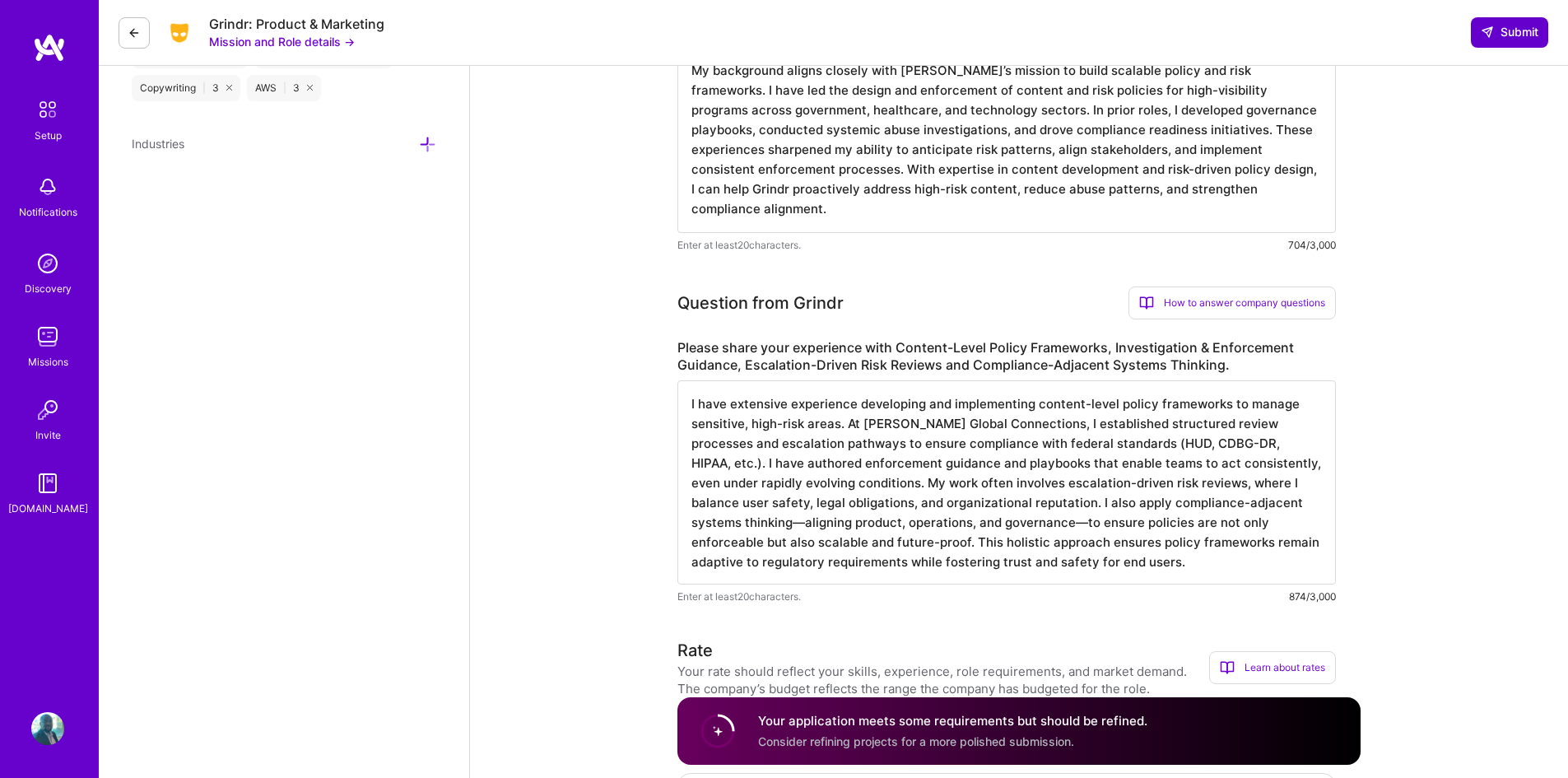
click at [1498, 38] on span "Submit" at bounding box center [1508, 32] width 57 height 17
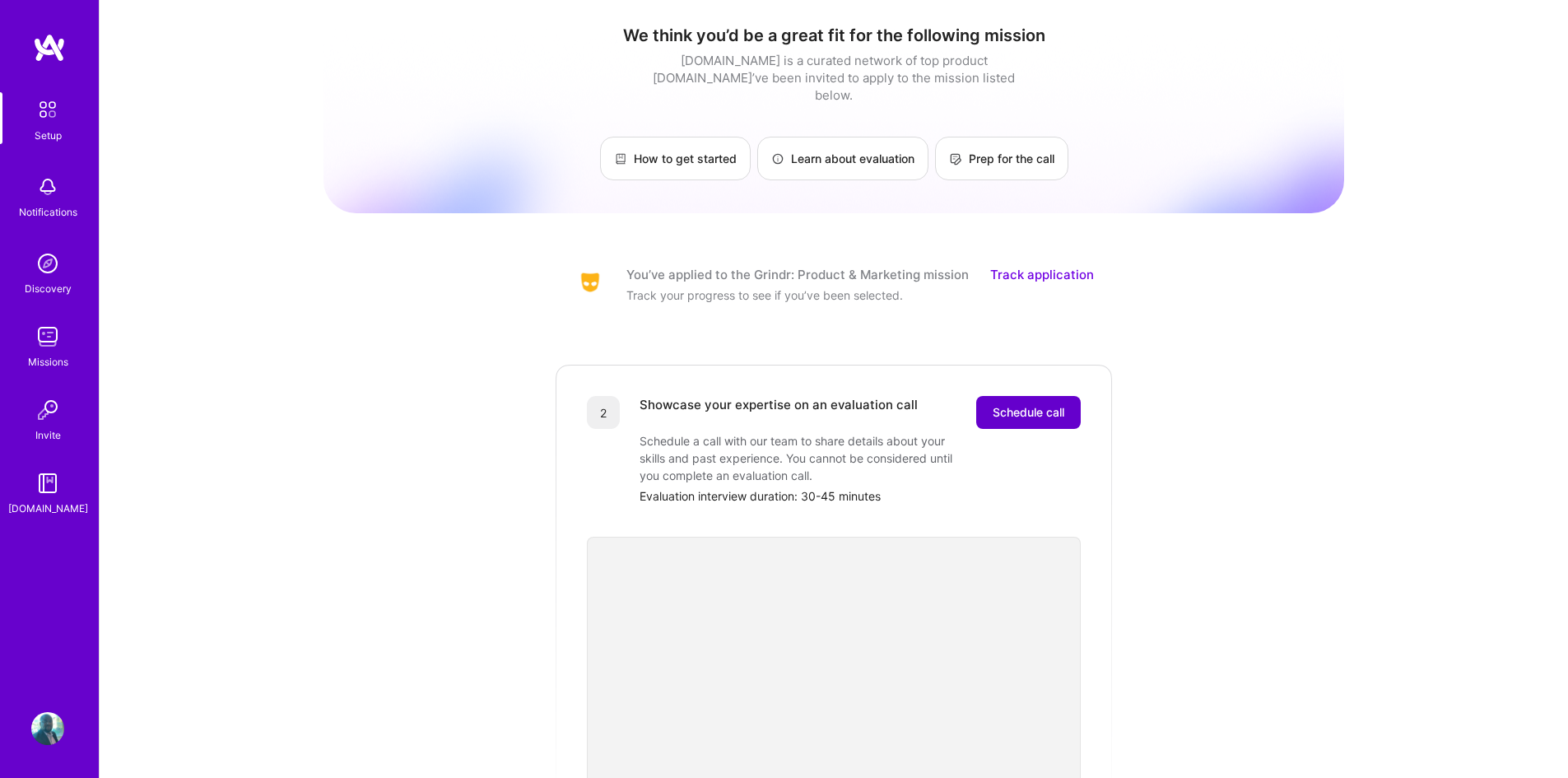
click at [1032, 404] on span "Schedule call" at bounding box center [1028, 412] width 71 height 17
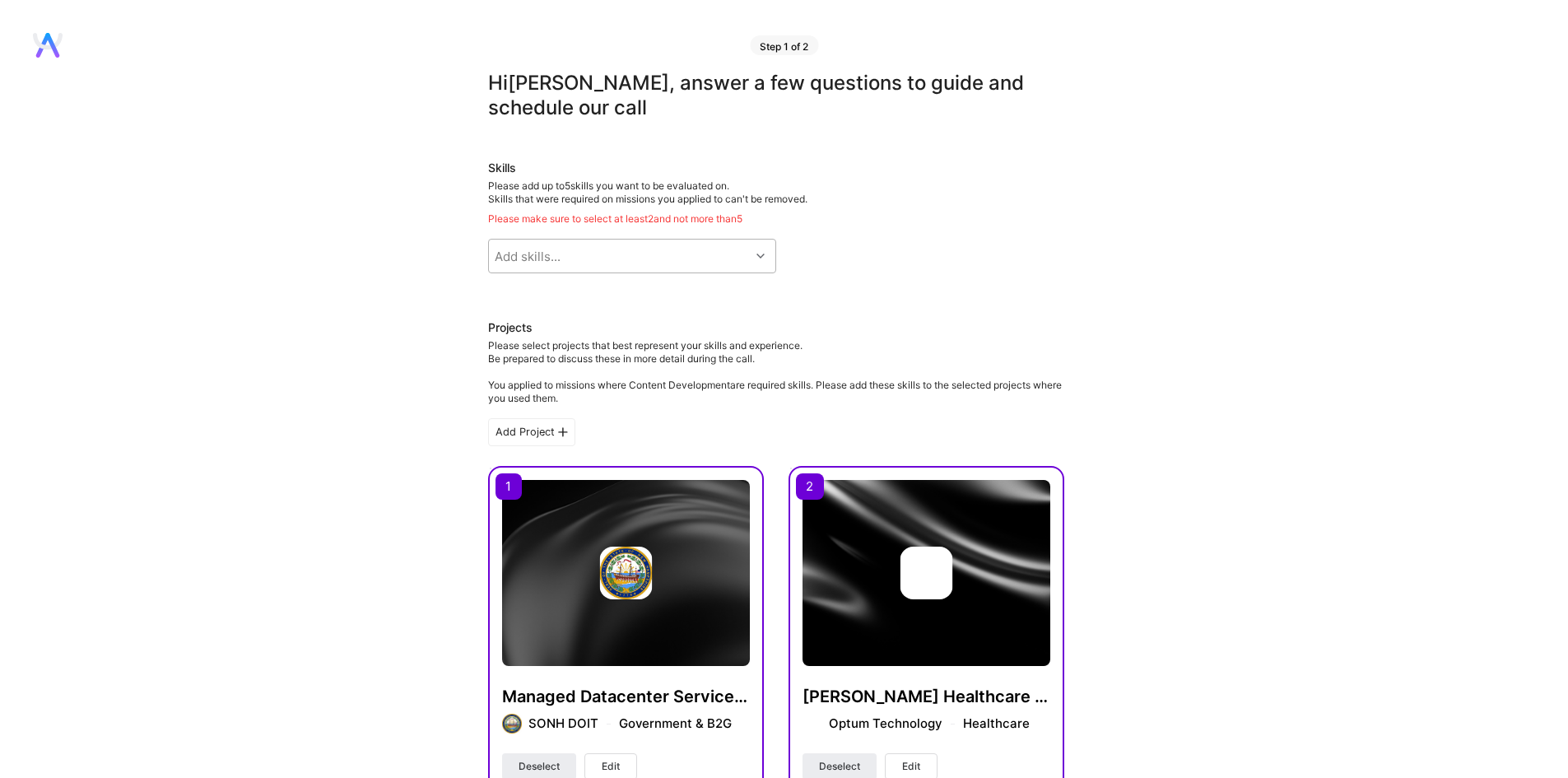
click at [556, 266] on div "Add skills..." at bounding box center [619, 256] width 261 height 33
click at [929, 241] on div "Skills Please add up to 5 skills you want to be evaluated on. Skills that were …" at bounding box center [775, 223] width 576 height 127
click at [744, 251] on div "Add skills..." at bounding box center [619, 256] width 261 height 33
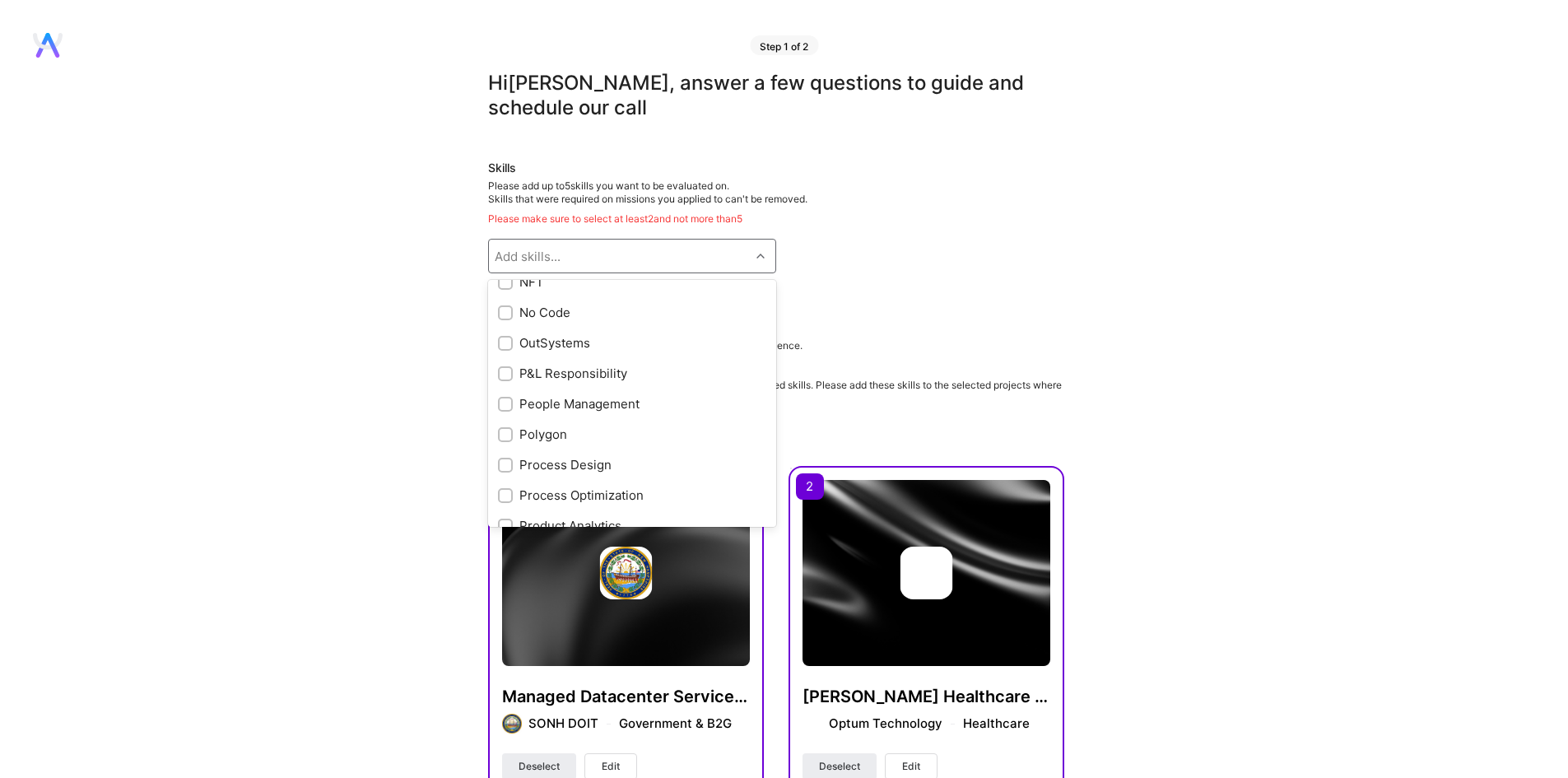
scroll to position [1317, 0]
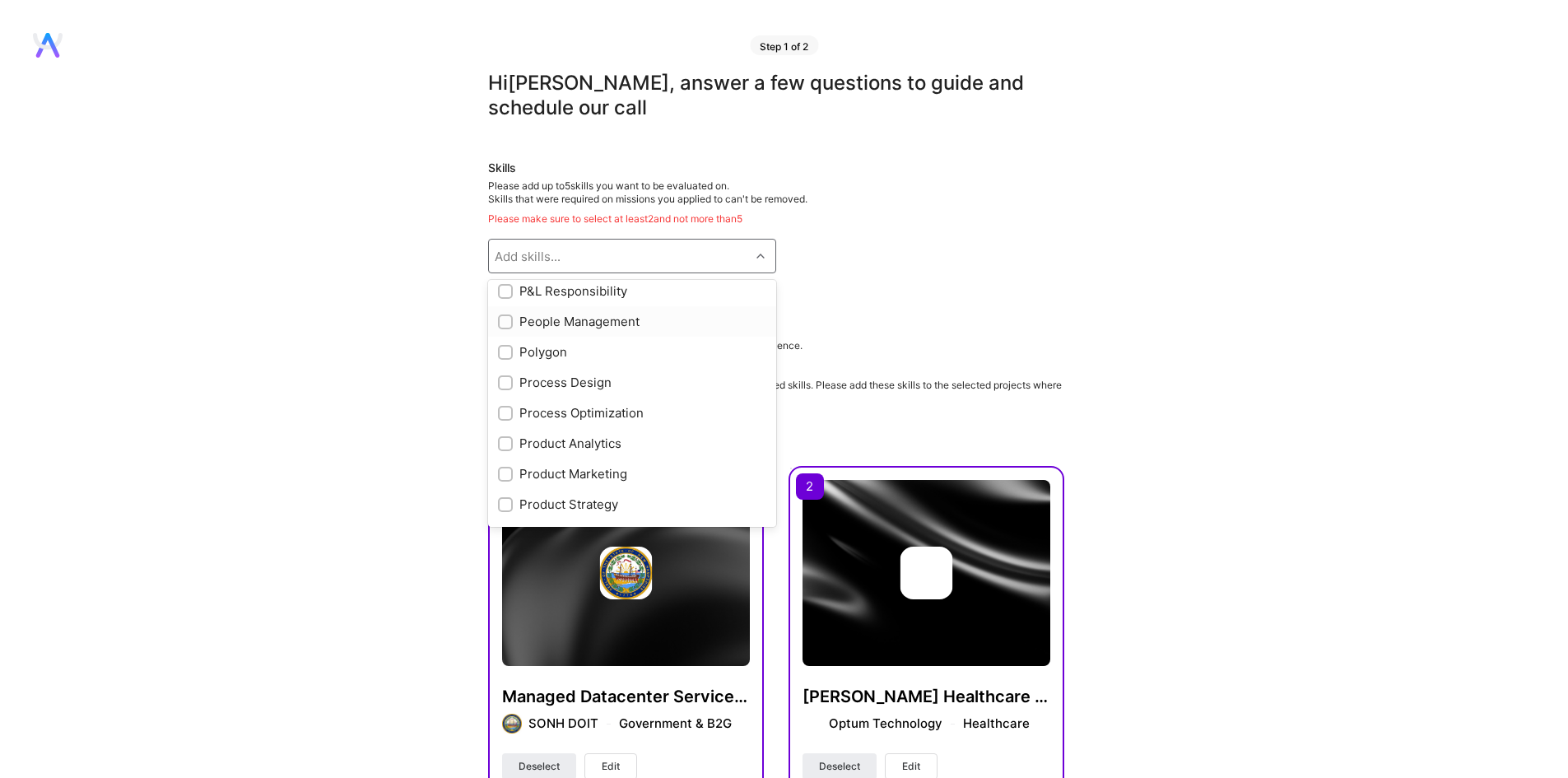
click at [641, 318] on div "People Management" at bounding box center [632, 321] width 269 height 17
checkbox input "true"
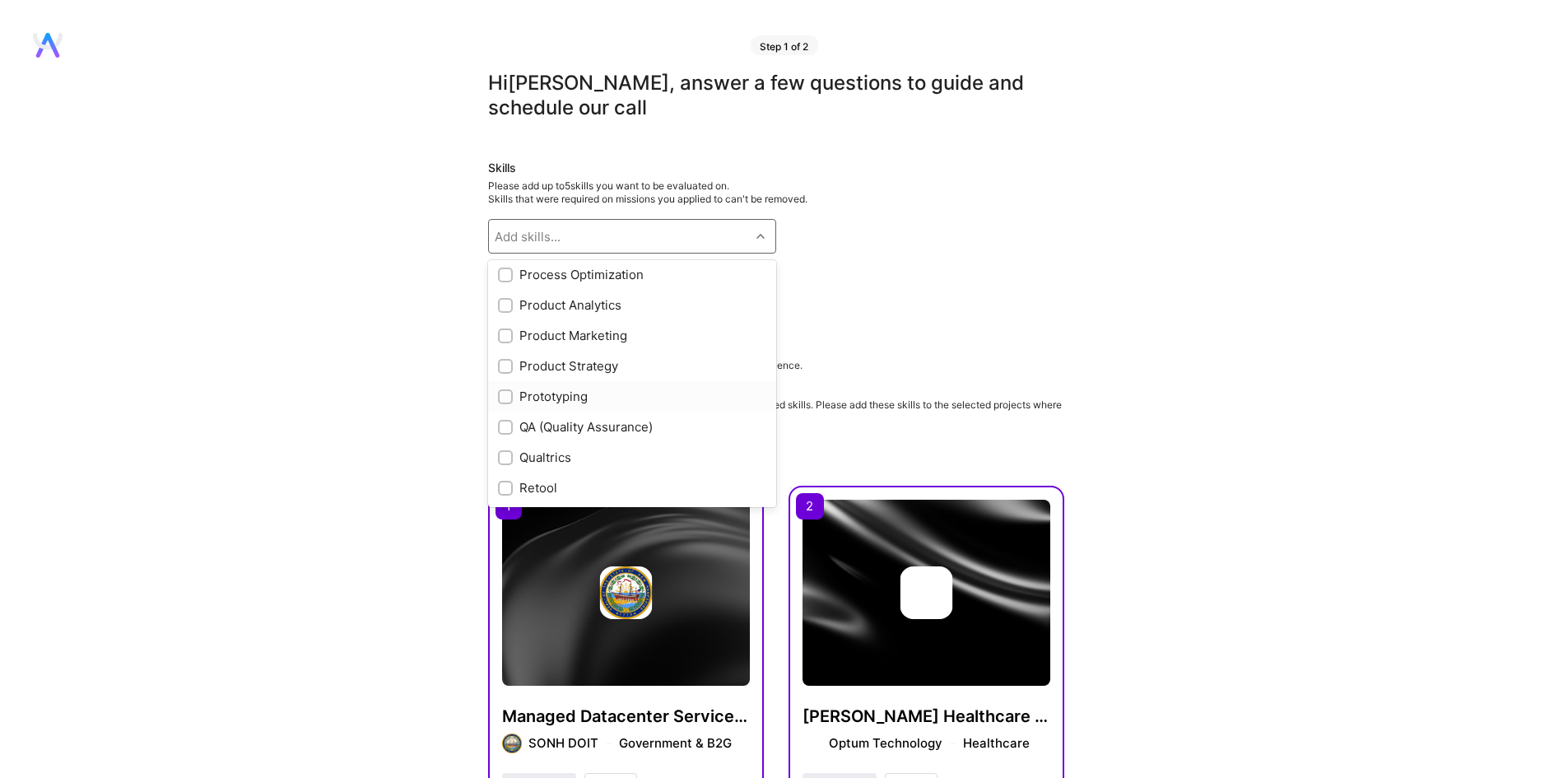
scroll to position [1399, 0]
click at [634, 313] on div "Process Optimization" at bounding box center [632, 310] width 269 height 17
checkbox input "true"
click at [581, 399] on div "Product Strategy" at bounding box center [632, 401] width 269 height 17
checkbox input "true"
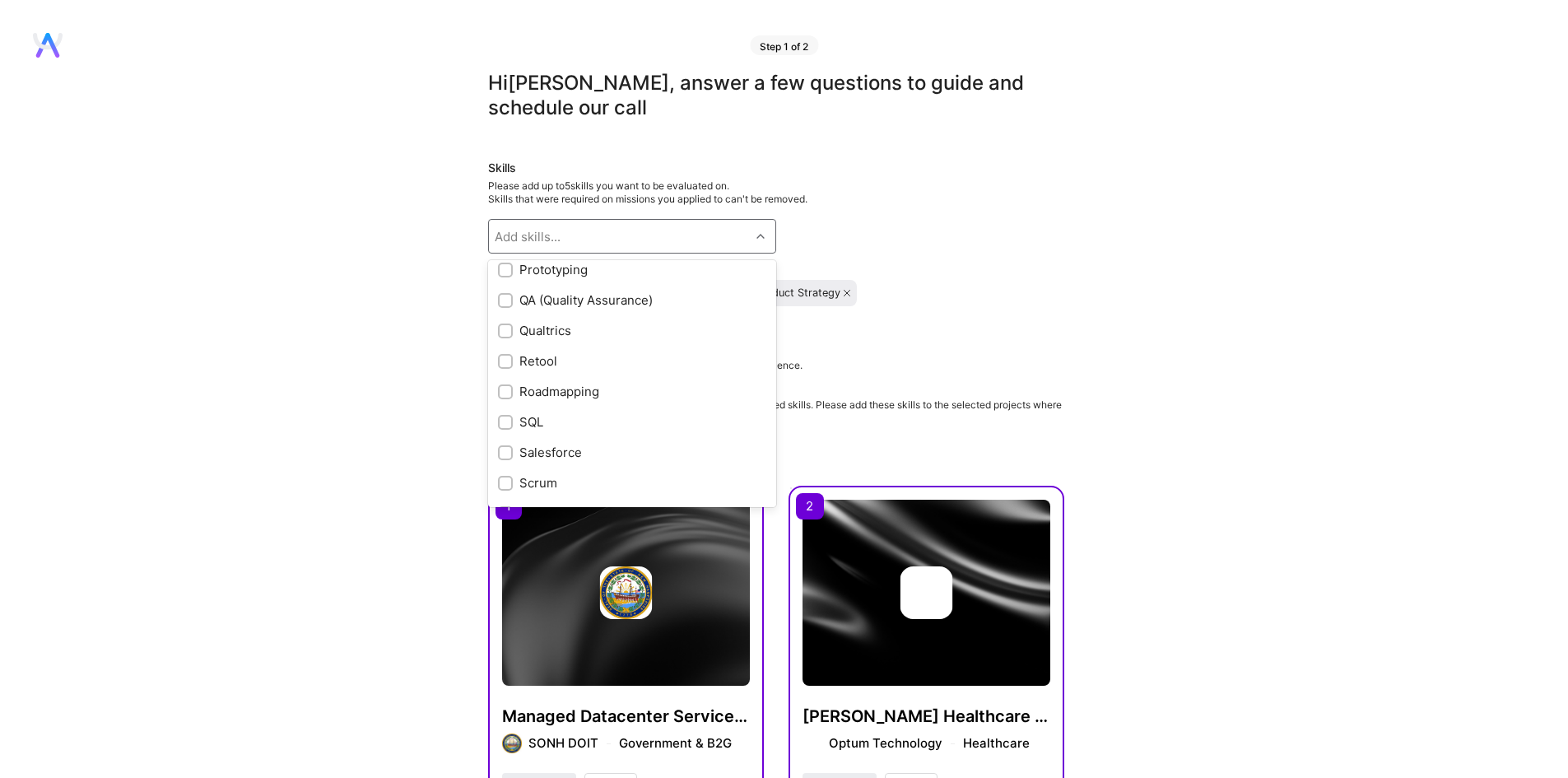
scroll to position [1564, 0]
click at [580, 394] on div "Roadmapping" at bounding box center [632, 389] width 269 height 17
checkbox input "true"
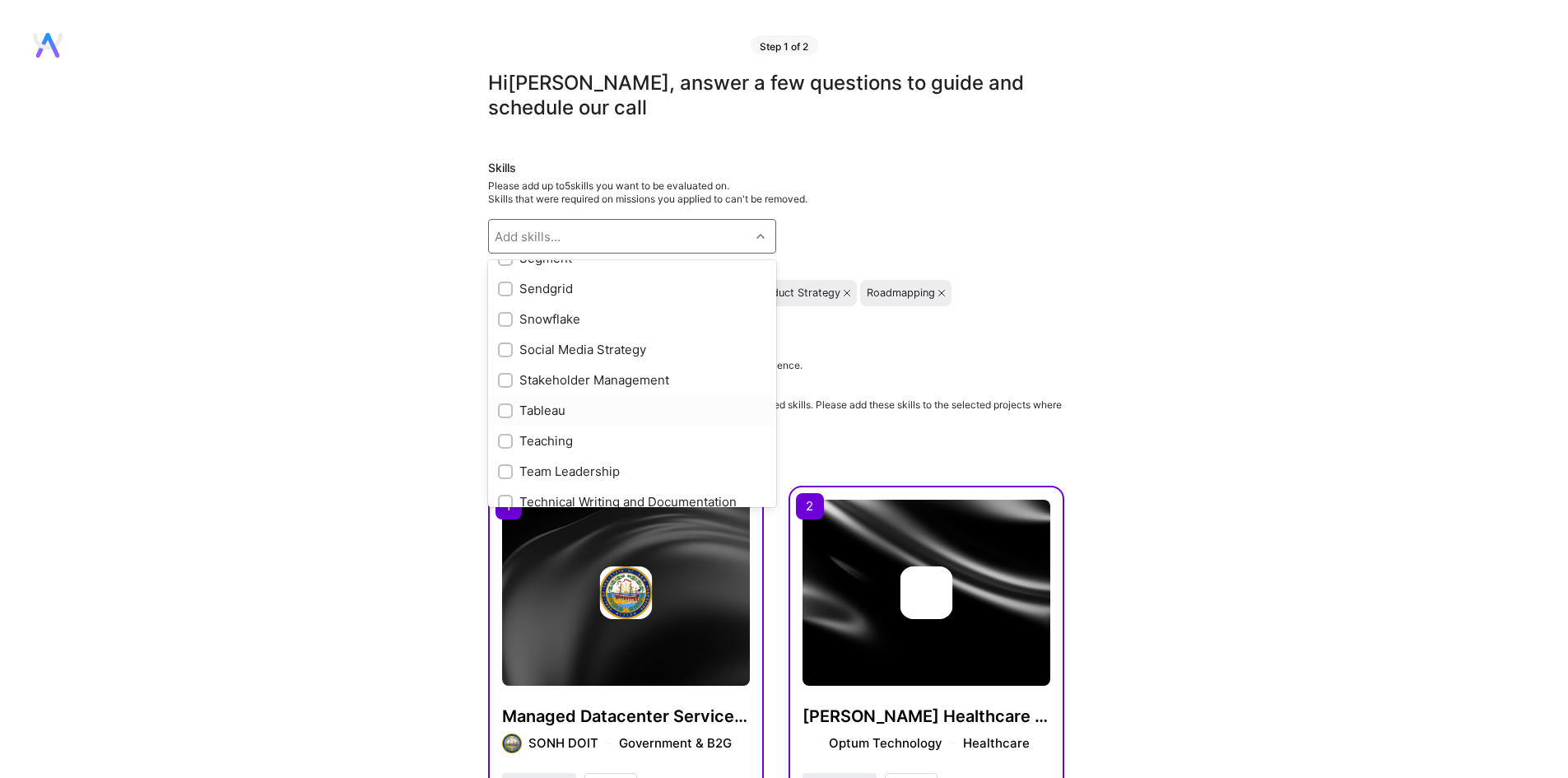
scroll to position [1811, 0]
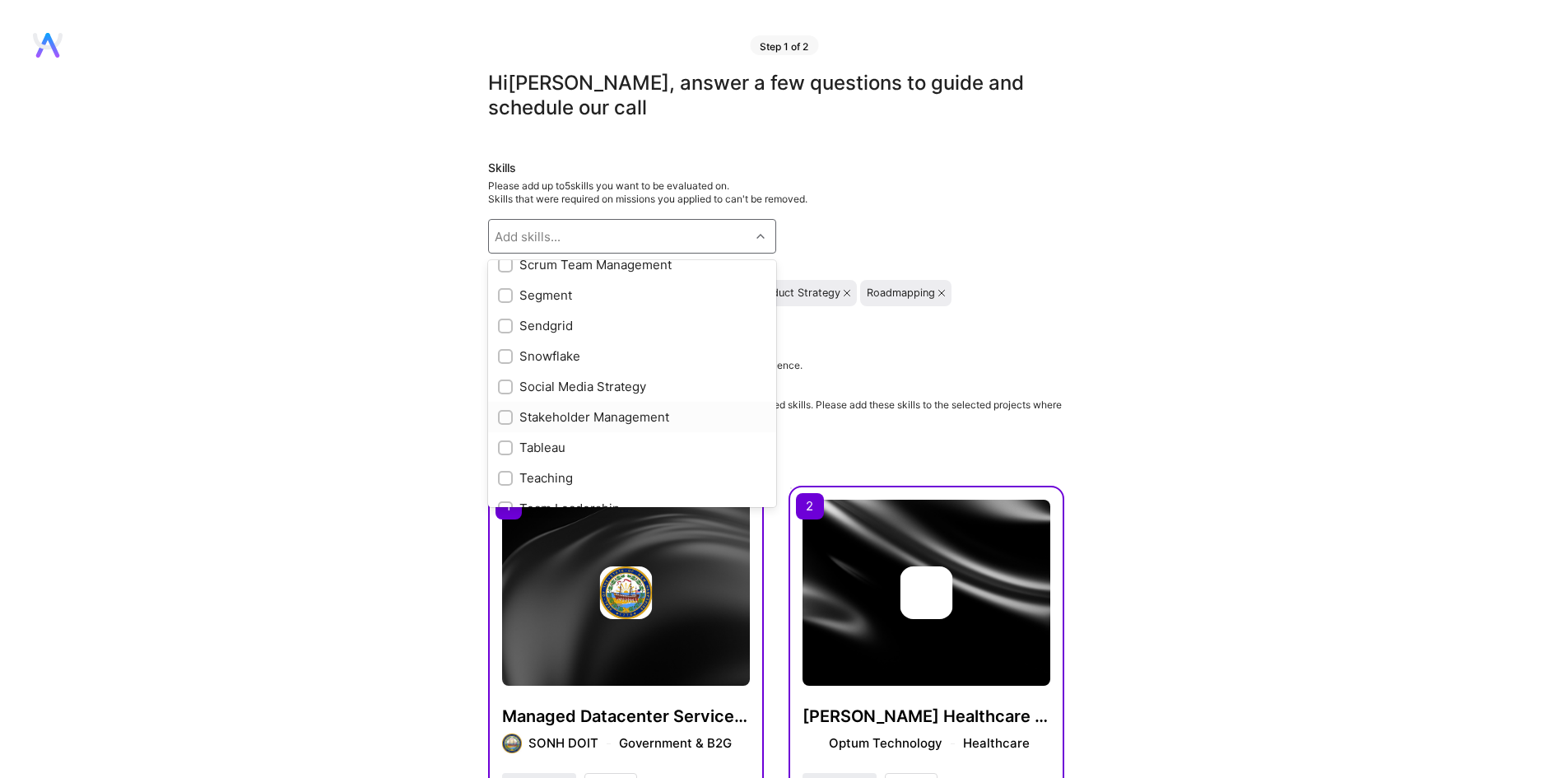
click at [600, 417] on div "Stakeholder Management" at bounding box center [632, 416] width 269 height 17
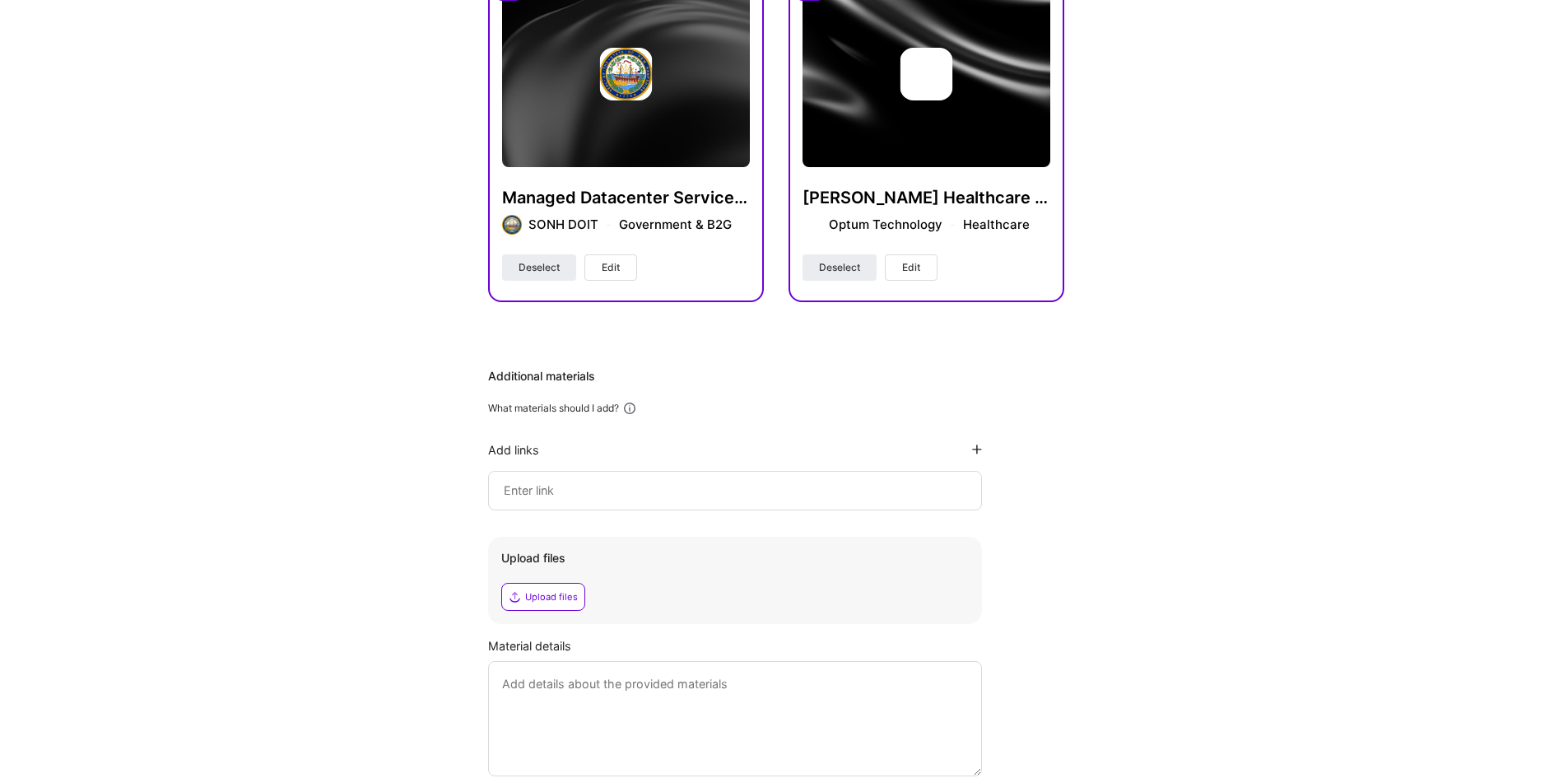
scroll to position [663, 0]
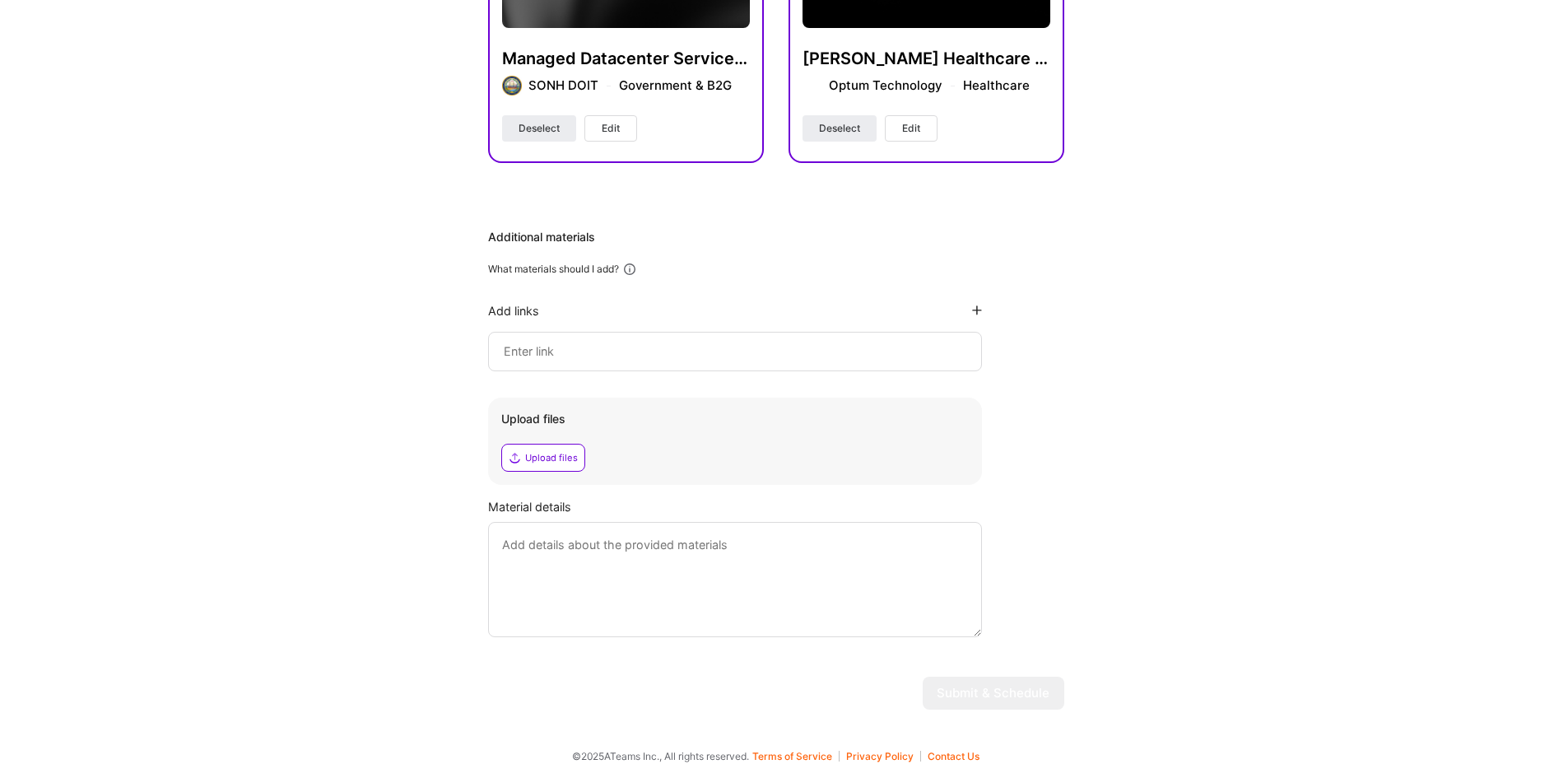
click at [546, 460] on div "Upload files" at bounding box center [551, 458] width 53 height 13
click at [782, 605] on textarea at bounding box center [734, 579] width 493 height 115
type textarea "Resume"
click at [1164, 582] on div "Hi Padmore , answer a few questions to guide and schedule our call Skills Pleas…" at bounding box center [775, 65] width 1551 height 1315
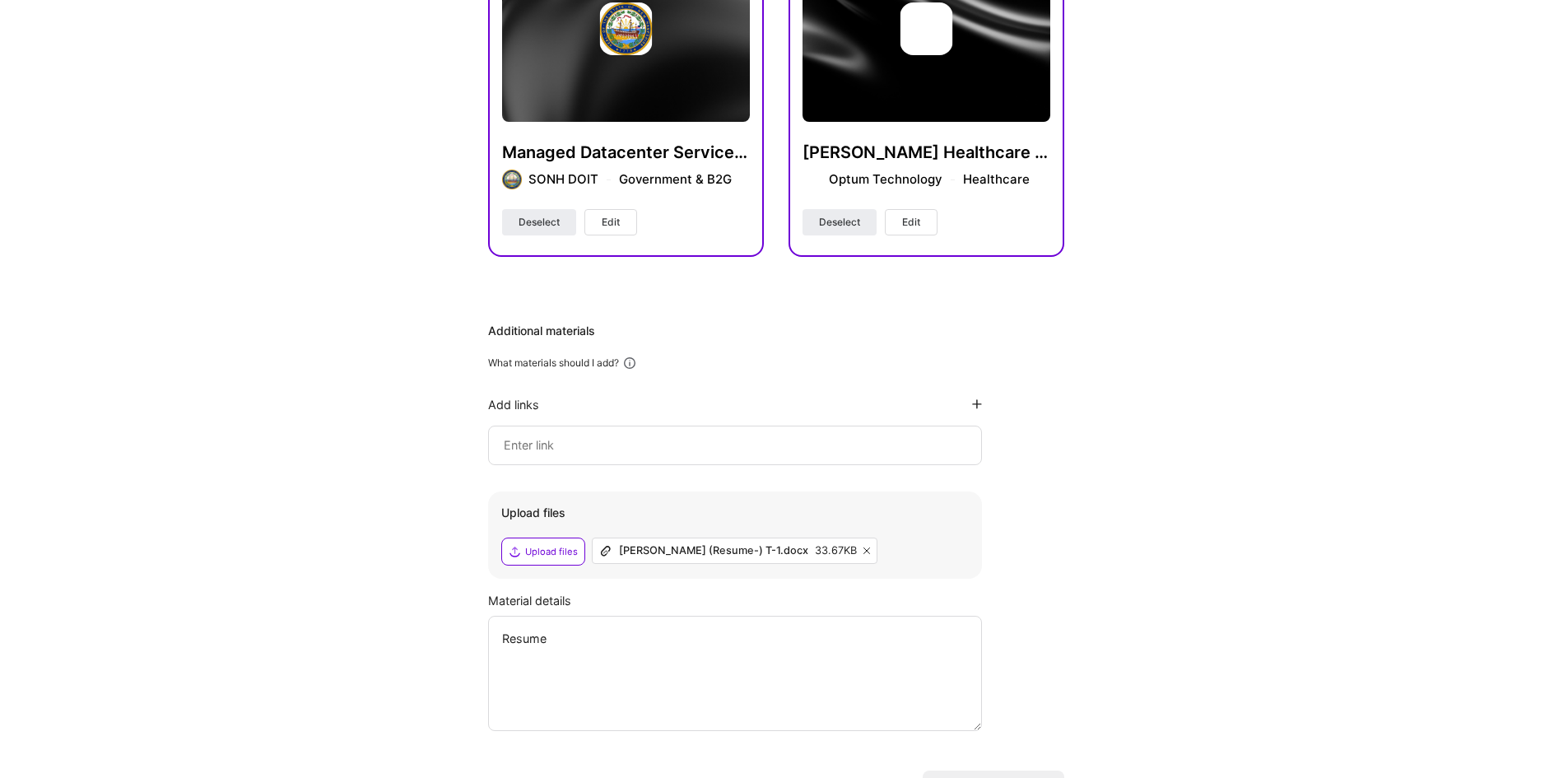
scroll to position [576, 0]
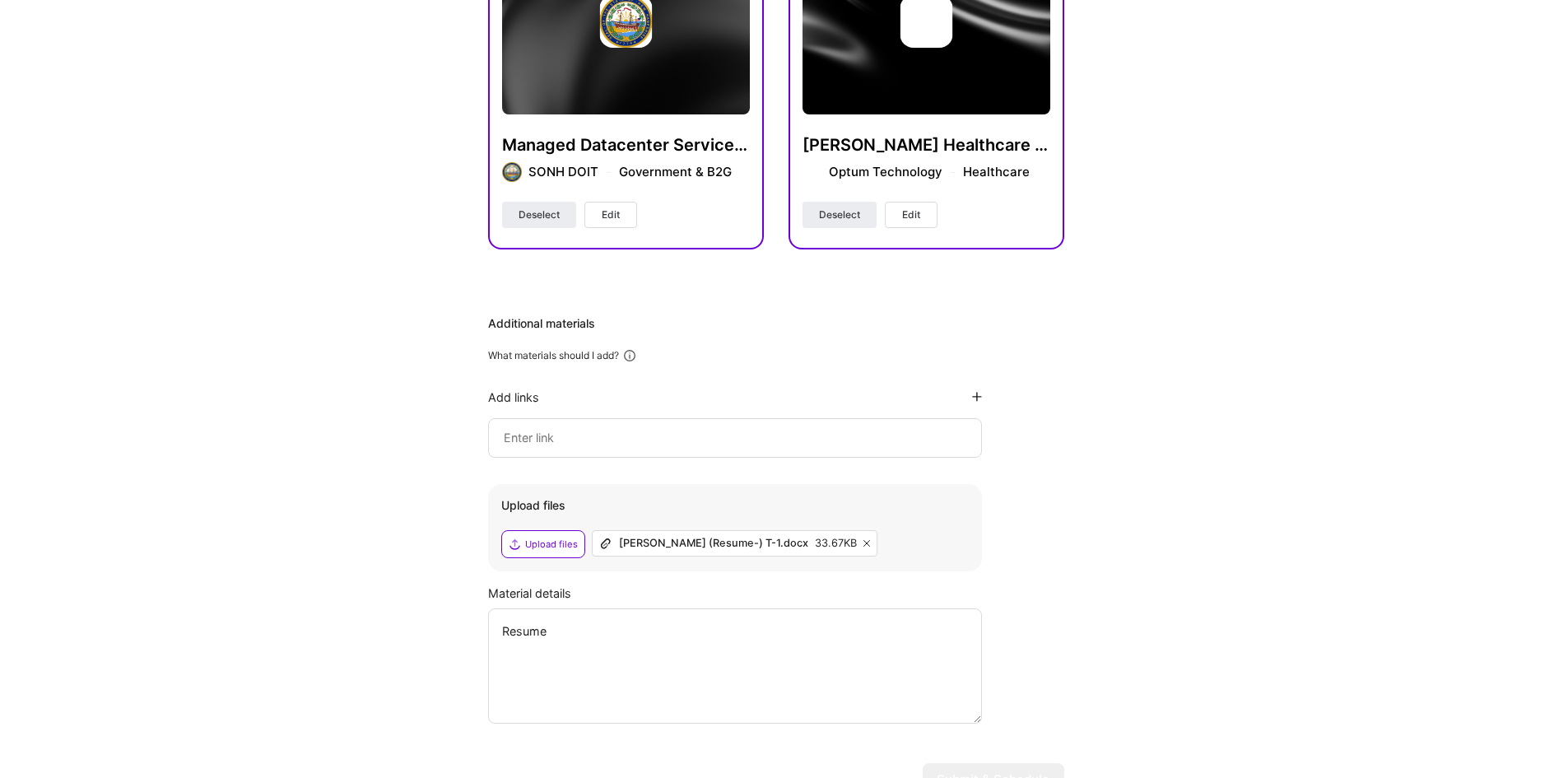
click at [683, 448] on div at bounding box center [734, 438] width 493 height 40
click at [682, 434] on input at bounding box center [735, 438] width 466 height 20
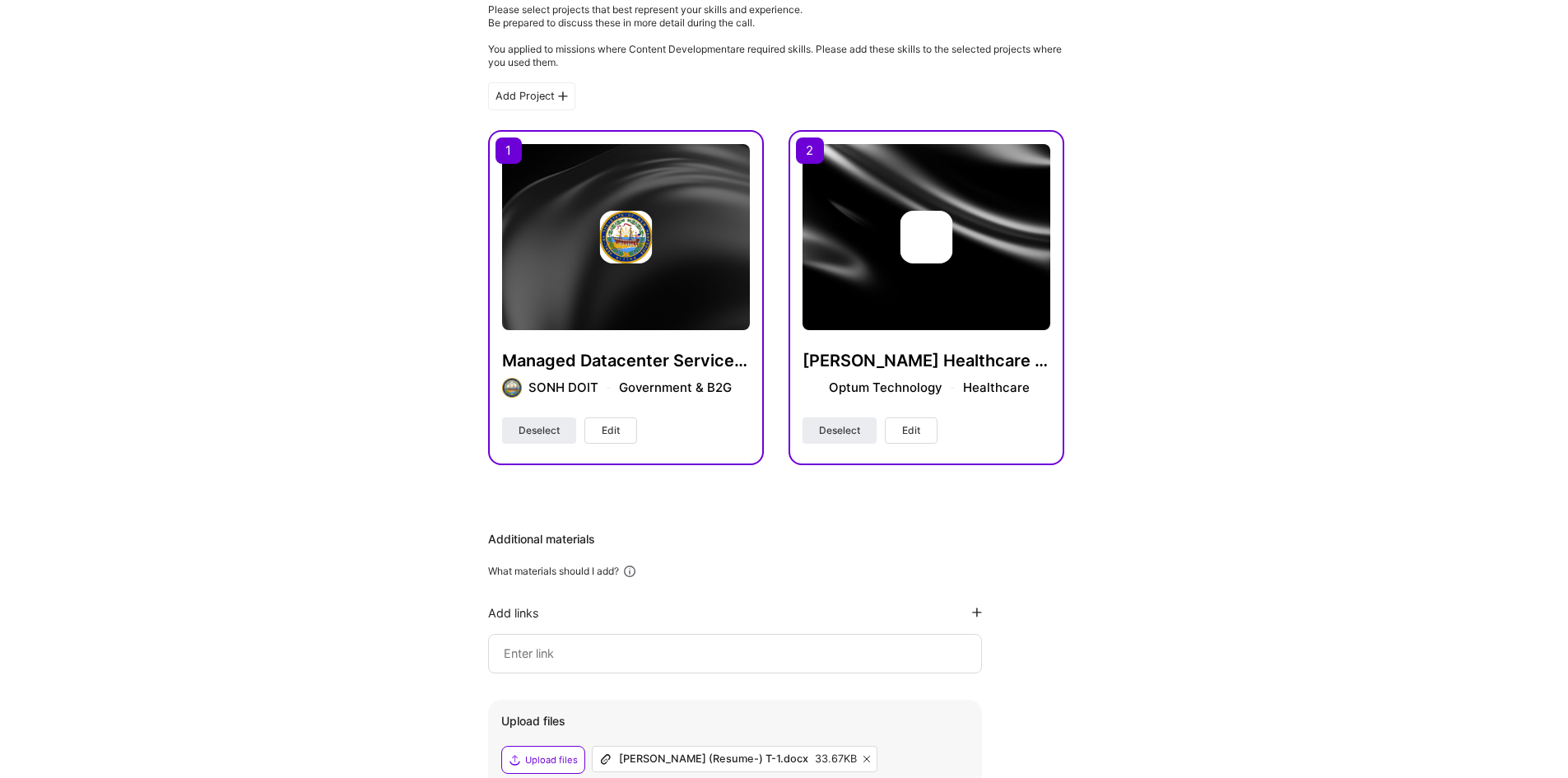
scroll to position [581, 0]
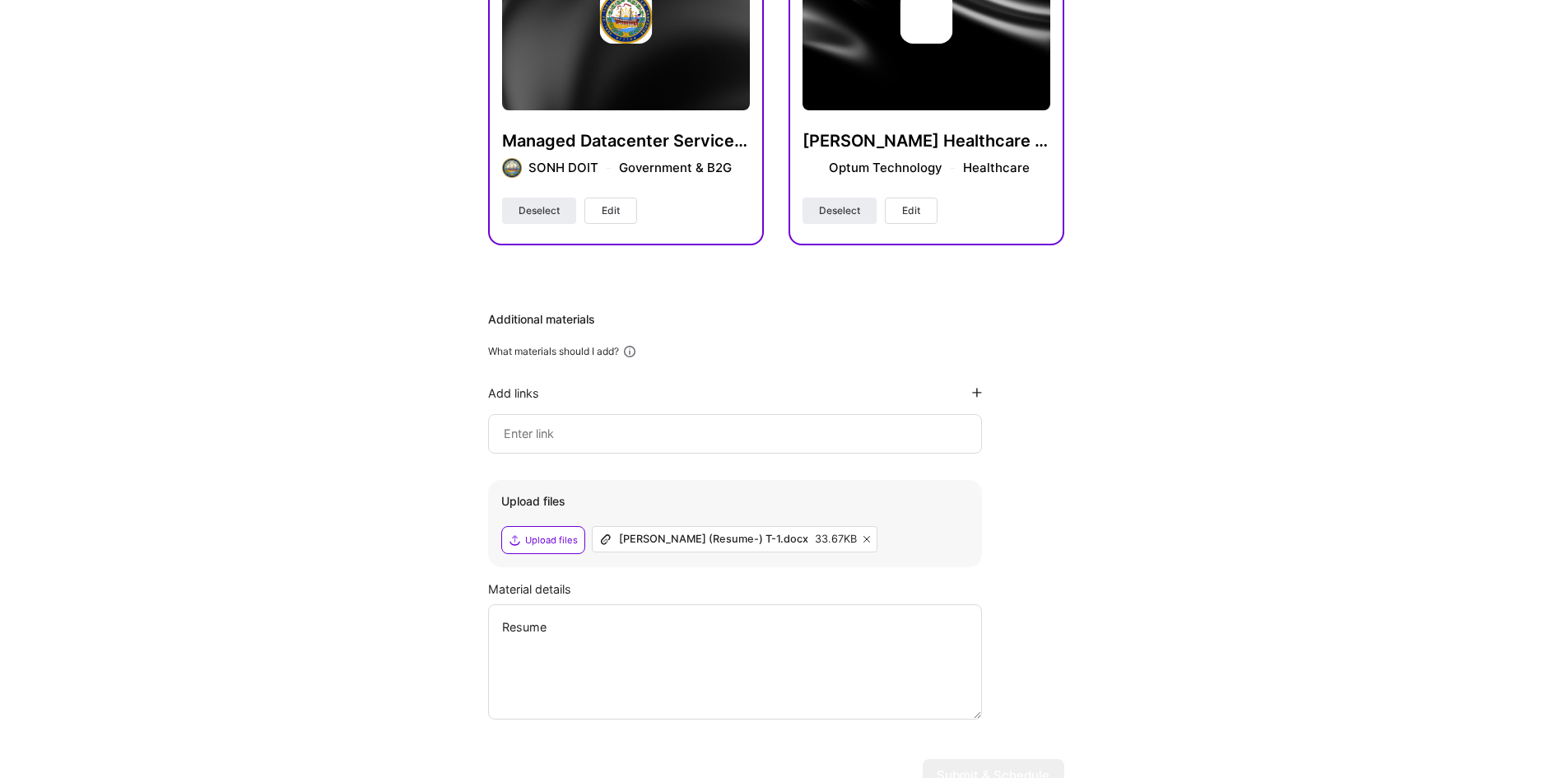
click at [978, 392] on icon at bounding box center [977, 392] width 10 height 10
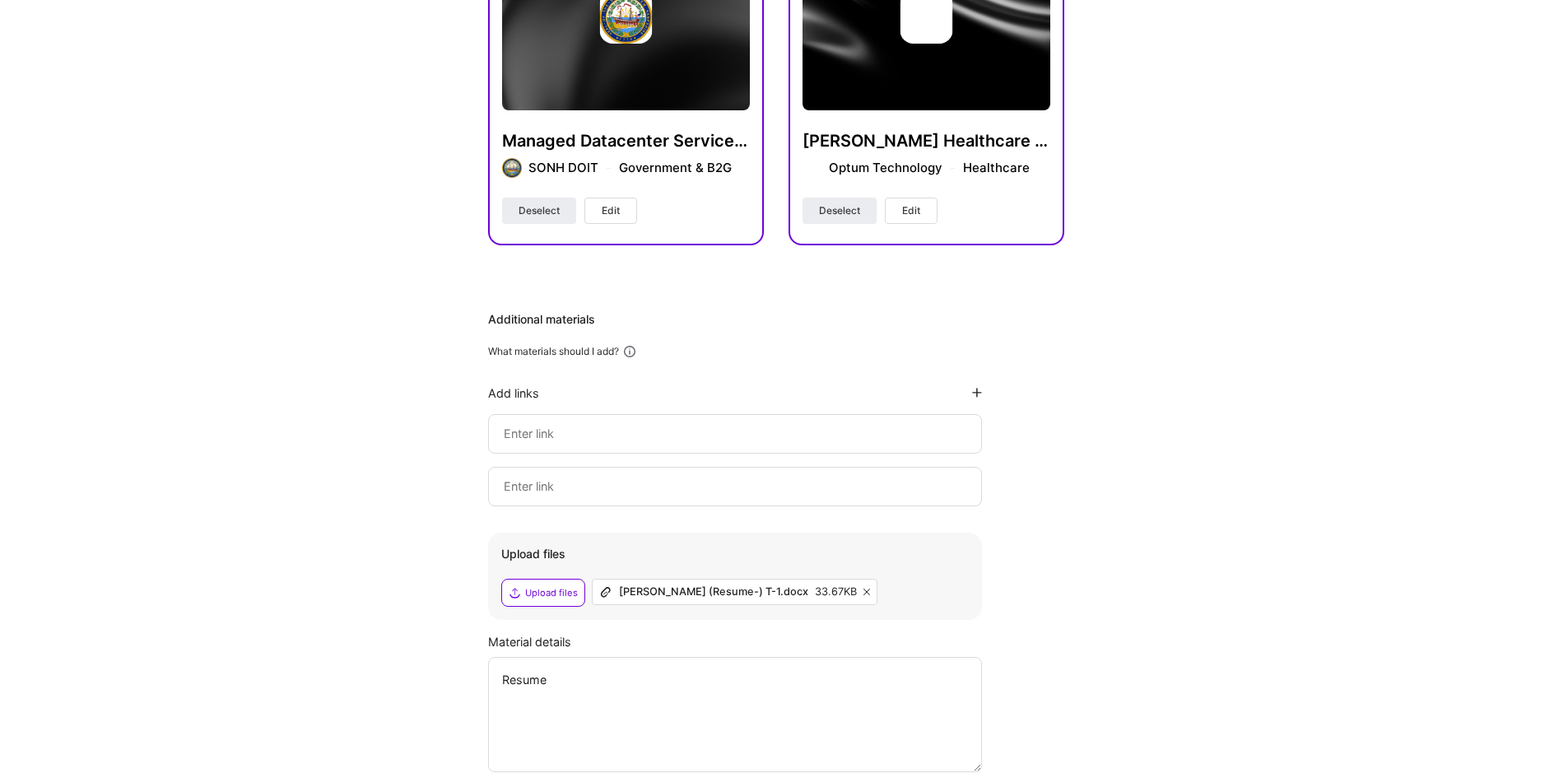
click at [556, 486] on input at bounding box center [735, 487] width 466 height 20
click at [653, 477] on input at bounding box center [735, 487] width 466 height 20
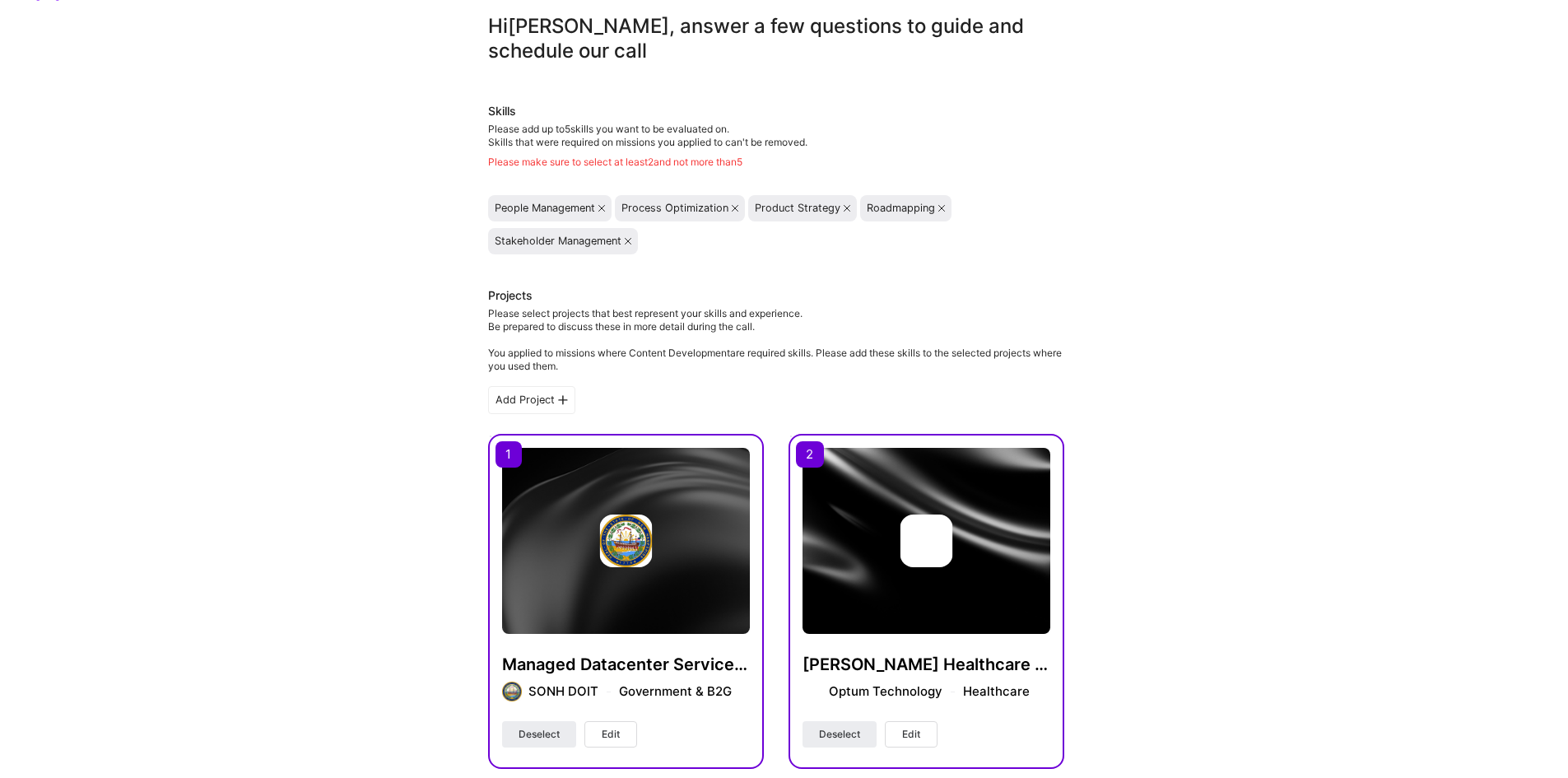
scroll to position [0, 0]
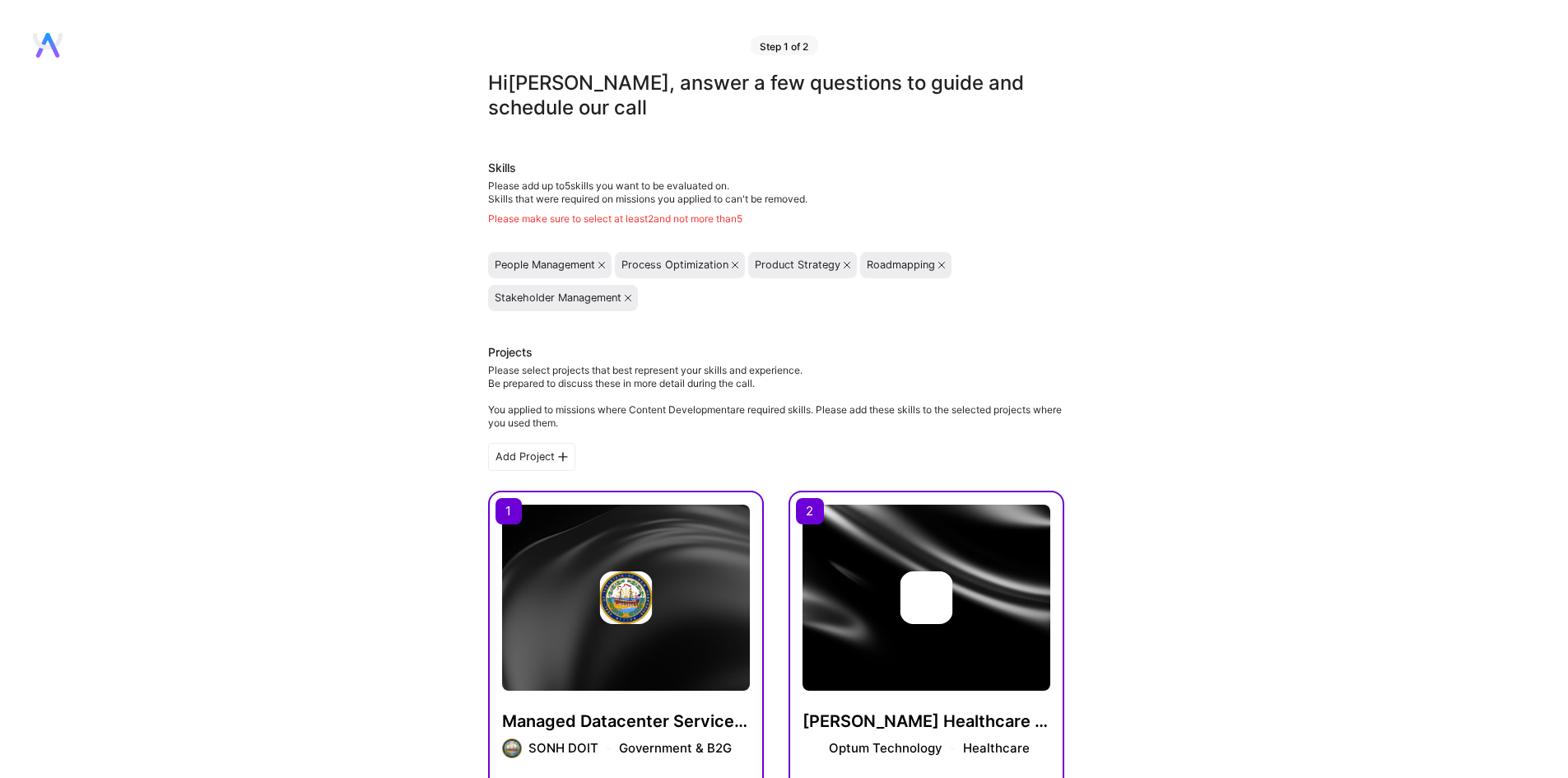
click at [730, 226] on div "Skills Please add up to 5 skills you want to be evaluated on. Skills that were …" at bounding box center [775, 236] width 576 height 152
click at [833, 271] on div "Product Strategy" at bounding box center [802, 265] width 109 height 27
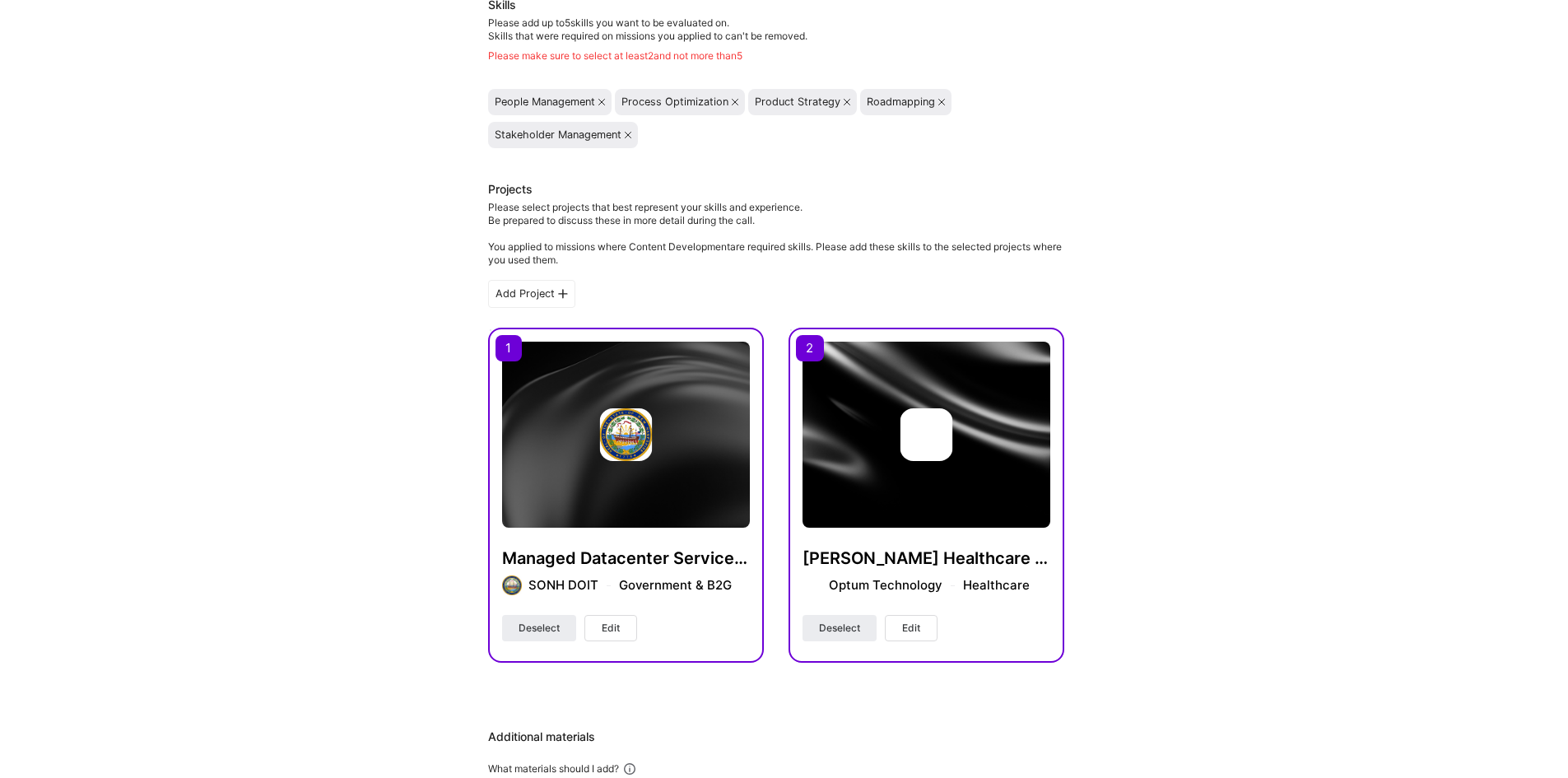
scroll to position [164, 0]
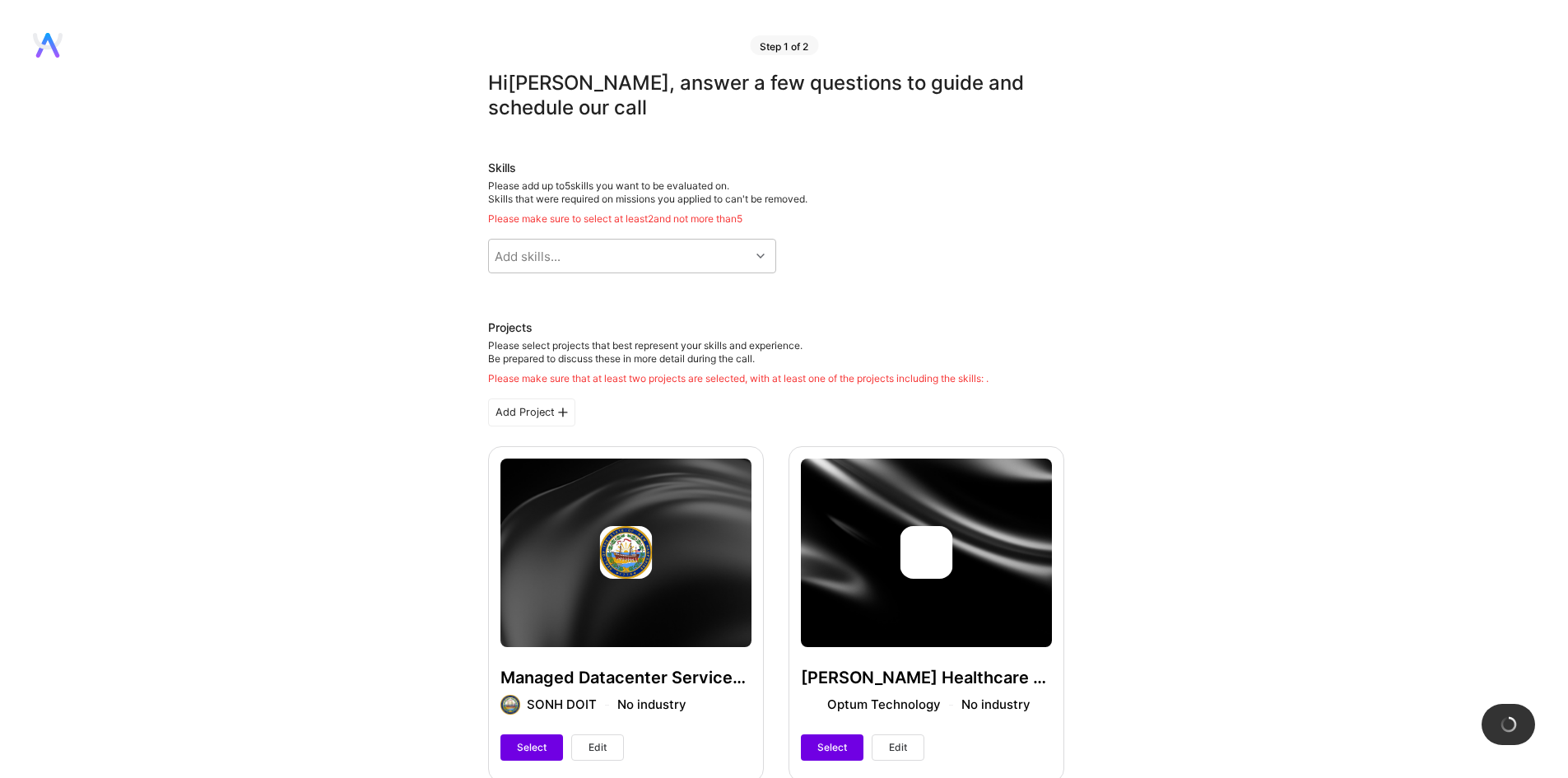
scroll to position [163, 0]
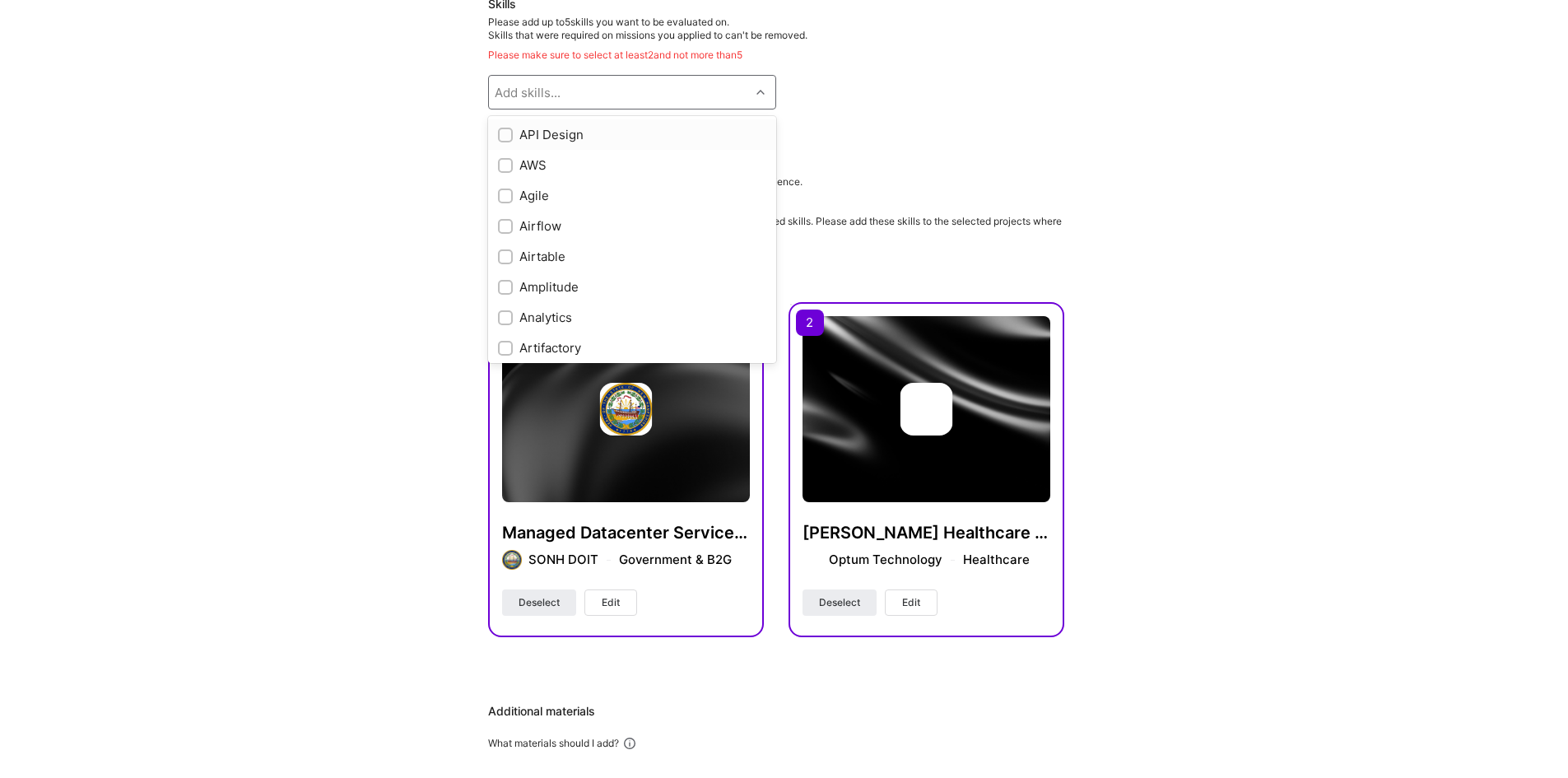
click at [620, 90] on div "Add skills..." at bounding box center [619, 92] width 261 height 33
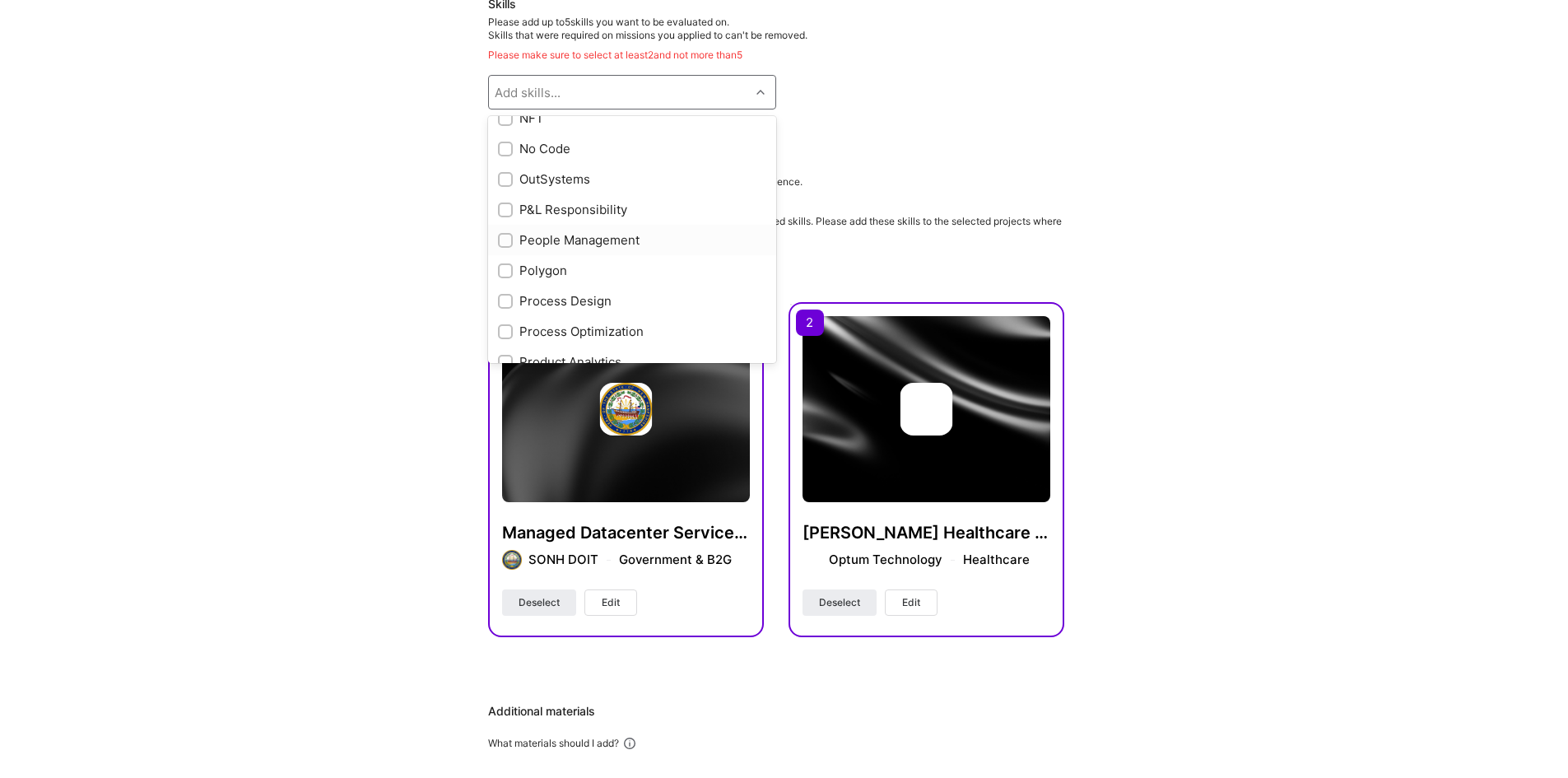
click at [619, 240] on div "People Management" at bounding box center [632, 240] width 269 height 17
checkbox input "true"
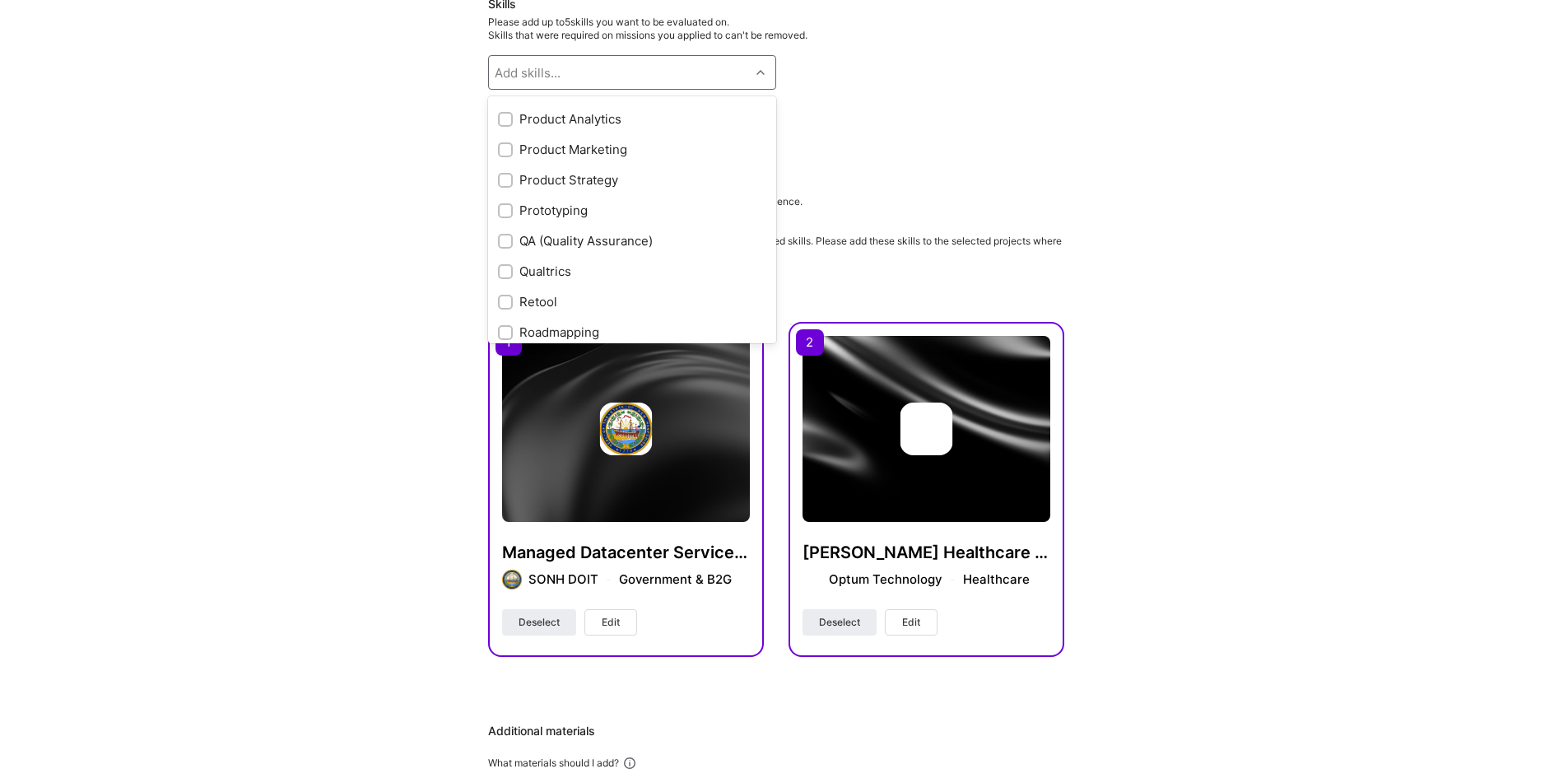
scroll to position [1481, 0]
click at [609, 157] on div "Product Strategy" at bounding box center [632, 156] width 269 height 17
checkbox input "true"
click at [551, 230] on div "Roadmapping" at bounding box center [632, 226] width 269 height 17
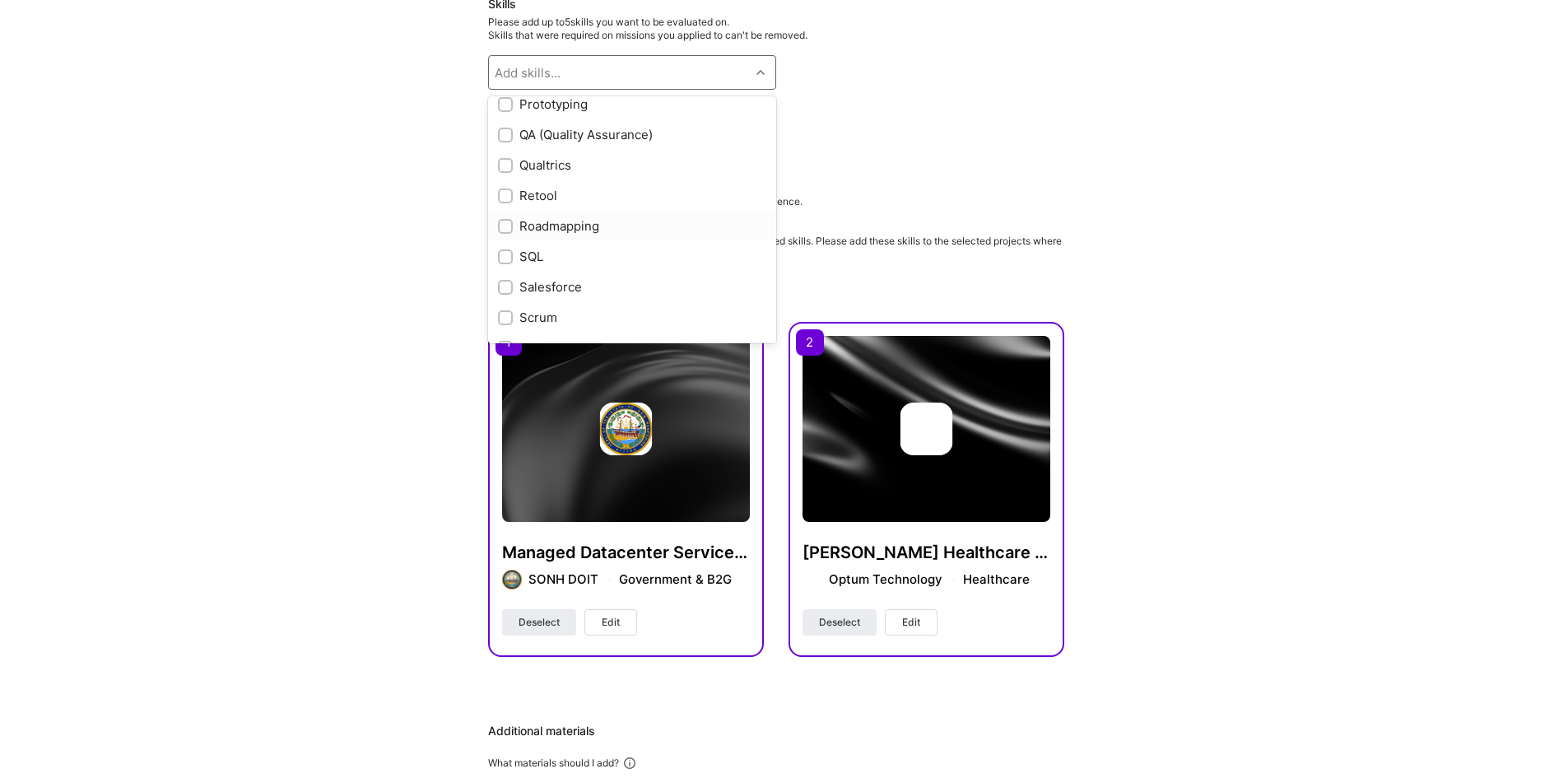
checkbox input "true"
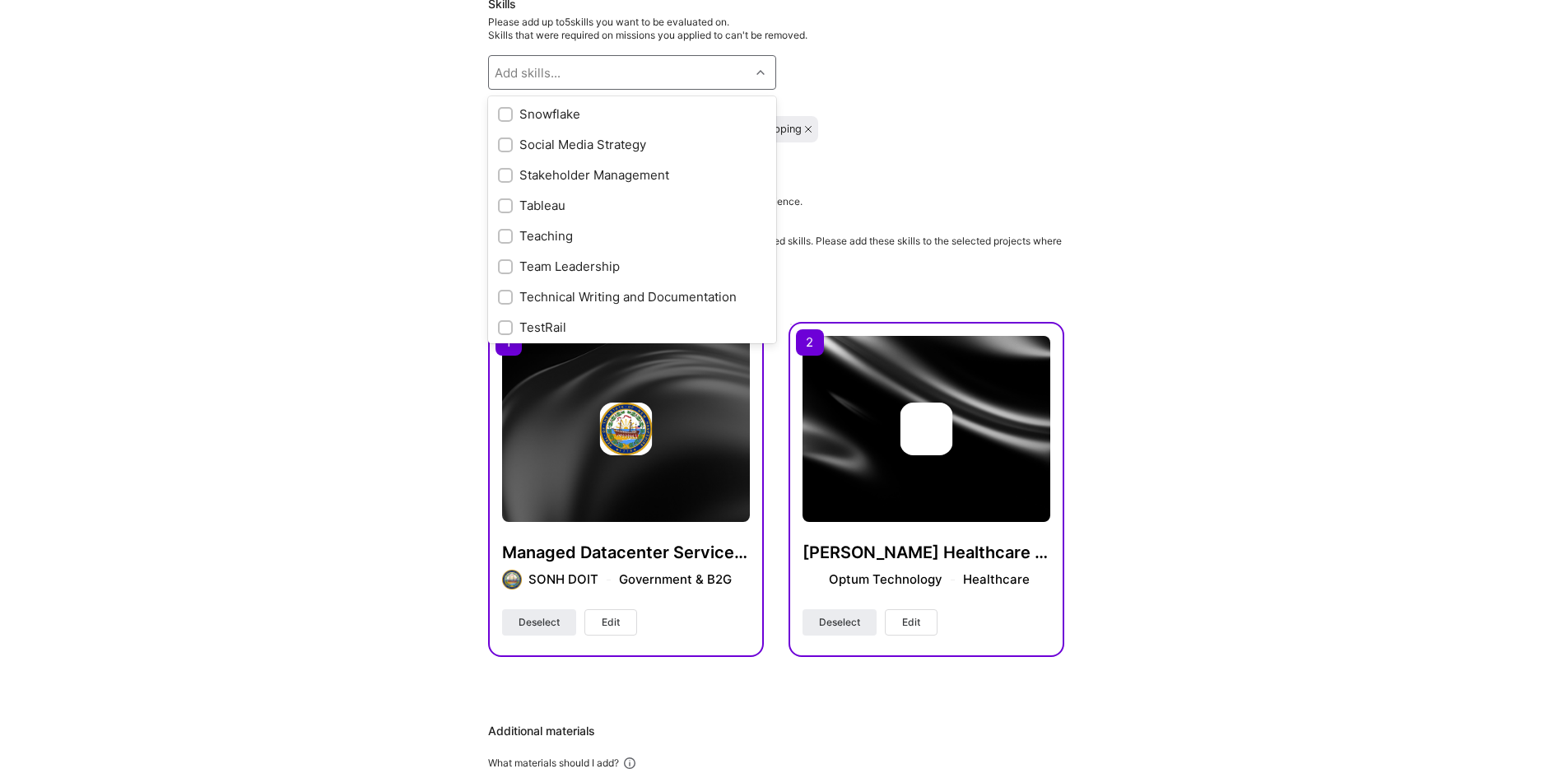
scroll to position [1889, 0]
click at [558, 267] on div "Team Leadership" at bounding box center [632, 267] width 269 height 17
checkbox input "true"
click at [581, 299] on div "Technical Writing and Documentation" at bounding box center [632, 297] width 269 height 17
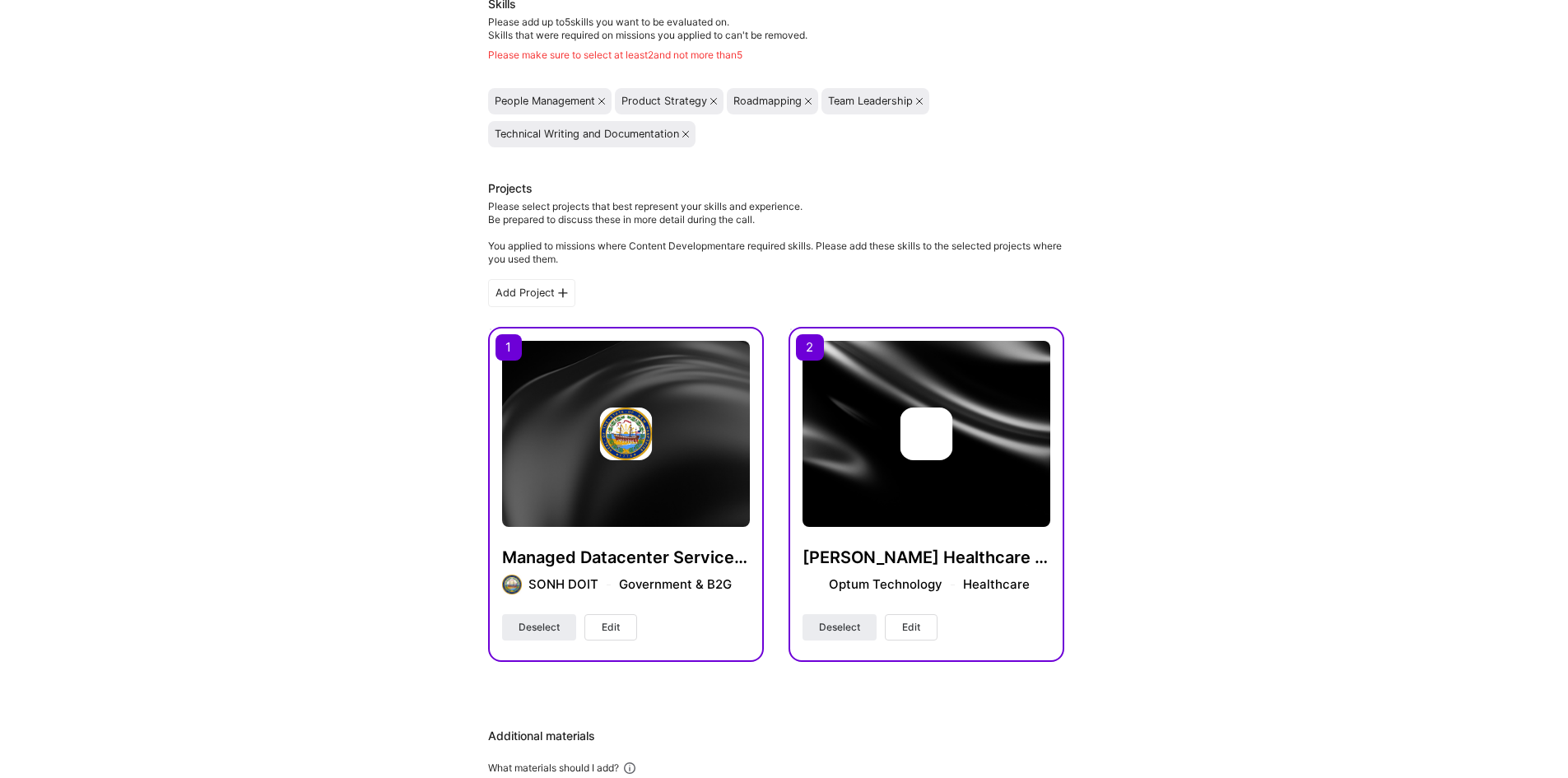
click at [716, 100] on icon at bounding box center [713, 101] width 7 height 7
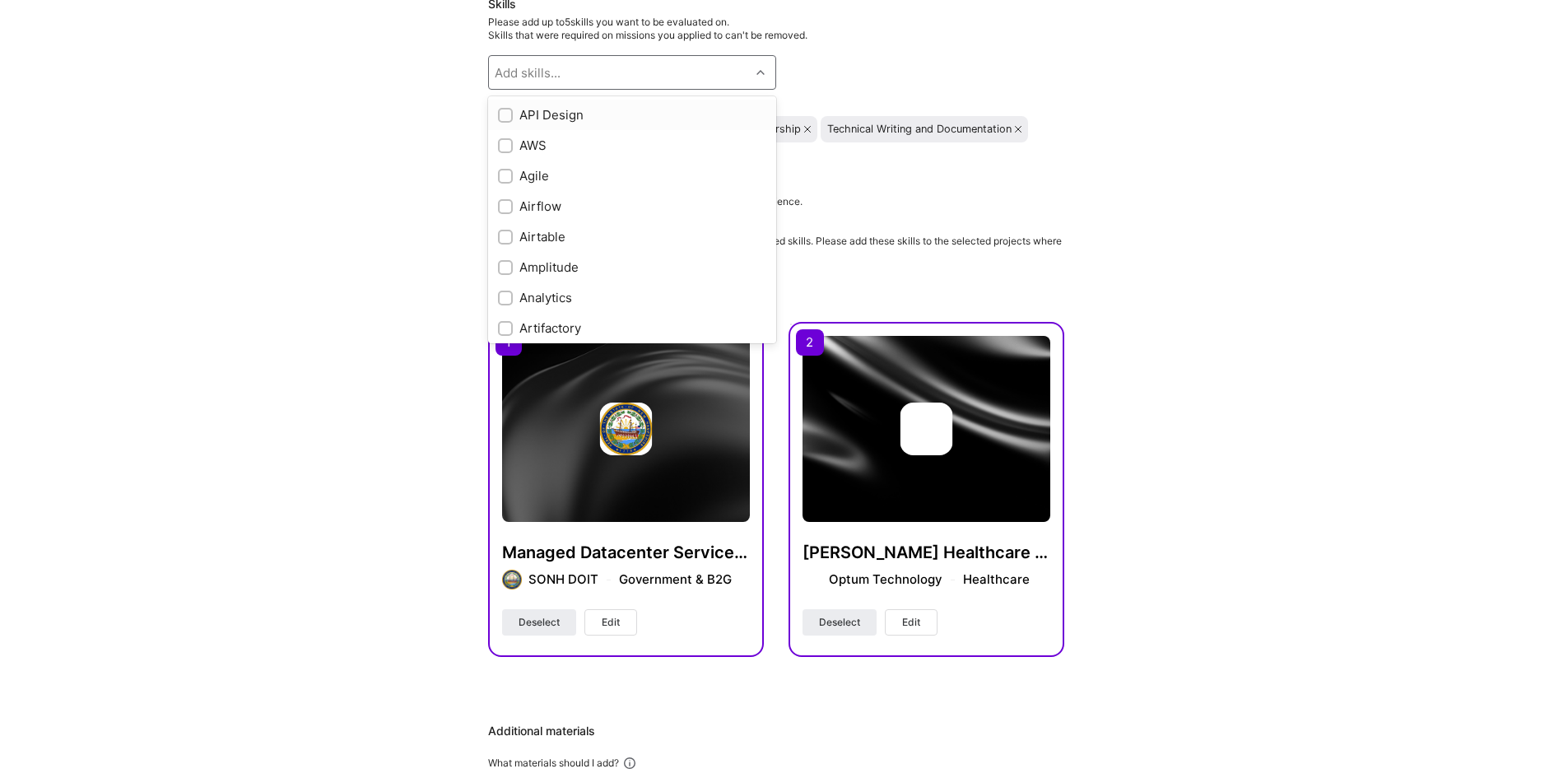
click at [763, 66] on div at bounding box center [762, 72] width 26 height 22
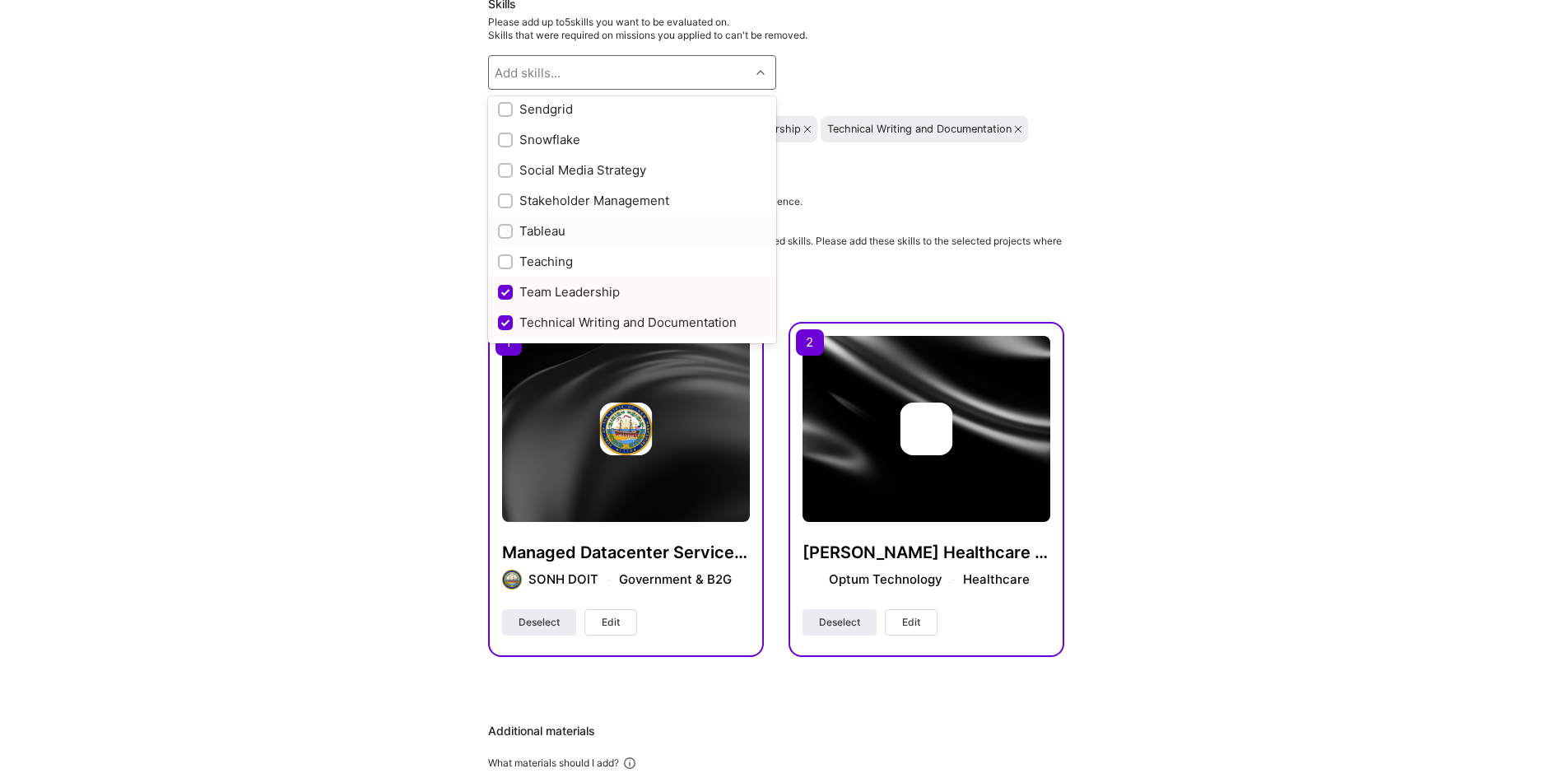
scroll to position [1894, 0]
click at [603, 177] on div "Stakeholder Management" at bounding box center [632, 171] width 269 height 17
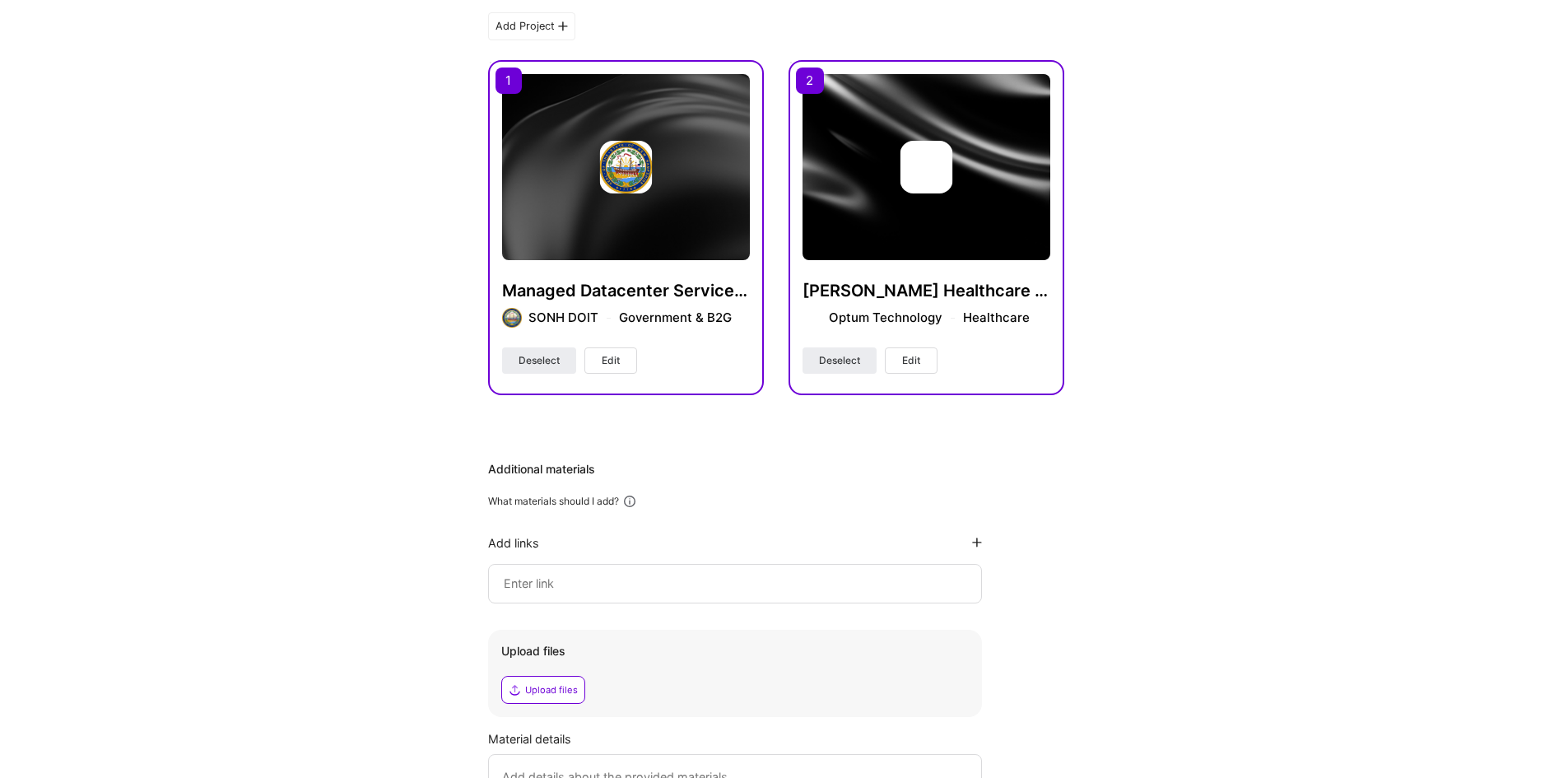
scroll to position [663, 0]
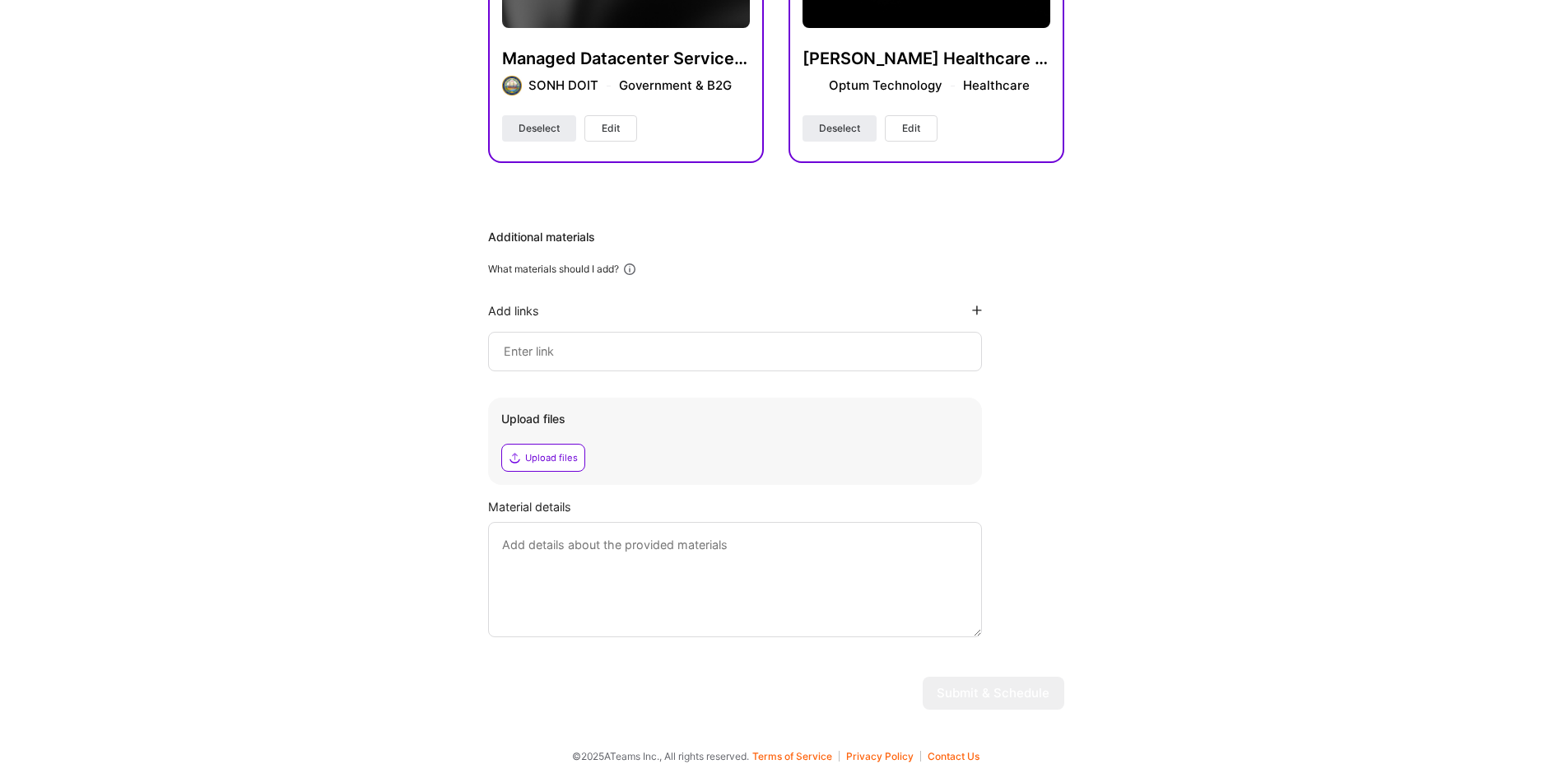
click at [518, 464] on div "Upload files" at bounding box center [542, 458] width 84 height 28
click at [649, 594] on textarea at bounding box center [734, 579] width 493 height 115
click at [635, 610] on textarea at bounding box center [734, 579] width 493 height 115
type textarea "Resume in the attachment"
click at [1075, 576] on div "Hi Padmore , answer a few questions to guide and schedule our call Skills Pleas…" at bounding box center [775, 65] width 1551 height 1315
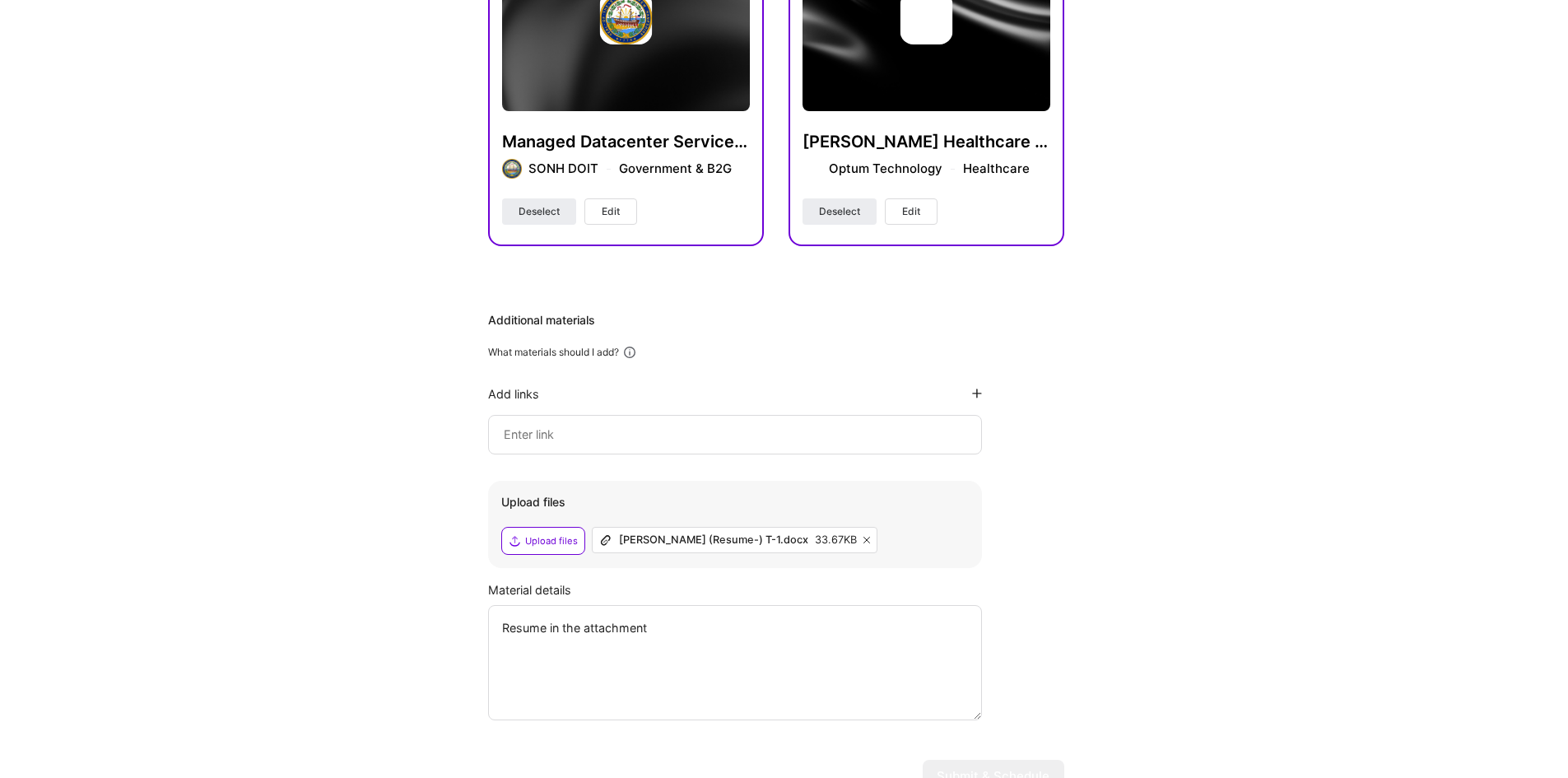
scroll to position [416, 0]
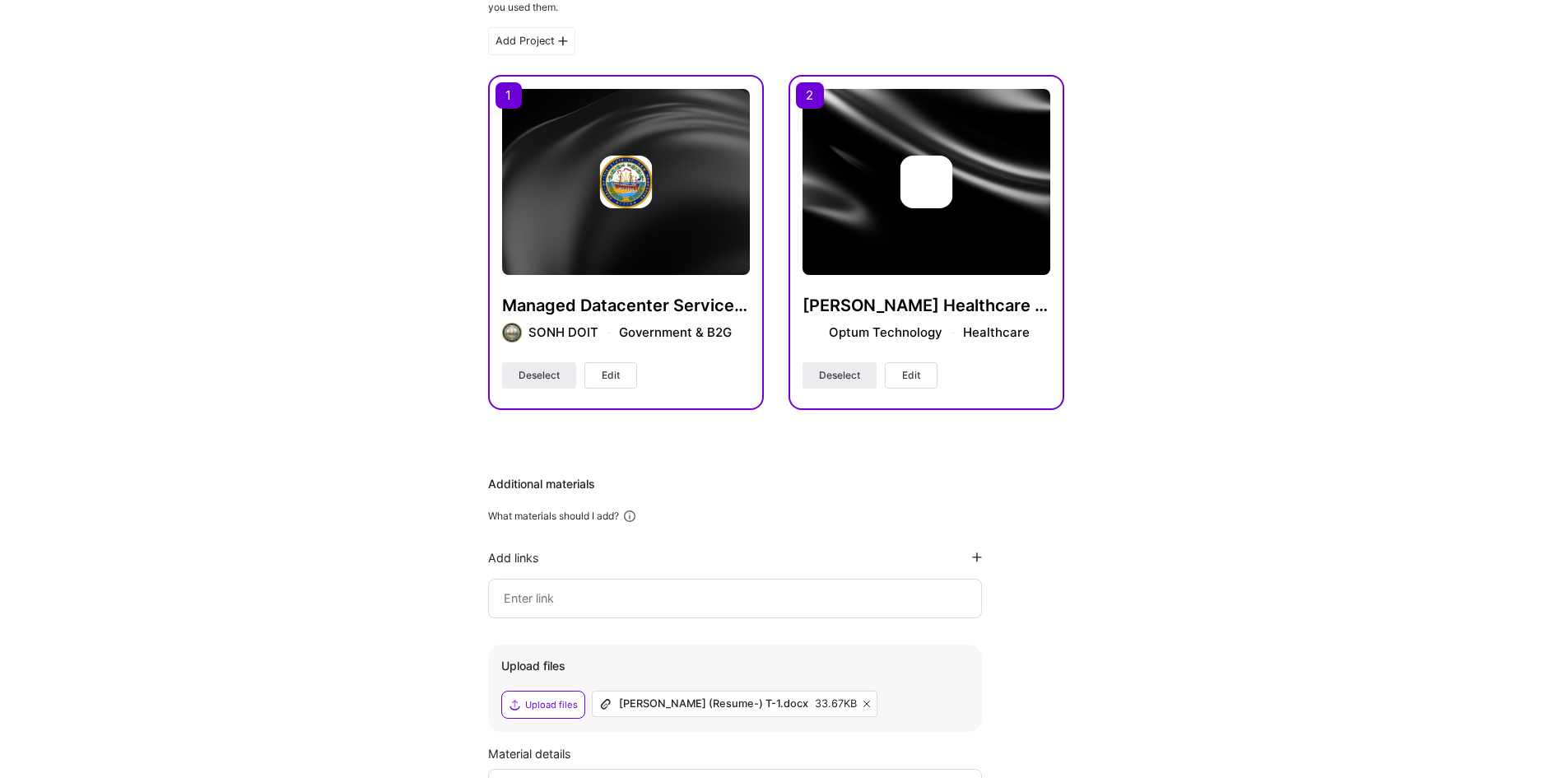
click at [696, 277] on div "Managed Datacenter Services & Operations (NH DoIT) SONH DOIT Government & B2G D…" at bounding box center [625, 225] width 248 height 273
click at [526, 100] on img at bounding box center [625, 182] width 248 height 186
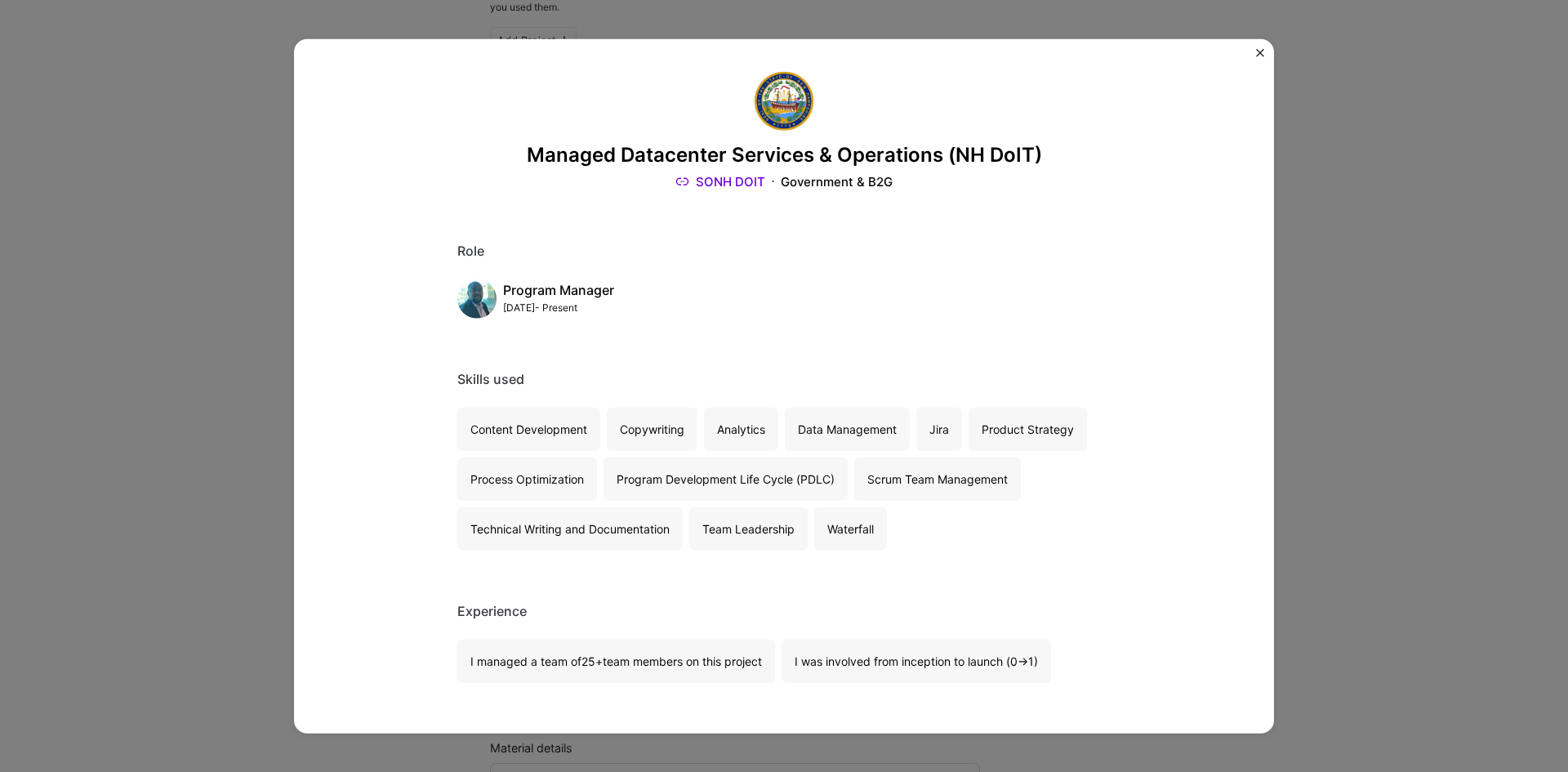
click at [1259, 53] on img "Close" at bounding box center [1260, 53] width 8 height 8
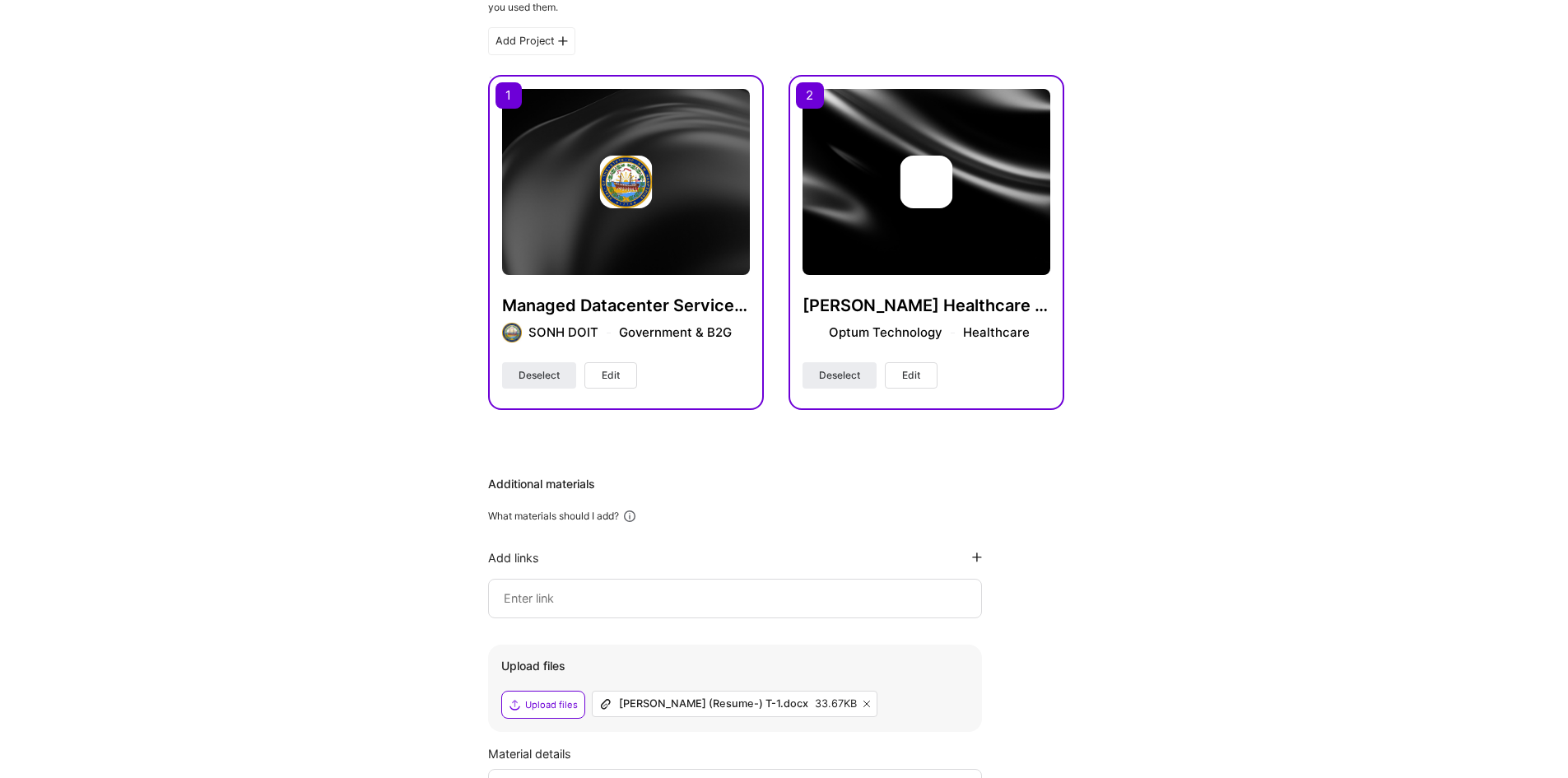
click at [927, 142] on img at bounding box center [926, 182] width 248 height 186
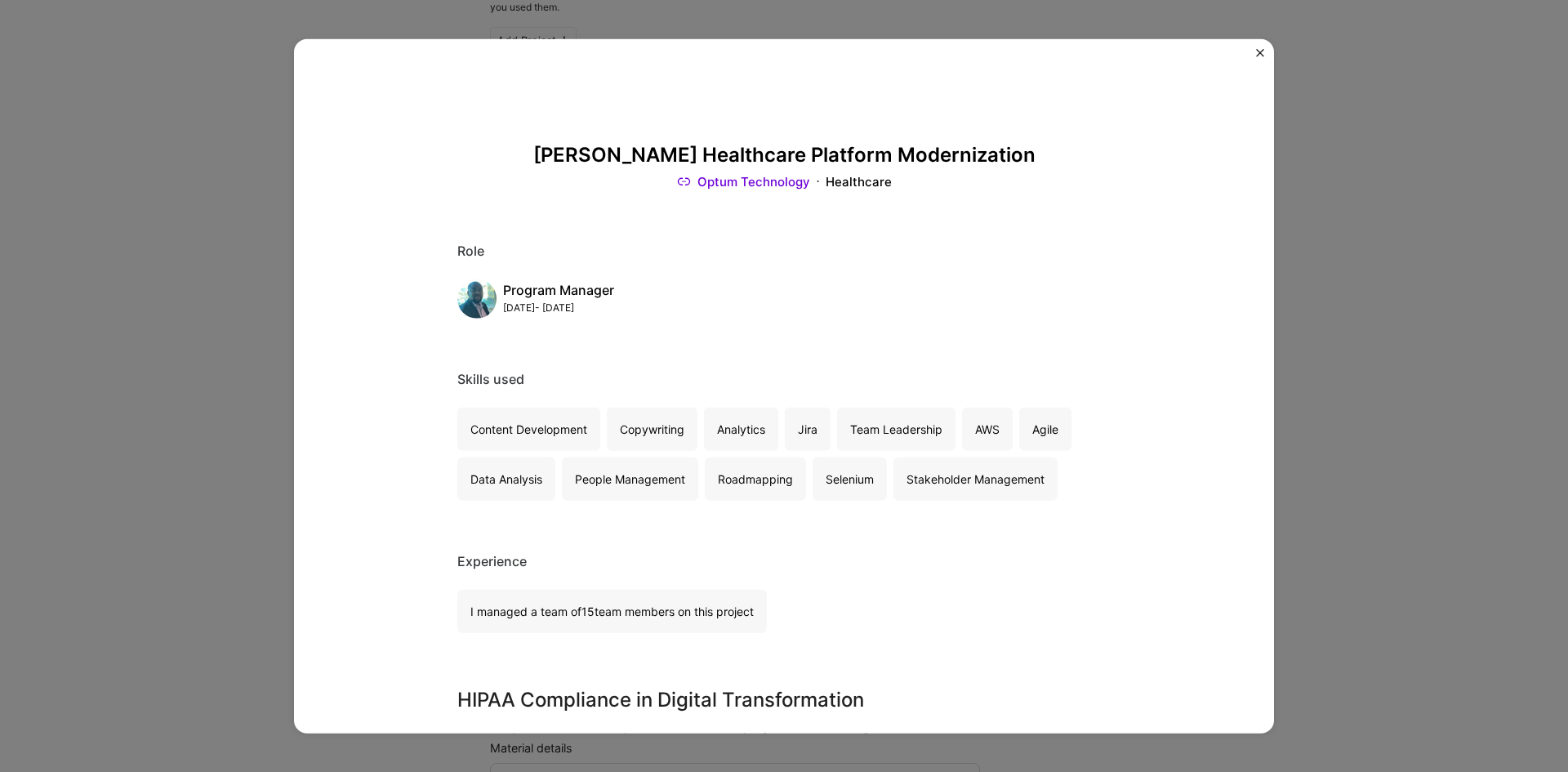
click at [1259, 53] on img "Close" at bounding box center [1260, 53] width 8 height 8
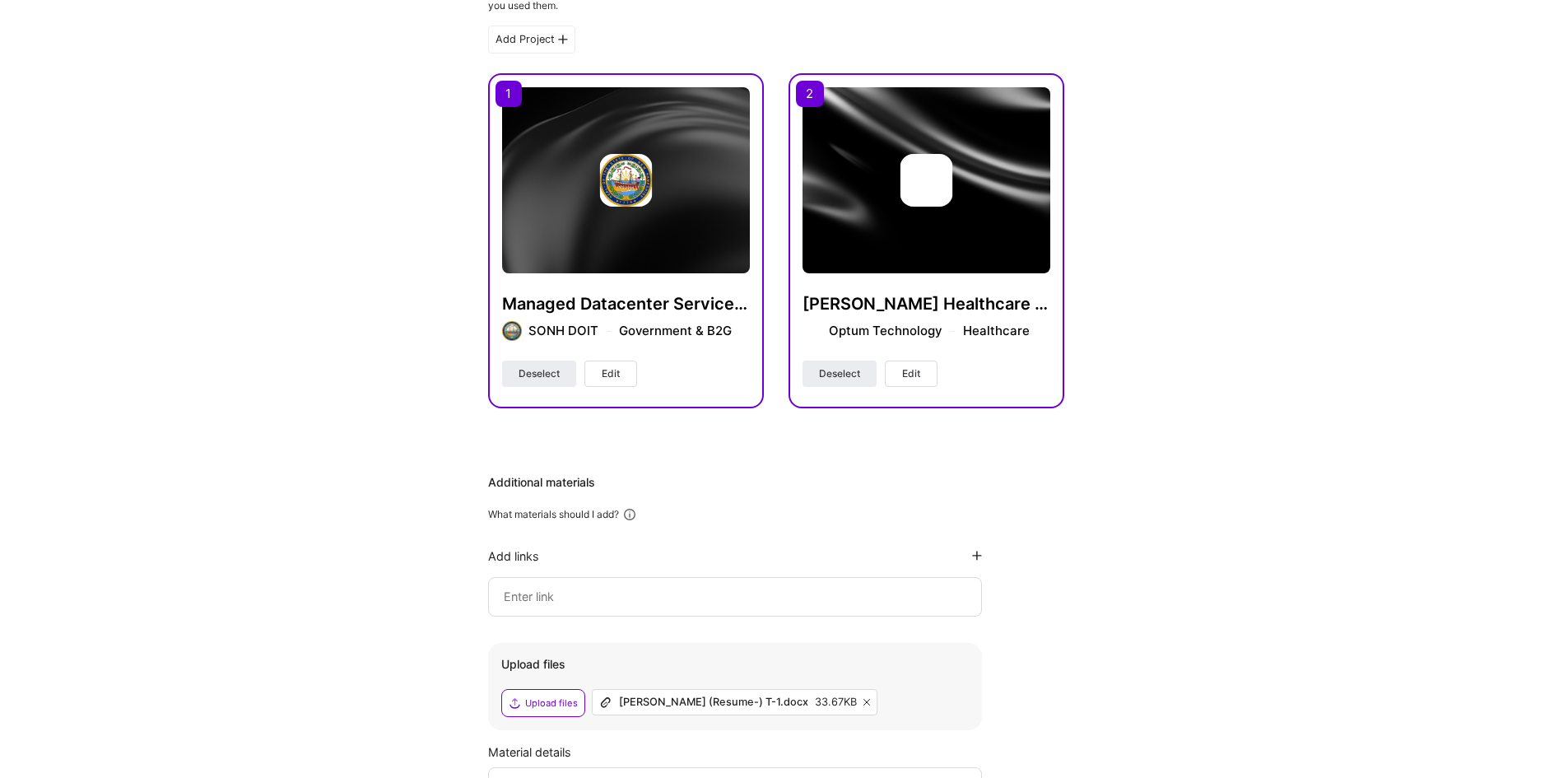
scroll to position [4, 0]
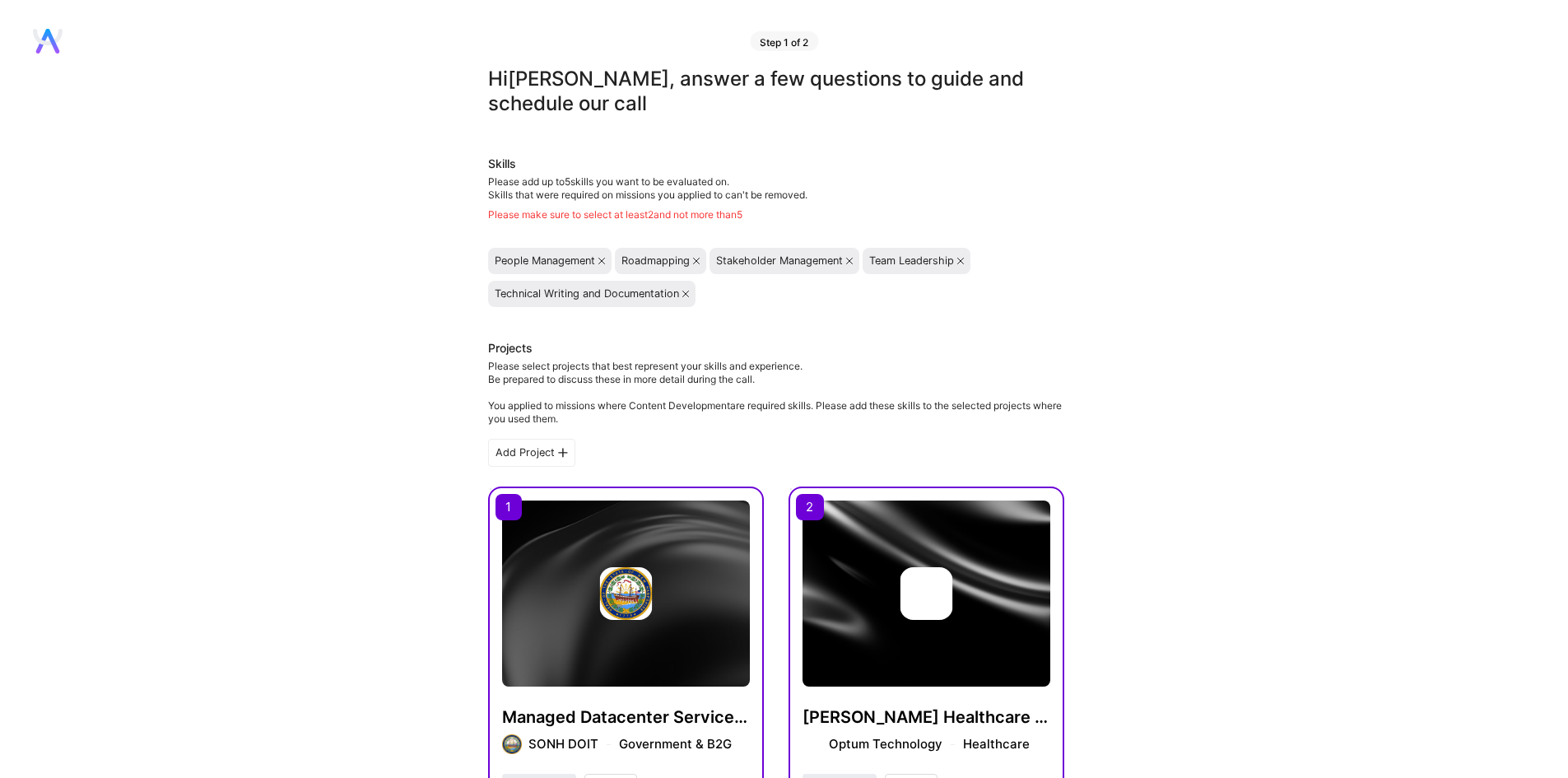
click at [698, 261] on icon at bounding box center [697, 261] width 7 height 7
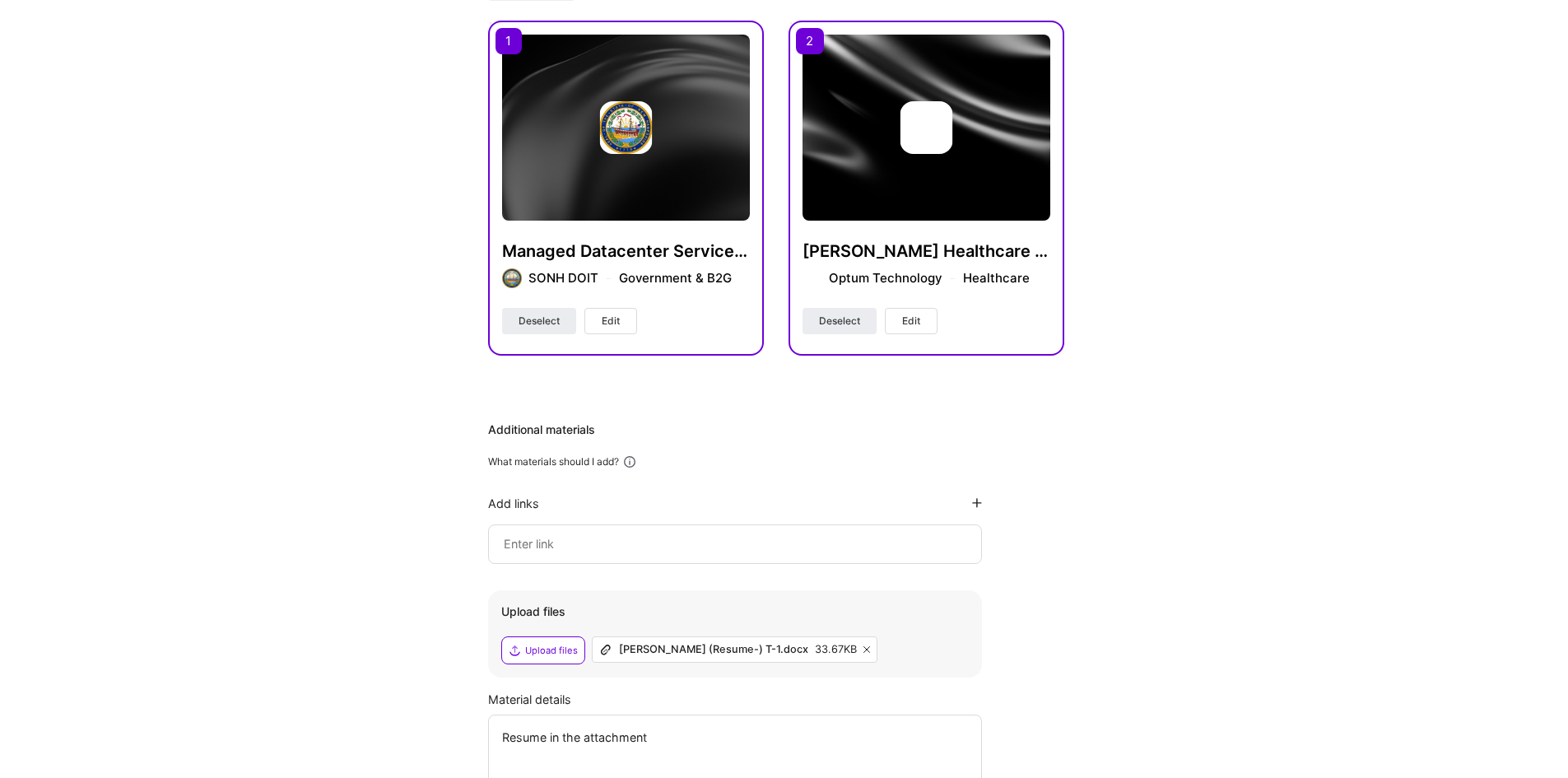
scroll to position [691, 0]
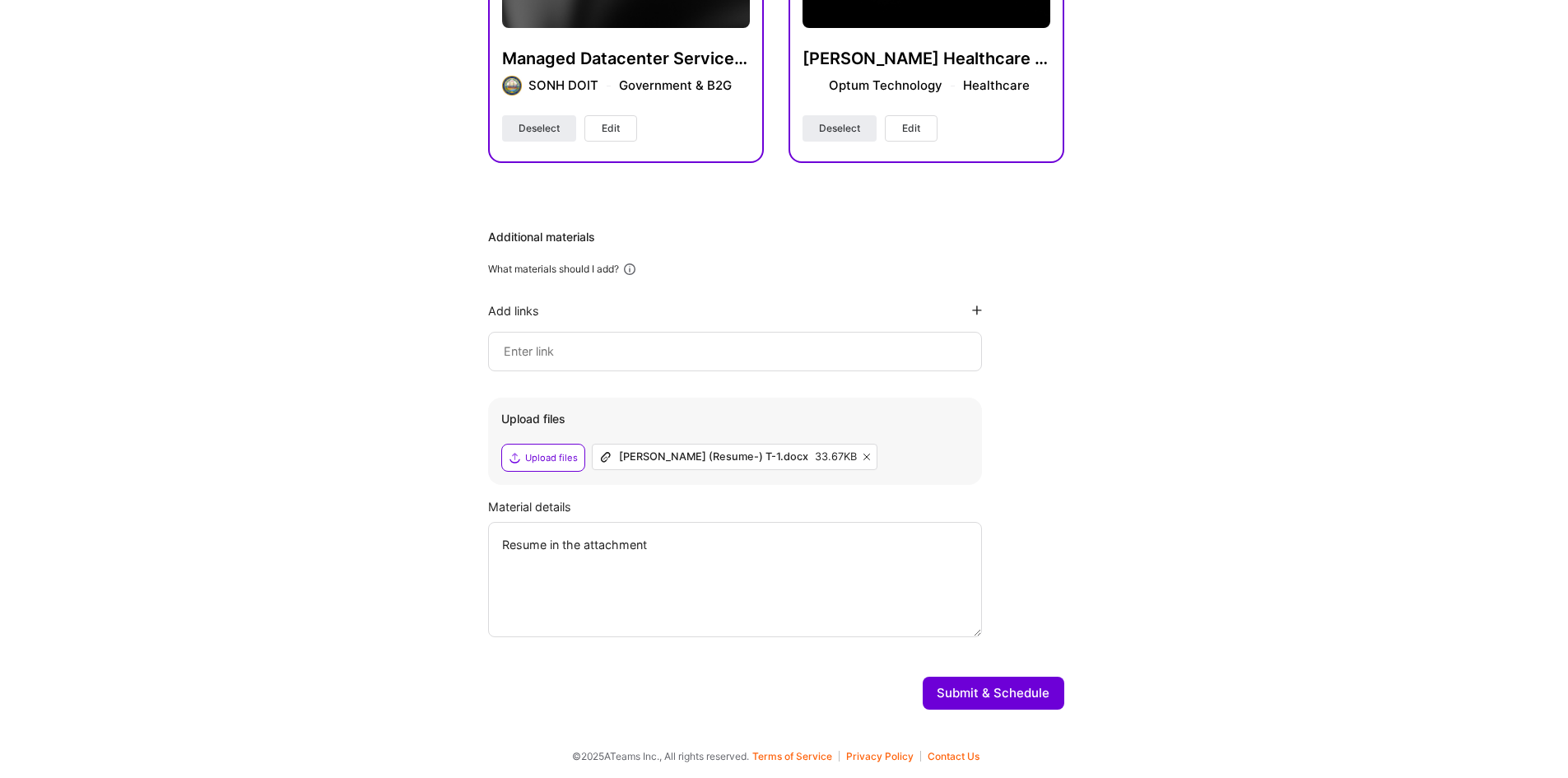
click at [950, 681] on button "Submit & Schedule" at bounding box center [993, 693] width 142 height 33
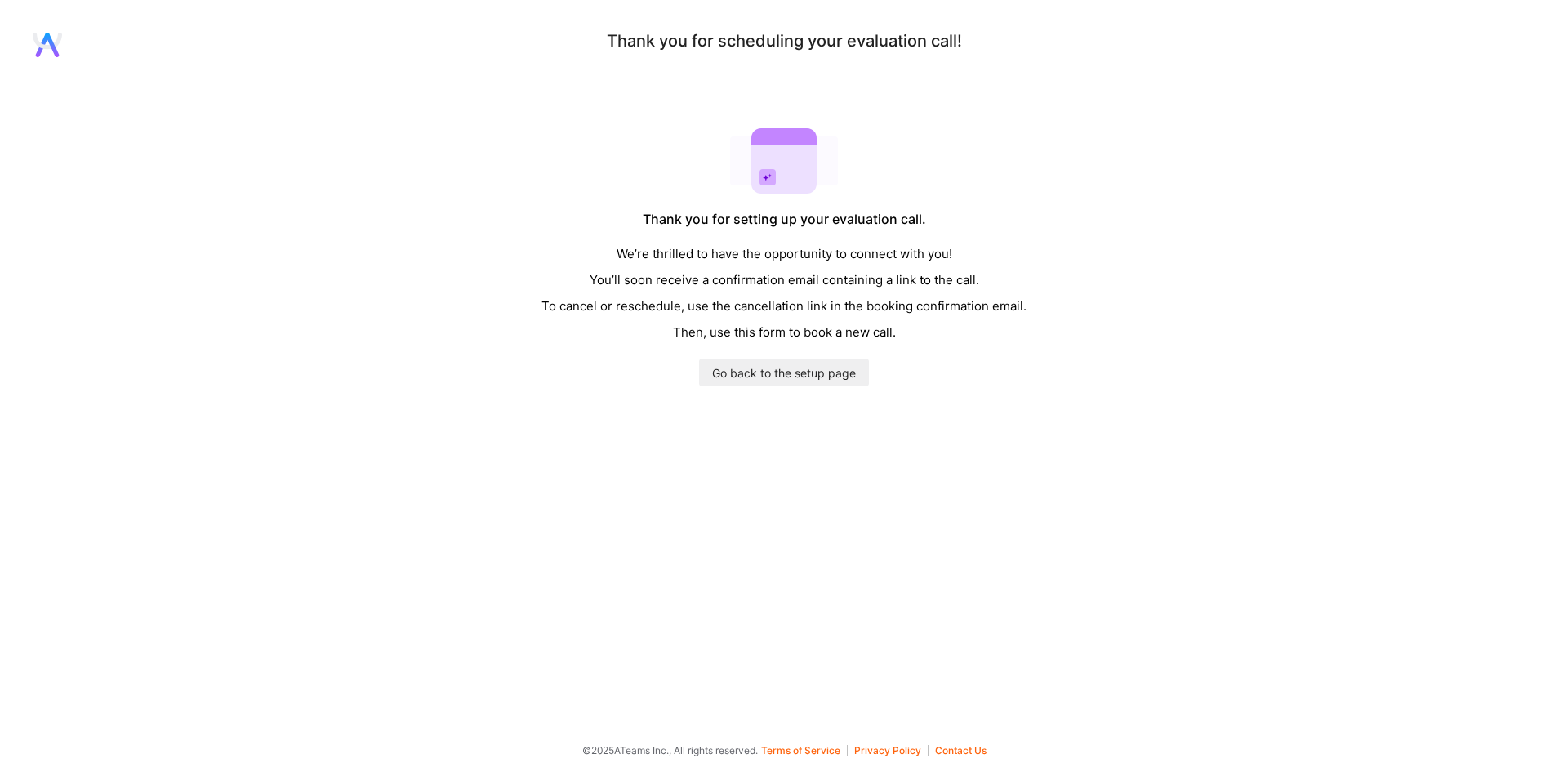
click at [52, 54] on icon at bounding box center [48, 45] width 30 height 25
click at [830, 381] on link "Go back to the setup page" at bounding box center [784, 373] width 170 height 28
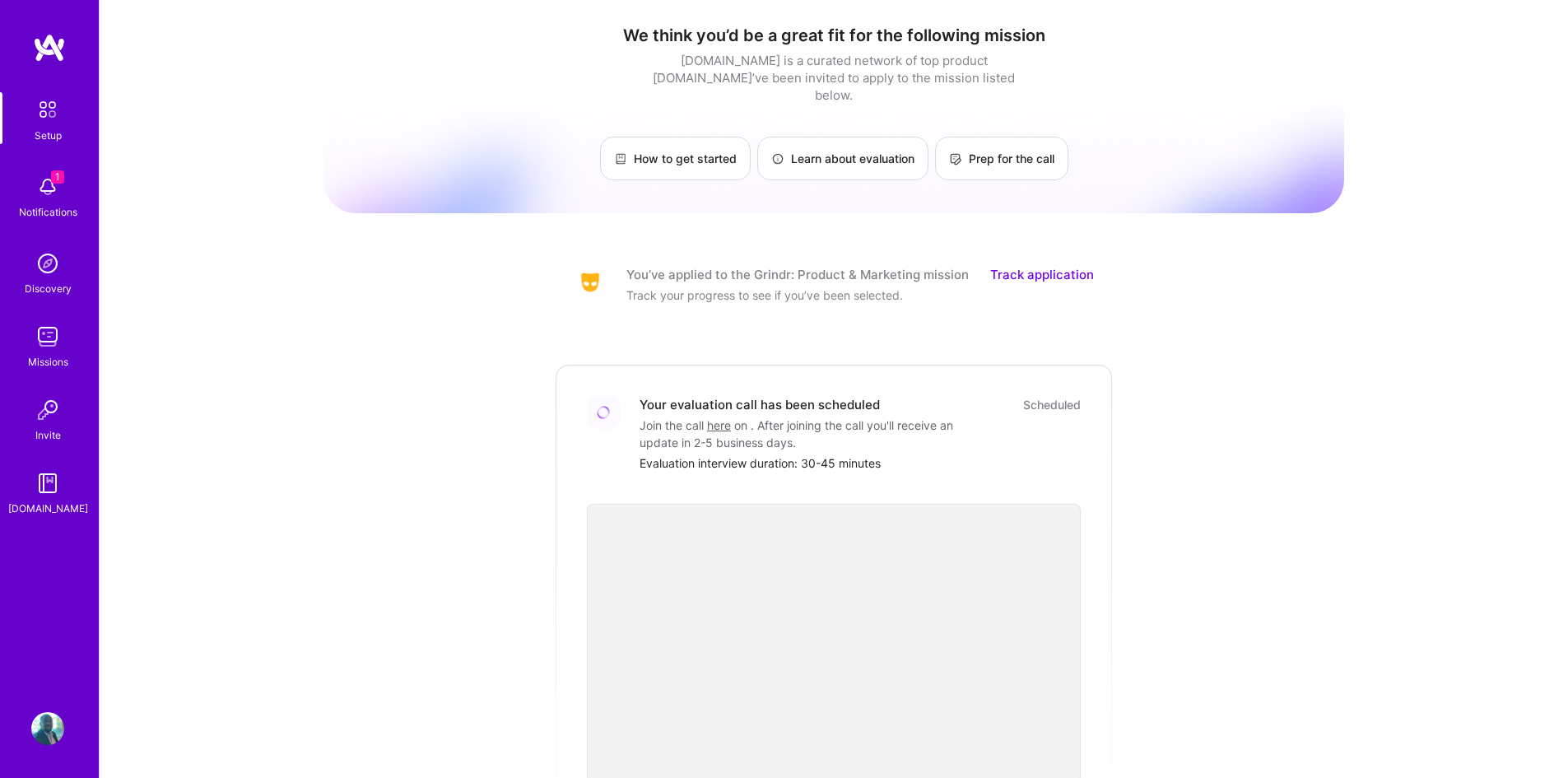
click at [56, 115] on img at bounding box center [48, 109] width 35 height 35
click at [54, 122] on img at bounding box center [48, 109] width 35 height 35
